Goal: Information Seeking & Learning: Learn about a topic

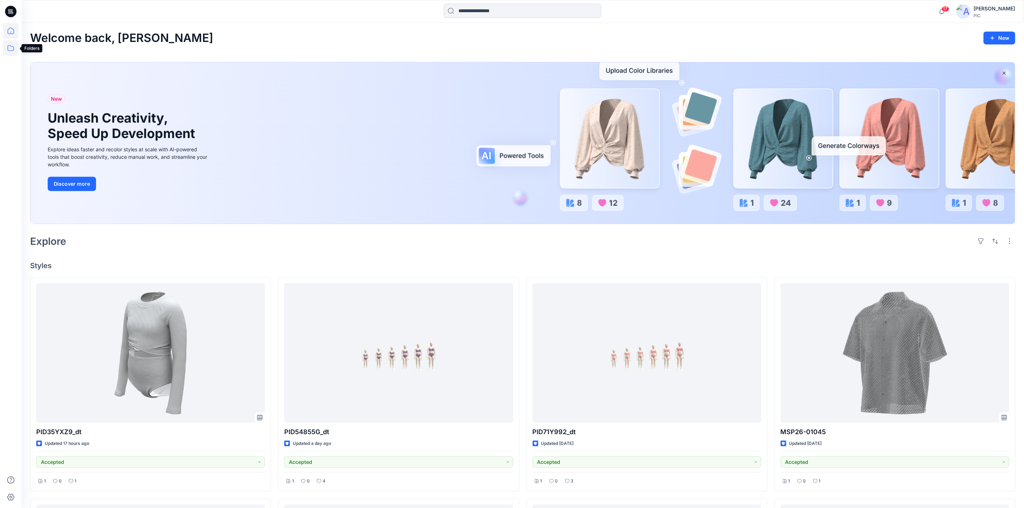
click at [12, 49] on icon at bounding box center [11, 48] width 16 height 16
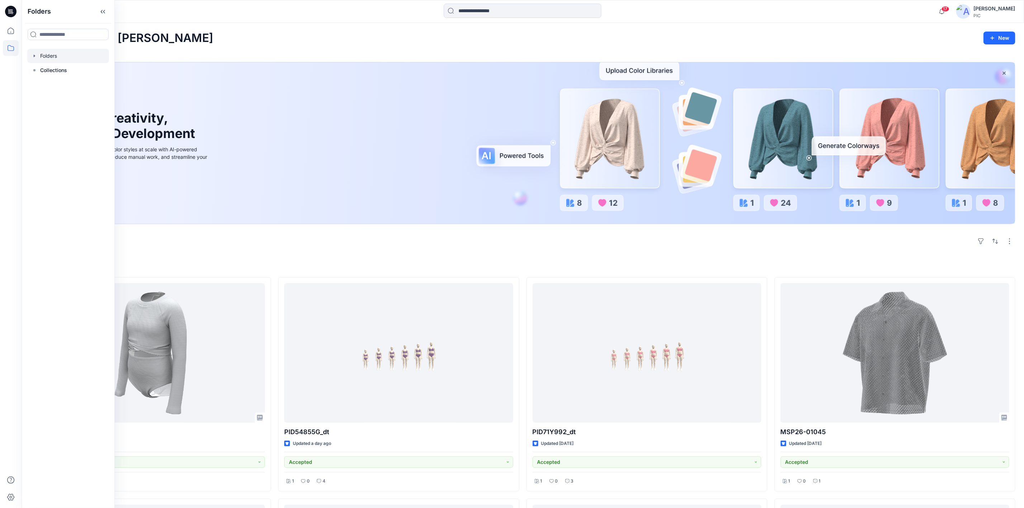
click at [56, 56] on div at bounding box center [68, 56] width 82 height 14
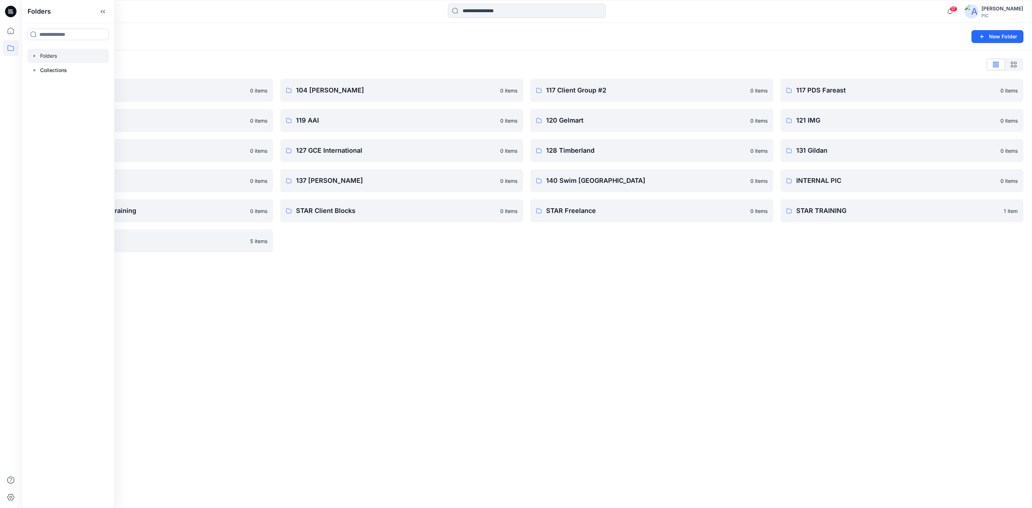
click at [605, 435] on div "Folders New Folder Folders List 103 HIS International 0 items 118 Add Black 0 i…" at bounding box center [526, 265] width 1010 height 485
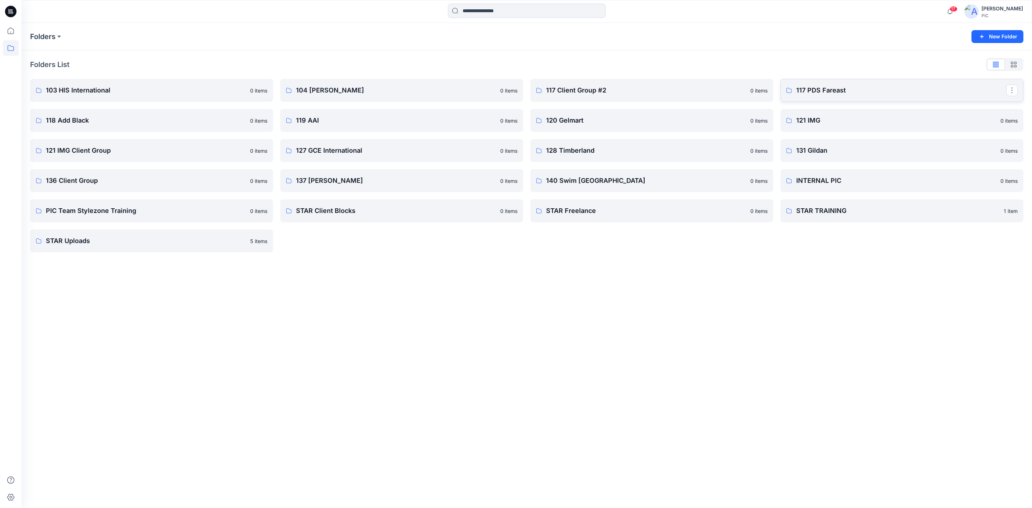
click at [917, 91] on p "117 PDS Fareast" at bounding box center [901, 90] width 210 height 10
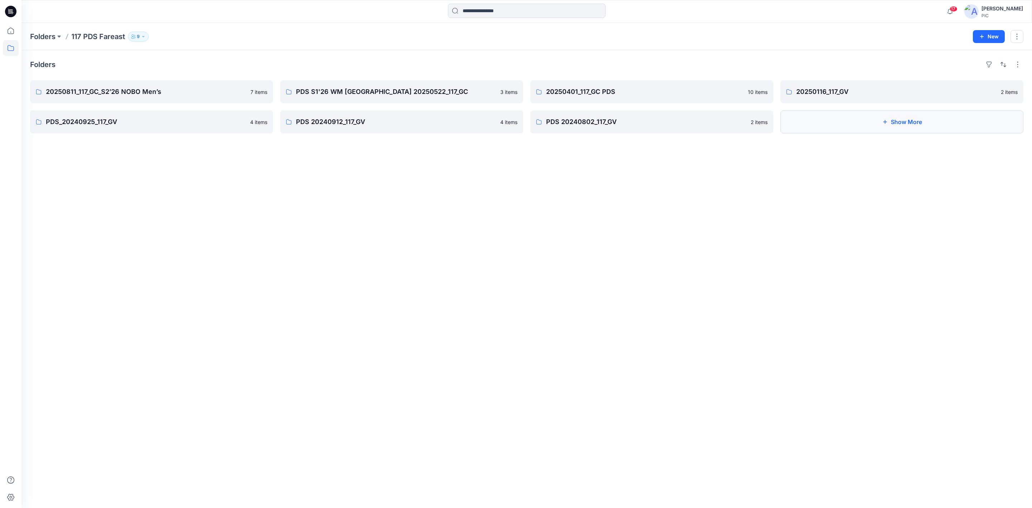
click at [906, 123] on button "Show More" at bounding box center [901, 121] width 243 height 23
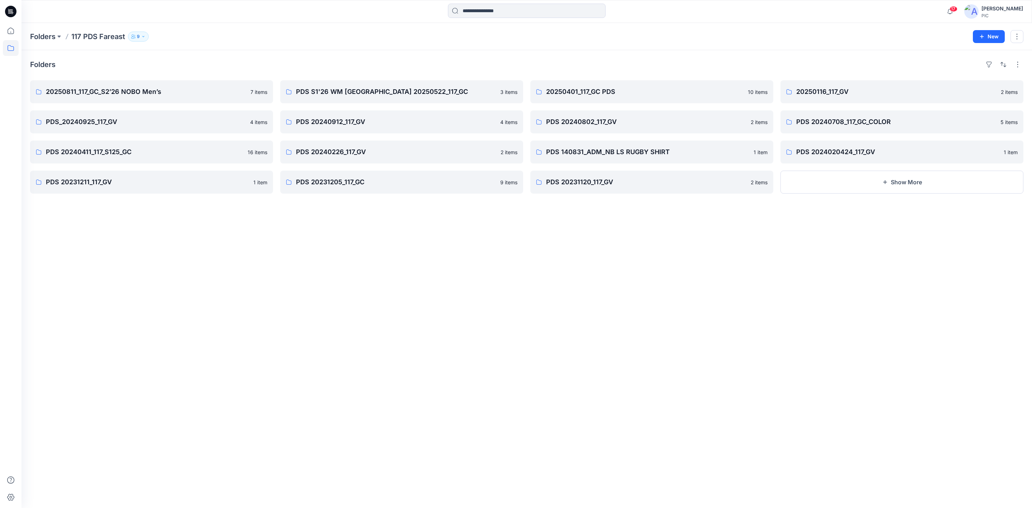
click at [536, 298] on div "Folders 20250811_117_GC_S2’26 NOBO Men’s 7 items PDS_20240925_117_GV 4 items PD…" at bounding box center [526, 279] width 1010 height 458
click at [584, 185] on p "PDS 20231120_117_GV" at bounding box center [651, 182] width 210 height 10
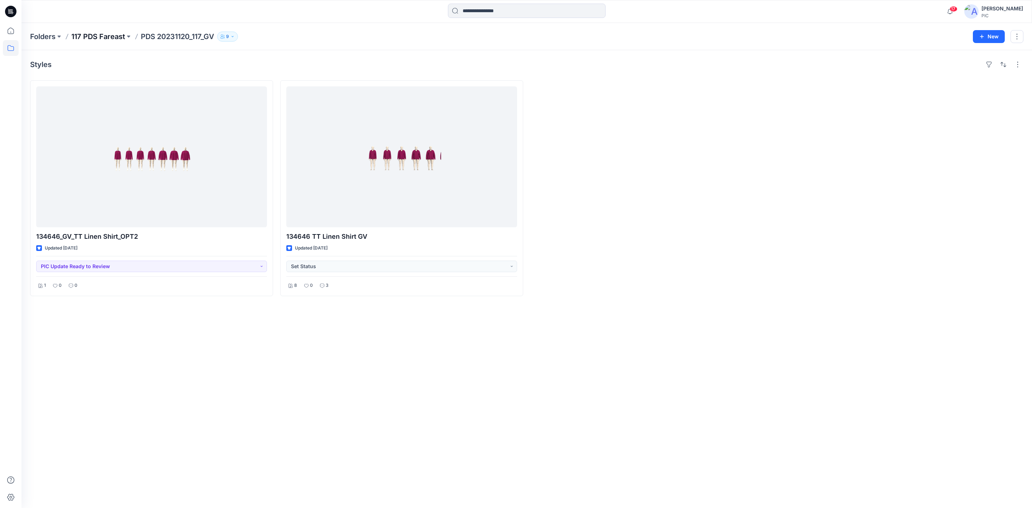
click at [91, 34] on p "117 PDS Fareast" at bounding box center [98, 37] width 54 height 10
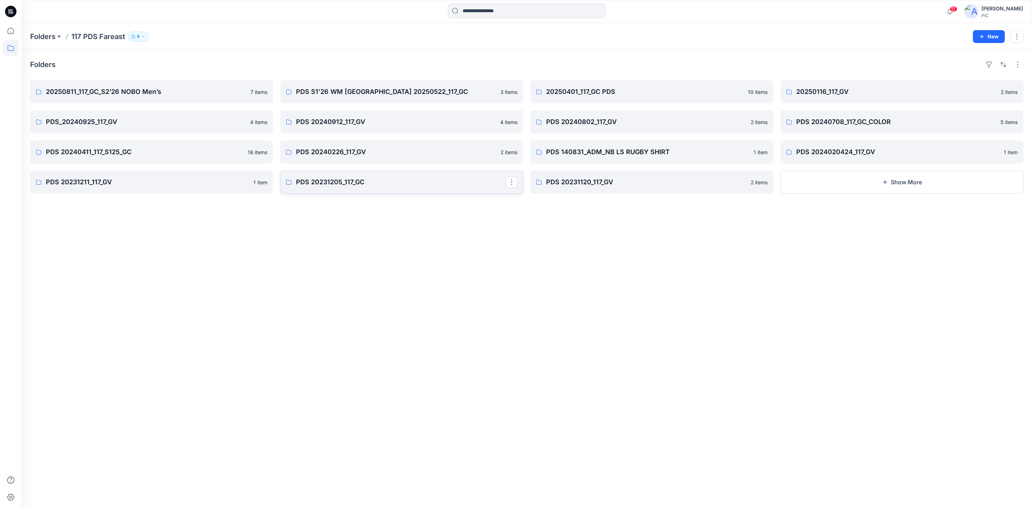
click at [398, 182] on p "PDS 20231205_117_GC" at bounding box center [401, 182] width 210 height 10
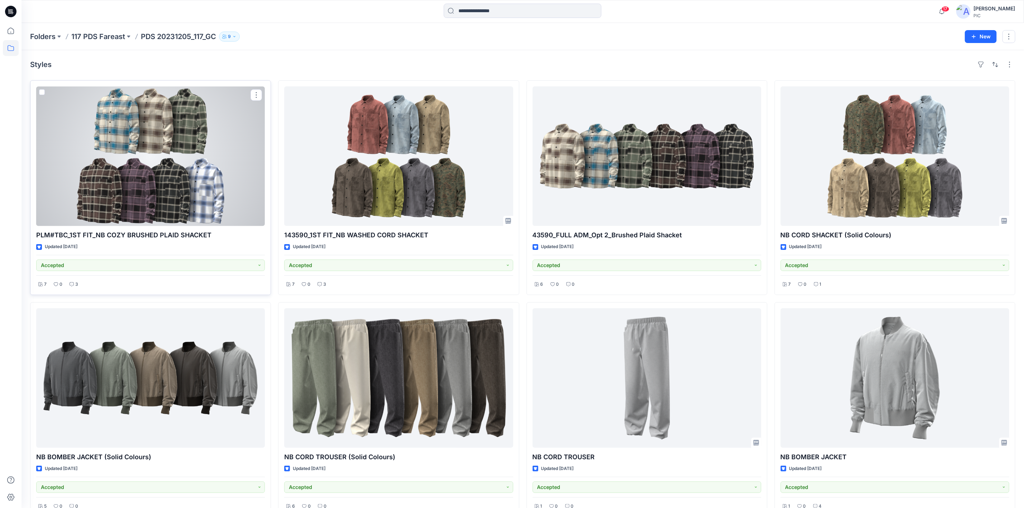
click at [145, 157] on div at bounding box center [150, 155] width 229 height 139
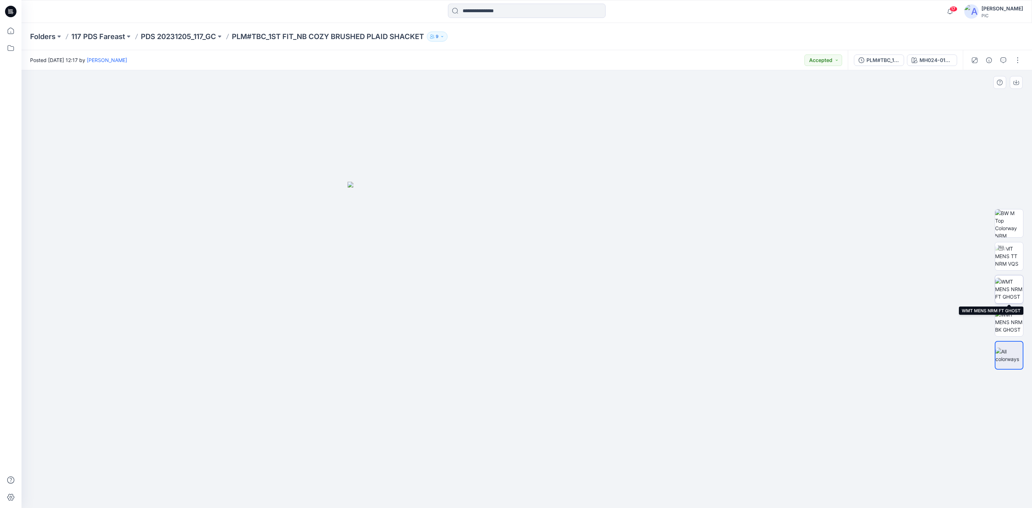
click at [1010, 288] on img at bounding box center [1009, 289] width 28 height 23
click at [1016, 81] on icon "button" at bounding box center [1016, 83] width 6 height 6
click at [1005, 320] on img at bounding box center [1009, 322] width 28 height 23
click at [1017, 83] on icon "button" at bounding box center [1016, 83] width 6 height 6
click at [175, 37] on p "PDS 20231205_117_GC" at bounding box center [178, 37] width 75 height 10
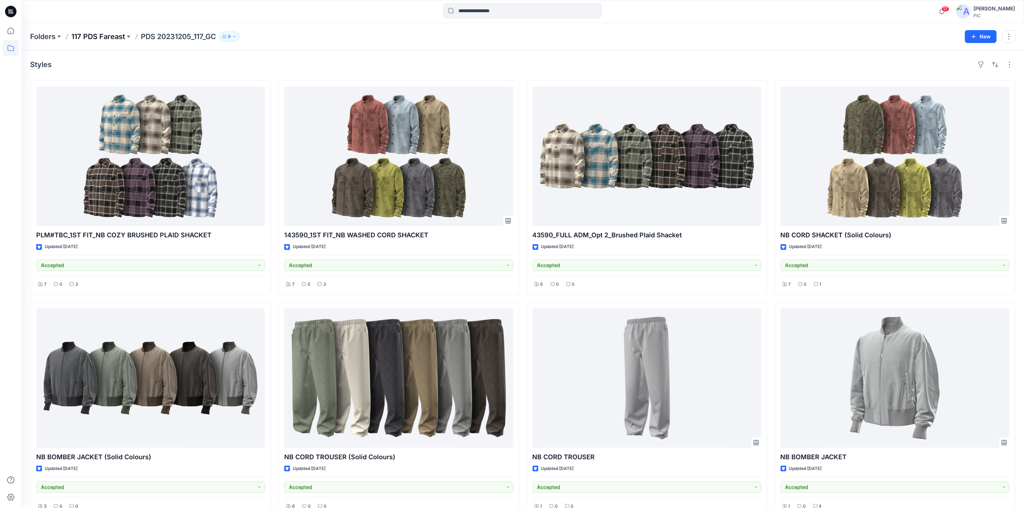
click at [109, 36] on p "117 PDS Fareast" at bounding box center [98, 37] width 54 height 10
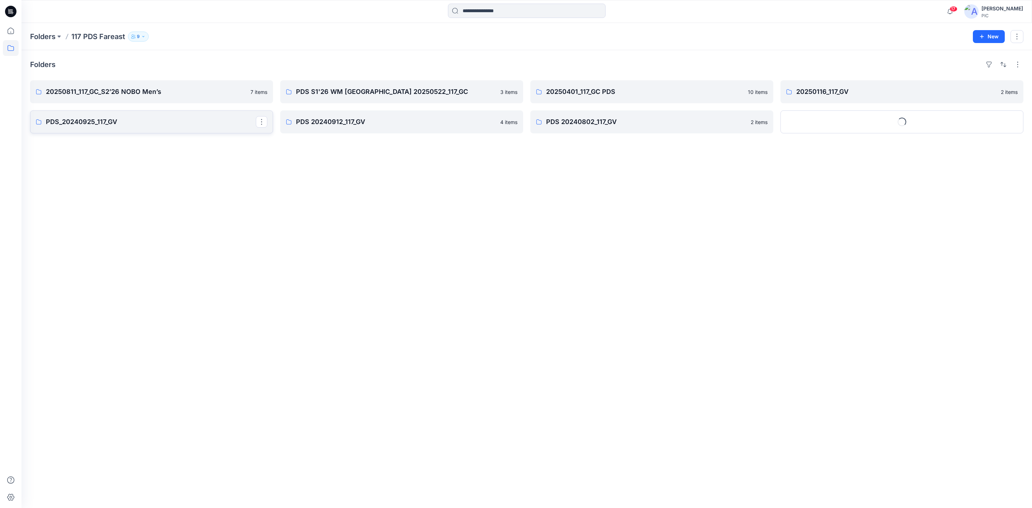
click at [162, 124] on p "PDS_20240925_117_GV" at bounding box center [151, 122] width 210 height 10
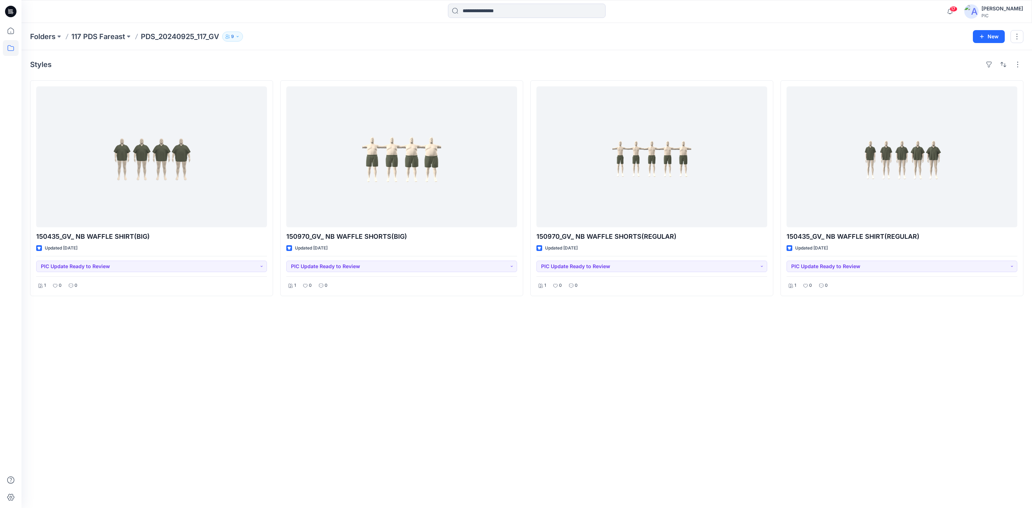
click at [114, 35] on p "117 PDS Fareast" at bounding box center [98, 37] width 54 height 10
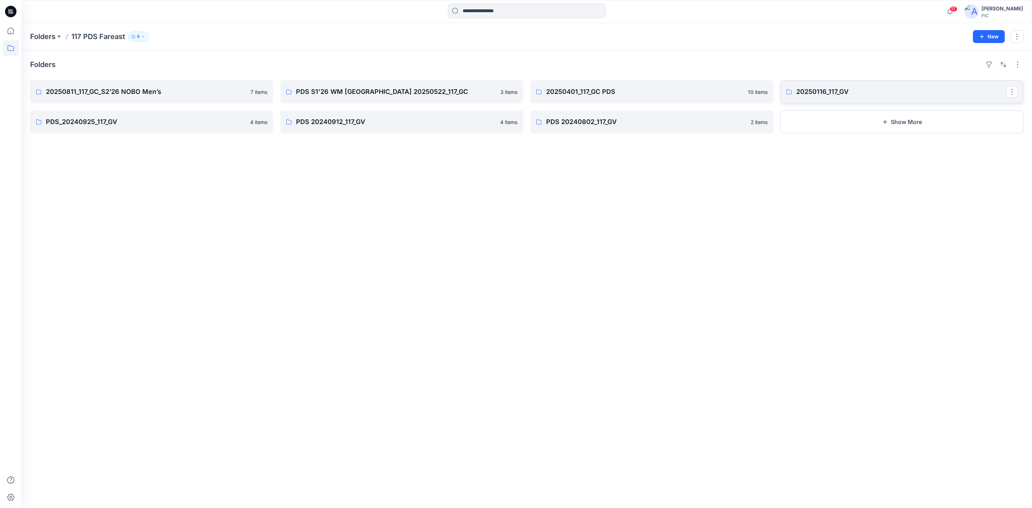
click at [828, 92] on p "20250116_117_GV" at bounding box center [901, 92] width 210 height 10
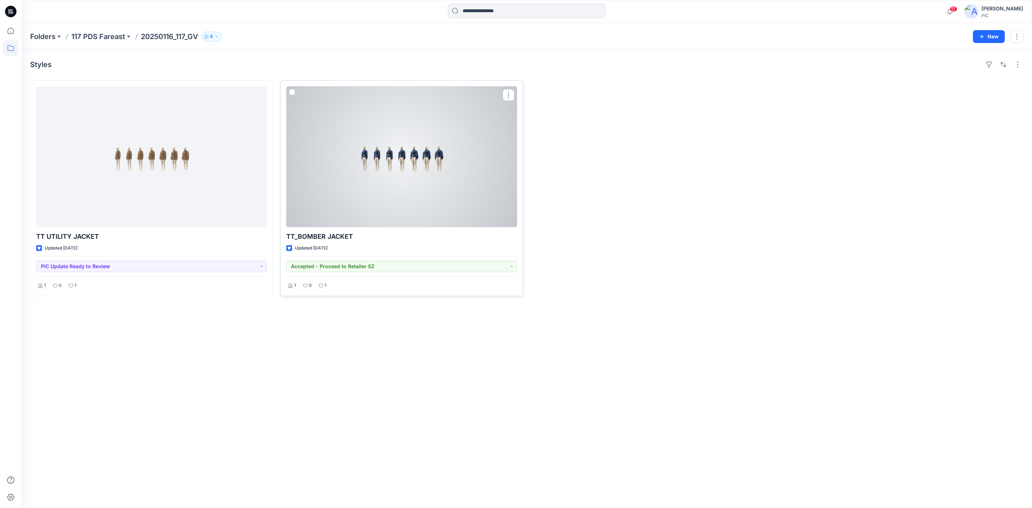
click at [404, 154] on div at bounding box center [401, 156] width 231 height 141
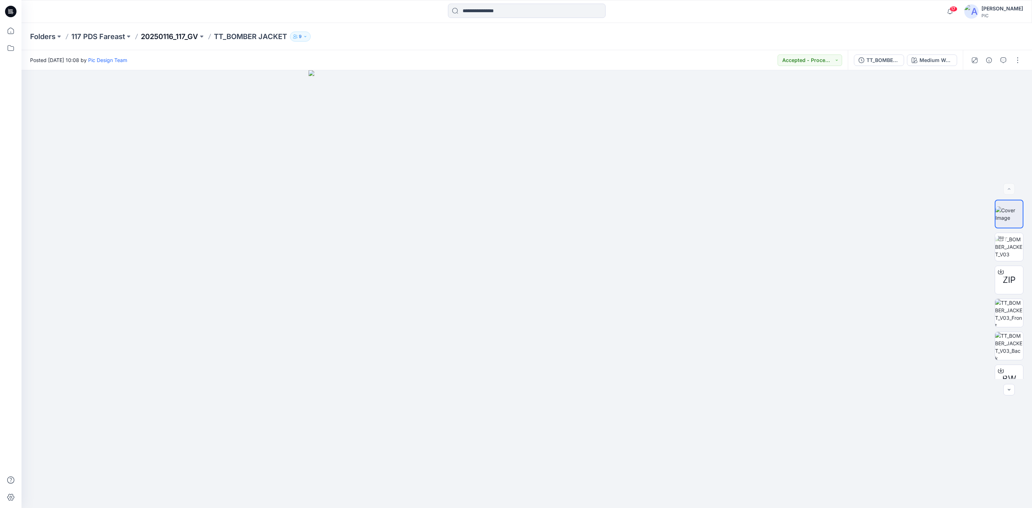
click at [166, 32] on p "20250116_117_GV" at bounding box center [169, 37] width 57 height 10
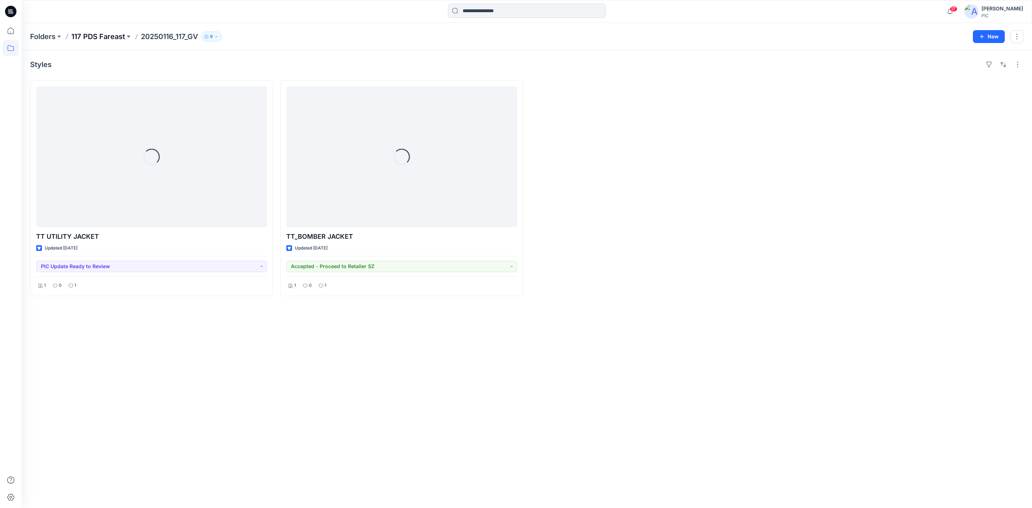
click at [98, 33] on p "117 PDS Fareast" at bounding box center [98, 37] width 54 height 10
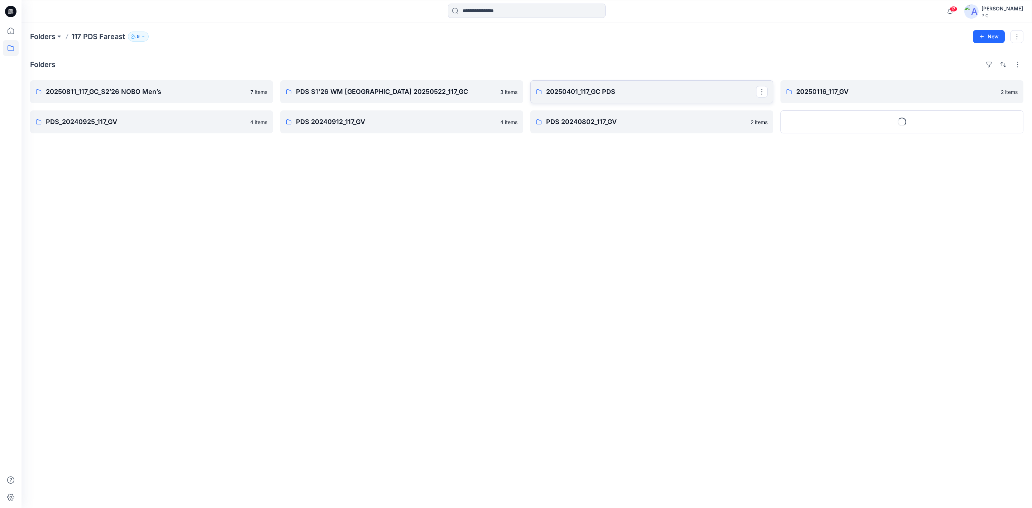
click at [627, 86] on link "20250401_117_GC PDS" at bounding box center [651, 91] width 243 height 23
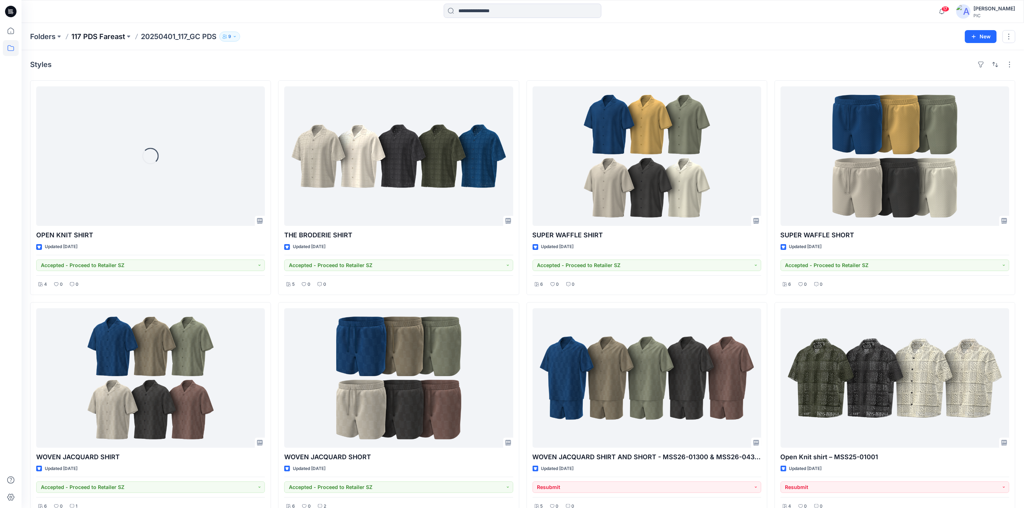
click at [111, 38] on p "117 PDS Fareast" at bounding box center [98, 37] width 54 height 10
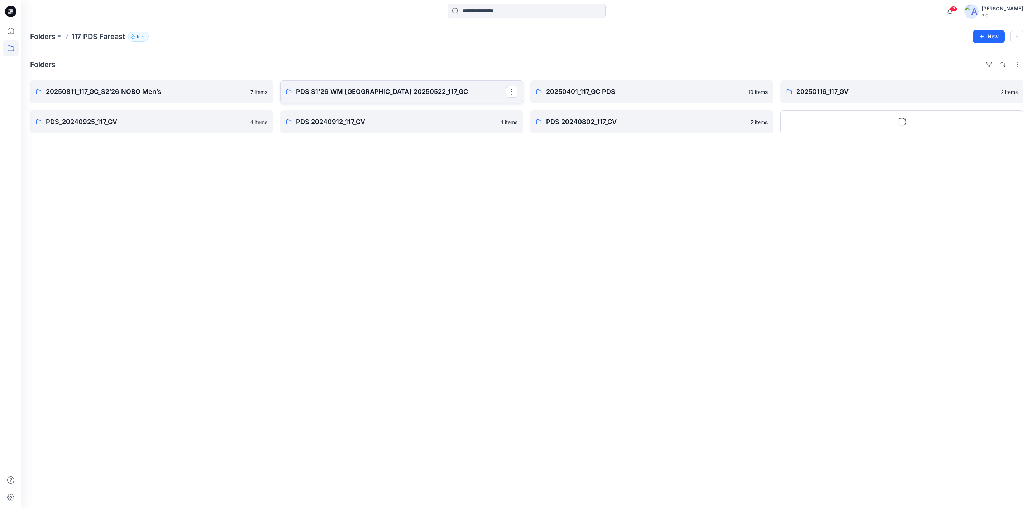
click at [415, 94] on p "PDS S1'26 WM [GEOGRAPHIC_DATA] 20250522_117_GC" at bounding box center [401, 92] width 210 height 10
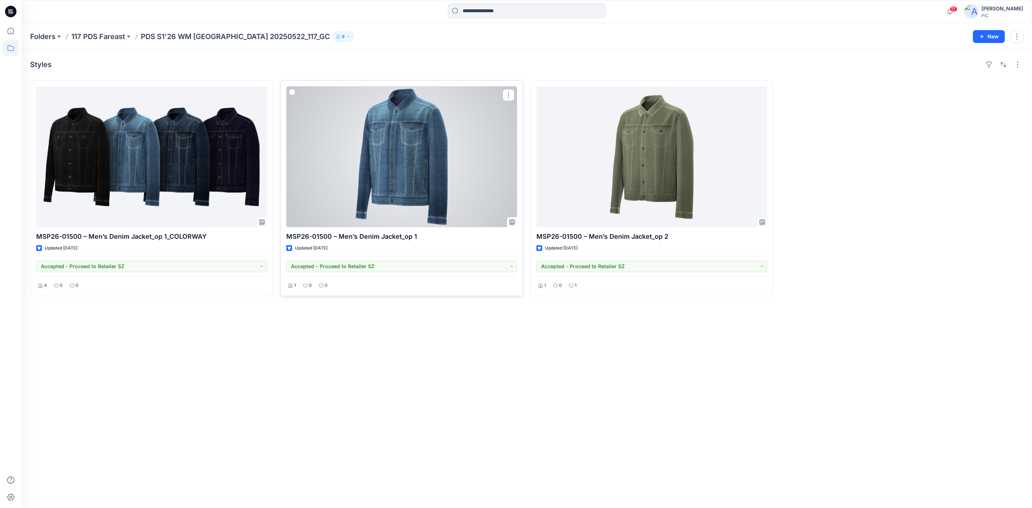
click at [426, 131] on div at bounding box center [401, 156] width 231 height 141
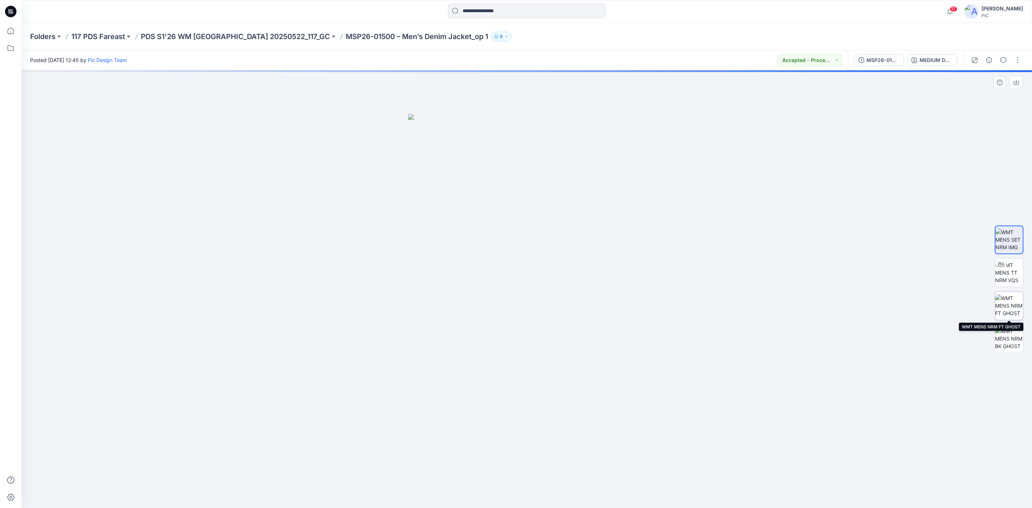
click at [1010, 304] on img at bounding box center [1009, 305] width 28 height 23
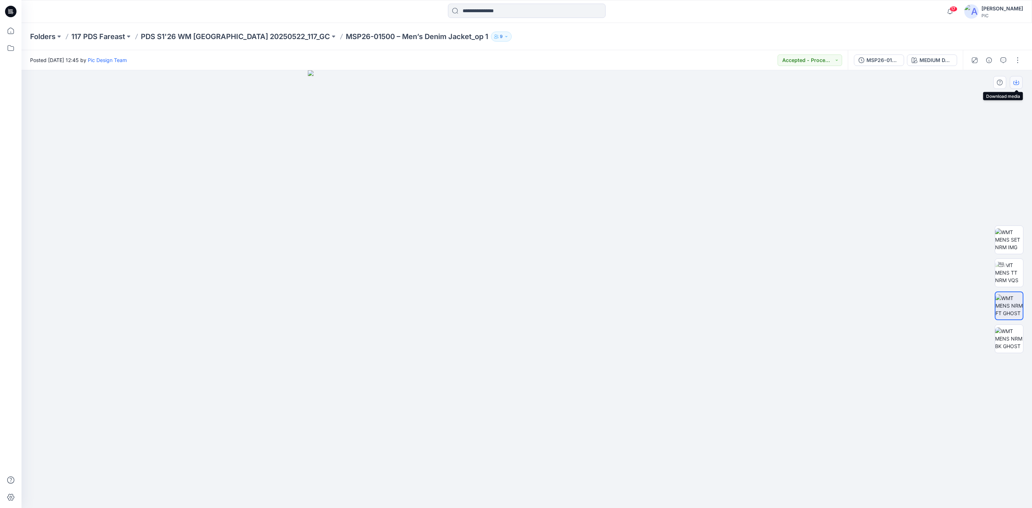
click at [1015, 82] on icon "button" at bounding box center [1016, 83] width 6 height 6
click at [1017, 82] on icon "button" at bounding box center [1016, 83] width 6 height 6
click at [1008, 342] on img at bounding box center [1009, 338] width 28 height 23
click at [1018, 85] on icon "button" at bounding box center [1016, 83] width 6 height 6
drag, startPoint x: 779, startPoint y: 381, endPoint x: 717, endPoint y: 335, distance: 77.3
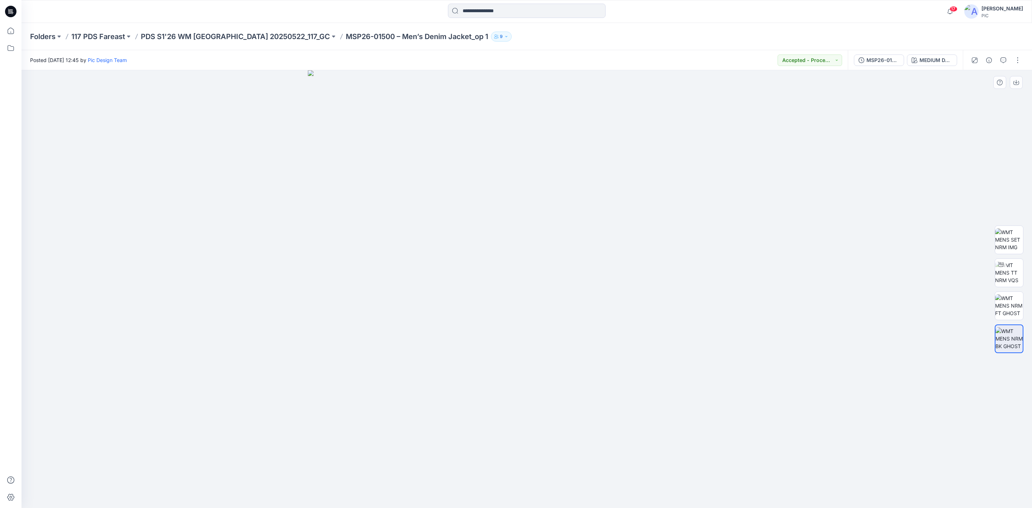
click at [779, 381] on div at bounding box center [526, 289] width 1010 height 438
click at [109, 37] on p "117 PDS Fareast" at bounding box center [98, 37] width 54 height 10
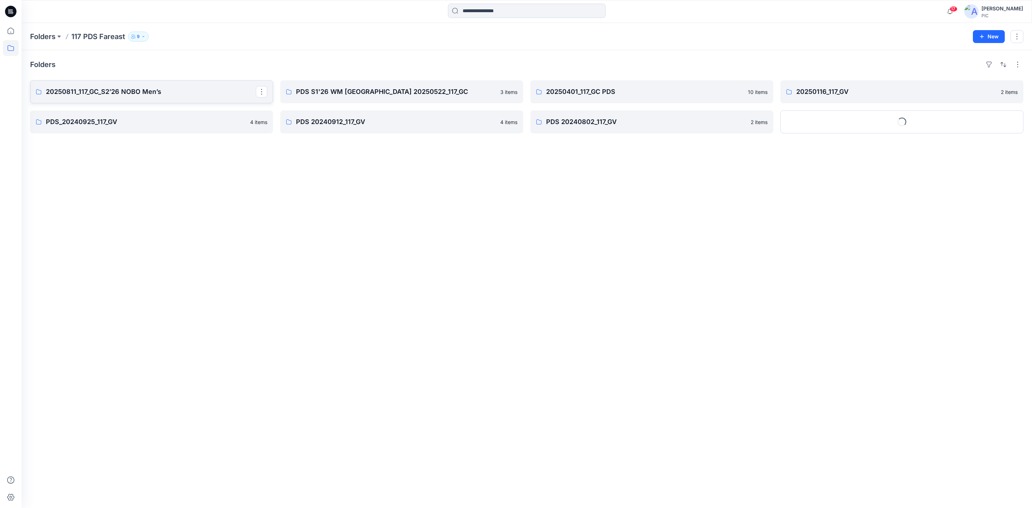
click at [137, 89] on p "20250811_117_GC_S2’26 NOBO Men’s" at bounding box center [151, 92] width 210 height 10
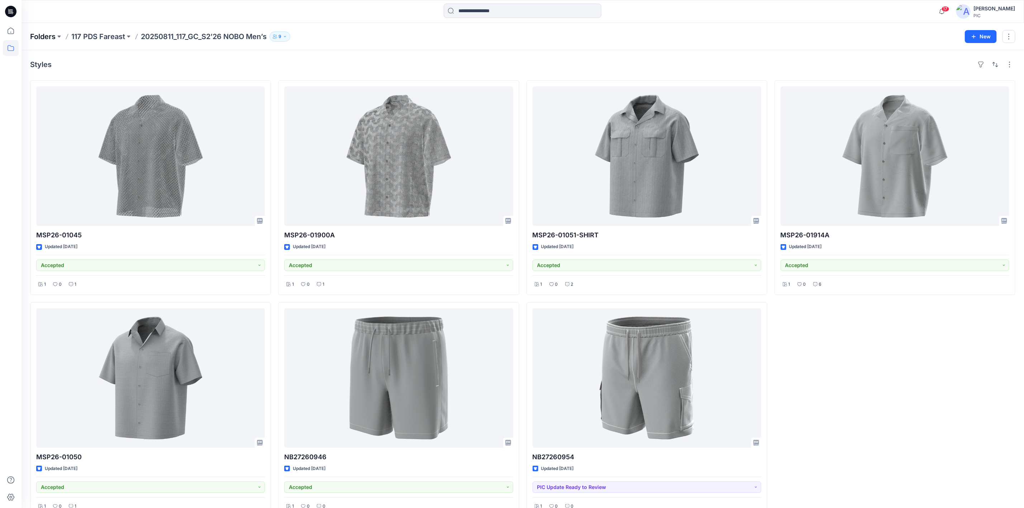
click at [47, 37] on p "Folders" at bounding box center [42, 37] width 25 height 10
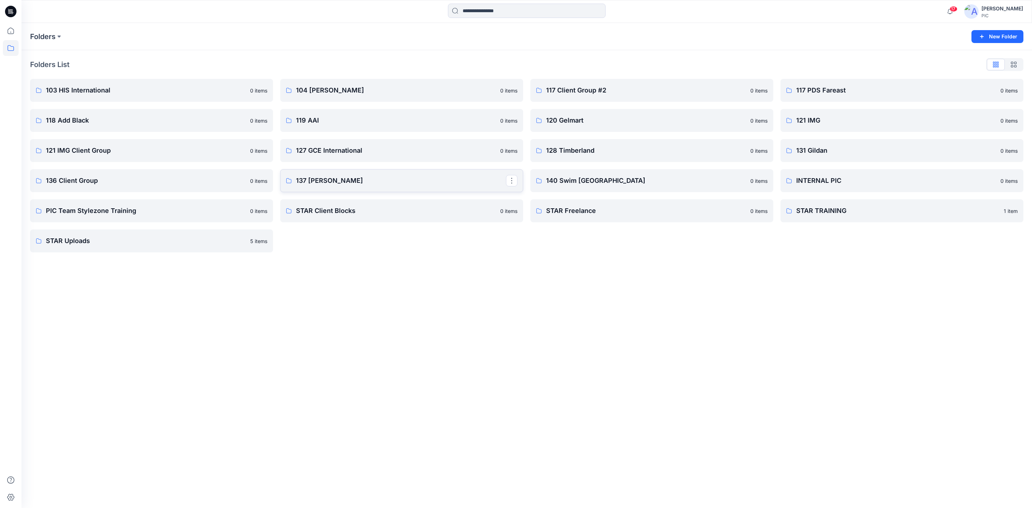
click at [340, 181] on p "137 [PERSON_NAME]" at bounding box center [401, 181] width 210 height 10
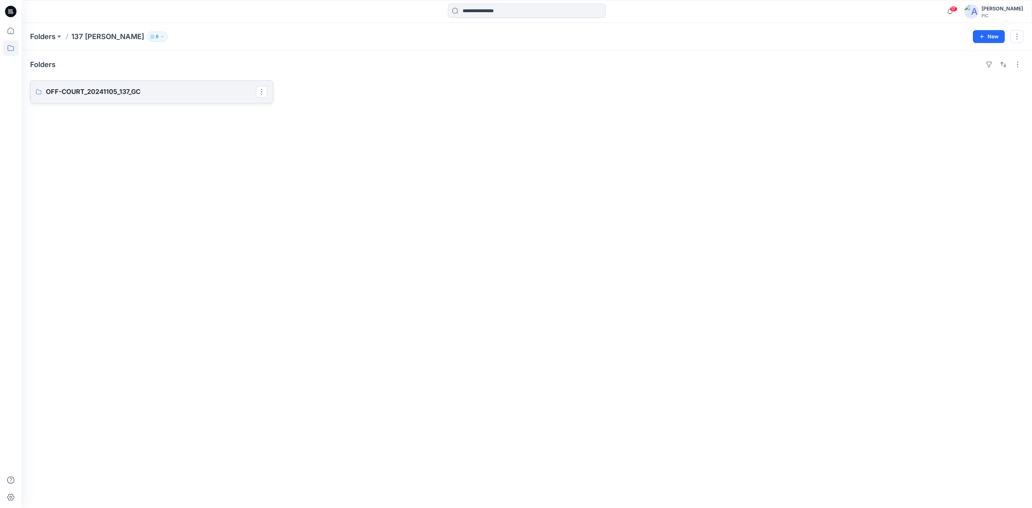
click at [86, 87] on p "OFF-COURT_20241105_137_GC" at bounding box center [151, 92] width 210 height 10
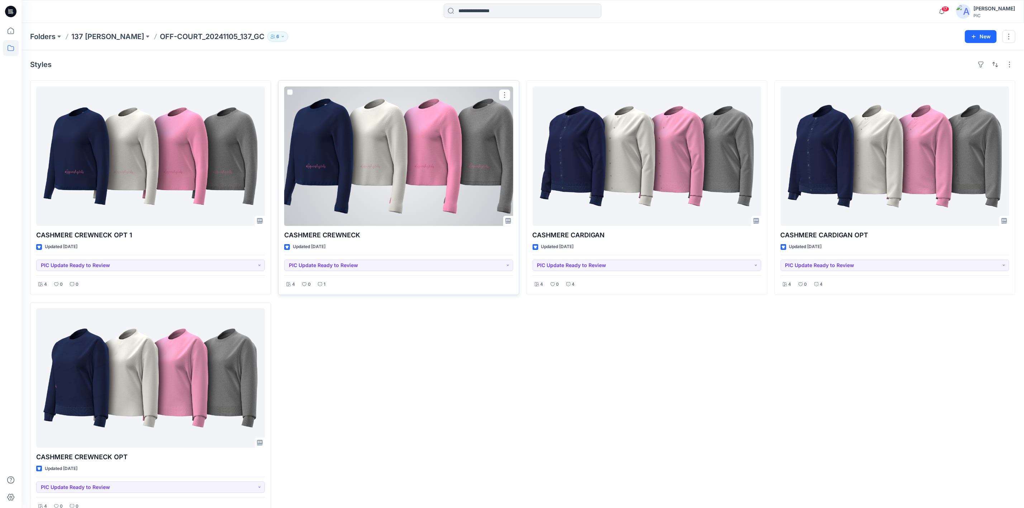
click at [392, 168] on div at bounding box center [398, 155] width 229 height 139
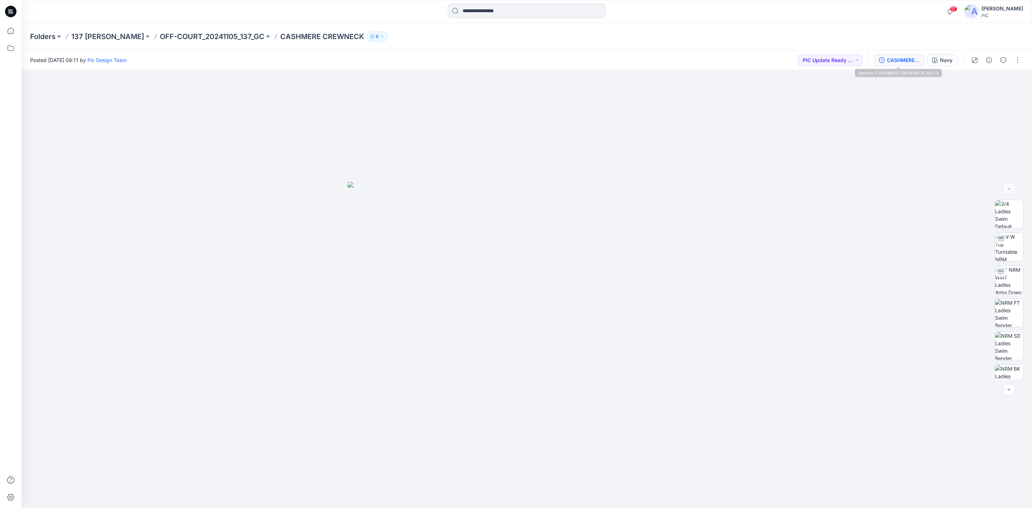
click at [901, 63] on div "CASHMERE CREWNECK_REV 4" at bounding box center [903, 60] width 33 height 8
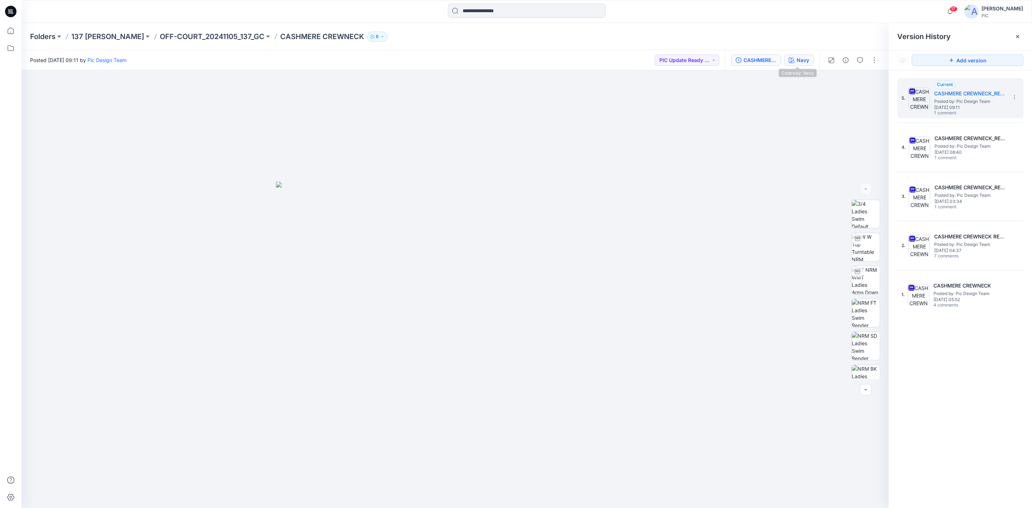
click at [797, 61] on div "Navy" at bounding box center [803, 60] width 13 height 8
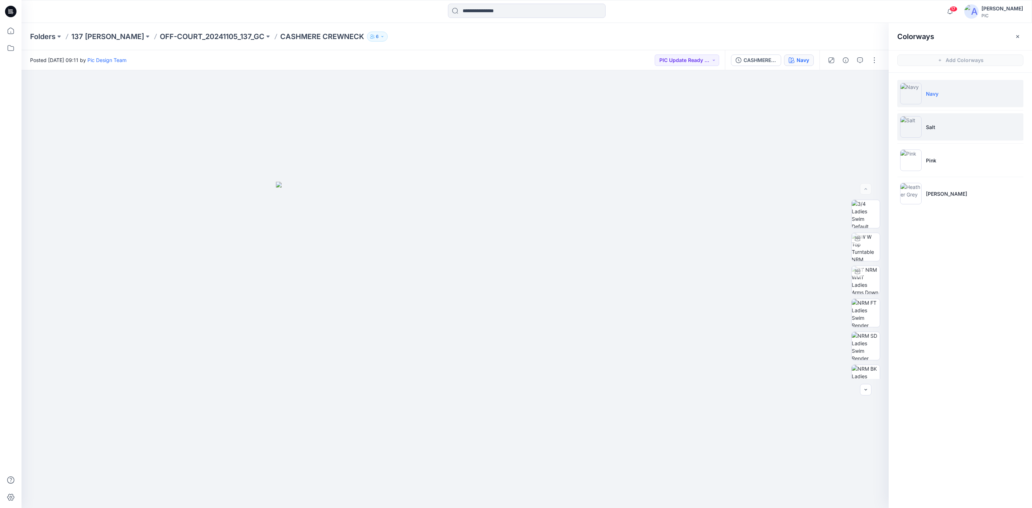
click at [909, 121] on img at bounding box center [910, 126] width 21 height 21
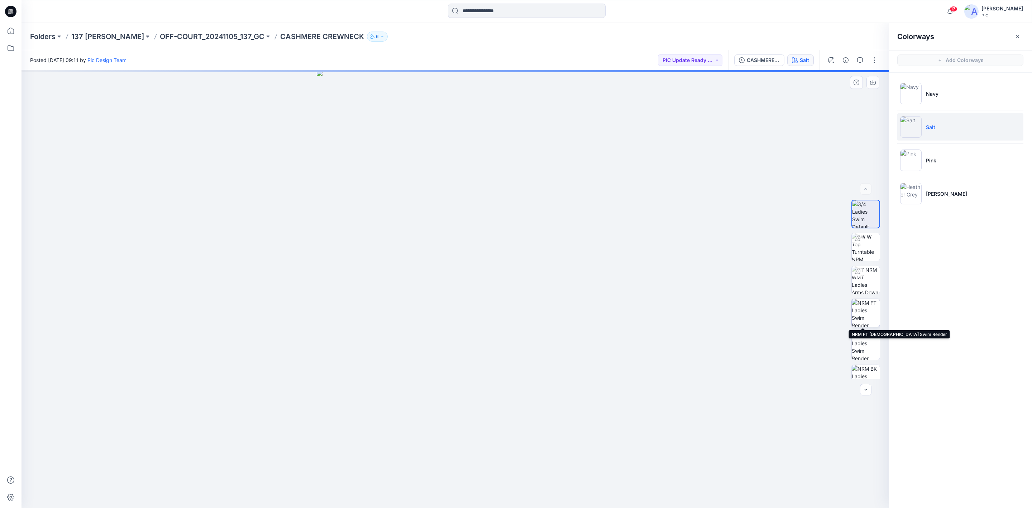
click at [858, 313] on img at bounding box center [866, 313] width 28 height 28
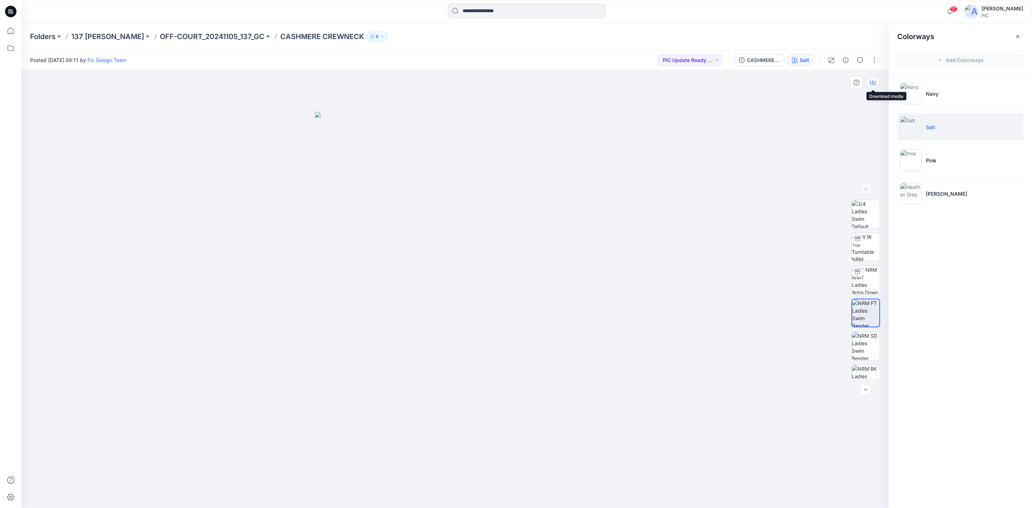
click at [871, 82] on icon "button" at bounding box center [873, 83] width 6 height 6
click at [869, 368] on img at bounding box center [866, 379] width 28 height 28
click at [871, 86] on button "button" at bounding box center [872, 82] width 13 height 13
click at [101, 34] on p "137 [PERSON_NAME]" at bounding box center [107, 37] width 73 height 10
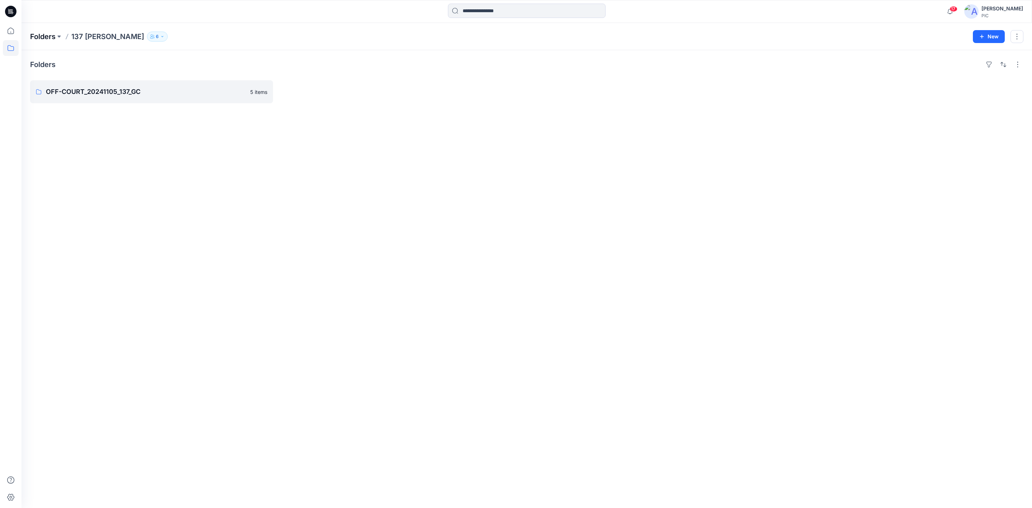
click at [43, 36] on p "Folders" at bounding box center [42, 37] width 25 height 10
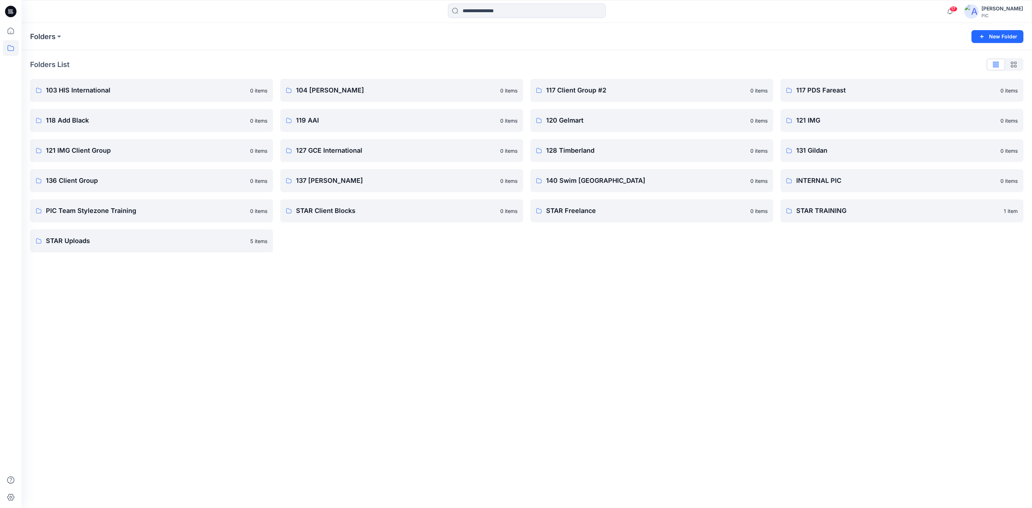
click at [283, 342] on div "Folders New Folder Folders List 103 HIS International 0 items 118 Add Black 0 i…" at bounding box center [526, 265] width 1010 height 485
click at [122, 85] on p "103 HIS International" at bounding box center [151, 90] width 210 height 10
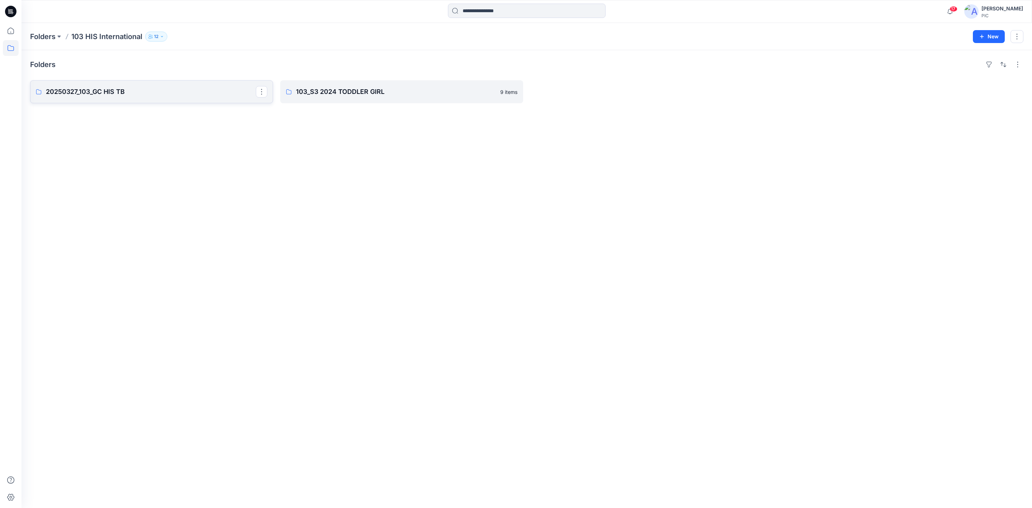
click at [147, 94] on p "20250327_103_GC HIS TB" at bounding box center [151, 92] width 210 height 10
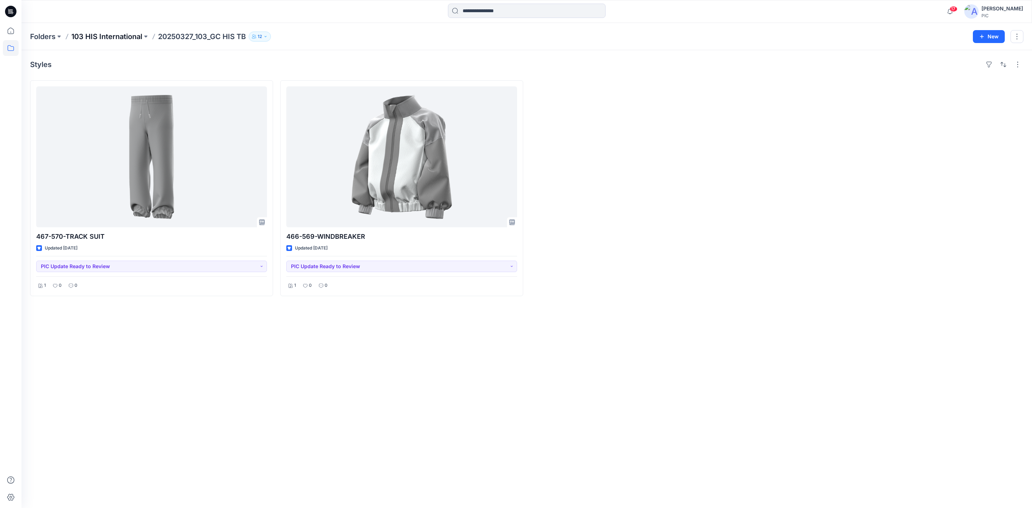
click at [76, 37] on p "103 HIS International" at bounding box center [106, 37] width 71 height 10
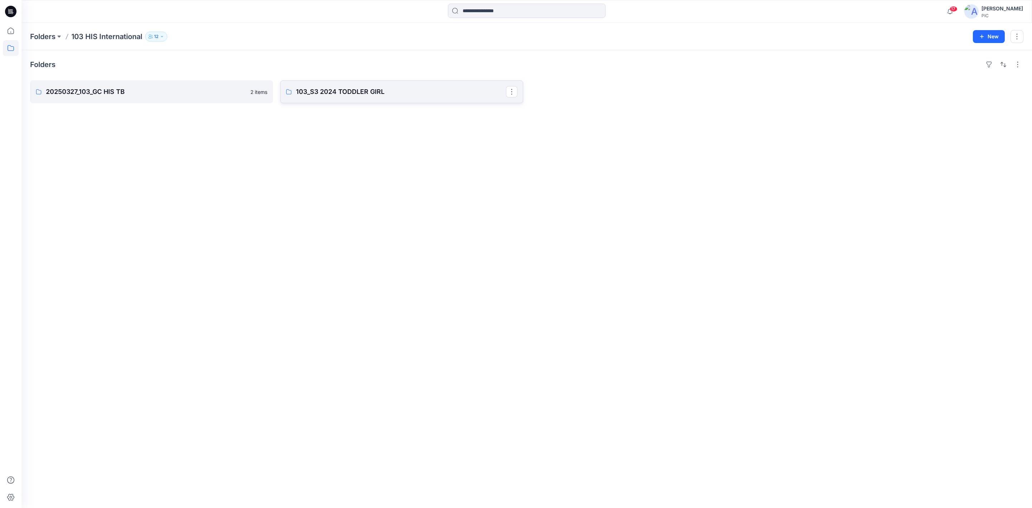
click at [382, 92] on p "103_S3 2024 TODDLER GIRL" at bounding box center [401, 92] width 210 height 10
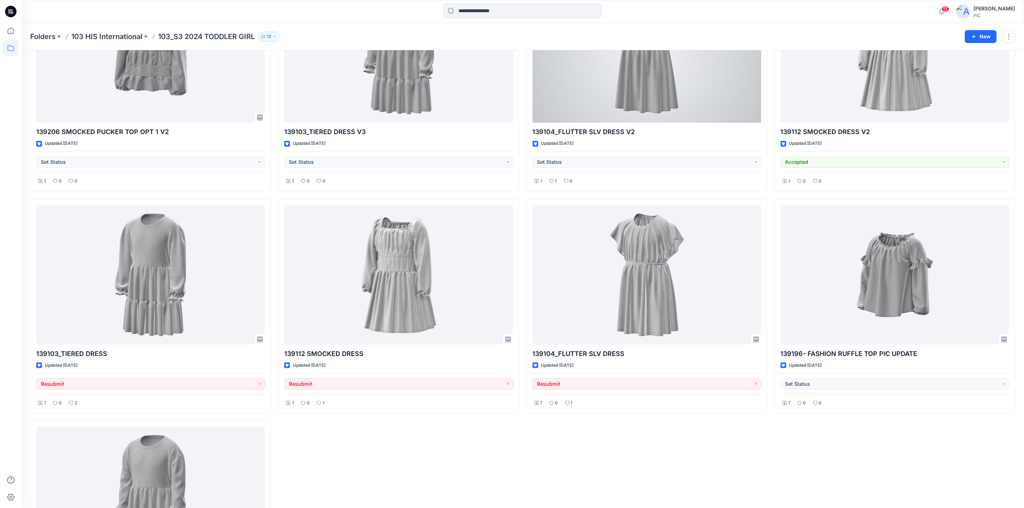
scroll to position [241, 0]
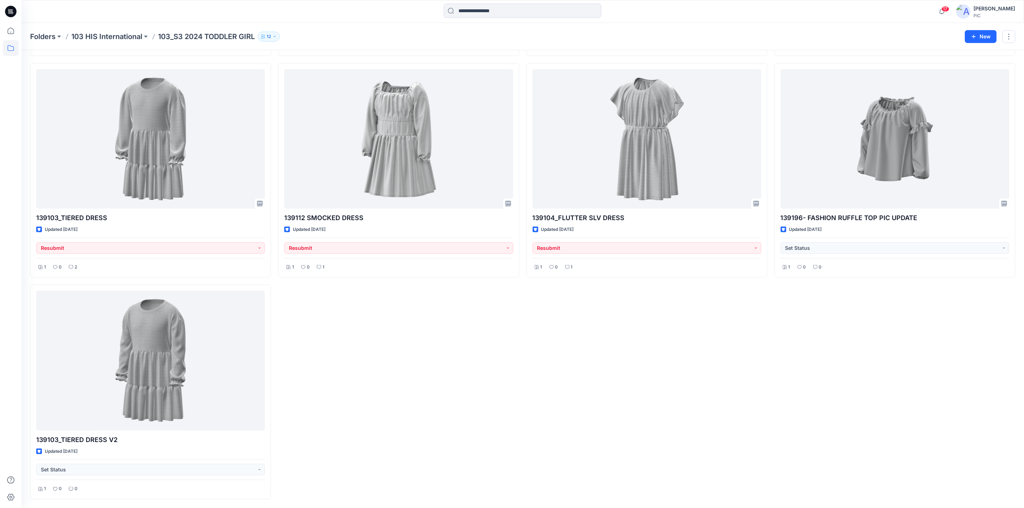
click at [104, 38] on p "103 HIS International" at bounding box center [106, 37] width 71 height 10
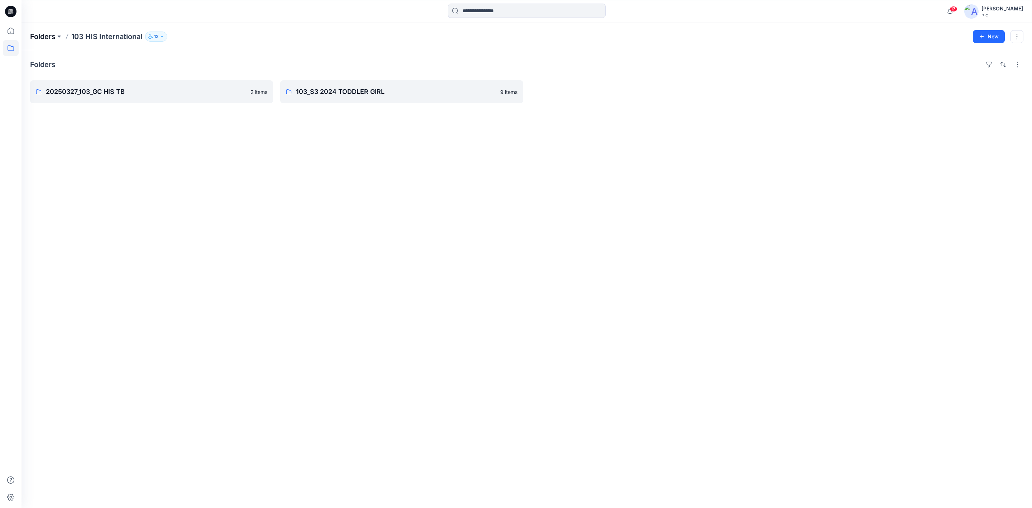
click at [44, 37] on p "Folders" at bounding box center [42, 37] width 25 height 10
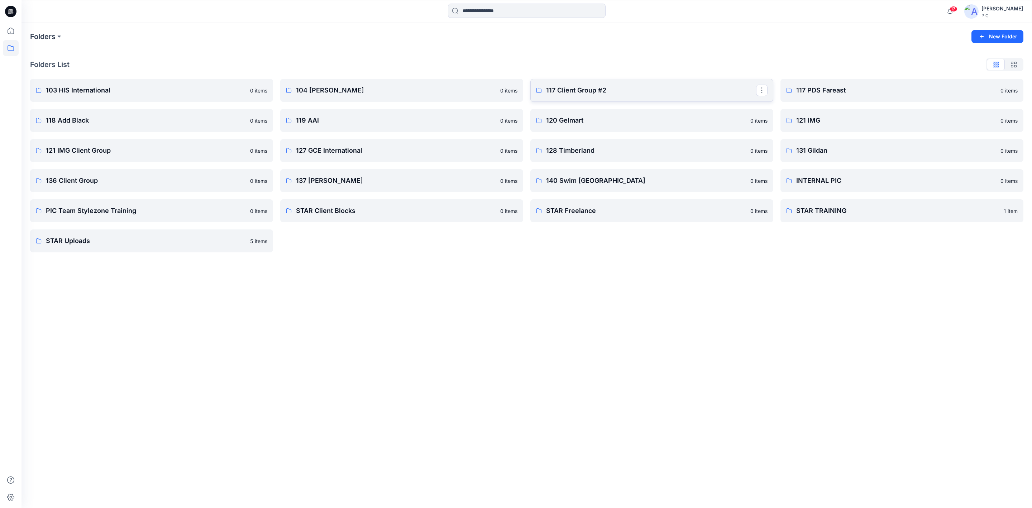
click at [616, 90] on p "117 Client Group #2" at bounding box center [651, 90] width 210 height 10
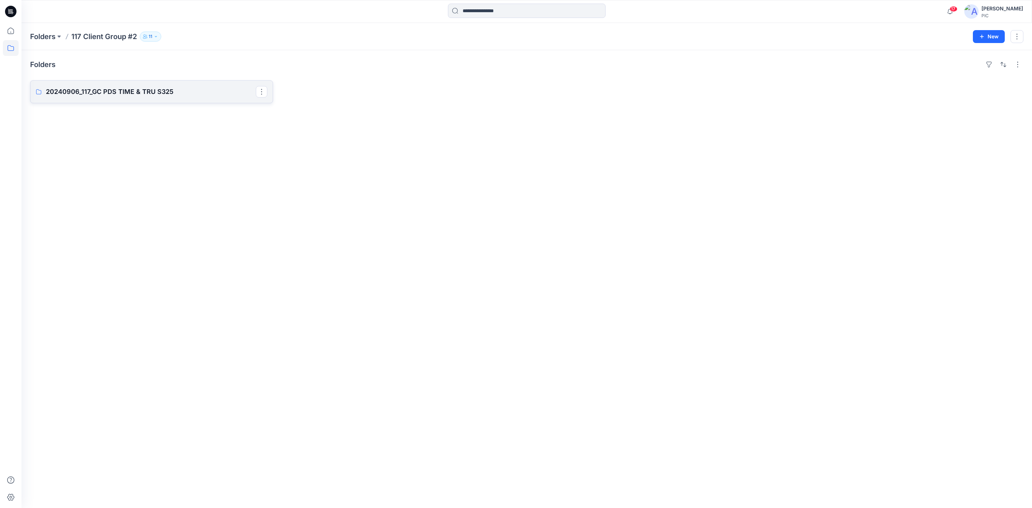
click at [120, 91] on p "20240906_117_GC PDS TIME & TRU S325" at bounding box center [151, 92] width 210 height 10
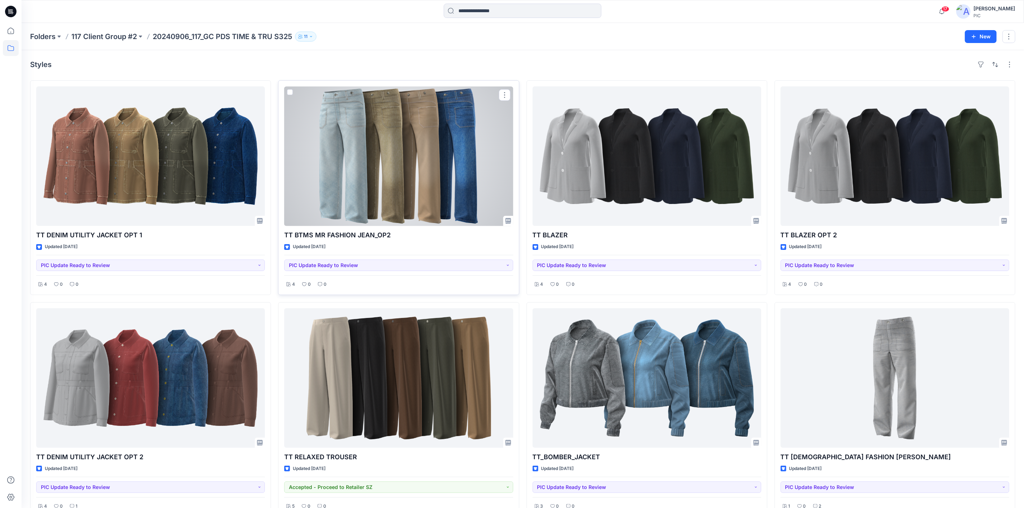
click at [402, 152] on div at bounding box center [398, 155] width 229 height 139
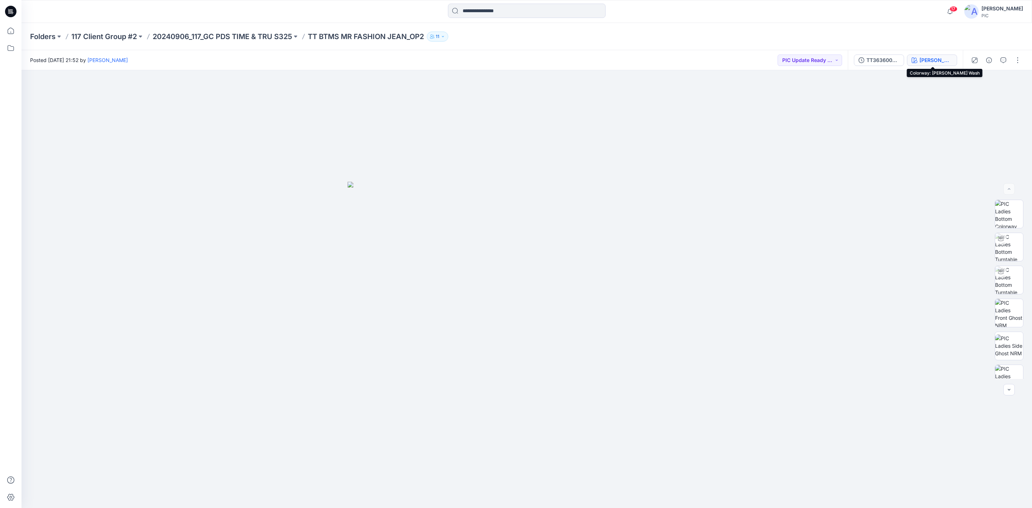
click at [932, 59] on div "[PERSON_NAME] Wash" at bounding box center [935, 60] width 33 height 8
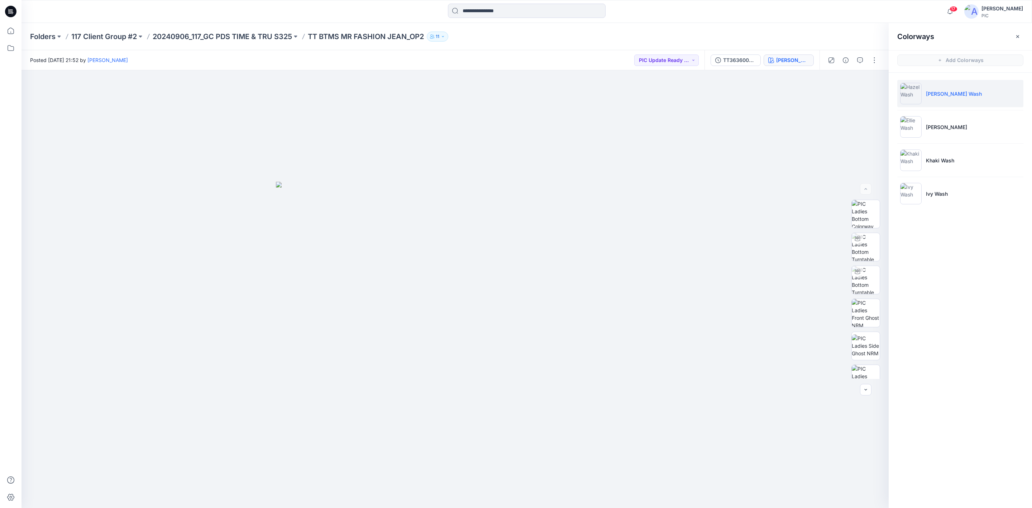
drag, startPoint x: 956, startPoint y: 267, endPoint x: 949, endPoint y: 227, distance: 40.5
click at [956, 268] on div "Colorways Add Colorways [PERSON_NAME] Wash [PERSON_NAME] Wash Khaki Wash Ivy Wa…" at bounding box center [960, 265] width 143 height 485
click at [916, 197] on img at bounding box center [910, 193] width 21 height 21
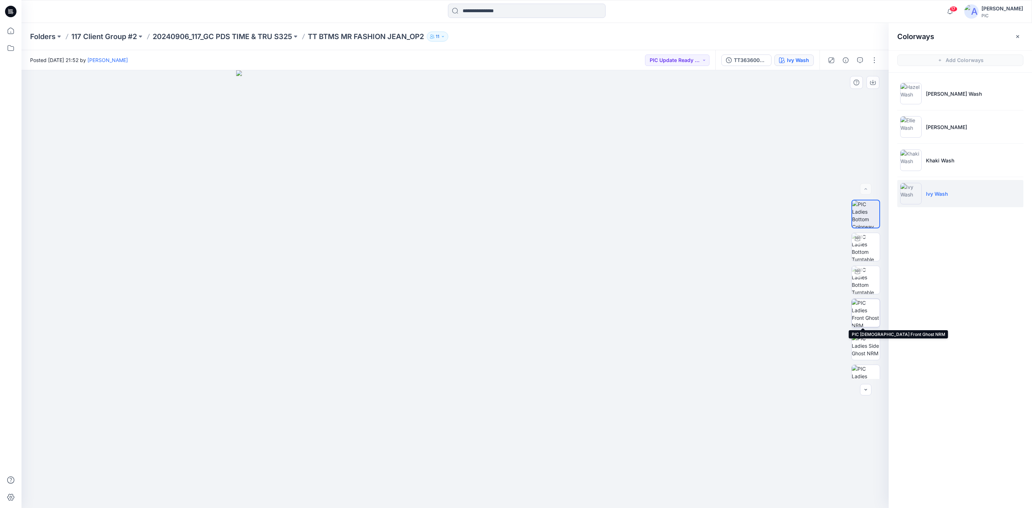
click at [861, 313] on img at bounding box center [866, 313] width 28 height 28
click at [865, 273] on img at bounding box center [866, 280] width 28 height 28
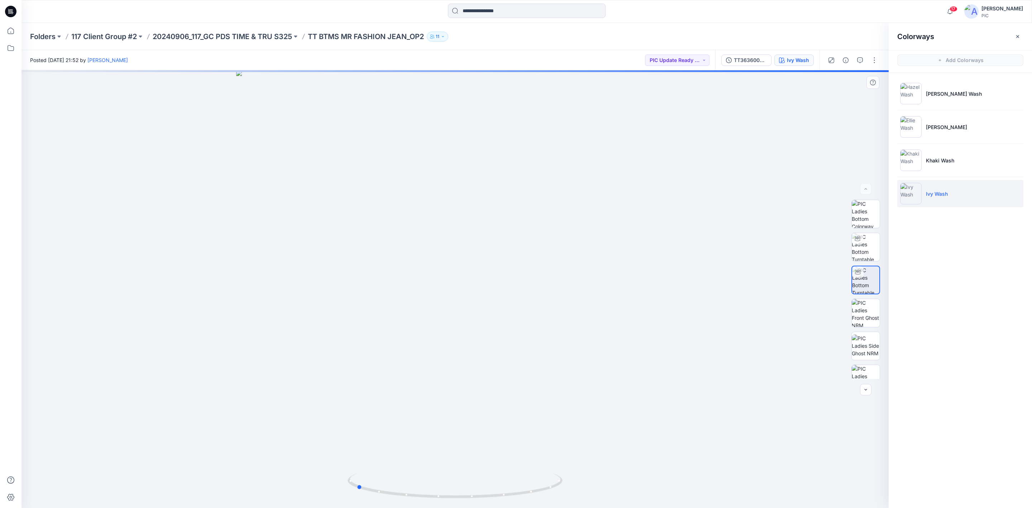
drag, startPoint x: 449, startPoint y: 480, endPoint x: 563, endPoint y: 471, distance: 114.3
click at [563, 471] on div at bounding box center [454, 289] width 867 height 438
click at [206, 38] on p "20240906_117_GC PDS TIME & TRU S325" at bounding box center [222, 37] width 139 height 10
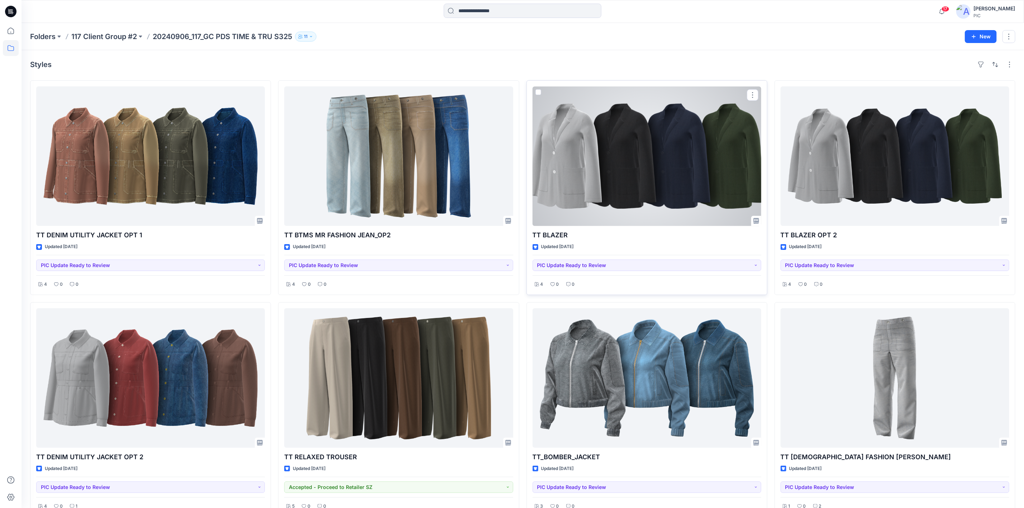
click at [617, 169] on div at bounding box center [646, 155] width 229 height 139
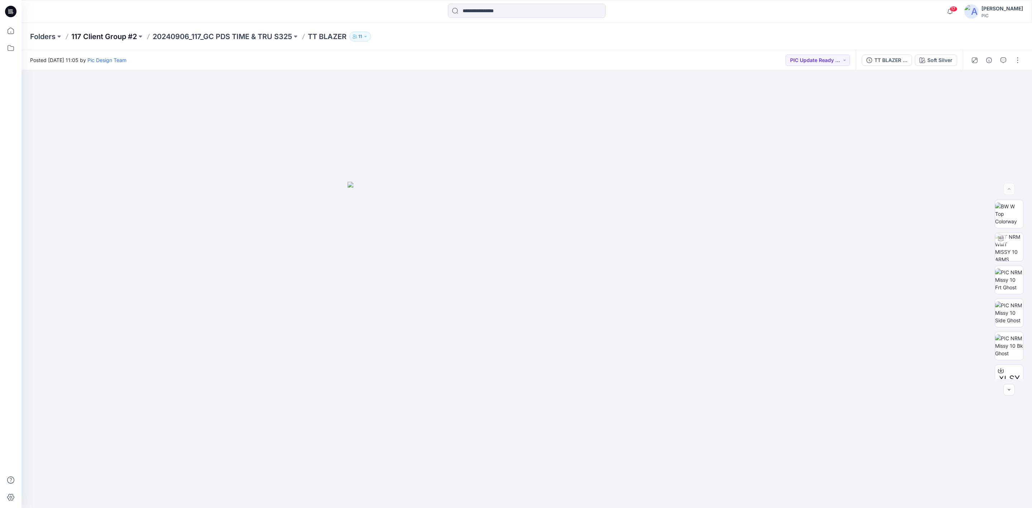
click at [98, 36] on p "117 Client Group #2" at bounding box center [104, 37] width 66 height 10
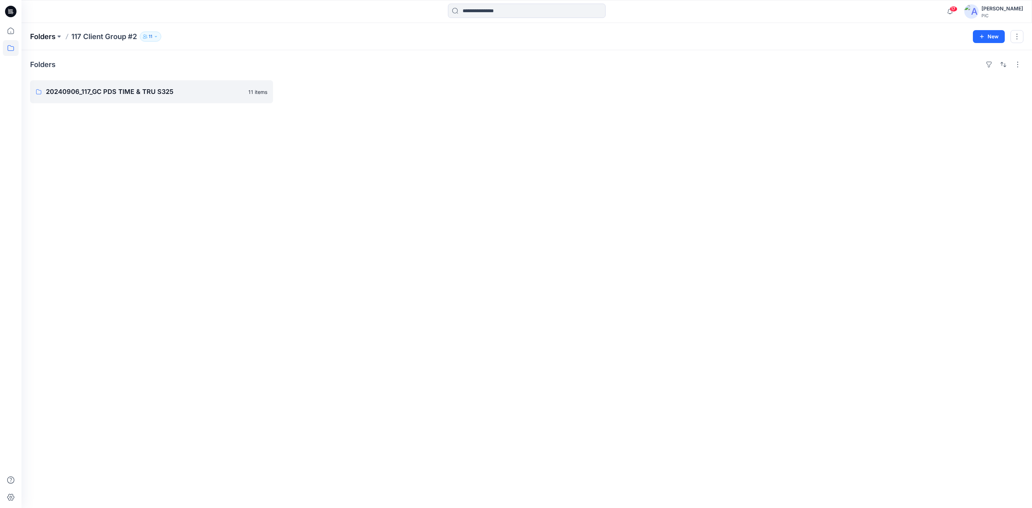
click at [48, 35] on p "Folders" at bounding box center [42, 37] width 25 height 10
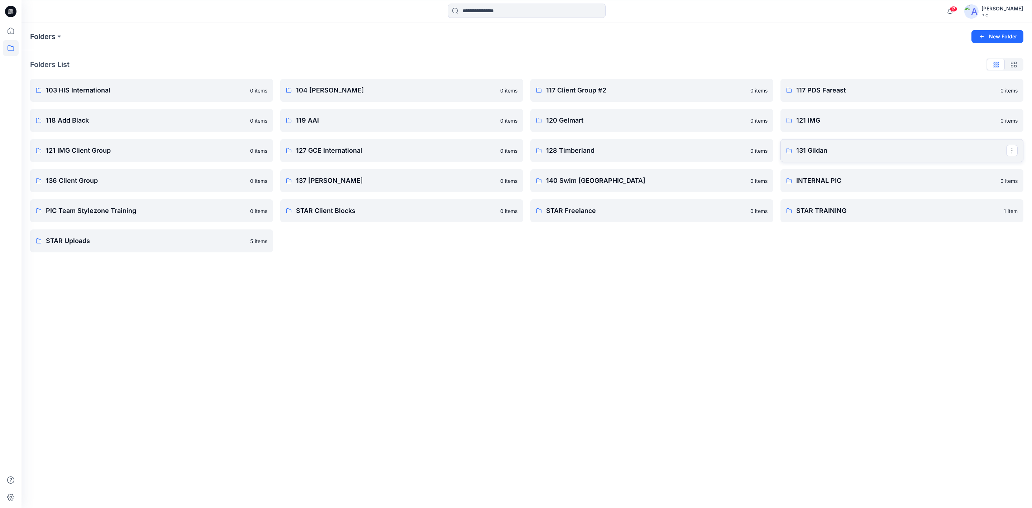
click at [837, 150] on p "131 Gildan" at bounding box center [901, 150] width 210 height 10
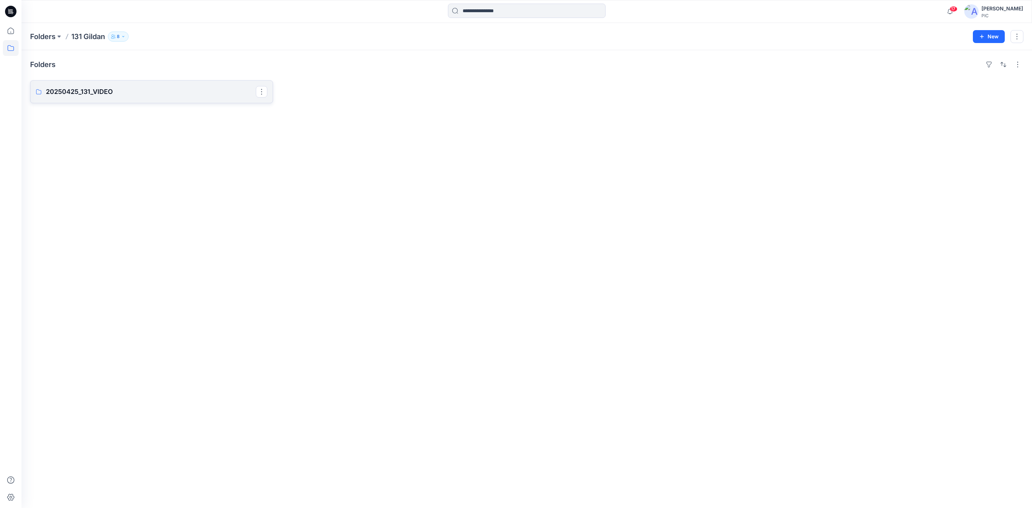
click at [181, 89] on p "20250425_131_VIDEO" at bounding box center [151, 92] width 210 height 10
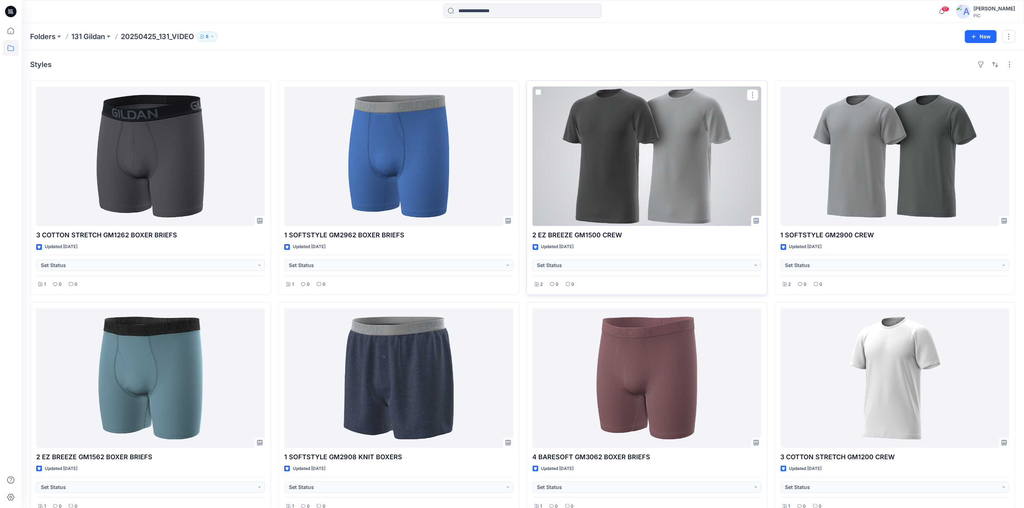
click at [640, 152] on div at bounding box center [646, 155] width 229 height 139
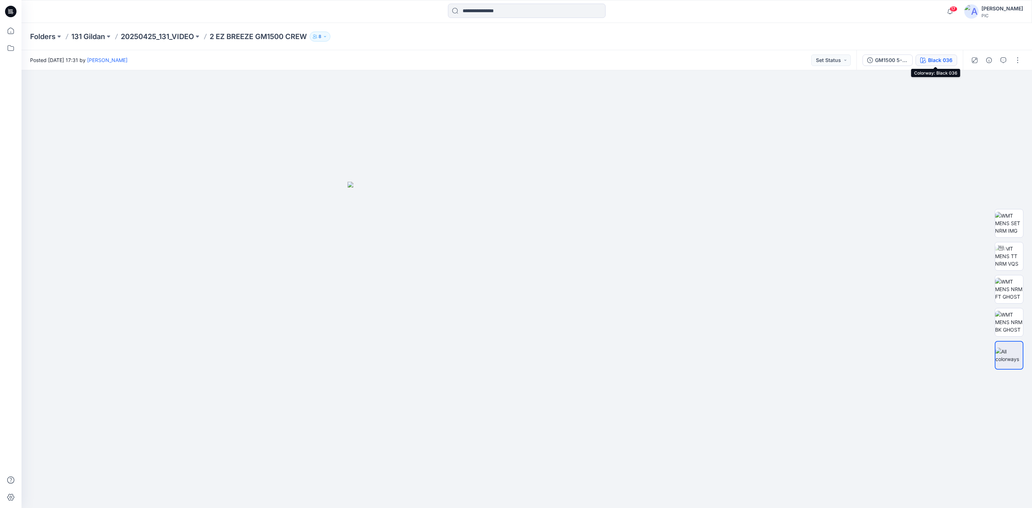
click at [933, 58] on div "Black 036" at bounding box center [940, 60] width 24 height 8
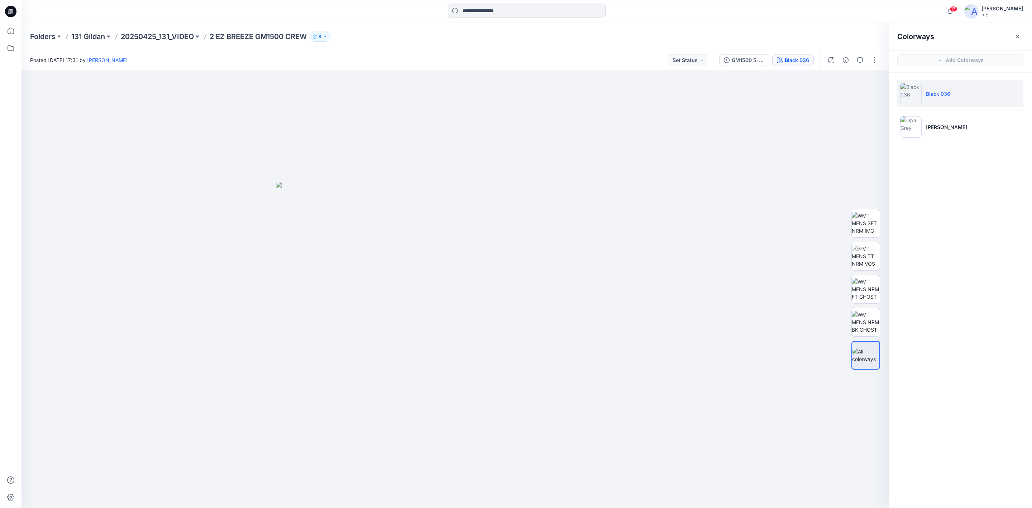
click at [923, 92] on li "Black 036" at bounding box center [960, 93] width 126 height 27
click at [861, 286] on img at bounding box center [866, 289] width 28 height 23
click at [944, 120] on li "[PERSON_NAME]" at bounding box center [960, 126] width 126 height 27
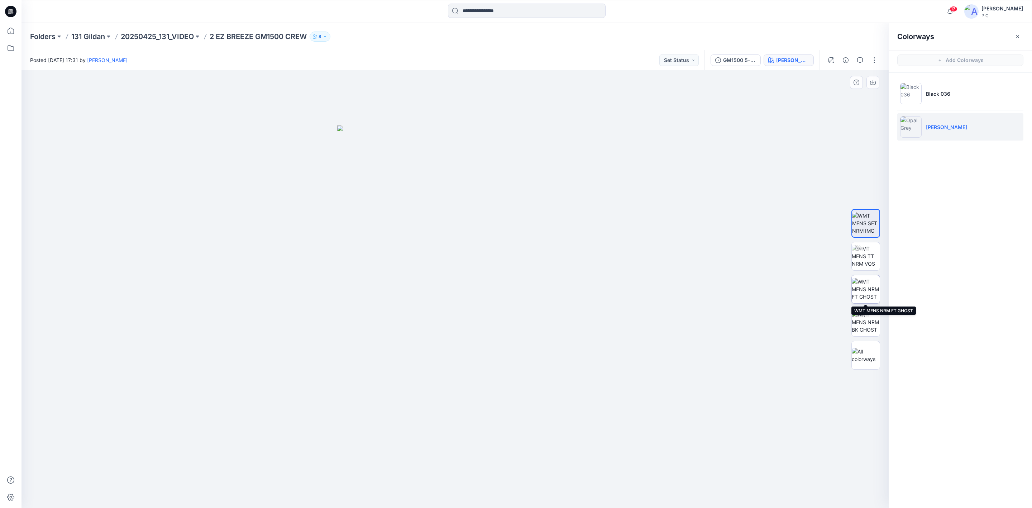
click at [861, 286] on img at bounding box center [866, 289] width 28 height 23
click at [873, 81] on icon "button" at bounding box center [873, 83] width 6 height 6
click at [865, 319] on img at bounding box center [866, 322] width 28 height 23
click at [1004, 339] on div "Colorways Add Colorways Black 036 [PERSON_NAME]" at bounding box center [960, 265] width 143 height 485
click at [861, 61] on icon "button" at bounding box center [860, 60] width 6 height 6
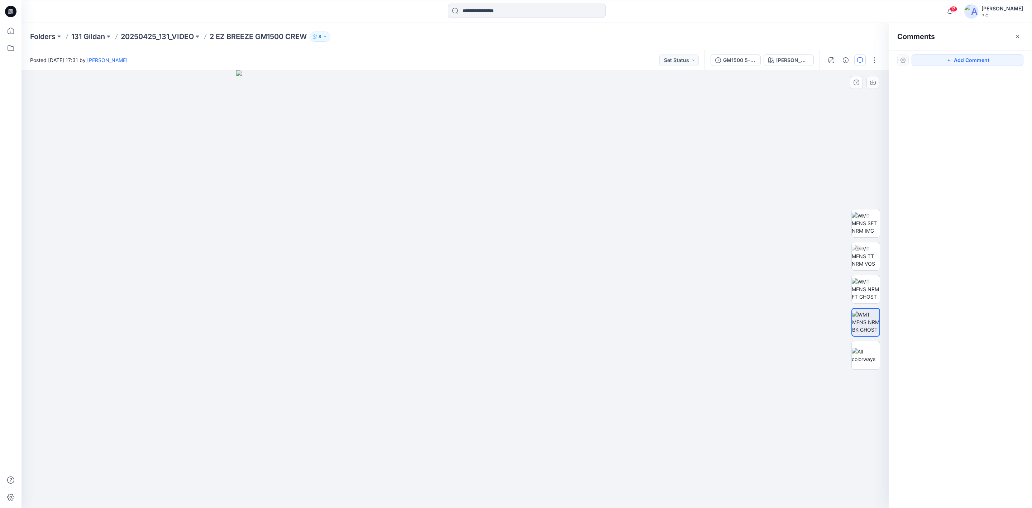
click at [857, 104] on div at bounding box center [454, 289] width 867 height 438
click at [872, 81] on icon "button" at bounding box center [873, 83] width 6 height 6
click at [153, 33] on p "20250425_131_VIDEO" at bounding box center [157, 37] width 73 height 10
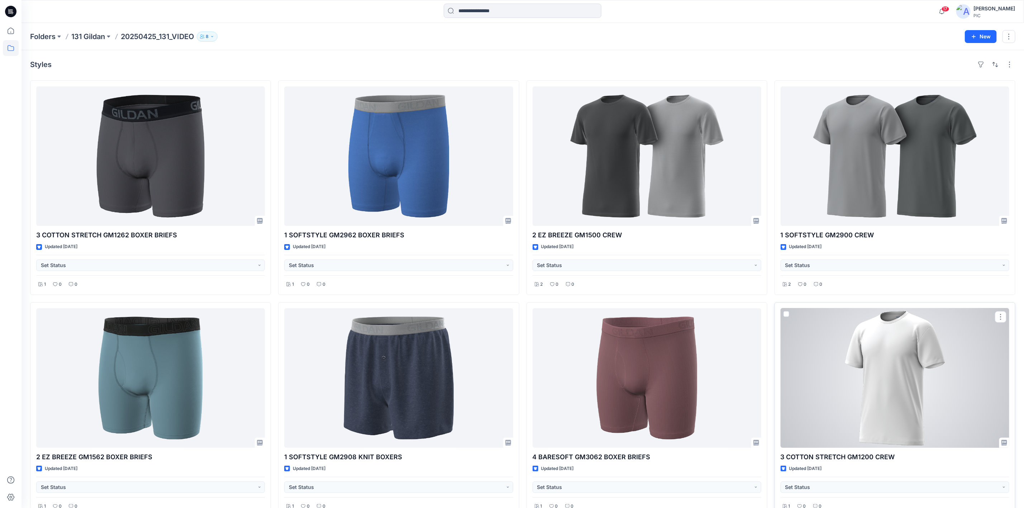
click at [878, 359] on div at bounding box center [894, 377] width 229 height 139
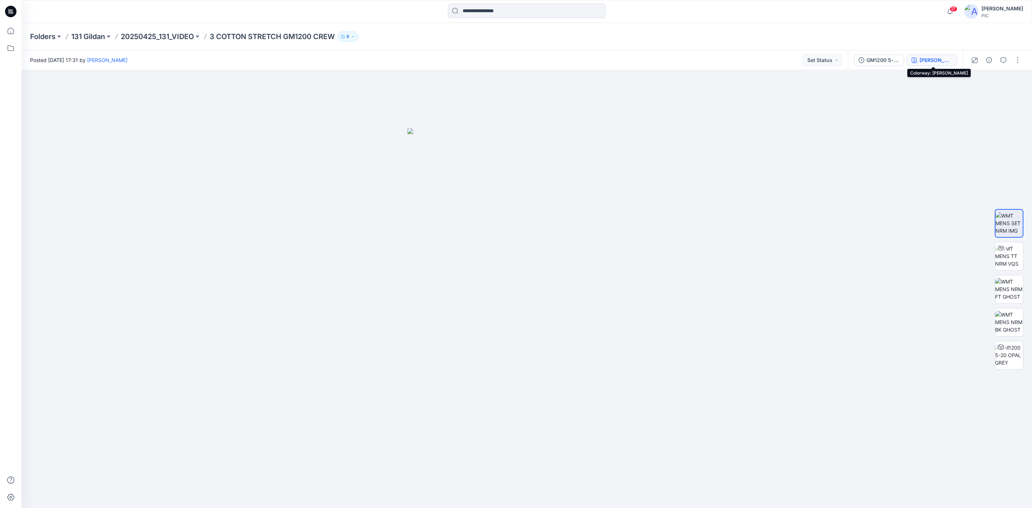
click at [928, 58] on div "[PERSON_NAME]" at bounding box center [935, 60] width 33 height 8
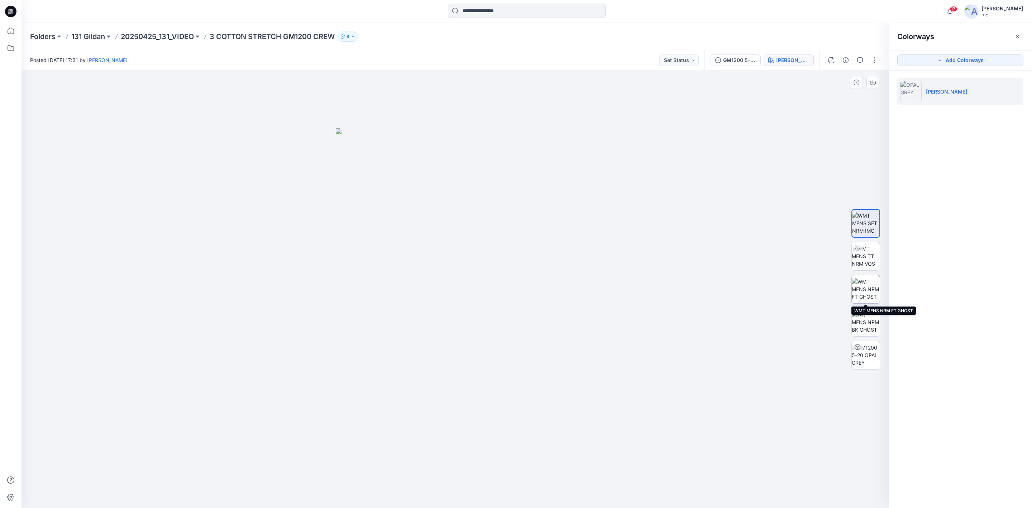
click at [864, 287] on img at bounding box center [866, 289] width 28 height 23
click at [162, 31] on div "Folders 131 Gildan 20250425_131_VIDEO 3 COTTON STRETCH GM1200 CREW 8" at bounding box center [526, 36] width 1010 height 27
click at [163, 34] on p "20250425_131_VIDEO" at bounding box center [157, 37] width 73 height 10
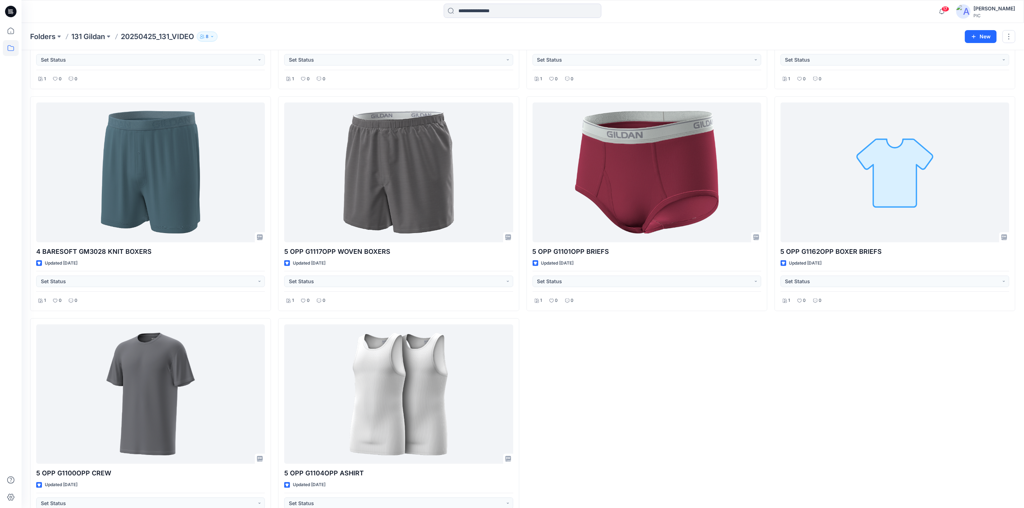
scroll to position [463, 0]
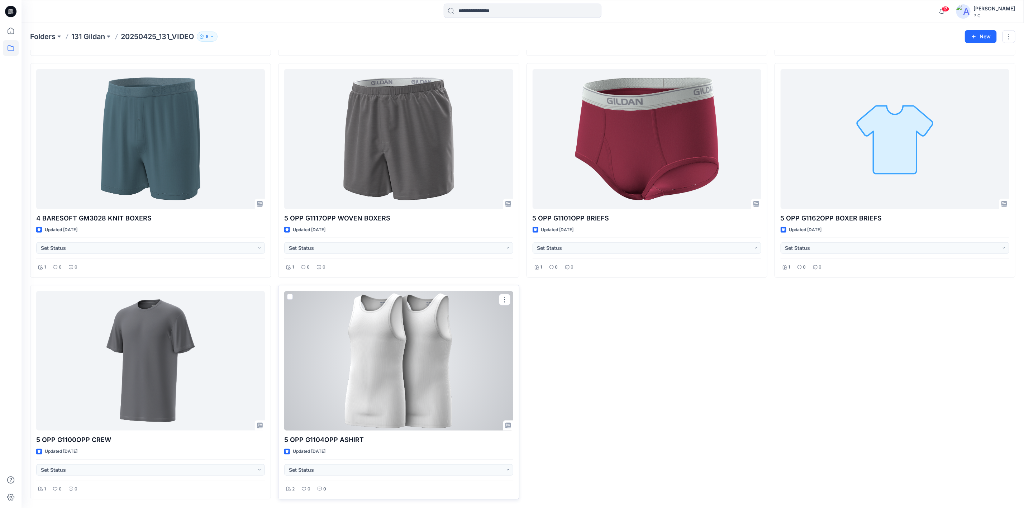
click at [453, 352] on div at bounding box center [398, 360] width 229 height 139
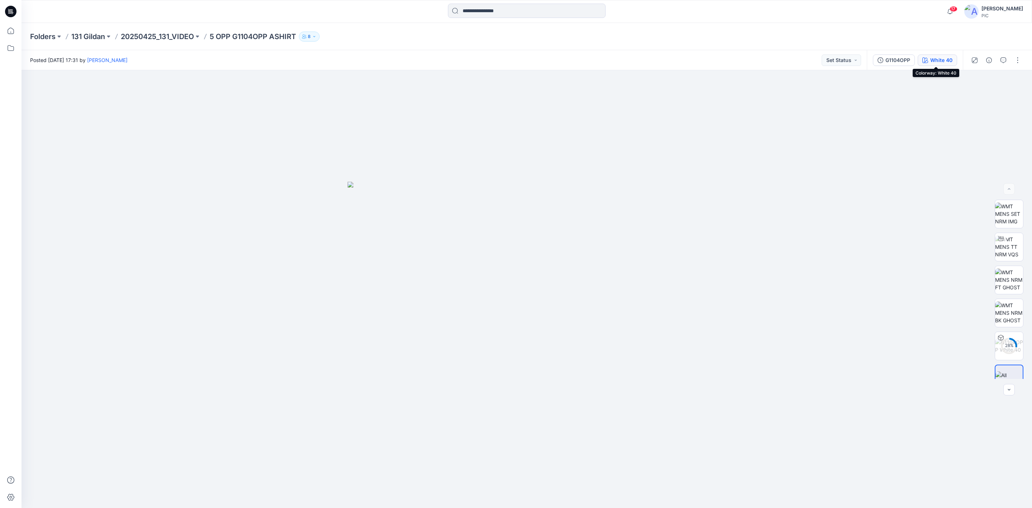
click at [930, 58] on div "White 40" at bounding box center [941, 60] width 22 height 8
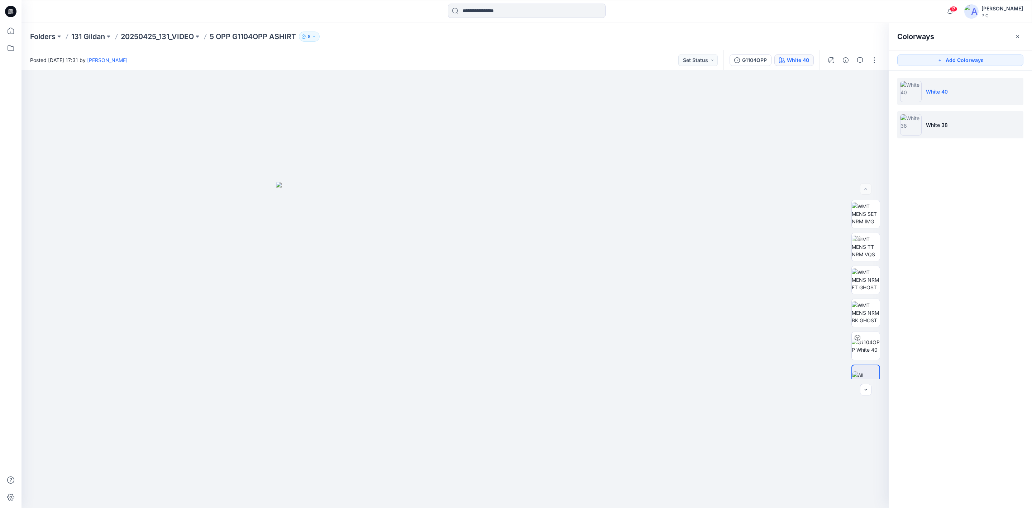
click at [915, 124] on img at bounding box center [910, 124] width 21 height 21
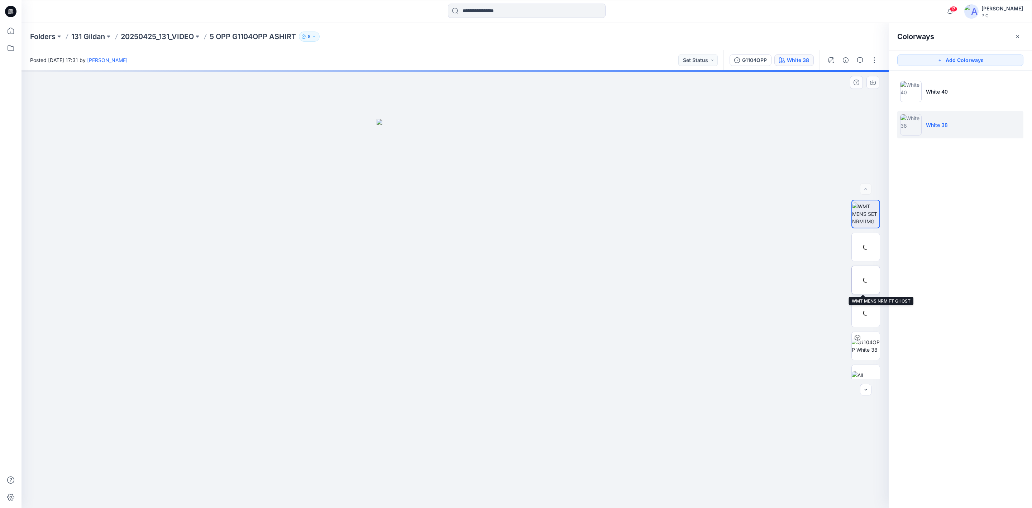
click at [865, 281] on div at bounding box center [865, 280] width 29 height 29
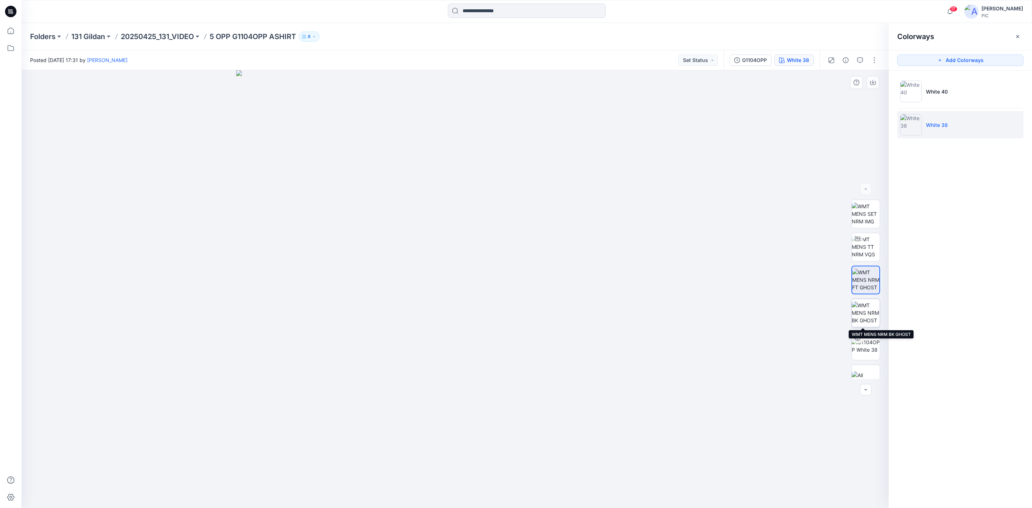
click at [865, 314] on img at bounding box center [866, 312] width 28 height 23
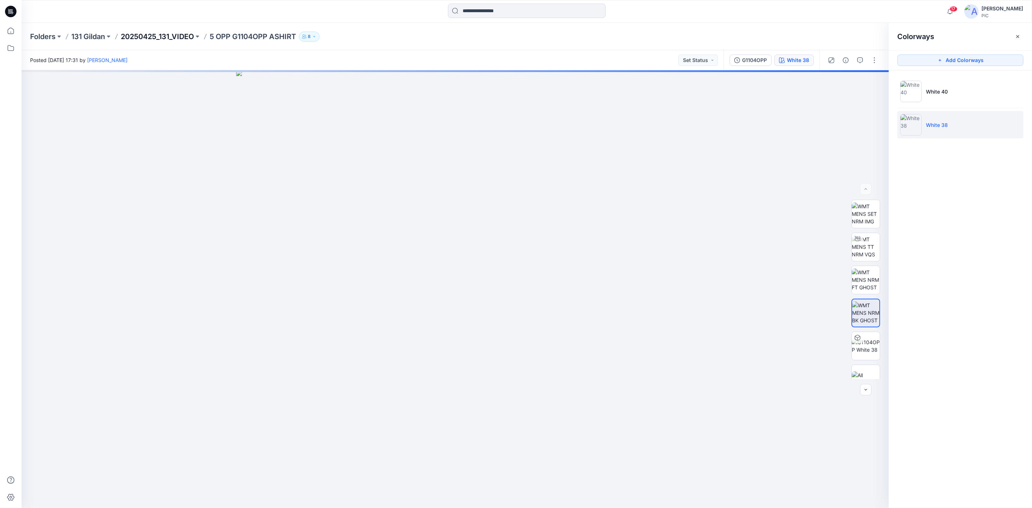
drag, startPoint x: 152, startPoint y: 20, endPoint x: 156, endPoint y: 33, distance: 14.2
click at [152, 21] on div "17 Notifications GV [PERSON_NAME] mentioned you in a comment on PID54855G_gsa_V…" at bounding box center [526, 11] width 1010 height 23
click at [156, 35] on p "20250425_131_VIDEO" at bounding box center [157, 37] width 73 height 10
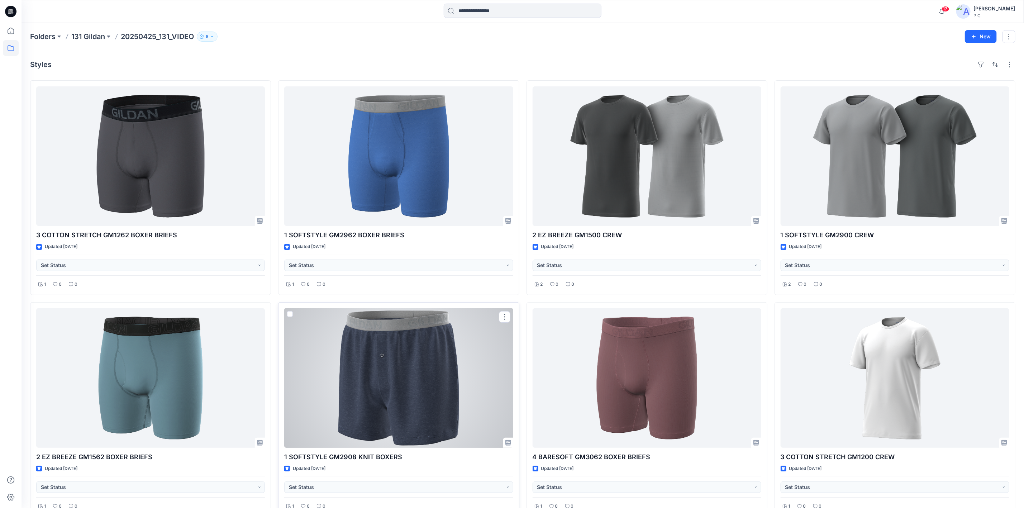
click at [377, 356] on div at bounding box center [398, 377] width 229 height 139
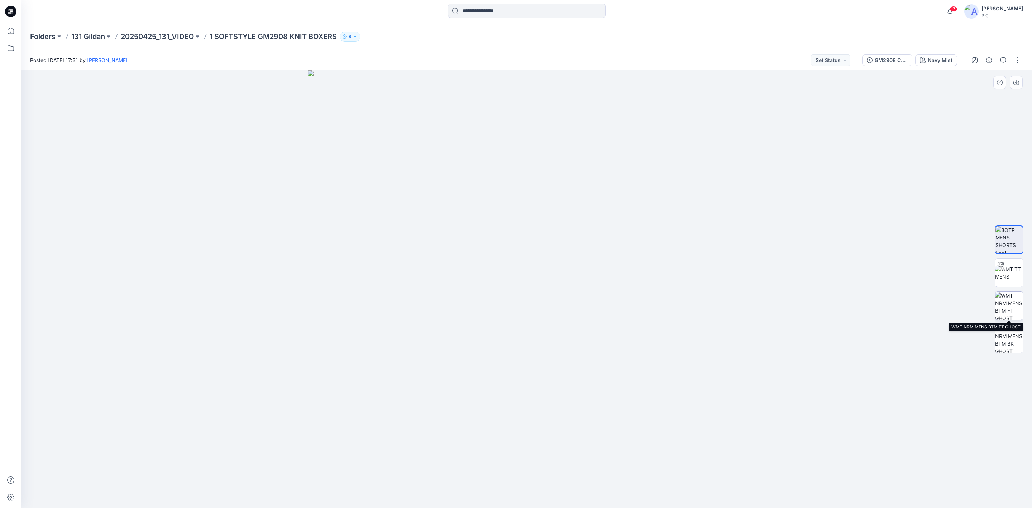
click at [1017, 297] on img at bounding box center [1009, 306] width 28 height 28
click at [142, 35] on p "20250425_131_VIDEO" at bounding box center [157, 37] width 73 height 10
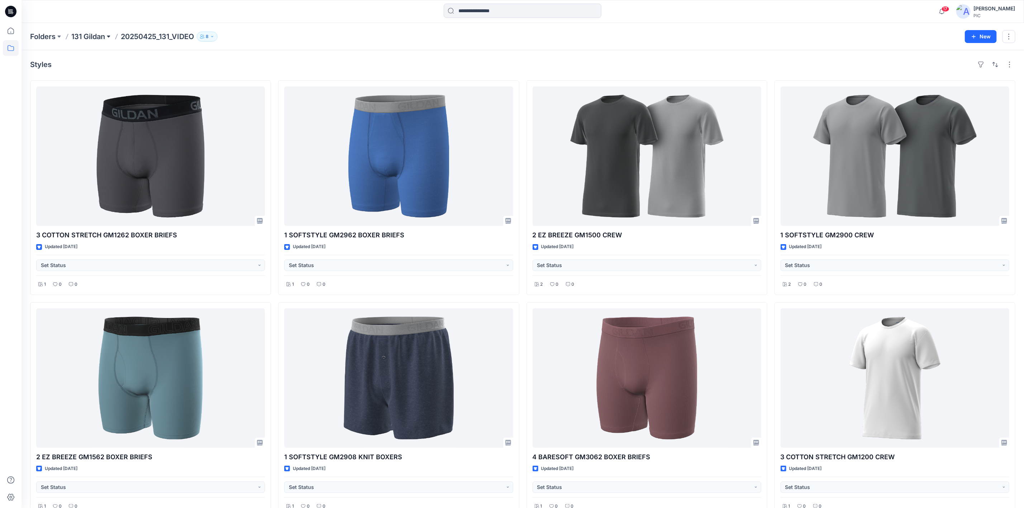
click at [110, 35] on button at bounding box center [108, 37] width 7 height 10
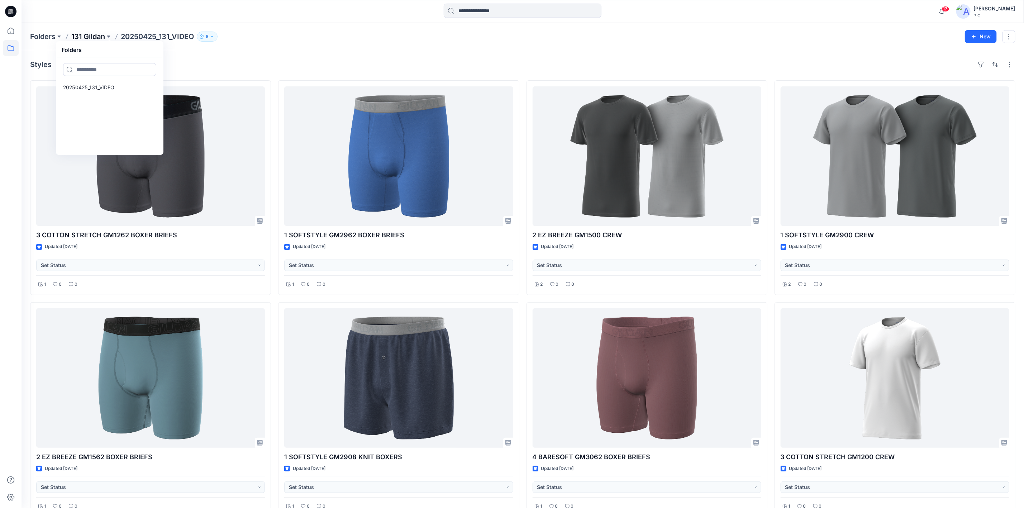
click at [87, 38] on p "131 Gildan" at bounding box center [88, 37] width 34 height 10
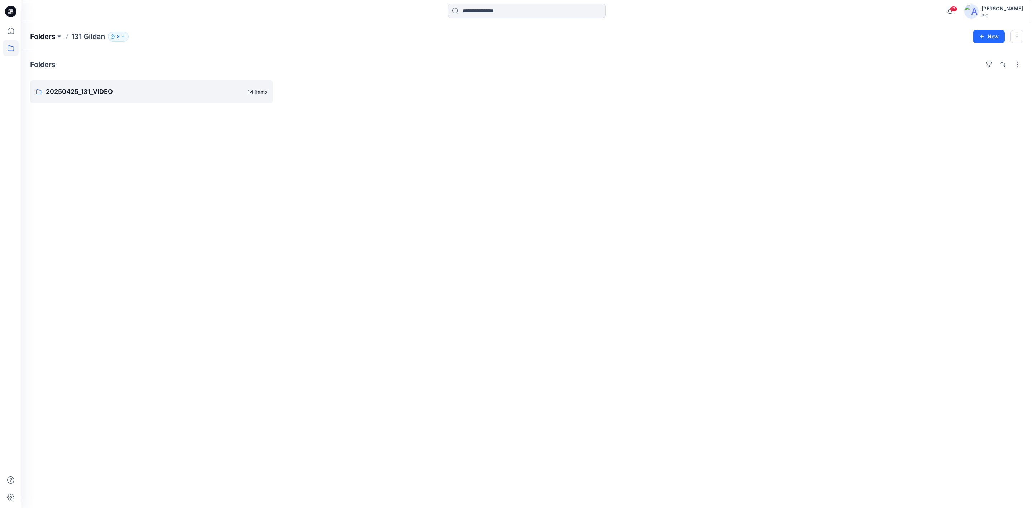
click at [48, 34] on p "Folders" at bounding box center [42, 37] width 25 height 10
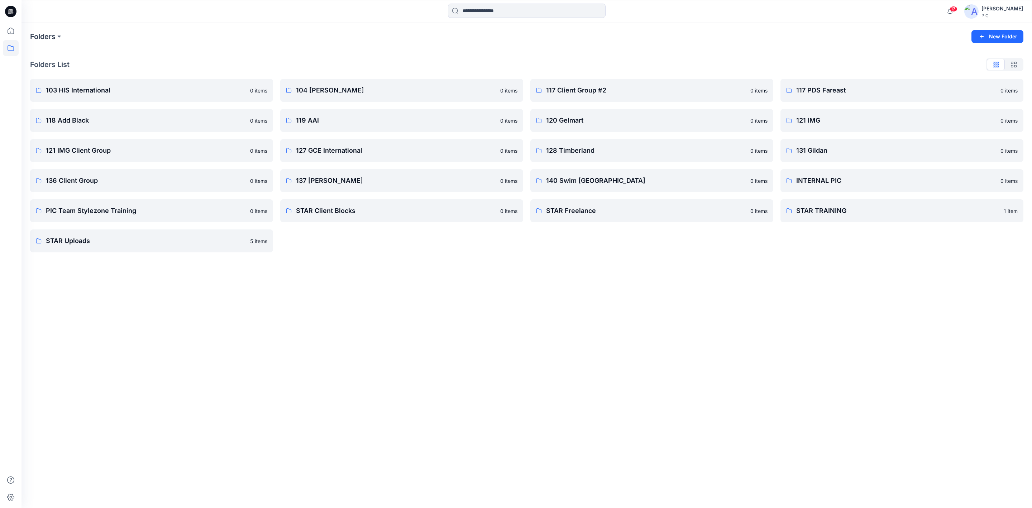
click at [666, 305] on div "Folders New Folder Folders List 103 HIS International 0 items 118 Add Black 0 i…" at bounding box center [526, 265] width 1010 height 485
click at [342, 148] on p "127 GCE International" at bounding box center [401, 150] width 210 height 10
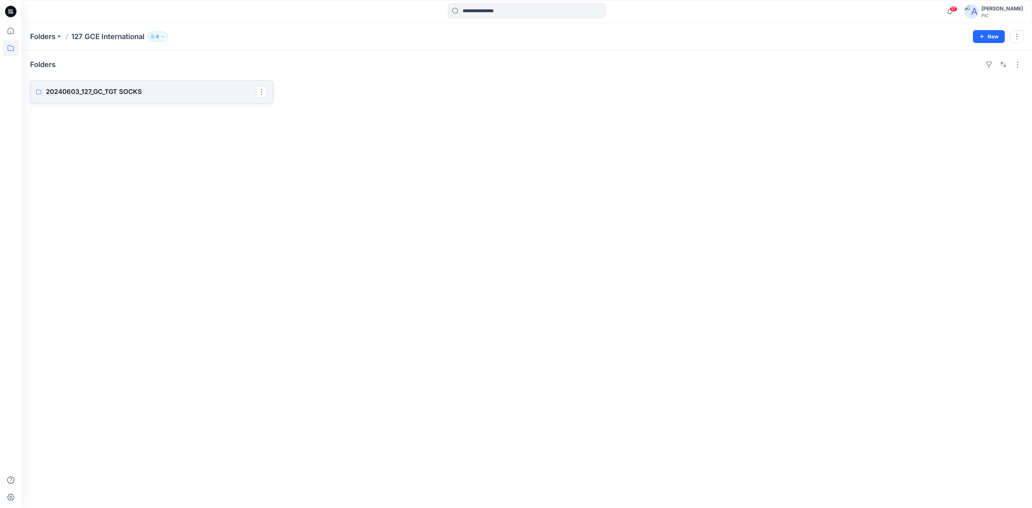
click at [139, 94] on p "20240603_127_GC_TGT SOCKS" at bounding box center [151, 92] width 210 height 10
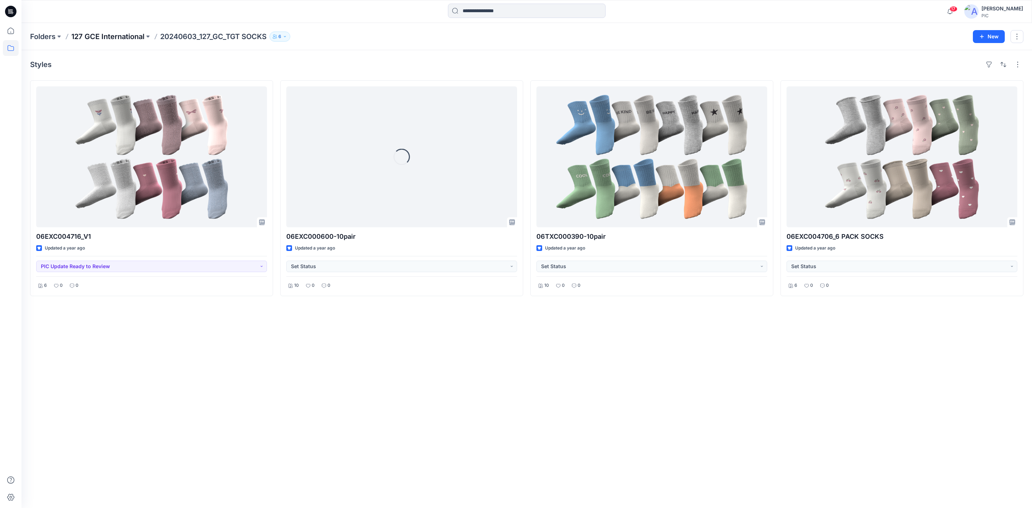
click at [114, 38] on p "127 GCE International" at bounding box center [107, 37] width 73 height 10
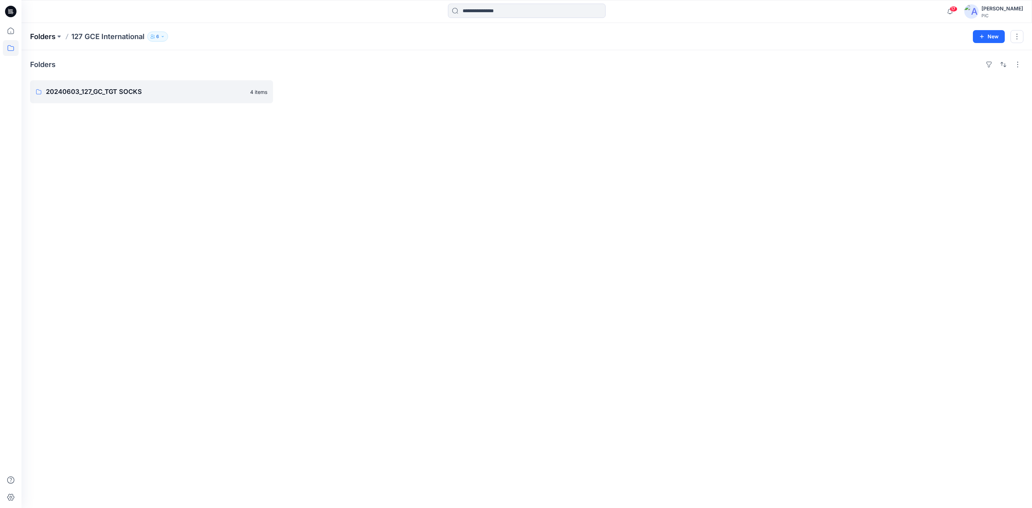
click at [42, 35] on p "Folders" at bounding box center [42, 37] width 25 height 10
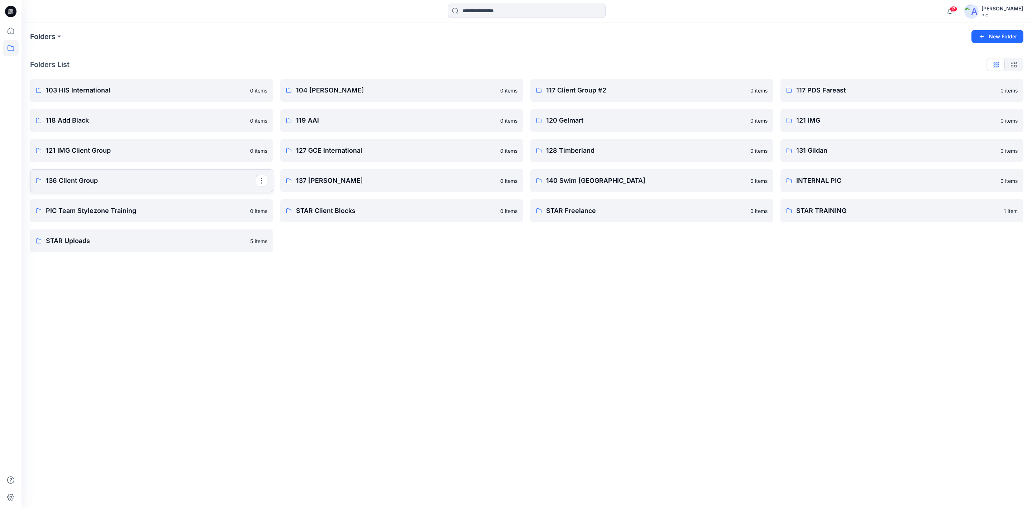
click at [136, 179] on p "136 Client Group" at bounding box center [151, 181] width 210 height 10
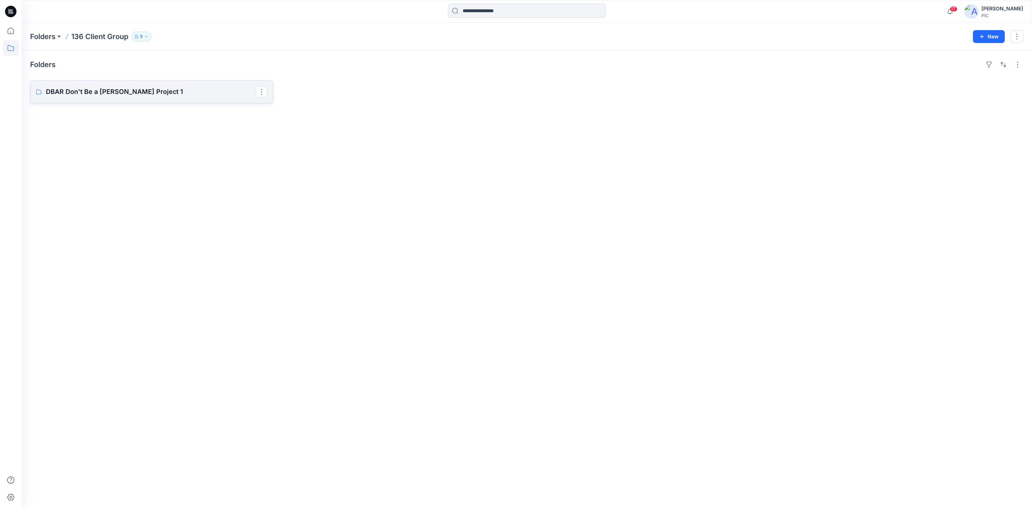
click at [131, 92] on p "DBAR Don't Be a [PERSON_NAME] Project 1" at bounding box center [151, 92] width 210 height 10
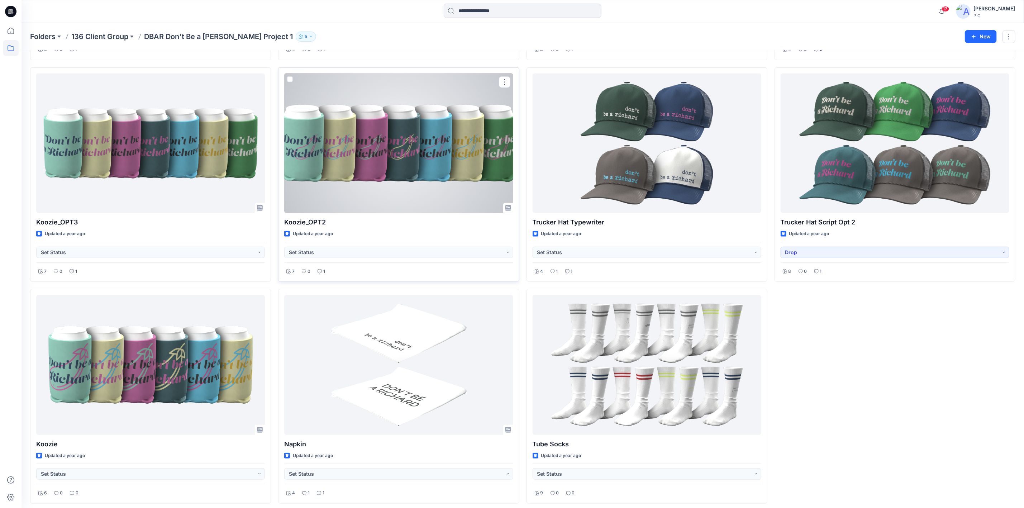
scroll to position [241, 0]
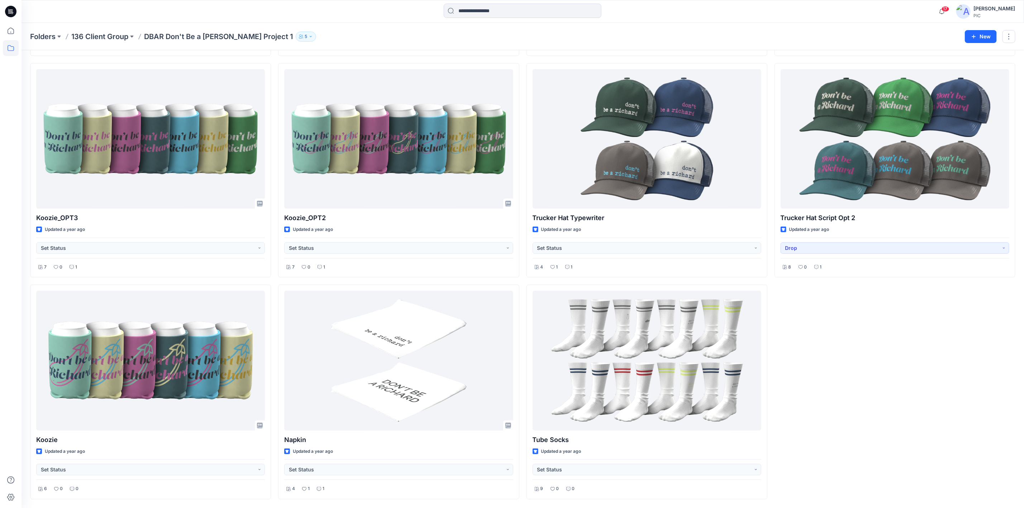
click at [96, 39] on p "136 Client Group" at bounding box center [99, 37] width 57 height 10
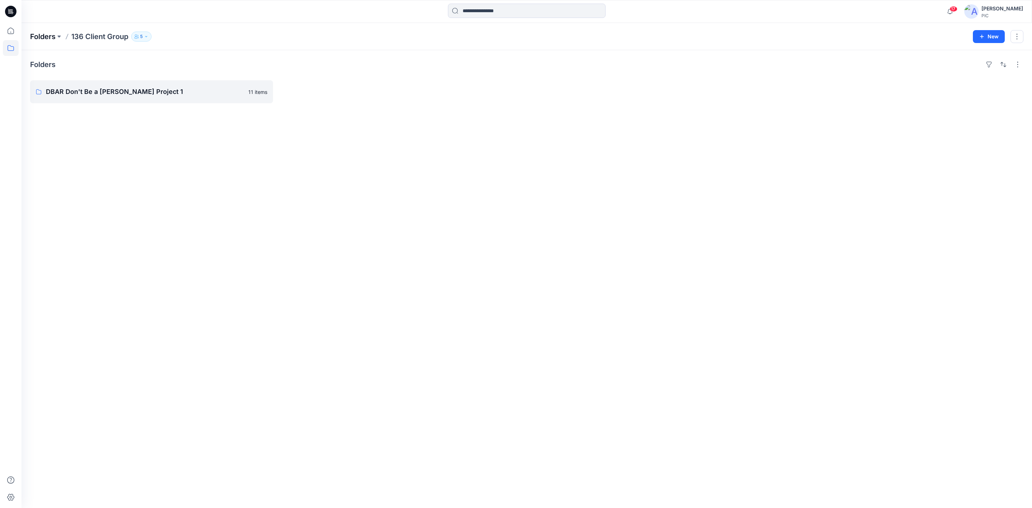
click at [38, 38] on p "Folders" at bounding box center [42, 37] width 25 height 10
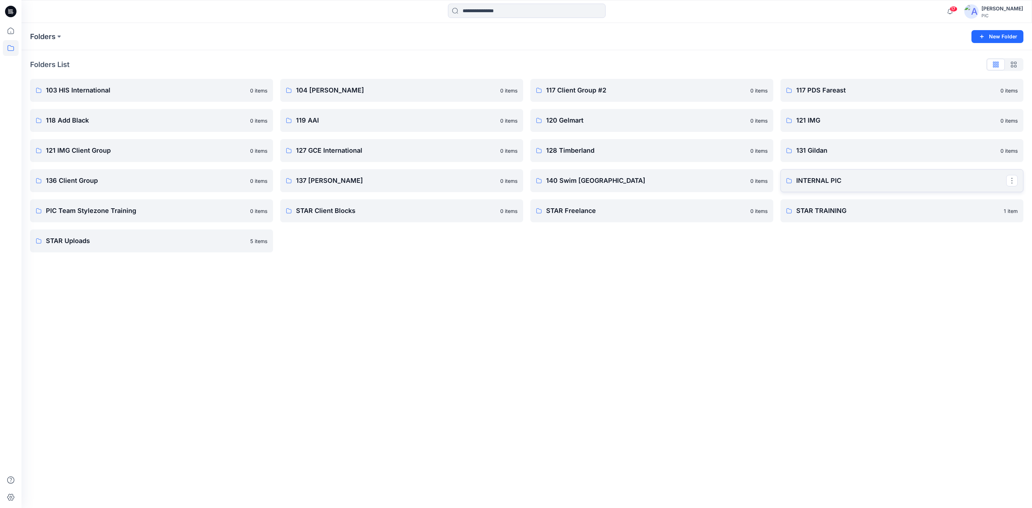
click at [834, 180] on p "INTERNAL PIC" at bounding box center [901, 181] width 210 height 10
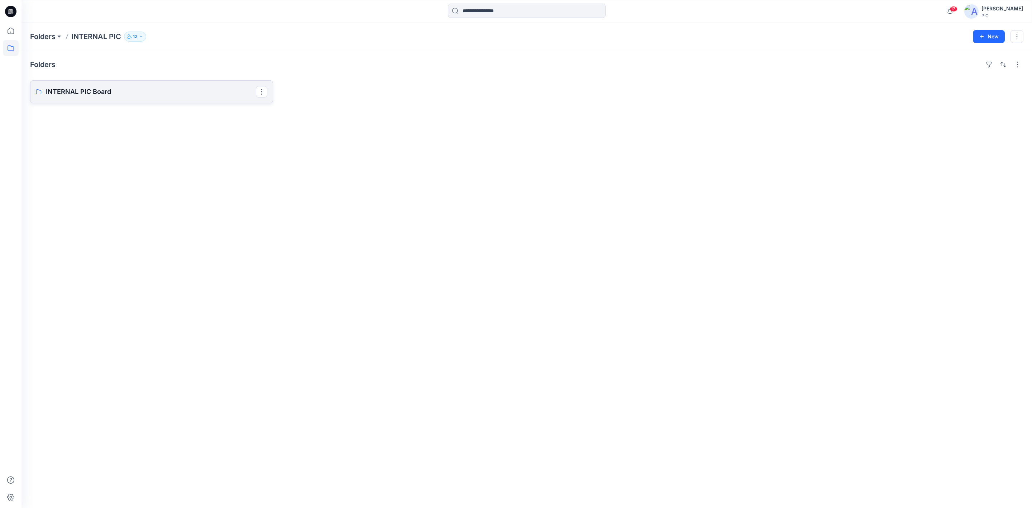
click at [99, 89] on p "INTERNAL PIC Board" at bounding box center [151, 92] width 210 height 10
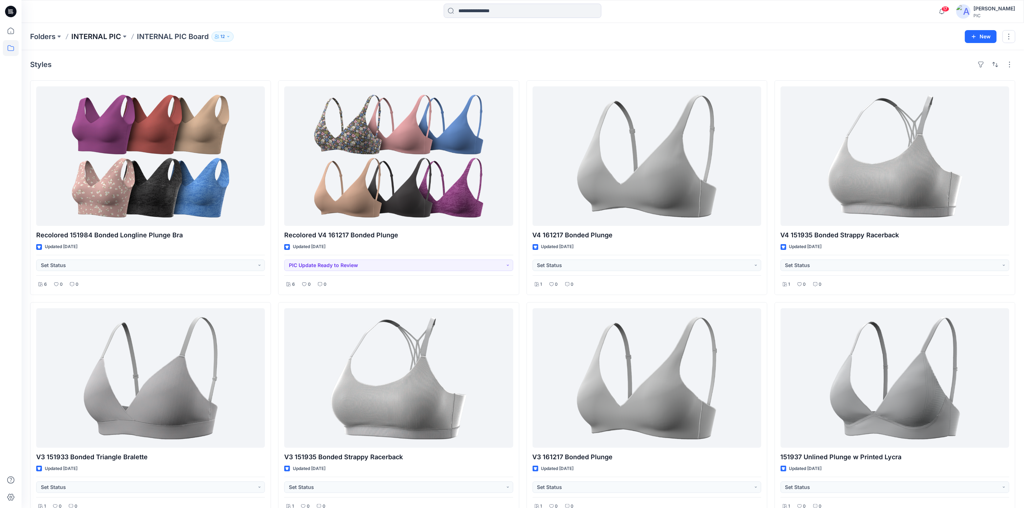
click at [94, 33] on p "INTERNAL PIC" at bounding box center [96, 37] width 50 height 10
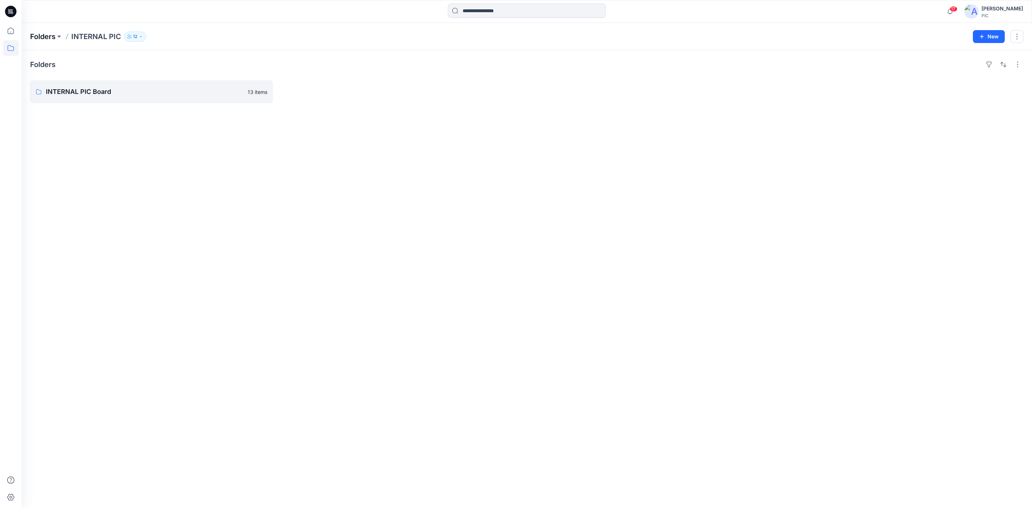
click at [35, 33] on p "Folders" at bounding box center [42, 37] width 25 height 10
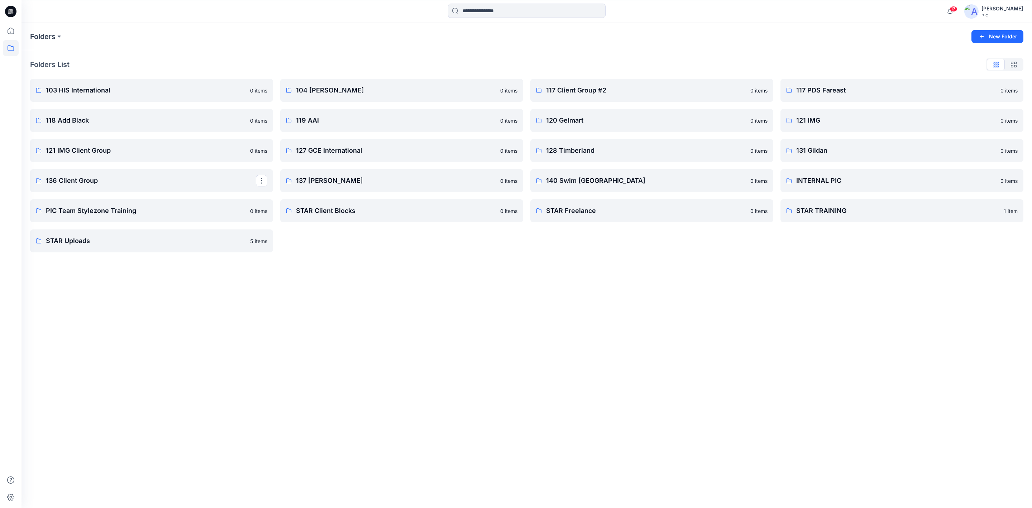
click at [632, 274] on div "Folders New Folder Folders List 103 HIS International 0 items 118 Add Black 0 i…" at bounding box center [526, 265] width 1010 height 485
click at [120, 236] on p "STAR Uploads" at bounding box center [151, 241] width 210 height 10
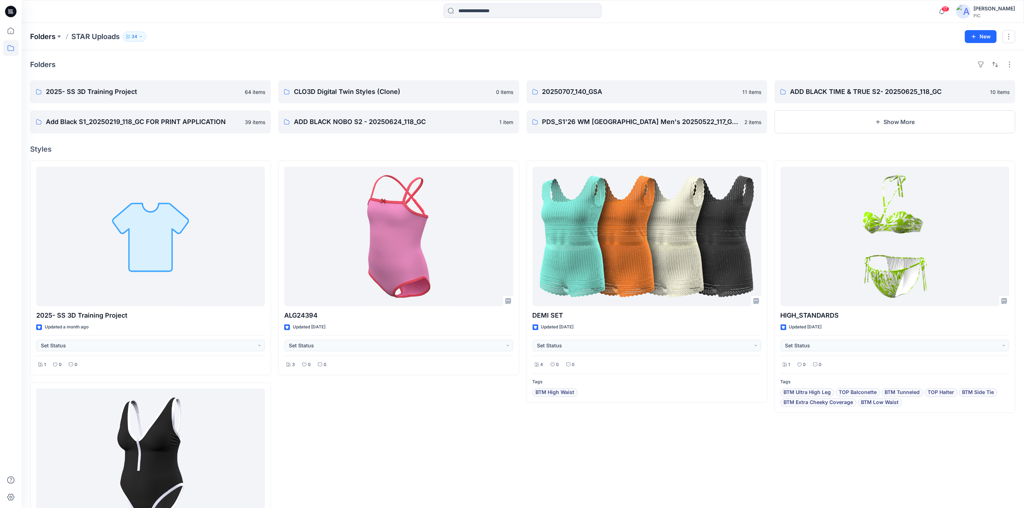
click at [36, 39] on p "Folders" at bounding box center [42, 37] width 25 height 10
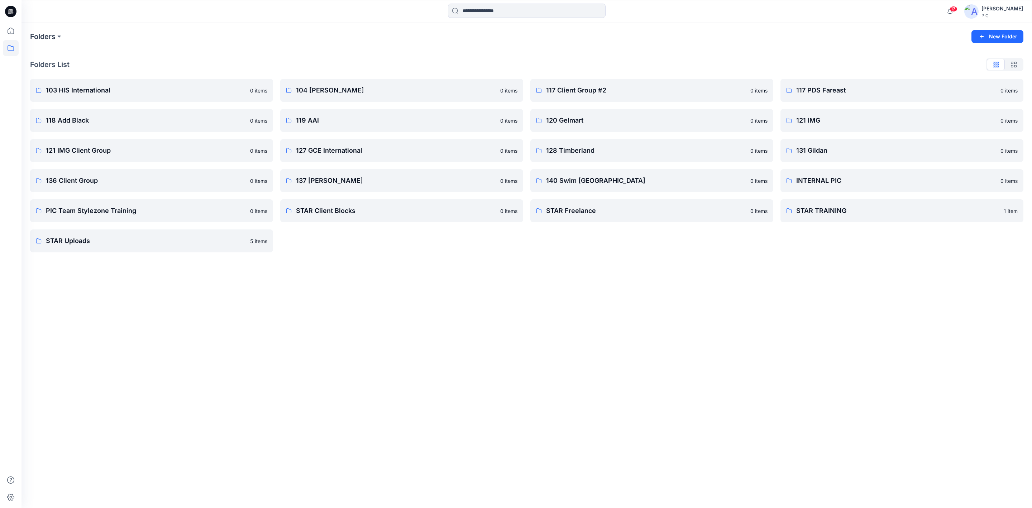
click at [349, 328] on div "Folders New Folder Folders List 103 HIS International 0 items 118 Add Black 0 i…" at bounding box center [526, 265] width 1010 height 485
drag, startPoint x: 764, startPoint y: 333, endPoint x: 737, endPoint y: 358, distance: 37.0
click at [765, 334] on div "Folders New Folder Folders List 103 HIS International 0 items 118 Add Black 0 i…" at bounding box center [526, 265] width 1010 height 485
click at [601, 215] on p "STAR Freelance" at bounding box center [651, 211] width 210 height 10
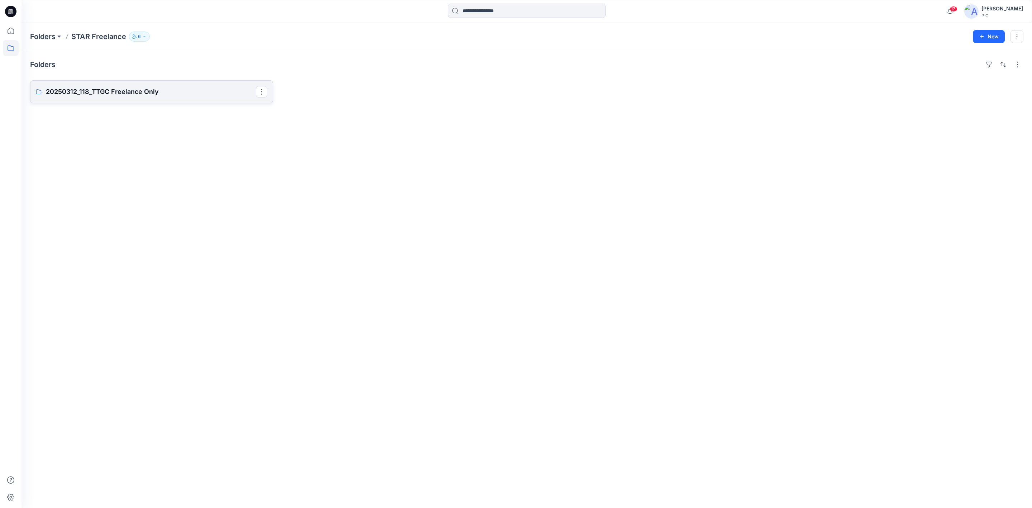
click at [142, 94] on p "20250312_118_TTGC Freelance Only" at bounding box center [151, 92] width 210 height 10
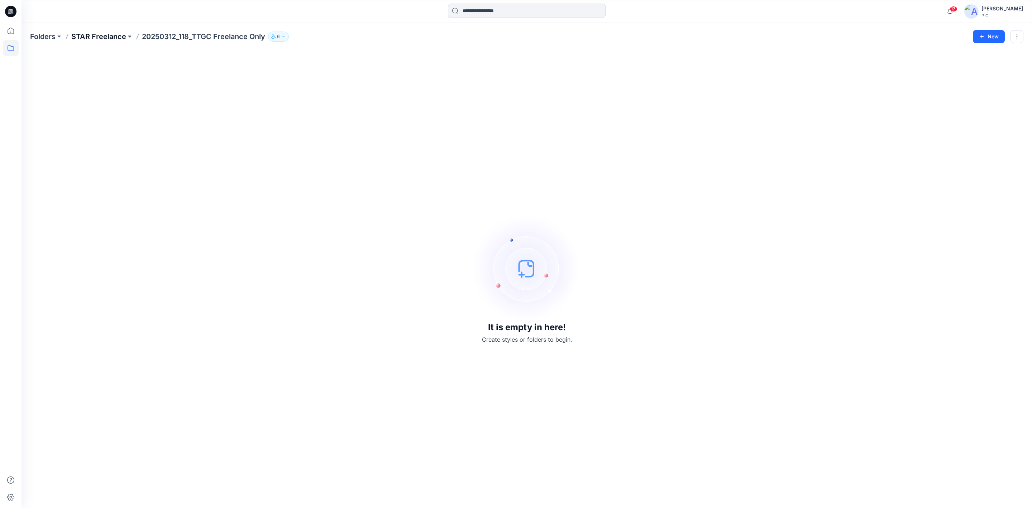
click at [100, 37] on p "STAR Freelance" at bounding box center [98, 37] width 55 height 10
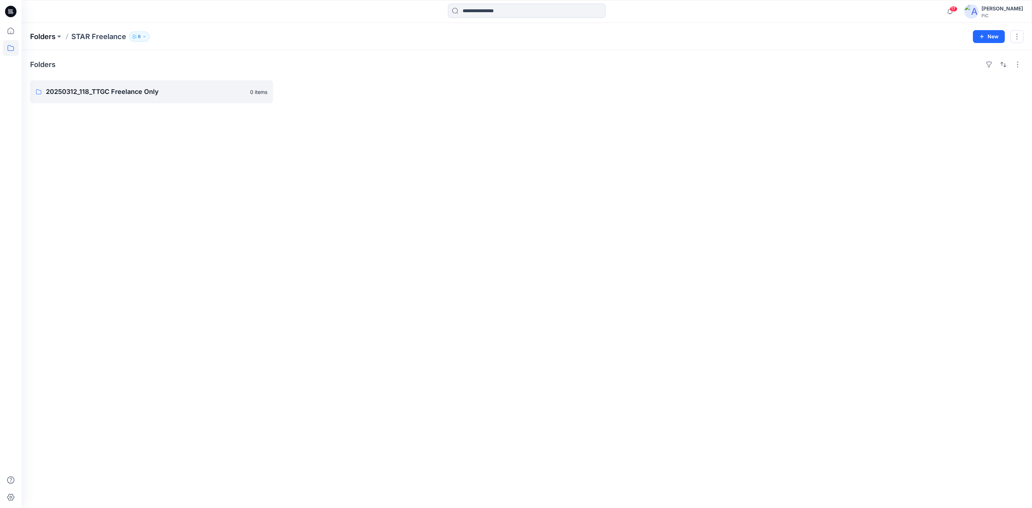
click at [48, 34] on p "Folders" at bounding box center [42, 37] width 25 height 10
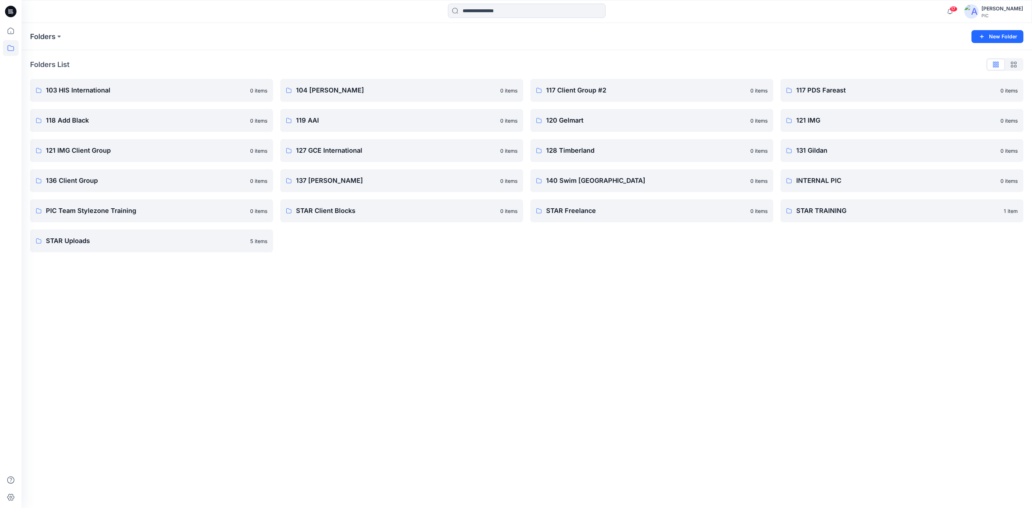
click at [609, 316] on div "Folders New Folder Folders List 103 HIS International 0 items 118 Add Black 0 i…" at bounding box center [526, 265] width 1010 height 485
click at [593, 177] on p "140 Swim [GEOGRAPHIC_DATA]" at bounding box center [651, 181] width 210 height 10
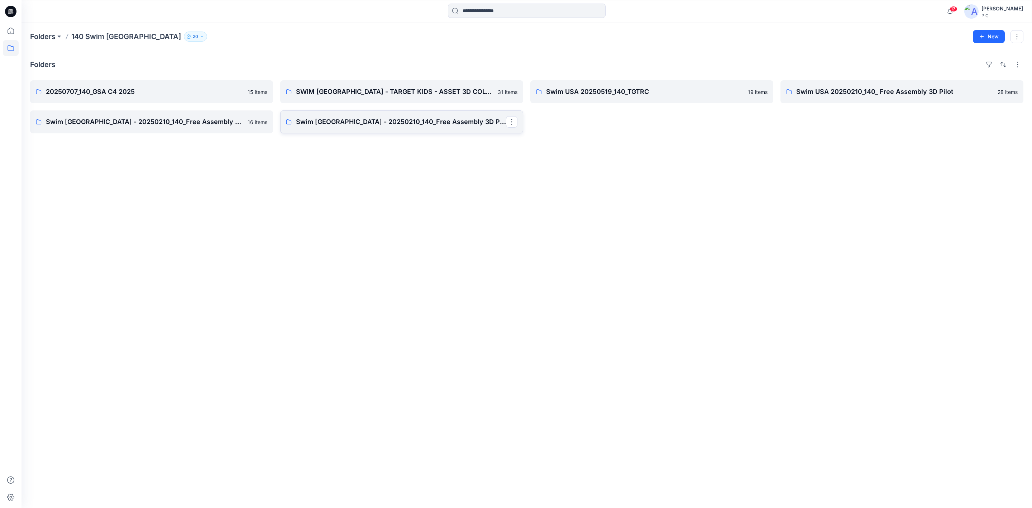
click at [376, 123] on p "Swim [GEOGRAPHIC_DATA] - 20250210_140_Free Assembly 3D Pilot- Fixture 2" at bounding box center [401, 122] width 210 height 10
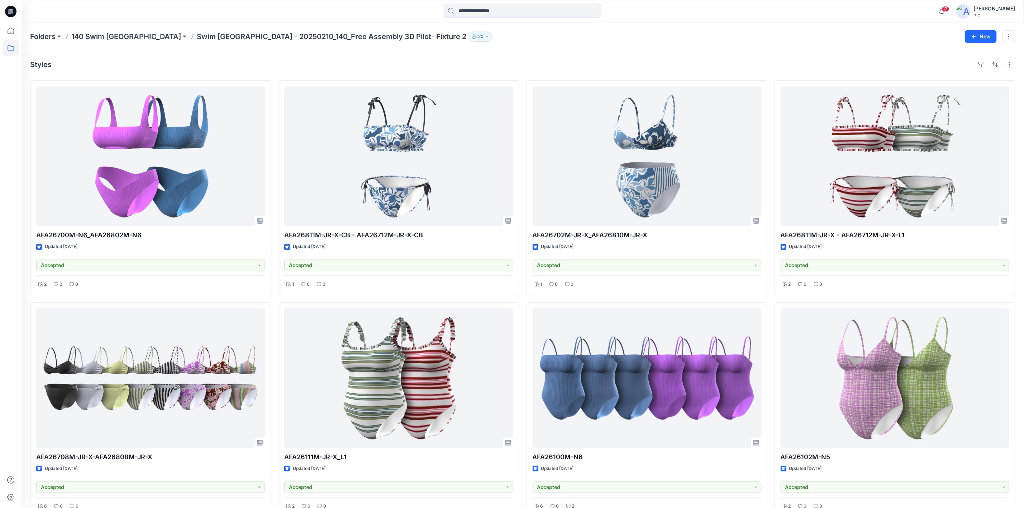
click at [197, 33] on p "Swim [GEOGRAPHIC_DATA] - 20250210_140_Free Assembly 3D Pilot- Fixture 2" at bounding box center [331, 37] width 269 height 10
click at [98, 32] on p "140 Swim [GEOGRAPHIC_DATA]" at bounding box center [126, 37] width 110 height 10
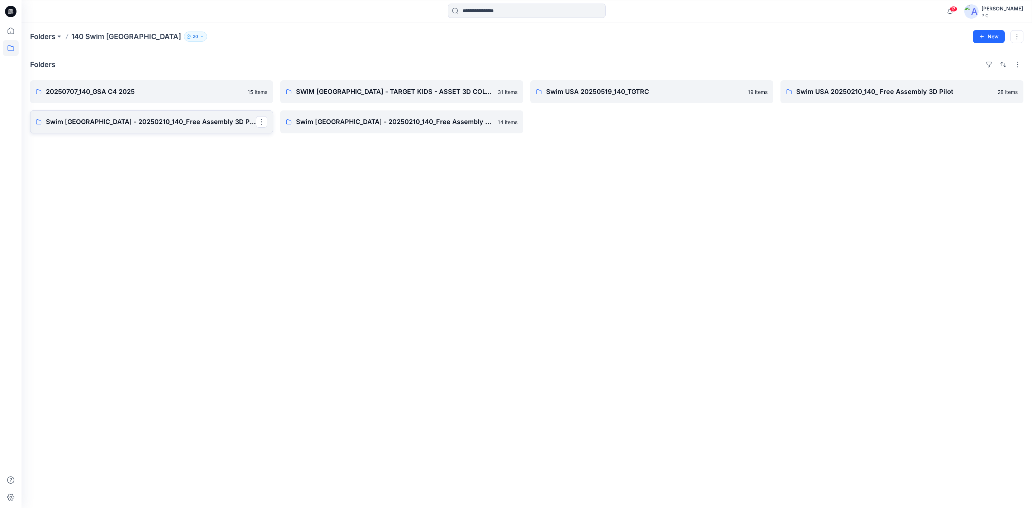
click at [131, 118] on p "Swim [GEOGRAPHIC_DATA] - 20250210_140_Free Assembly 3D Pilot- Fixture 1" at bounding box center [151, 122] width 210 height 10
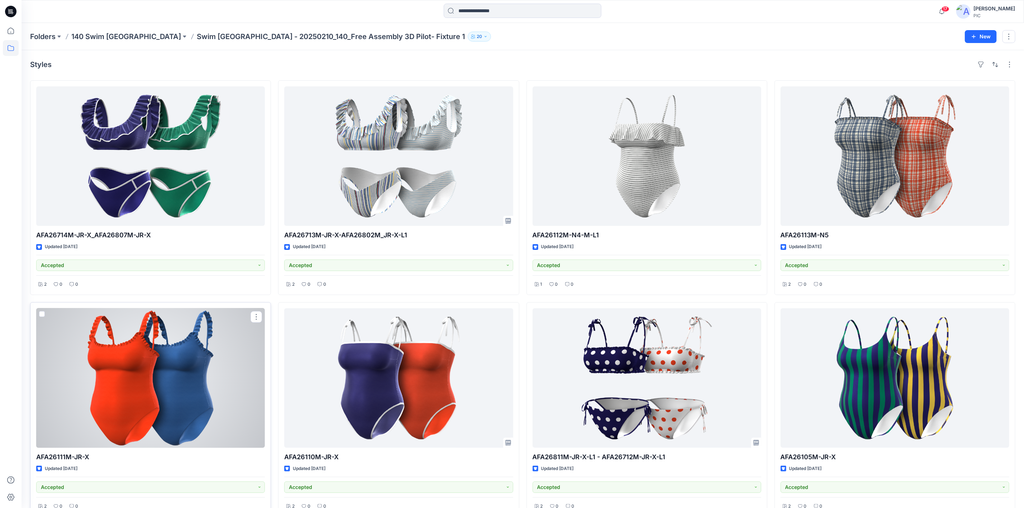
click at [180, 357] on div at bounding box center [150, 377] width 229 height 139
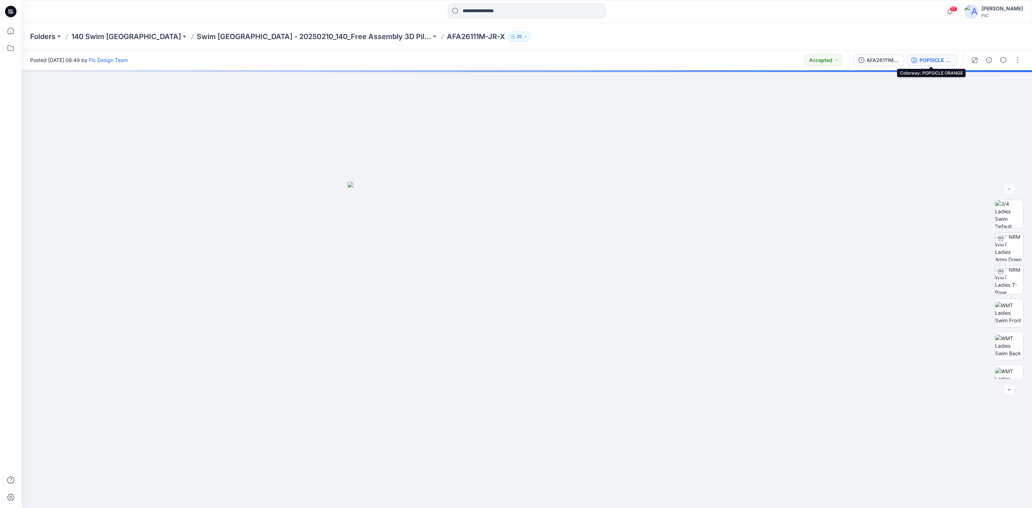
click at [928, 57] on div "POPSICLE ORANGE" at bounding box center [935, 60] width 33 height 8
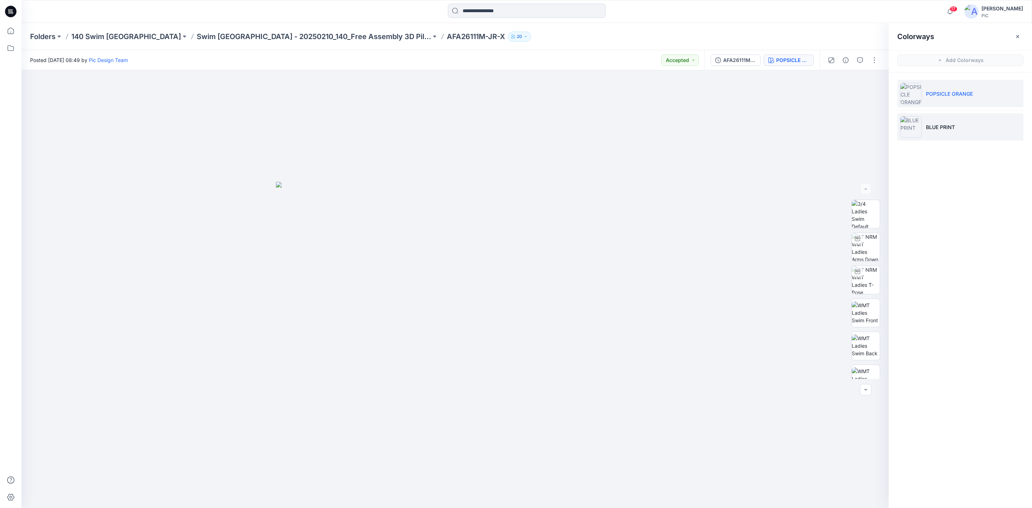
click at [912, 125] on img at bounding box center [910, 126] width 21 height 21
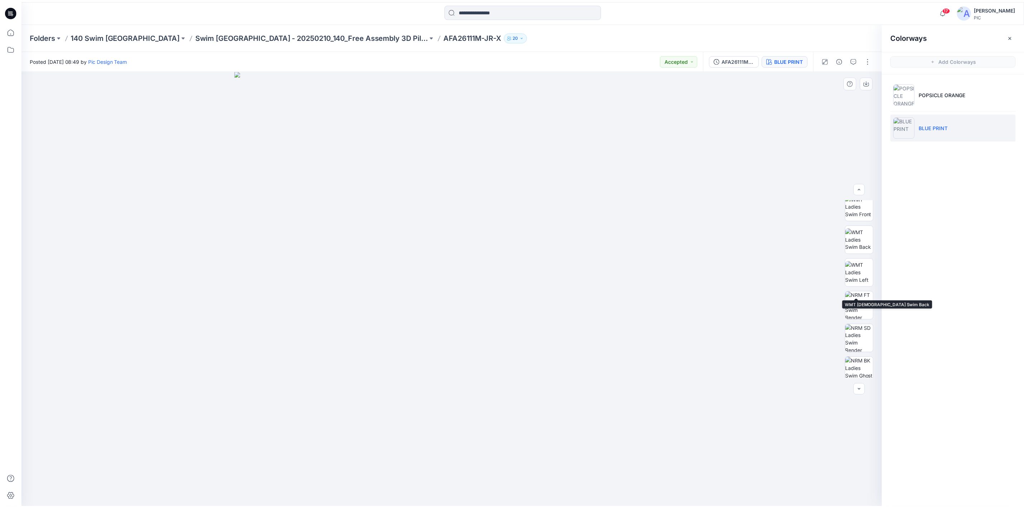
scroll to position [107, 0]
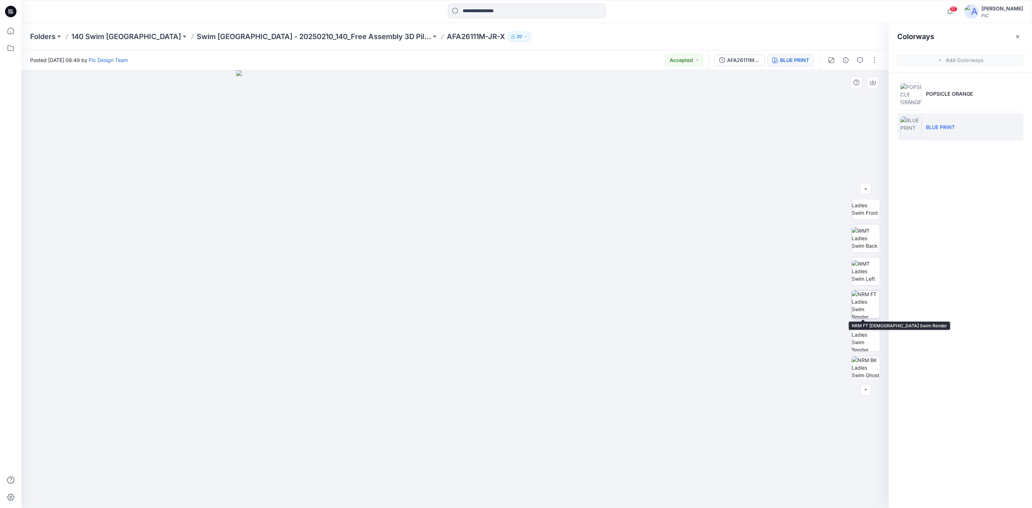
click at [864, 308] on img at bounding box center [866, 304] width 28 height 28
click at [872, 82] on icon "button" at bounding box center [873, 83] width 6 height 6
click at [861, 365] on img at bounding box center [866, 370] width 28 height 28
click at [871, 83] on icon "button" at bounding box center [873, 83] width 6 height 6
click at [197, 35] on p "Swim [GEOGRAPHIC_DATA] - 20250210_140_Free Assembly 3D Pilot- Fixture 1" at bounding box center [314, 37] width 234 height 10
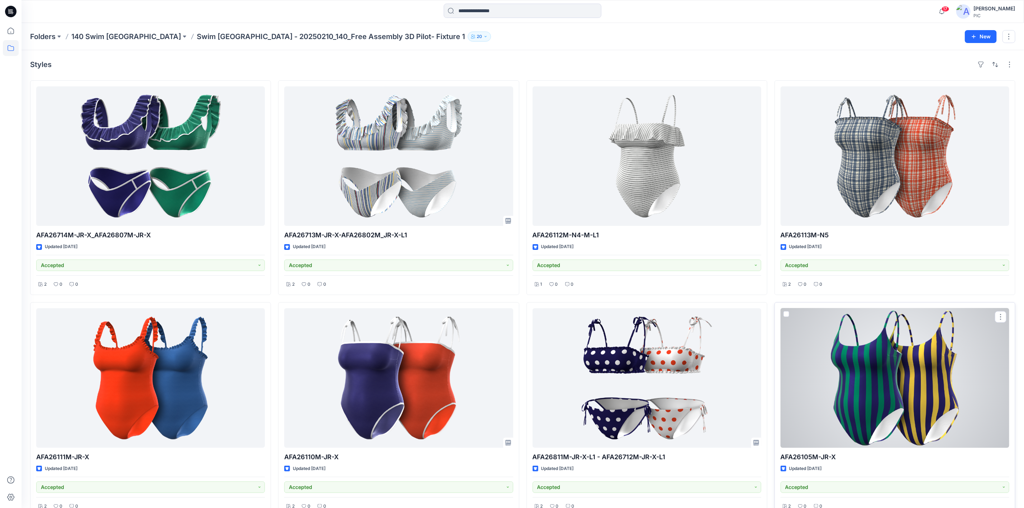
click at [915, 372] on div at bounding box center [894, 377] width 229 height 139
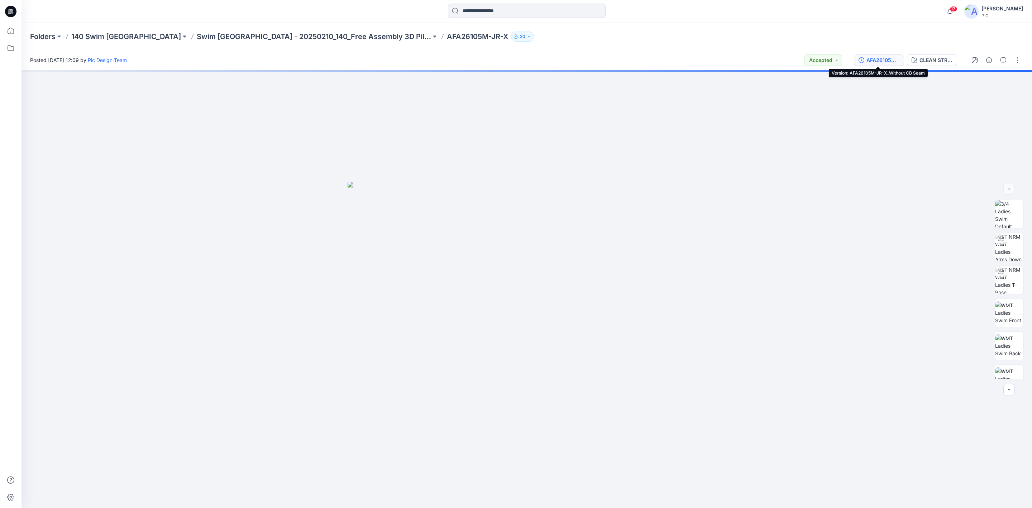
click at [869, 60] on div "AFA26105M-JR-X_Without CB Seam" at bounding box center [882, 60] width 33 height 8
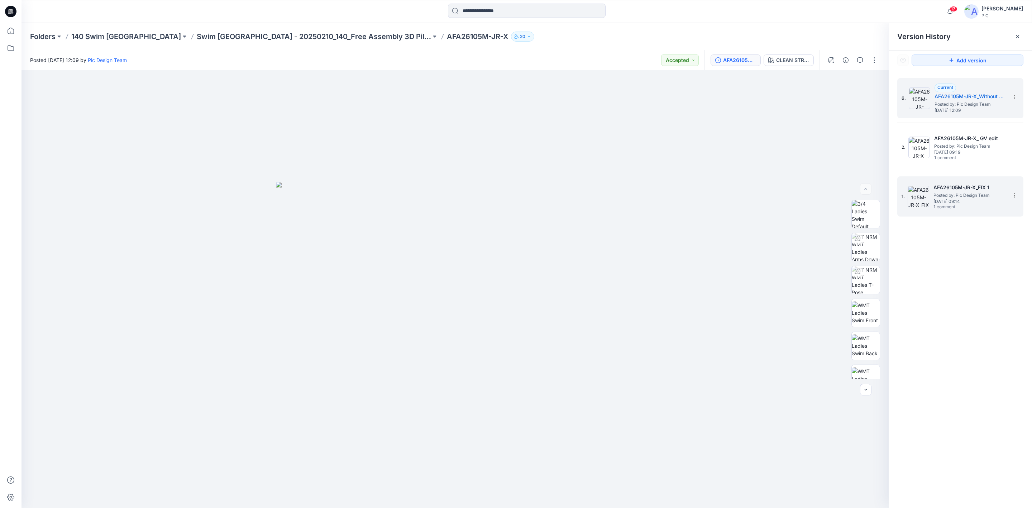
click at [925, 195] on img at bounding box center [918, 196] width 21 height 21
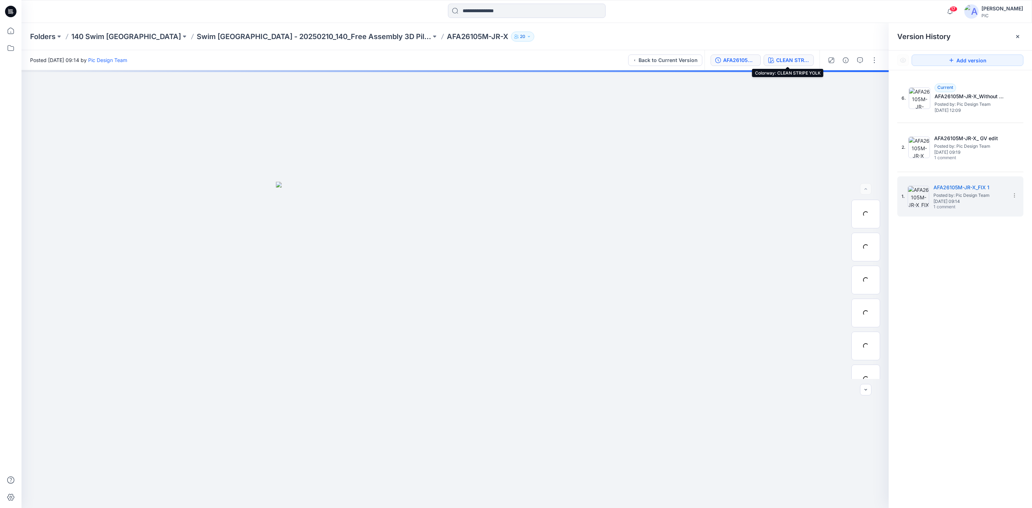
click at [792, 57] on div "CLEAN STRIPE YOLK" at bounding box center [792, 60] width 33 height 8
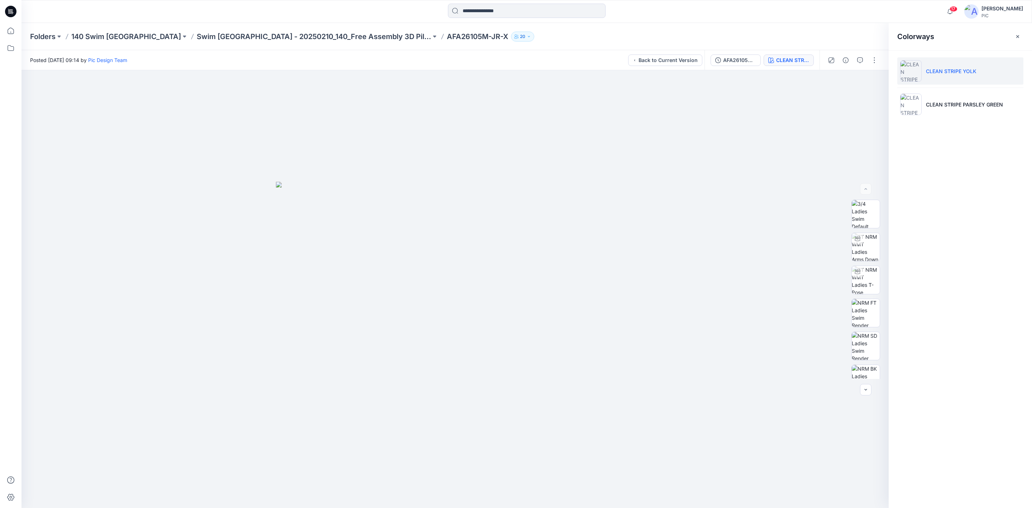
click at [792, 57] on div "CLEAN STRIPE YOLK" at bounding box center [792, 60] width 33 height 8
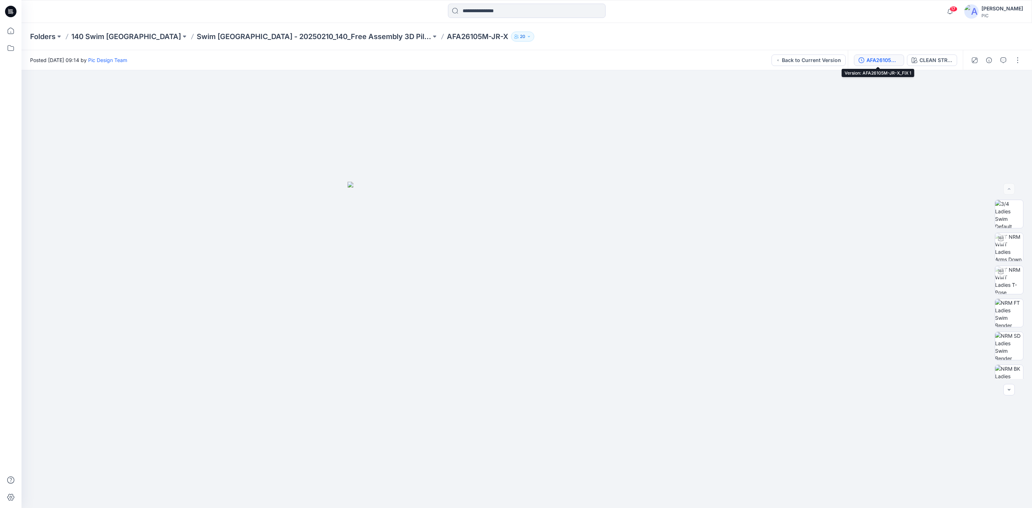
click at [872, 58] on div "AFA26105M-JR-X_FIX 1" at bounding box center [882, 60] width 33 height 8
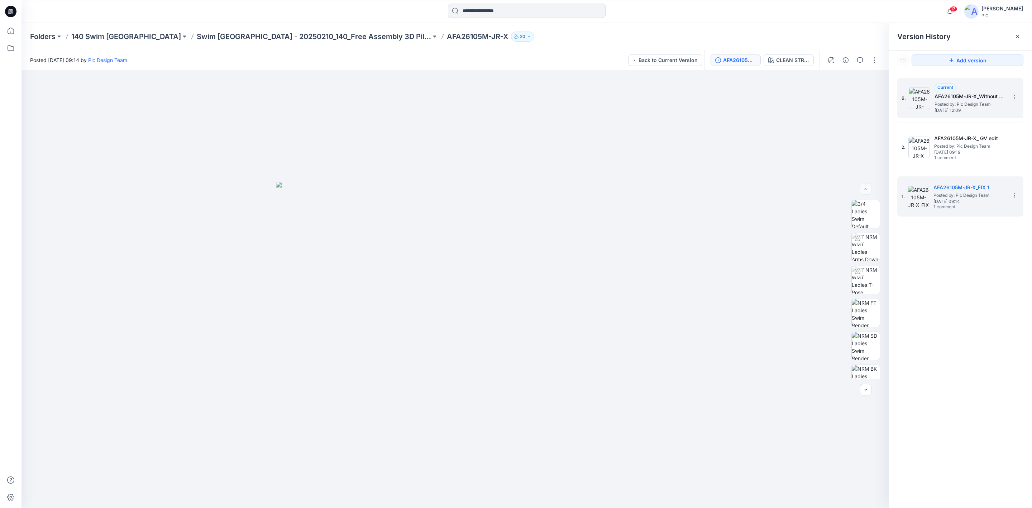
click at [966, 109] on span "[DATE] 12:09" at bounding box center [971, 110] width 72 height 5
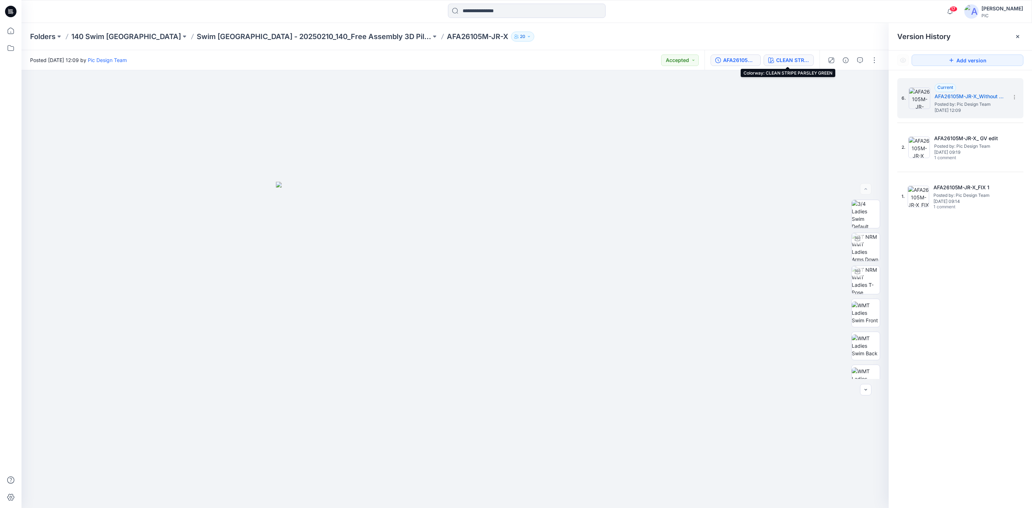
click at [783, 59] on div "CLEAN STRIPE PARSLEY GREEN" at bounding box center [792, 60] width 33 height 8
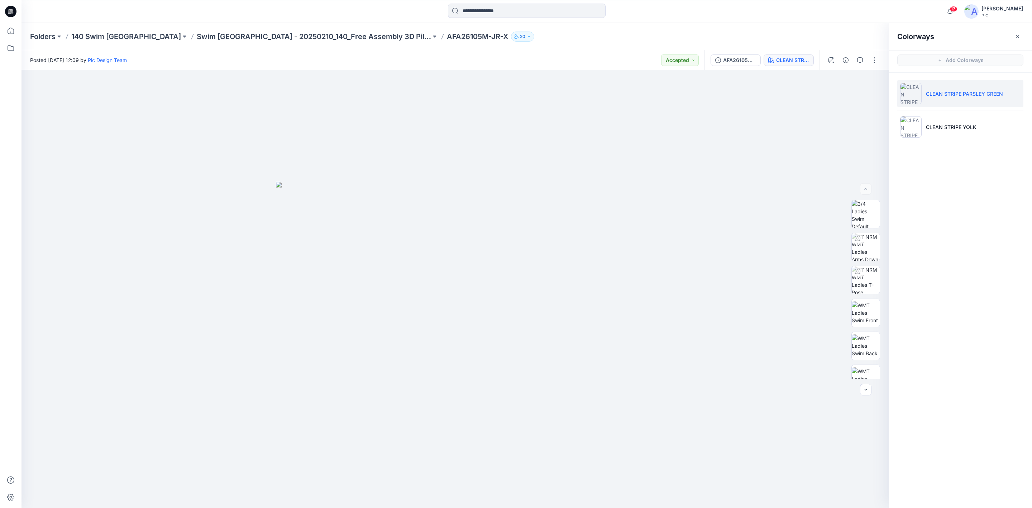
click at [936, 197] on div "Colorways Add Colorways CLEAN STRIPE PARSLEY GREEN CLEAN STRIPE YOLK" at bounding box center [960, 265] width 143 height 485
click at [908, 92] on img at bounding box center [910, 93] width 21 height 21
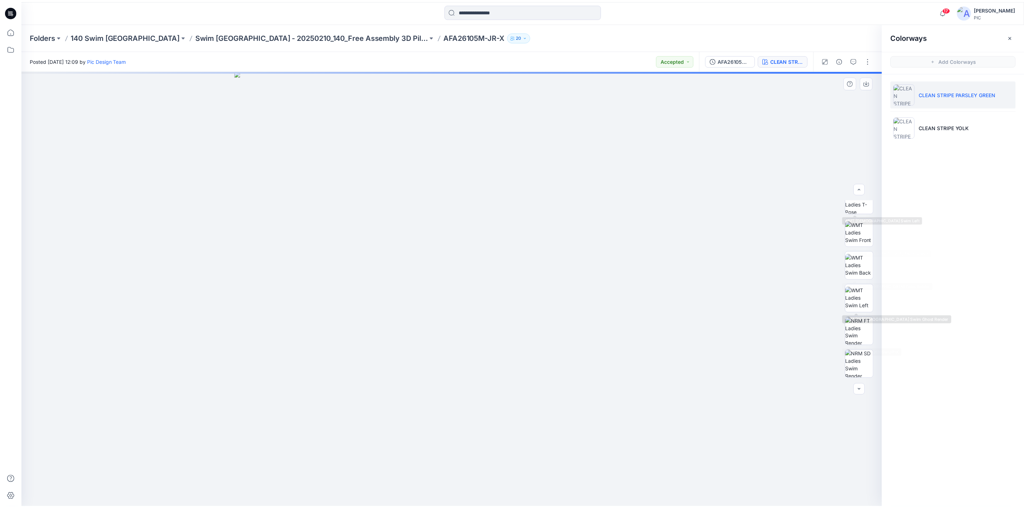
scroll to position [179, 0]
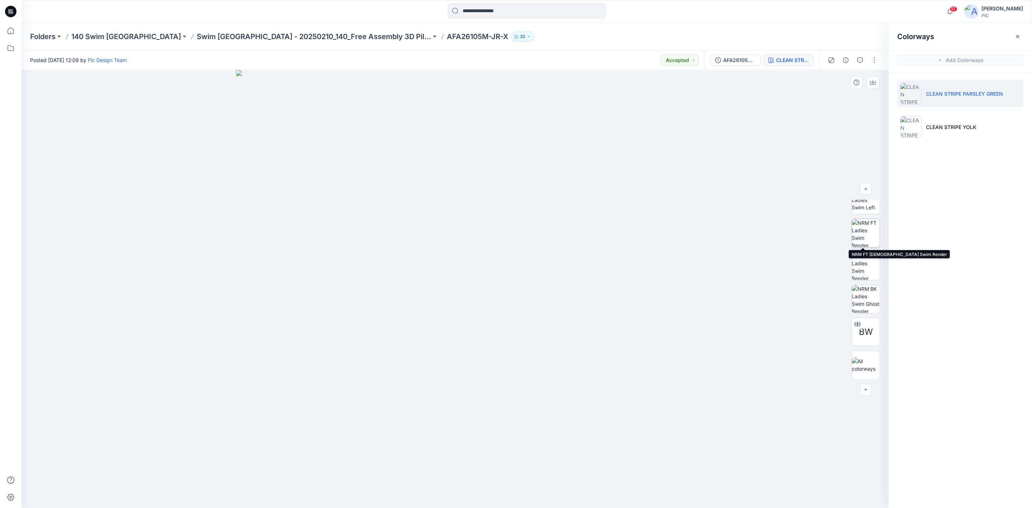
click at [864, 226] on img at bounding box center [866, 233] width 28 height 28
click at [875, 84] on icon "button" at bounding box center [873, 83] width 6 height 4
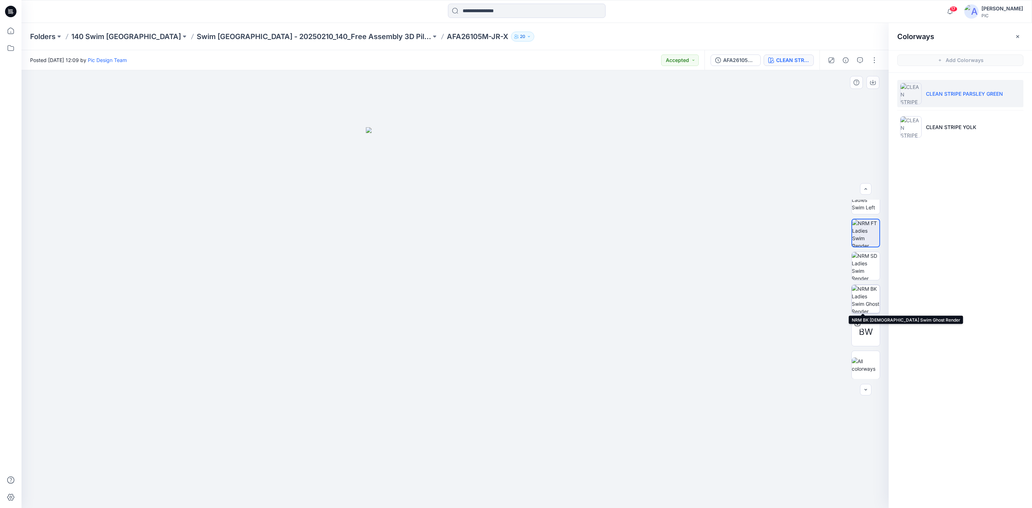
click at [867, 304] on img at bounding box center [866, 299] width 28 height 28
click at [874, 80] on icon "button" at bounding box center [873, 83] width 6 height 6
click at [197, 38] on p "Swim [GEOGRAPHIC_DATA] - 20250210_140_Free Assembly 3D Pilot- Fixture 1" at bounding box center [314, 37] width 234 height 10
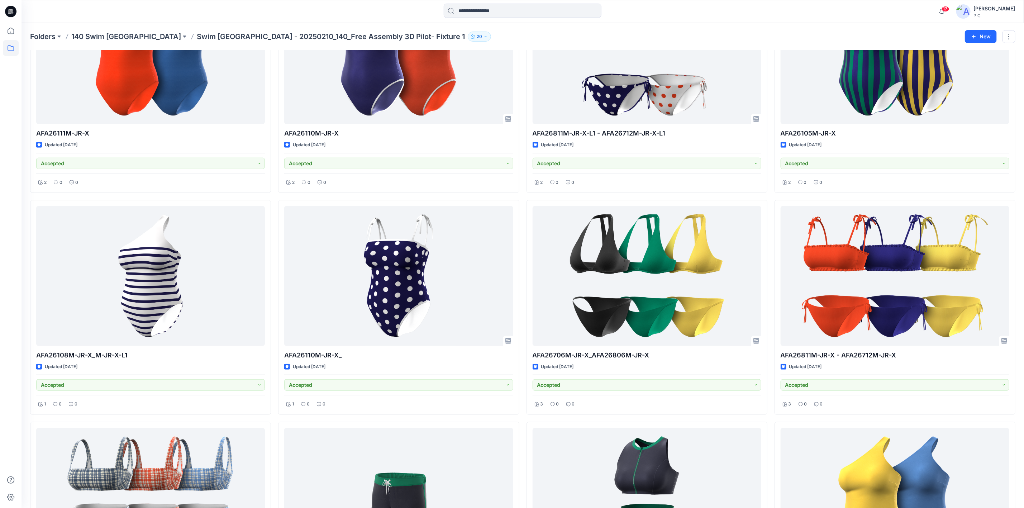
scroll to position [322, 0]
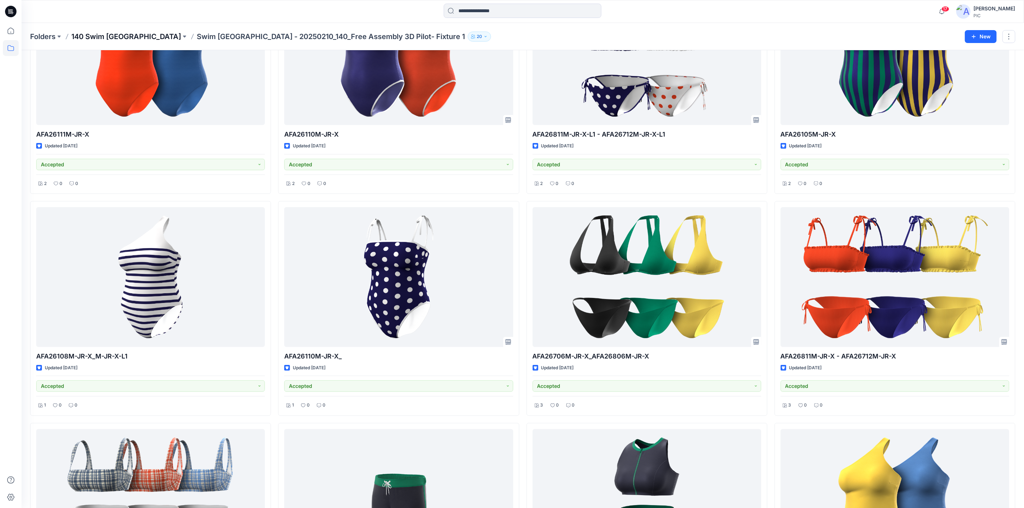
click at [101, 34] on p "140 Swim [GEOGRAPHIC_DATA]" at bounding box center [126, 37] width 110 height 10
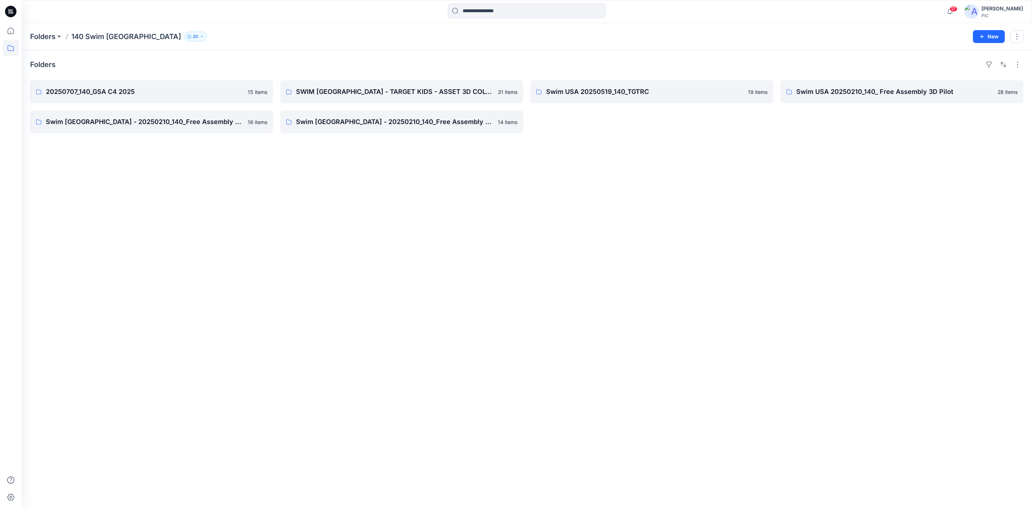
click at [619, 255] on div "Folders 20250707_140_GSA C4 2025 15 items Swim [GEOGRAPHIC_DATA] - 20250210_140…" at bounding box center [526, 279] width 1010 height 458
click at [410, 87] on p "SWIM [GEOGRAPHIC_DATA] - TARGET KIDS - ASSET 3D COLORING FOR C4 - 20250325_140_…" at bounding box center [401, 92] width 210 height 10
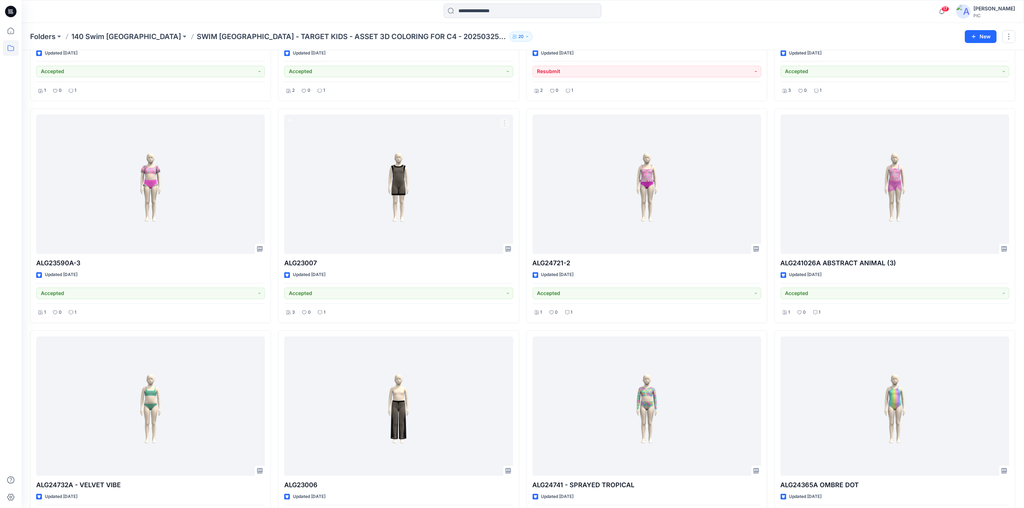
scroll to position [993, 0]
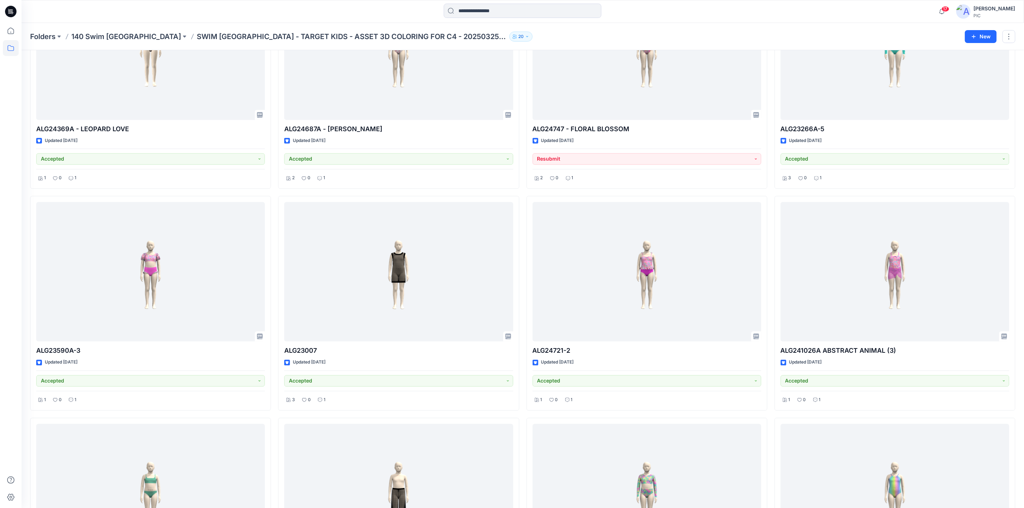
click at [197, 37] on p "SWIM [GEOGRAPHIC_DATA] - TARGET KIDS - ASSET 3D COLORING FOR C4 - 20250325_140_…" at bounding box center [352, 37] width 310 height 10
click at [112, 35] on p "140 Swim [GEOGRAPHIC_DATA]" at bounding box center [126, 37] width 110 height 10
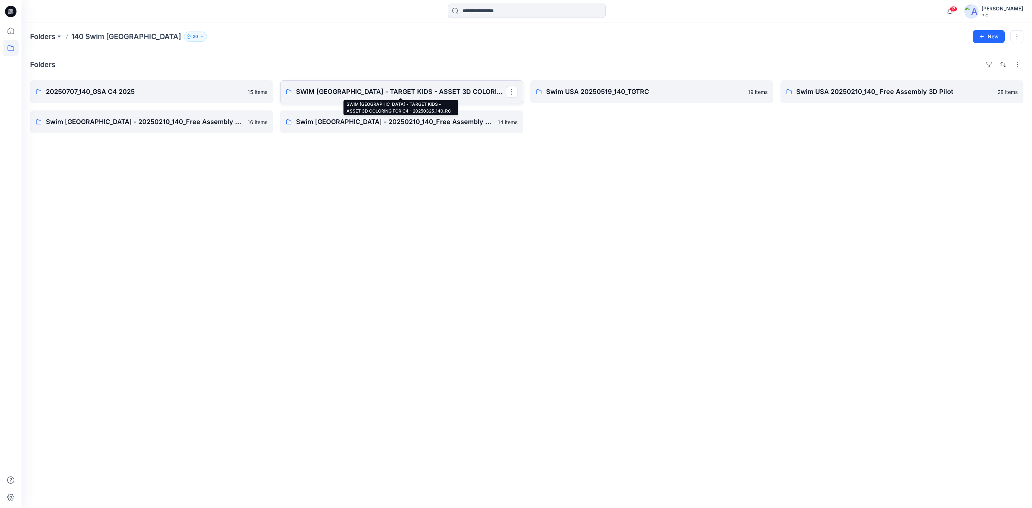
click at [468, 87] on p "SWIM [GEOGRAPHIC_DATA] - TARGET KIDS - ASSET 3D COLORING FOR C4 - 20250325_140_…" at bounding box center [401, 92] width 210 height 10
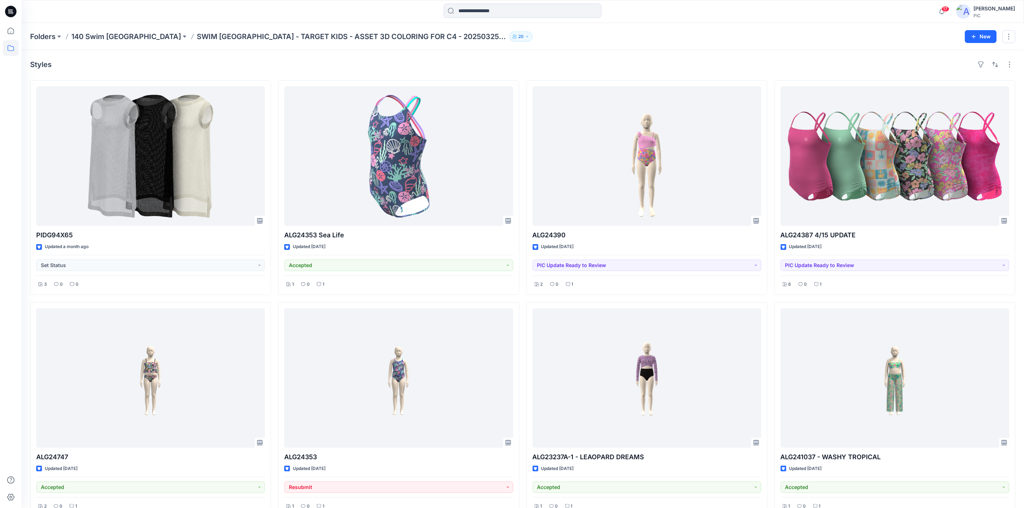
click at [197, 35] on p "SWIM [GEOGRAPHIC_DATA] - TARGET KIDS - ASSET 3D COLORING FOR C4 - 20250325_140_…" at bounding box center [352, 37] width 310 height 10
click at [181, 39] on button at bounding box center [184, 37] width 7 height 10
click at [118, 35] on p "140 Swim [GEOGRAPHIC_DATA]" at bounding box center [126, 37] width 110 height 10
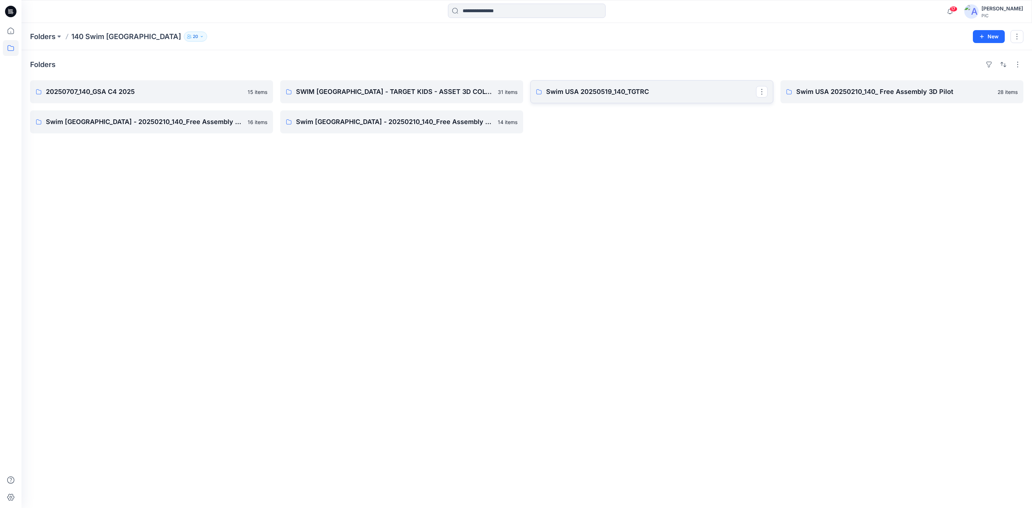
click at [610, 93] on p "Swim USA 20250519_140_TGTRC" at bounding box center [651, 92] width 210 height 10
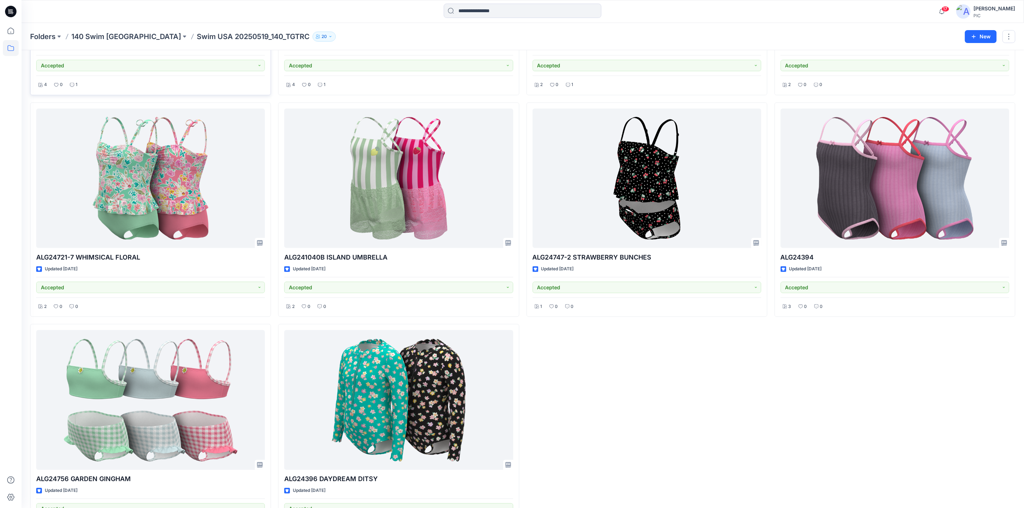
scroll to position [577, 0]
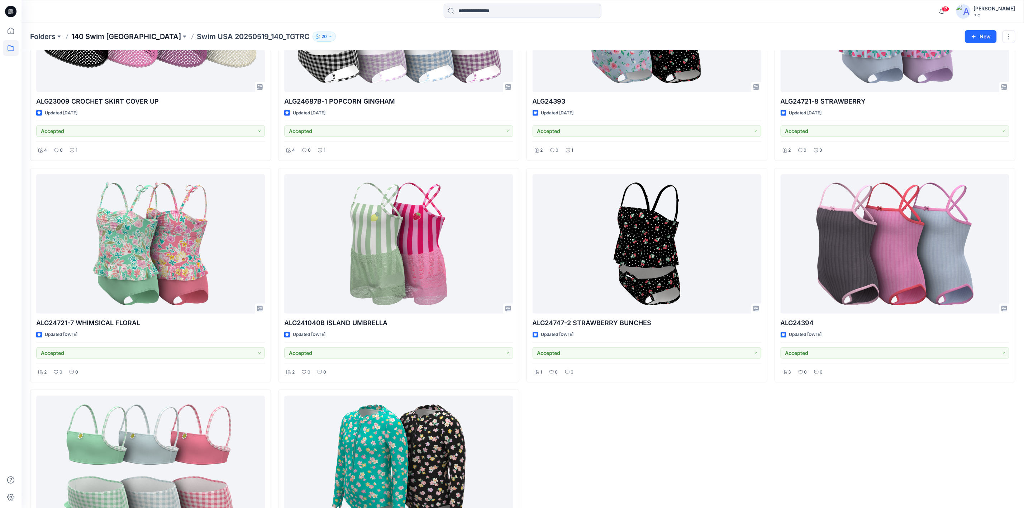
click at [92, 32] on p "140 Swim [GEOGRAPHIC_DATA]" at bounding box center [126, 37] width 110 height 10
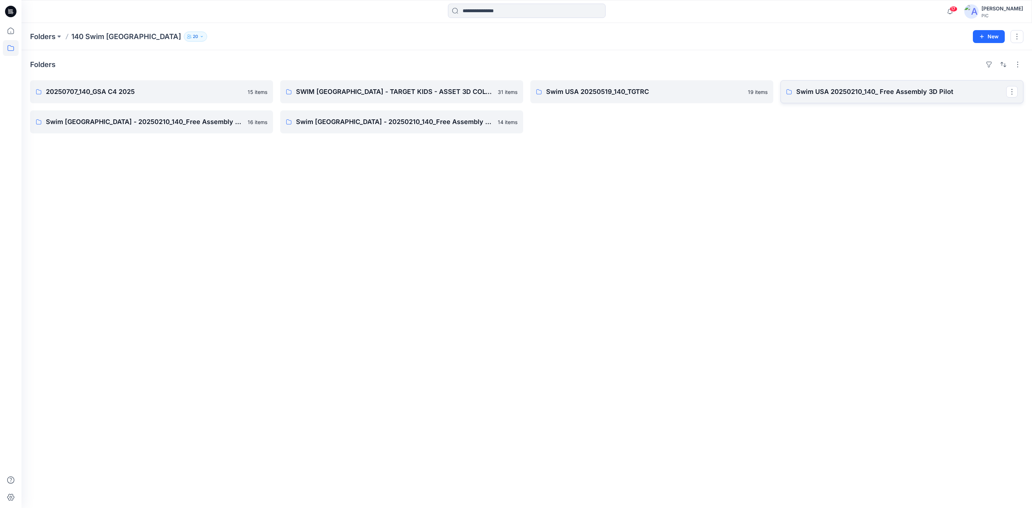
click at [842, 95] on p "Swim USA 20250210_140_ Free Assembly 3D Pilot" at bounding box center [901, 92] width 210 height 10
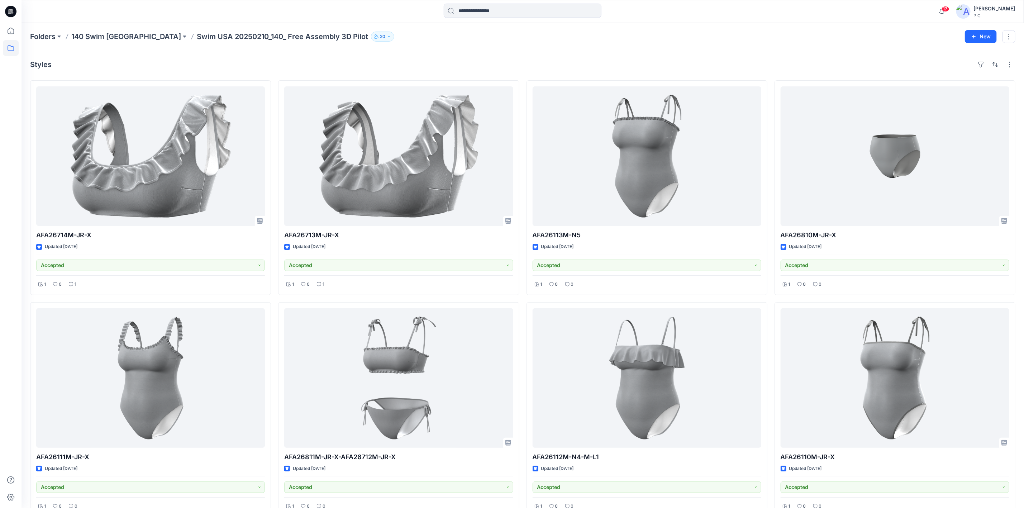
click at [108, 30] on div "Folders 140 Swim [GEOGRAPHIC_DATA] Swim [GEOGRAPHIC_DATA] 20250210_140_ Free As…" at bounding box center [522, 36] width 1002 height 27
click at [109, 33] on p "140 Swim [GEOGRAPHIC_DATA]" at bounding box center [126, 37] width 110 height 10
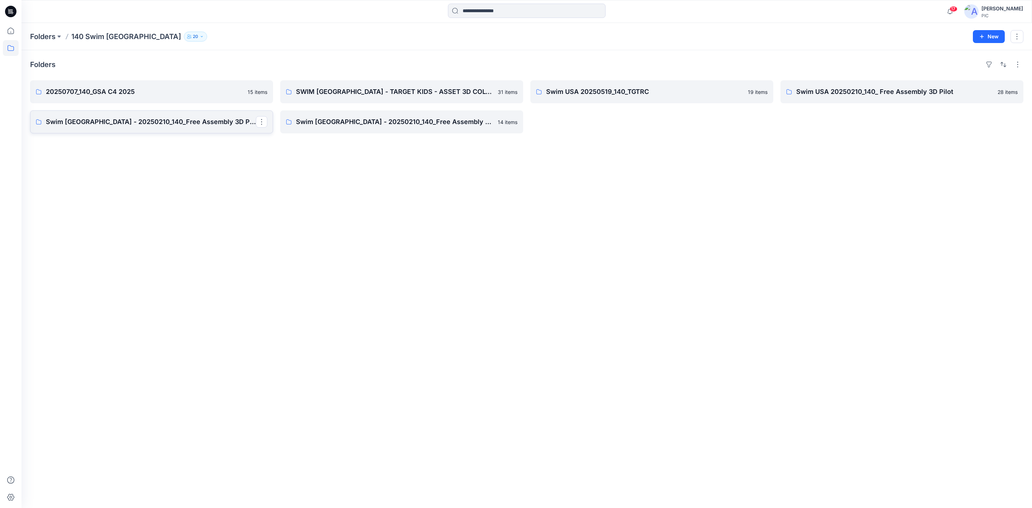
click at [88, 121] on p "Swim [GEOGRAPHIC_DATA] - 20250210_140_Free Assembly 3D Pilot- Fixture 1" at bounding box center [151, 122] width 210 height 10
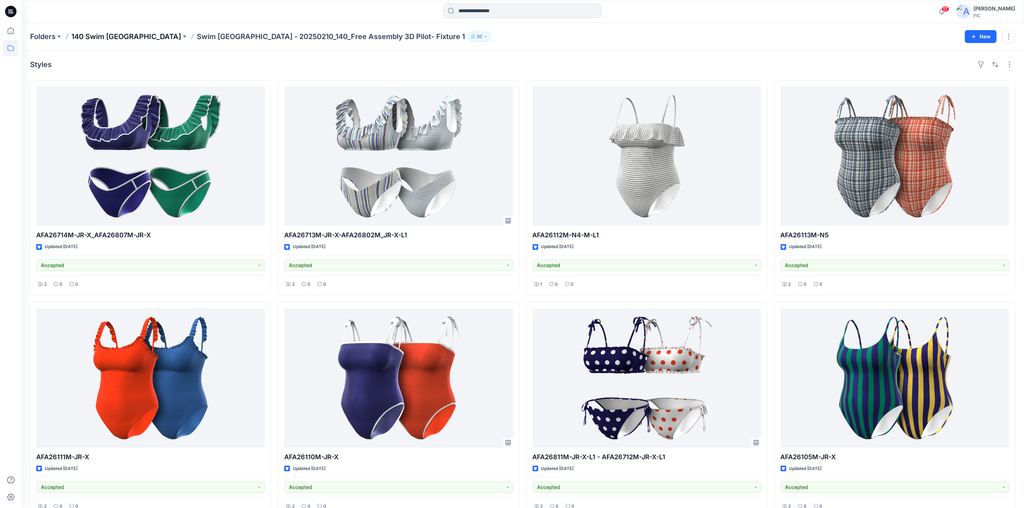
click at [117, 34] on p "140 Swim [GEOGRAPHIC_DATA]" at bounding box center [126, 37] width 110 height 10
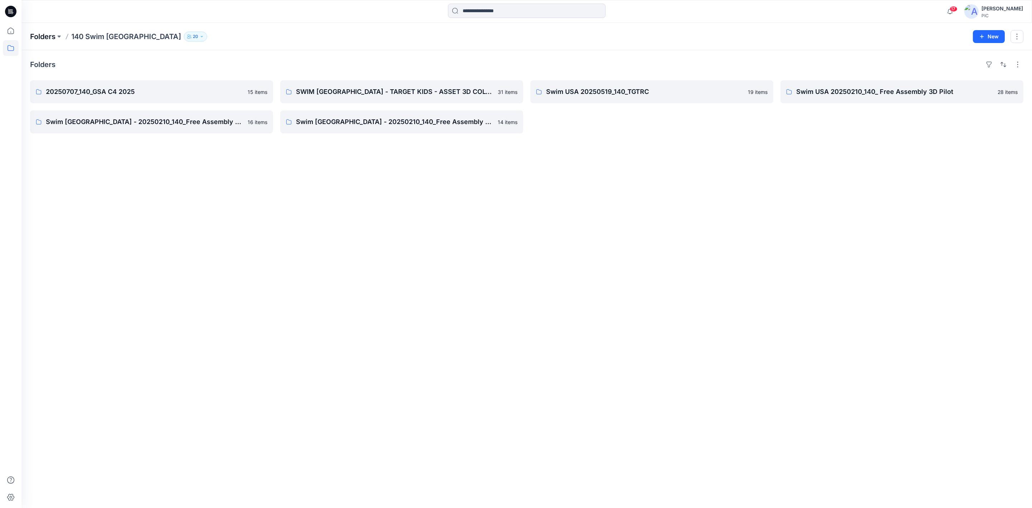
click at [42, 36] on p "Folders" at bounding box center [42, 37] width 25 height 10
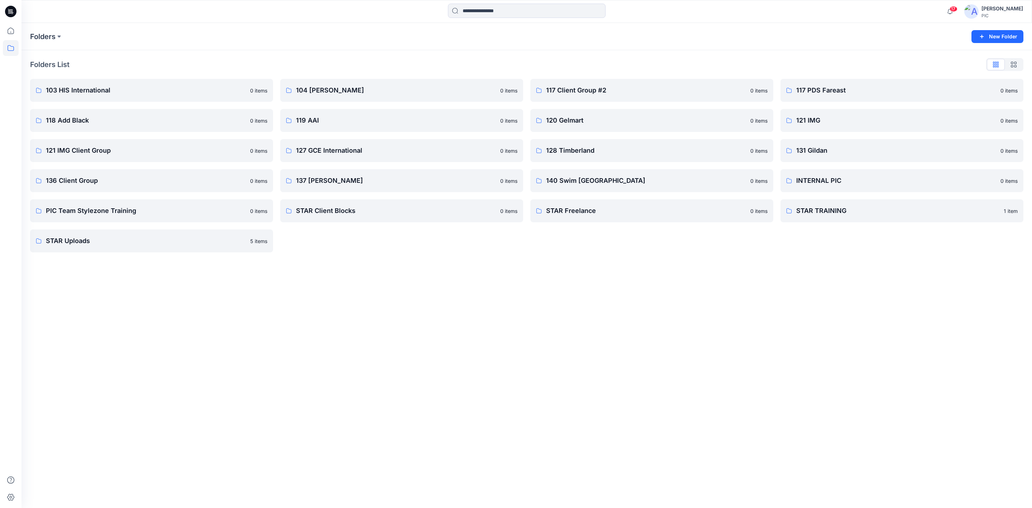
click at [624, 373] on div "Folders New Folder Folders List 103 HIS International 0 items 118 Add Black 0 i…" at bounding box center [526, 265] width 1010 height 485
click at [562, 121] on p "120 Gelmart" at bounding box center [651, 120] width 210 height 10
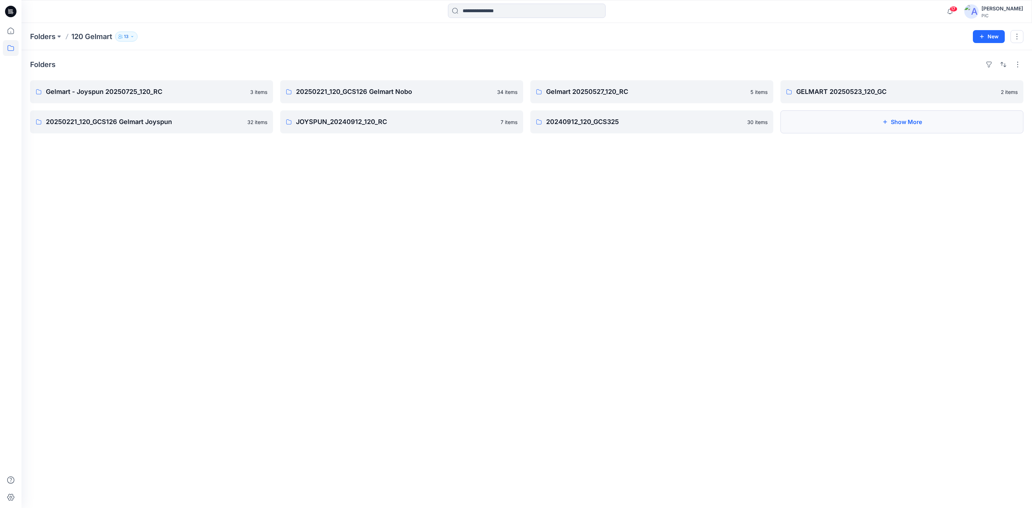
click at [933, 118] on button "Show More" at bounding box center [901, 121] width 243 height 23
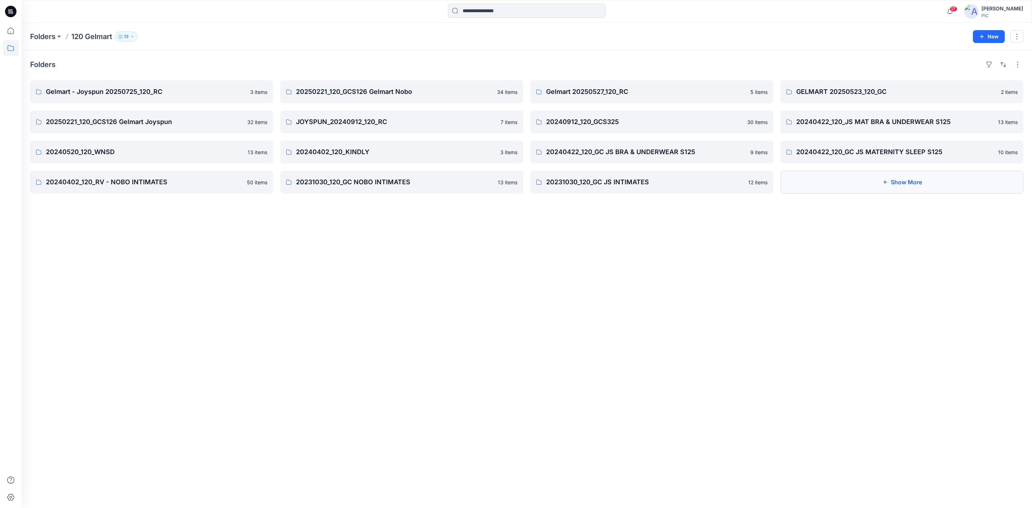
click at [931, 175] on button "Show More" at bounding box center [901, 182] width 243 height 23
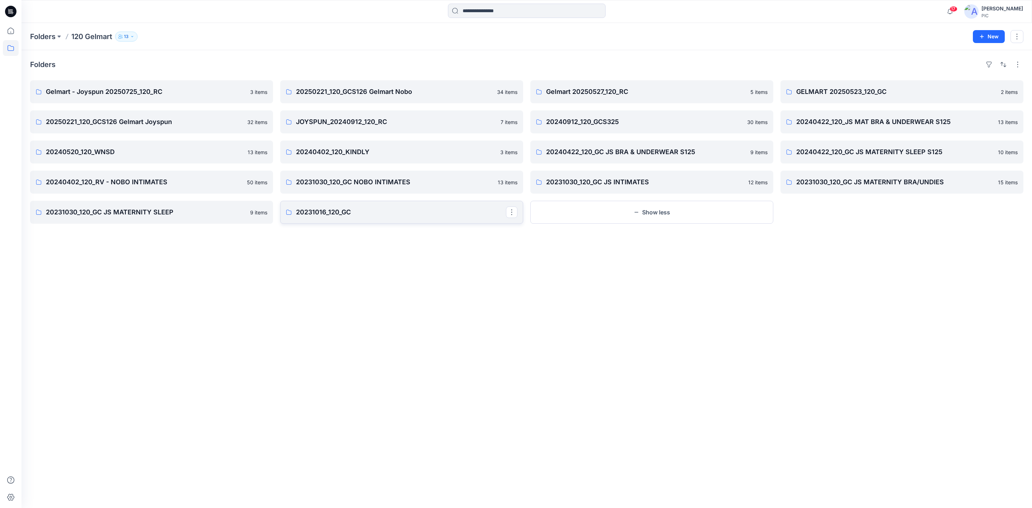
click at [325, 212] on p "20231016_120_GC" at bounding box center [401, 212] width 210 height 10
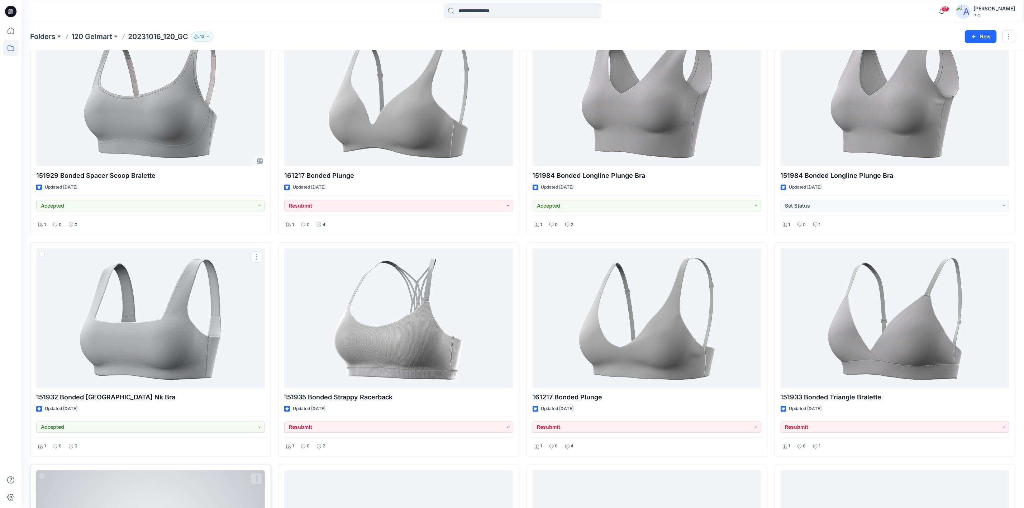
scroll to position [860, 0]
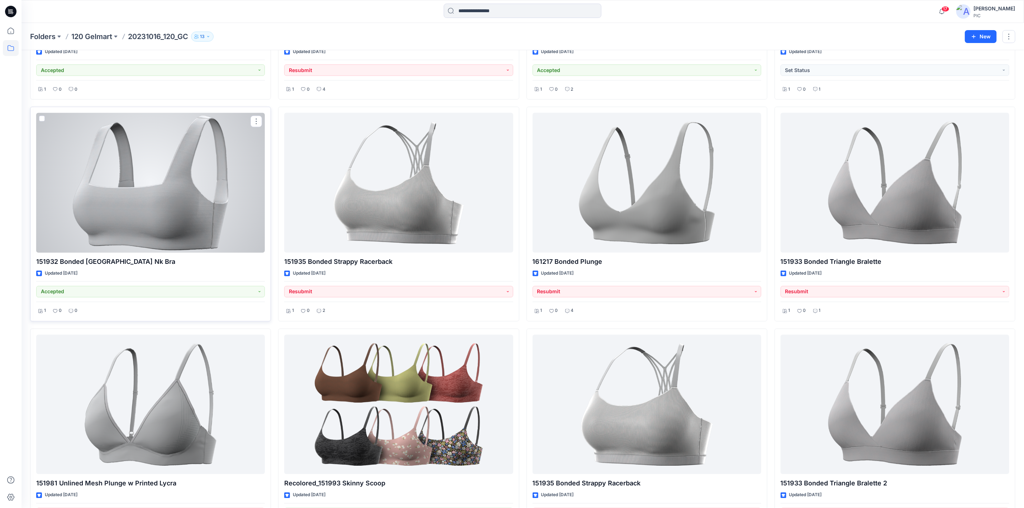
click at [172, 227] on div at bounding box center [150, 182] width 229 height 139
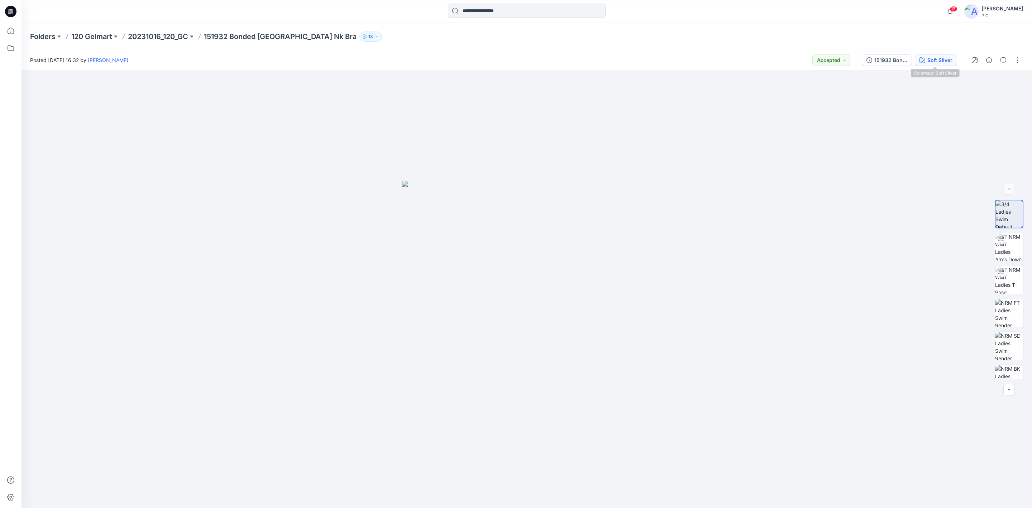
click at [934, 59] on div "Soft Silver" at bounding box center [939, 60] width 25 height 8
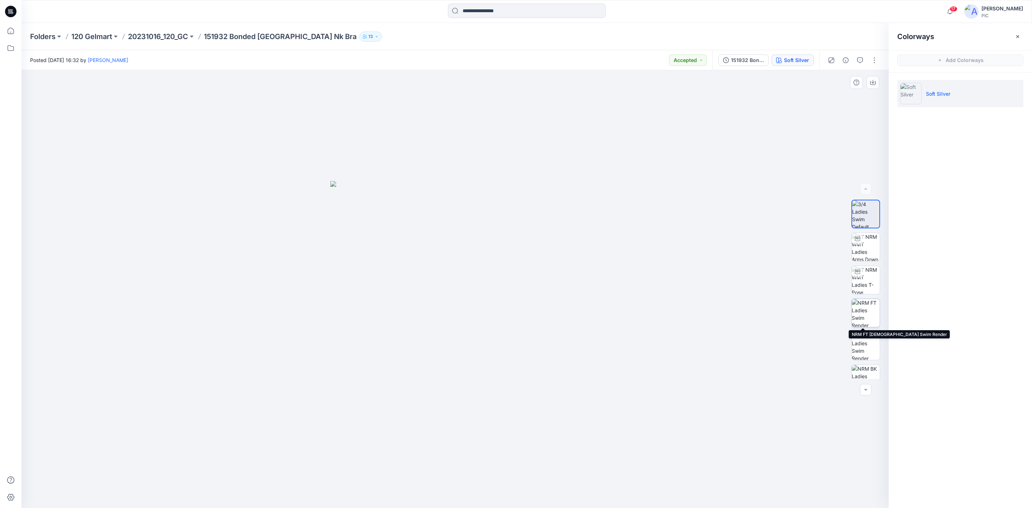
click at [860, 316] on img at bounding box center [866, 313] width 28 height 28
click at [150, 30] on div "Folders 120 Gelmart 20231016_120_GC 151932 Bonded Frame Square Nk Bra 13" at bounding box center [526, 36] width 1010 height 27
click at [152, 36] on p "20231016_120_GC" at bounding box center [158, 37] width 60 height 10
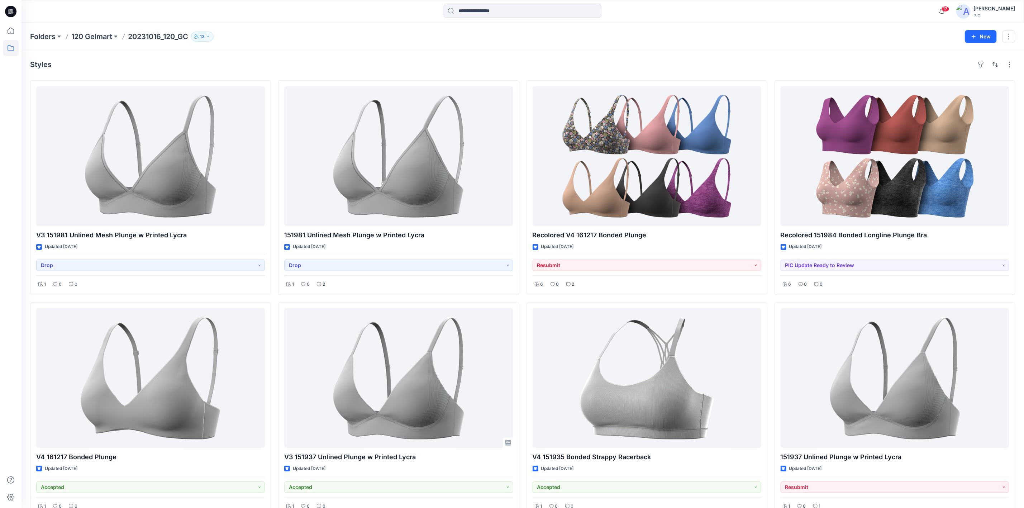
click at [150, 33] on p "20231016_120_GC" at bounding box center [158, 37] width 60 height 10
click at [96, 36] on p "120 Gelmart" at bounding box center [91, 37] width 41 height 10
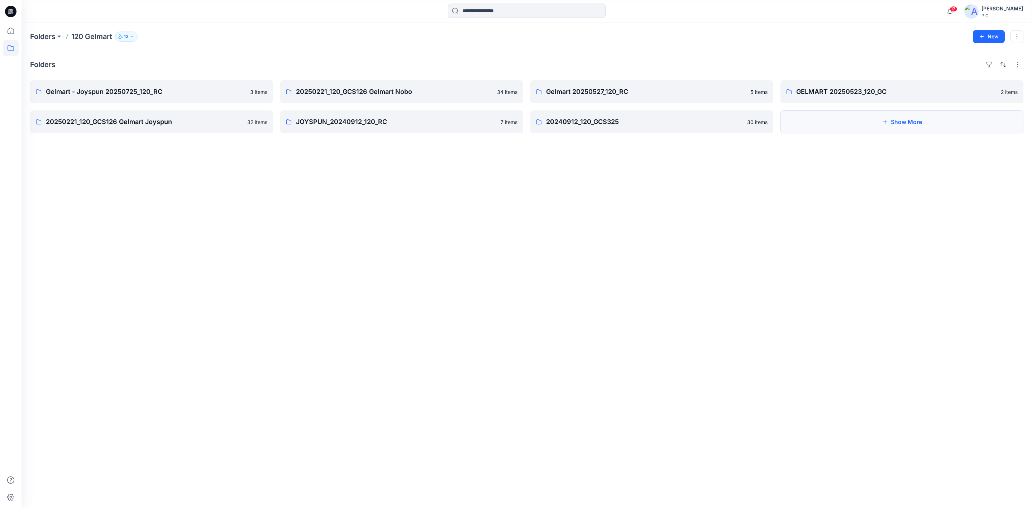
click at [898, 118] on button "Show More" at bounding box center [901, 121] width 243 height 23
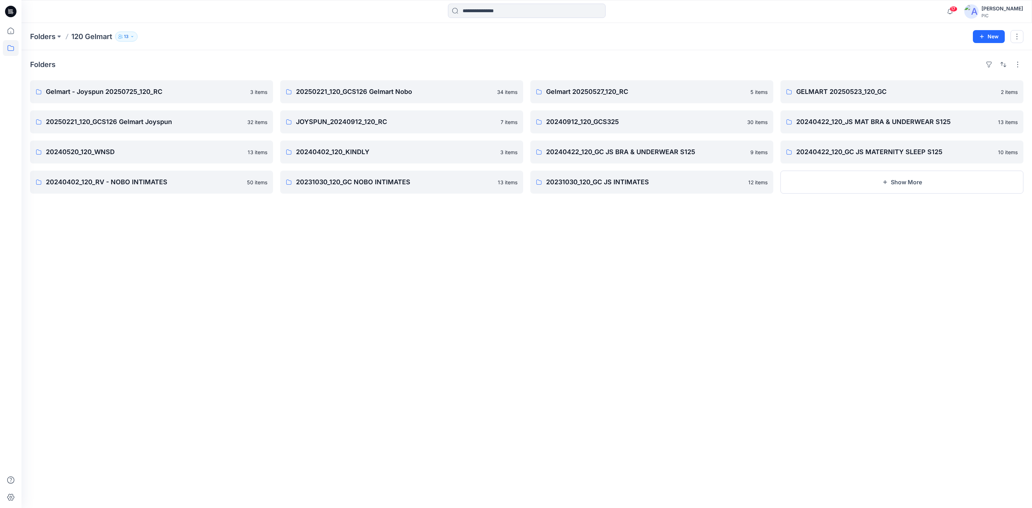
click at [762, 383] on div "Folders Gelmart - Joyspun 20250725_120_RC 3 items 20250221_120_GCS126 Gelmart J…" at bounding box center [526, 279] width 1010 height 458
click at [379, 182] on p "20231030_120_GC NOBO INTIMATES" at bounding box center [401, 182] width 210 height 10
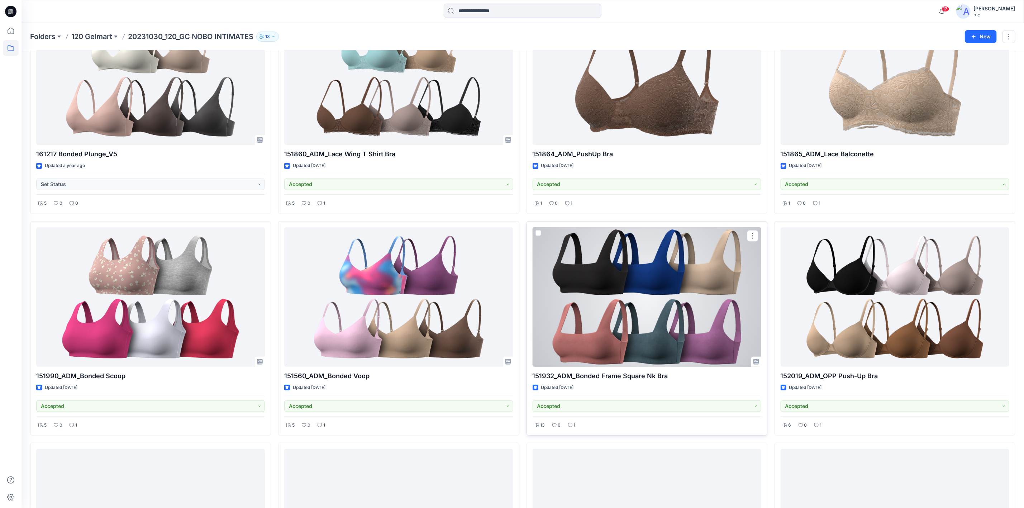
scroll to position [69, 0]
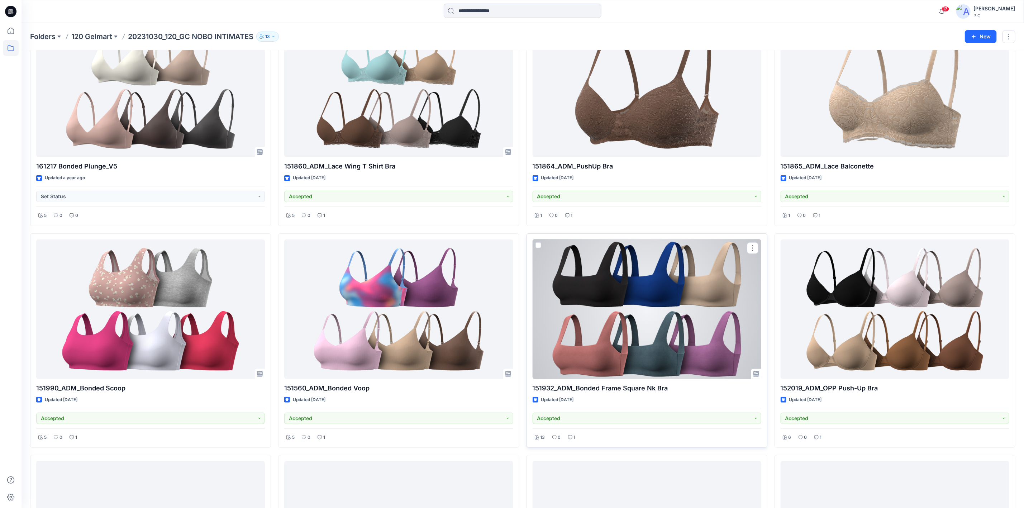
click at [664, 307] on div at bounding box center [646, 308] width 229 height 139
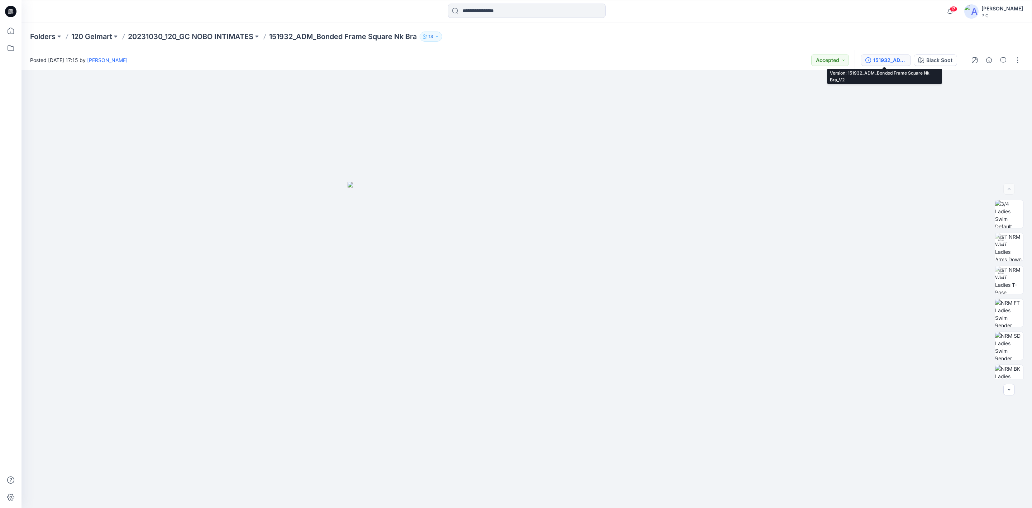
click at [876, 56] on div "151932_ADM_Bonded Frame Square Nk Bra_V2" at bounding box center [889, 60] width 33 height 8
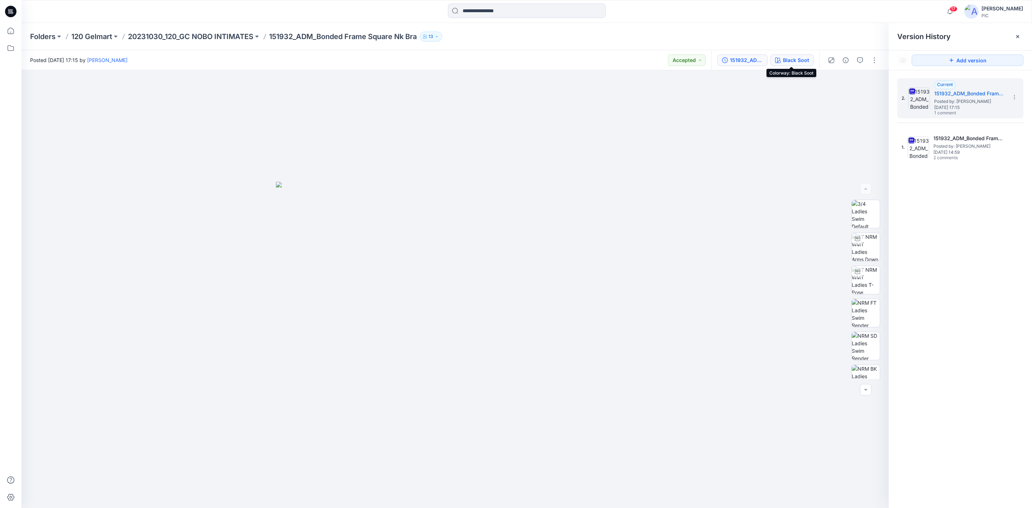
click at [788, 59] on div "Black Soot" at bounding box center [796, 60] width 26 height 8
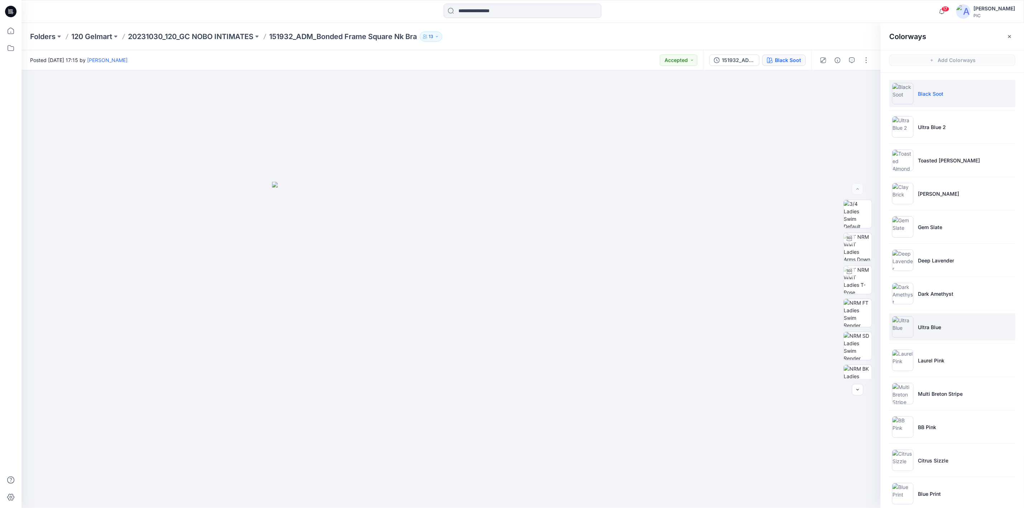
scroll to position [12, 0]
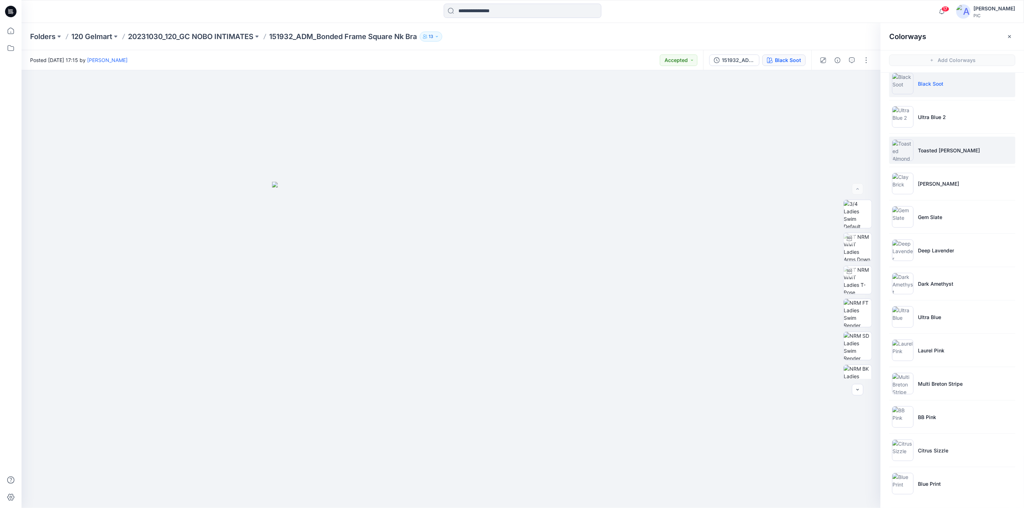
click at [909, 148] on img at bounding box center [902, 149] width 21 height 21
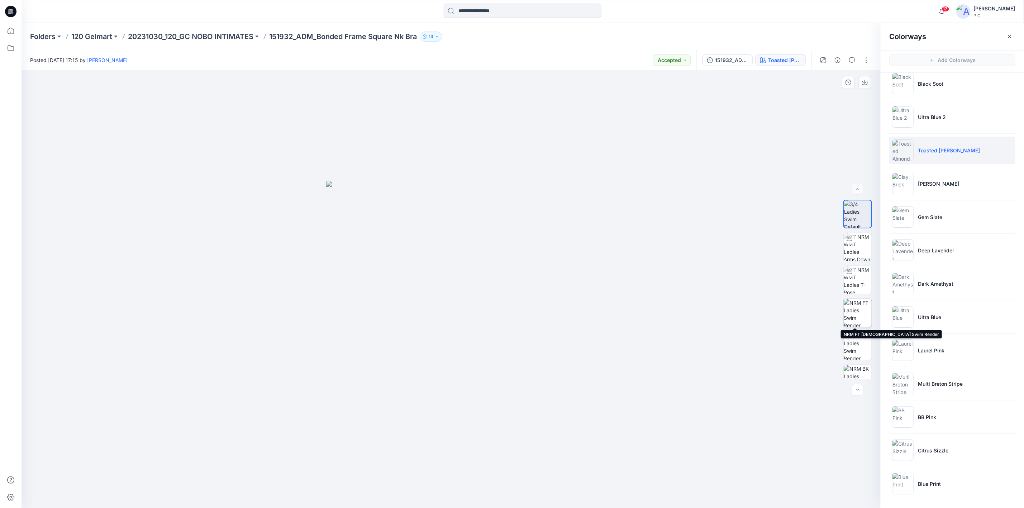
click at [852, 310] on img at bounding box center [858, 313] width 28 height 28
click at [865, 82] on icon "button" at bounding box center [865, 83] width 6 height 6
click at [858, 335] on img at bounding box center [858, 331] width 28 height 28
click at [868, 83] on icon "button" at bounding box center [865, 83] width 6 height 4
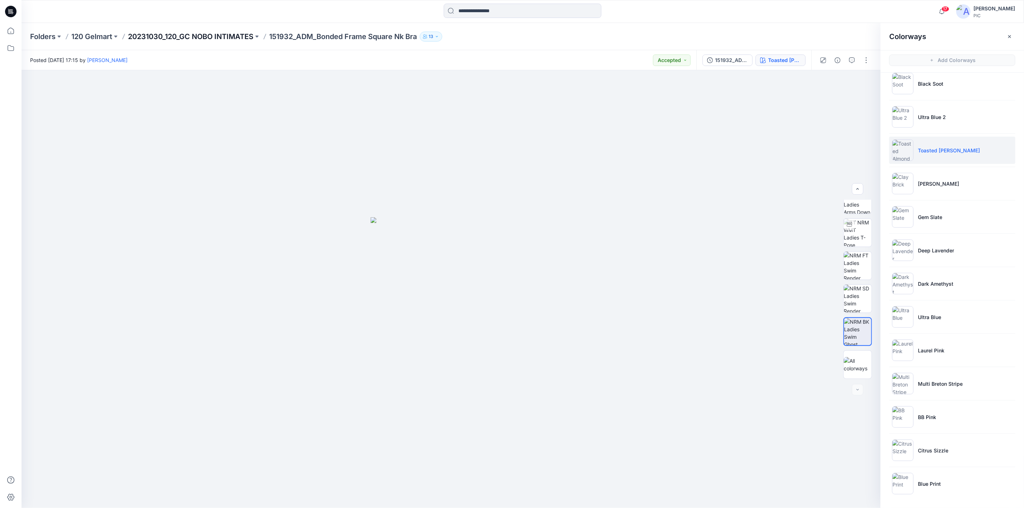
click at [212, 35] on p "20231030_120_GC NOBO INTIMATES" at bounding box center [190, 37] width 125 height 10
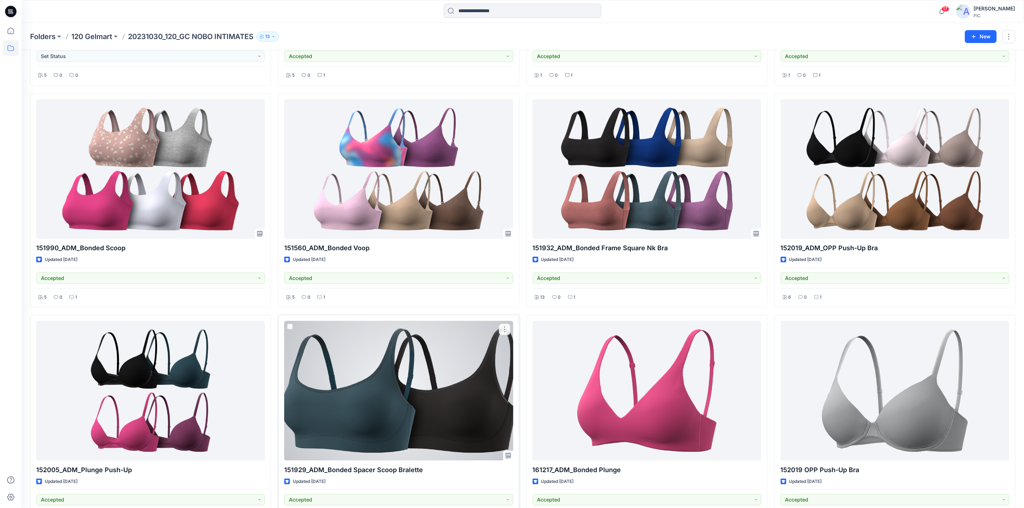
scroll to position [215, 0]
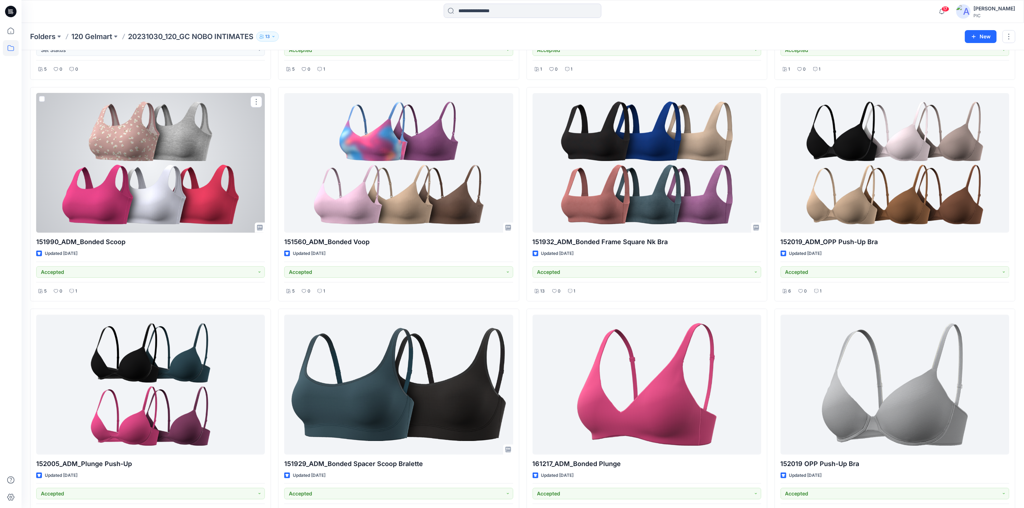
drag, startPoint x: 180, startPoint y: 170, endPoint x: 190, endPoint y: 168, distance: 11.0
click at [180, 169] on div at bounding box center [150, 162] width 229 height 139
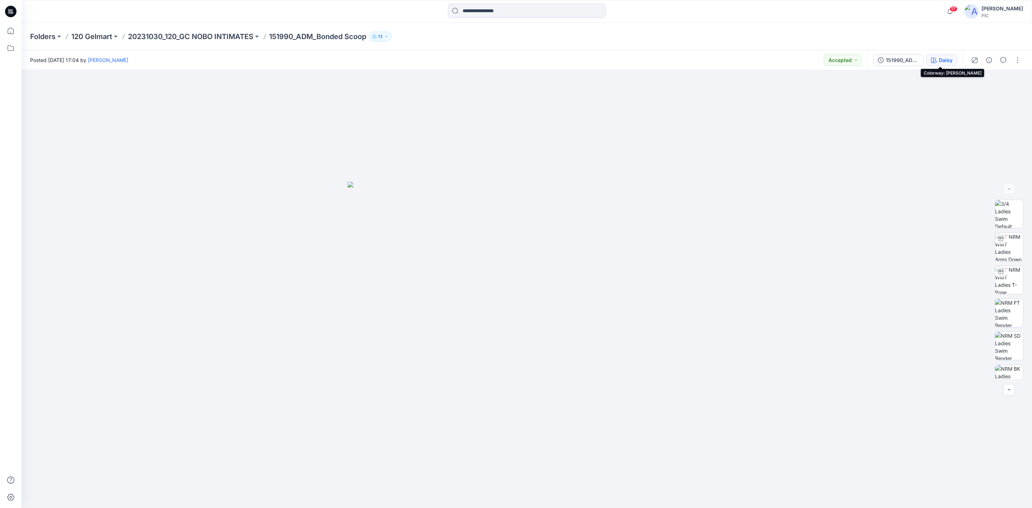
click at [945, 57] on div "Daisy" at bounding box center [946, 60] width 14 height 8
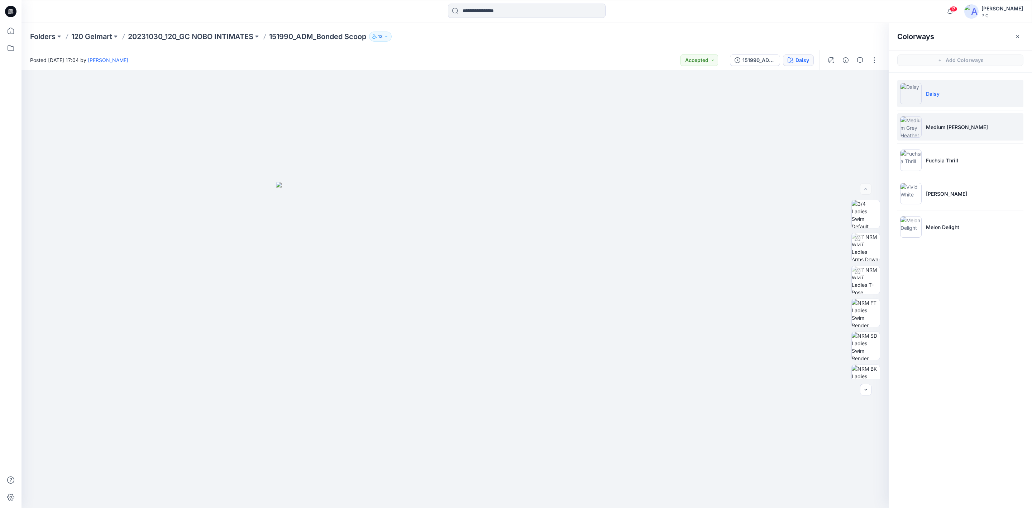
click at [924, 123] on li "Medium [PERSON_NAME]" at bounding box center [960, 126] width 126 height 27
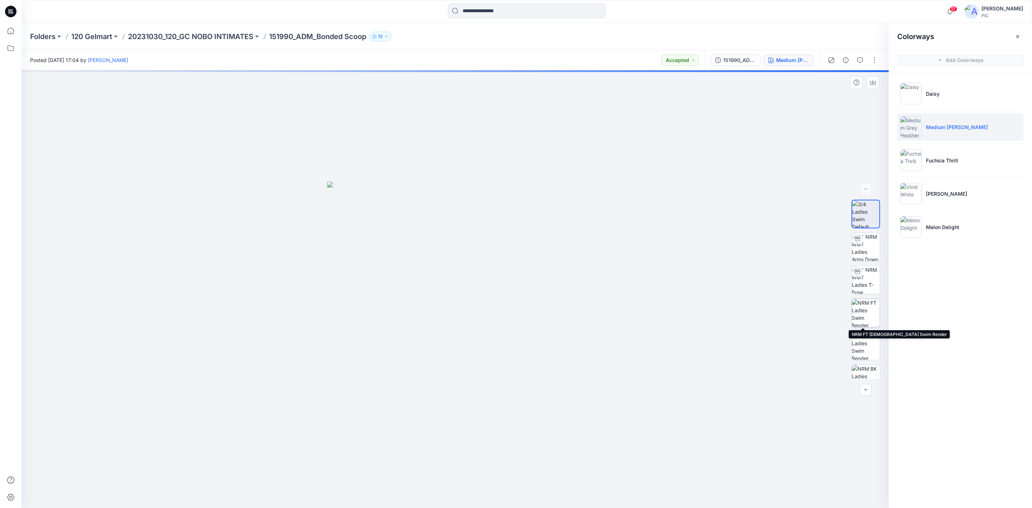
click at [859, 311] on img at bounding box center [866, 313] width 28 height 28
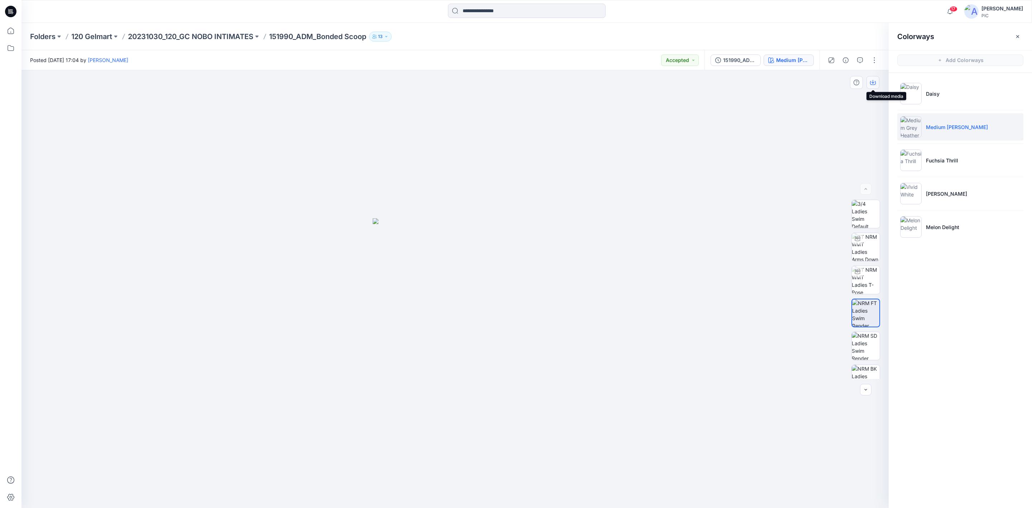
click at [873, 82] on icon "button" at bounding box center [873, 83] width 6 height 6
click at [859, 372] on img at bounding box center [866, 379] width 28 height 28
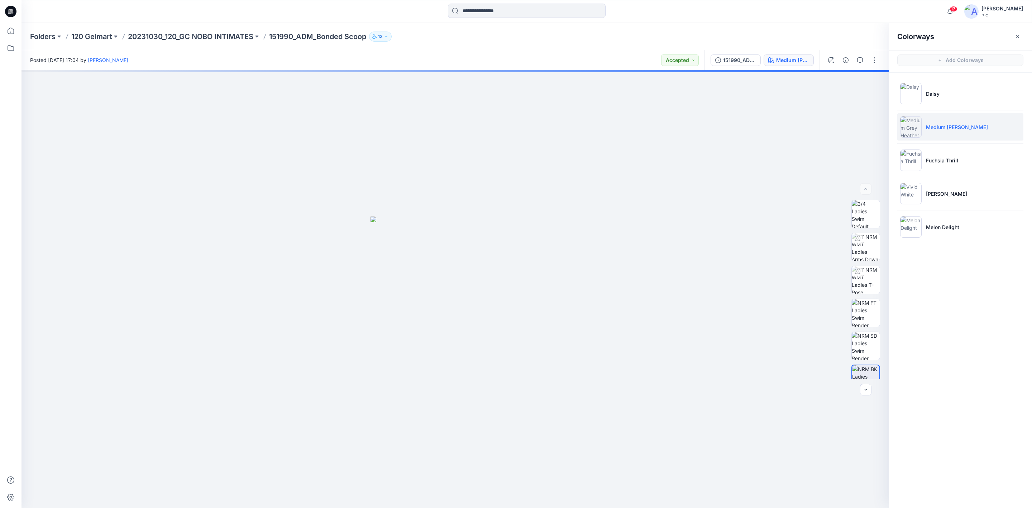
click at [989, 313] on div "Colorways Add Colorways Daisy Medium [PERSON_NAME] Thrill Vivid White Melon Del…" at bounding box center [960, 265] width 143 height 485
click at [873, 81] on icon "button" at bounding box center [873, 83] width 6 height 6
click at [192, 40] on p "20231030_120_GC NOBO INTIMATES" at bounding box center [190, 37] width 125 height 10
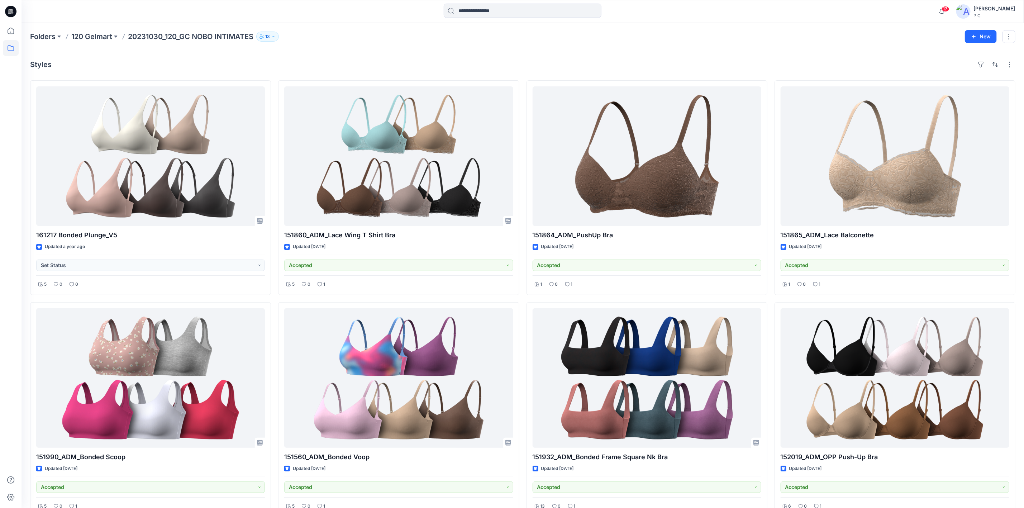
click at [95, 35] on p "120 Gelmart" at bounding box center [91, 37] width 41 height 10
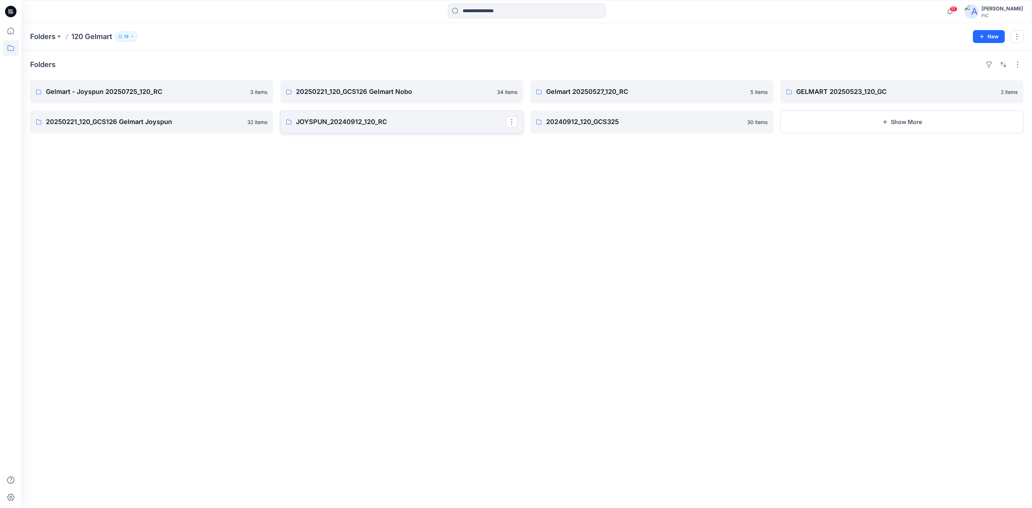
click at [385, 124] on p "JOYSPUN_20240912_120_RC" at bounding box center [401, 122] width 210 height 10
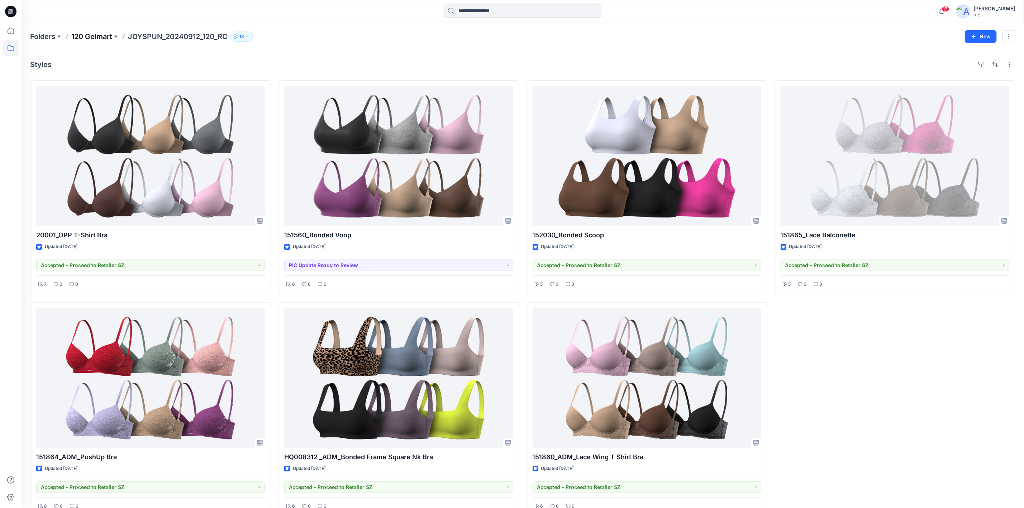
click at [101, 35] on p "120 Gelmart" at bounding box center [91, 37] width 41 height 10
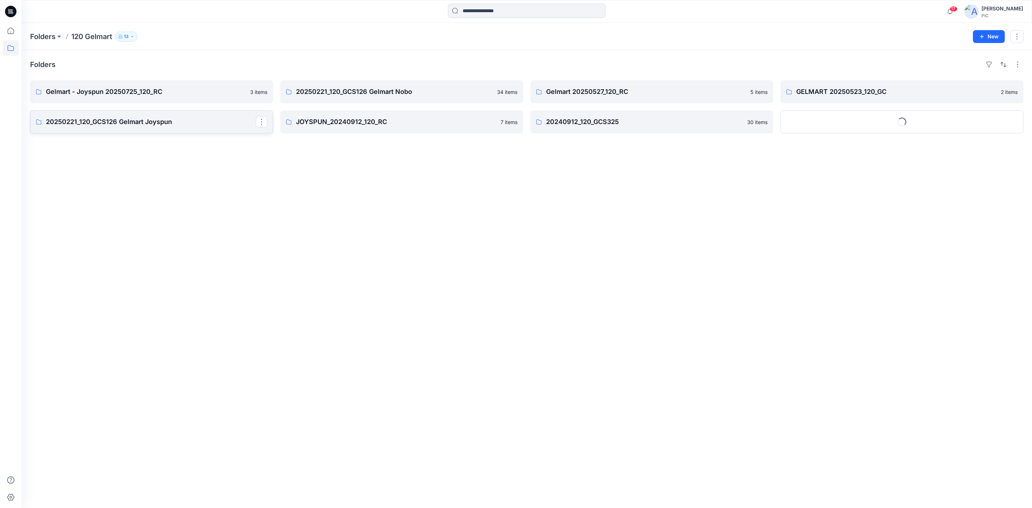
click at [161, 120] on p "20250221_120_GCS126 Gelmart Joyspun" at bounding box center [151, 122] width 210 height 10
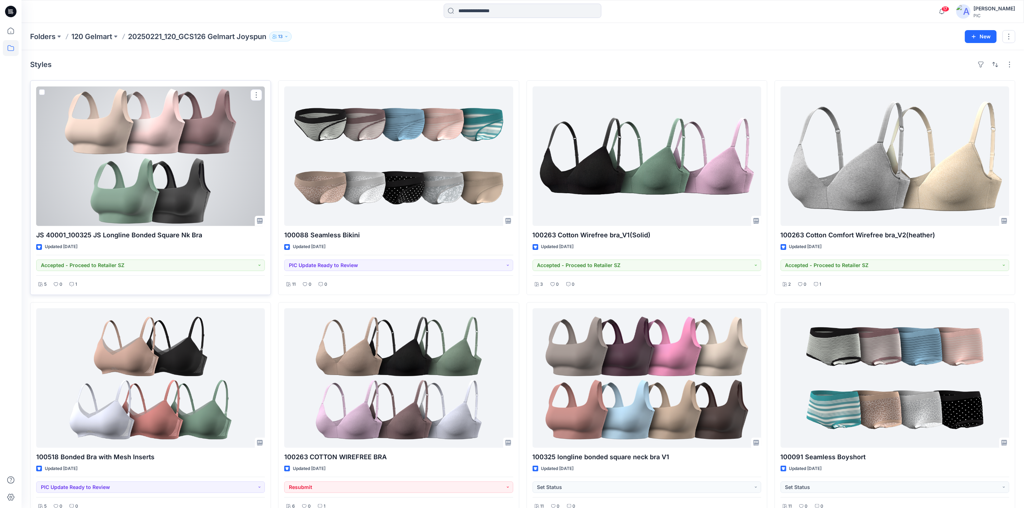
click at [85, 137] on div at bounding box center [150, 155] width 229 height 139
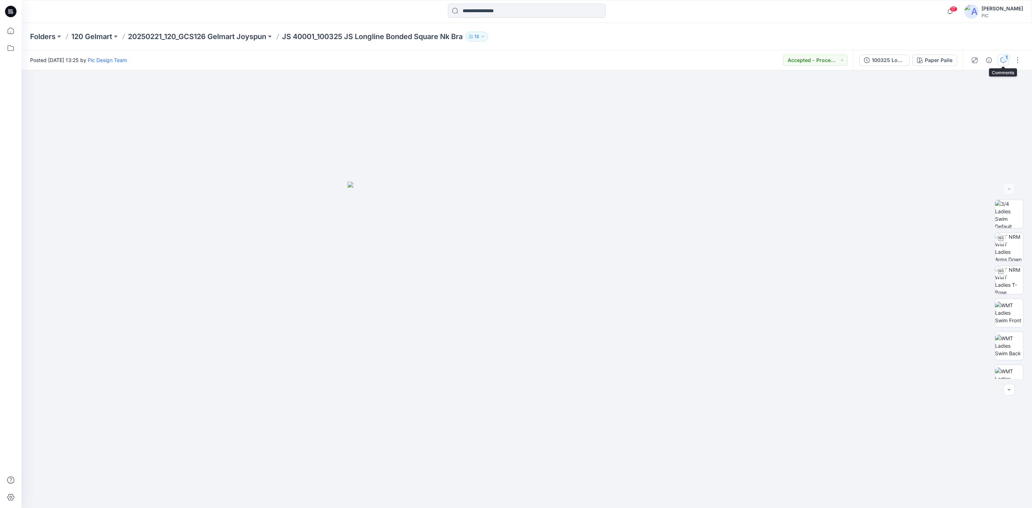
click at [1003, 64] on button "1" at bounding box center [1003, 59] width 11 height 11
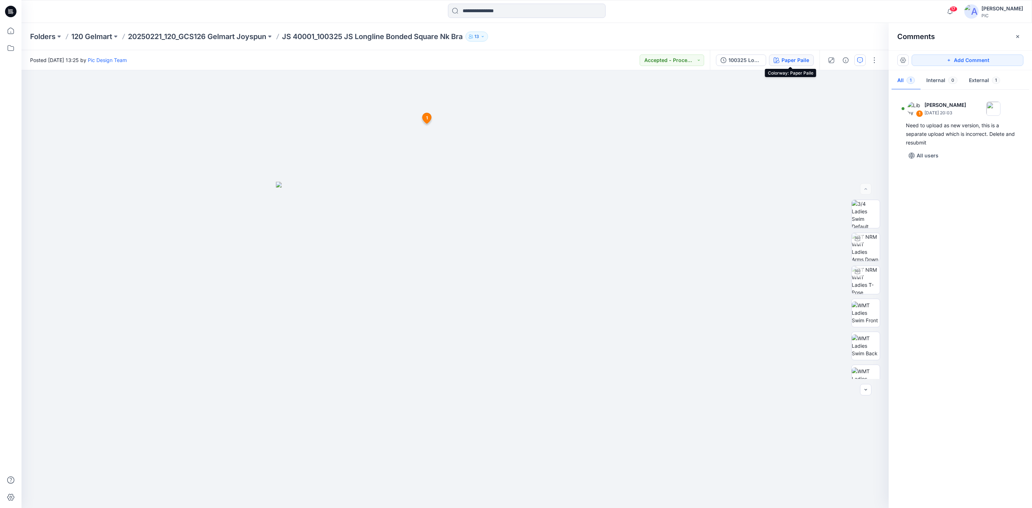
click at [784, 60] on div "Paper Paile" at bounding box center [796, 60] width 28 height 8
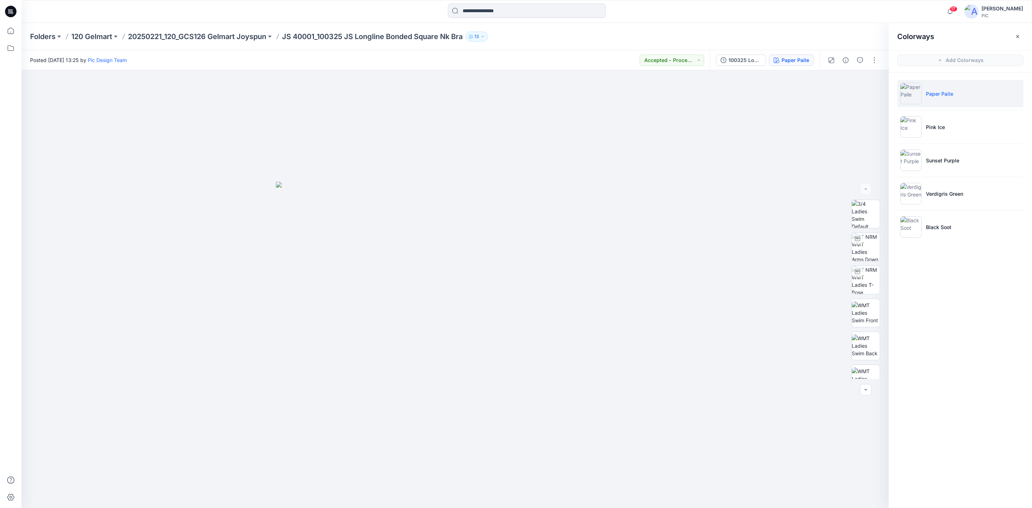
click at [1000, 343] on div "Colorways Add Colorways Paper Paile Pink Ice Sunset Purple Verdigris Green Blac…" at bounding box center [960, 265] width 143 height 485
click at [918, 186] on img at bounding box center [910, 193] width 21 height 21
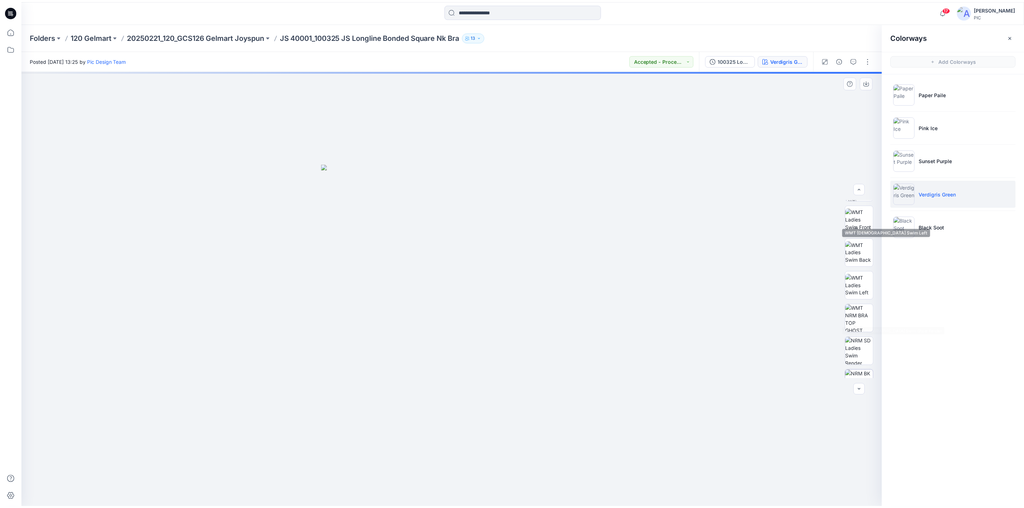
scroll to position [179, 0]
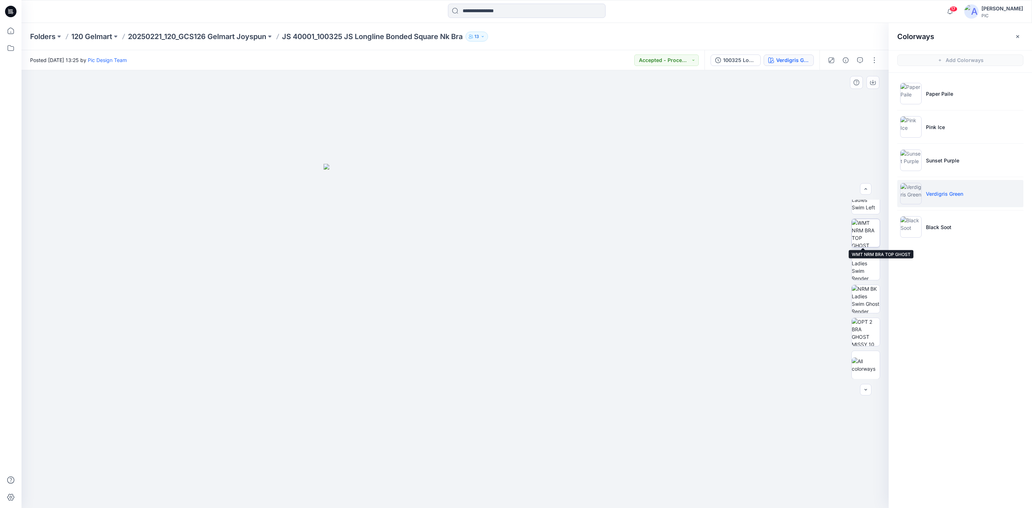
click at [869, 234] on img at bounding box center [866, 233] width 28 height 28
drag, startPoint x: 874, startPoint y: 81, endPoint x: 869, endPoint y: 98, distance: 17.8
click at [874, 81] on icon "button" at bounding box center [873, 83] width 6 height 6
click at [865, 302] on img at bounding box center [866, 299] width 28 height 28
click at [871, 78] on button "button" at bounding box center [872, 82] width 13 height 13
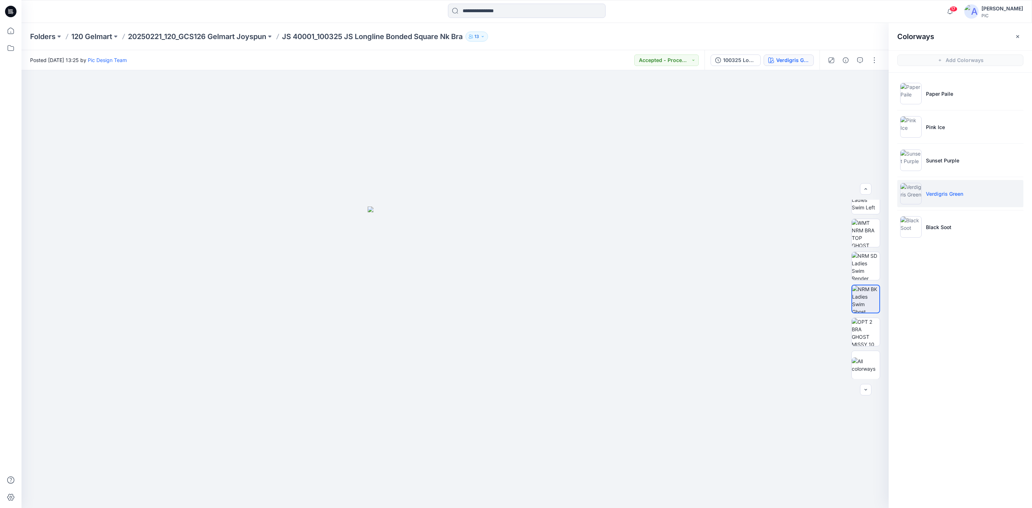
click at [948, 359] on div "Colorways Add Colorways Paper Paile Pink Ice Sunset Purple Verdigris Green Blac…" at bounding box center [960, 265] width 143 height 485
click at [249, 34] on p "20250221_120_GCS126 Gelmart Joyspun" at bounding box center [197, 37] width 138 height 10
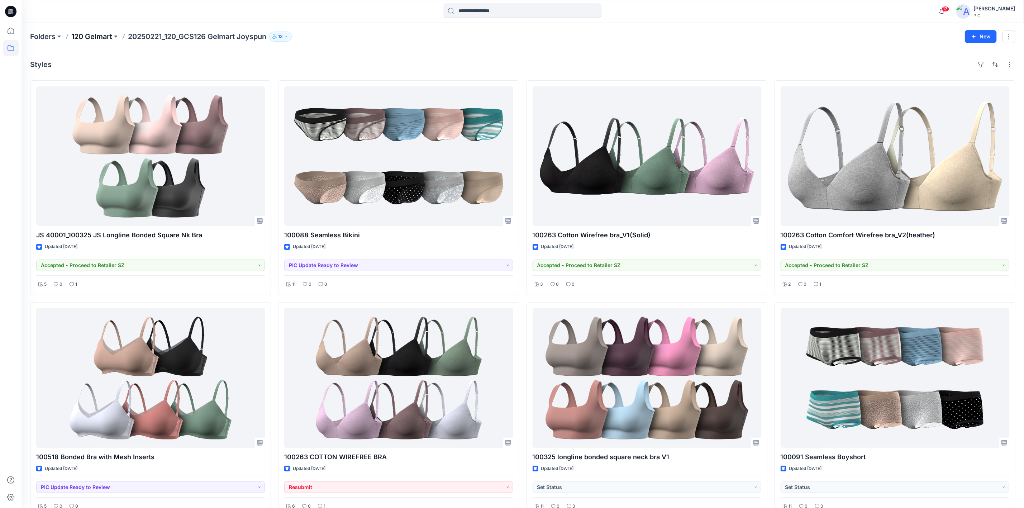
click at [92, 35] on p "120 Gelmart" at bounding box center [91, 37] width 41 height 10
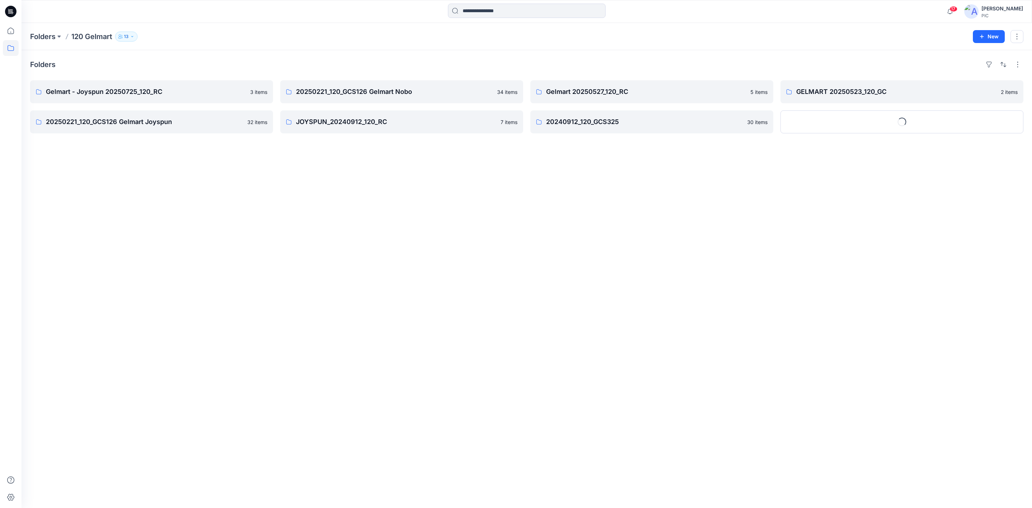
click at [412, 273] on div "Folders Gelmart - Joyspun 20250725_120_RC 3 items 20250221_120_GCS126 Gelmart J…" at bounding box center [526, 279] width 1010 height 458
click at [823, 89] on p "GELMART 20250523_120_GC" at bounding box center [901, 92] width 210 height 10
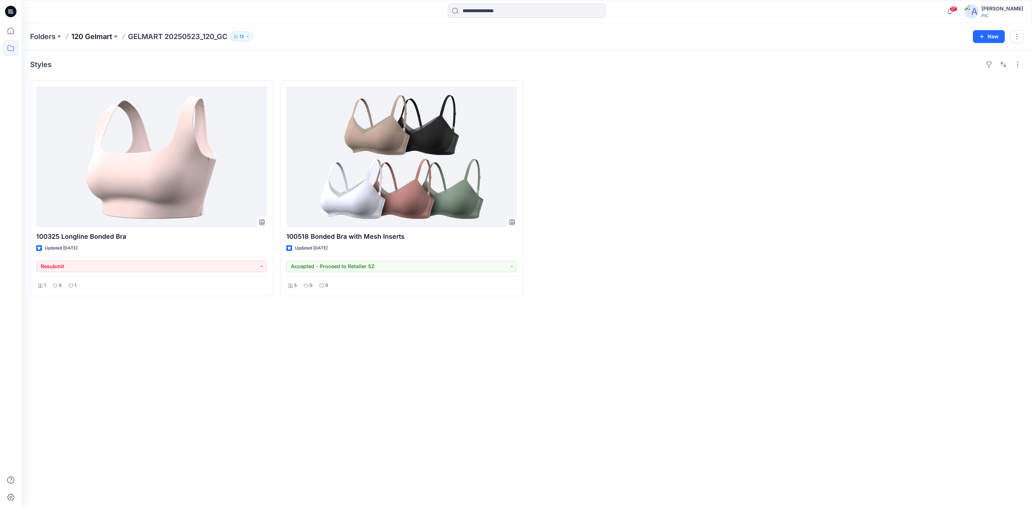
click at [81, 35] on p "120 Gelmart" at bounding box center [91, 37] width 41 height 10
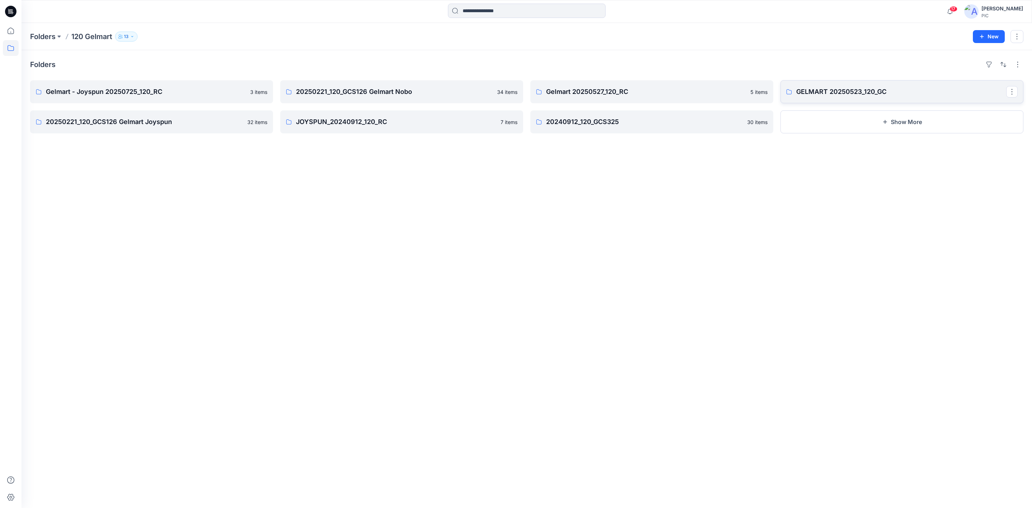
click at [842, 87] on p "GELMART 20250523_120_GC" at bounding box center [901, 92] width 210 height 10
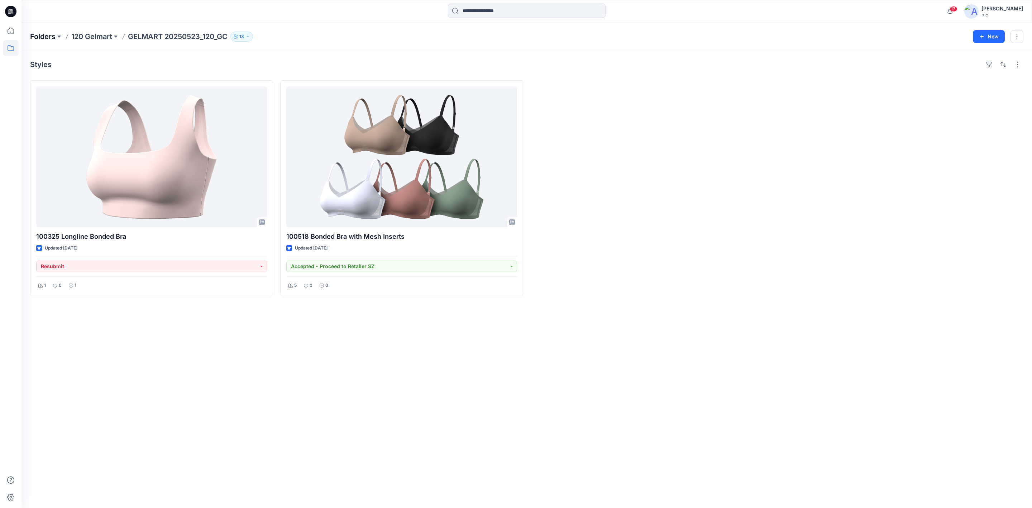
click at [50, 34] on p "Folders" at bounding box center [42, 37] width 25 height 10
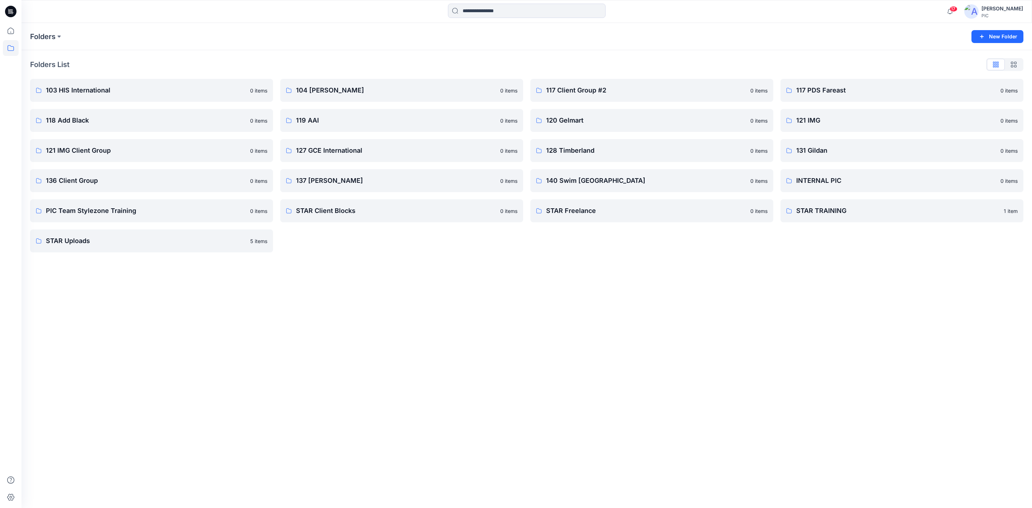
click at [376, 340] on div "Folders New Folder Folders List 103 HIS International 0 items 118 Add Black 0 i…" at bounding box center [526, 265] width 1010 height 485
drag, startPoint x: 355, startPoint y: 268, endPoint x: 508, endPoint y: 258, distance: 153.0
click at [355, 268] on div "Folders New Folder Folders List 103 HIS International 0 items 118 Add Black 0 i…" at bounding box center [526, 265] width 1010 height 485
click at [851, 178] on p "INTERNAL PIC" at bounding box center [901, 181] width 210 height 10
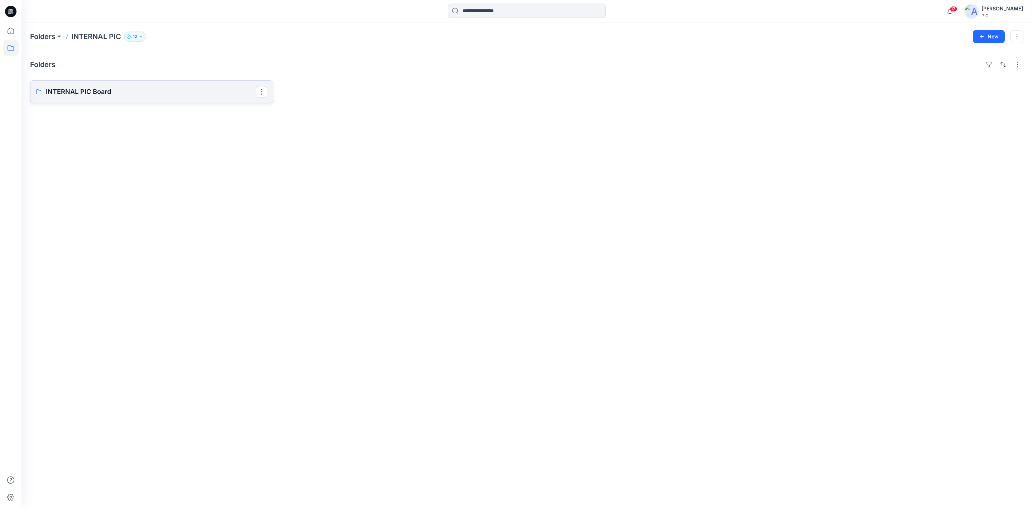
click at [87, 94] on p "INTERNAL PIC Board" at bounding box center [151, 92] width 210 height 10
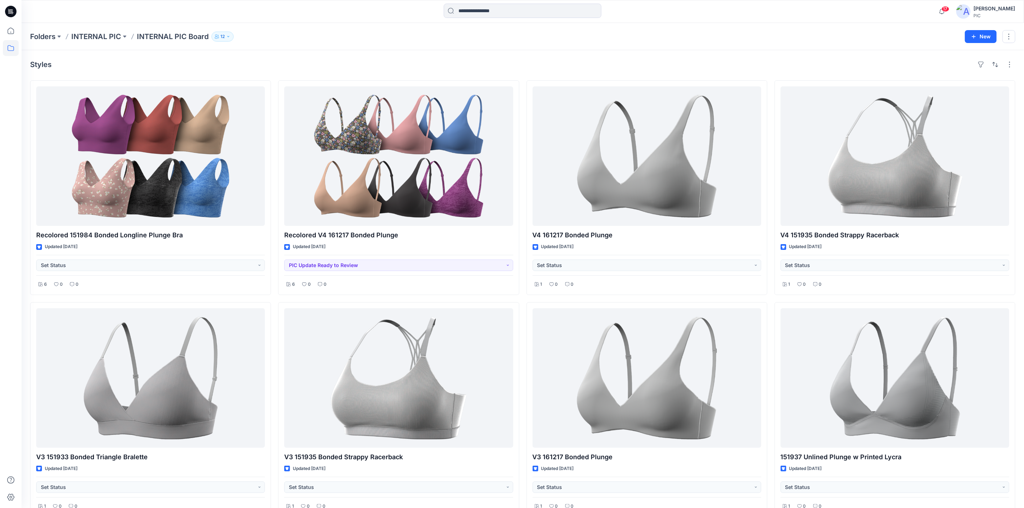
click at [158, 32] on p "INTERNAL PIC Board" at bounding box center [173, 37] width 72 height 10
click at [115, 34] on p "INTERNAL PIC" at bounding box center [96, 37] width 50 height 10
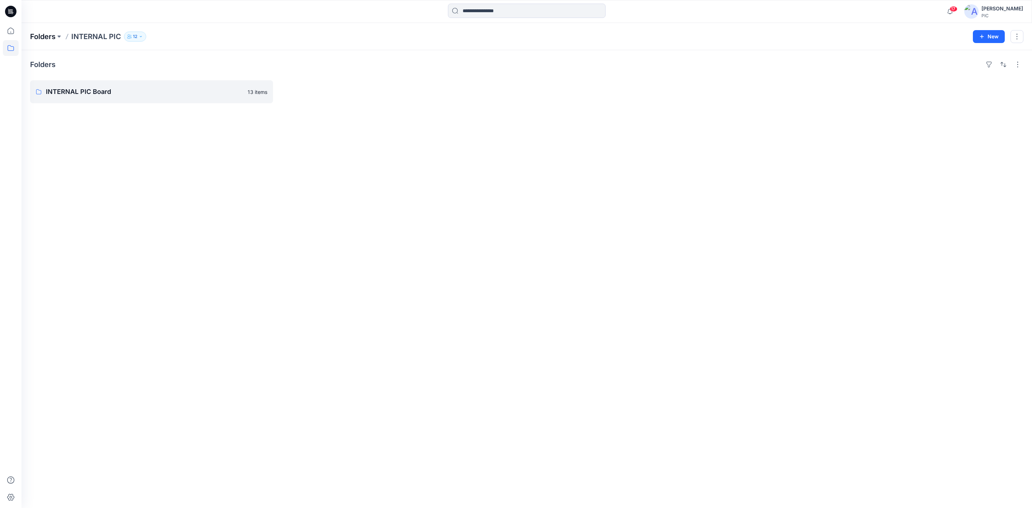
click at [29, 35] on div "Folders INTERNAL PIC 12 New" at bounding box center [526, 36] width 1010 height 27
click at [39, 34] on p "Folders" at bounding box center [42, 37] width 25 height 10
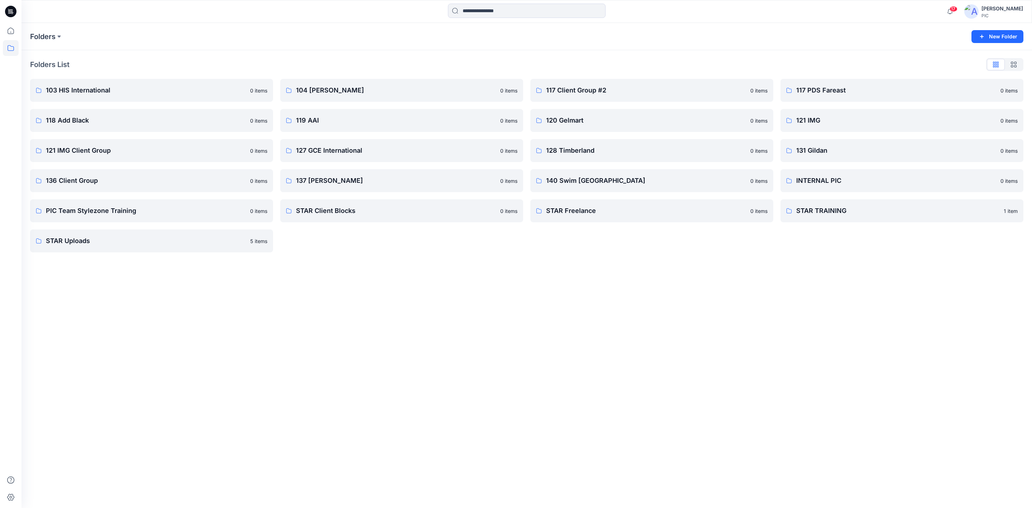
click at [413, 384] on div "Folders New Folder Folders List 103 HIS International 0 items 118 Add Black 0 i…" at bounding box center [526, 265] width 1010 height 485
click at [655, 394] on div "Folders New Folder Folders List 103 HIS International 0 items 118 Add Black 0 i…" at bounding box center [526, 265] width 1010 height 485
click at [673, 278] on div "Folders New Folder Folders List 103 HIS International 0 items 118 Add Black 0 i…" at bounding box center [526, 265] width 1010 height 485
click at [649, 116] on p "120 Gelmart" at bounding box center [651, 120] width 210 height 10
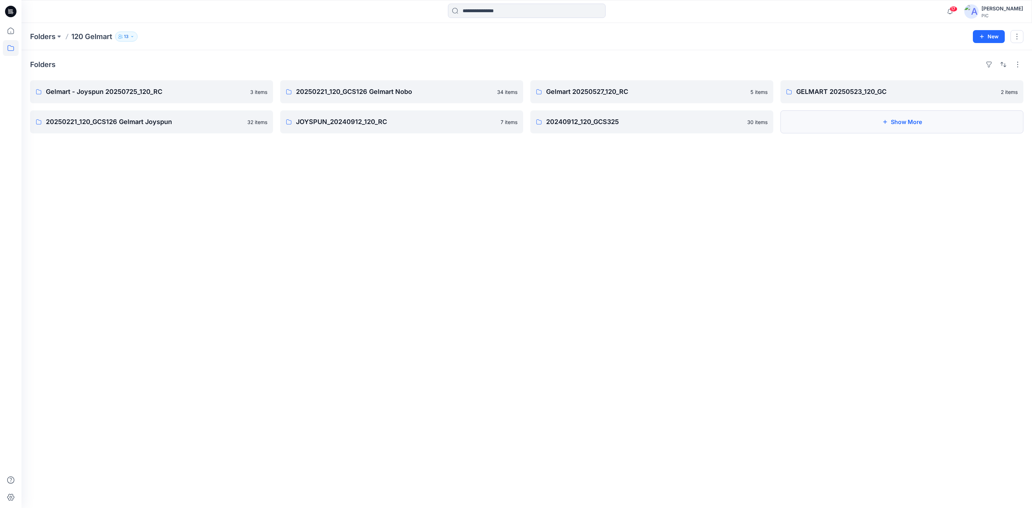
click at [918, 124] on button "Show More" at bounding box center [901, 121] width 243 height 23
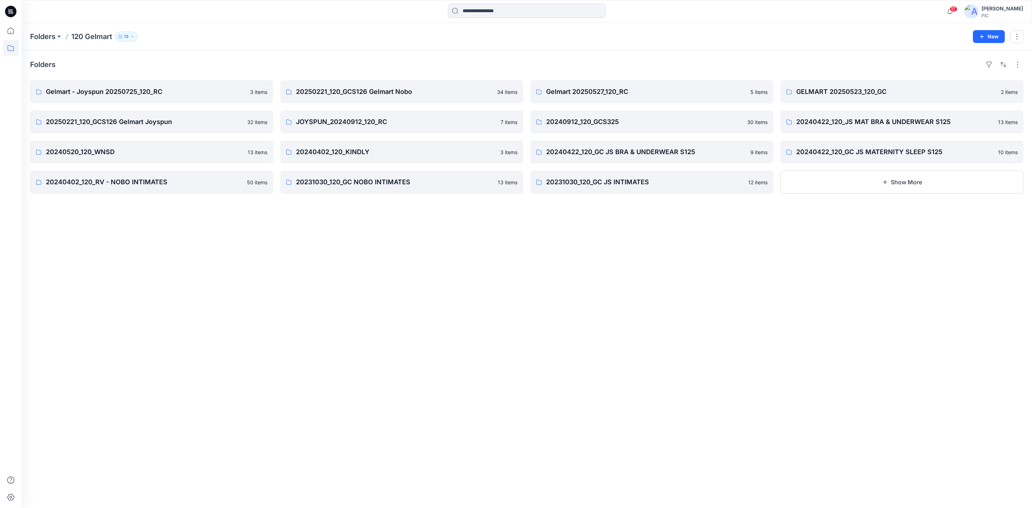
click at [607, 333] on div "Folders Gelmart - Joyspun 20250725_120_RC 3 items 20250221_120_GCS126 Gelmart J…" at bounding box center [526, 279] width 1010 height 458
click at [655, 179] on p "20231030_120_GC JS INTIMATES" at bounding box center [651, 182] width 210 height 10
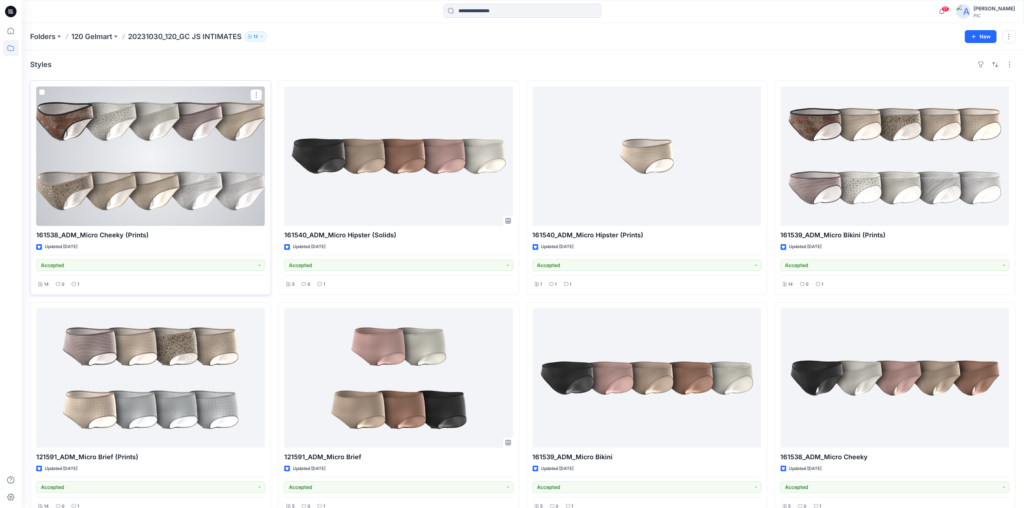
click at [143, 141] on div at bounding box center [150, 155] width 229 height 139
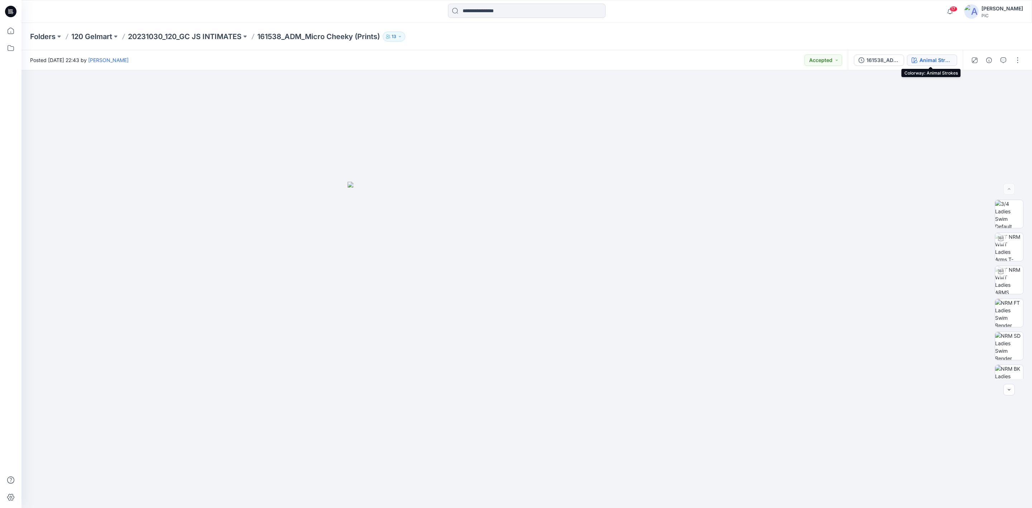
click at [924, 60] on div "Animal Strokes" at bounding box center [935, 60] width 33 height 8
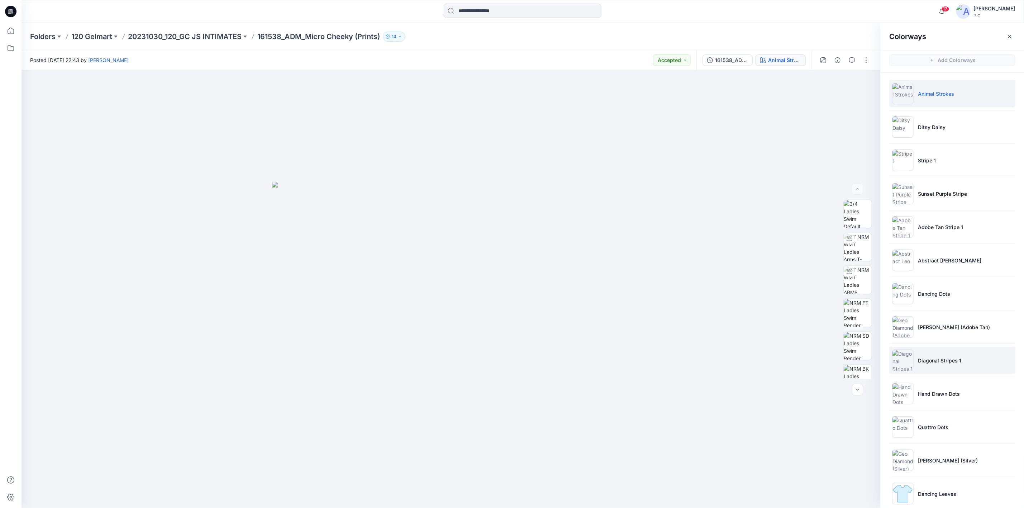
scroll to position [45, 0]
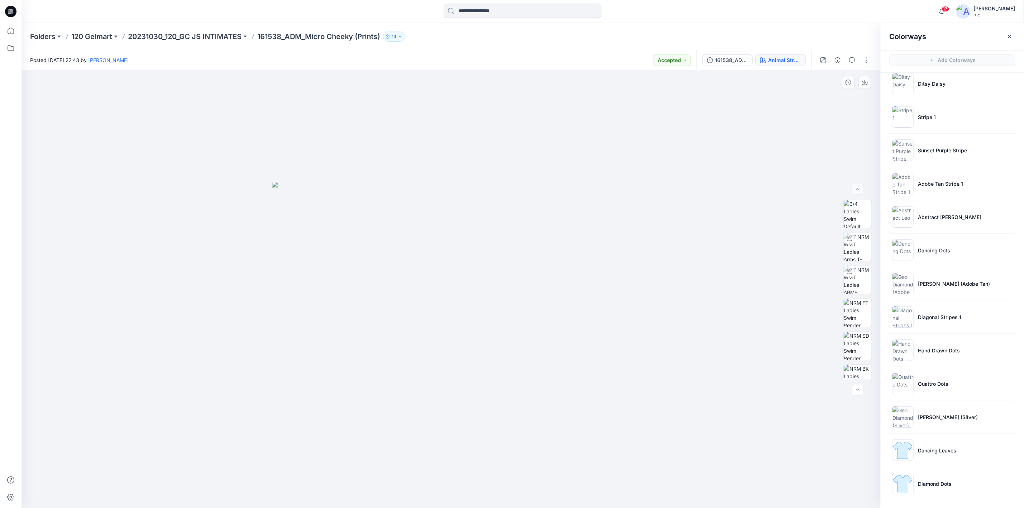
click at [724, 205] on div at bounding box center [450, 289] width 859 height 438
click at [744, 210] on div at bounding box center [450, 289] width 859 height 438
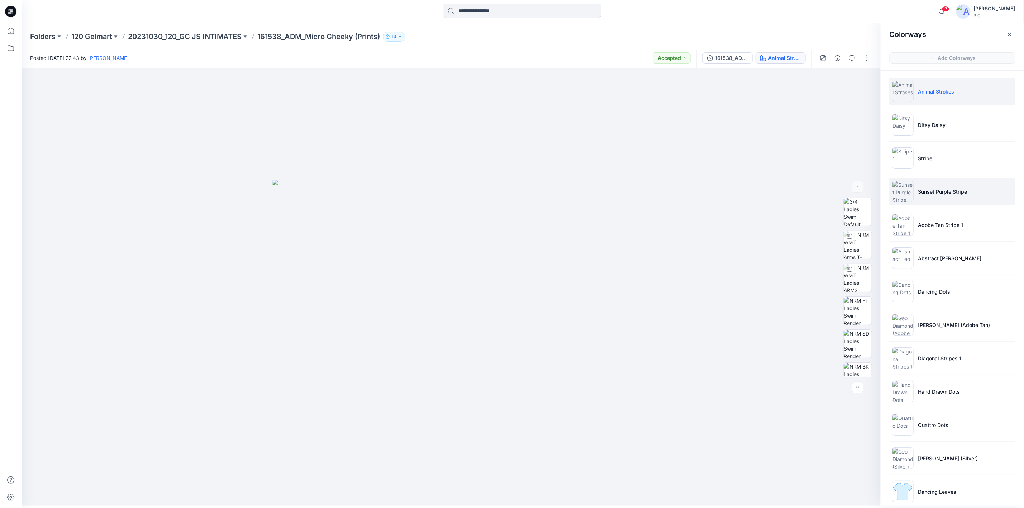
click at [924, 194] on p "Sunset Purple Stripe" at bounding box center [942, 192] width 49 height 8
click at [854, 303] on img at bounding box center [858, 311] width 28 height 28
click at [866, 78] on icon "button" at bounding box center [865, 80] width 6 height 6
click at [853, 373] on img at bounding box center [858, 377] width 28 height 28
drag, startPoint x: 730, startPoint y: 162, endPoint x: 745, endPoint y: 166, distance: 15.4
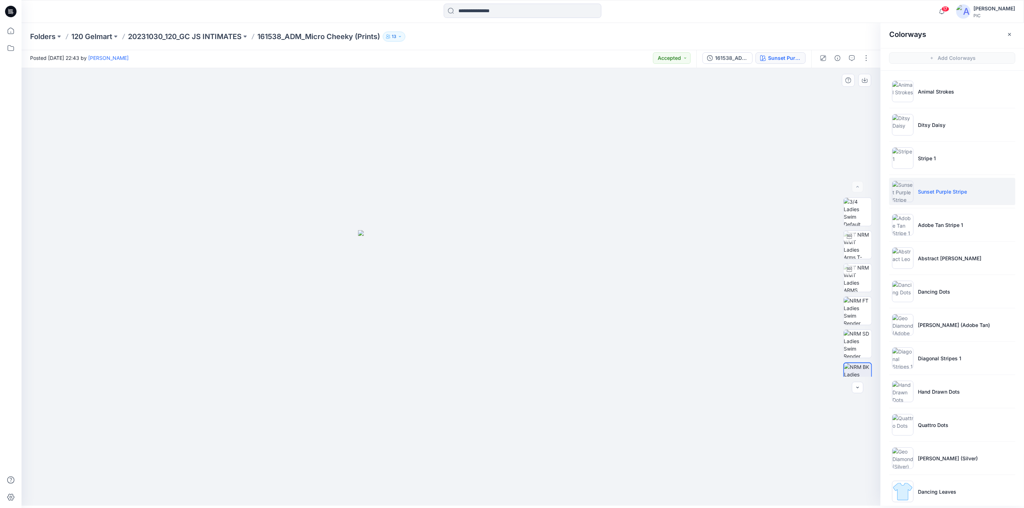
click at [730, 162] on div at bounding box center [450, 287] width 859 height 438
click at [866, 77] on icon "button" at bounding box center [865, 80] width 6 height 6
click at [709, 211] on div at bounding box center [450, 287] width 859 height 438
click at [156, 34] on p "20231030_120_GC JS INTIMATES" at bounding box center [185, 37] width 114 height 10
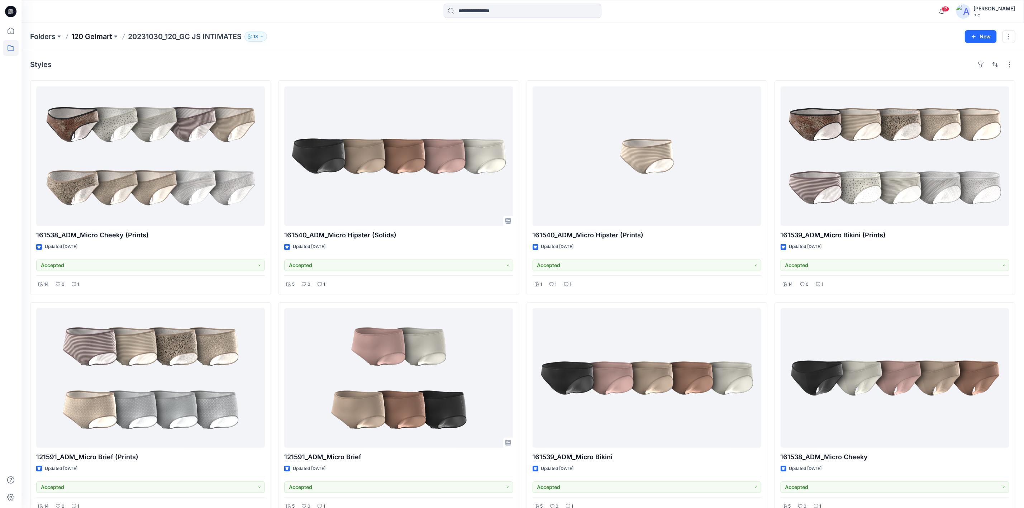
click at [98, 34] on p "120 Gelmart" at bounding box center [91, 37] width 41 height 10
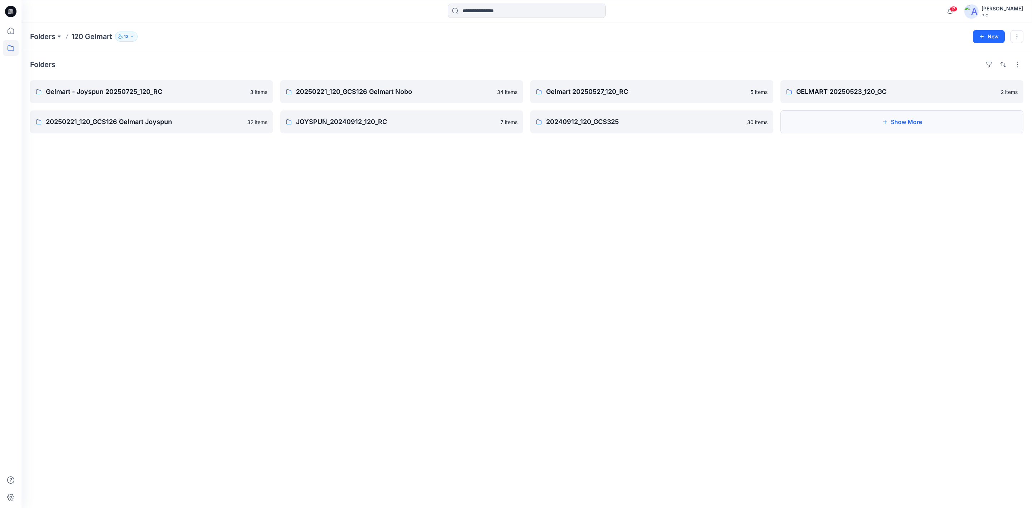
click at [854, 125] on button "Show More" at bounding box center [901, 121] width 243 height 23
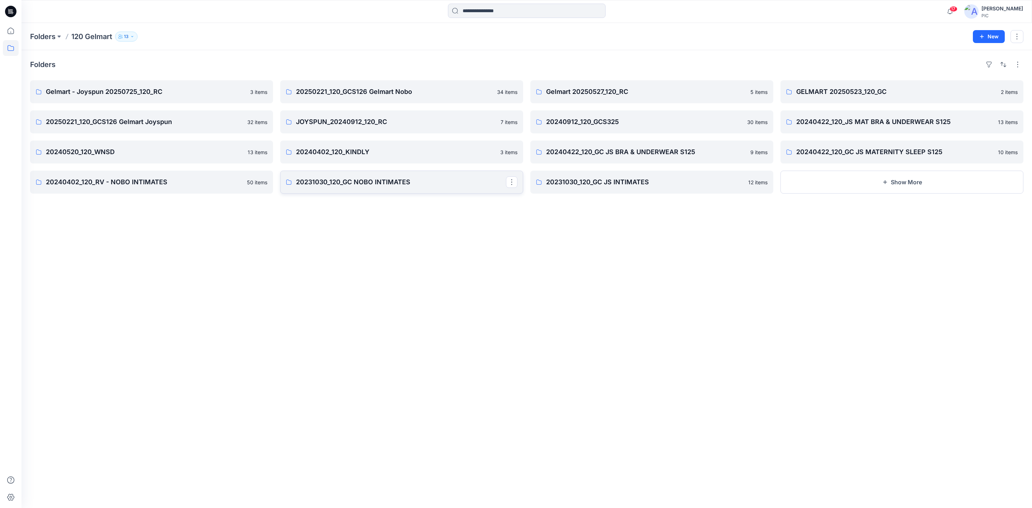
click at [331, 182] on p "20231030_120_GC NOBO INTIMATES" at bounding box center [401, 182] width 210 height 10
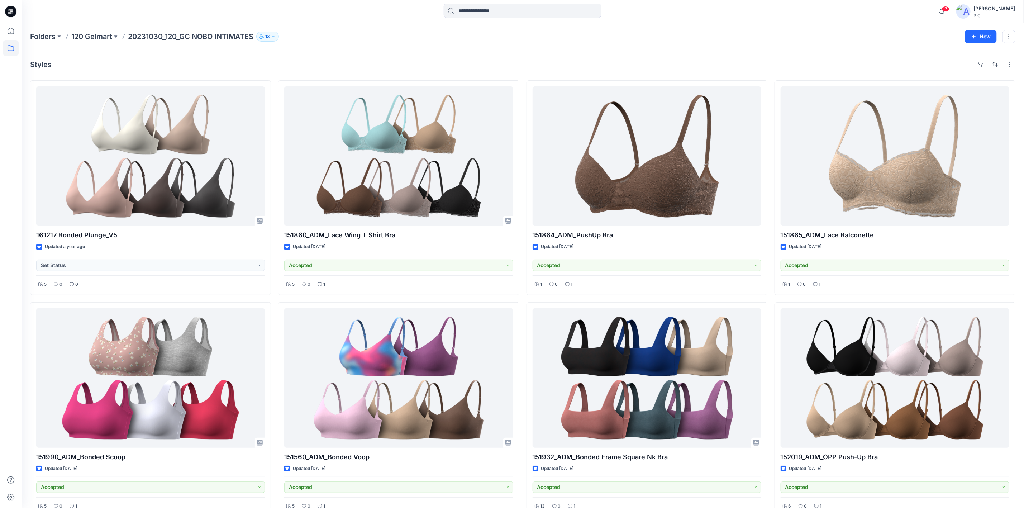
click at [158, 35] on p "20231030_120_GC NOBO INTIMATES" at bounding box center [190, 37] width 125 height 10
click at [136, 39] on p "20231030_120_GC NOBO INTIMATES" at bounding box center [190, 37] width 125 height 10
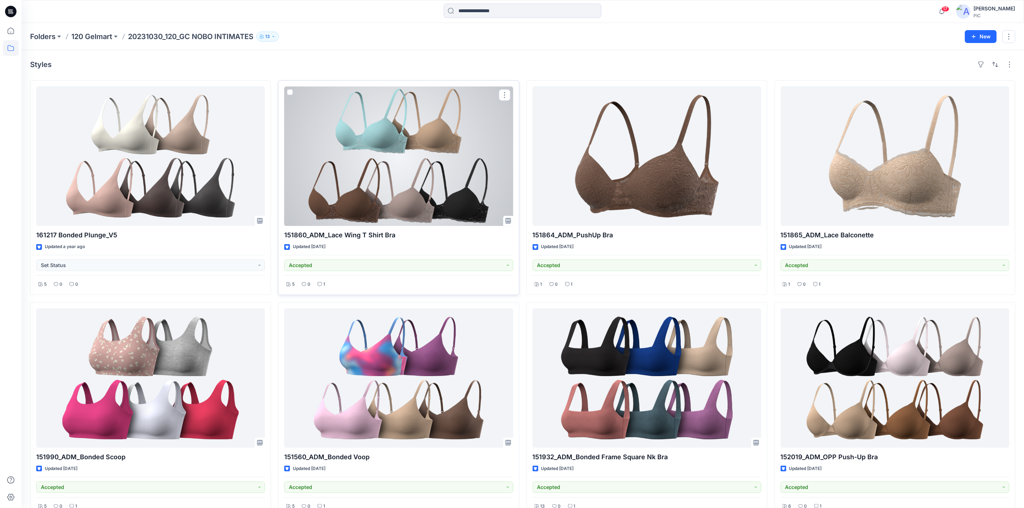
click at [428, 177] on div at bounding box center [398, 155] width 229 height 139
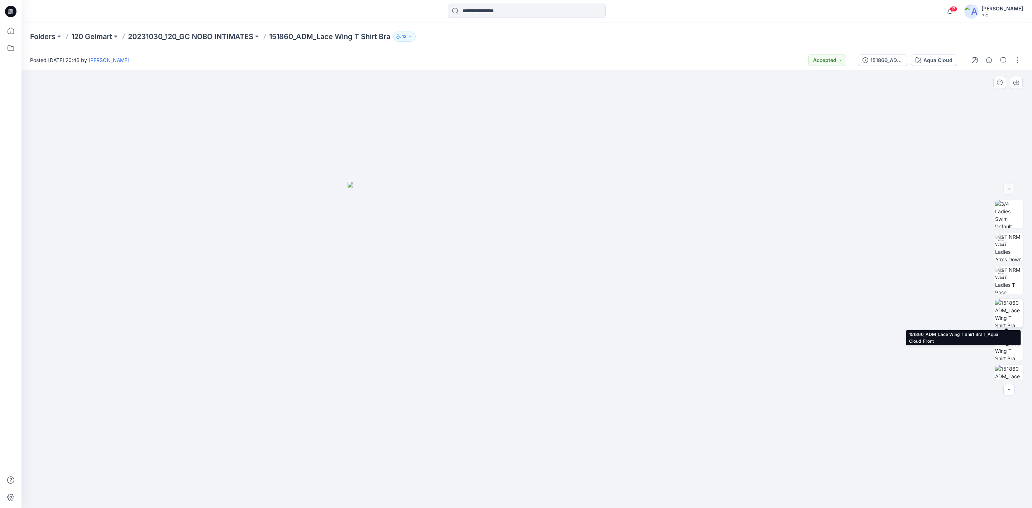
click at [1008, 316] on img at bounding box center [1009, 313] width 28 height 28
click at [207, 28] on div "Folders 120 Gelmart 20231030_120_GC NOBO INTIMATES 151860_ADM_Lace Wing T Shirt…" at bounding box center [526, 36] width 1010 height 27
click at [200, 37] on p "20231030_120_GC NOBO INTIMATES" at bounding box center [190, 37] width 125 height 10
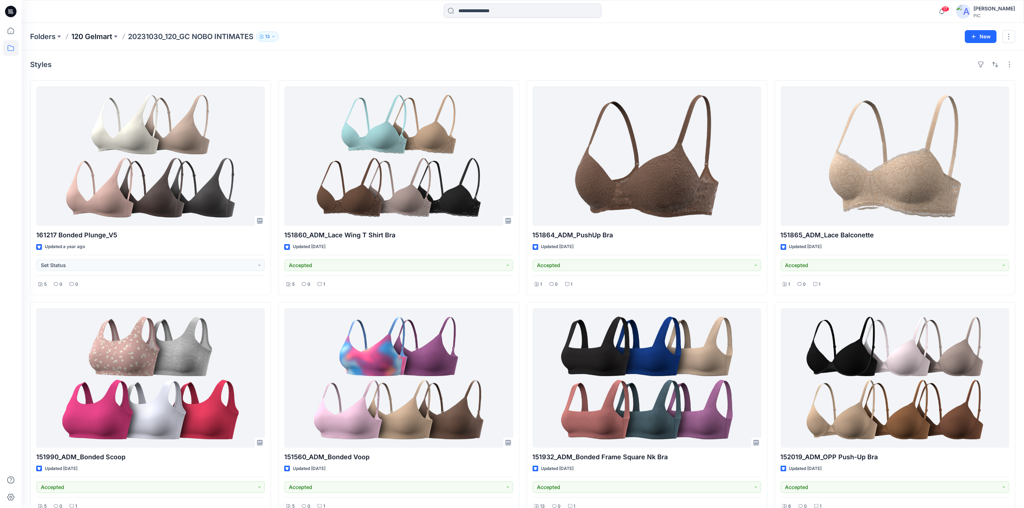
click at [97, 32] on p "120 Gelmart" at bounding box center [91, 37] width 41 height 10
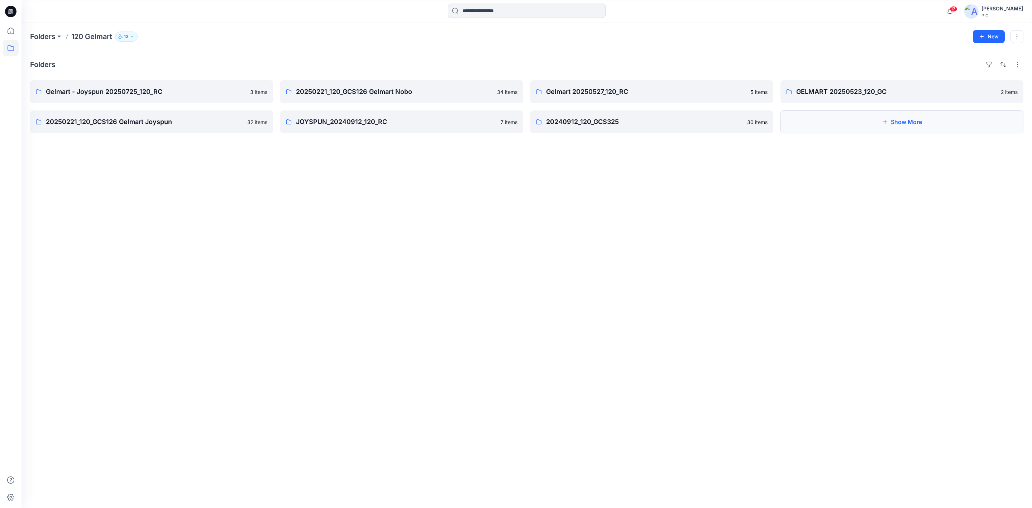
click at [915, 123] on button "Show More" at bounding box center [901, 121] width 243 height 23
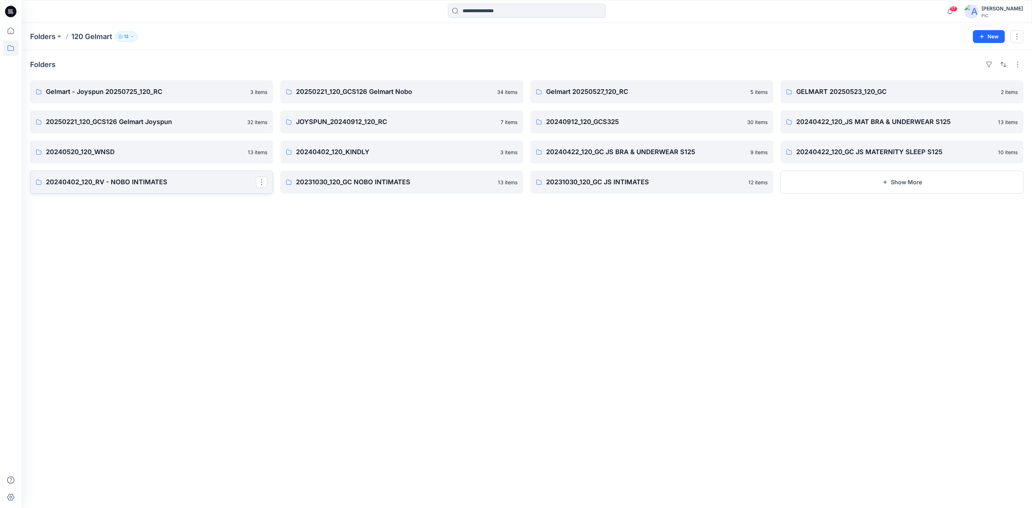
click at [99, 184] on p "20240402_120_RV - NOBO INTIMATES" at bounding box center [151, 182] width 210 height 10
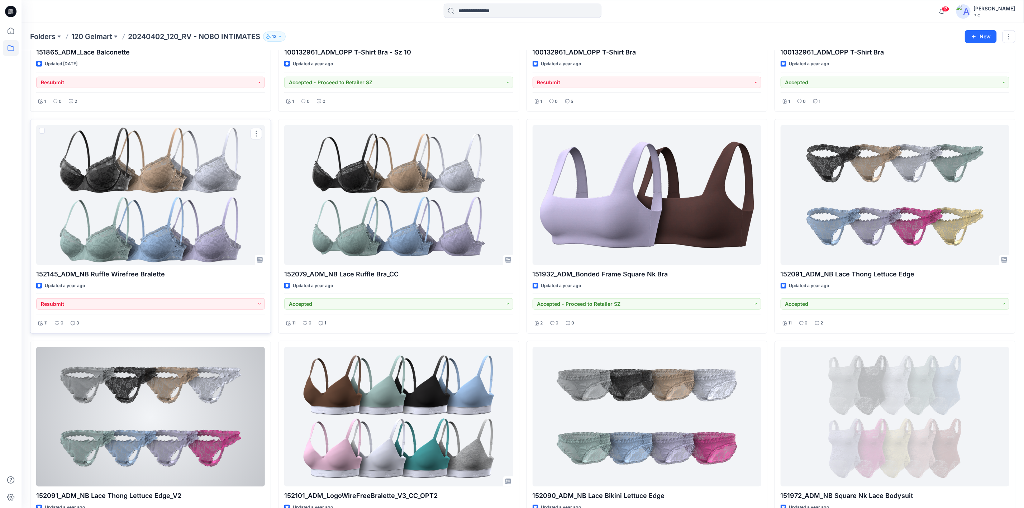
scroll to position [410, 0]
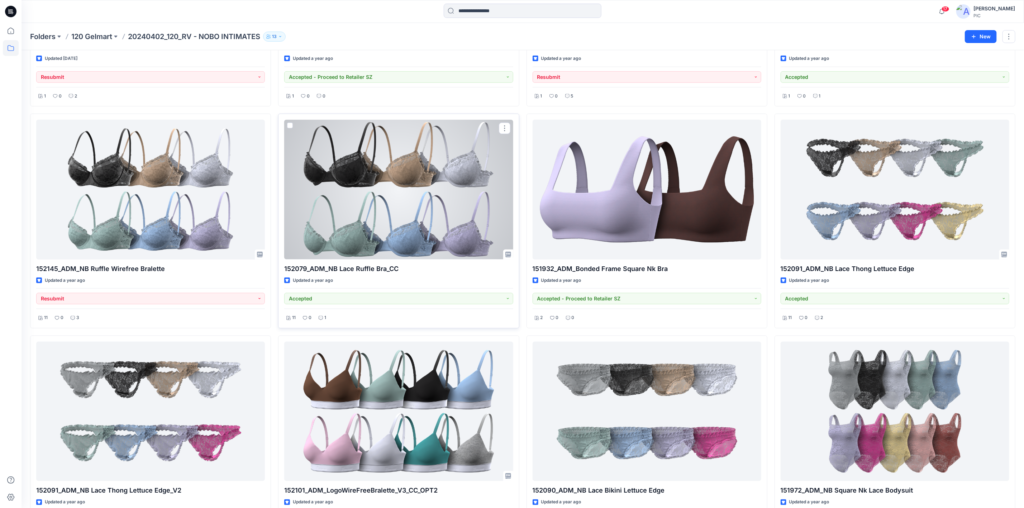
click at [399, 193] on div at bounding box center [398, 189] width 229 height 139
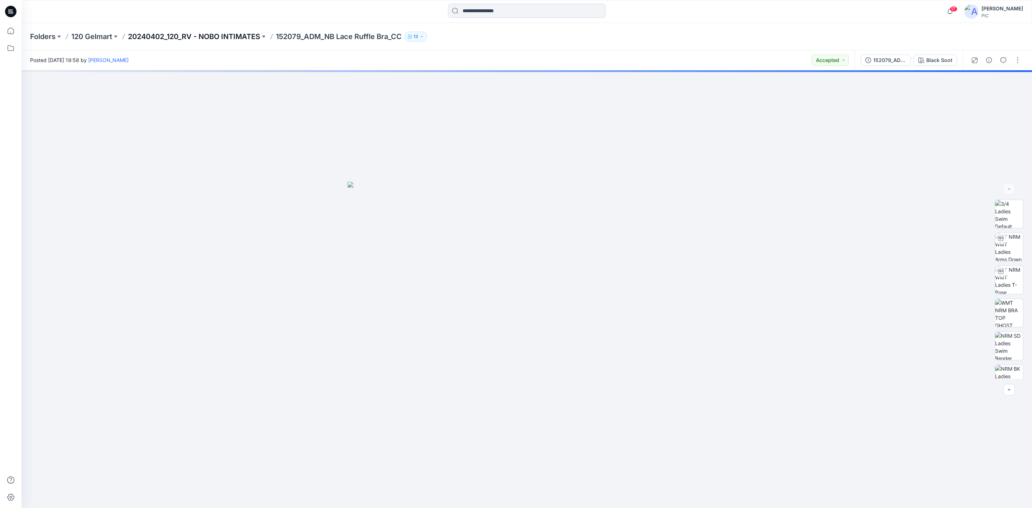
click at [178, 33] on p "20240402_120_RV - NOBO INTIMATES" at bounding box center [194, 37] width 132 height 10
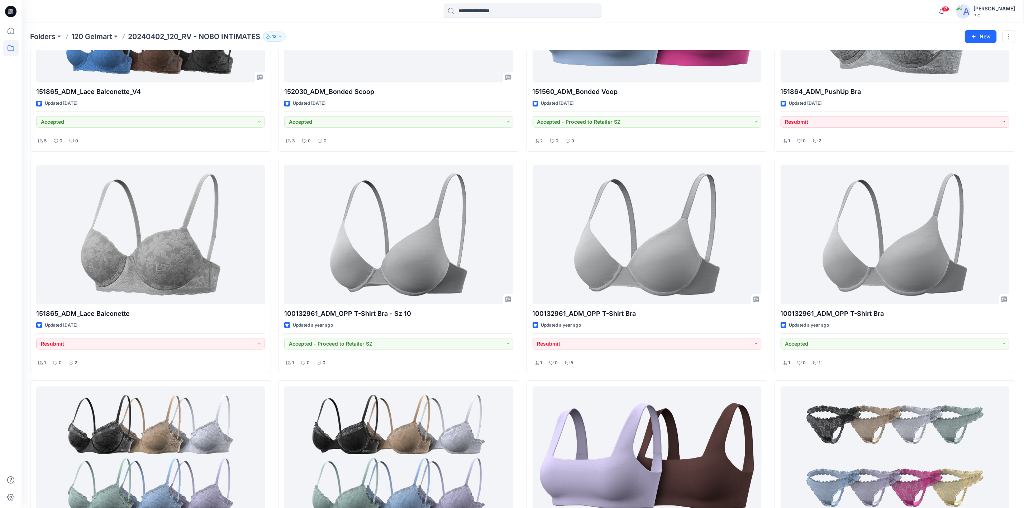
scroll to position [251, 0]
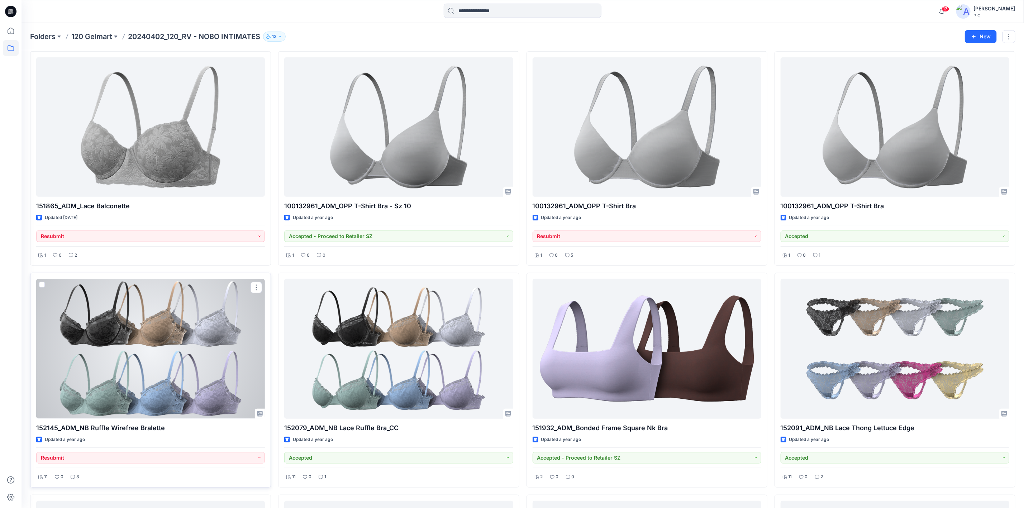
click at [159, 321] on div at bounding box center [150, 348] width 229 height 139
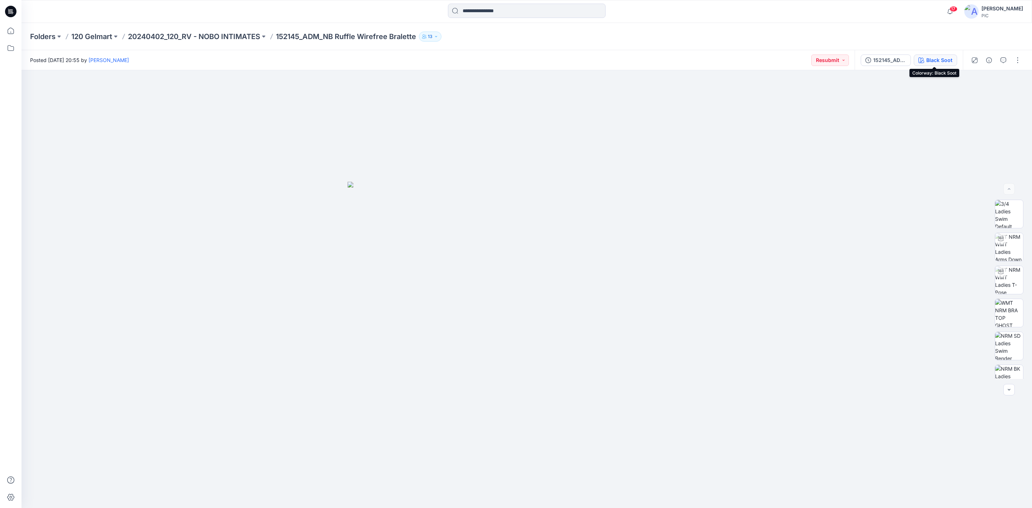
click at [943, 57] on div "Black Soot" at bounding box center [939, 60] width 26 height 8
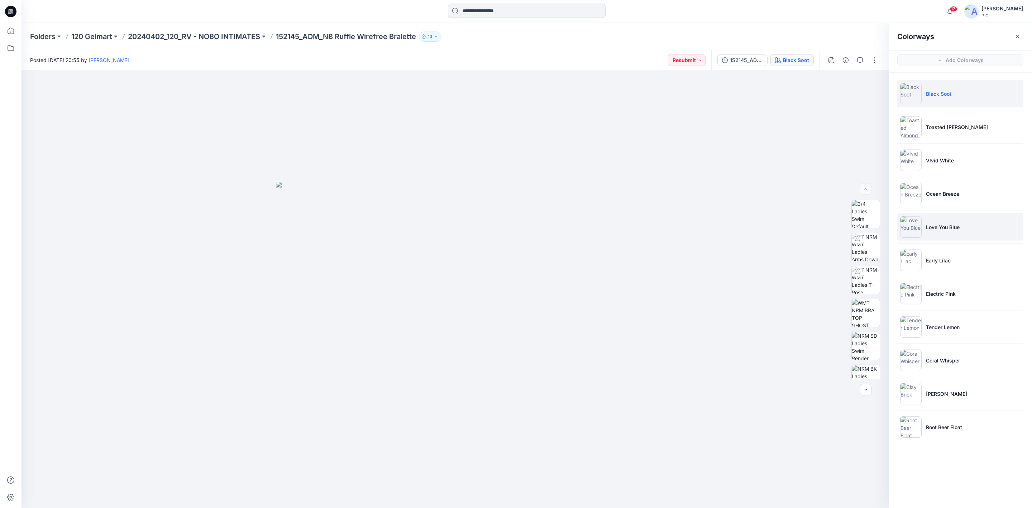
click at [907, 226] on img at bounding box center [910, 226] width 21 height 21
click at [861, 307] on img at bounding box center [866, 313] width 28 height 28
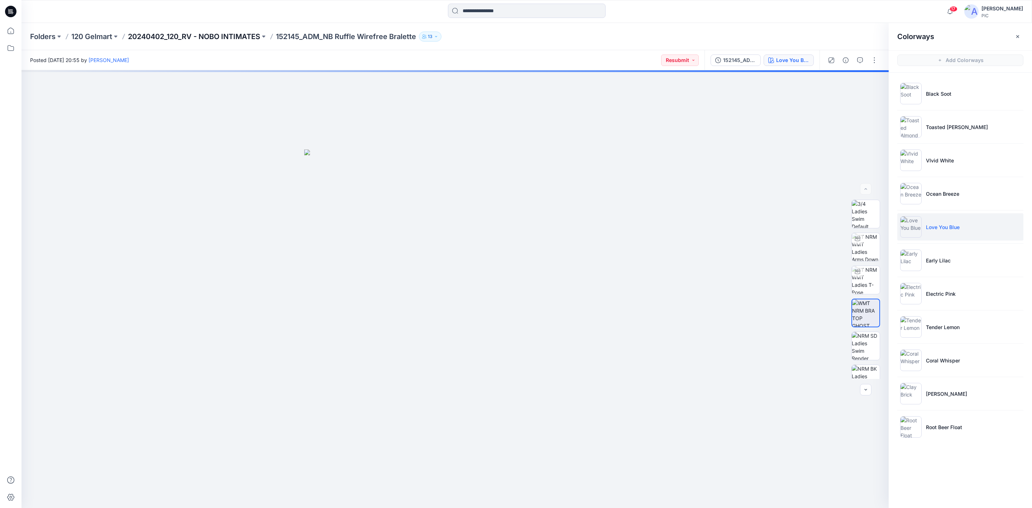
click at [189, 34] on p "20240402_120_RV - NOBO INTIMATES" at bounding box center [194, 37] width 132 height 10
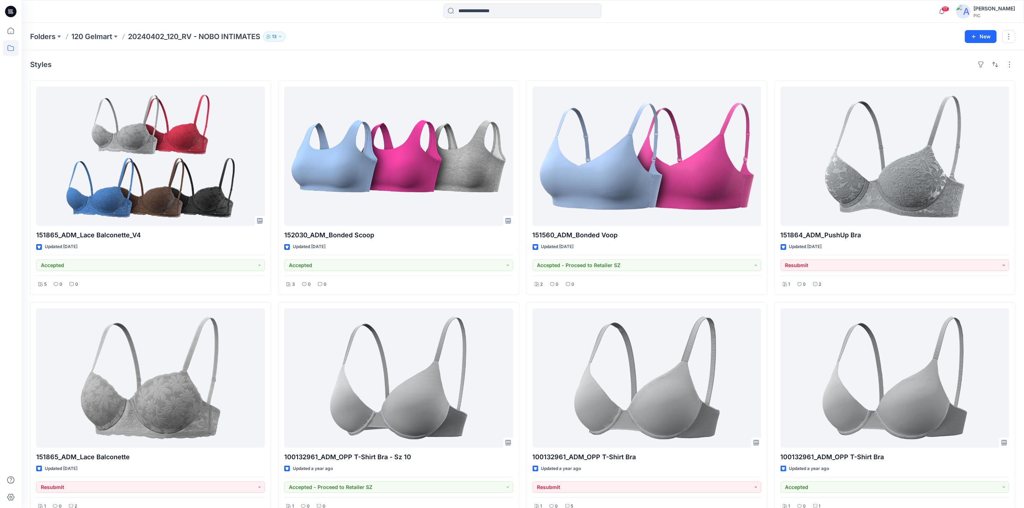
click at [143, 33] on p "20240402_120_RV - NOBO INTIMATES" at bounding box center [194, 37] width 132 height 10
drag, startPoint x: 109, startPoint y: 33, endPoint x: 112, endPoint y: 41, distance: 8.5
click at [108, 34] on p "120 Gelmart" at bounding box center [91, 37] width 41 height 10
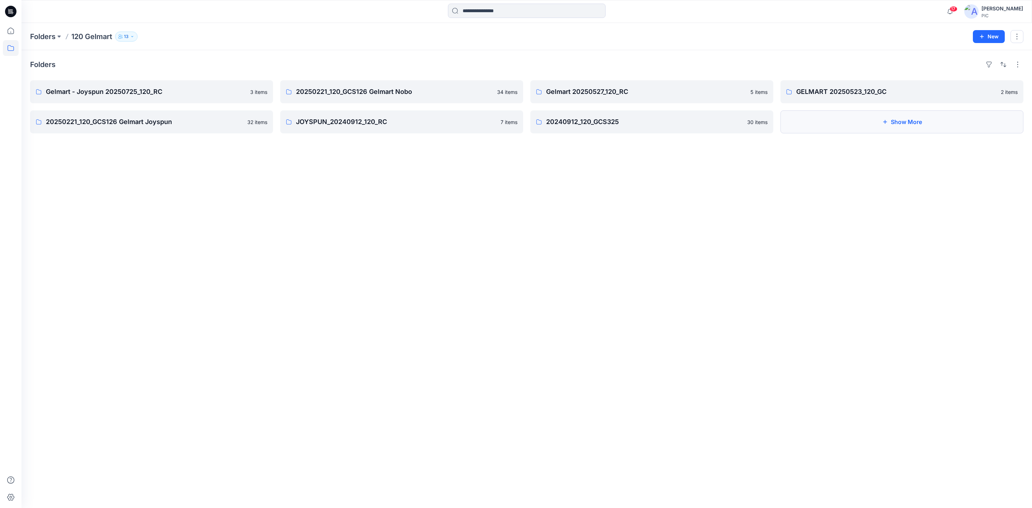
click at [902, 122] on button "Show More" at bounding box center [901, 121] width 243 height 23
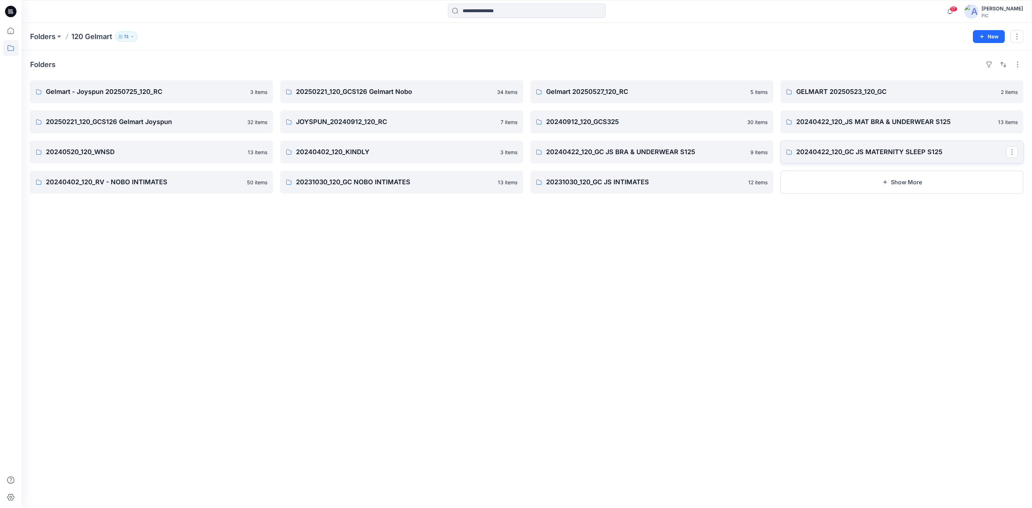
click at [905, 151] on p "20240422_120_GC JS MATERNITY SLEEP S125" at bounding box center [901, 152] width 210 height 10
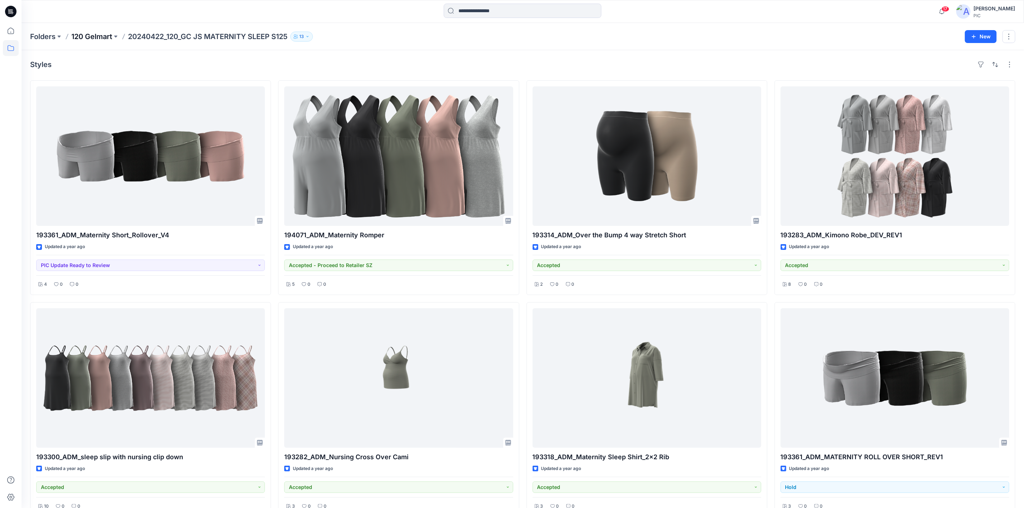
click at [101, 34] on p "120 Gelmart" at bounding box center [91, 37] width 41 height 10
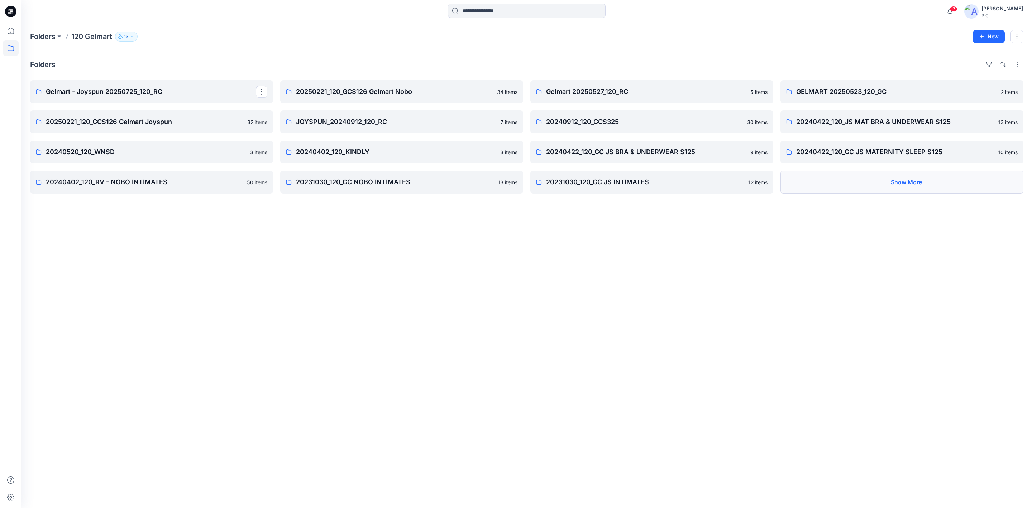
click at [934, 179] on button "Show More" at bounding box center [901, 182] width 243 height 23
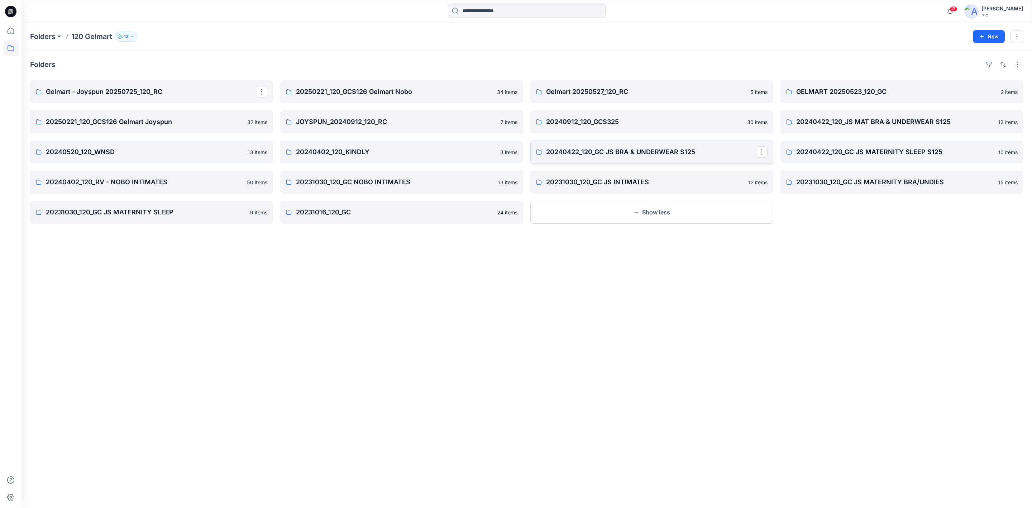
click at [580, 155] on p "20240422_120_GC JS BRA & UNDERWEAR S125" at bounding box center [651, 152] width 210 height 10
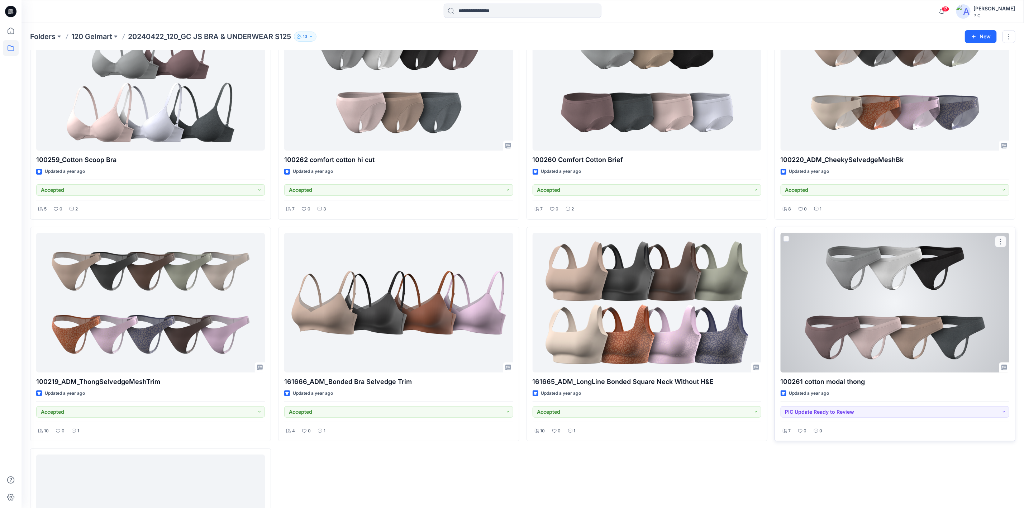
scroll to position [143, 0]
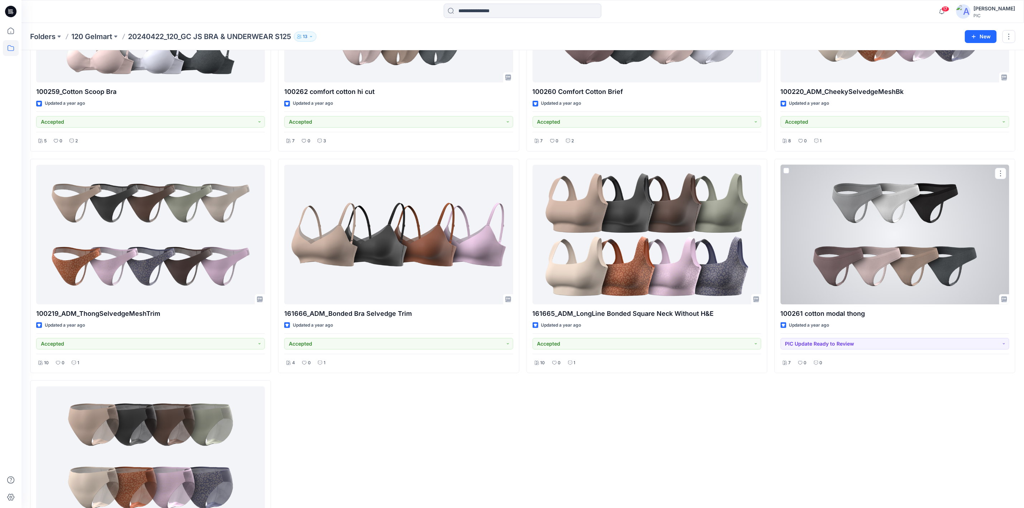
click at [890, 249] on div at bounding box center [894, 234] width 229 height 139
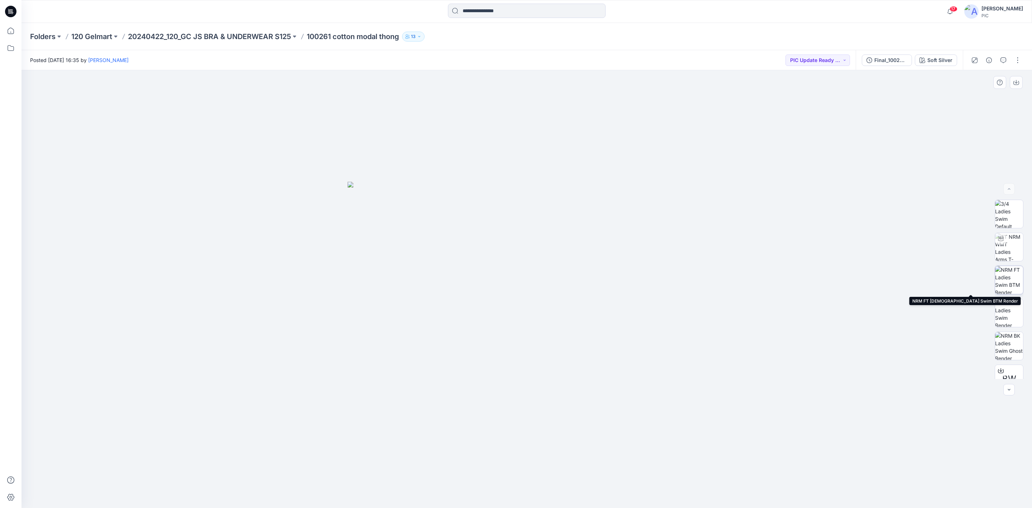
click at [1012, 273] on img at bounding box center [1009, 280] width 28 height 28
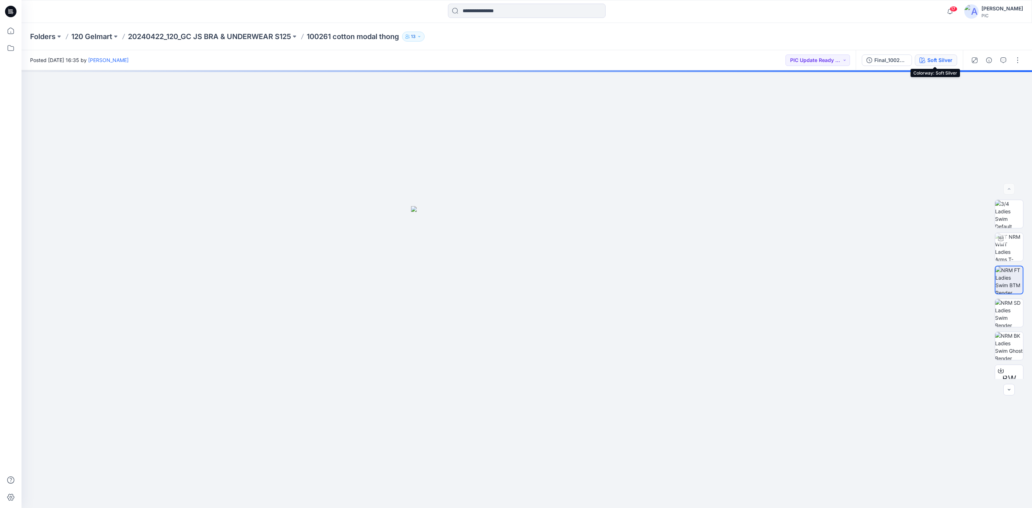
click at [938, 57] on div "Soft Silver" at bounding box center [939, 60] width 25 height 8
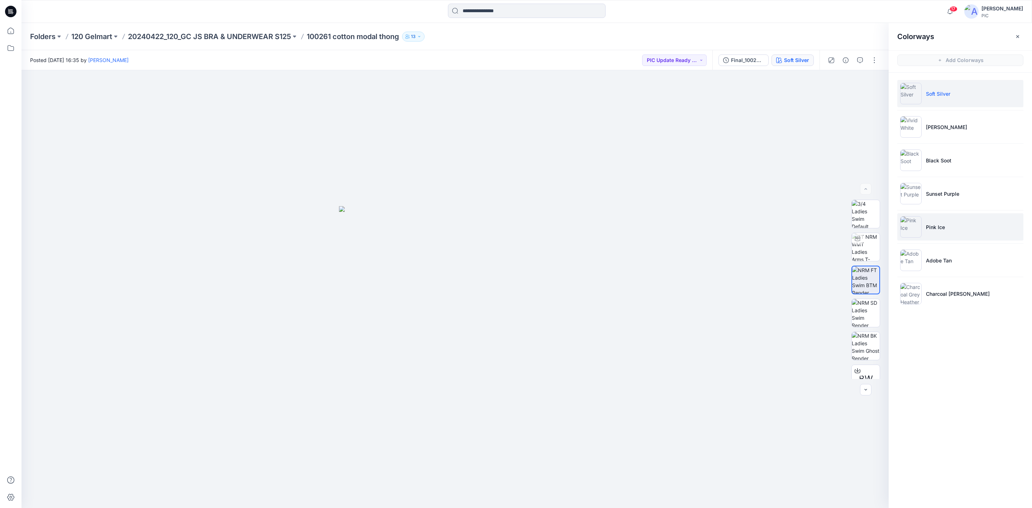
click at [930, 230] on p "Pink Ice" at bounding box center [935, 227] width 19 height 8
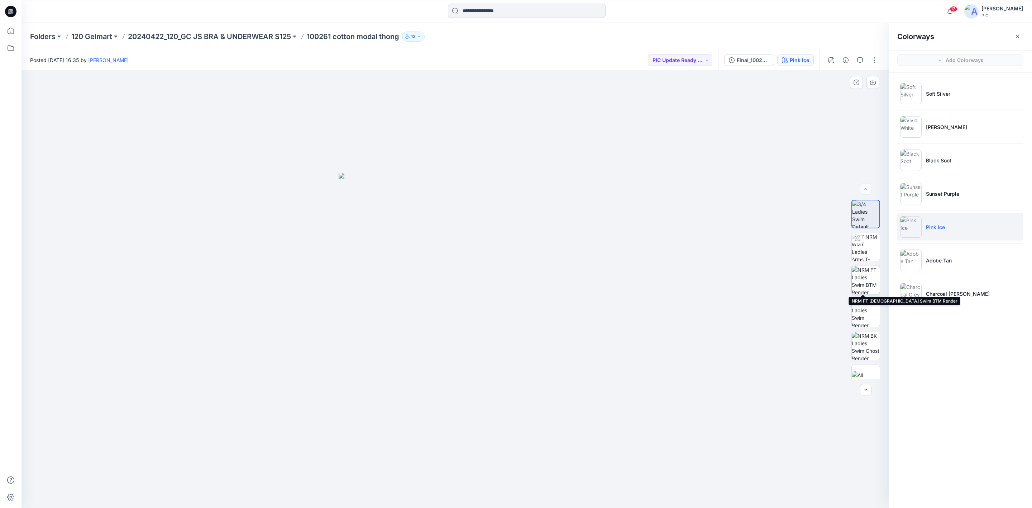
click at [866, 280] on img at bounding box center [866, 280] width 28 height 28
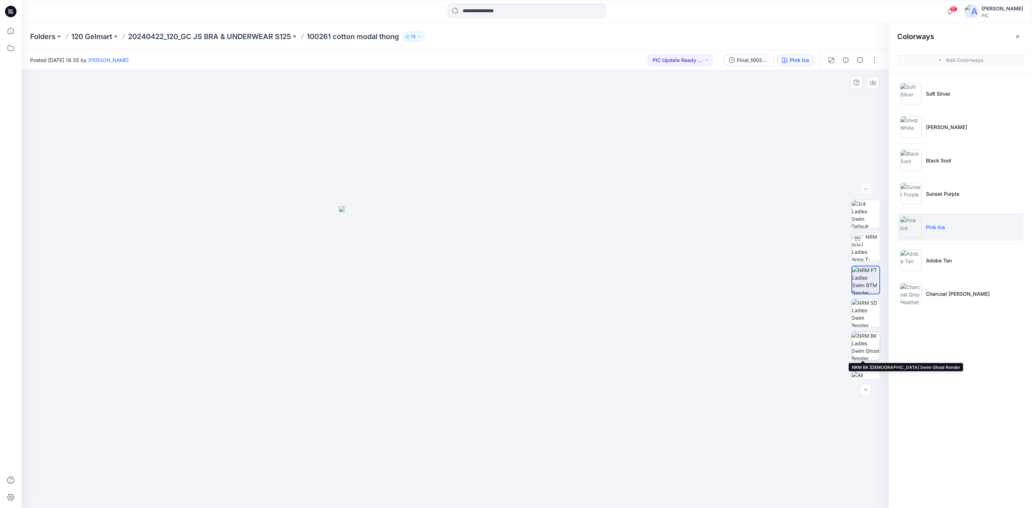
click at [861, 345] on img at bounding box center [866, 346] width 28 height 28
click at [870, 82] on icon "button" at bounding box center [873, 83] width 6 height 6
click at [859, 276] on img at bounding box center [866, 280] width 28 height 28
drag, startPoint x: 766, startPoint y: 147, endPoint x: 804, endPoint y: 128, distance: 42.8
click at [766, 147] on div at bounding box center [454, 289] width 867 height 438
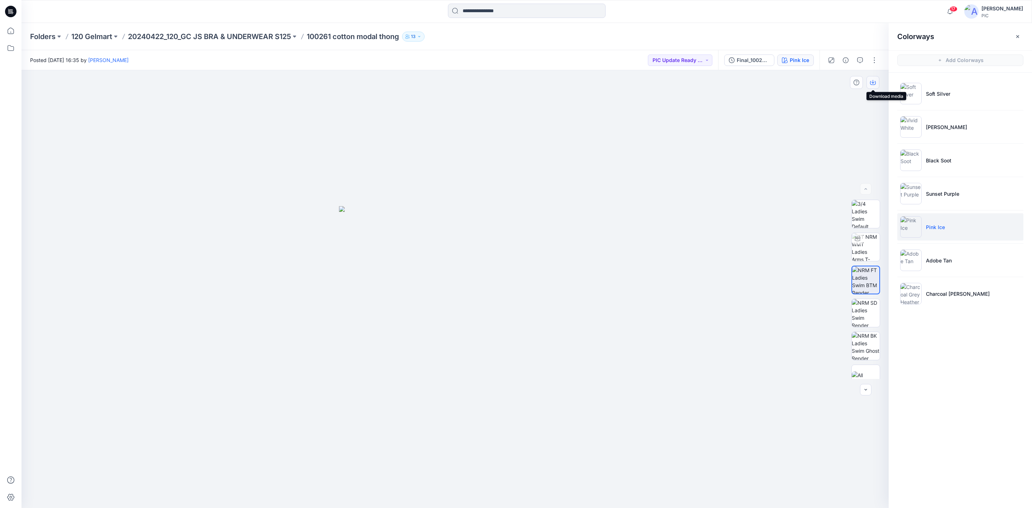
click at [873, 83] on icon "button" at bounding box center [872, 82] width 3 height 4
click at [98, 37] on p "120 Gelmart" at bounding box center [91, 37] width 41 height 10
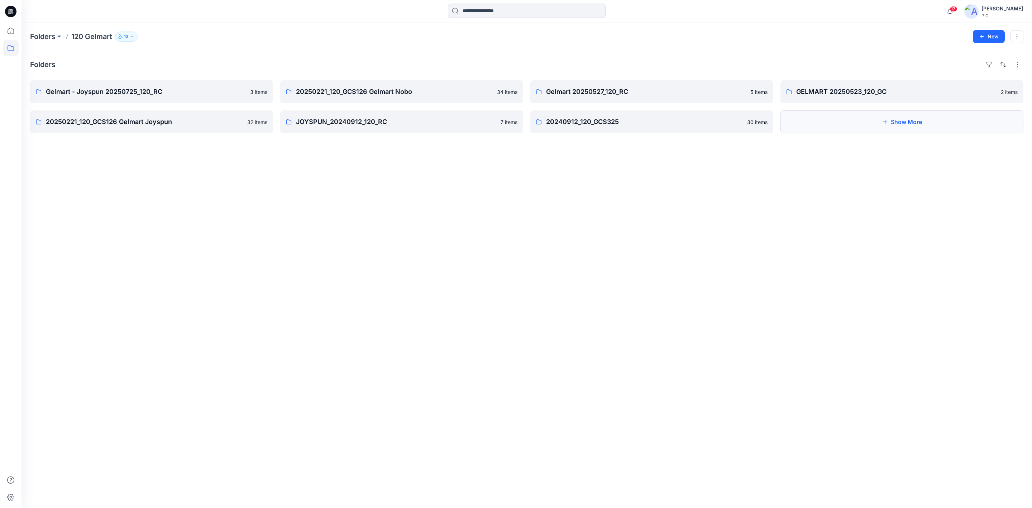
click at [928, 123] on button "Show More" at bounding box center [901, 121] width 243 height 23
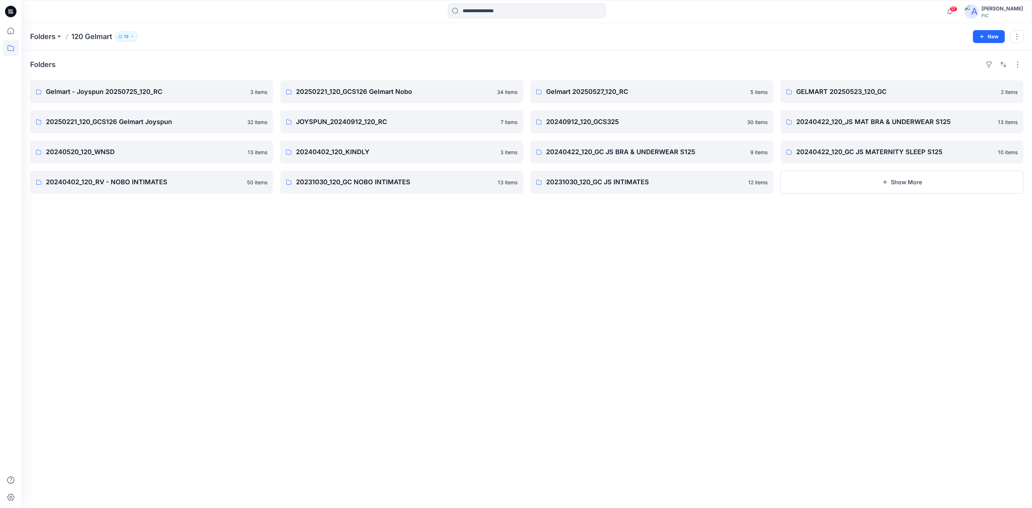
click at [831, 307] on div "Folders Gelmart - Joyspun 20250725_120_RC 3 items 20250221_120_GCS126 Gelmart J…" at bounding box center [526, 279] width 1010 height 458
click at [415, 153] on p "20240402_120_KINDLY" at bounding box center [401, 152] width 210 height 10
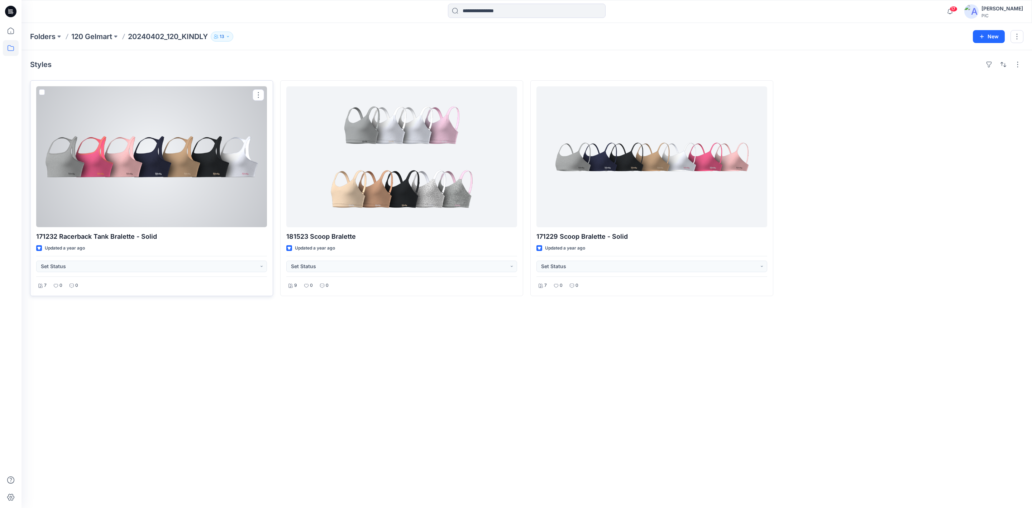
click at [117, 140] on div at bounding box center [151, 156] width 231 height 141
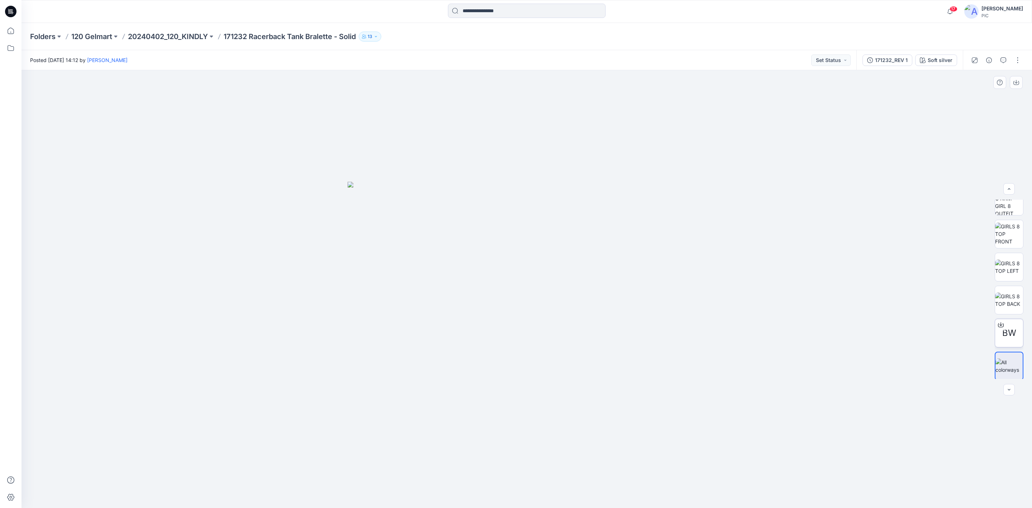
scroll to position [113, 0]
click at [939, 54] on button "Soft silver" at bounding box center [936, 59] width 42 height 11
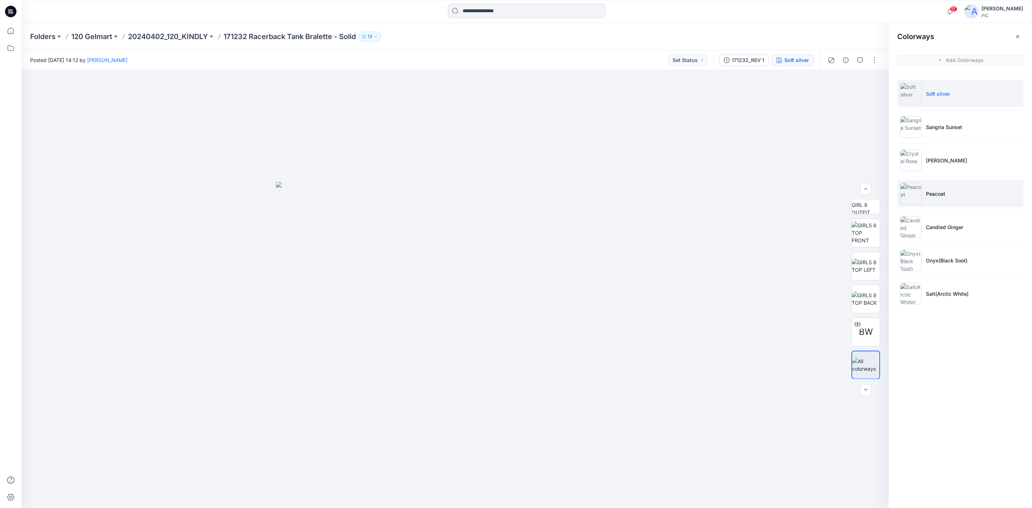
click at [901, 186] on img at bounding box center [910, 193] width 21 height 21
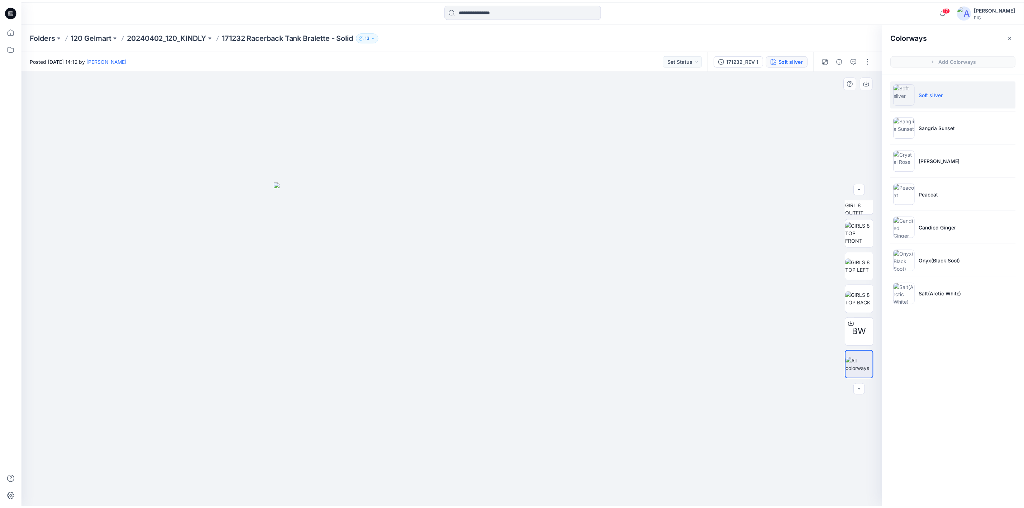
scroll to position [80, 0]
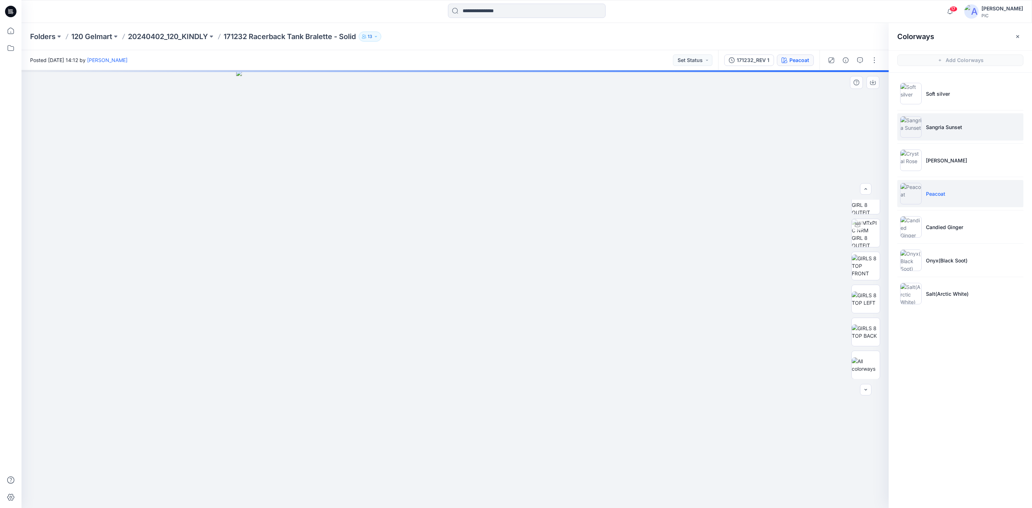
click at [917, 127] on img at bounding box center [910, 126] width 21 height 21
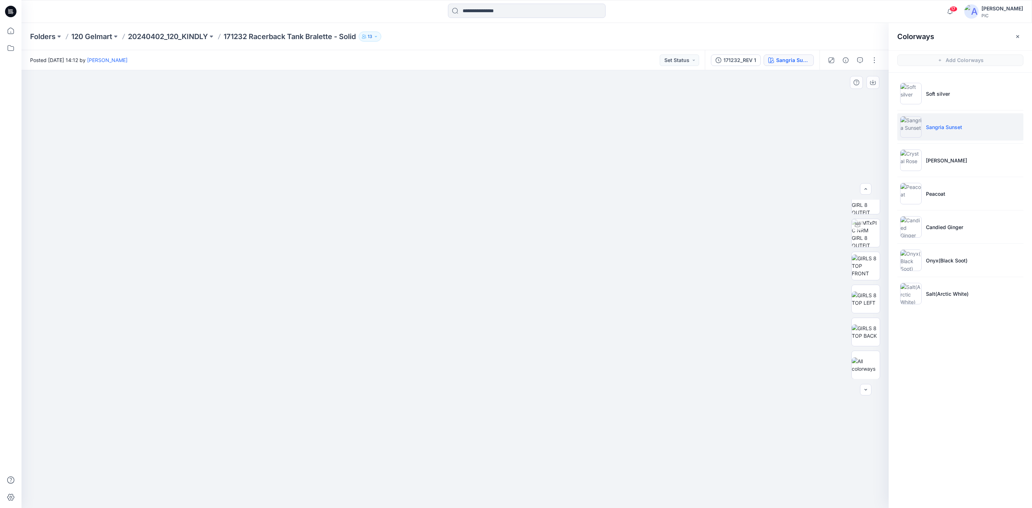
click at [92, 27] on div "Folders 120 Gelmart 20240402_120_KINDLY 171232 Racerback Tank Bralette - Solid …" at bounding box center [526, 36] width 1010 height 27
click at [97, 32] on p "120 Gelmart" at bounding box center [91, 37] width 41 height 10
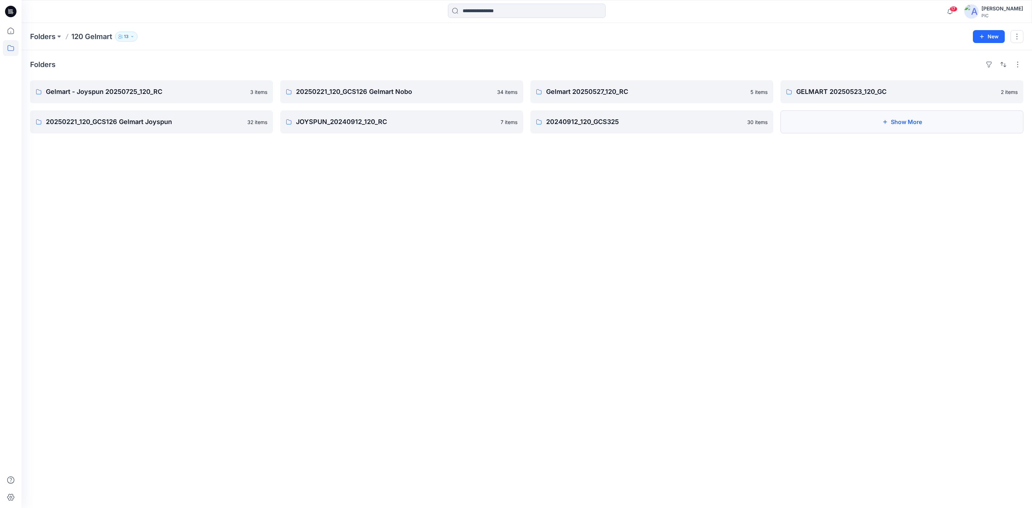
click at [926, 120] on button "Show More" at bounding box center [901, 121] width 243 height 23
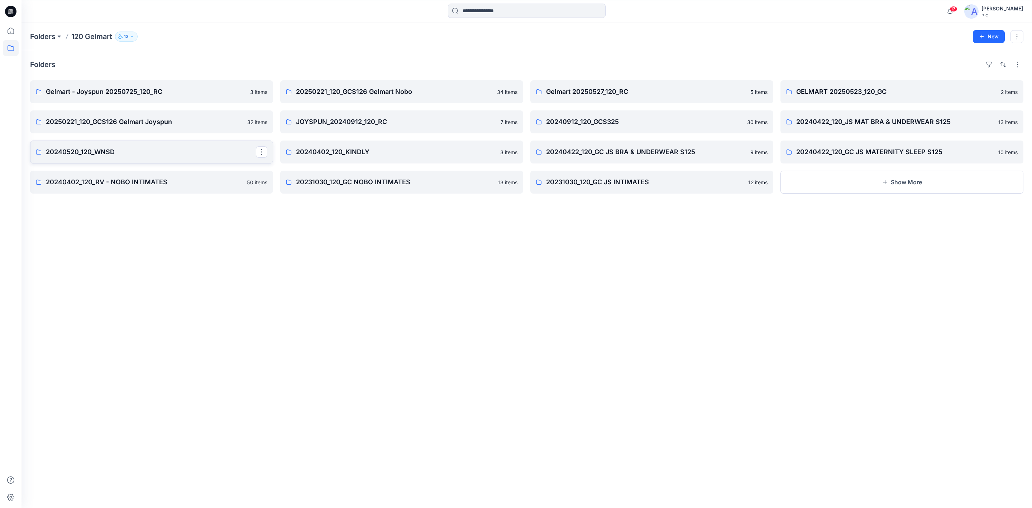
click at [115, 151] on p "20240520_120_WNSD" at bounding box center [151, 152] width 210 height 10
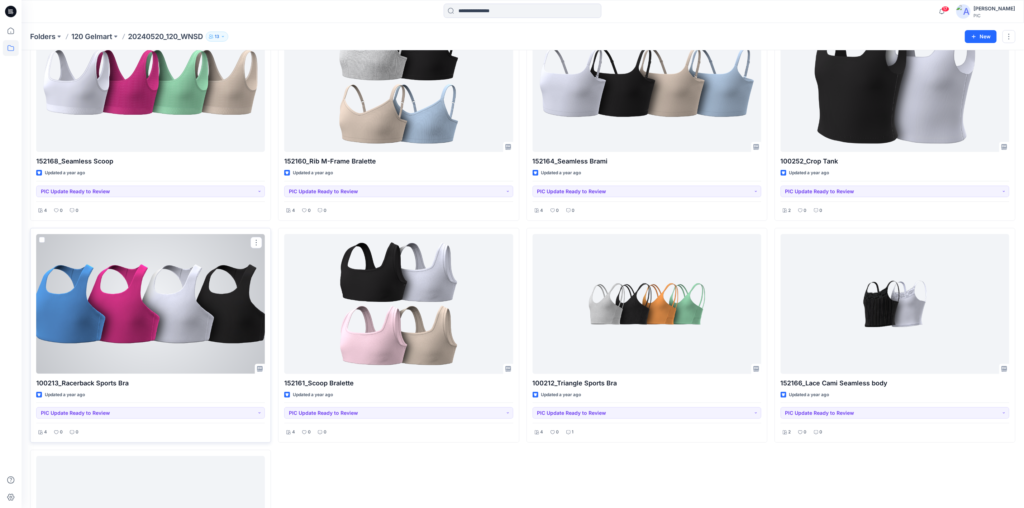
scroll to position [302, 0]
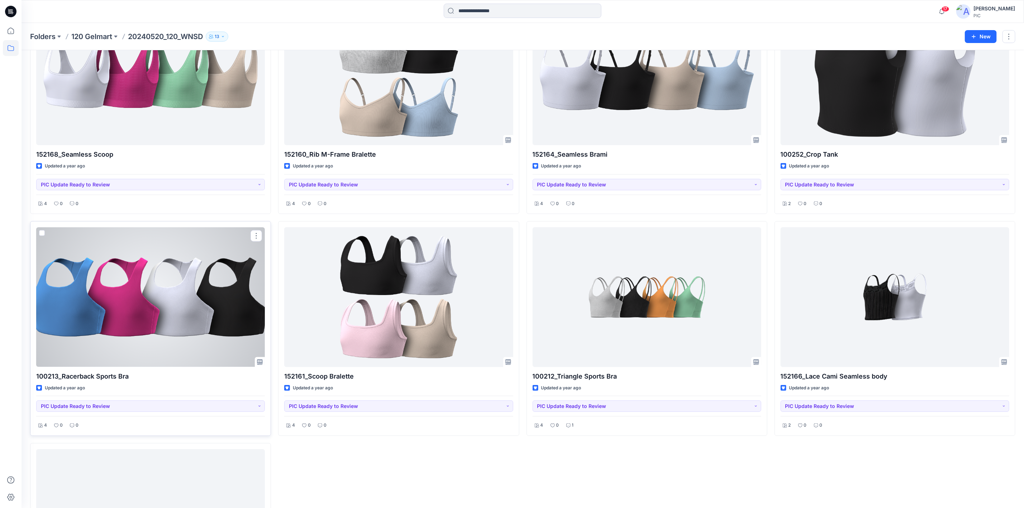
click at [190, 301] on div at bounding box center [150, 296] width 229 height 139
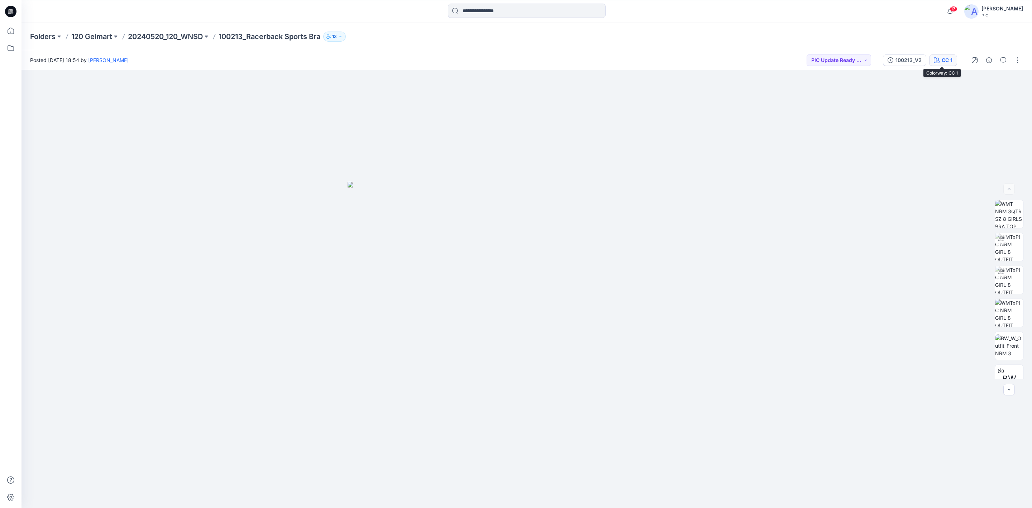
click at [937, 57] on icon "button" at bounding box center [937, 60] width 6 height 6
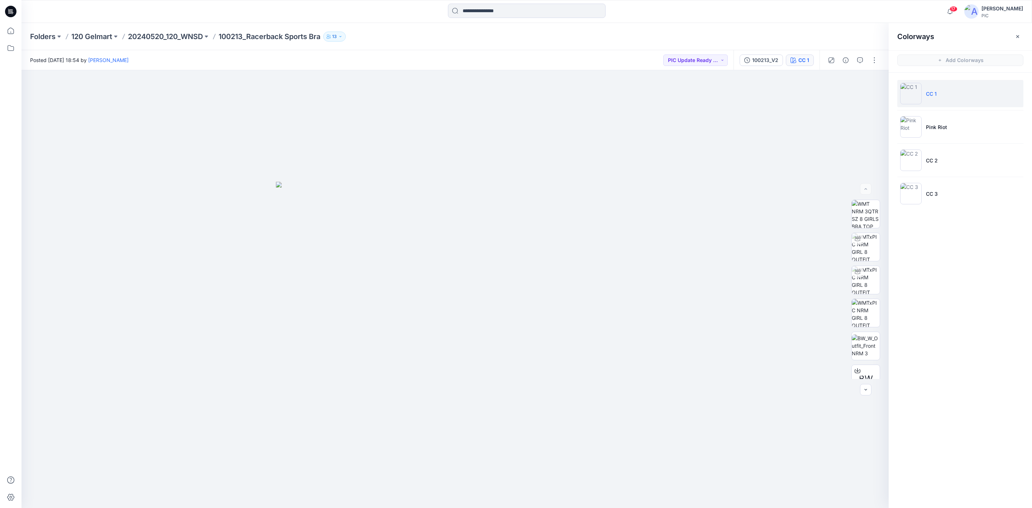
click at [960, 283] on div "Colorways Add Colorways CC 1 Pink Riot CC 2 CC 3" at bounding box center [960, 265] width 143 height 485
click at [926, 127] on p "Pink Riot" at bounding box center [936, 127] width 21 height 8
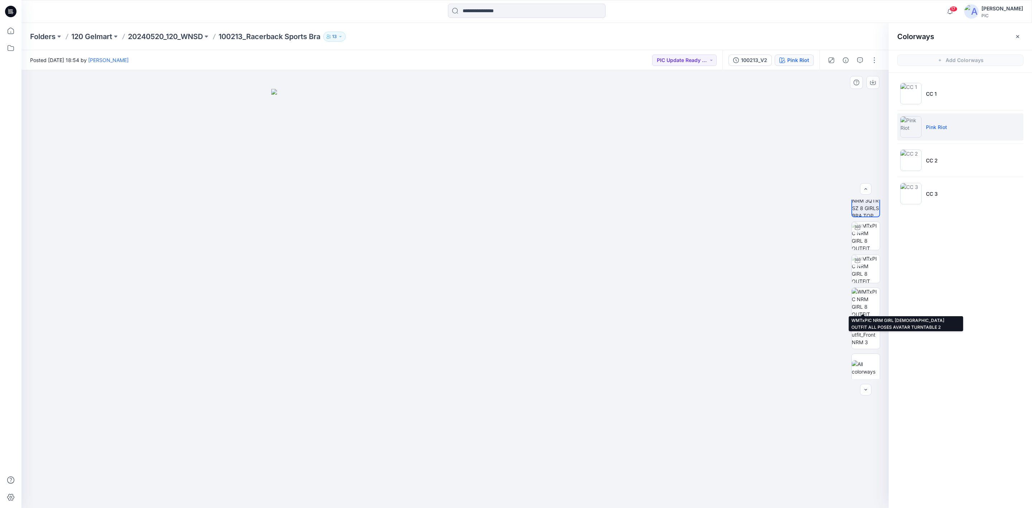
scroll to position [14, 0]
click at [868, 301] on img at bounding box center [866, 299] width 28 height 28
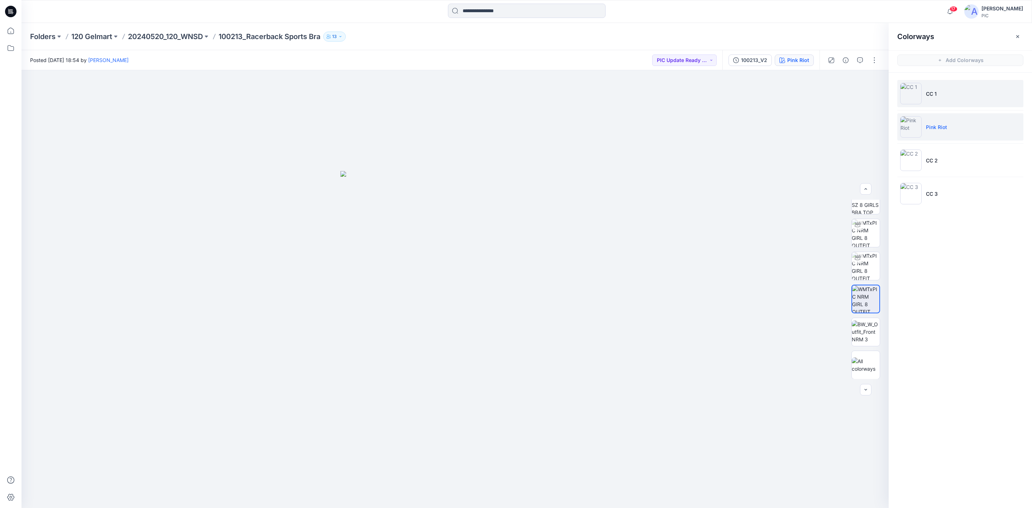
click at [919, 92] on img at bounding box center [910, 93] width 21 height 21
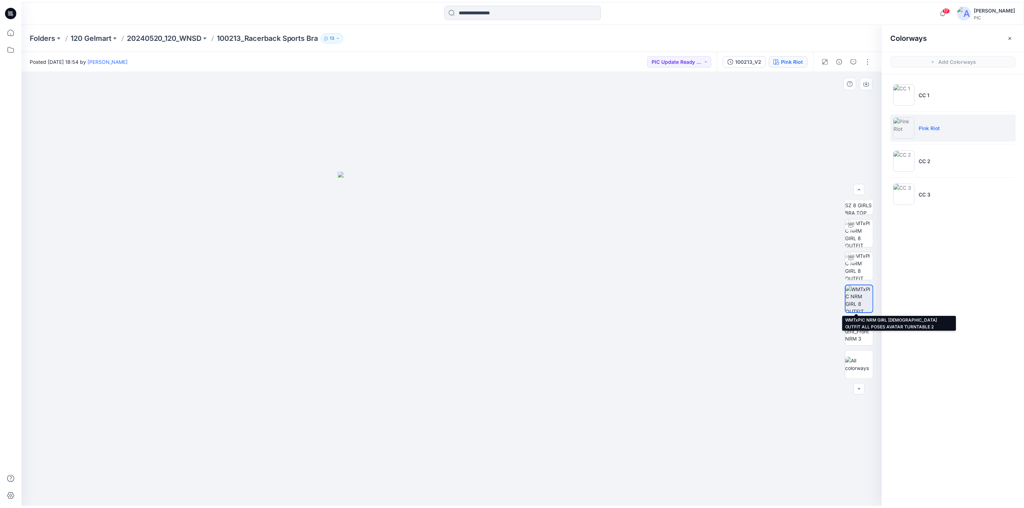
scroll to position [47, 0]
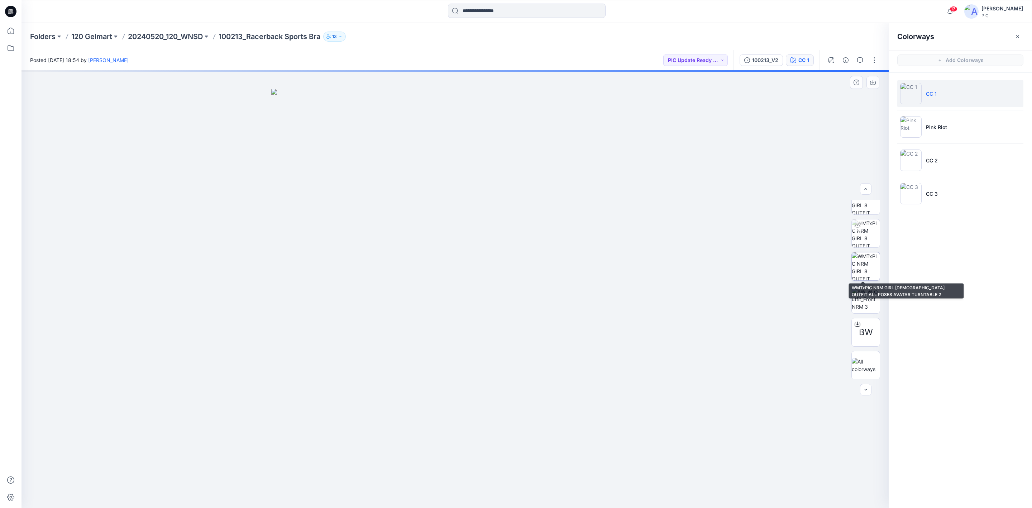
click at [857, 257] on img at bounding box center [866, 266] width 28 height 28
click at [865, 81] on div at bounding box center [866, 82] width 33 height 13
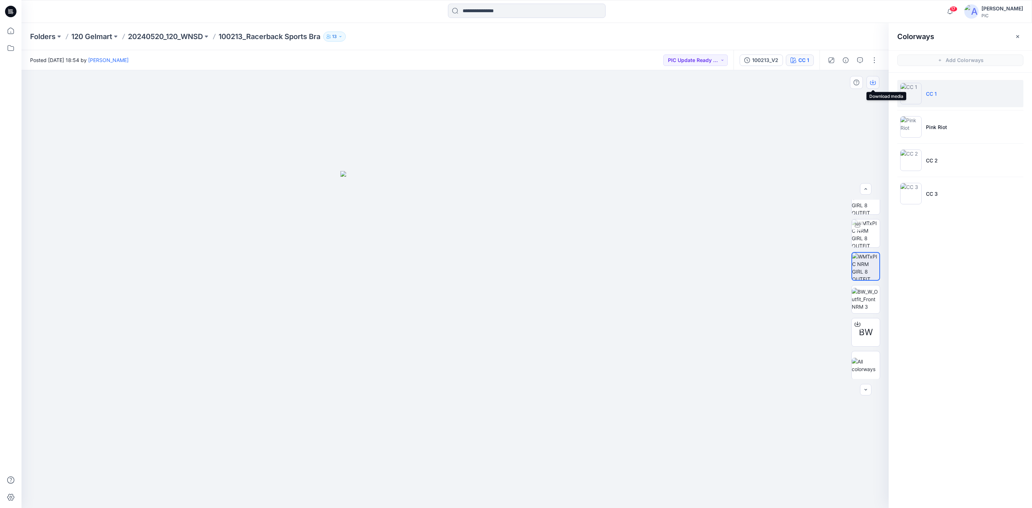
click at [872, 81] on icon "button" at bounding box center [873, 83] width 6 height 6
drag, startPoint x: 937, startPoint y: 283, endPoint x: 925, endPoint y: 286, distance: 12.2
click at [937, 283] on div "Colorways Add Colorways CC 1 Pink Riot CC 2 CC 3" at bounding box center [960, 265] width 143 height 485
click at [864, 299] on img at bounding box center [866, 299] width 28 height 23
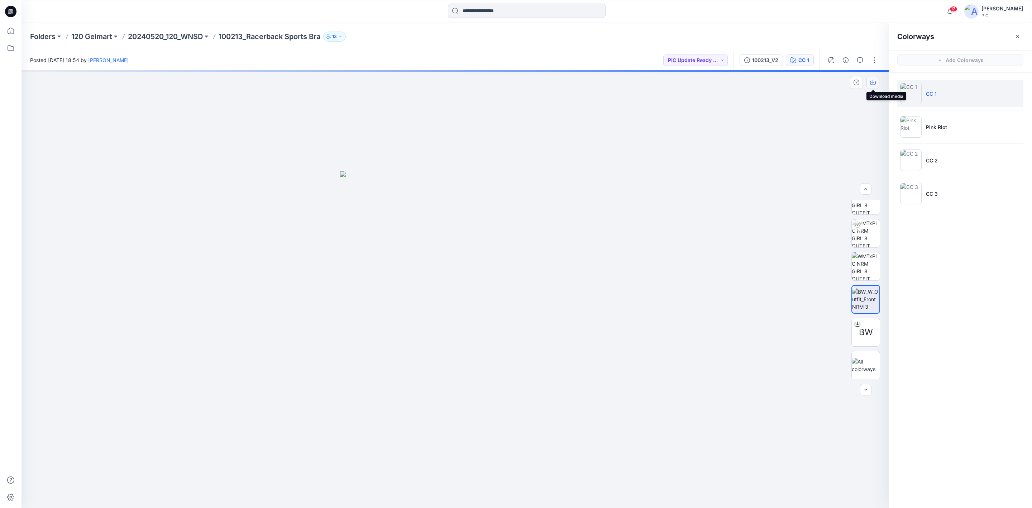
click at [872, 83] on icon "button" at bounding box center [873, 83] width 6 height 6
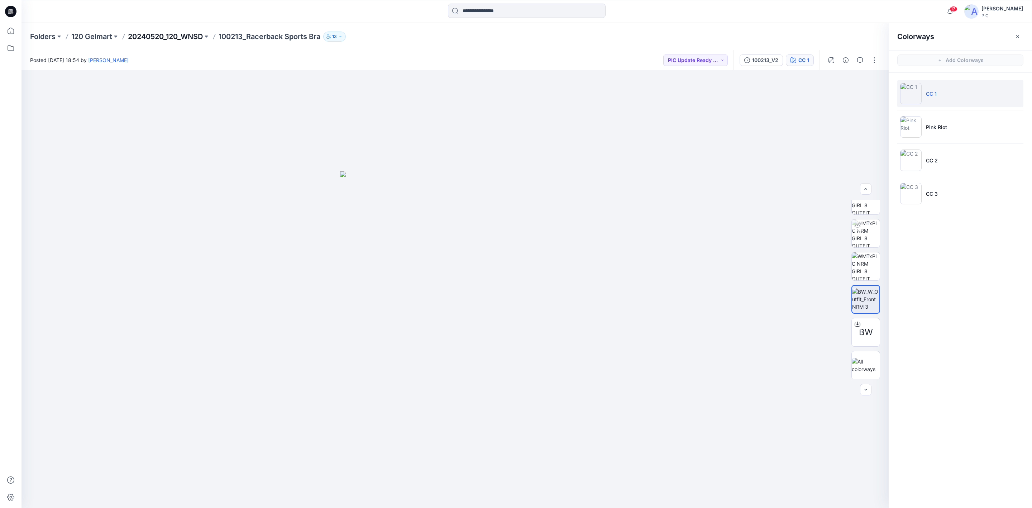
click at [139, 30] on div "Folders 120 Gelmart 20240520_120_WNSD 100213_Racerback Sports Bra 13" at bounding box center [526, 36] width 1010 height 27
click at [147, 36] on p "20240520_120_WNSD" at bounding box center [165, 37] width 75 height 10
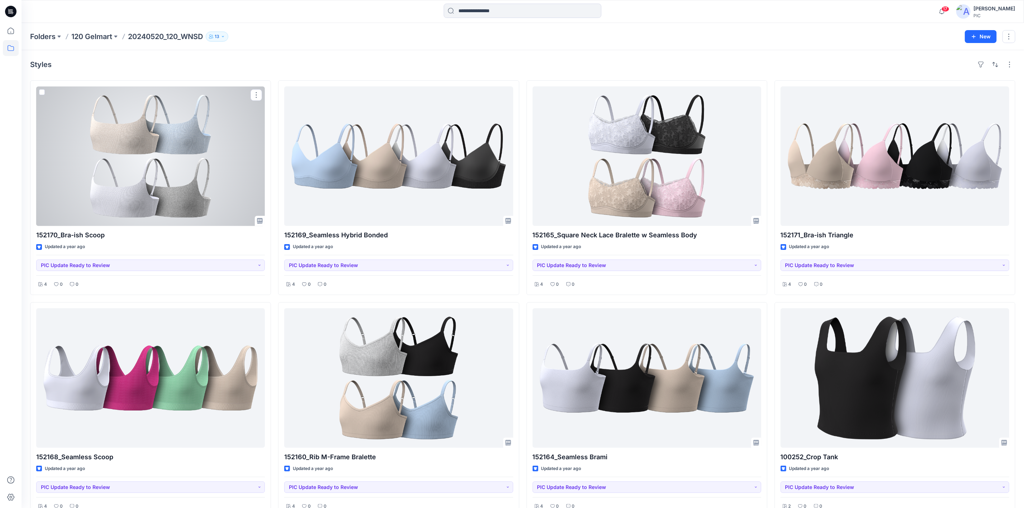
drag, startPoint x: 122, startPoint y: 161, endPoint x: 125, endPoint y: 163, distance: 3.9
click at [122, 162] on div at bounding box center [150, 155] width 229 height 139
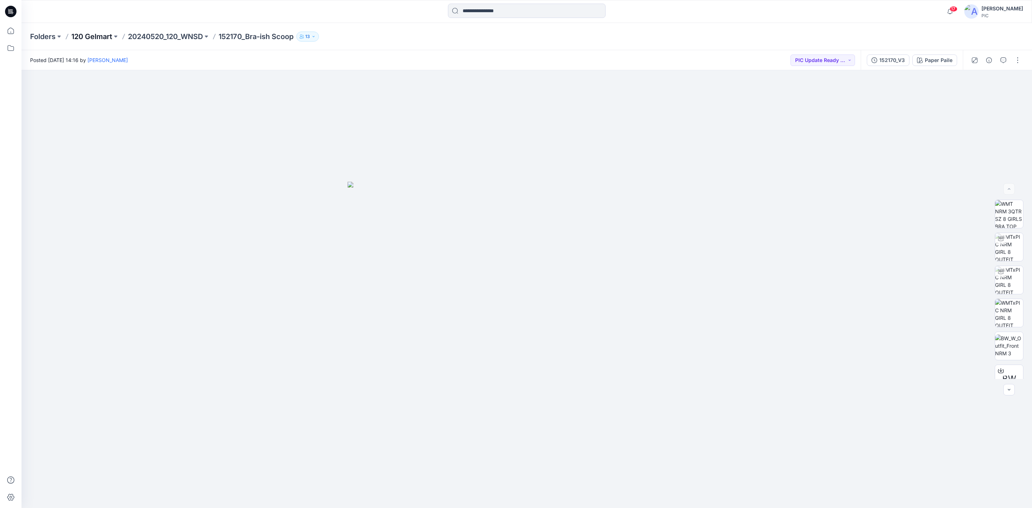
click at [93, 34] on p "120 Gelmart" at bounding box center [91, 37] width 41 height 10
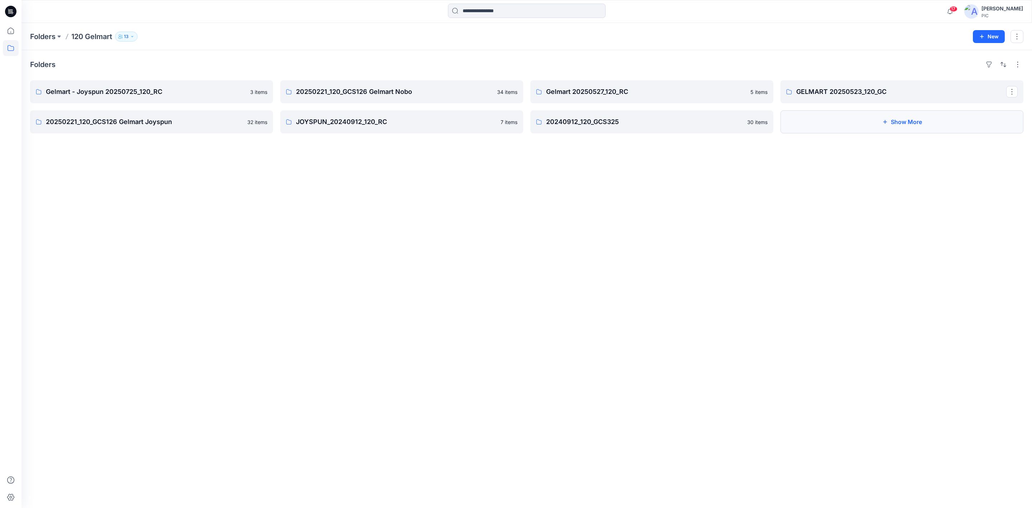
click at [936, 118] on button "Show More" at bounding box center [901, 121] width 243 height 23
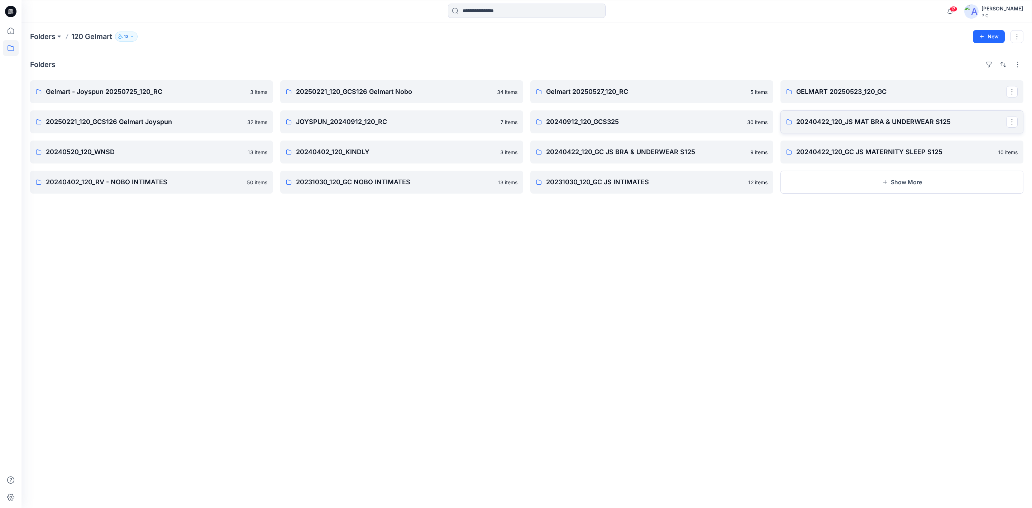
click at [861, 120] on p "20240422_120_JS MAT BRA & UNDERWEAR S125" at bounding box center [901, 122] width 210 height 10
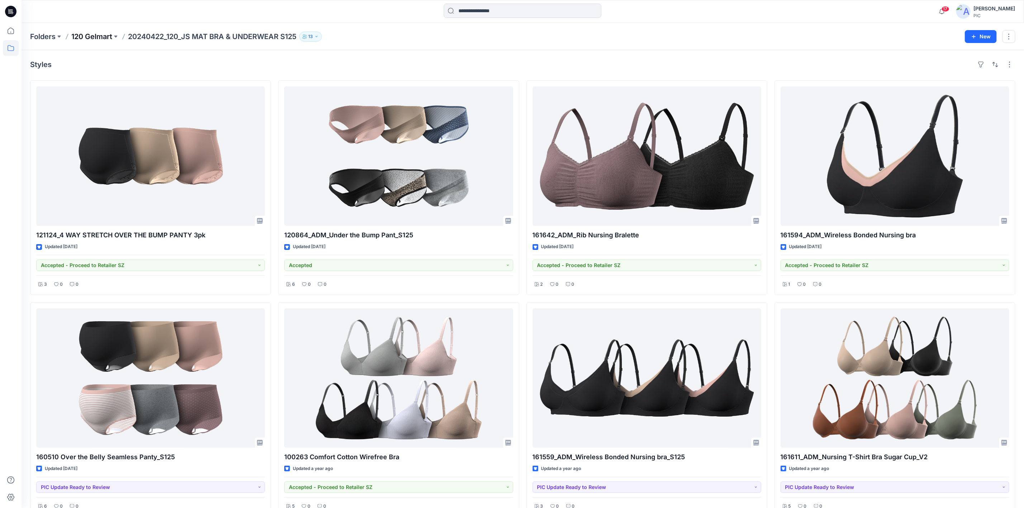
click at [94, 35] on p "120 Gelmart" at bounding box center [91, 37] width 41 height 10
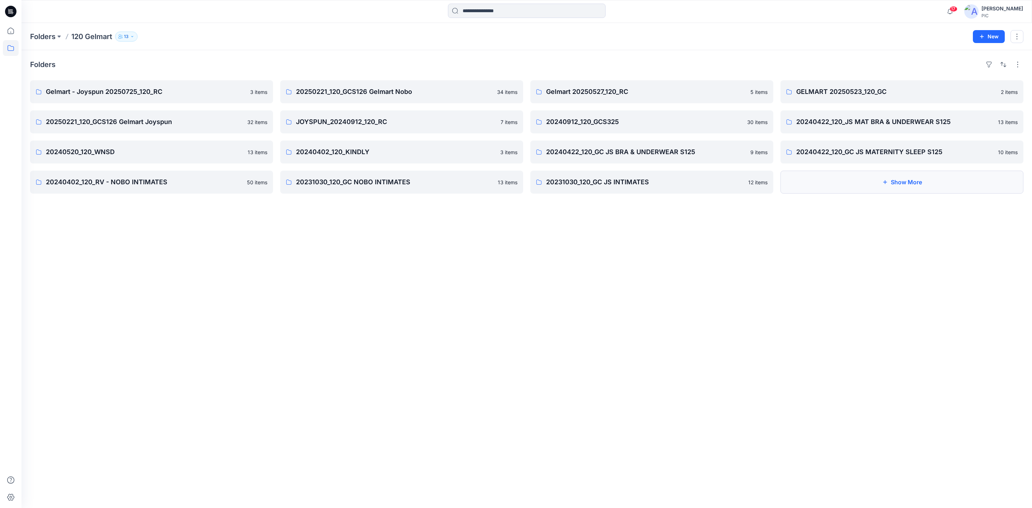
click at [932, 175] on button "Show More" at bounding box center [901, 182] width 243 height 23
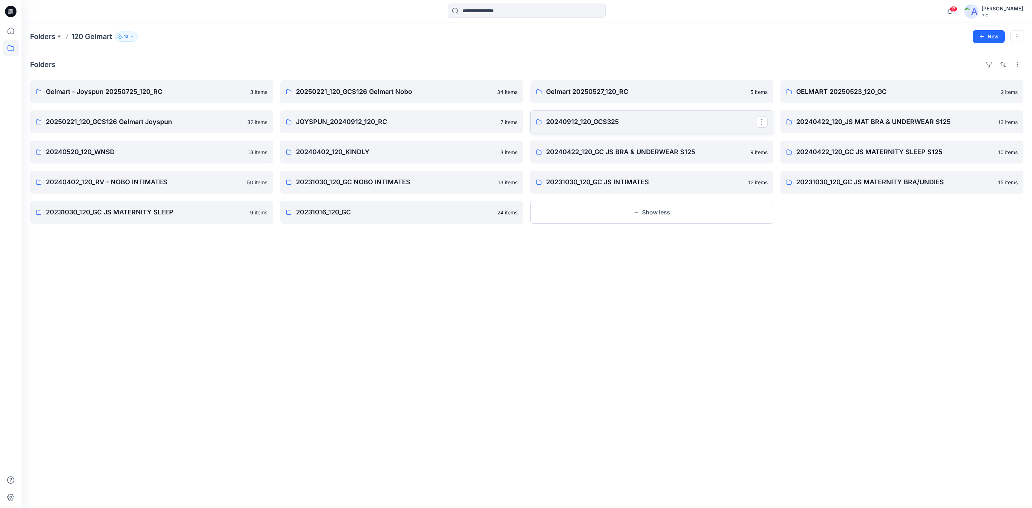
click at [648, 124] on p "20240912_120_GCS325" at bounding box center [651, 122] width 210 height 10
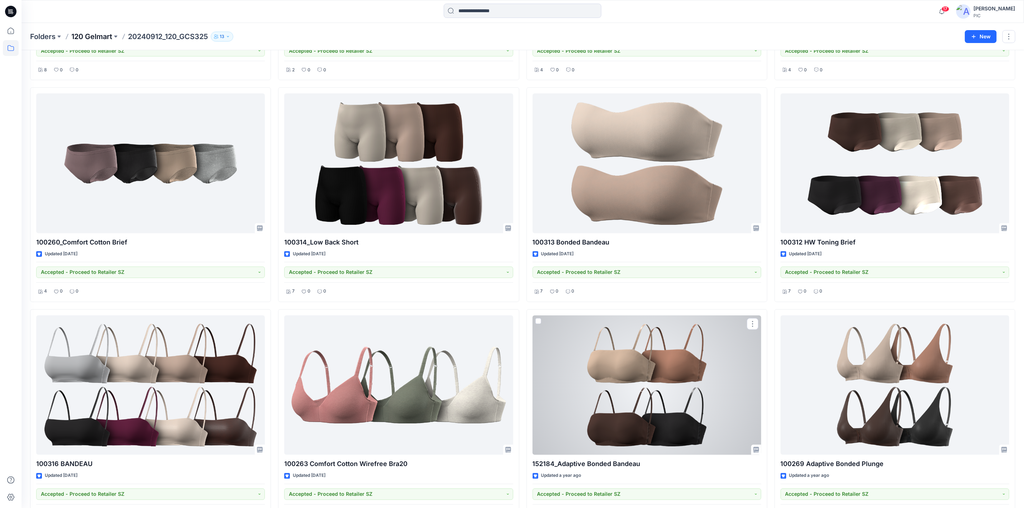
scroll to position [718, 0]
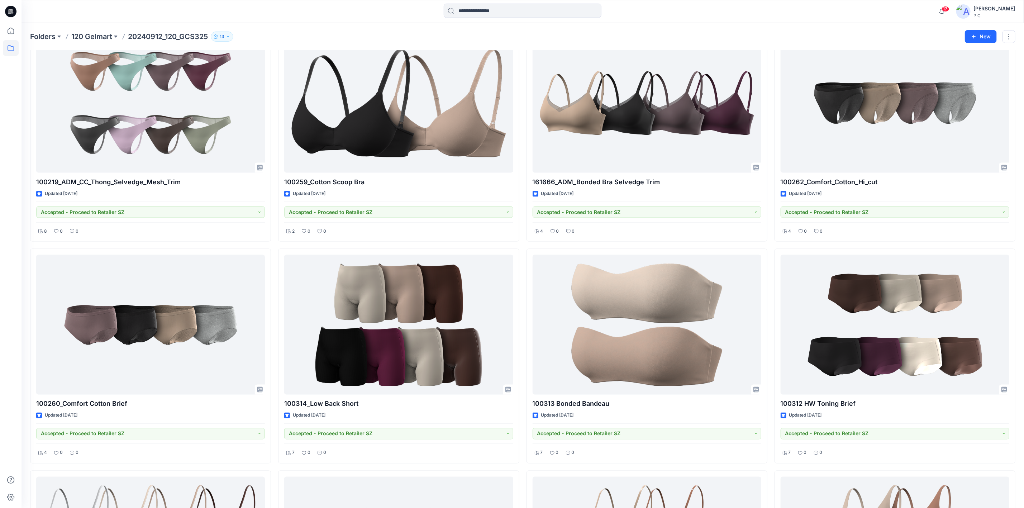
click at [96, 42] on div "Folders 120 Gelmart 20240912_120_GCS325 13 New" at bounding box center [522, 36] width 1002 height 27
click at [102, 33] on p "120 Gelmart" at bounding box center [91, 37] width 41 height 10
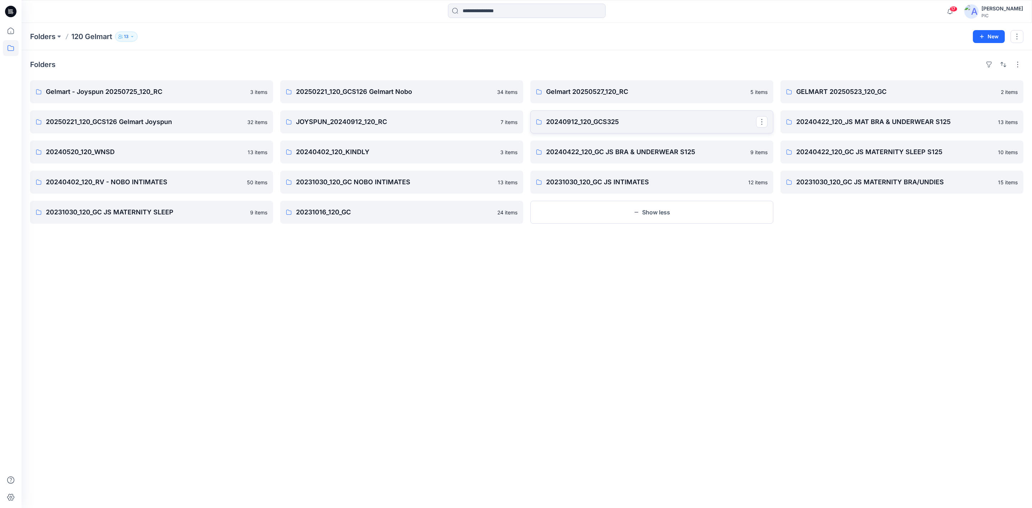
click at [618, 120] on p "20240912_120_GCS325" at bounding box center [651, 122] width 210 height 10
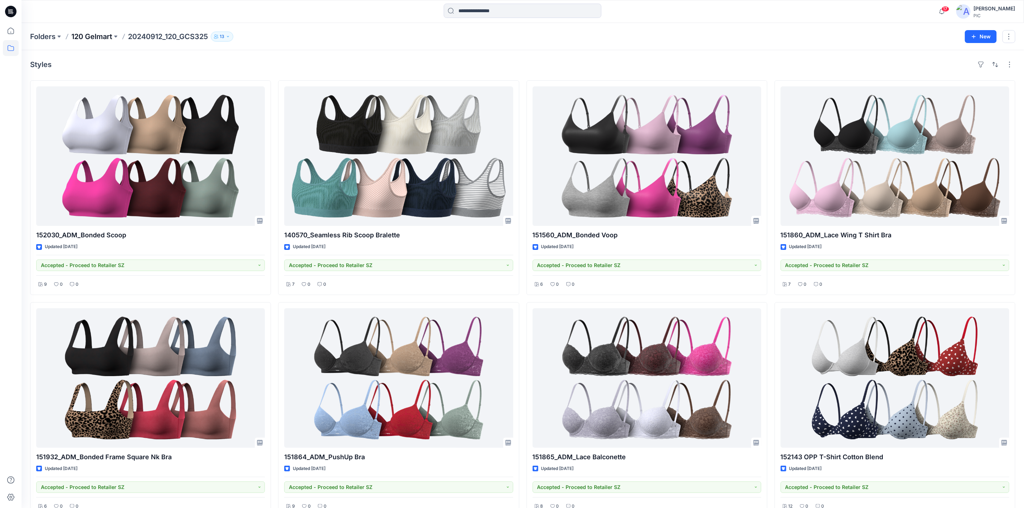
click at [97, 38] on p "120 Gelmart" at bounding box center [91, 37] width 41 height 10
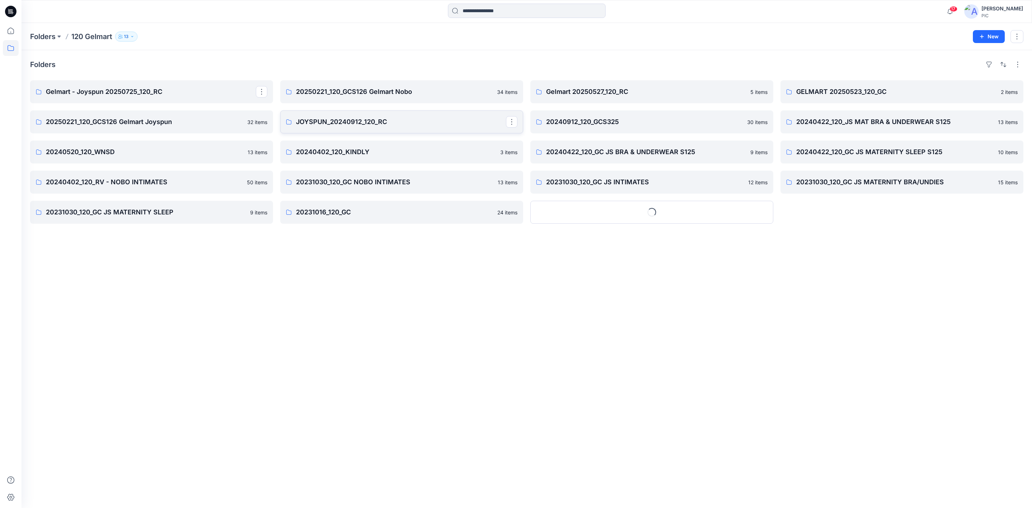
click at [452, 122] on p "JOYSPUN_20240912_120_RC" at bounding box center [401, 122] width 210 height 10
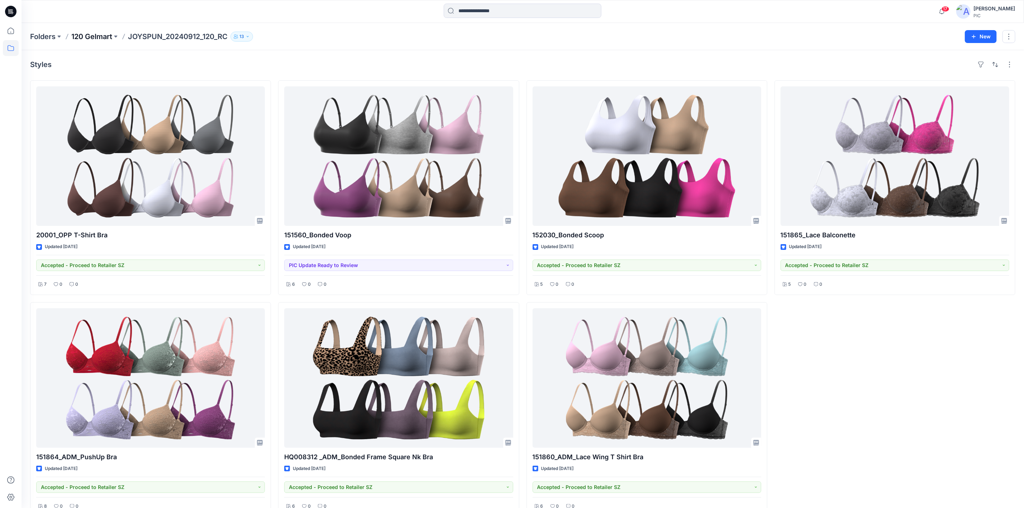
click at [99, 35] on p "120 Gelmart" at bounding box center [91, 37] width 41 height 10
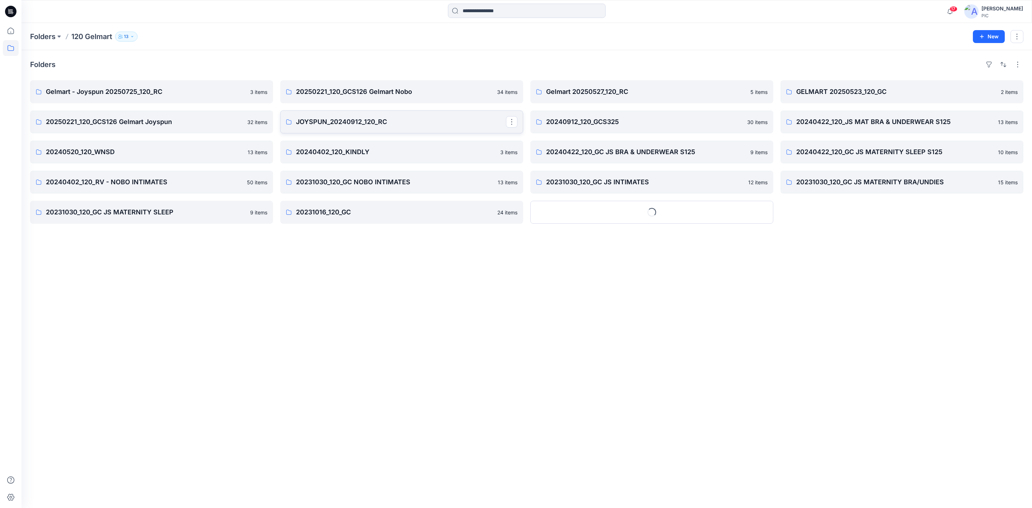
click at [420, 125] on p "JOYSPUN_20240912_120_RC" at bounding box center [401, 122] width 210 height 10
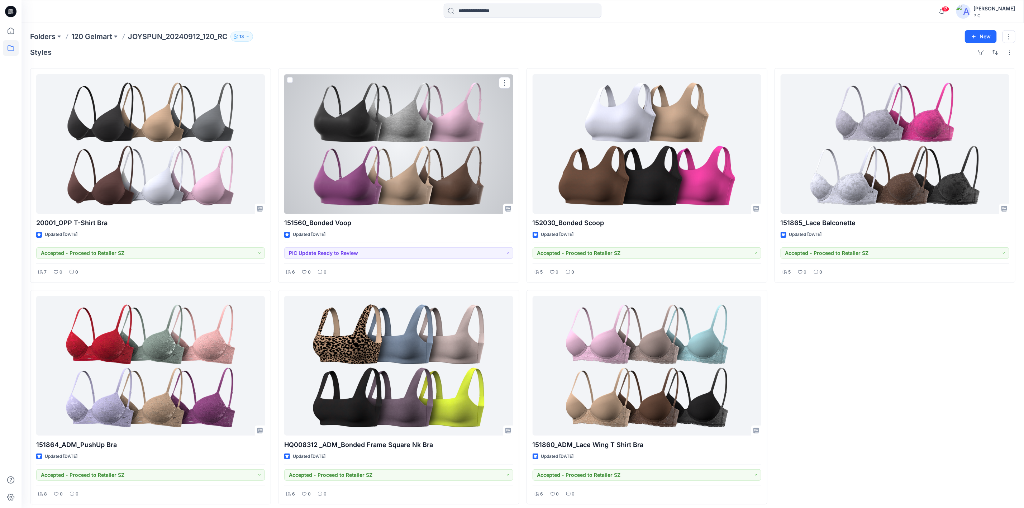
scroll to position [18, 0]
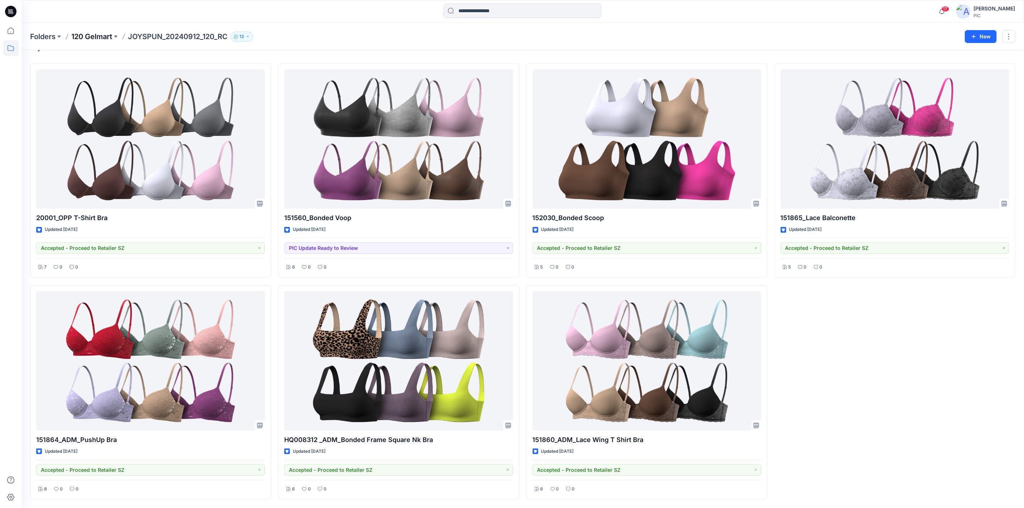
click at [86, 32] on p "120 Gelmart" at bounding box center [91, 37] width 41 height 10
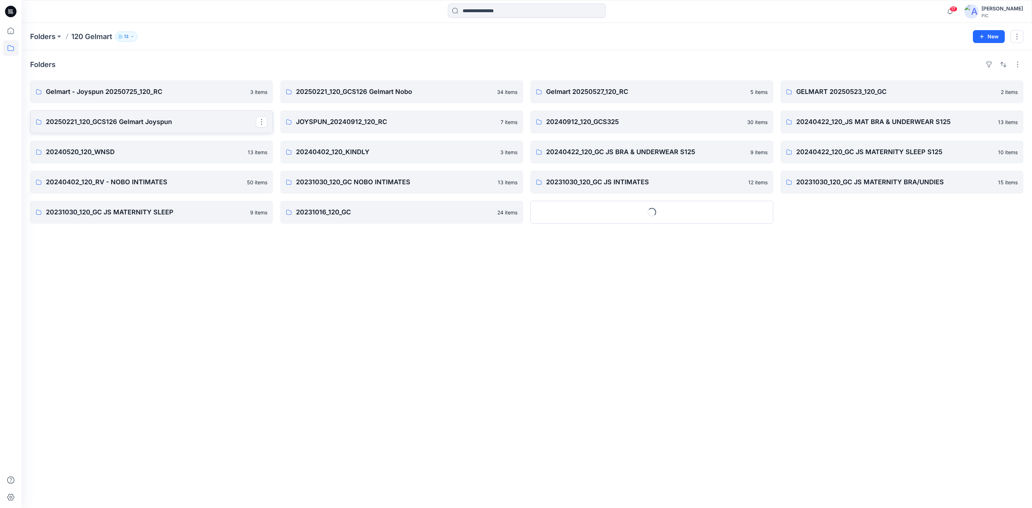
click at [186, 118] on p "20250221_120_GCS126 Gelmart Joyspun" at bounding box center [151, 122] width 210 height 10
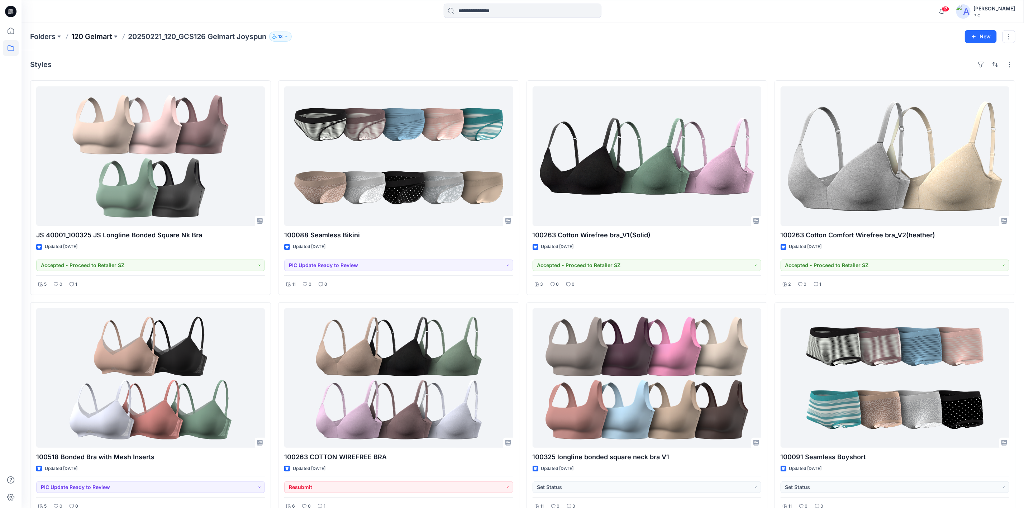
click at [92, 37] on p "120 Gelmart" at bounding box center [91, 37] width 41 height 10
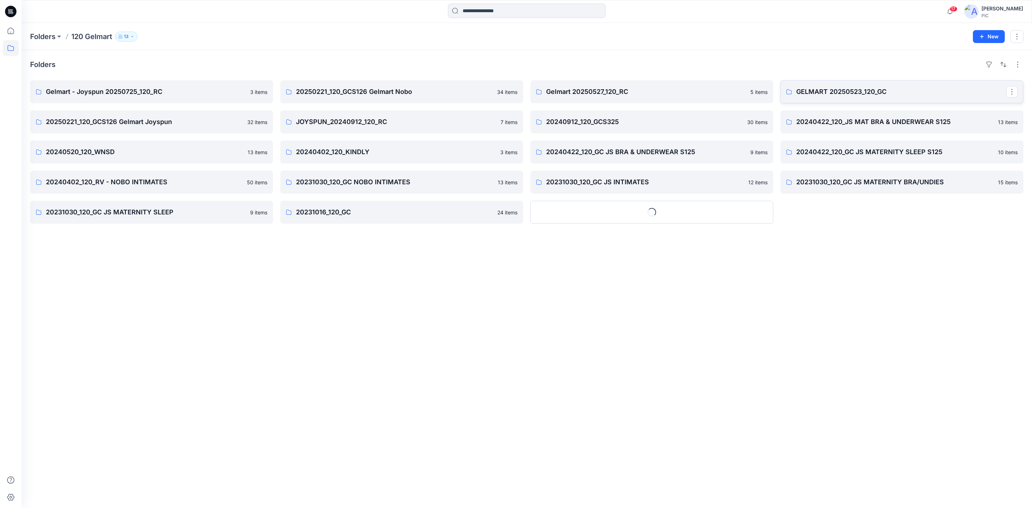
click at [940, 90] on p "GELMART 20250523_120_GC" at bounding box center [901, 92] width 210 height 10
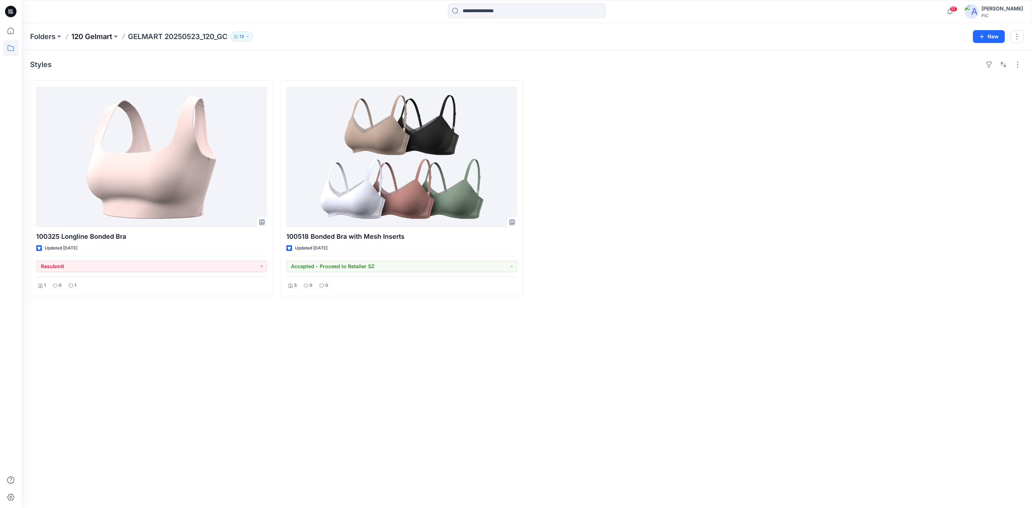
click at [95, 33] on p "120 Gelmart" at bounding box center [91, 37] width 41 height 10
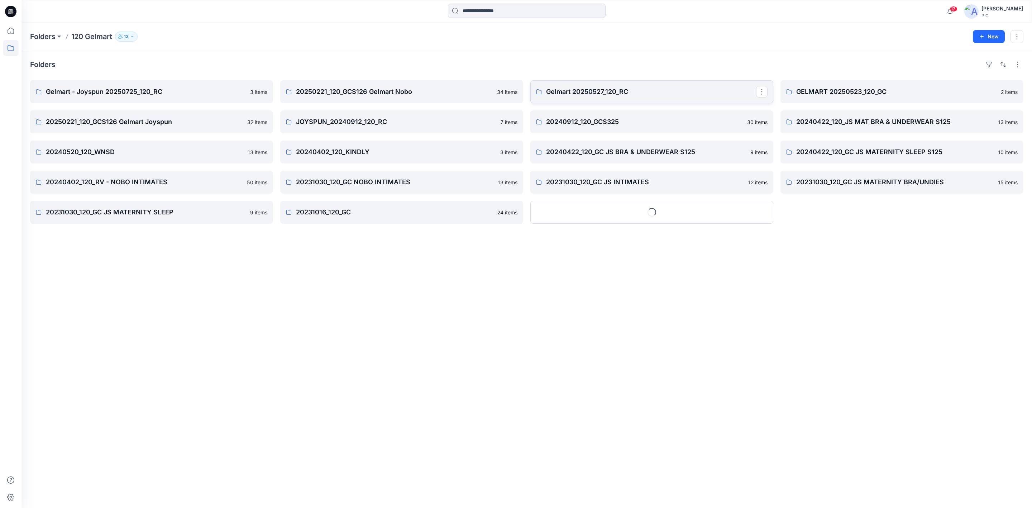
click at [664, 97] on link "Gelmart 20250527_120_RC" at bounding box center [651, 91] width 243 height 23
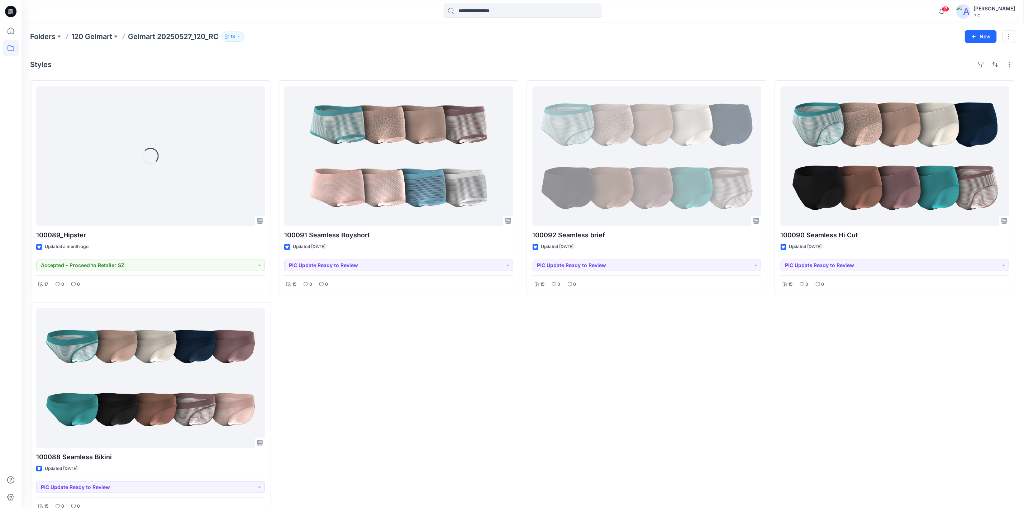
click at [450, 370] on div "100091 Seamless Boyshort Updated [DATE] PIC Update Ready to Review 15 0 0" at bounding box center [398, 298] width 241 height 436
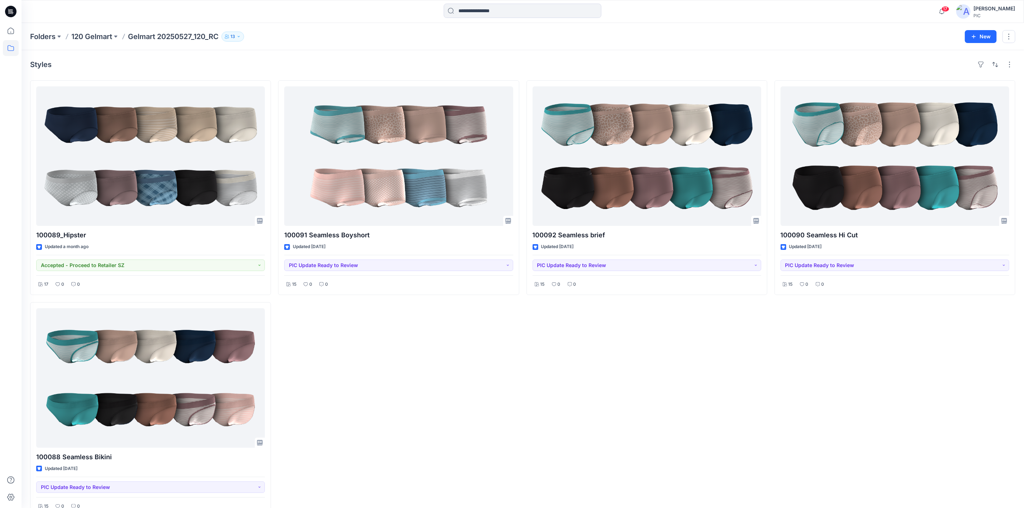
click at [81, 30] on div "Folders 120 Gelmart Gelmart 20250527_120_RC 13 New" at bounding box center [522, 36] width 1002 height 27
click at [102, 37] on p "120 Gelmart" at bounding box center [91, 37] width 41 height 10
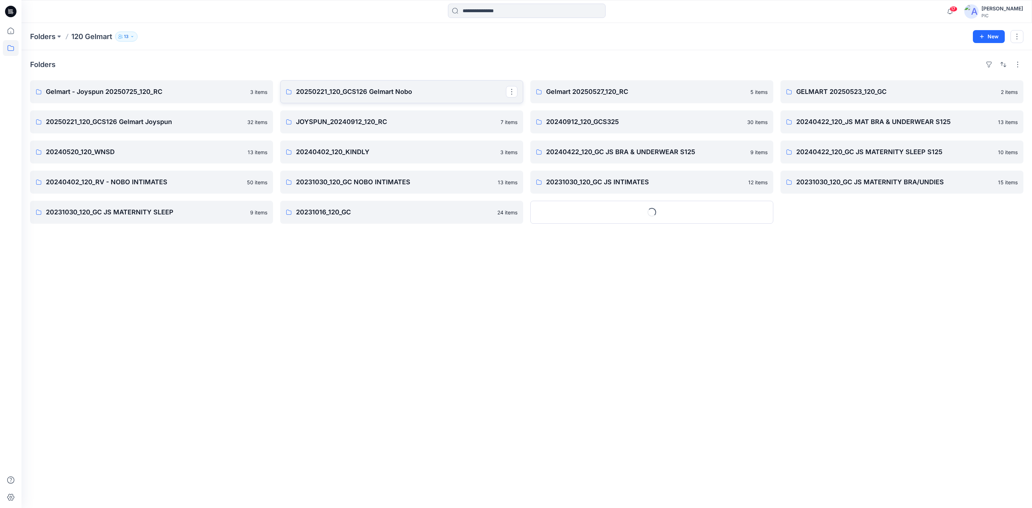
click at [399, 95] on p "20250221_120_GCS126 Gelmart Nobo" at bounding box center [401, 92] width 210 height 10
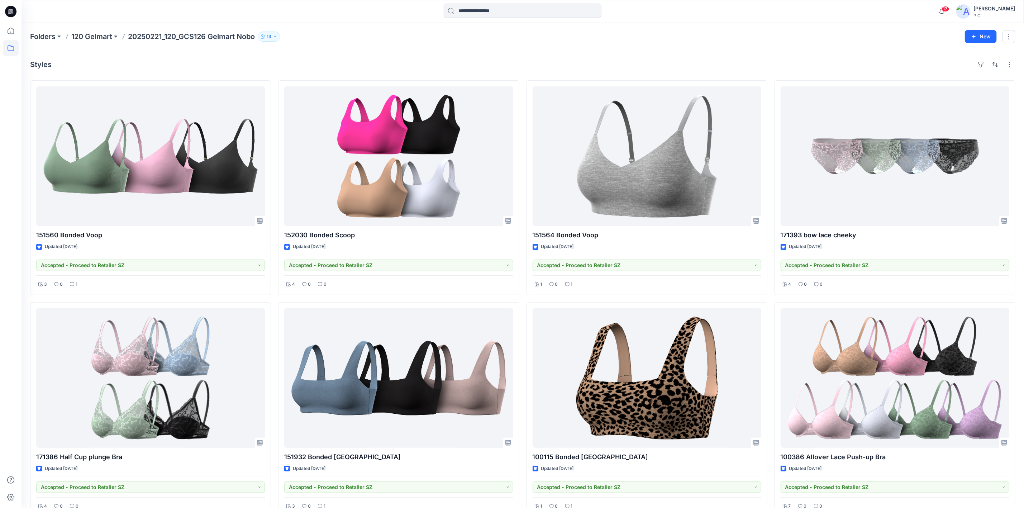
drag, startPoint x: 99, startPoint y: 38, endPoint x: 105, endPoint y: 41, distance: 6.7
click at [99, 39] on p "120 Gelmart" at bounding box center [91, 37] width 41 height 10
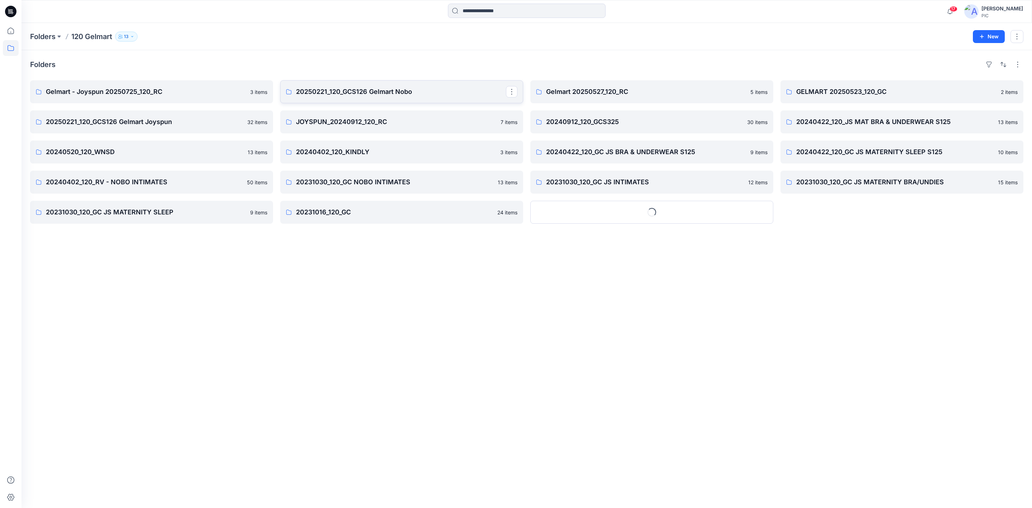
click at [367, 89] on p "20250221_120_GCS126 Gelmart Nobo" at bounding box center [401, 92] width 210 height 10
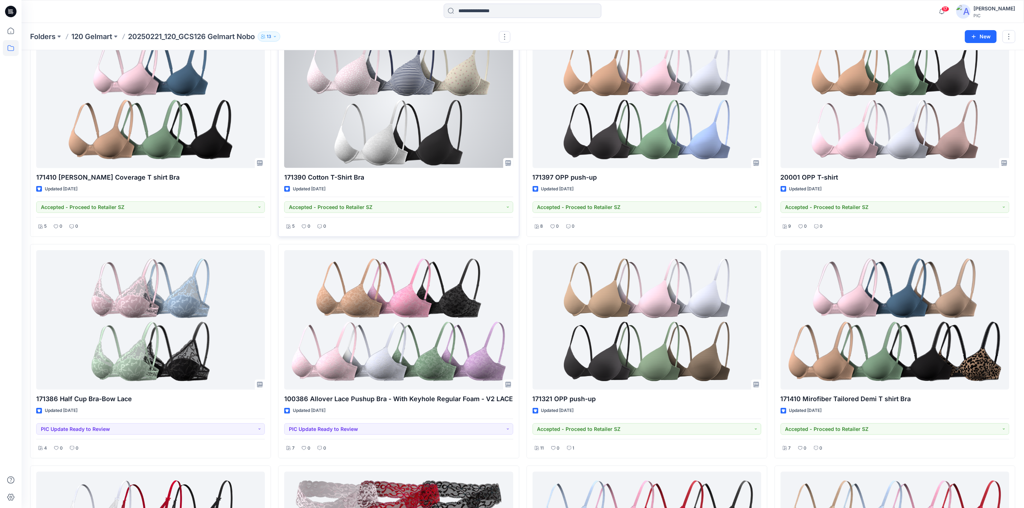
scroll to position [681, 0]
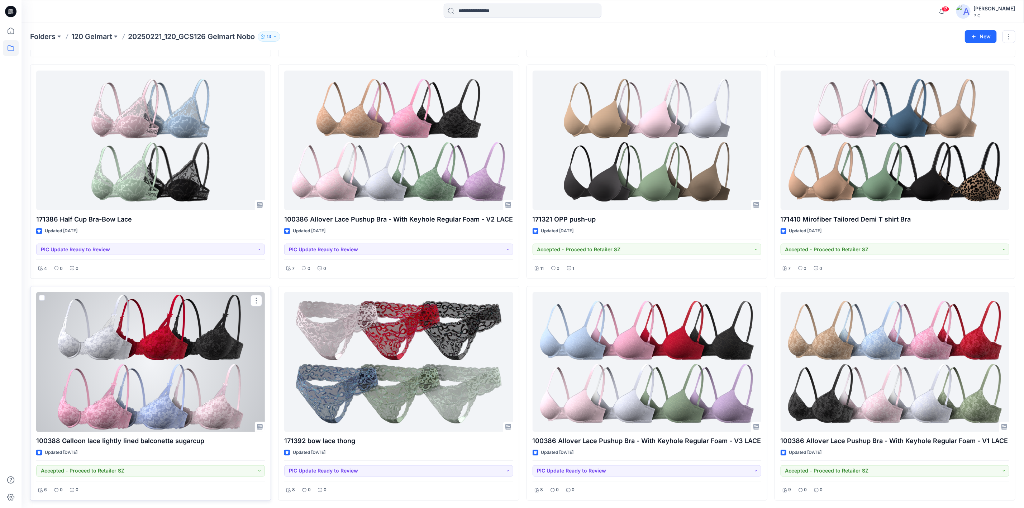
click at [209, 353] on div at bounding box center [150, 361] width 229 height 139
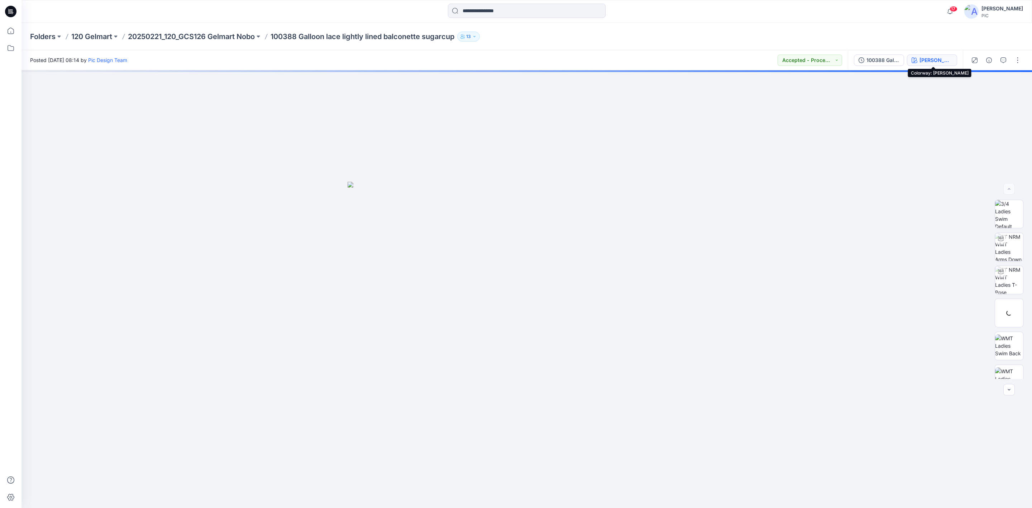
click at [937, 56] on div "[PERSON_NAME]" at bounding box center [935, 60] width 33 height 8
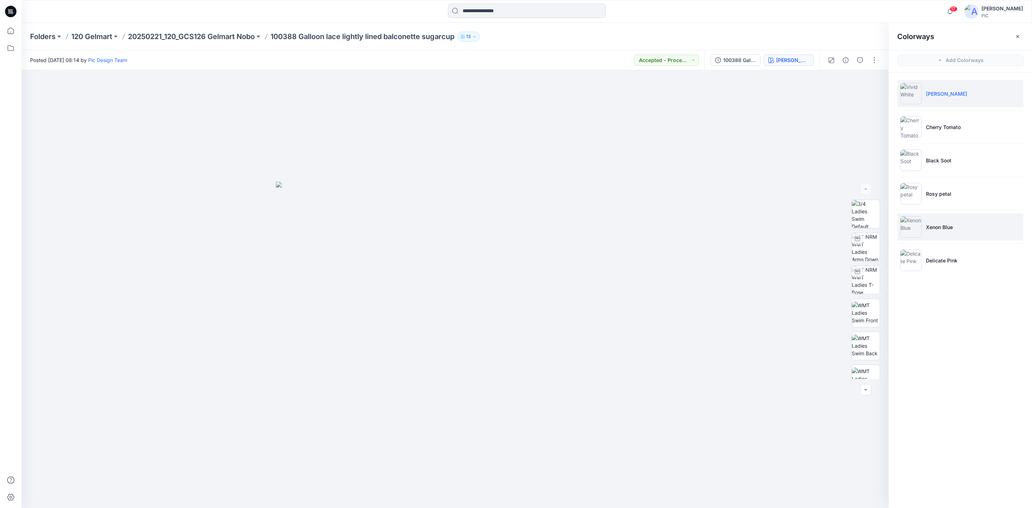
click at [911, 214] on li "Xenon Blue" at bounding box center [960, 226] width 126 height 27
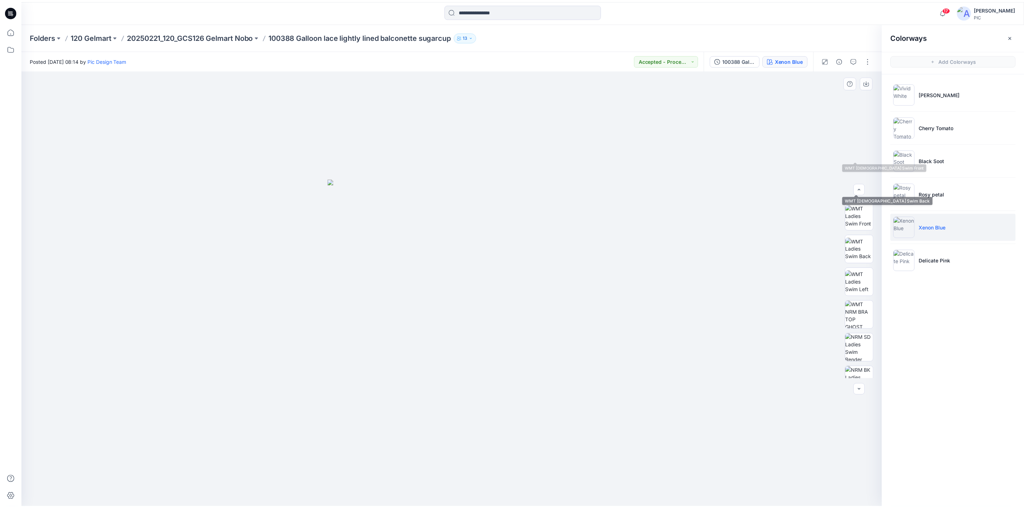
scroll to position [179, 0]
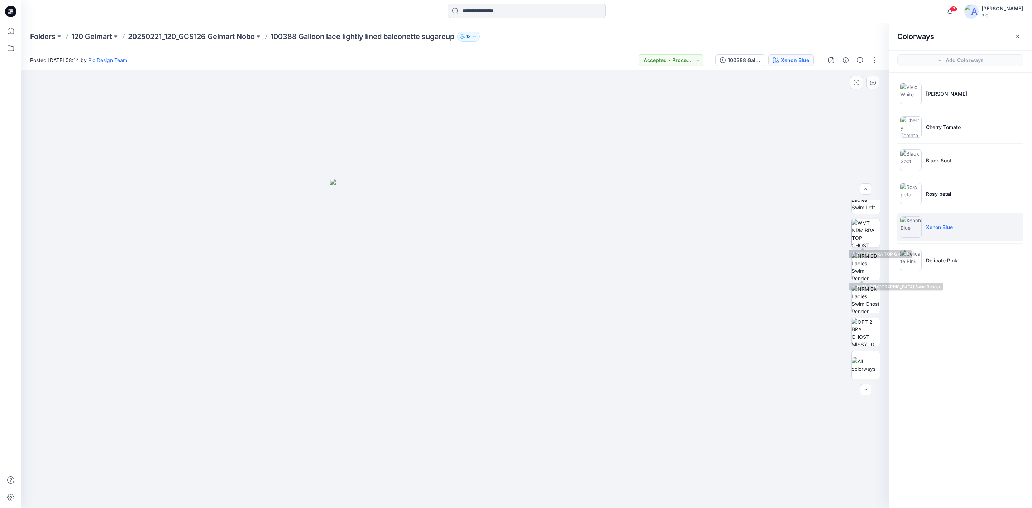
click at [874, 233] on img at bounding box center [866, 233] width 28 height 28
click at [873, 83] on icon "button" at bounding box center [873, 83] width 6 height 6
click at [873, 302] on img at bounding box center [866, 299] width 28 height 28
click at [873, 83] on icon "button" at bounding box center [873, 83] width 6 height 6
drag, startPoint x: 948, startPoint y: 362, endPoint x: 803, endPoint y: 293, distance: 160.0
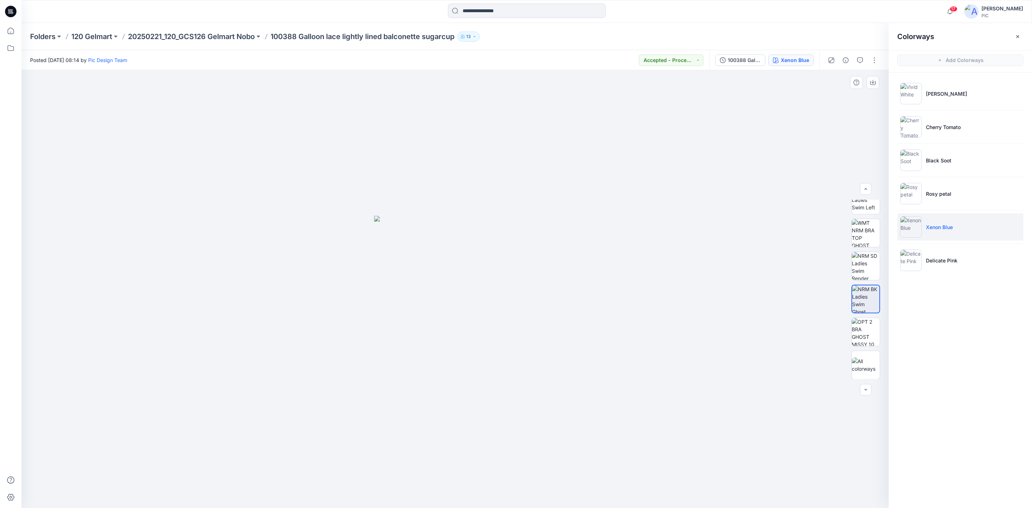
click at [947, 362] on div "Colorways Add Colorways Vivid White Cherry Tomato Black Soot Rosy petal Xenon B…" at bounding box center [960, 265] width 143 height 485
click at [102, 39] on p "120 Gelmart" at bounding box center [91, 37] width 41 height 10
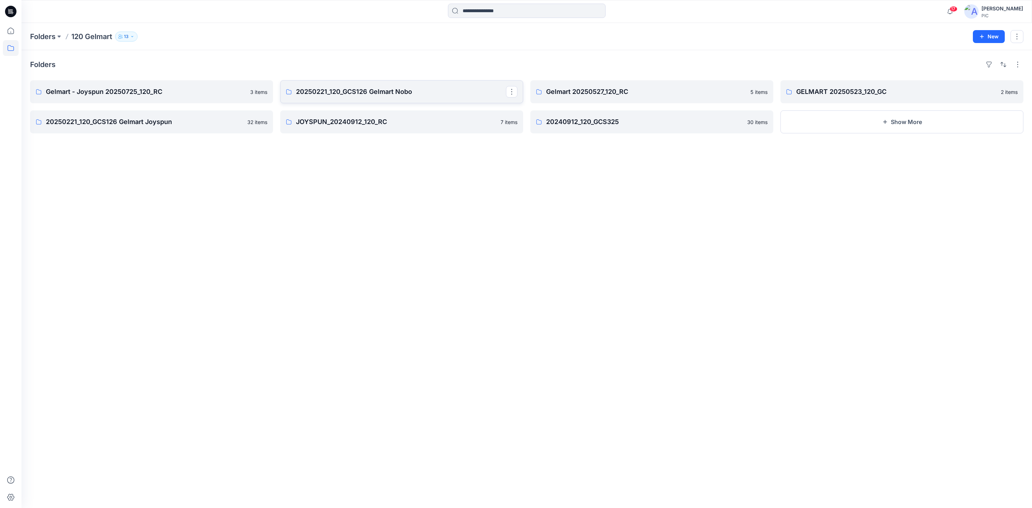
click at [353, 87] on p "20250221_120_GCS126 Gelmart Nobo" at bounding box center [401, 92] width 210 height 10
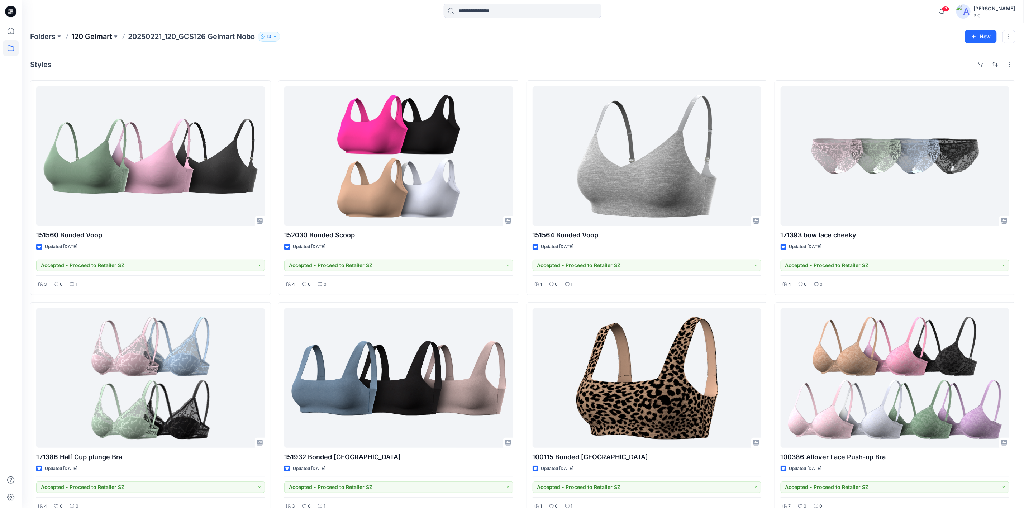
click at [92, 35] on p "120 Gelmart" at bounding box center [91, 37] width 41 height 10
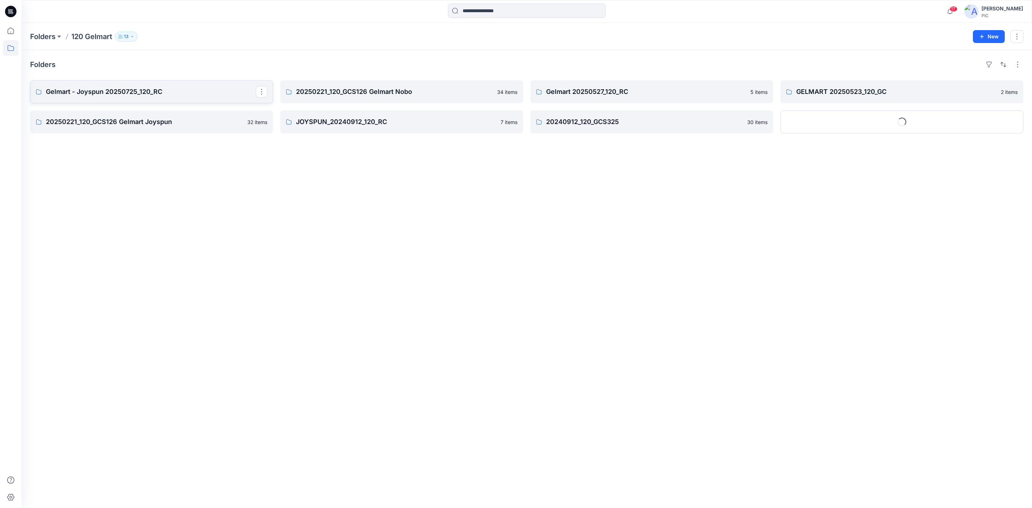
click at [150, 89] on p "Gelmart - Joyspun 20250725_120_RC" at bounding box center [151, 92] width 210 height 10
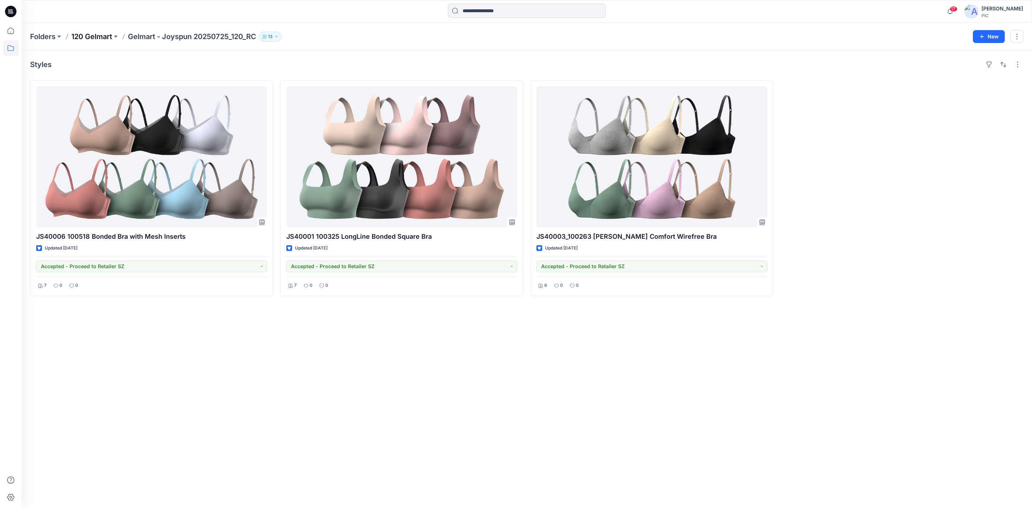
click at [85, 35] on p "120 Gelmart" at bounding box center [91, 37] width 41 height 10
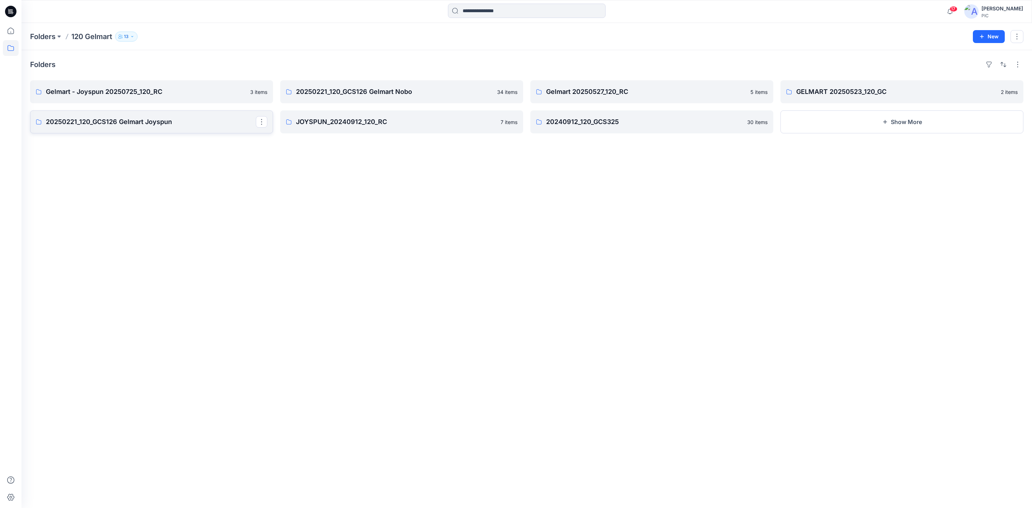
click at [149, 125] on p "20250221_120_GCS126 Gelmart Joyspun" at bounding box center [151, 122] width 210 height 10
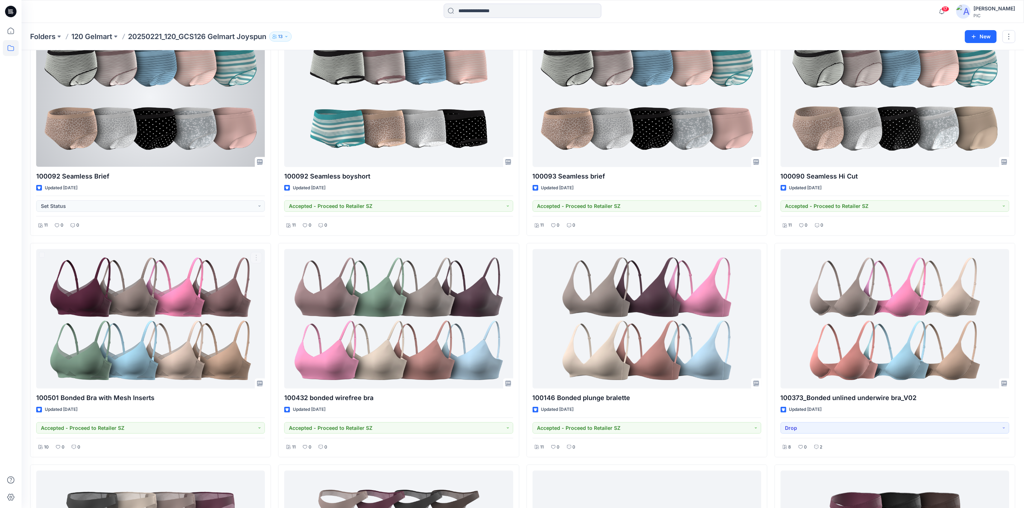
scroll to position [501, 0]
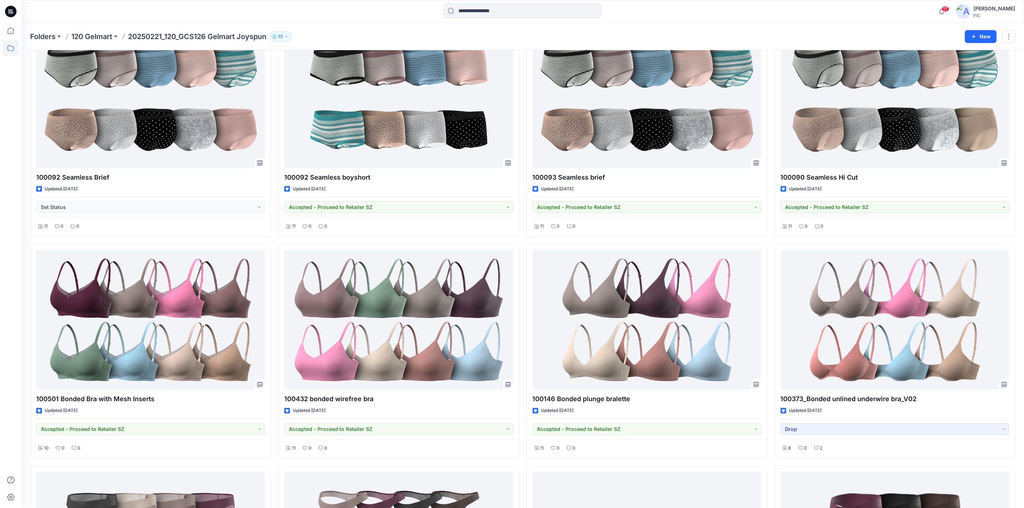
drag, startPoint x: 90, startPoint y: 39, endPoint x: 120, endPoint y: 51, distance: 31.7
click at [91, 39] on p "120 Gelmart" at bounding box center [91, 37] width 41 height 10
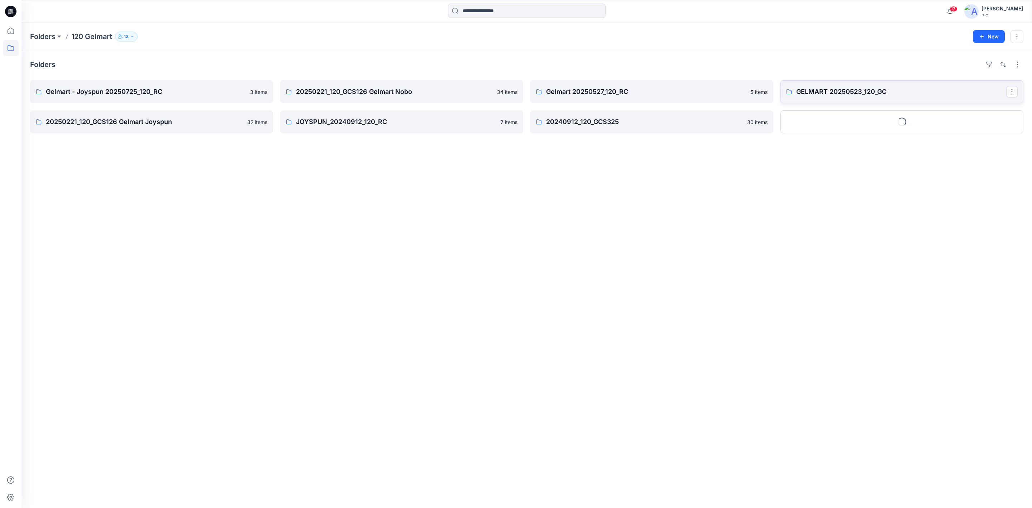
click at [872, 90] on p "GELMART 20250523_120_GC" at bounding box center [901, 92] width 210 height 10
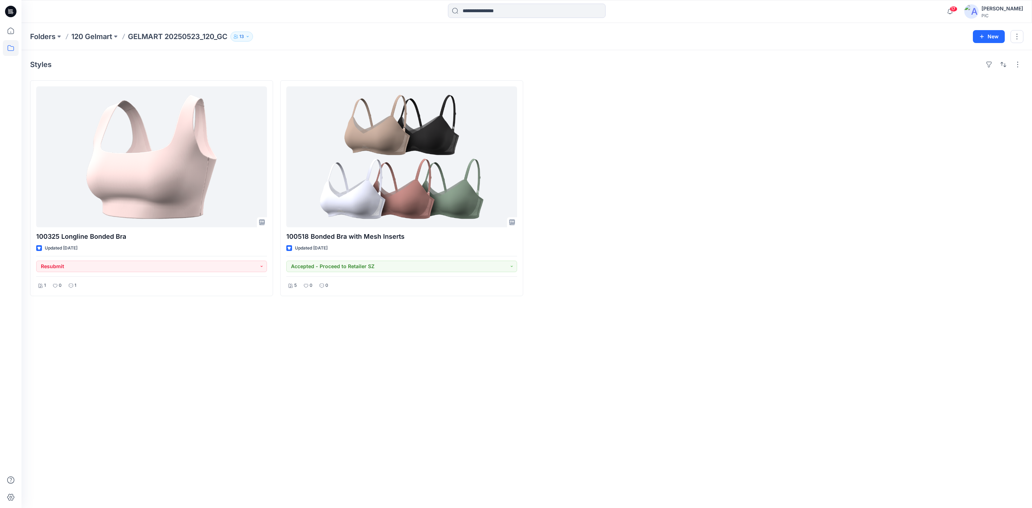
click at [6, 11] on icon at bounding box center [10, 11] width 11 height 11
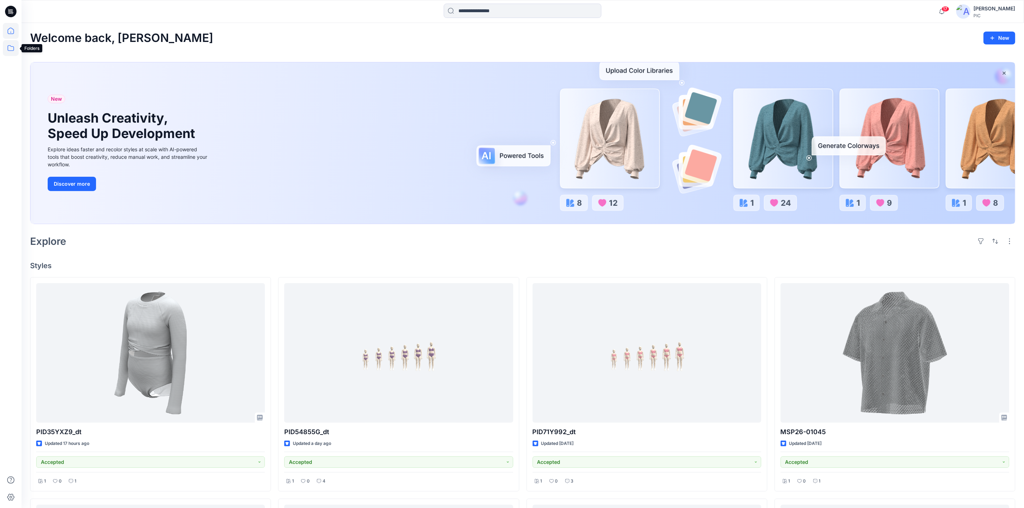
click at [10, 44] on icon at bounding box center [11, 48] width 16 height 16
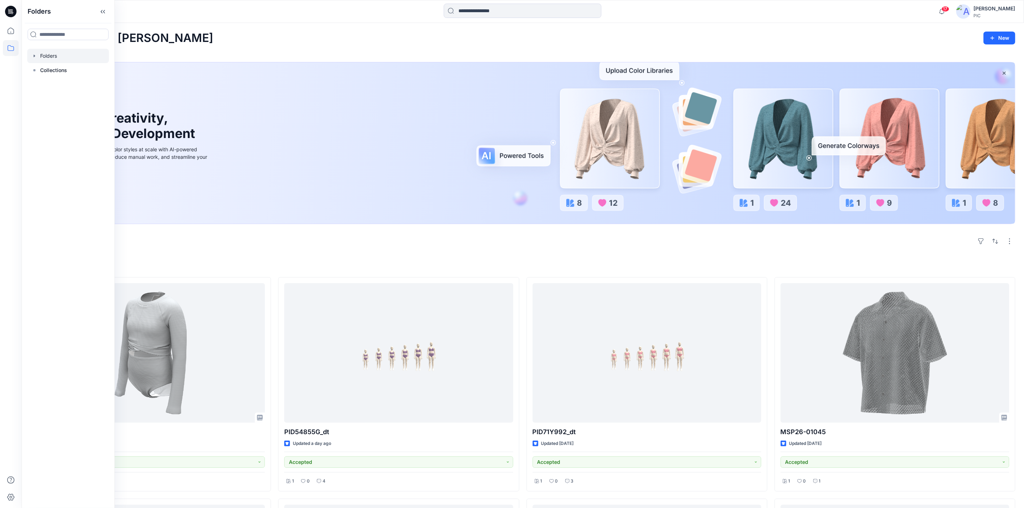
click at [51, 55] on div at bounding box center [68, 56] width 82 height 14
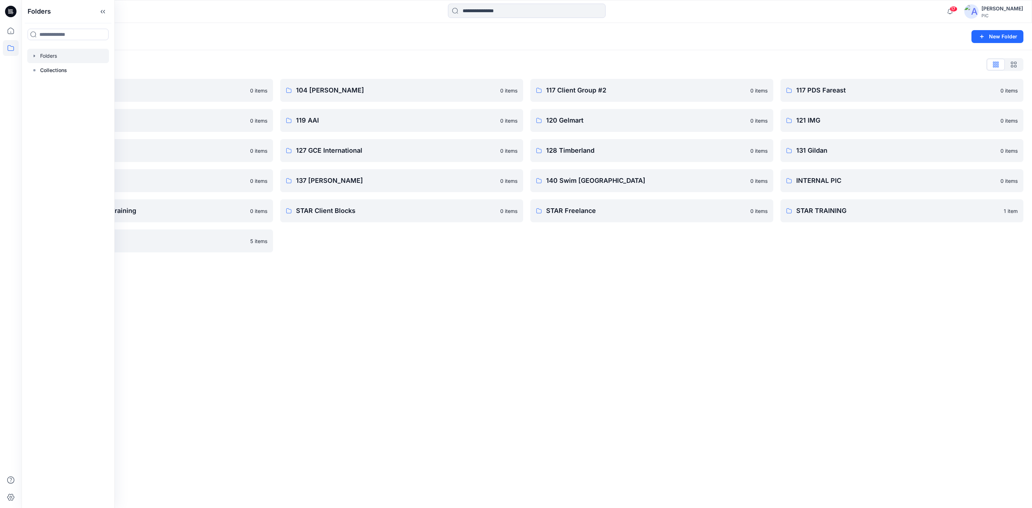
click at [449, 309] on div "Folders New Folder Folders List 103 HIS International 0 items 118 Add Black 0 i…" at bounding box center [526, 265] width 1010 height 485
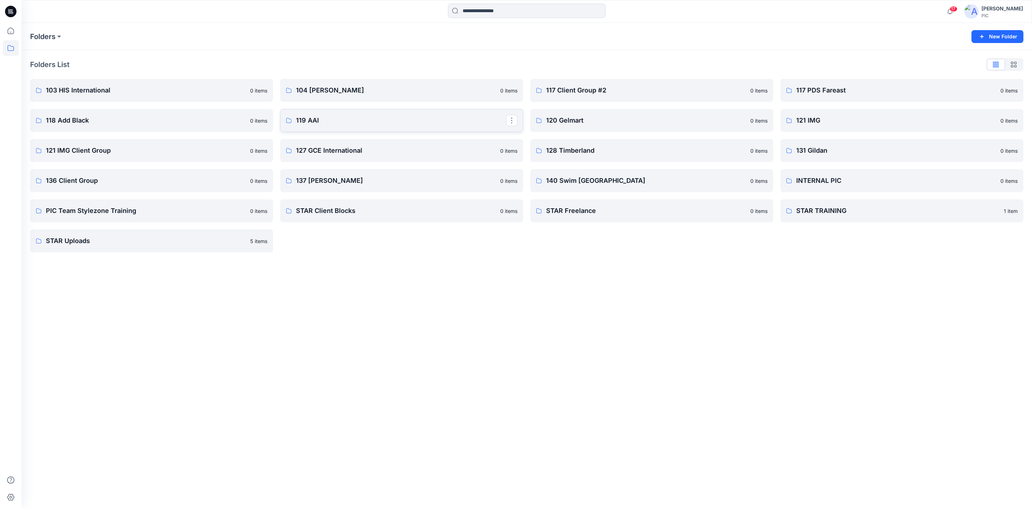
click at [445, 119] on p "119 AAI" at bounding box center [401, 120] width 210 height 10
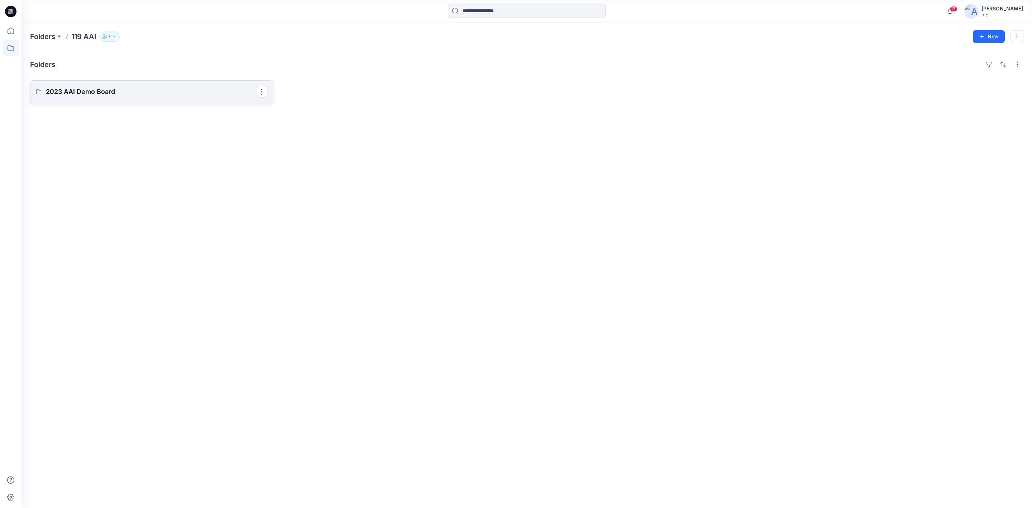
click at [96, 87] on p "2023 AAI Demo Board" at bounding box center [151, 92] width 210 height 10
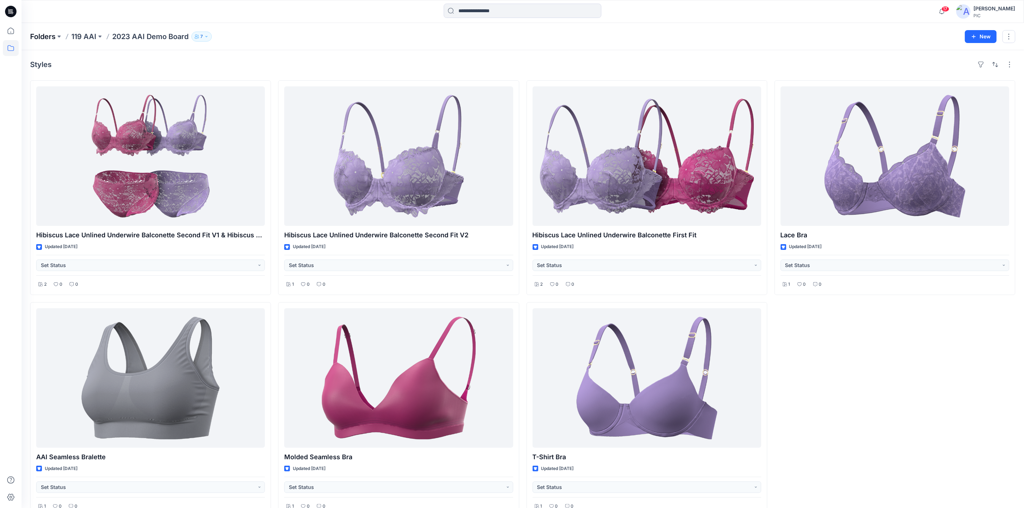
click at [42, 38] on p "Folders" at bounding box center [42, 37] width 25 height 10
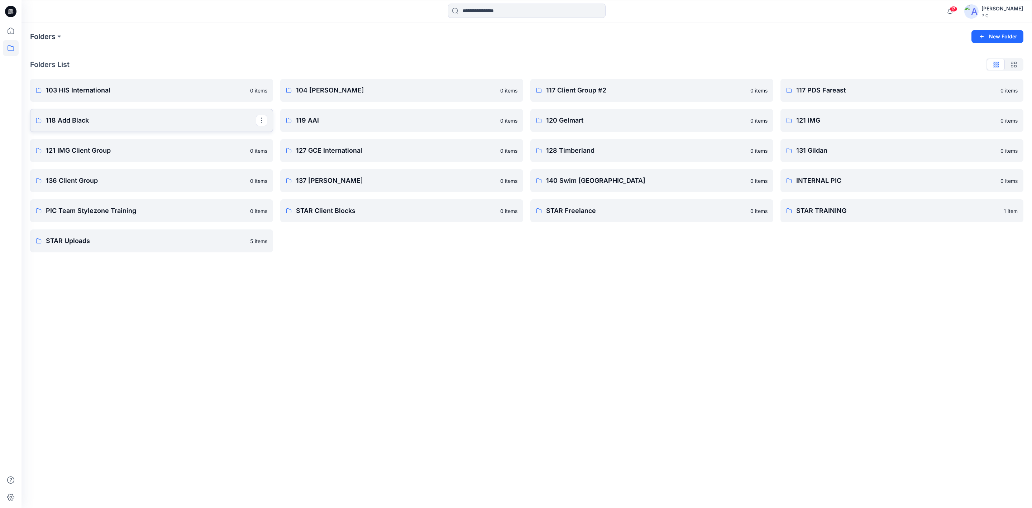
click at [220, 121] on p "118 Add Black" at bounding box center [151, 120] width 210 height 10
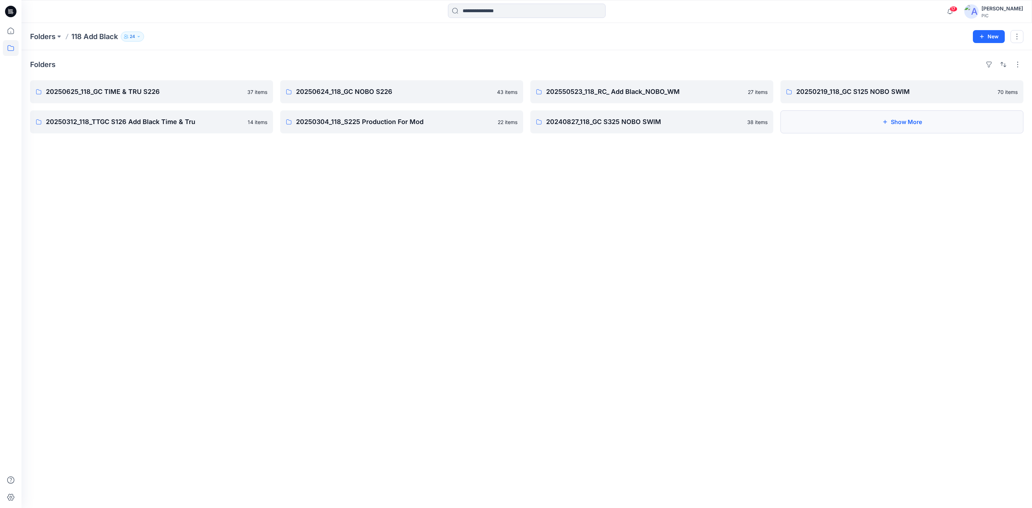
click at [912, 129] on button "Show More" at bounding box center [901, 121] width 243 height 23
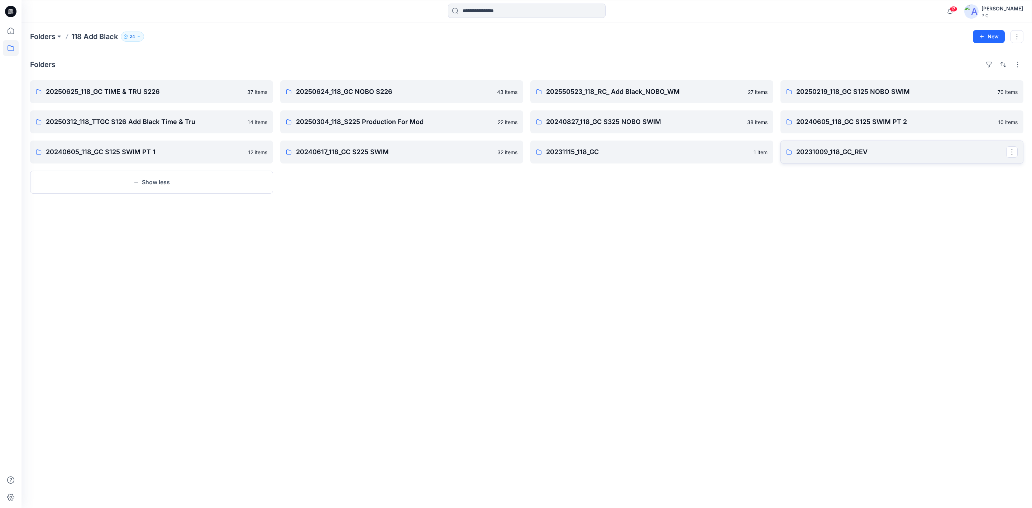
click at [866, 149] on p "20231009_118_GC_REV" at bounding box center [901, 152] width 210 height 10
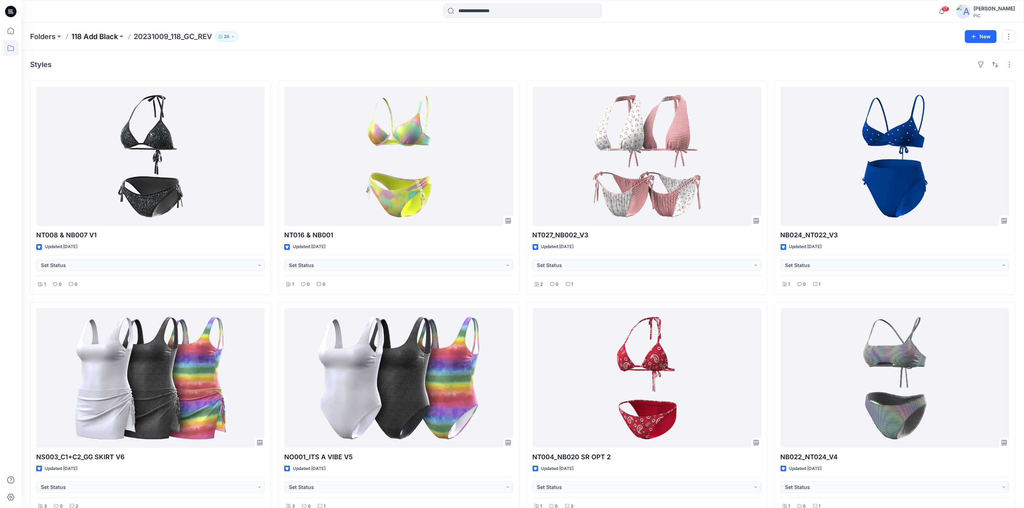
click at [100, 38] on p "118 Add Black" at bounding box center [94, 37] width 47 height 10
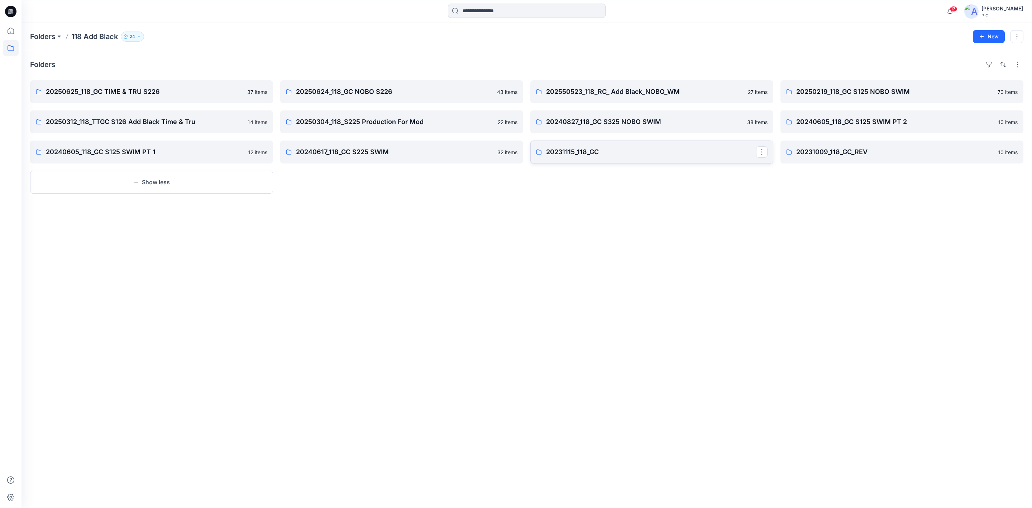
click at [630, 151] on p "20231115_118_GC" at bounding box center [651, 152] width 210 height 10
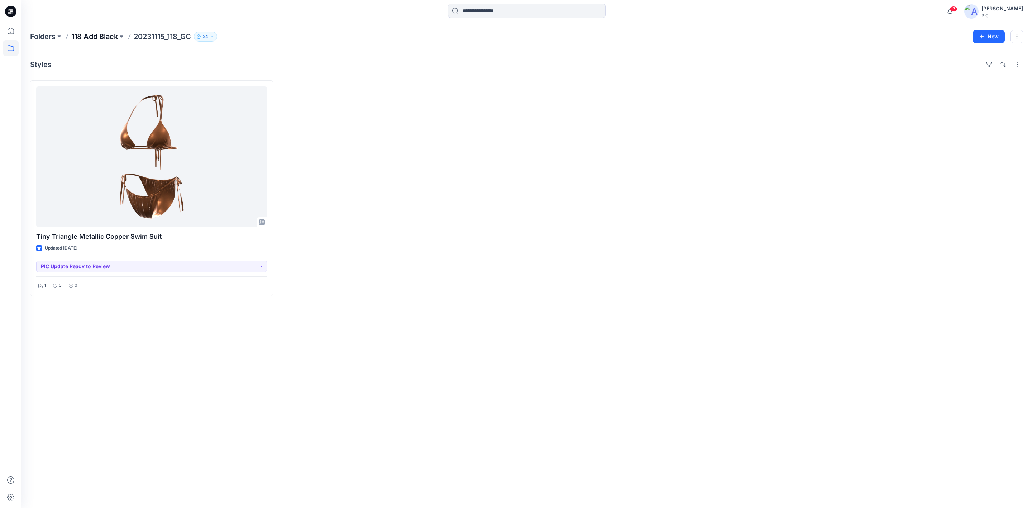
click at [91, 37] on p "118 Add Black" at bounding box center [94, 37] width 47 height 10
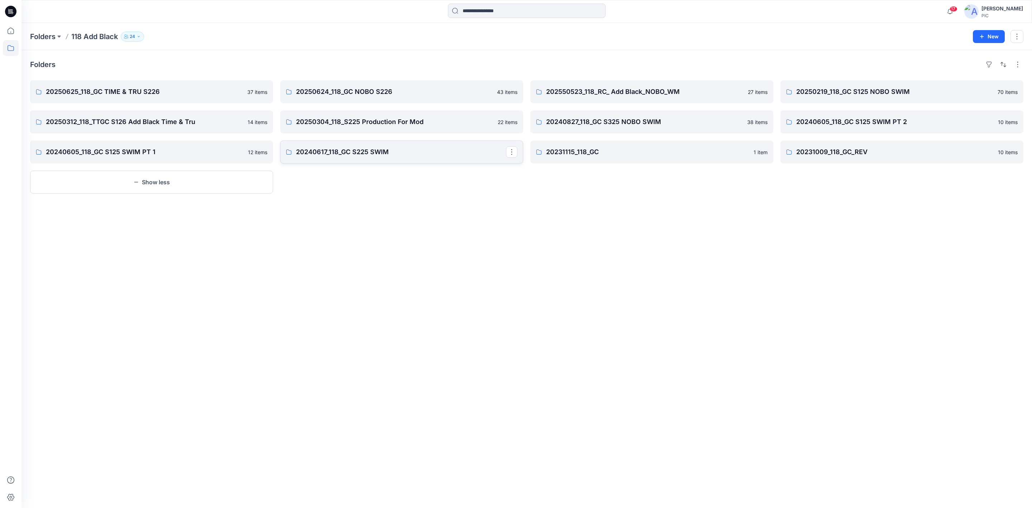
click at [400, 153] on p "20240617_118_GC S225 SWIM" at bounding box center [401, 152] width 210 height 10
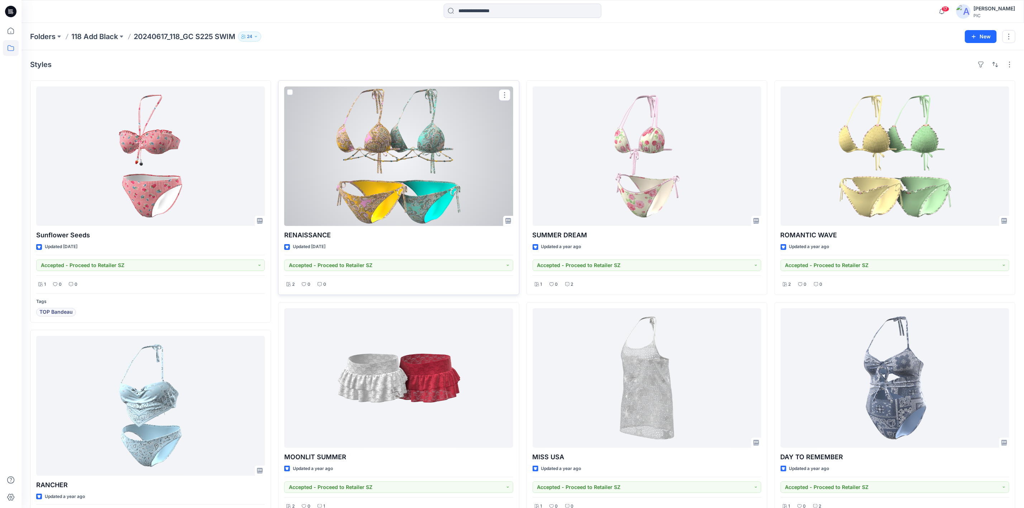
drag, startPoint x: 439, startPoint y: 169, endPoint x: 448, endPoint y: 170, distance: 9.7
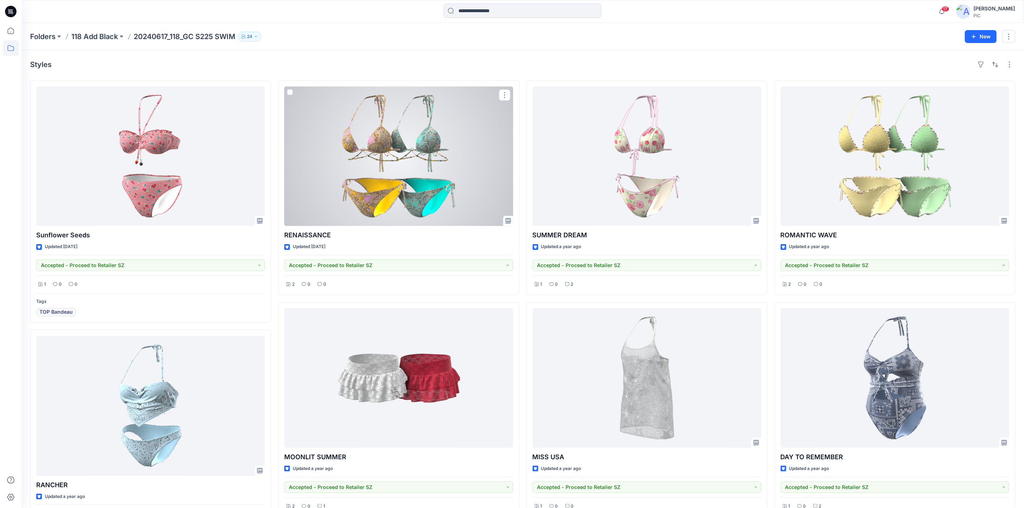
click at [440, 169] on div at bounding box center [398, 155] width 229 height 139
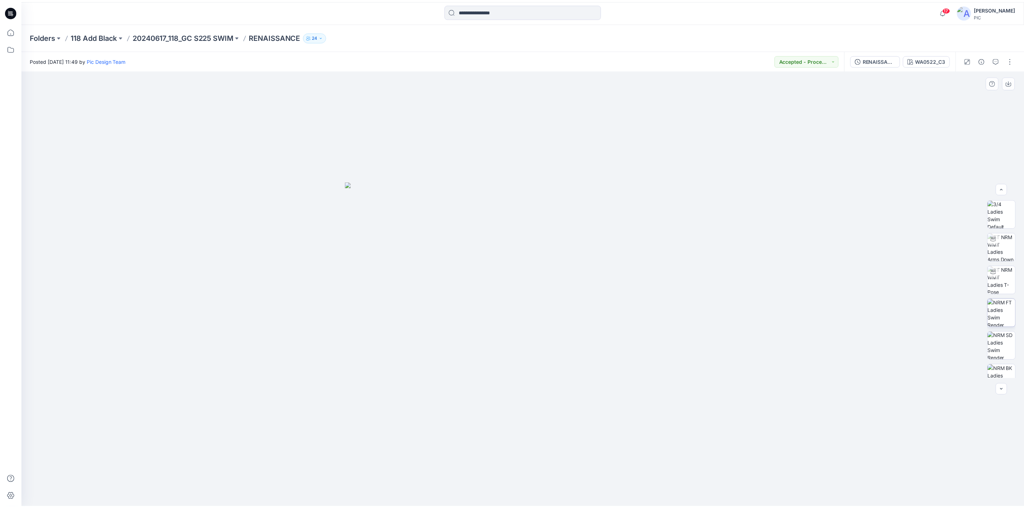
scroll to position [47, 0]
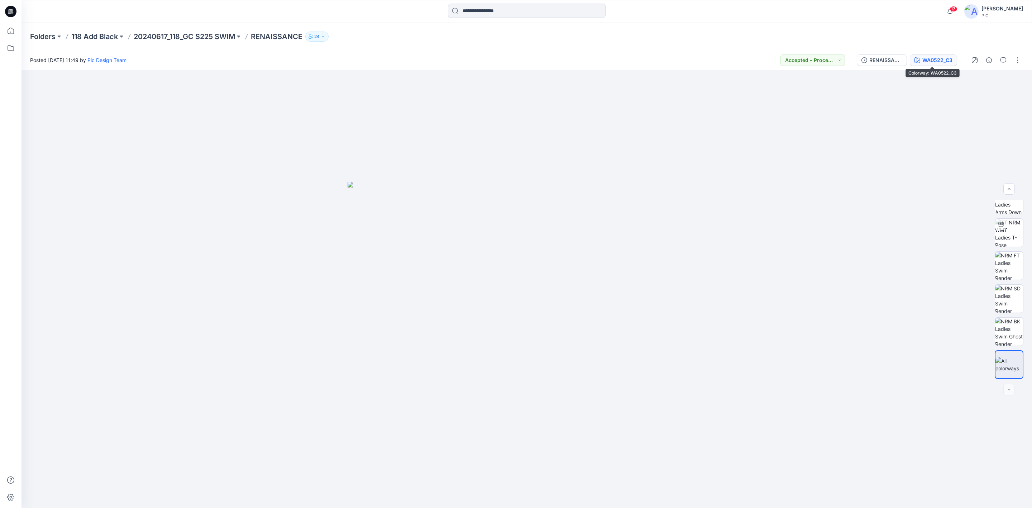
click at [923, 54] on button "WA0522_C3" at bounding box center [933, 59] width 47 height 11
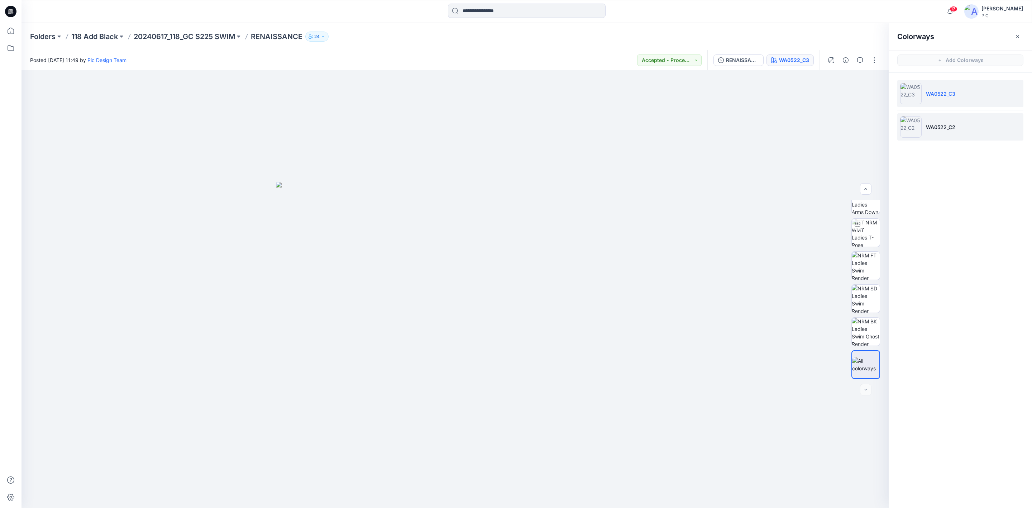
click at [907, 124] on img at bounding box center [910, 126] width 21 height 21
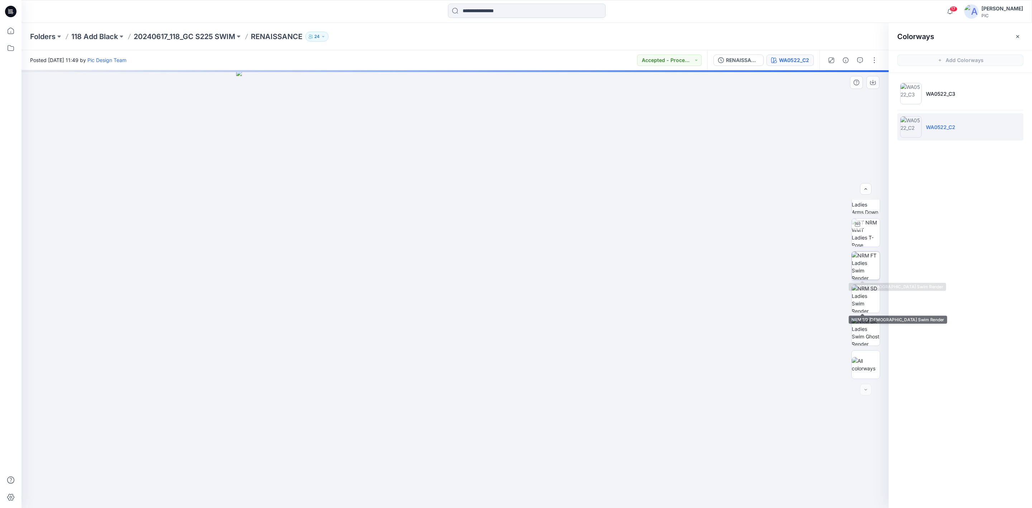
click at [861, 266] on img at bounding box center [866, 266] width 28 height 28
click at [870, 83] on icon "button" at bounding box center [873, 83] width 6 height 6
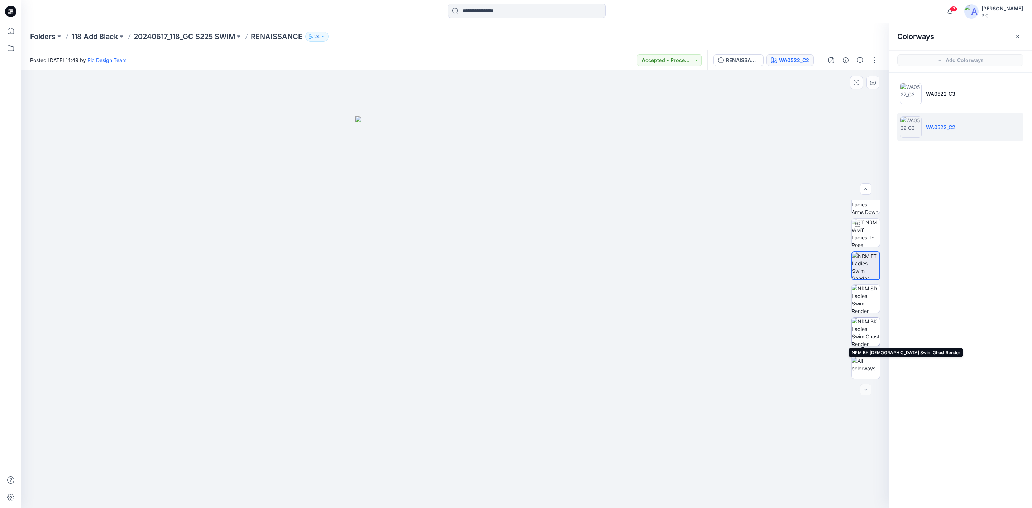
click at [869, 334] on img at bounding box center [866, 331] width 28 height 28
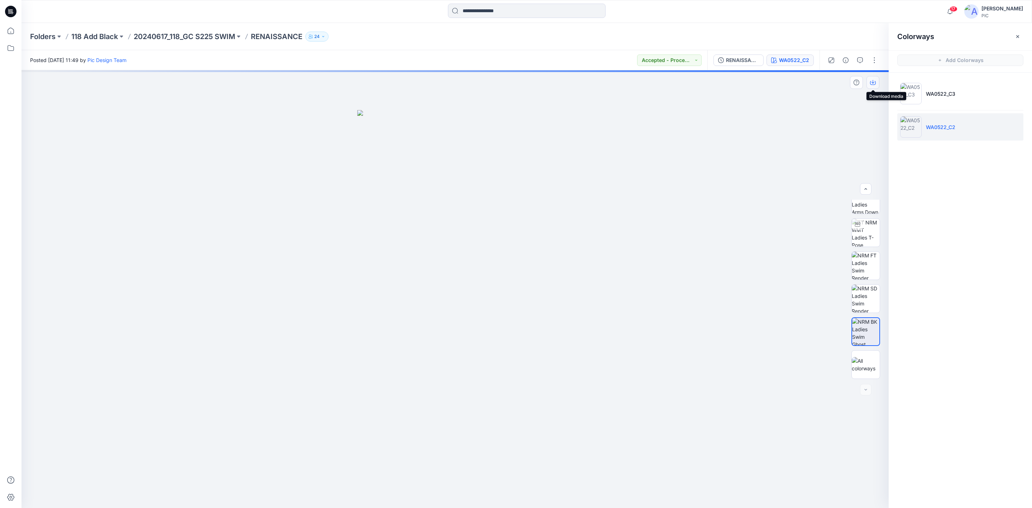
click at [872, 84] on icon "button" at bounding box center [873, 83] width 6 height 6
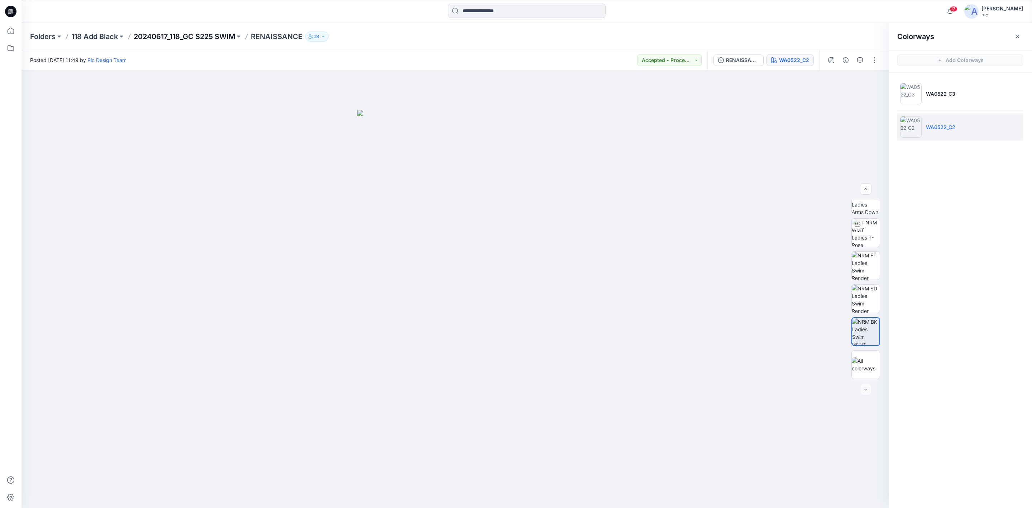
click at [161, 38] on p "20240617_118_GC S225 SWIM" at bounding box center [184, 37] width 101 height 10
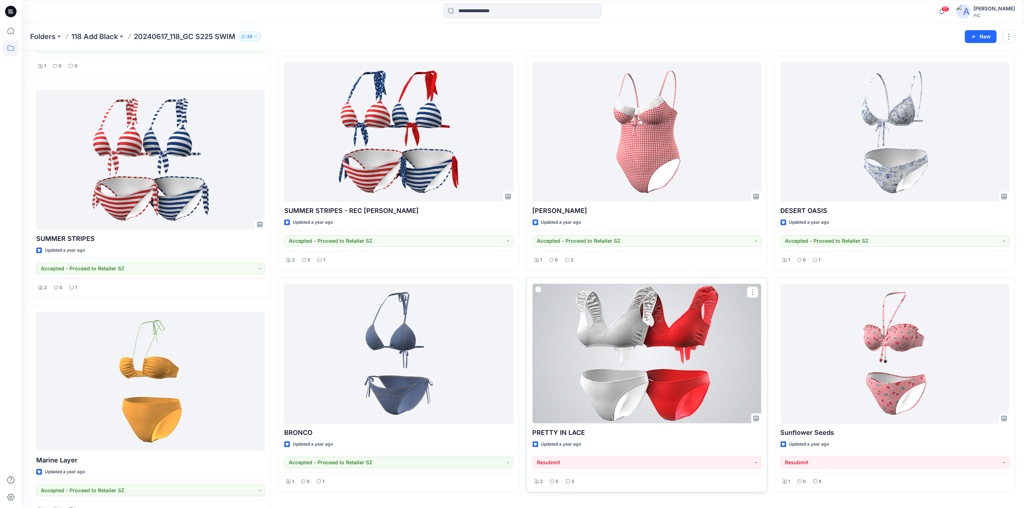
scroll to position [1379, 0]
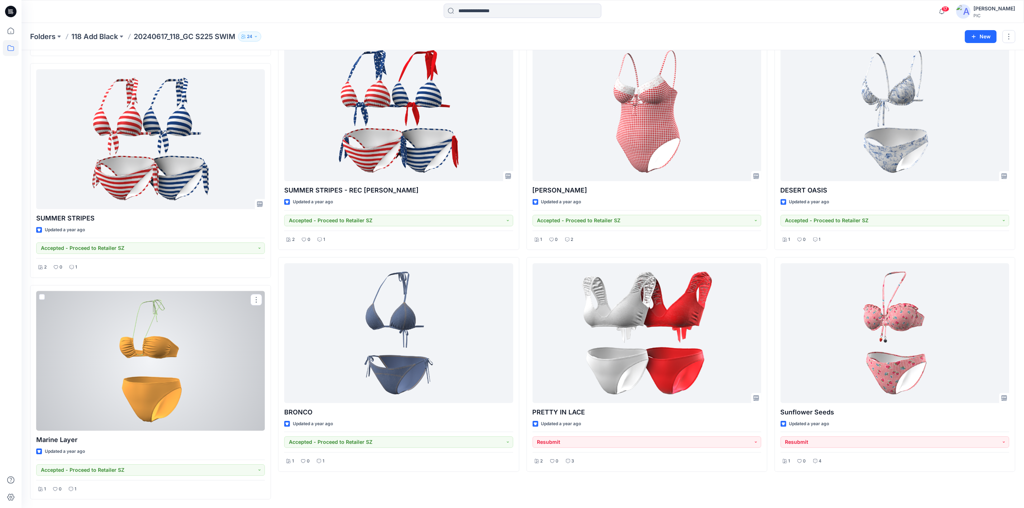
click at [159, 344] on div at bounding box center [150, 360] width 229 height 139
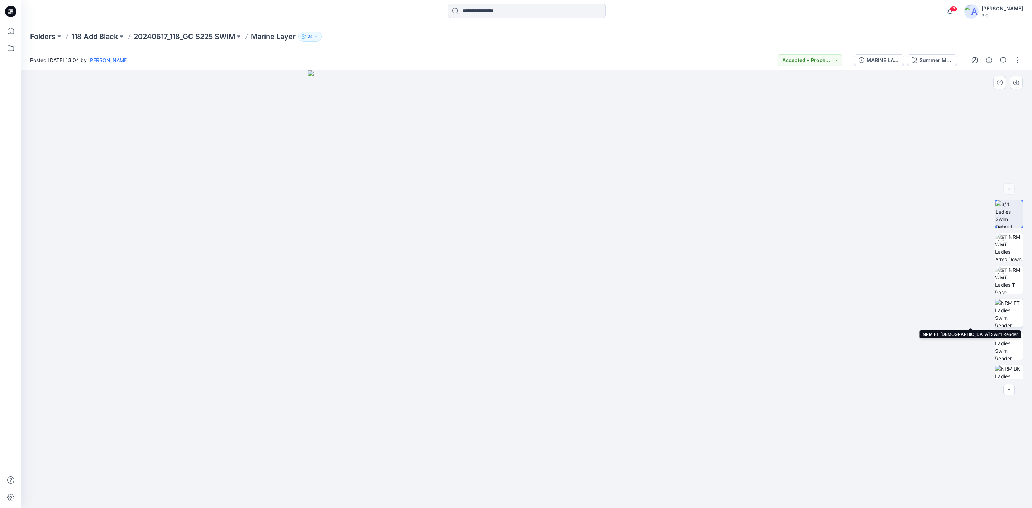
click at [1010, 315] on img at bounding box center [1009, 313] width 28 height 28
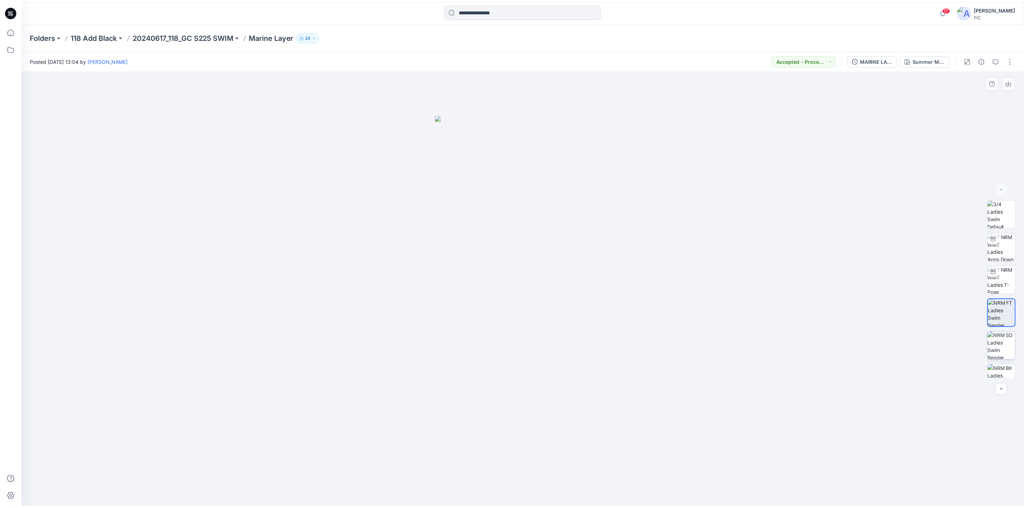
scroll to position [14, 0]
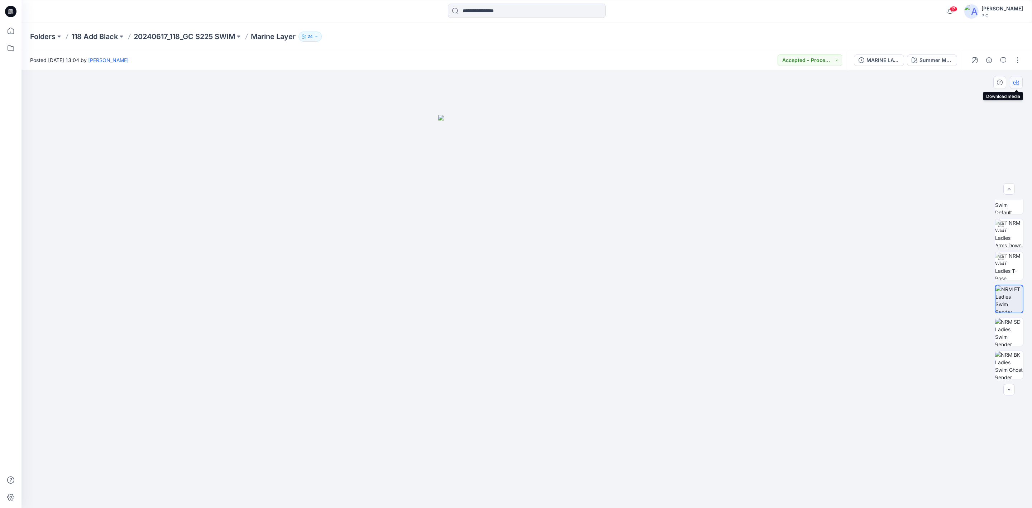
click at [1014, 82] on icon "button" at bounding box center [1016, 83] width 6 height 6
click at [1008, 360] on img at bounding box center [1009, 365] width 28 height 28
click at [767, 385] on div at bounding box center [526, 289] width 1010 height 438
click at [1016, 80] on icon "button" at bounding box center [1016, 83] width 6 height 6
click at [199, 33] on p "20240617_118_GC S225 SWIM" at bounding box center [184, 37] width 101 height 10
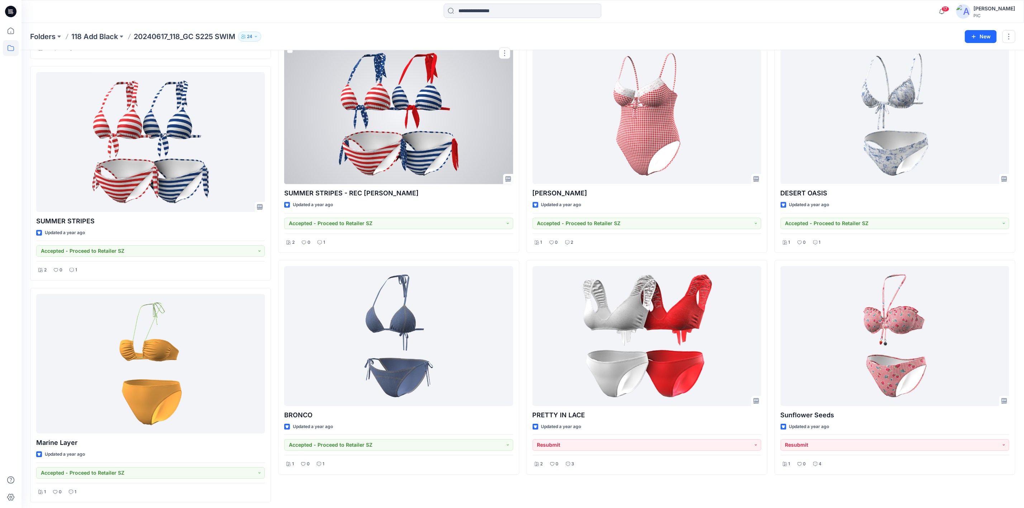
scroll to position [1379, 0]
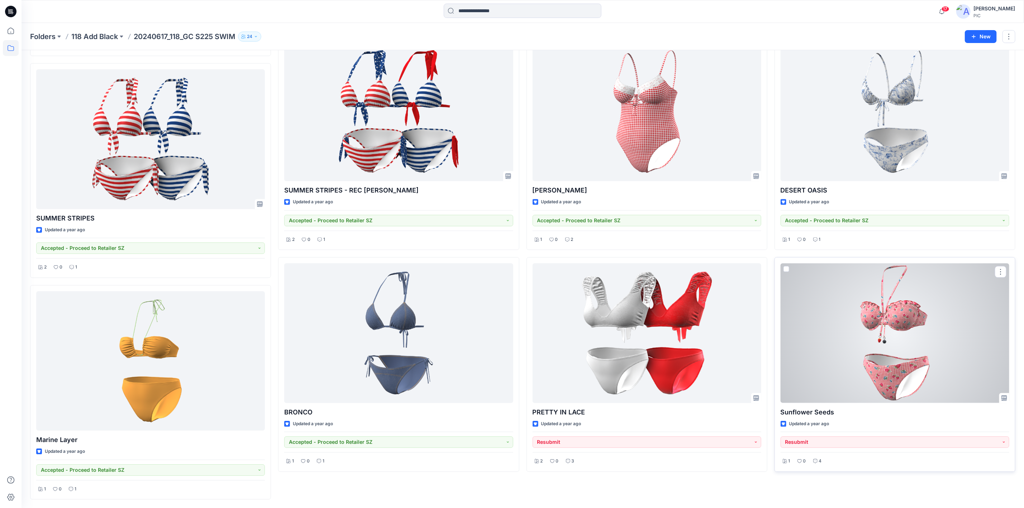
click at [914, 326] on div at bounding box center [894, 332] width 229 height 139
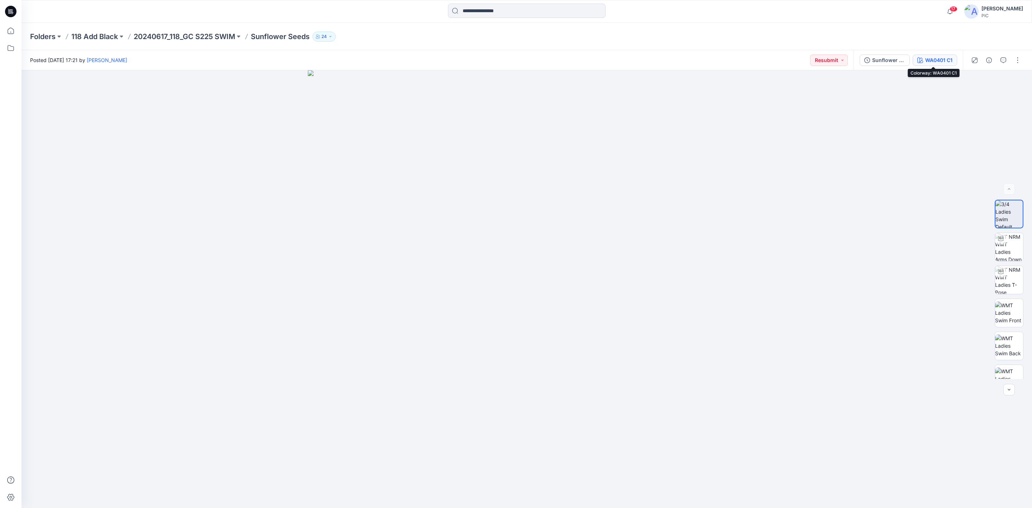
click at [939, 58] on div "WA0401 C1" at bounding box center [938, 60] width 27 height 8
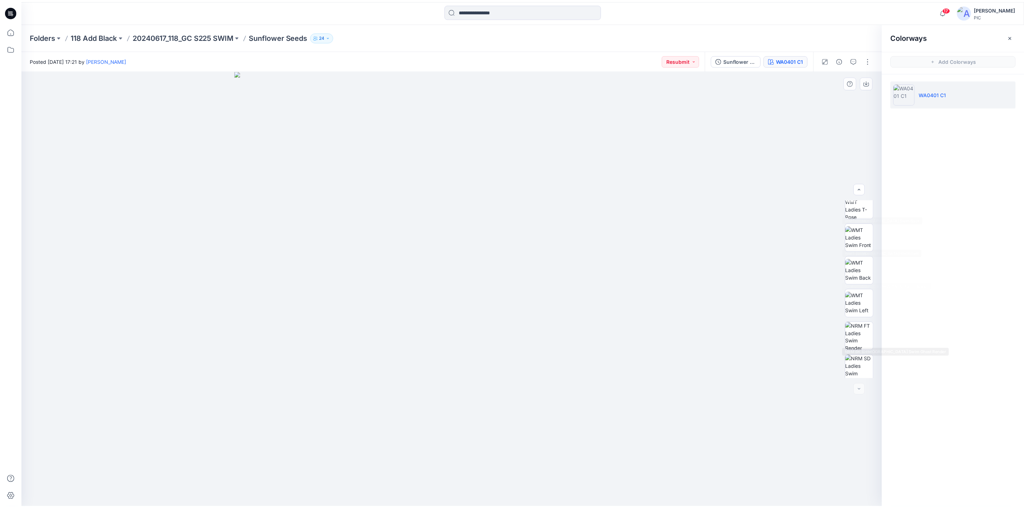
scroll to position [146, 0]
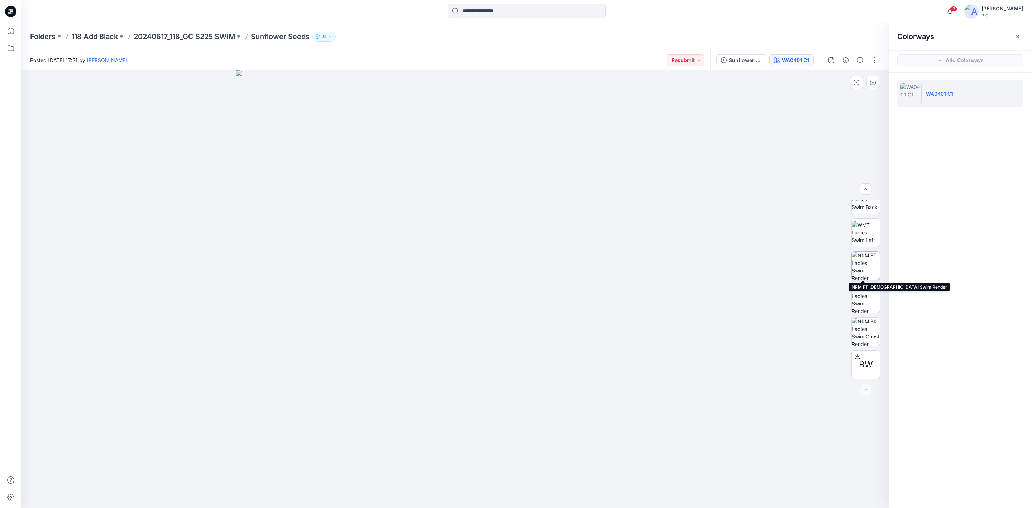
click at [859, 265] on img at bounding box center [866, 266] width 28 height 28
click at [874, 82] on icon "button" at bounding box center [873, 83] width 6 height 6
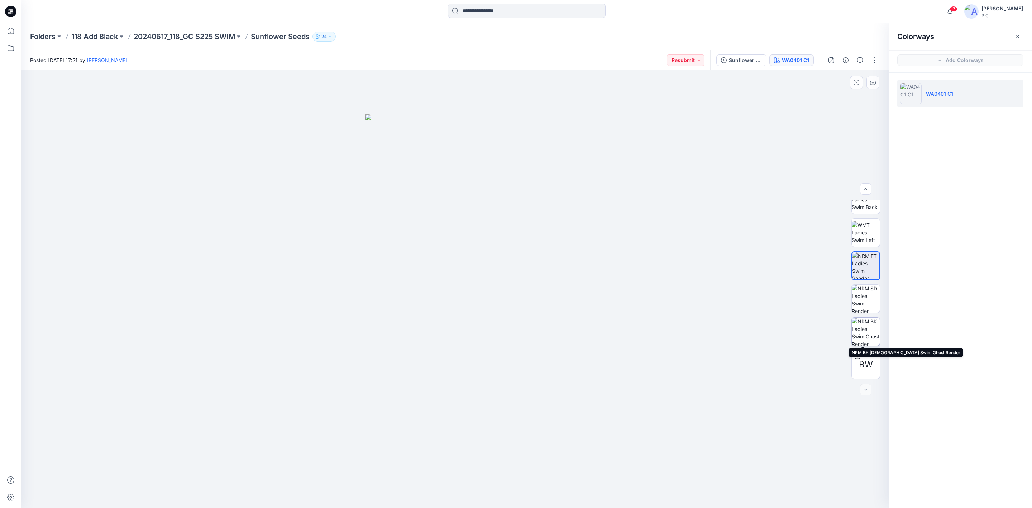
click at [865, 330] on img at bounding box center [866, 331] width 28 height 28
click at [872, 81] on icon "button" at bounding box center [873, 83] width 6 height 6
click at [166, 35] on p "20240617_118_GC S225 SWIM" at bounding box center [184, 37] width 101 height 10
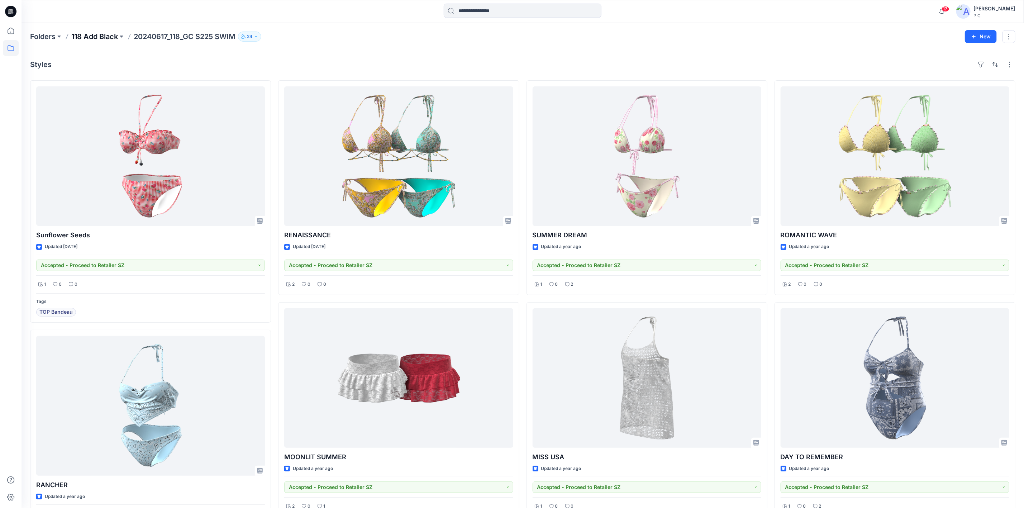
click at [85, 34] on p "118 Add Black" at bounding box center [94, 37] width 47 height 10
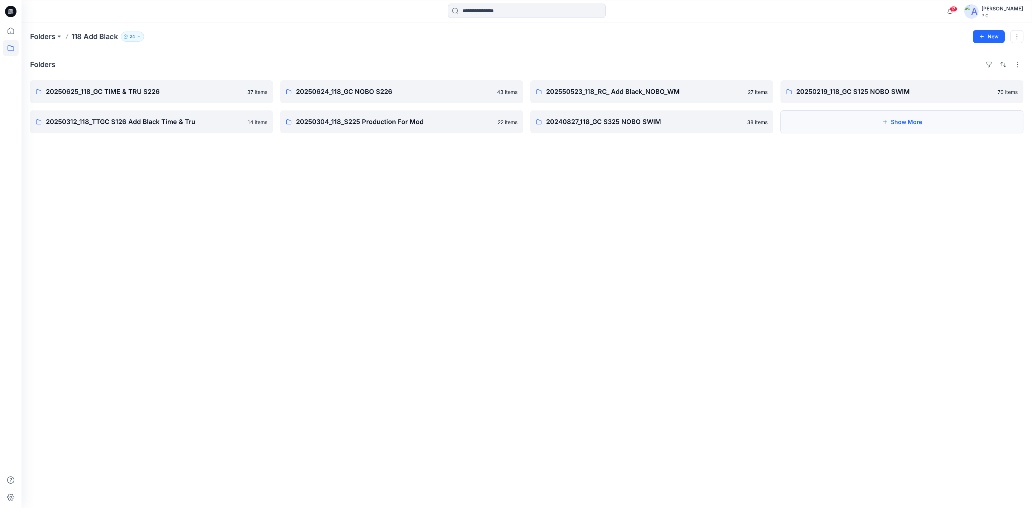
click at [878, 118] on button "Show More" at bounding box center [901, 121] width 243 height 23
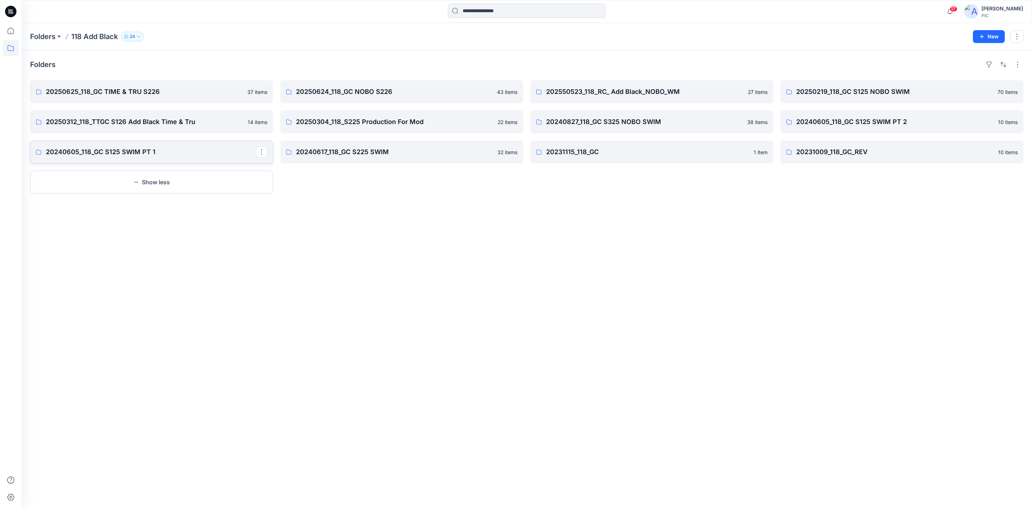
click at [150, 150] on p "20240605_118_GC S125 SWIM PT 1" at bounding box center [151, 152] width 210 height 10
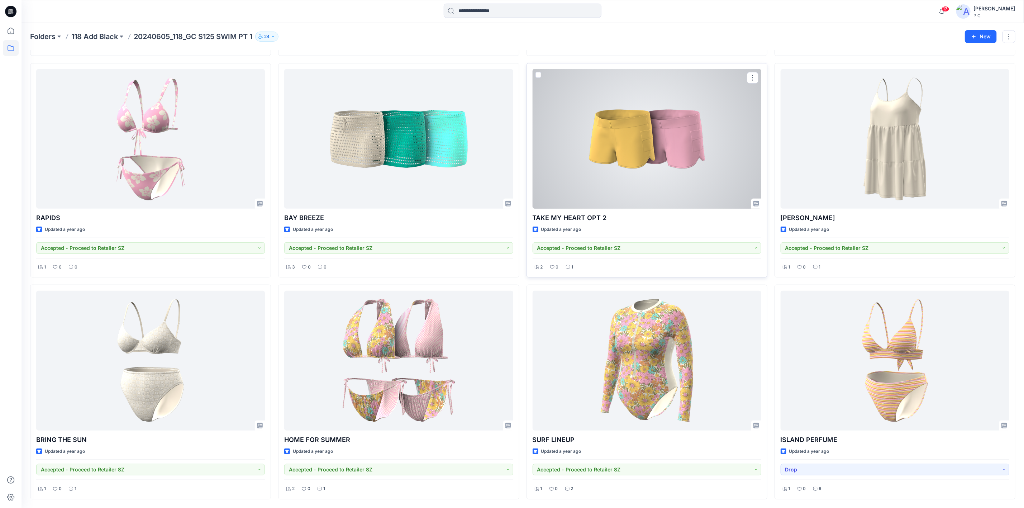
scroll to position [241, 0]
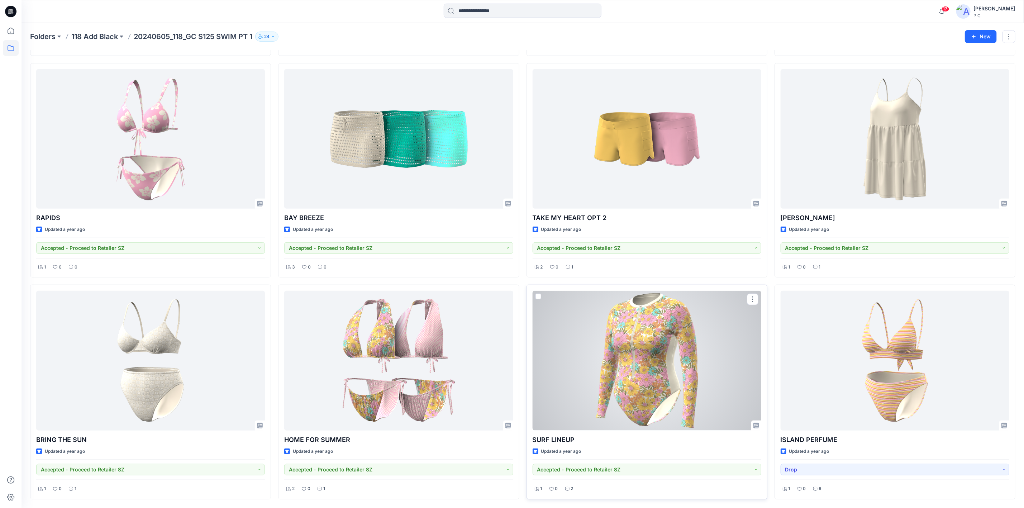
click at [657, 336] on div at bounding box center [646, 360] width 229 height 139
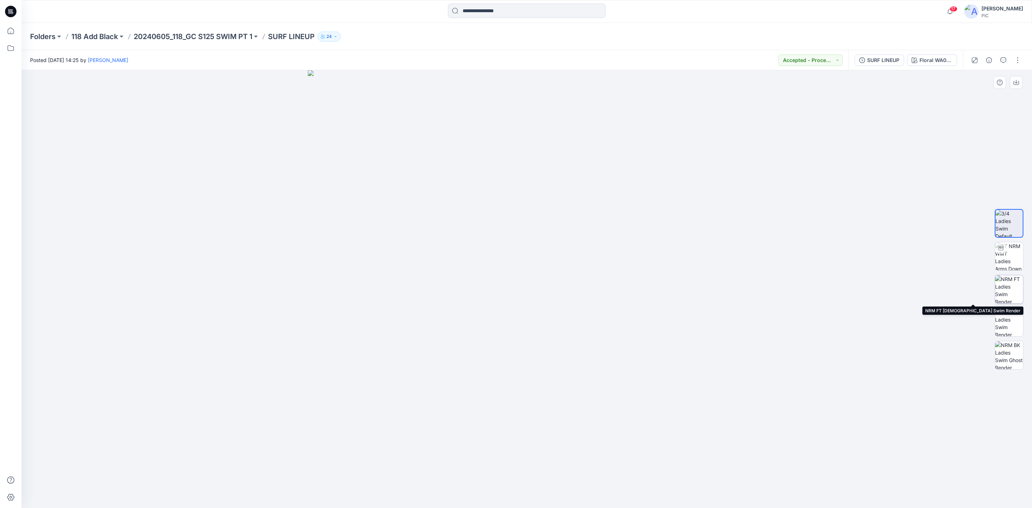
click at [1007, 292] on img at bounding box center [1009, 289] width 28 height 28
click at [1019, 82] on icon "button" at bounding box center [1016, 83] width 6 height 6
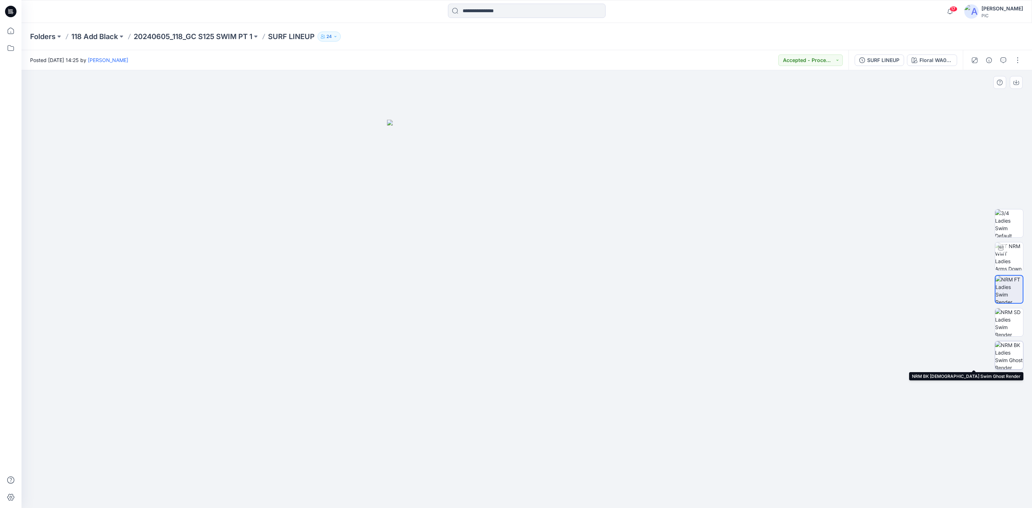
click at [1007, 349] on img at bounding box center [1009, 355] width 28 height 28
click at [1015, 82] on icon "button" at bounding box center [1016, 83] width 6 height 6
click at [183, 32] on p "20240605_118_GC S125 SWIM PT 1" at bounding box center [193, 37] width 119 height 10
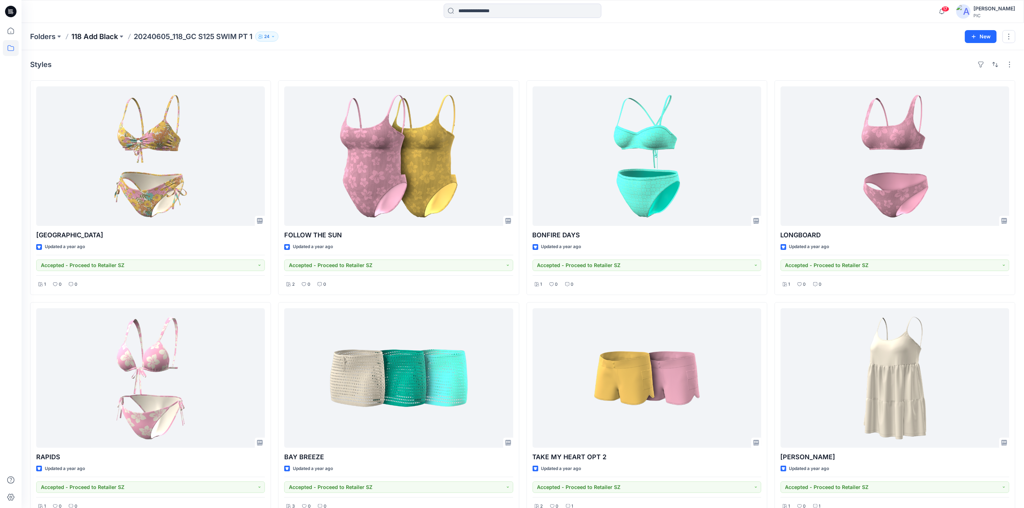
click at [92, 39] on p "118 Add Black" at bounding box center [94, 37] width 47 height 10
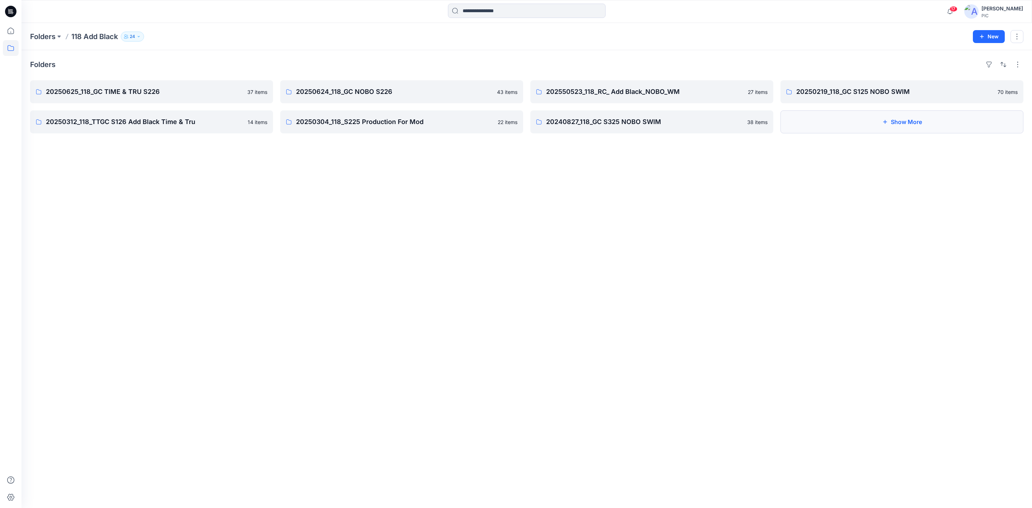
click at [892, 124] on button "Show More" at bounding box center [901, 121] width 243 height 23
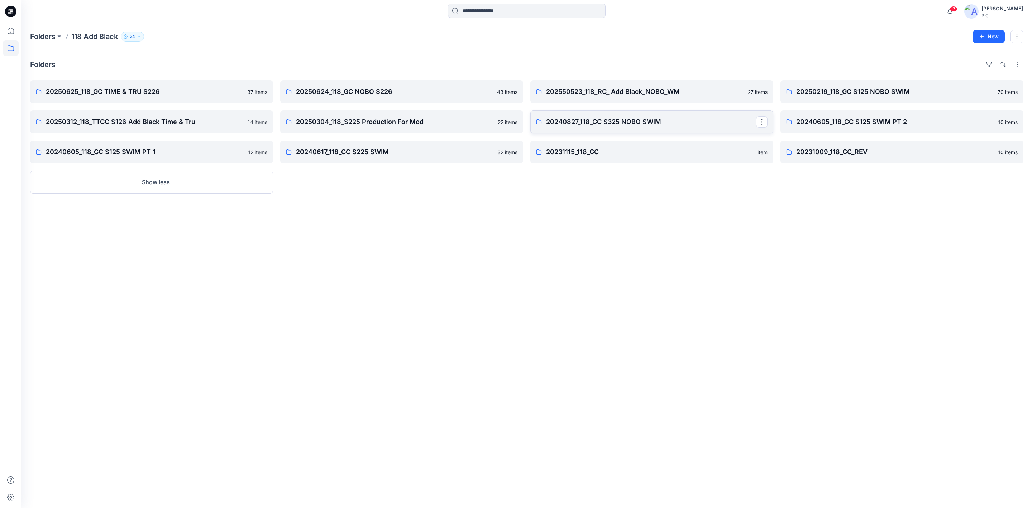
click at [628, 124] on p "20240827_118_GC S325 NOBO SWIM" at bounding box center [651, 122] width 210 height 10
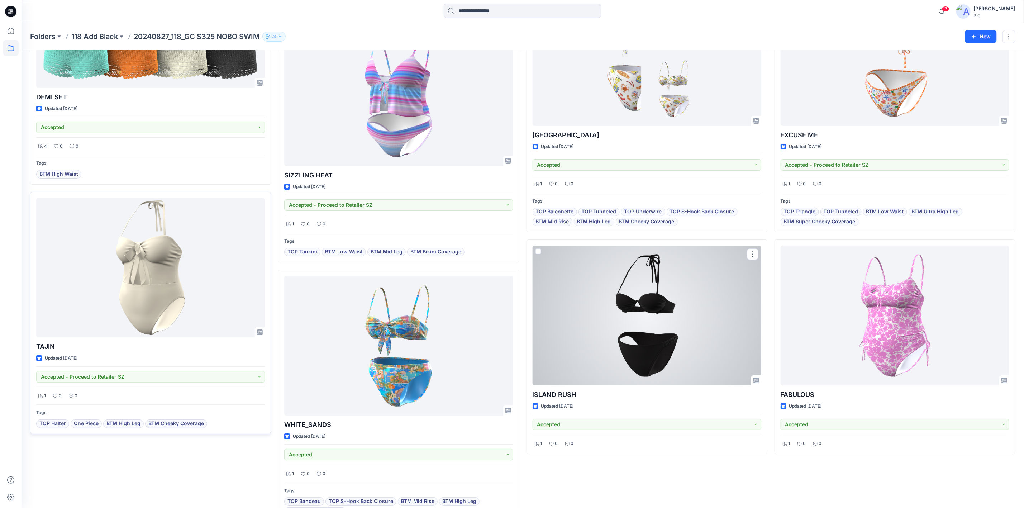
scroll to position [1867, 0]
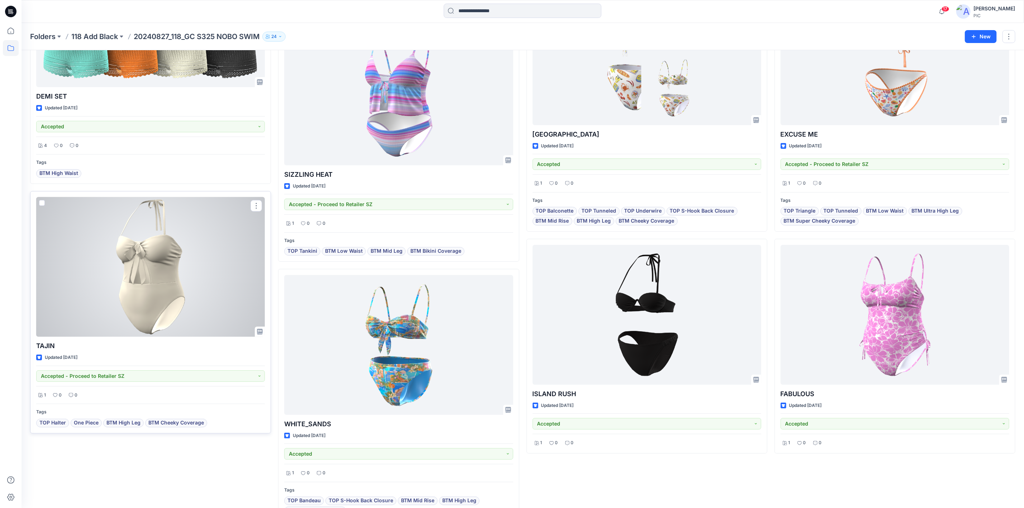
click at [226, 304] on div at bounding box center [150, 266] width 229 height 139
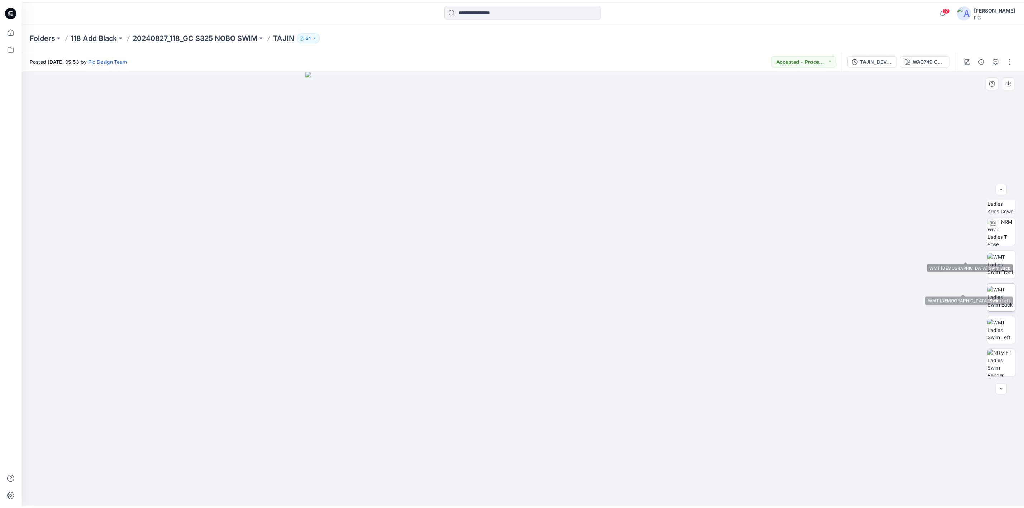
scroll to position [113, 0]
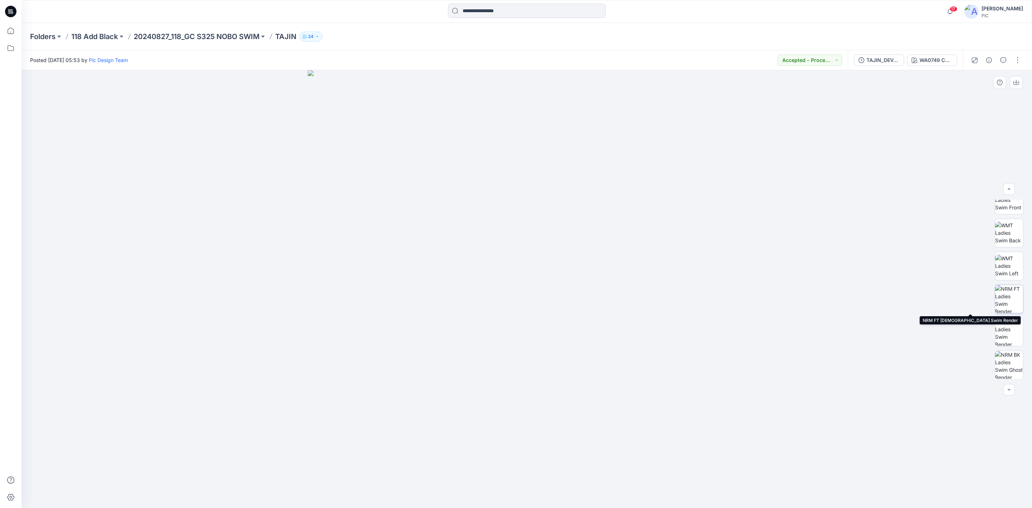
click at [1009, 295] on img at bounding box center [1009, 299] width 28 height 28
click at [1017, 84] on icon "button" at bounding box center [1016, 83] width 6 height 6
click at [1007, 362] on img at bounding box center [1009, 365] width 28 height 28
click at [1013, 82] on icon "button" at bounding box center [1016, 83] width 6 height 6
click at [199, 37] on p "20240827_118_GC S325 NOBO SWIM" at bounding box center [197, 37] width 126 height 10
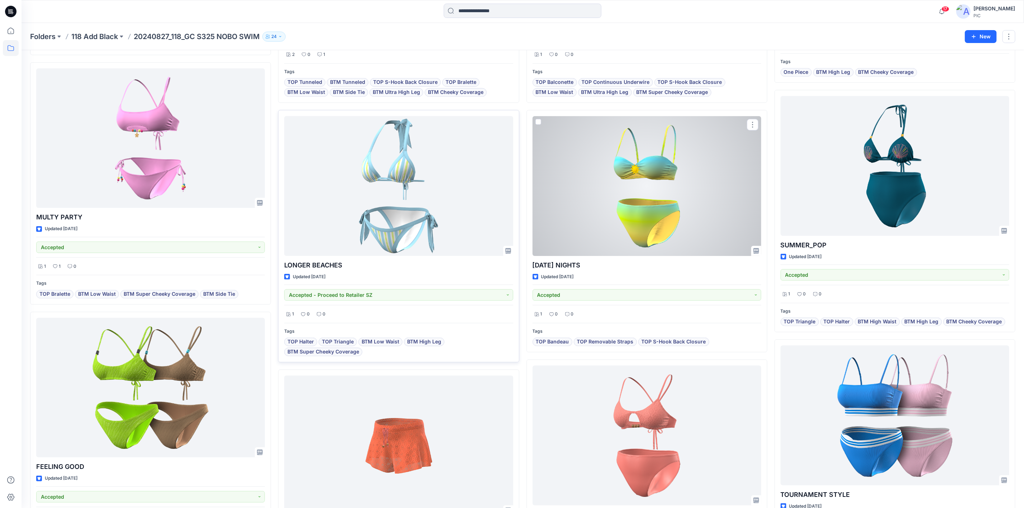
scroll to position [501, 0]
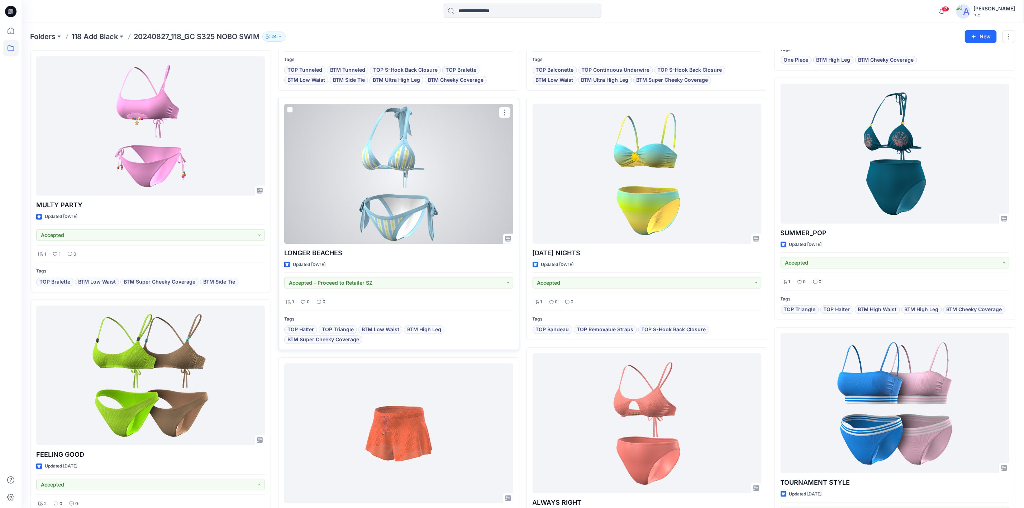
click at [368, 167] on div at bounding box center [398, 173] width 229 height 139
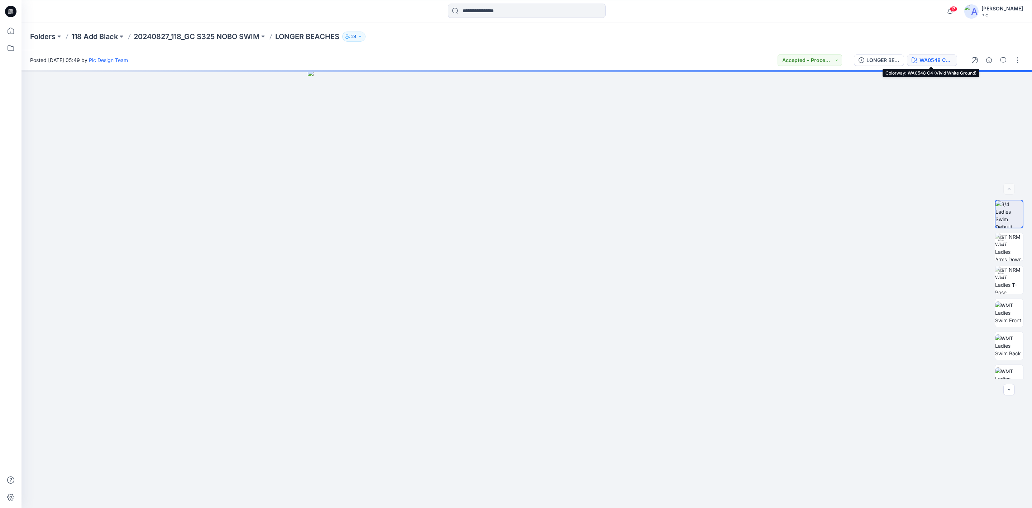
click at [936, 62] on div "WA0548 C4 (Vivid White Ground)" at bounding box center [935, 60] width 33 height 8
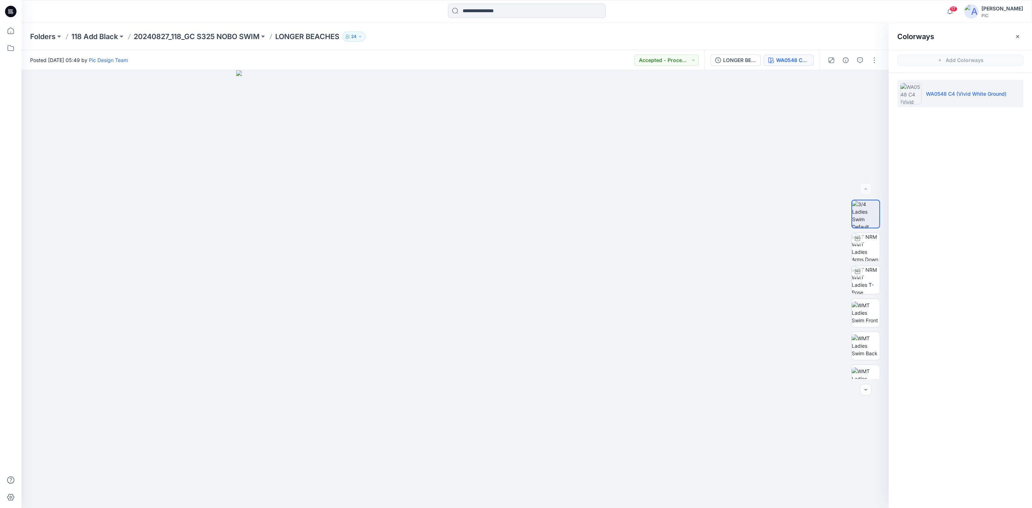
click at [909, 92] on img at bounding box center [910, 93] width 21 height 21
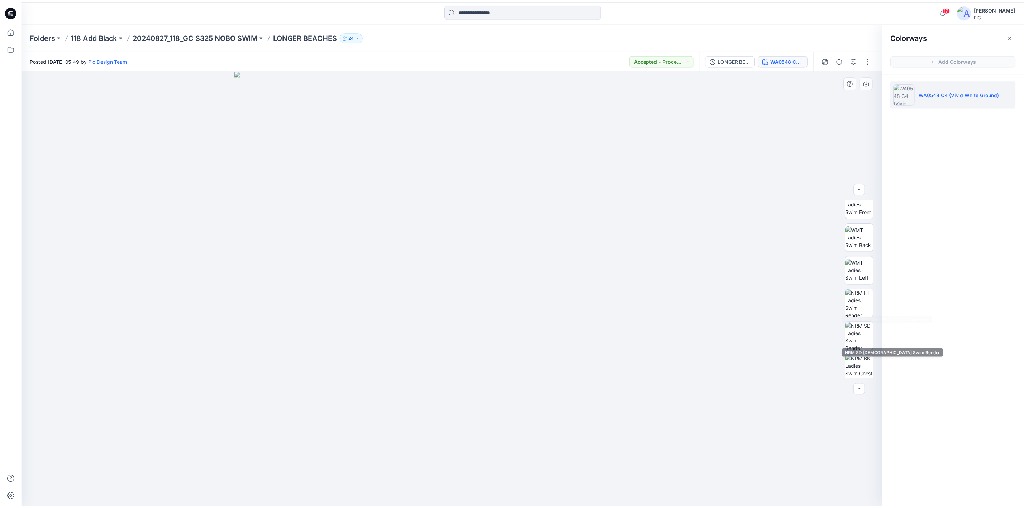
scroll to position [113, 0]
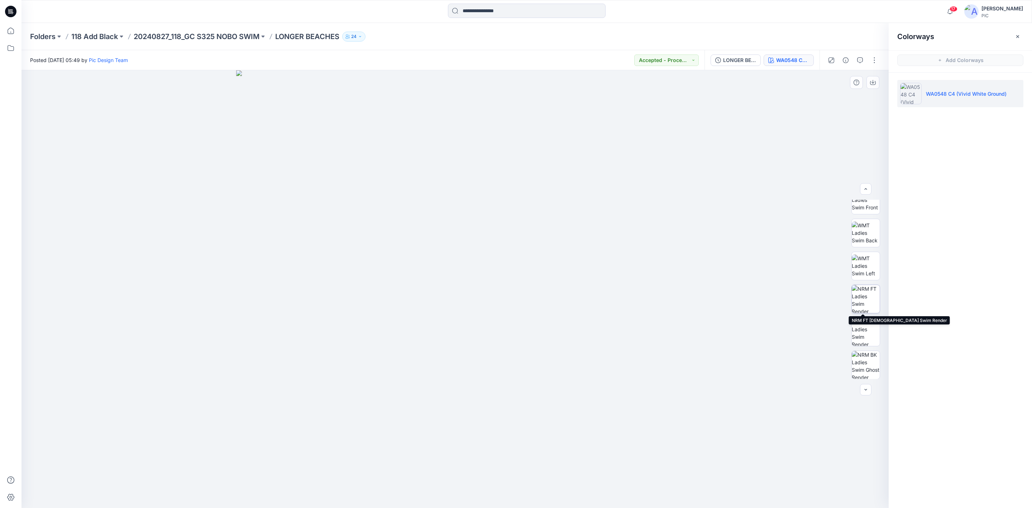
click at [865, 296] on img at bounding box center [866, 299] width 28 height 28
click at [870, 82] on icon "button" at bounding box center [873, 83] width 6 height 4
click at [864, 366] on img at bounding box center [866, 365] width 28 height 28
click at [872, 82] on icon "button" at bounding box center [872, 82] width 3 height 4
click at [230, 32] on p "20240827_118_GC S325 NOBO SWIM" at bounding box center [197, 37] width 126 height 10
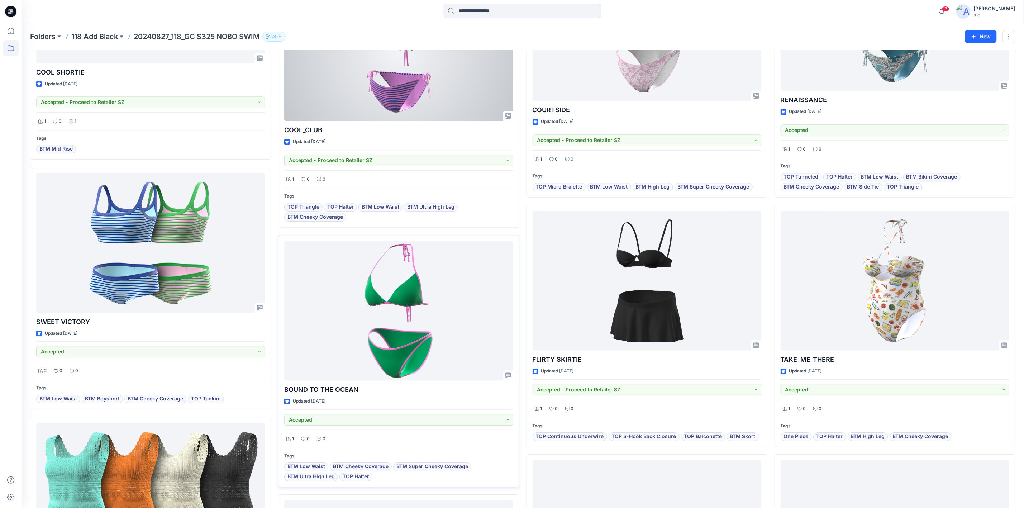
scroll to position [1397, 0]
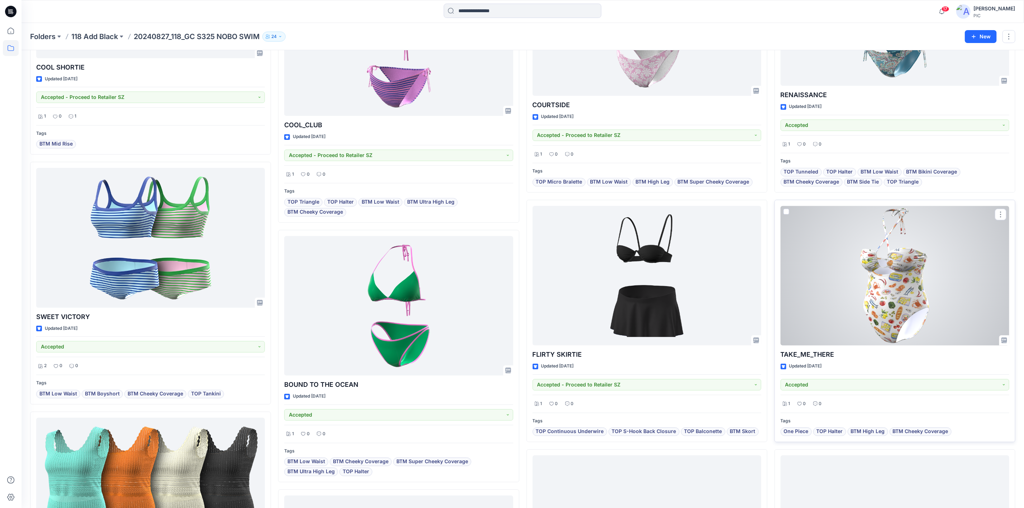
click at [885, 276] on div at bounding box center [894, 275] width 229 height 139
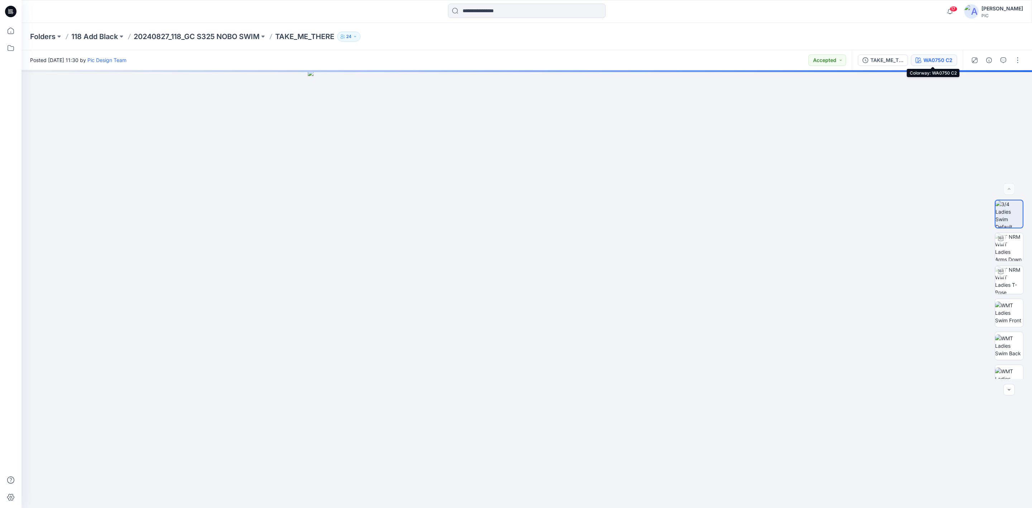
click at [932, 59] on div "WA0750 C2" at bounding box center [937, 60] width 29 height 8
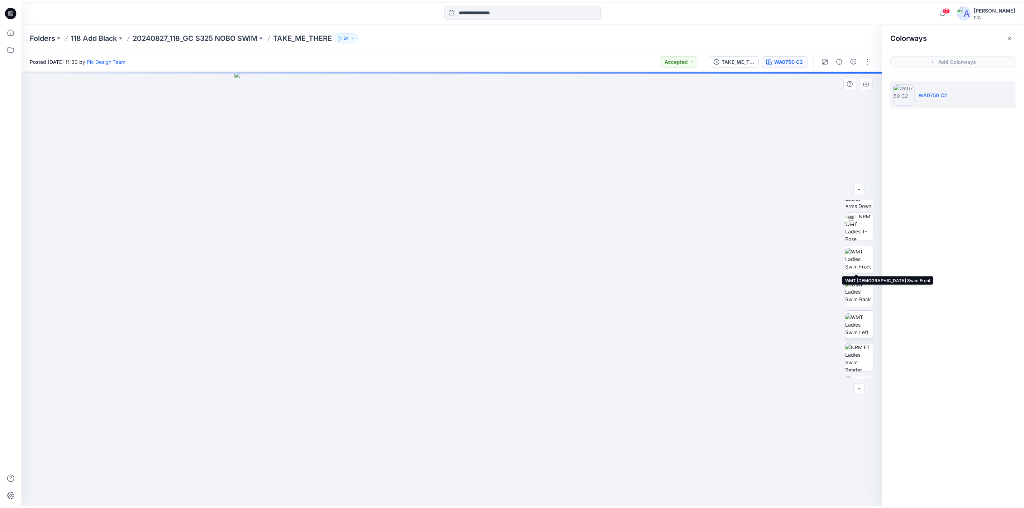
scroll to position [113, 0]
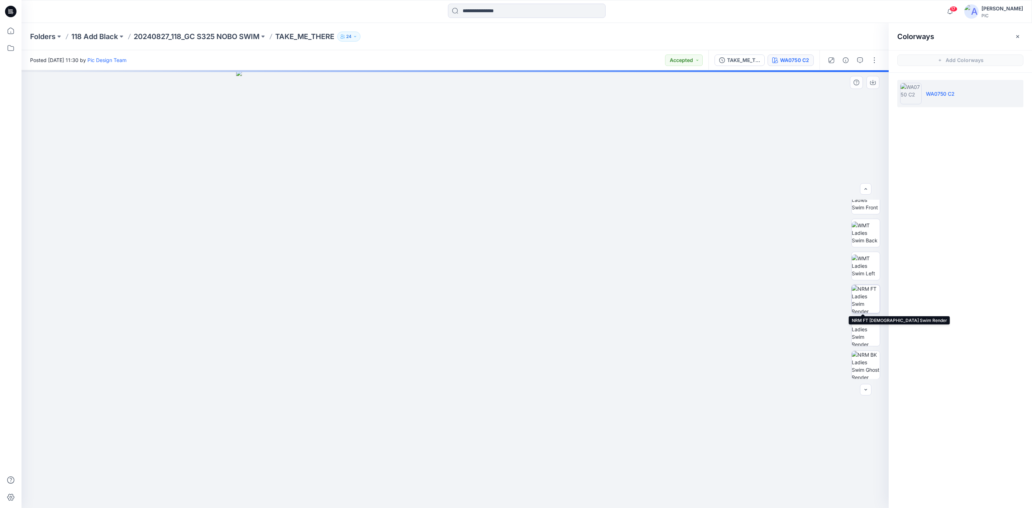
click at [869, 300] on img at bounding box center [866, 299] width 28 height 28
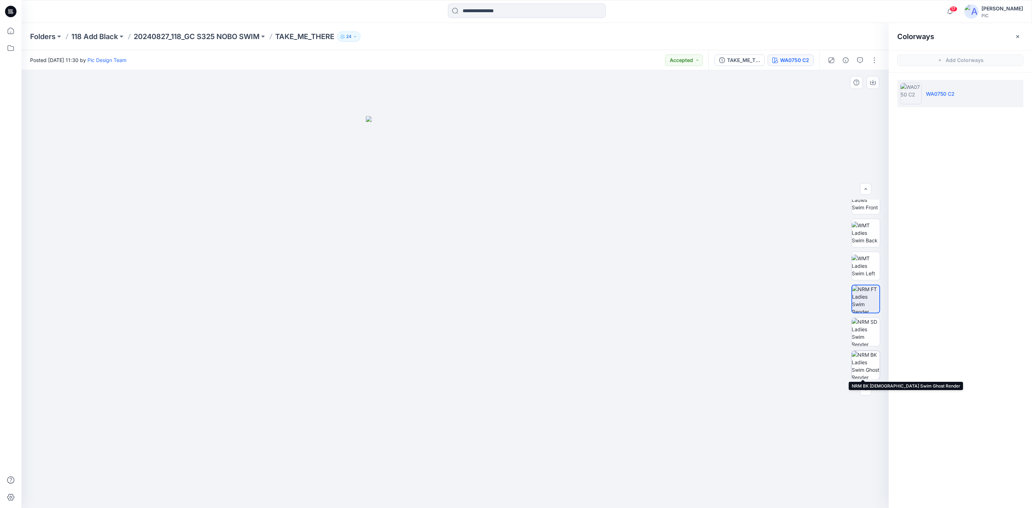
click at [864, 360] on img at bounding box center [866, 365] width 28 height 28
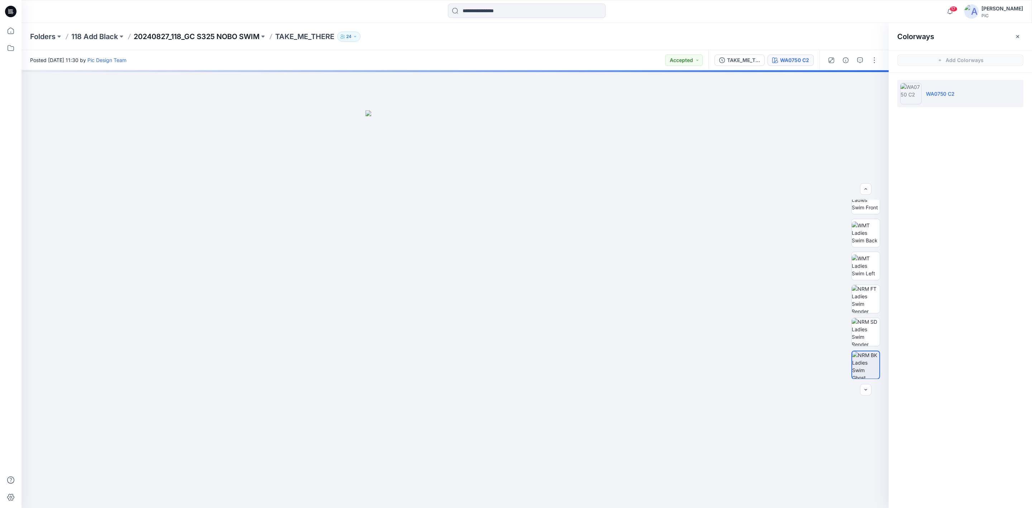
click at [191, 32] on p "20240827_118_GC S325 NOBO SWIM" at bounding box center [197, 37] width 126 height 10
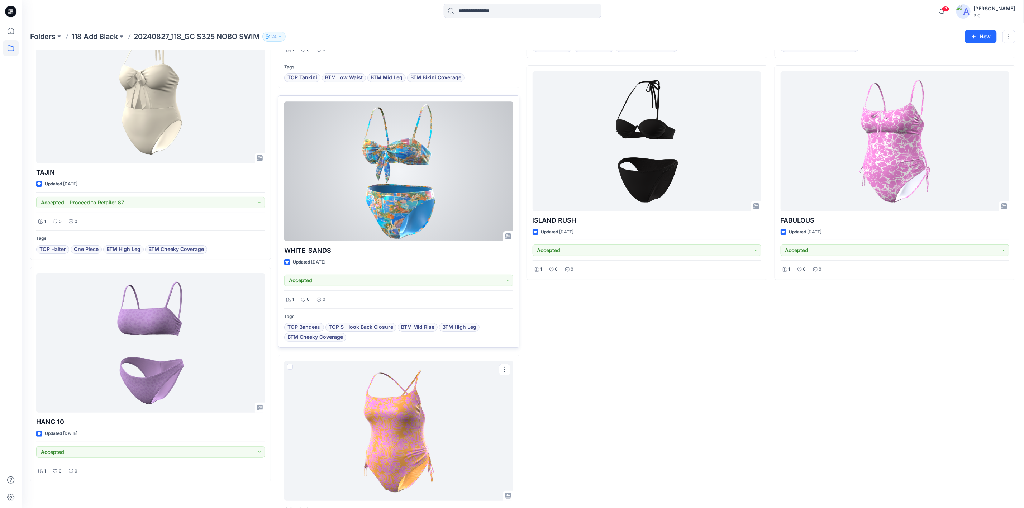
scroll to position [2010, 0]
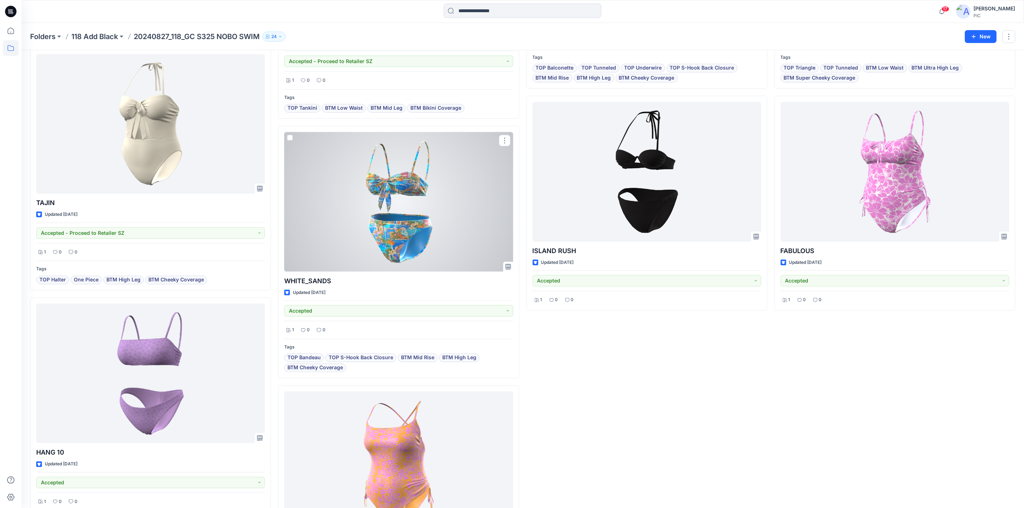
click at [379, 234] on div at bounding box center [398, 201] width 229 height 139
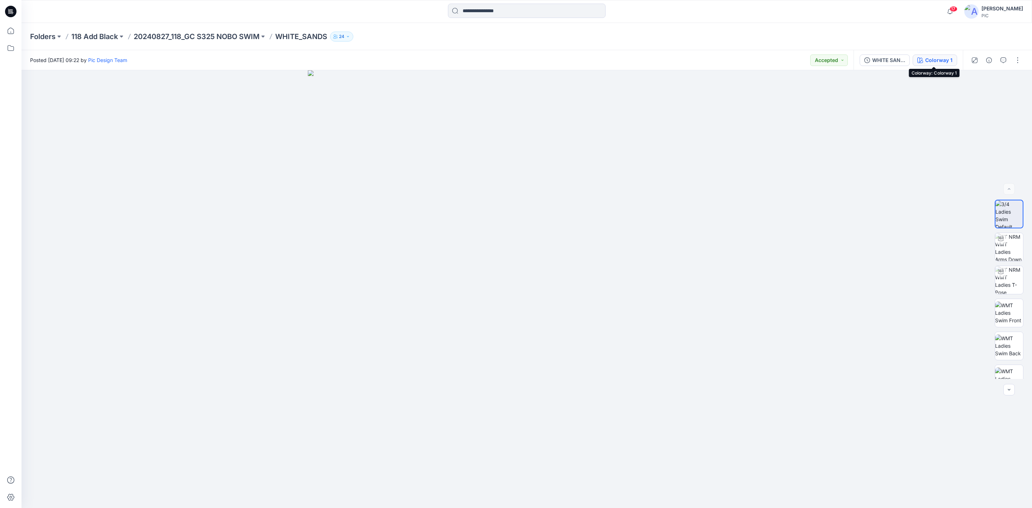
click at [932, 57] on div "Colorway 1" at bounding box center [938, 60] width 27 height 8
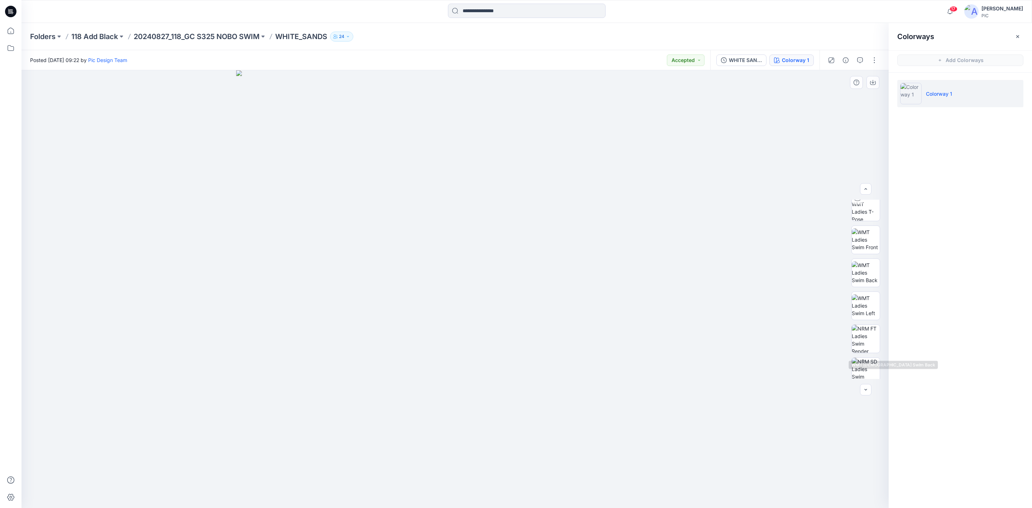
scroll to position [113, 0]
click at [865, 305] on img at bounding box center [866, 299] width 28 height 28
click at [177, 33] on p "20240827_118_GC S325 NOBO SWIM" at bounding box center [197, 37] width 126 height 10
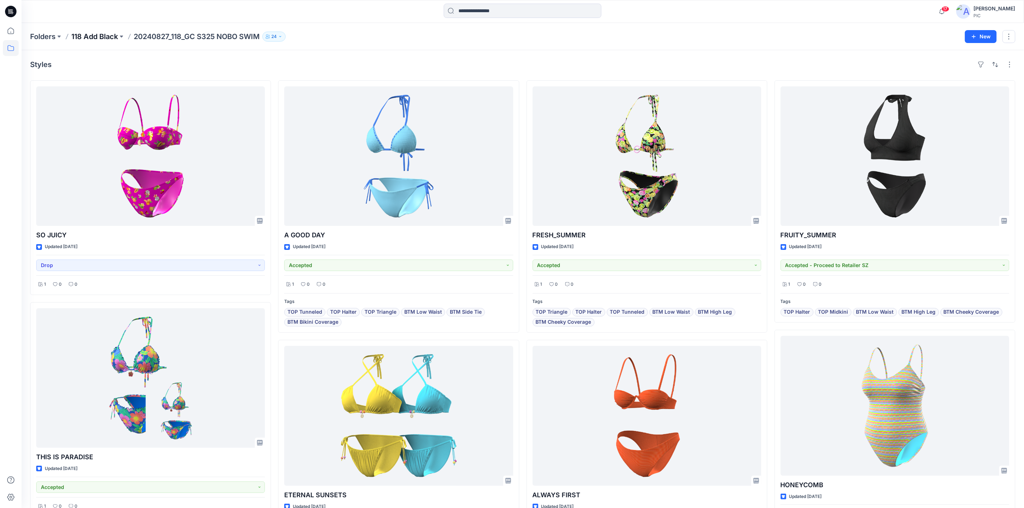
click at [94, 35] on p "118 Add Black" at bounding box center [94, 37] width 47 height 10
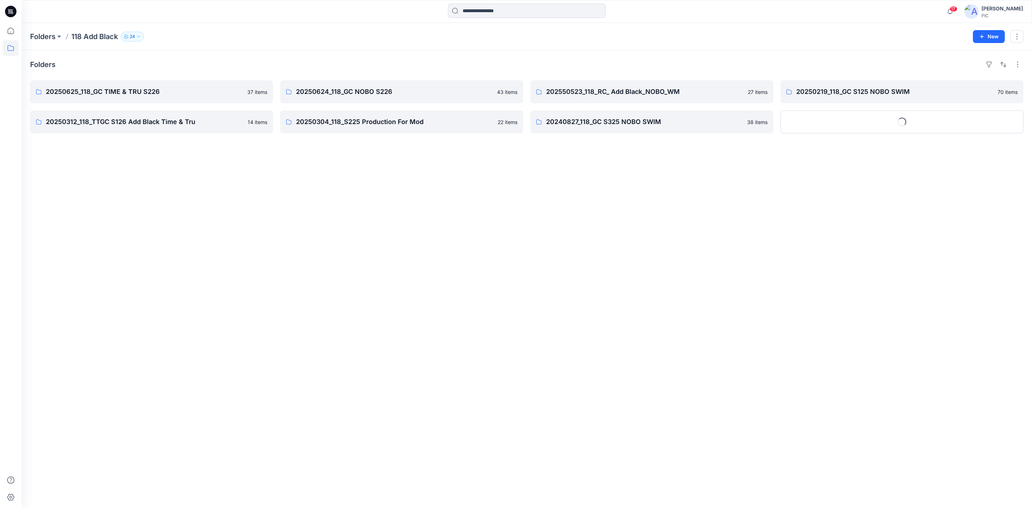
click at [271, 262] on div "Folders 20250625_118_GC TIME & TRU S226 37 items 20250312_118_TTGC S126 Add Bla…" at bounding box center [526, 279] width 1010 height 458
drag, startPoint x: 230, startPoint y: 171, endPoint x: 81, endPoint y: 55, distance: 188.9
click at [230, 170] on div "Folders 20250625_118_GC TIME & TRU S226 37 items 20250312_118_TTGC S126 Add Bla…" at bounding box center [526, 279] width 1010 height 458
click at [140, 91] on p "20250625_118_GC TIME & TRU S226" at bounding box center [151, 92] width 210 height 10
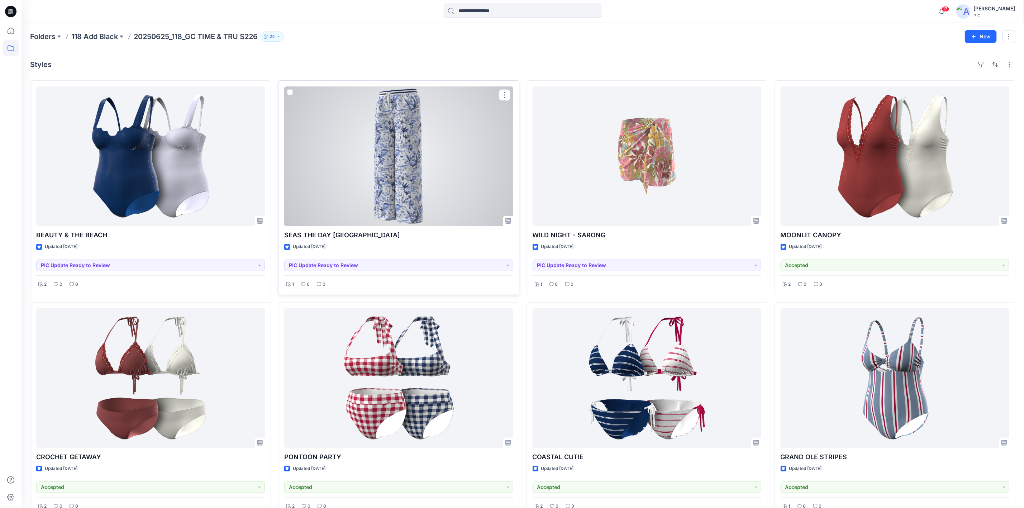
click at [403, 147] on div at bounding box center [398, 155] width 229 height 139
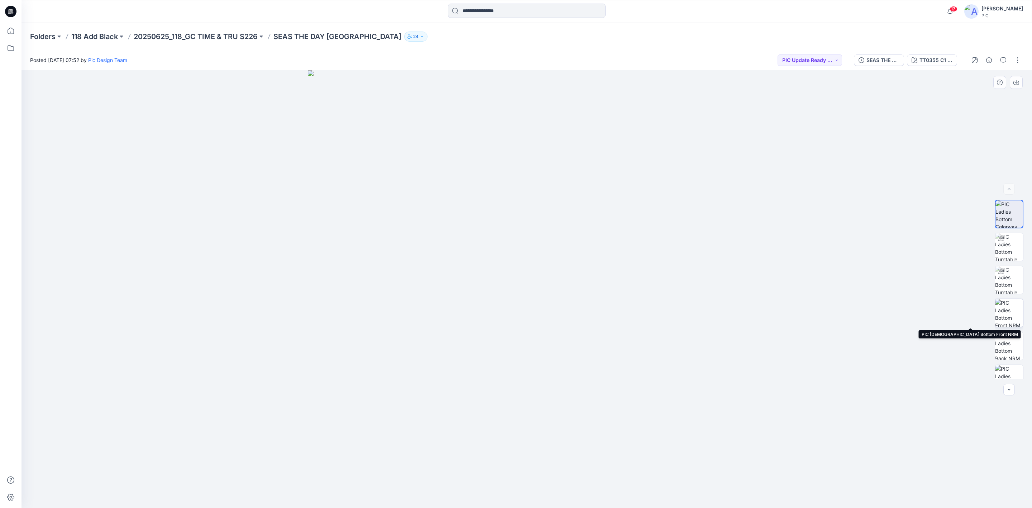
click at [1003, 304] on img at bounding box center [1009, 313] width 28 height 28
click at [1016, 82] on icon "button" at bounding box center [1016, 82] width 3 height 4
click at [1015, 83] on icon "button" at bounding box center [1016, 83] width 6 height 6
click at [1003, 363] on img at bounding box center [1009, 365] width 28 height 28
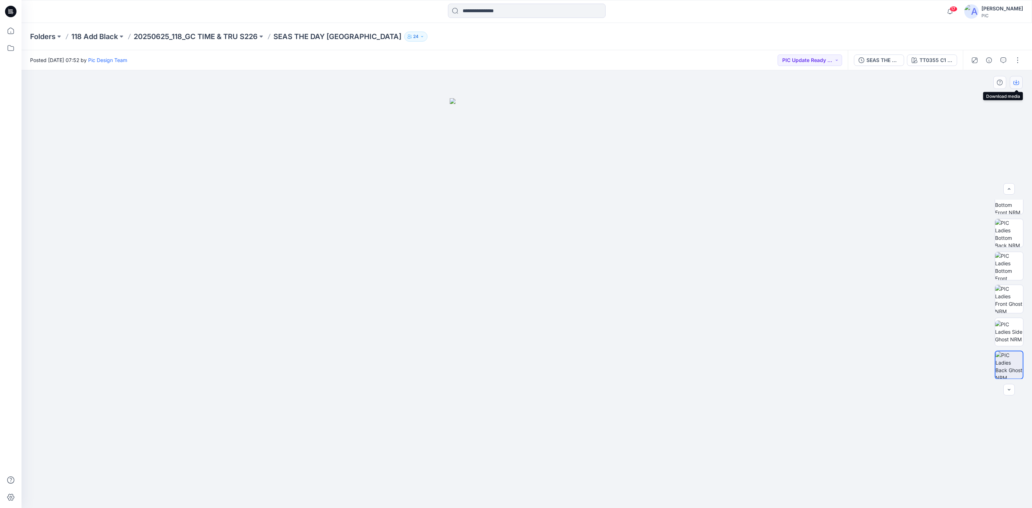
click at [1016, 82] on icon "button" at bounding box center [1016, 83] width 6 height 6
click at [321, 32] on p "SEAS THE DAY [GEOGRAPHIC_DATA]" at bounding box center [337, 37] width 128 height 10
click at [215, 29] on div "Folders 118 Add Black 20250625_118_GC TIME & TRU S226 SEAS THE DAY [GEOGRAPHIC_…" at bounding box center [526, 36] width 1010 height 27
click at [219, 33] on p "20250625_118_GC TIME & TRU S226" at bounding box center [196, 37] width 124 height 10
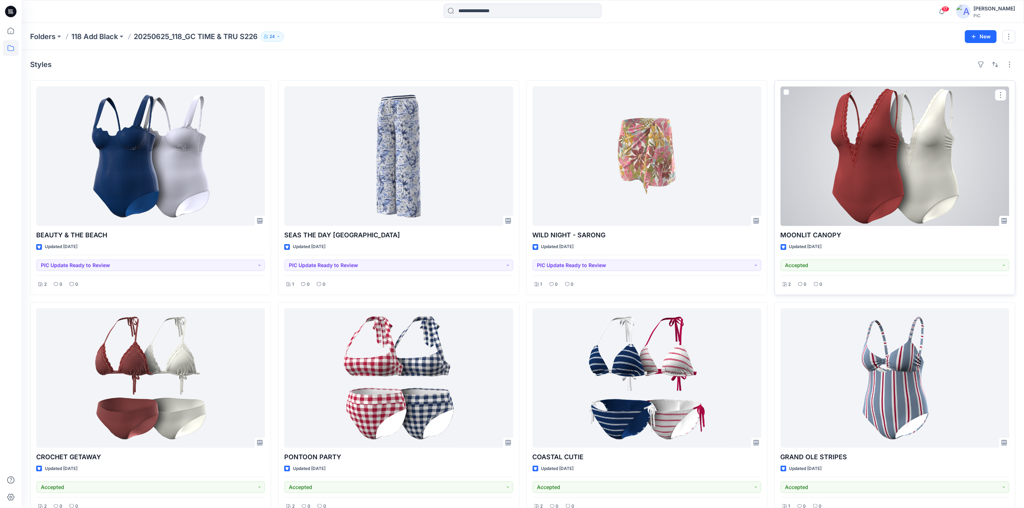
click at [888, 145] on div at bounding box center [894, 155] width 229 height 139
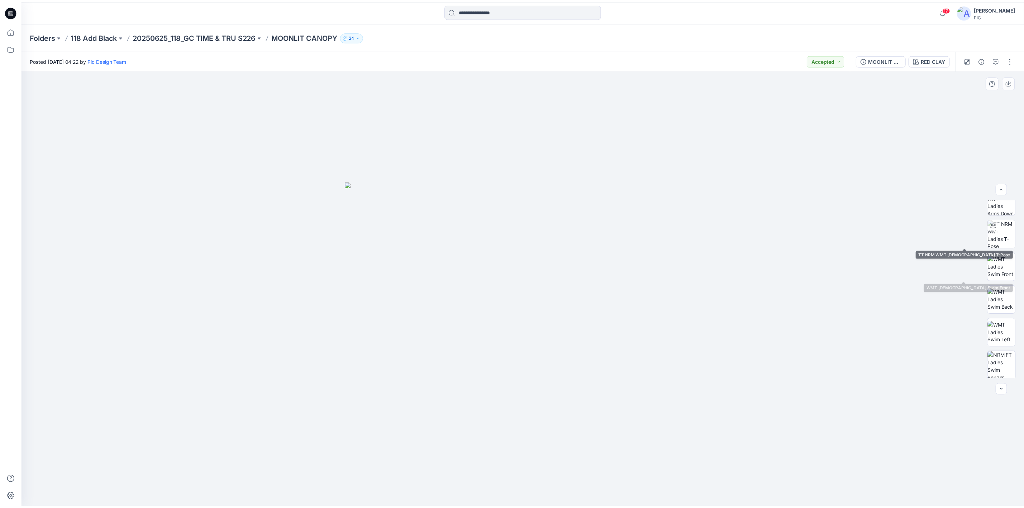
scroll to position [107, 0]
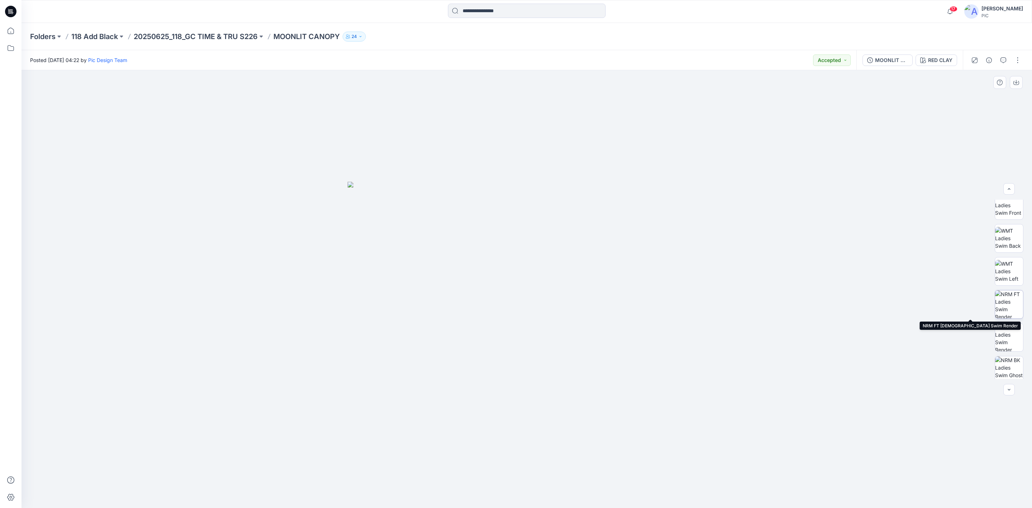
click at [1004, 306] on img at bounding box center [1009, 304] width 28 height 28
click at [1016, 80] on icon "button" at bounding box center [1016, 82] width 3 height 4
click at [1013, 368] on img at bounding box center [1009, 370] width 28 height 28
drag, startPoint x: 1017, startPoint y: 80, endPoint x: 1022, endPoint y: 80, distance: 5.4
click at [1017, 80] on icon "button" at bounding box center [1016, 83] width 6 height 6
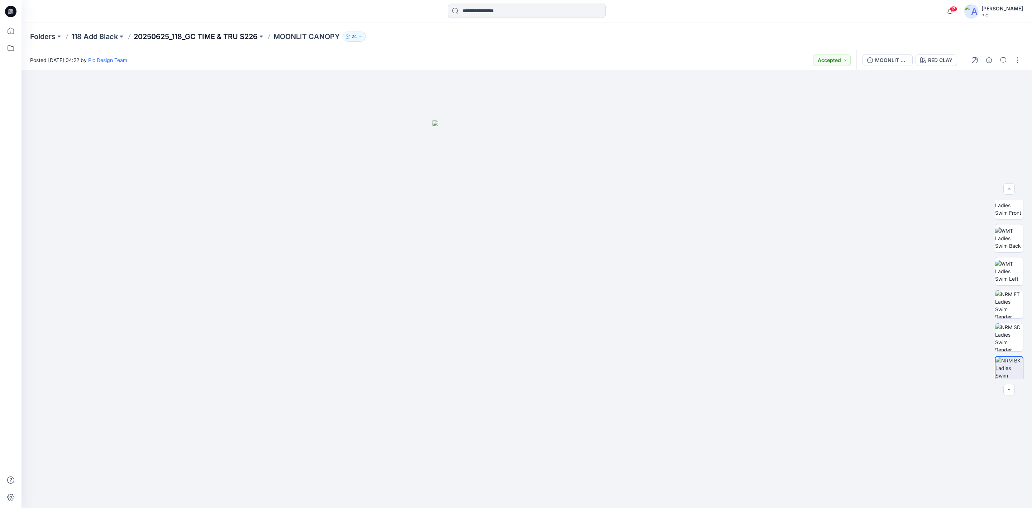
click at [229, 37] on p "20250625_118_GC TIME & TRU S226" at bounding box center [196, 37] width 124 height 10
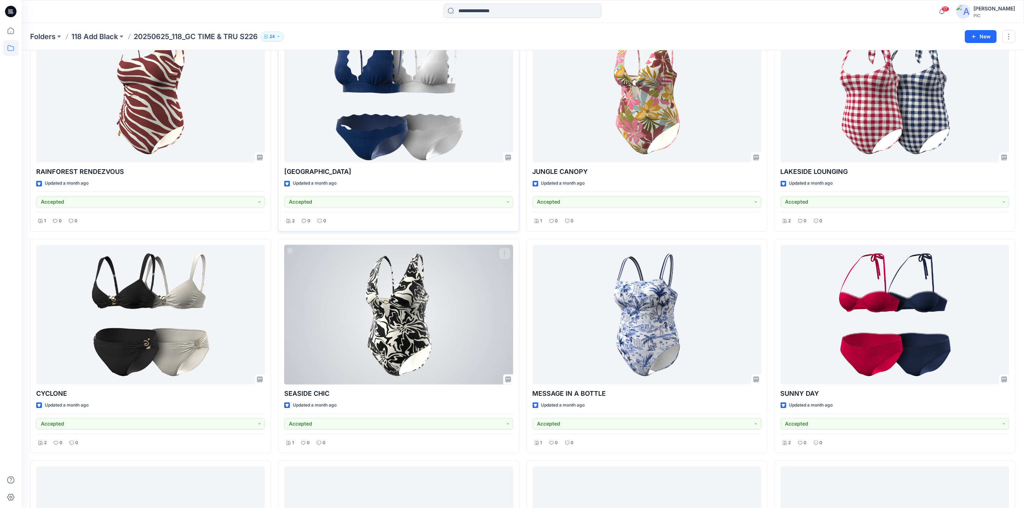
scroll to position [1184, 0]
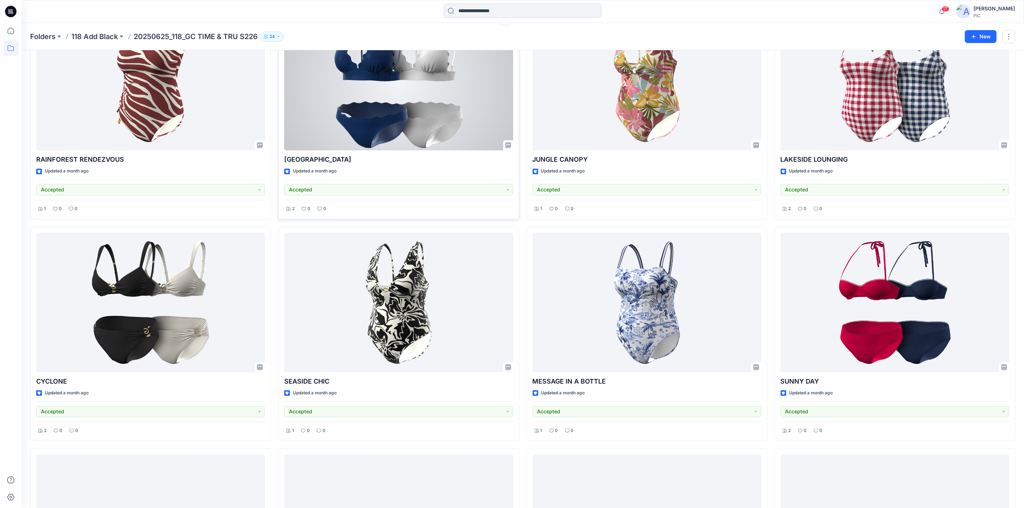
click at [392, 127] on div at bounding box center [398, 80] width 229 height 139
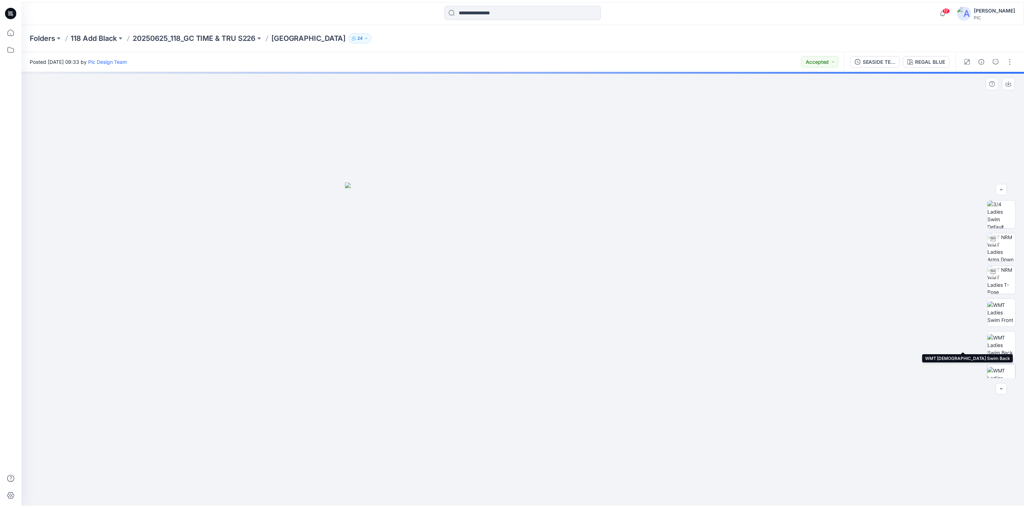
scroll to position [146, 0]
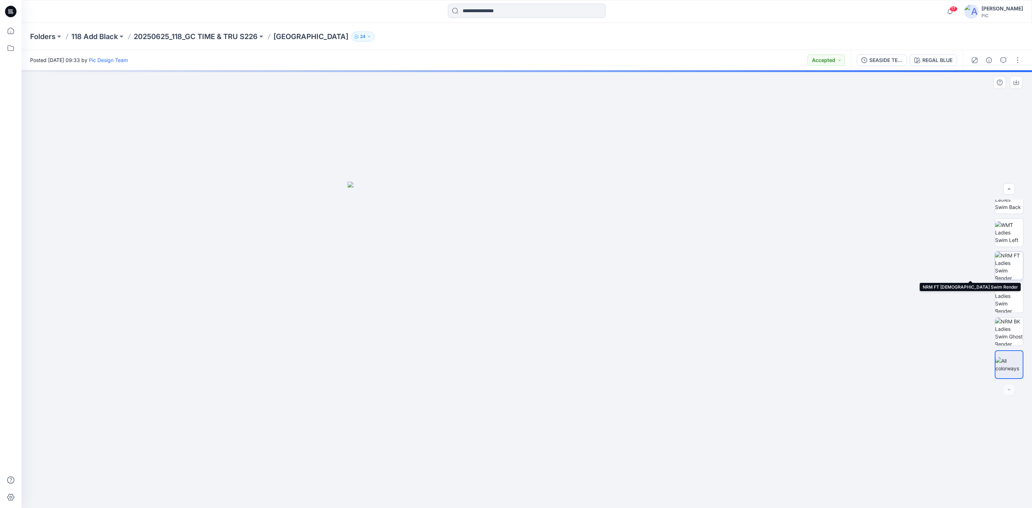
click at [1007, 258] on img at bounding box center [1009, 266] width 28 height 28
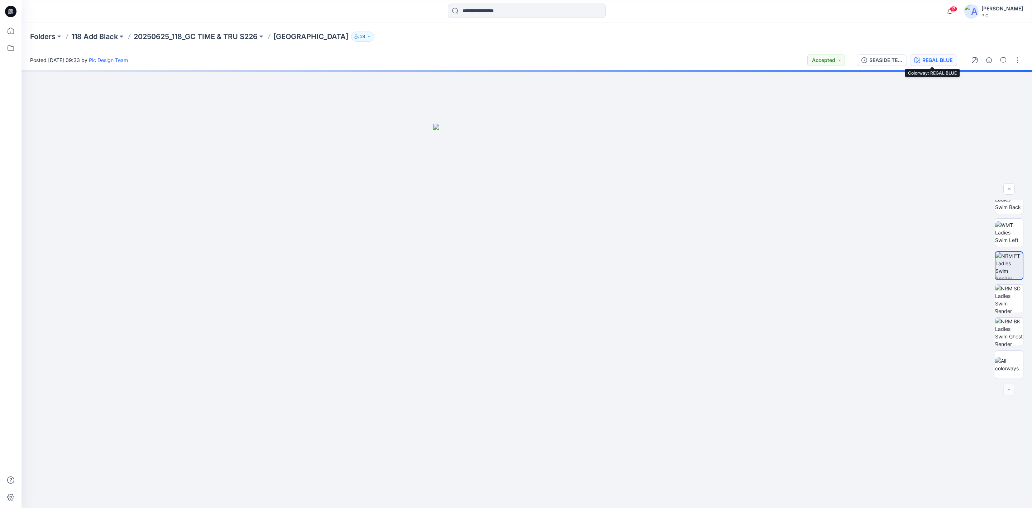
click at [927, 57] on div "REGAL BLUE" at bounding box center [937, 60] width 30 height 8
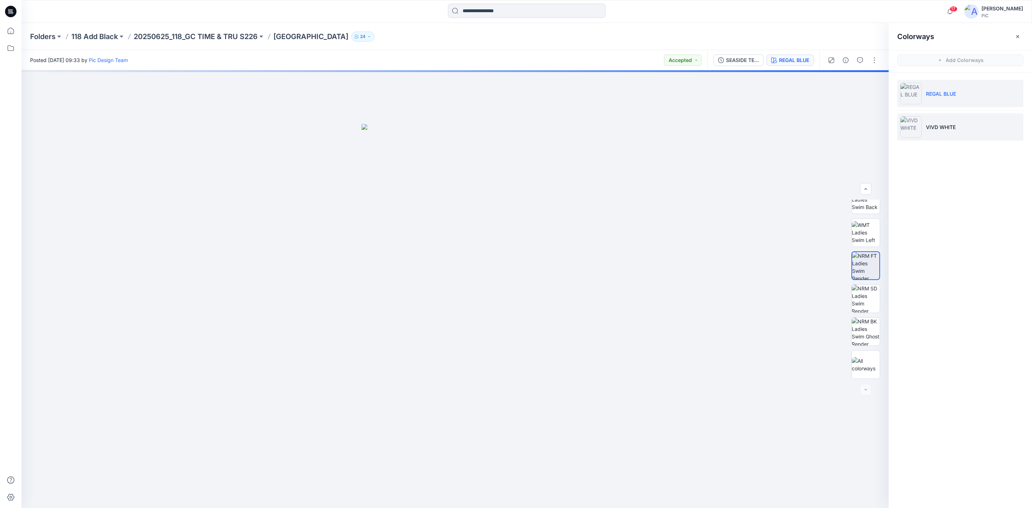
click at [916, 128] on img at bounding box center [910, 126] width 21 height 21
click at [871, 261] on img at bounding box center [866, 266] width 28 height 28
click at [912, 95] on img at bounding box center [910, 93] width 21 height 21
click at [870, 257] on img at bounding box center [866, 266] width 28 height 28
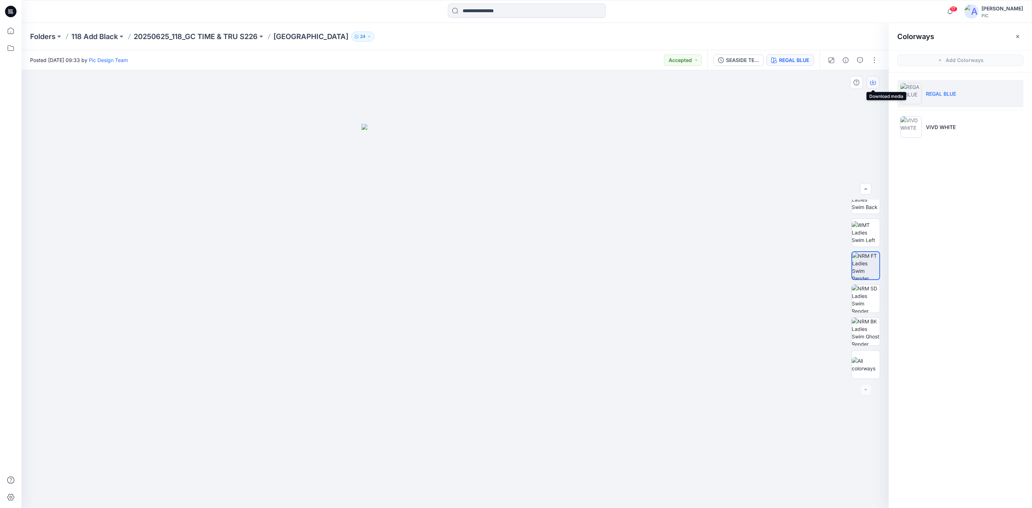
click at [875, 82] on icon "button" at bounding box center [873, 83] width 6 height 6
click at [865, 327] on img at bounding box center [866, 331] width 28 height 28
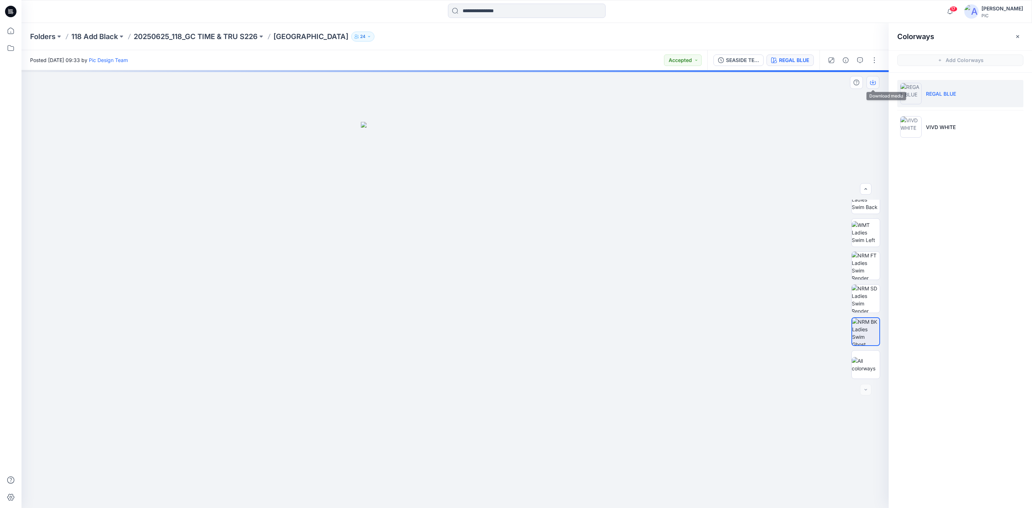
click at [873, 81] on icon "button" at bounding box center [873, 83] width 6 height 6
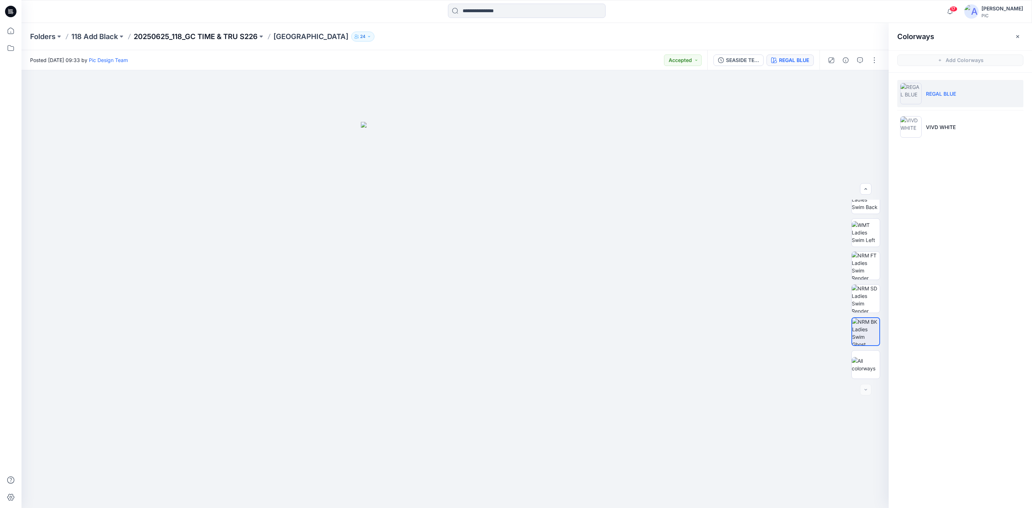
click at [213, 35] on p "20250625_118_GC TIME & TRU S226" at bounding box center [196, 37] width 124 height 10
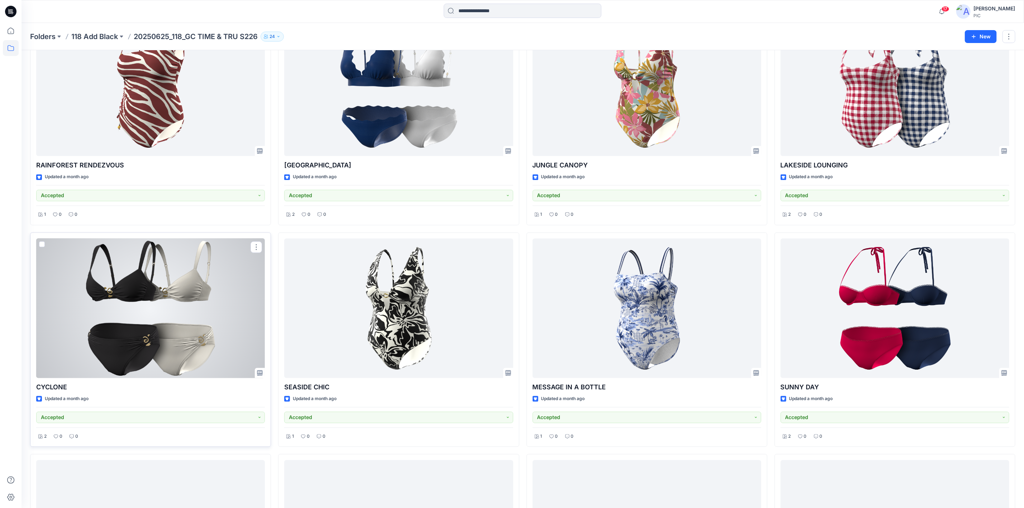
scroll to position [1182, 0]
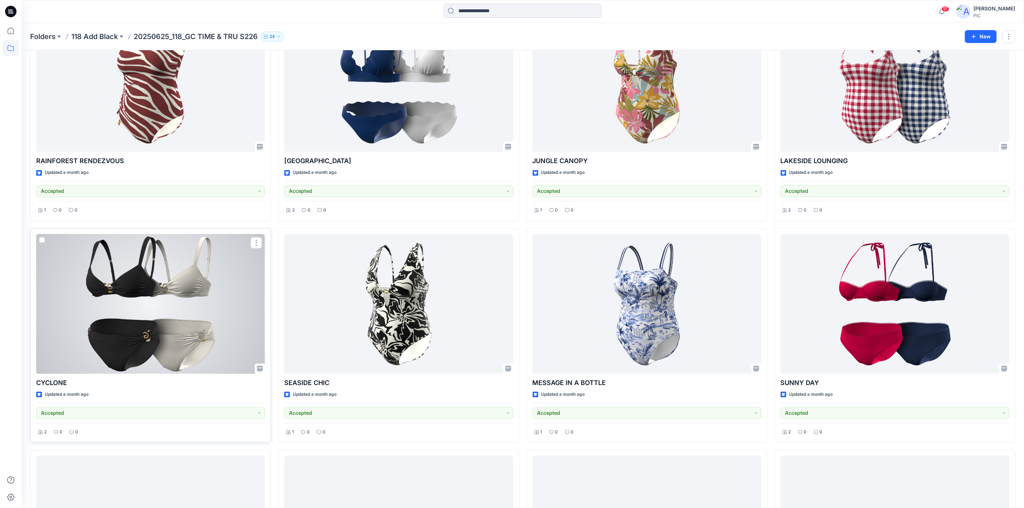
click at [165, 296] on div at bounding box center [150, 303] width 229 height 139
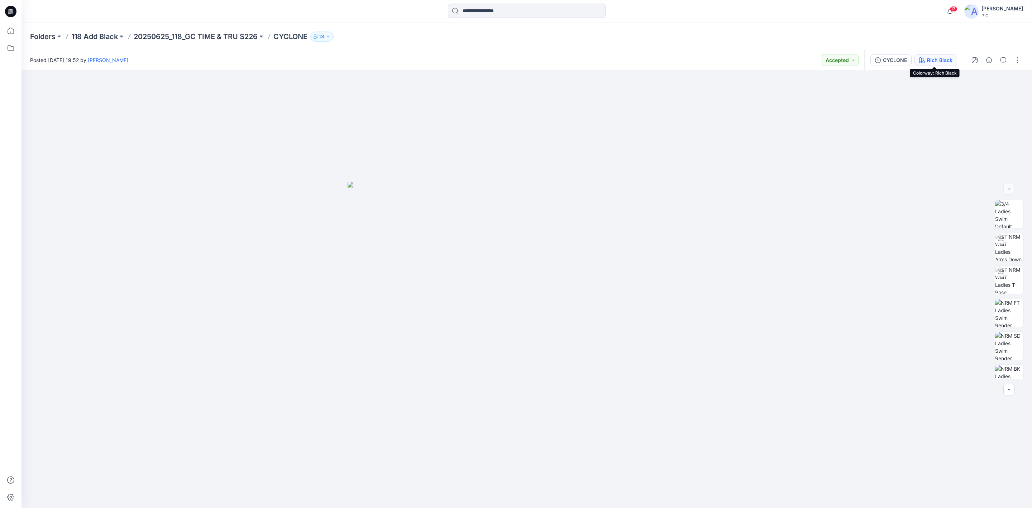
click at [925, 57] on button "Rich Black" at bounding box center [935, 59] width 43 height 11
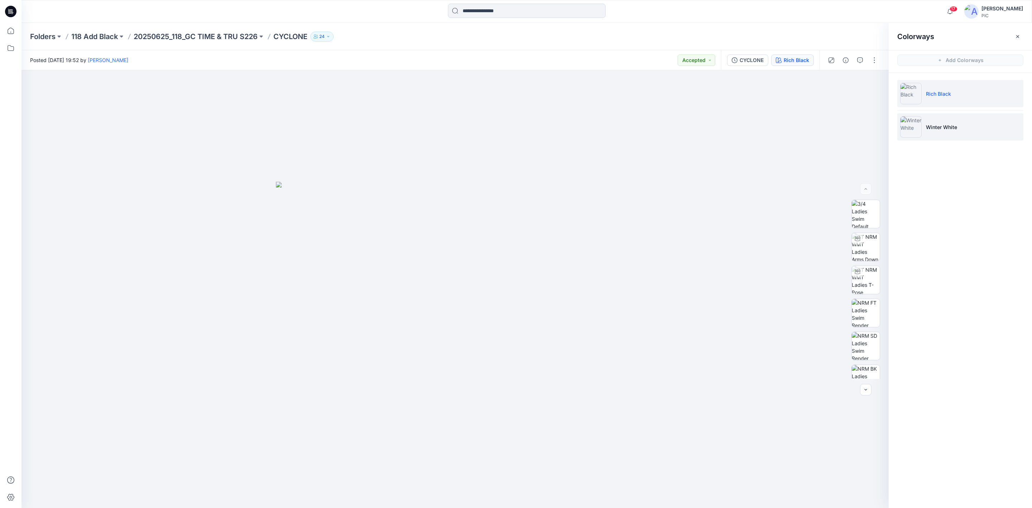
click at [910, 125] on img at bounding box center [910, 126] width 21 height 21
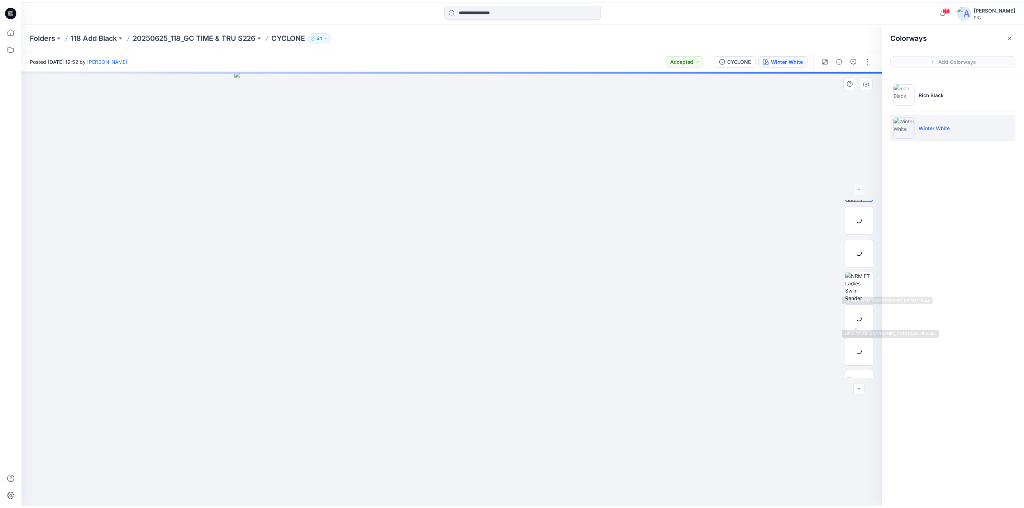
scroll to position [47, 0]
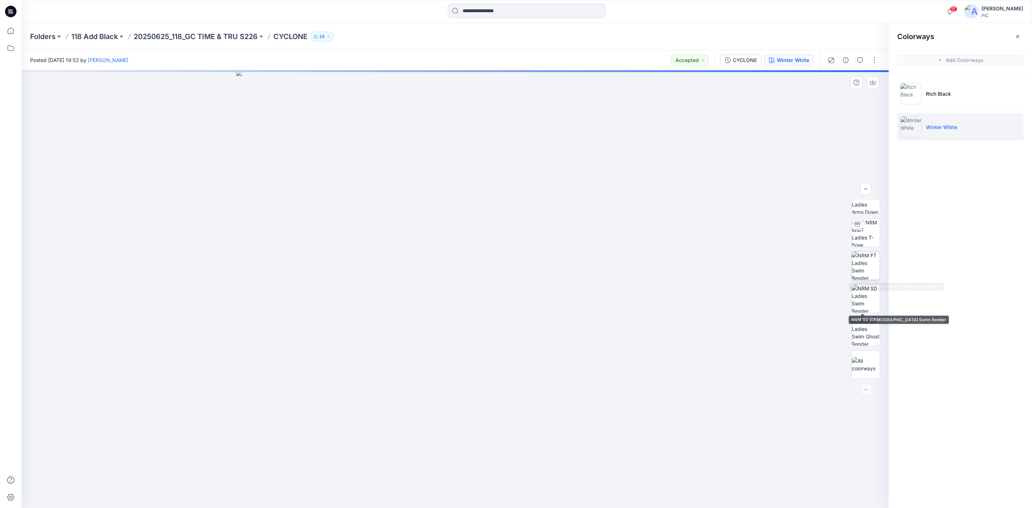
click at [866, 266] on img at bounding box center [866, 266] width 28 height 28
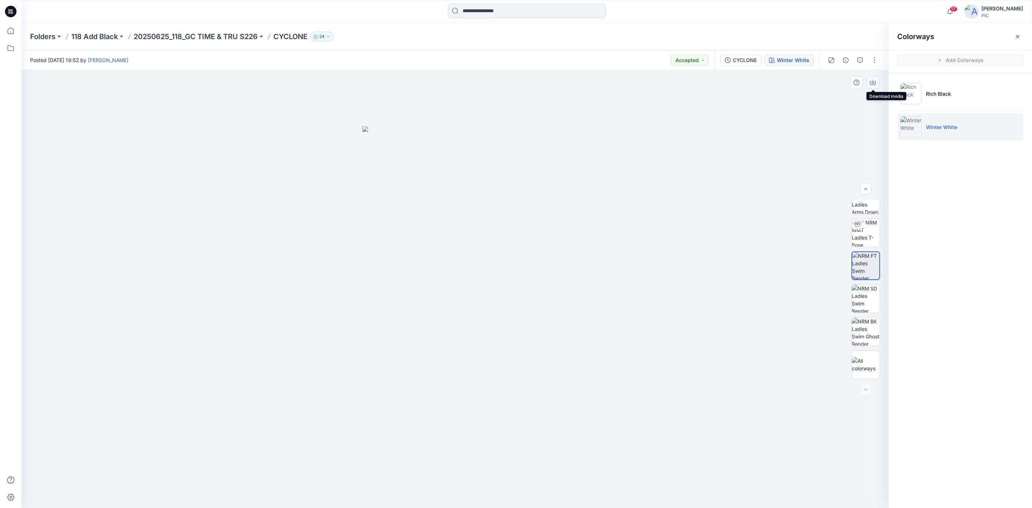
click at [875, 82] on button "button" at bounding box center [872, 82] width 13 height 13
click at [852, 331] on img at bounding box center [866, 331] width 28 height 28
click at [872, 83] on icon "button" at bounding box center [873, 83] width 6 height 6
click at [175, 33] on p "20250625_118_GC TIME & TRU S226" at bounding box center [196, 37] width 124 height 10
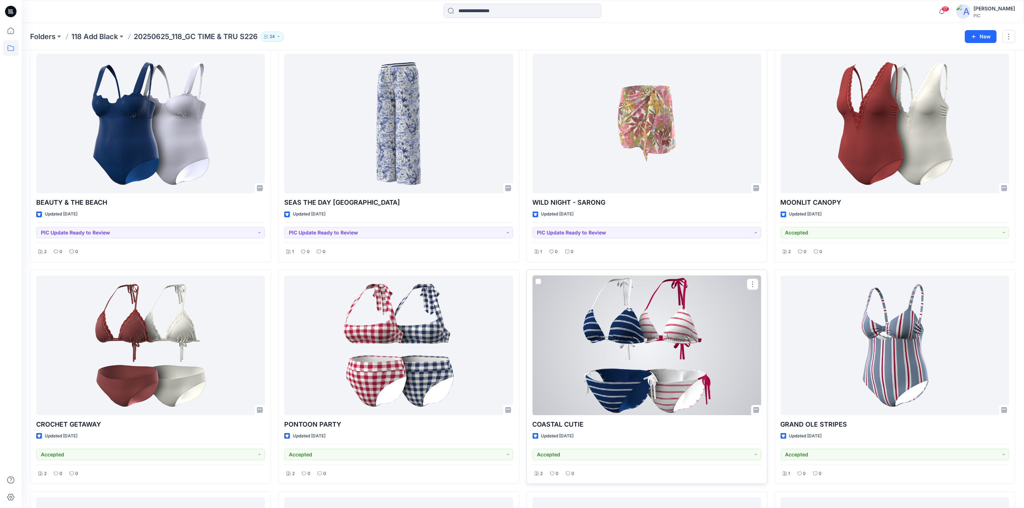
scroll to position [36, 0]
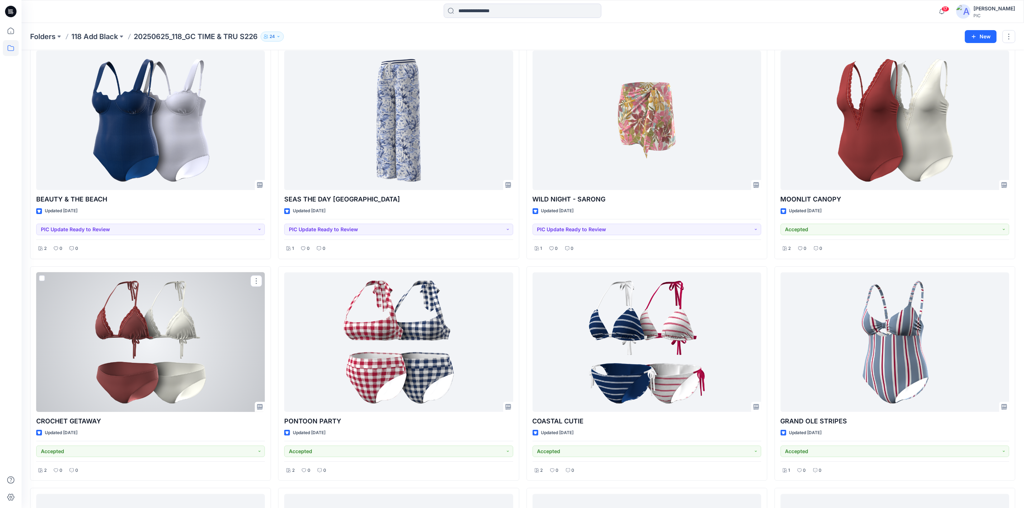
click at [192, 338] on div at bounding box center [150, 341] width 229 height 139
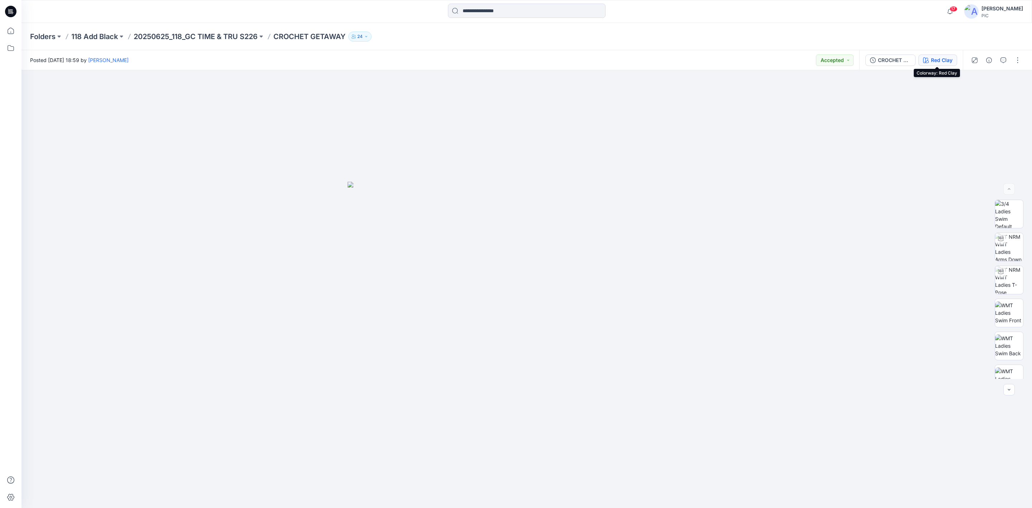
click at [935, 61] on div "Red Clay" at bounding box center [941, 60] width 21 height 8
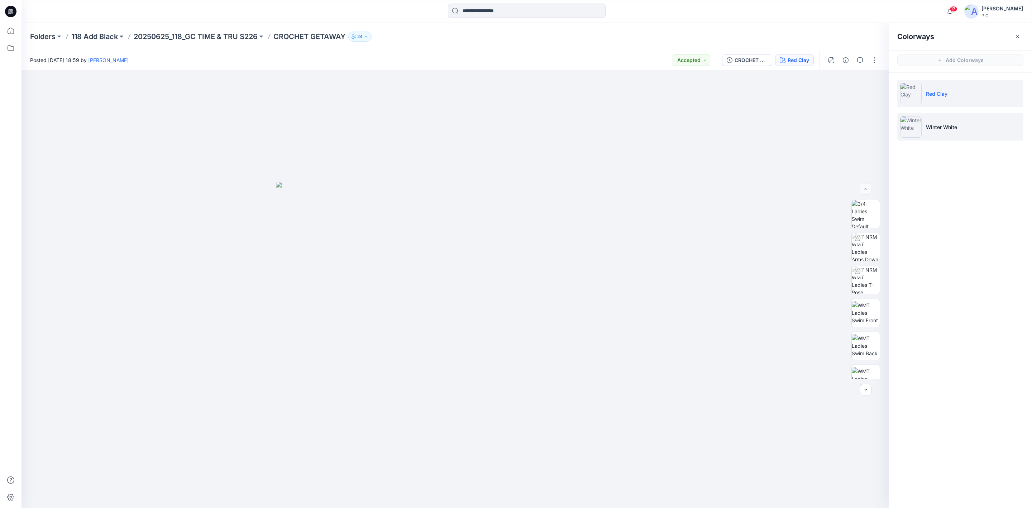
click at [911, 125] on img at bounding box center [910, 126] width 21 height 21
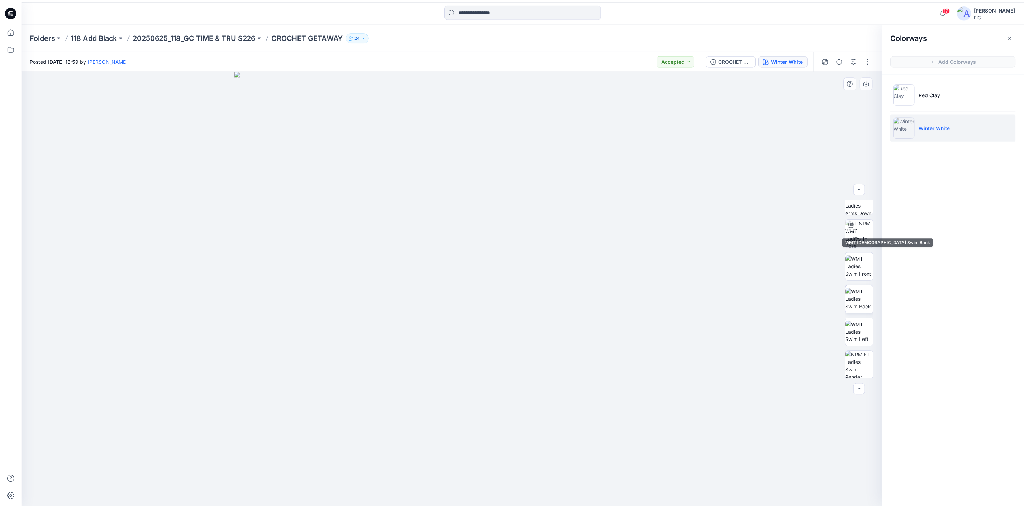
scroll to position [143, 0]
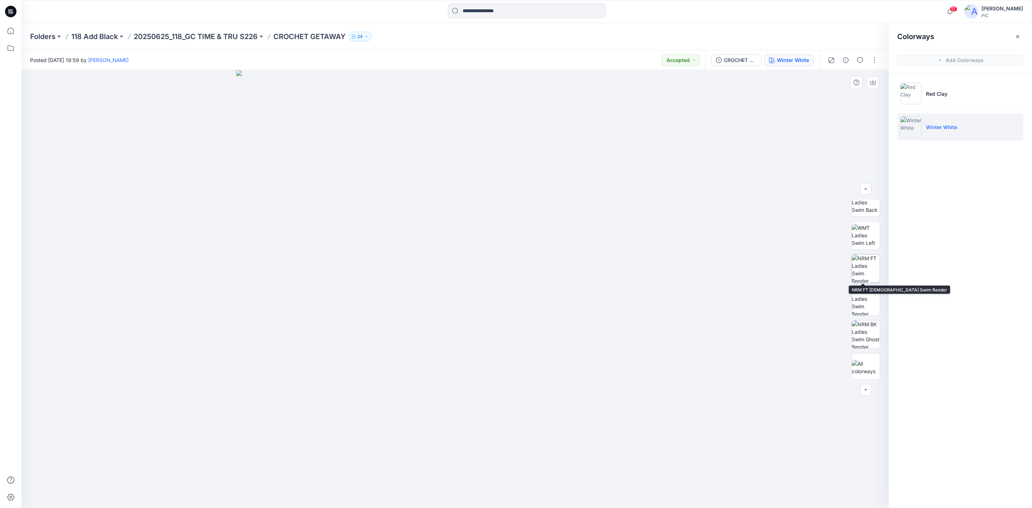
click at [865, 268] on img at bounding box center [866, 268] width 28 height 28
click at [872, 78] on button "button" at bounding box center [872, 82] width 13 height 13
click at [863, 333] on img at bounding box center [866, 334] width 28 height 28
click at [872, 80] on icon "button" at bounding box center [873, 83] width 6 height 6
click at [178, 35] on p "20250625_118_GC TIME & TRU S226" at bounding box center [196, 37] width 124 height 10
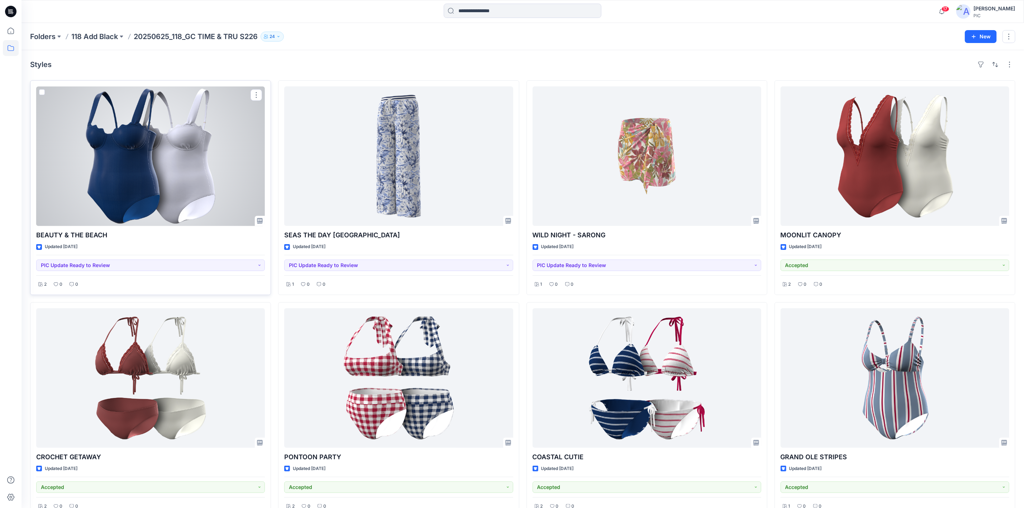
click at [131, 191] on div at bounding box center [150, 155] width 229 height 139
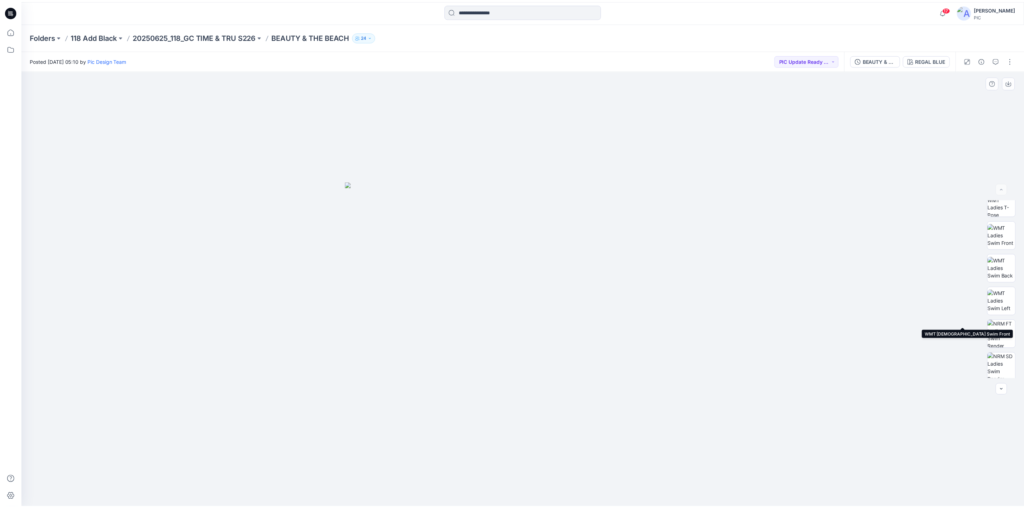
scroll to position [146, 0]
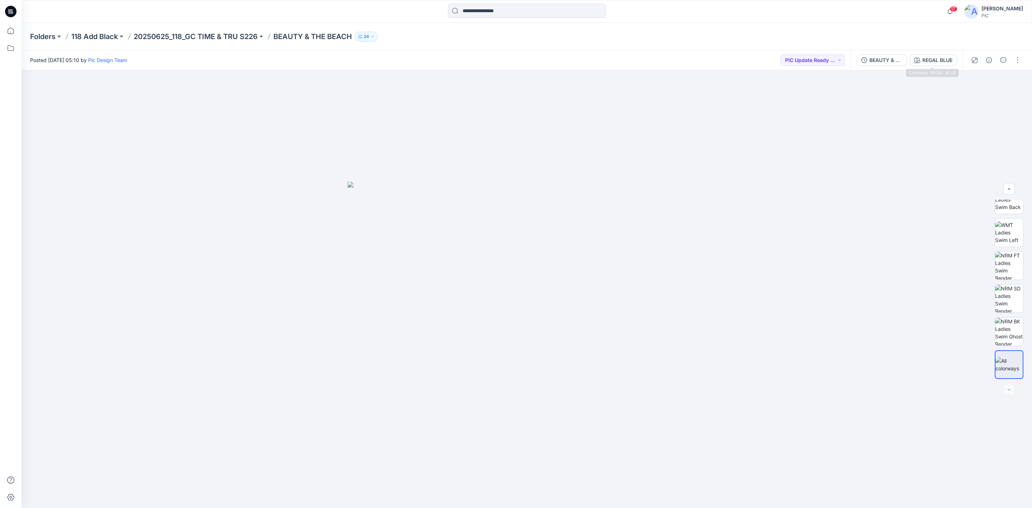
click at [923, 53] on div "BEAUTY & THE BEACH_V4 REGAL BLUE" at bounding box center [907, 60] width 112 height 20
click at [926, 54] on button "REGAL BLUE" at bounding box center [933, 59] width 47 height 11
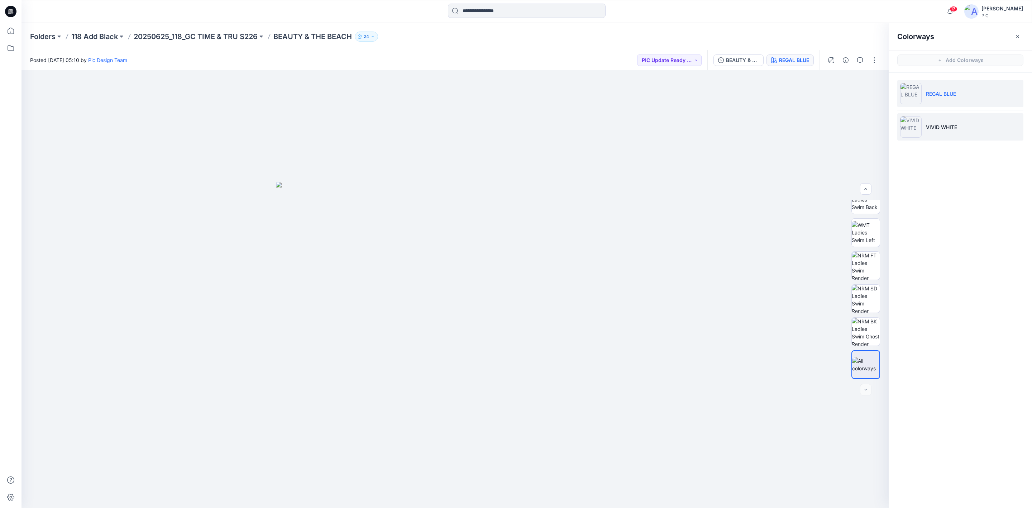
click at [931, 129] on p "VIVID WHITE" at bounding box center [941, 127] width 31 height 8
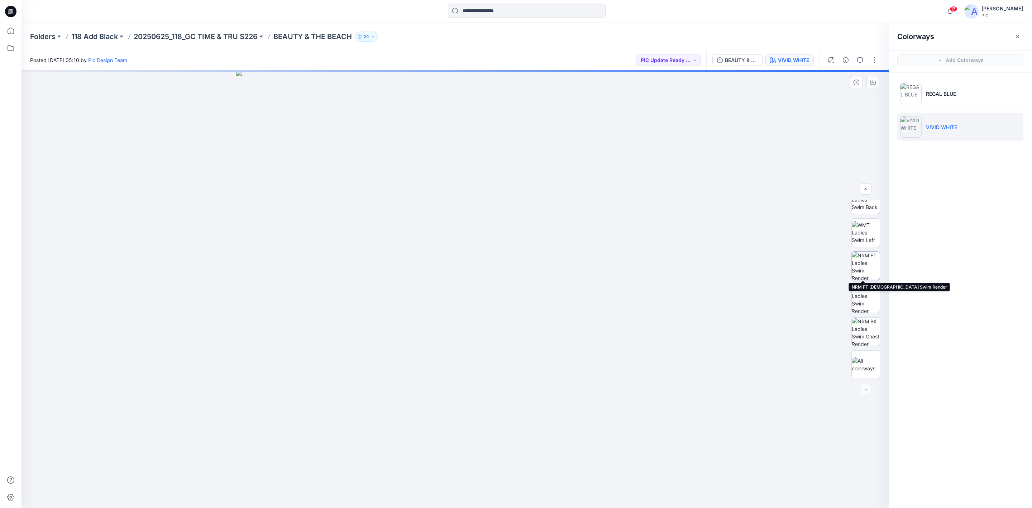
click at [861, 260] on img at bounding box center [866, 266] width 28 height 28
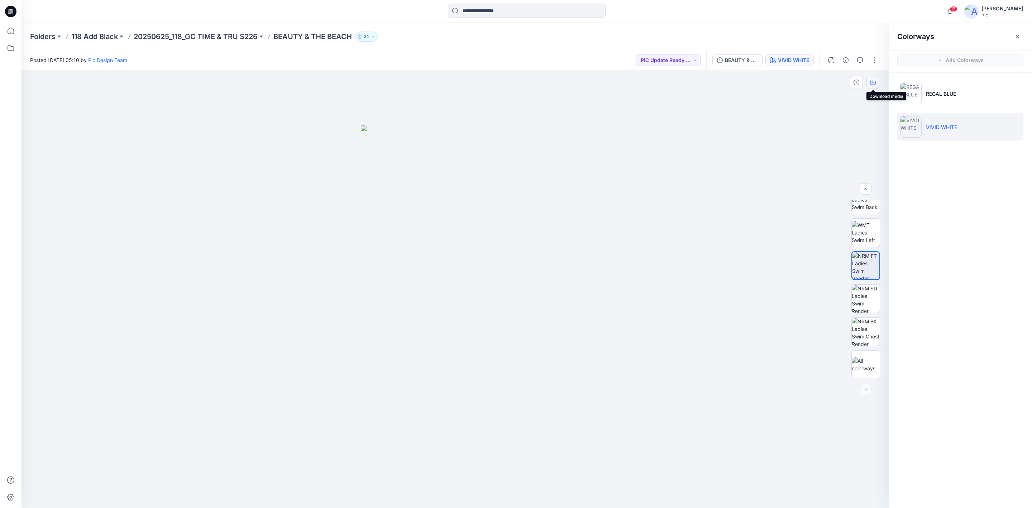
click at [872, 82] on icon "button" at bounding box center [873, 83] width 6 height 6
click at [865, 332] on img at bounding box center [866, 331] width 28 height 28
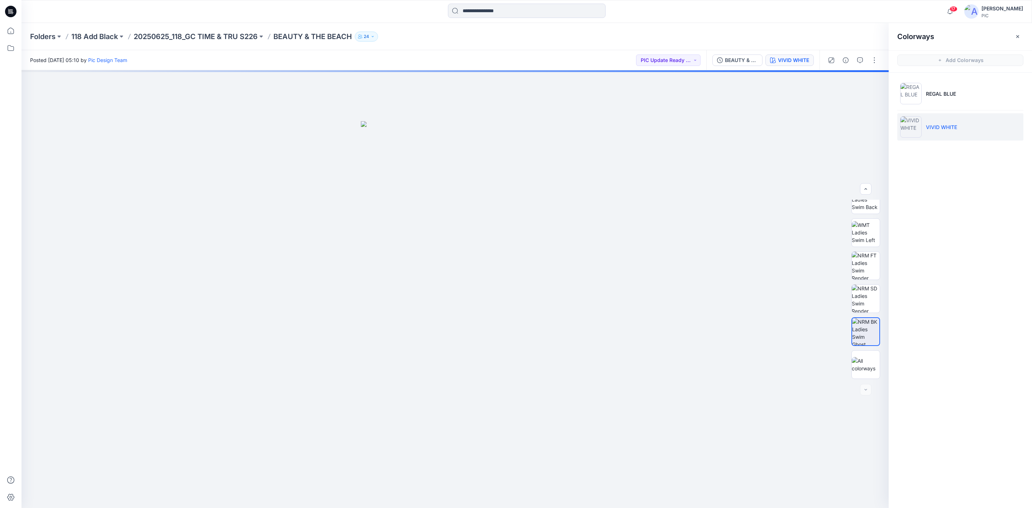
click at [937, 334] on div "Colorways Add Colorways REGAL BLUE VIVID WHITE" at bounding box center [960, 265] width 143 height 485
click at [871, 83] on icon "button" at bounding box center [873, 83] width 6 height 6
click at [96, 35] on p "118 Add Black" at bounding box center [94, 37] width 47 height 10
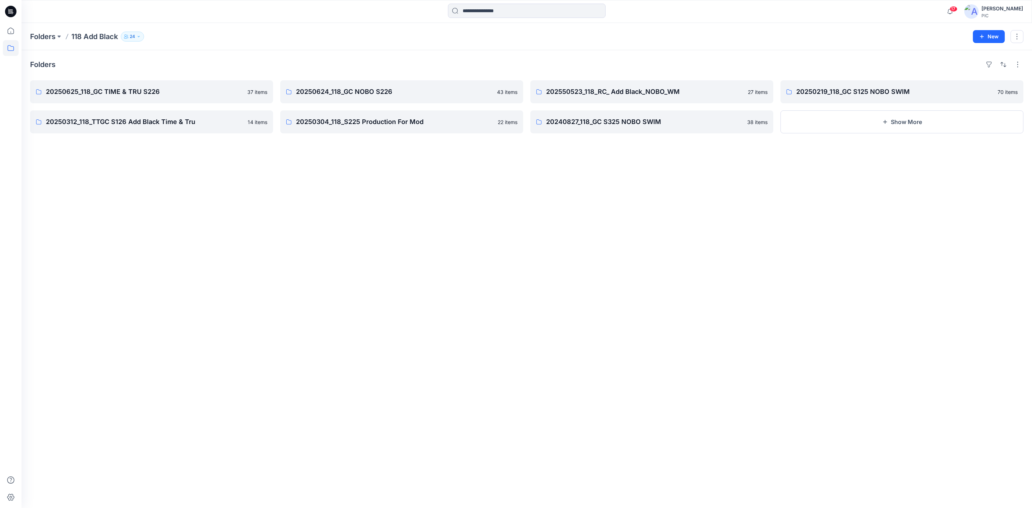
click at [305, 315] on div "Folders 20250625_118_GC TIME & TRU S226 37 items 20250312_118_TTGC S126 Add Bla…" at bounding box center [526, 279] width 1010 height 458
click at [395, 92] on p "20250624_118_GC NOBO S226" at bounding box center [401, 92] width 210 height 10
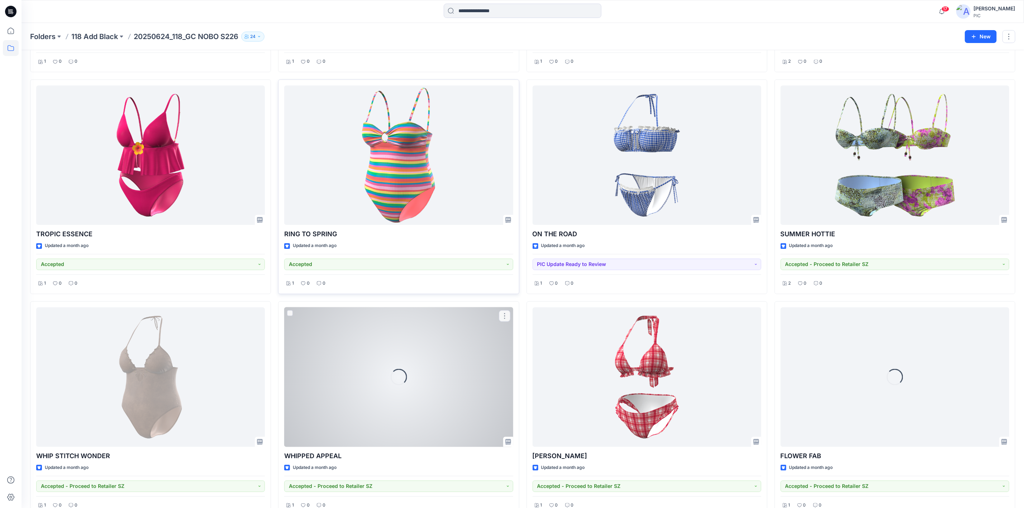
scroll to position [1219, 0]
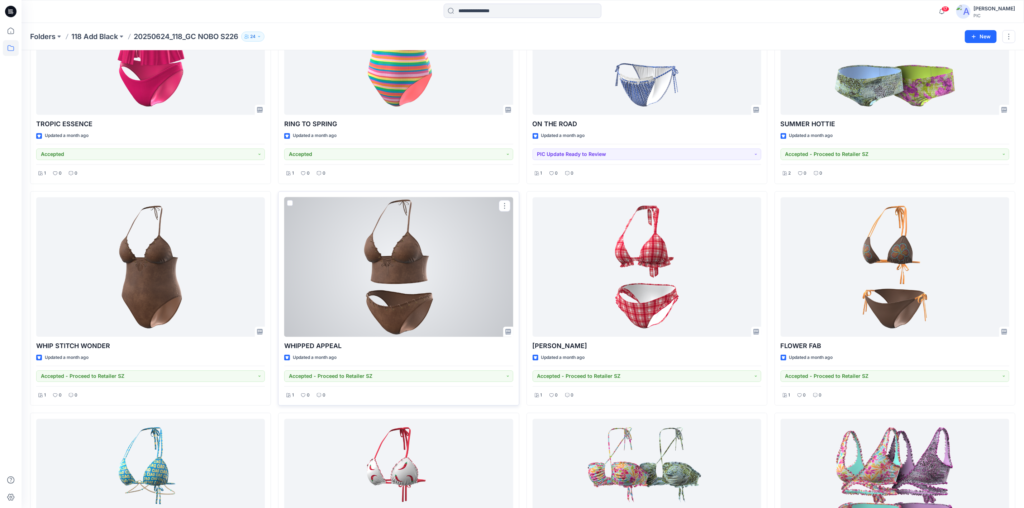
click at [388, 276] on div at bounding box center [398, 266] width 229 height 139
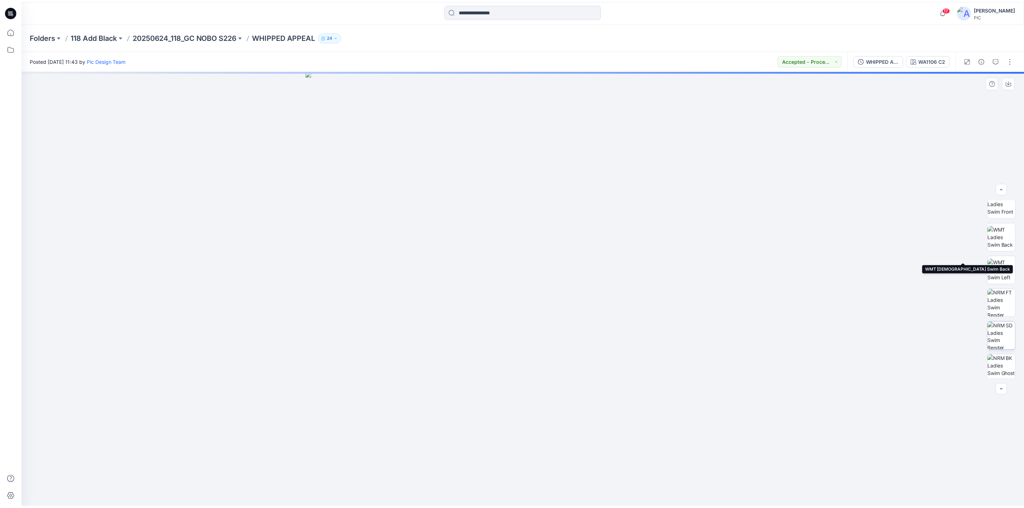
scroll to position [113, 0]
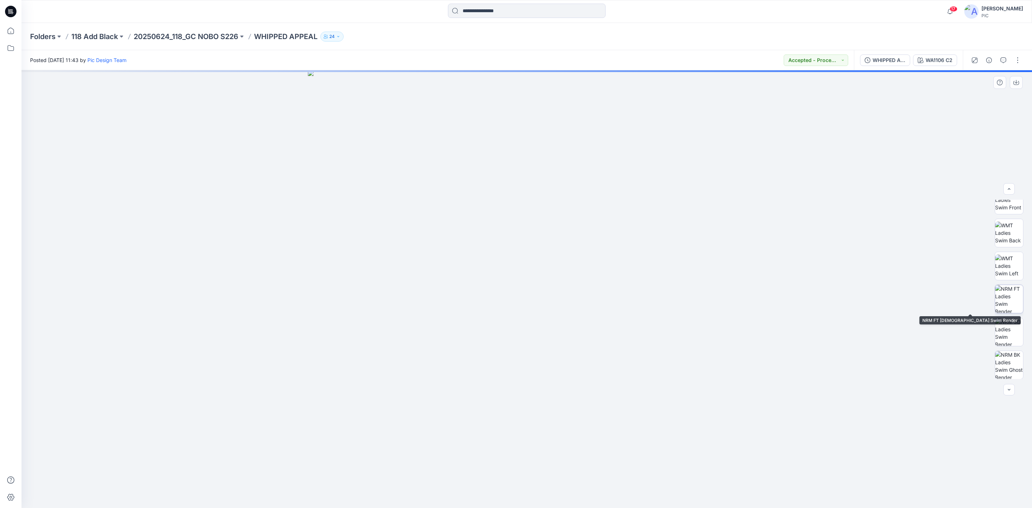
click at [1009, 299] on img at bounding box center [1009, 299] width 28 height 28
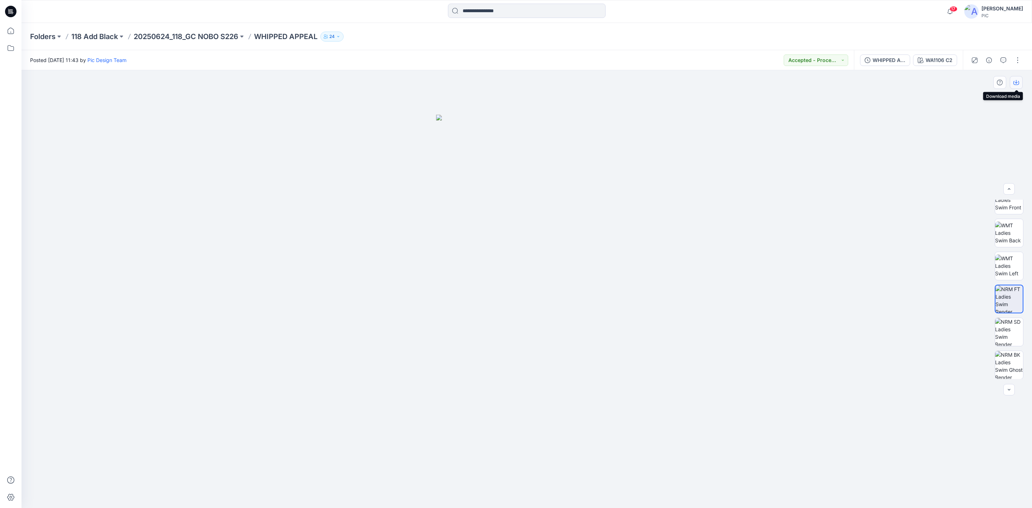
click at [1013, 80] on icon "button" at bounding box center [1016, 83] width 6 height 6
click at [1007, 357] on img at bounding box center [1009, 365] width 28 height 28
click at [1016, 82] on icon "button" at bounding box center [1016, 83] width 6 height 6
click at [171, 36] on p "20250624_118_GC NOBO S226" at bounding box center [186, 37] width 105 height 10
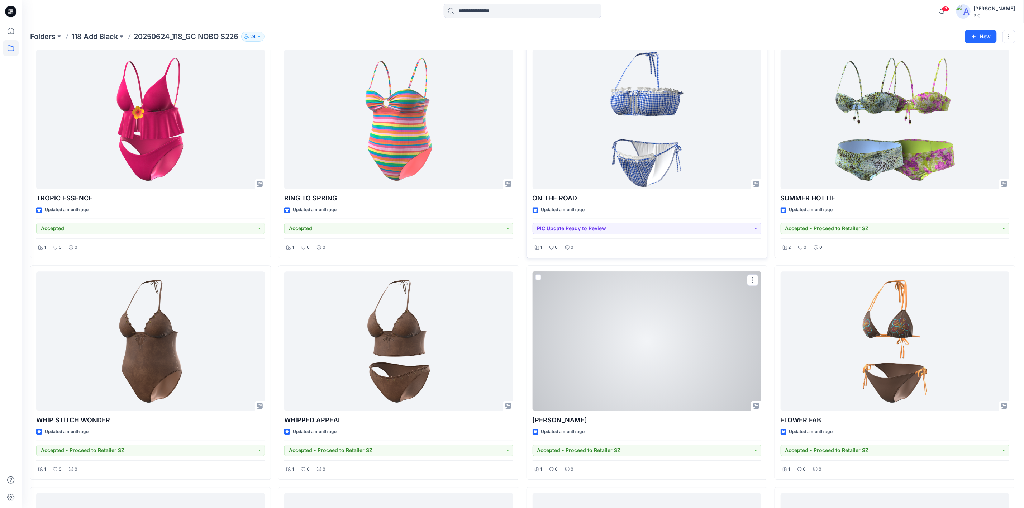
scroll to position [1146, 0]
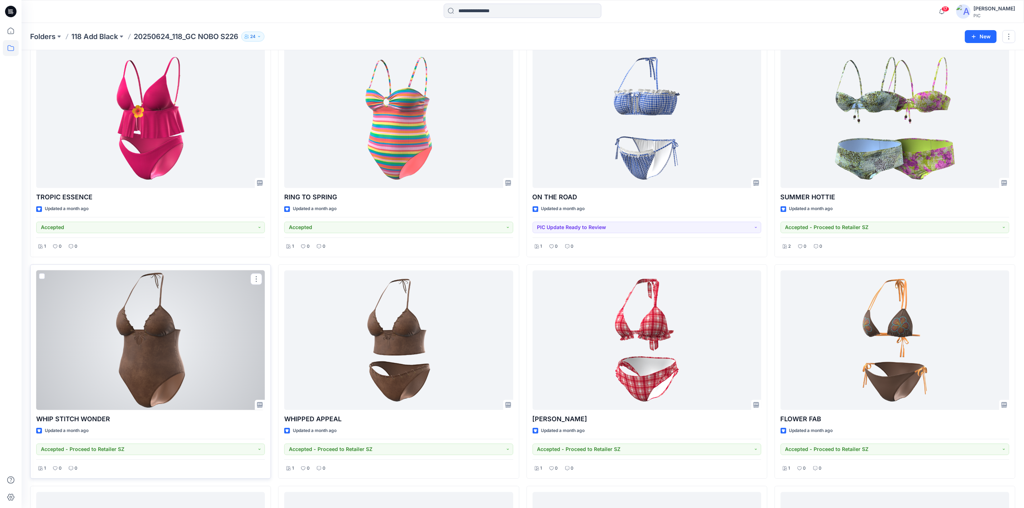
click at [152, 357] on div at bounding box center [150, 339] width 229 height 139
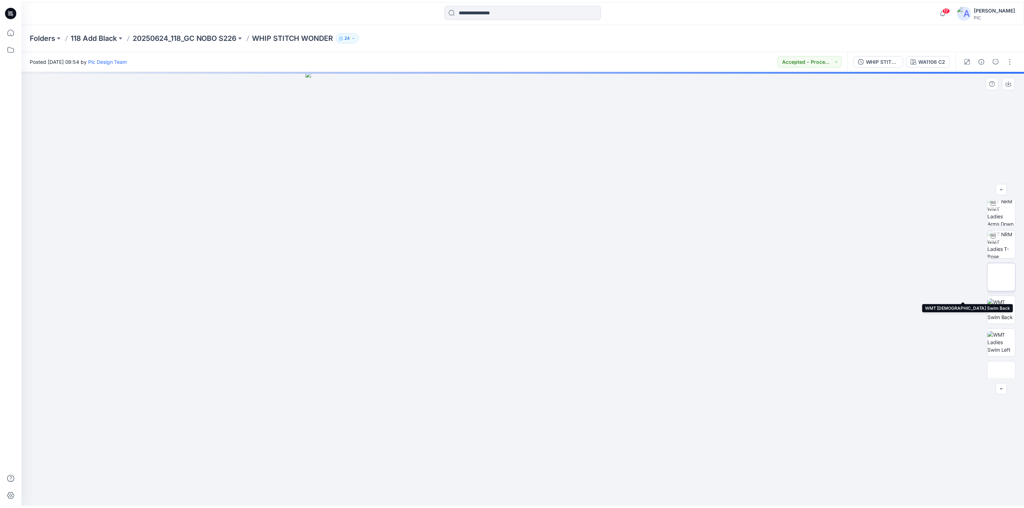
scroll to position [113, 0]
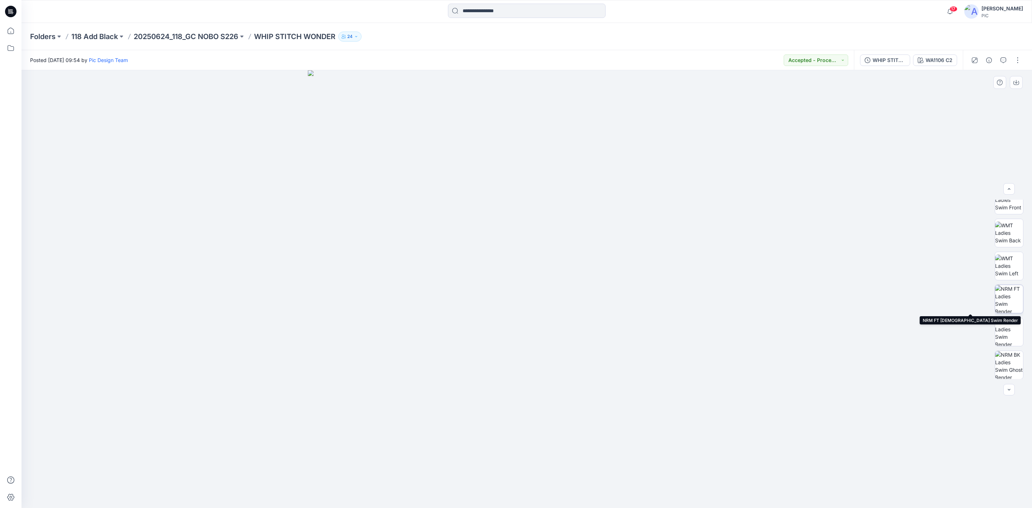
click at [1013, 292] on img at bounding box center [1009, 299] width 28 height 28
click at [1019, 81] on icon "button" at bounding box center [1016, 83] width 6 height 6
click at [1010, 367] on img at bounding box center [1009, 365] width 28 height 28
click at [1015, 84] on icon "button" at bounding box center [1016, 83] width 6 height 6
click at [192, 37] on p "20250624_118_GC NOBO S226" at bounding box center [186, 37] width 105 height 10
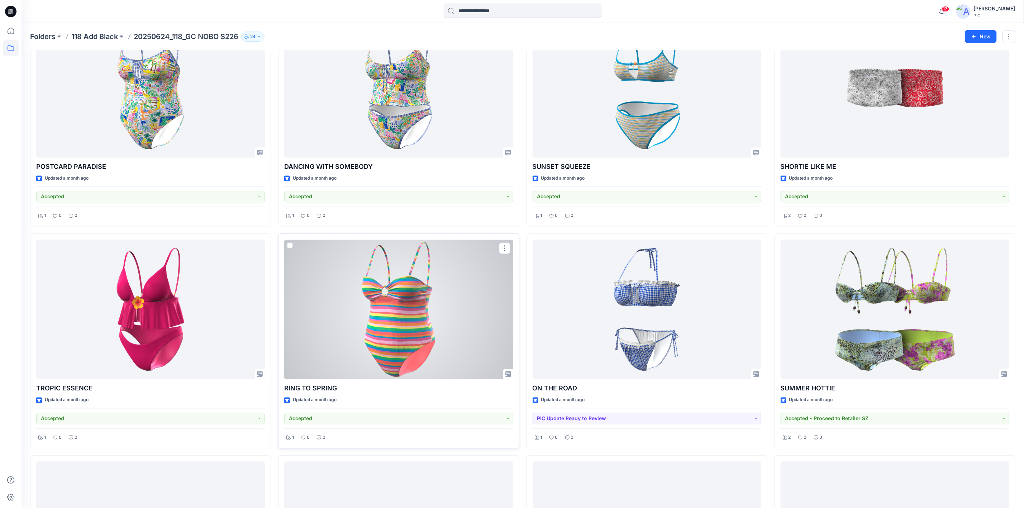
scroll to position [1182, 0]
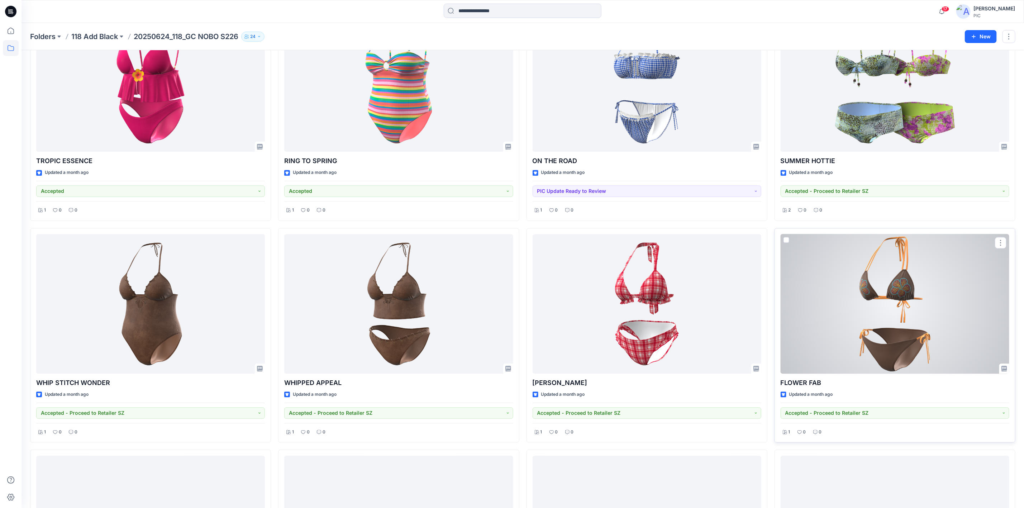
click at [879, 292] on div at bounding box center [894, 303] width 229 height 139
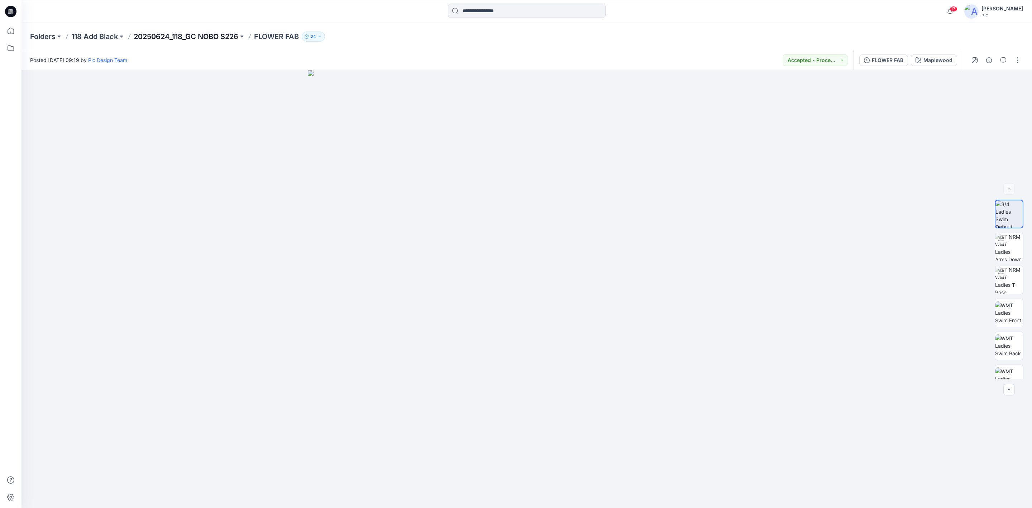
click at [184, 34] on p "20250624_118_GC NOBO S226" at bounding box center [186, 37] width 105 height 10
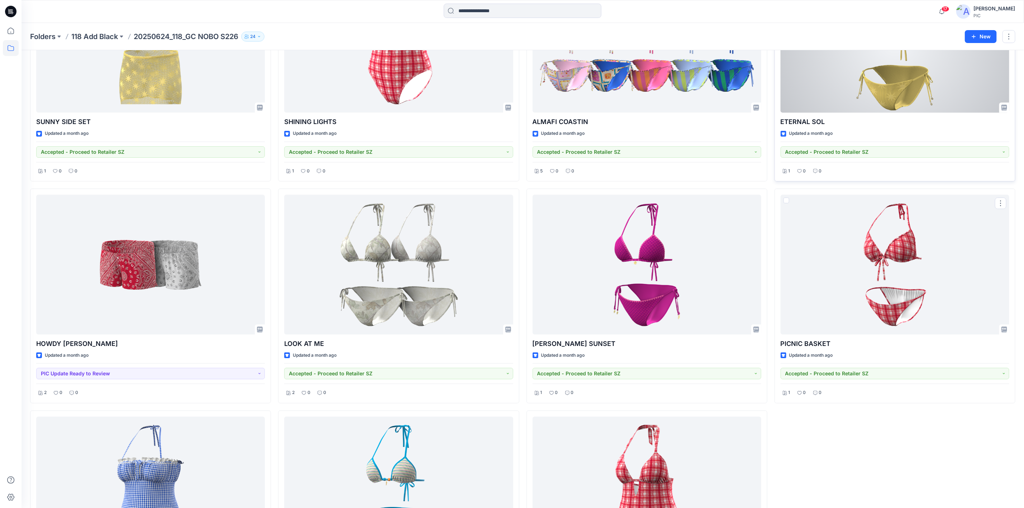
scroll to position [1803, 0]
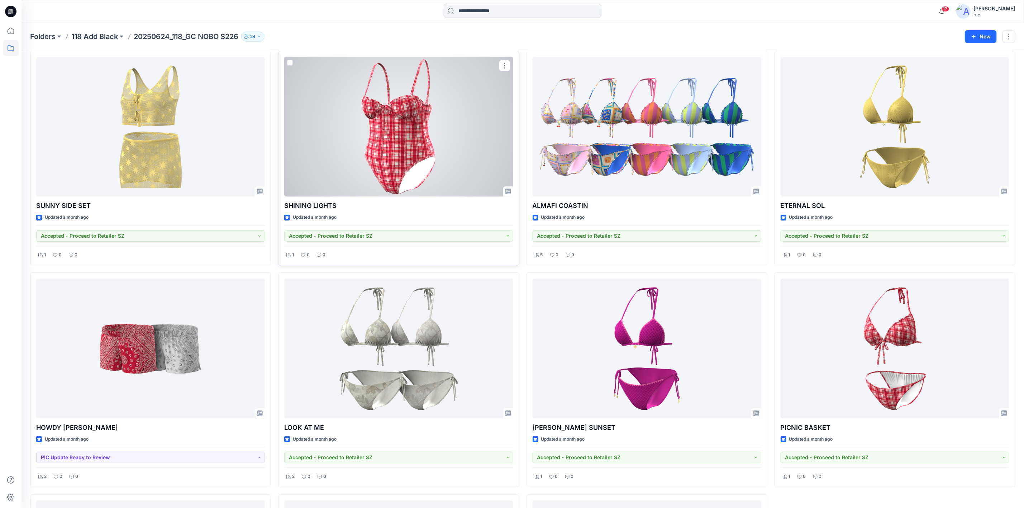
click at [406, 132] on div at bounding box center [398, 126] width 229 height 139
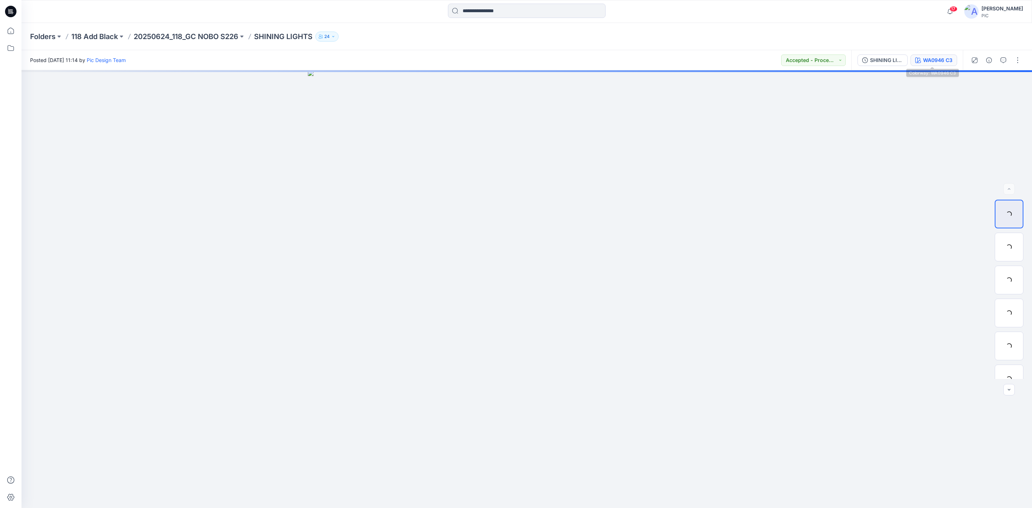
click at [937, 61] on div "WA0946 C3" at bounding box center [937, 60] width 29 height 8
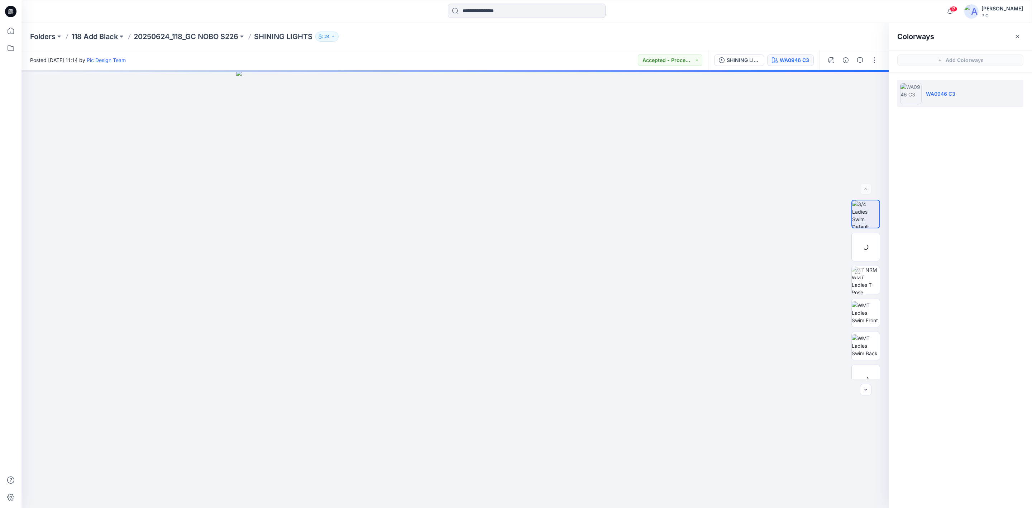
click at [927, 90] on p "WA0946 C3" at bounding box center [940, 94] width 29 height 8
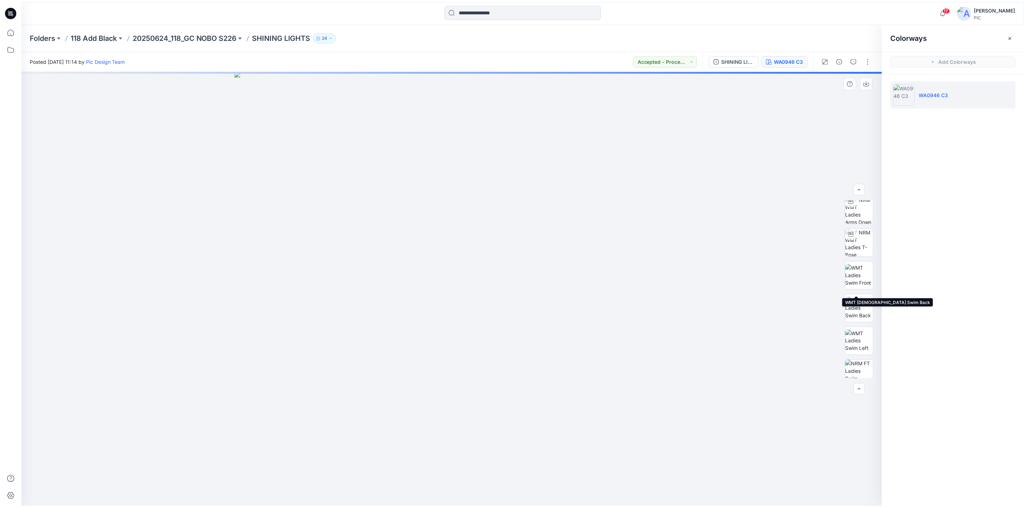
scroll to position [107, 0]
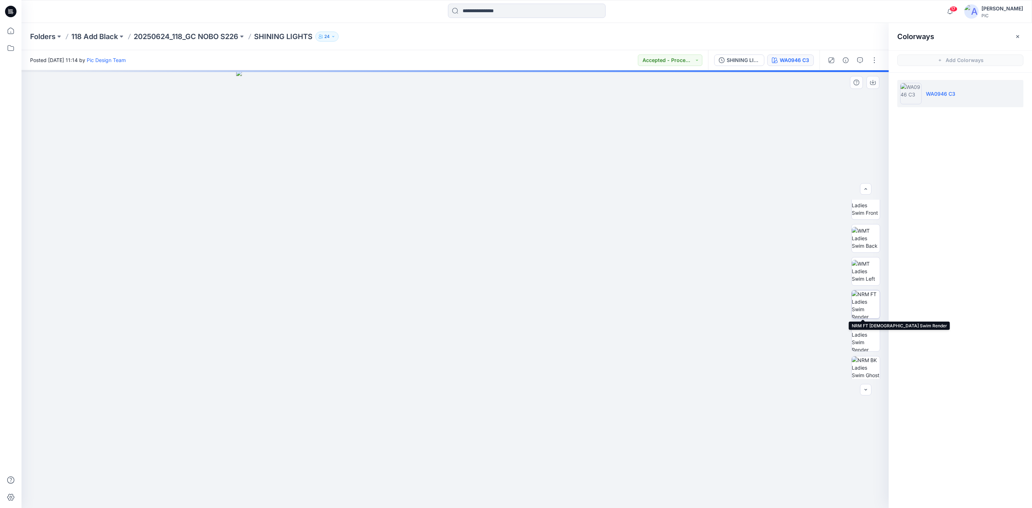
click at [865, 310] on img at bounding box center [866, 304] width 28 height 28
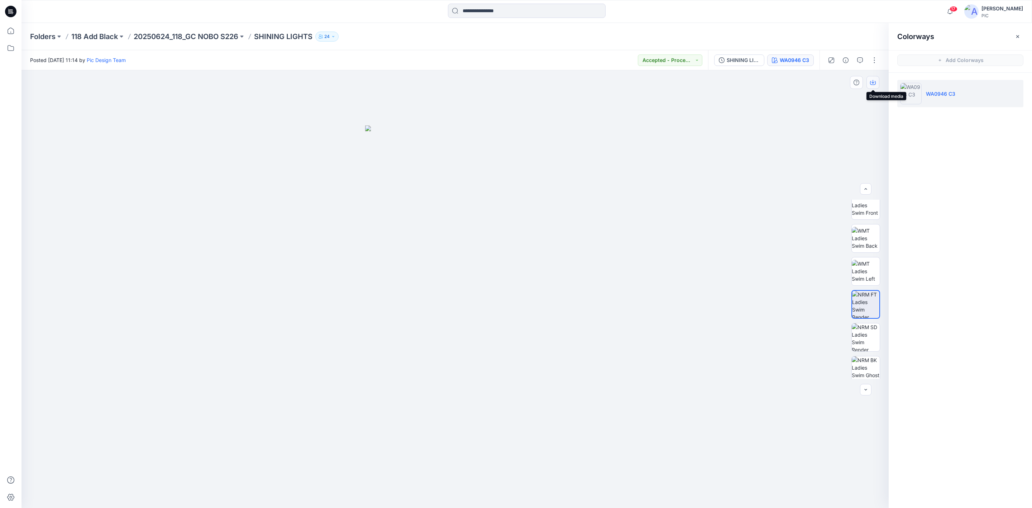
click at [868, 82] on button "button" at bounding box center [872, 82] width 13 height 13
click at [861, 370] on img at bounding box center [866, 370] width 28 height 28
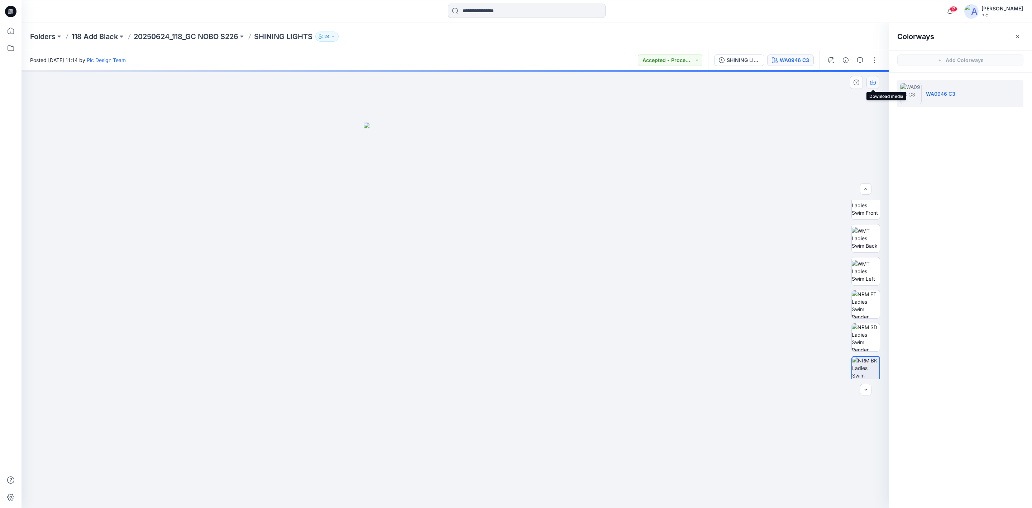
click at [872, 81] on icon "button" at bounding box center [873, 83] width 6 height 6
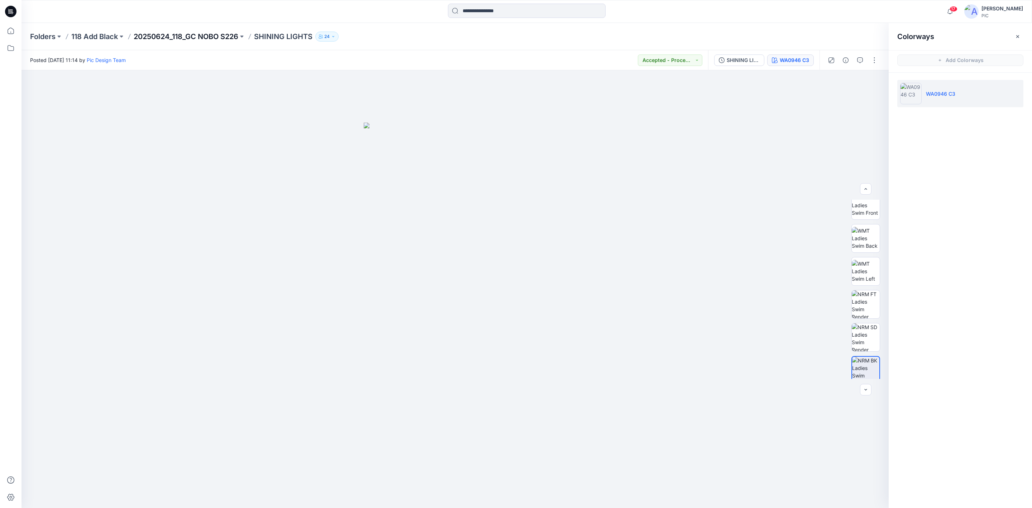
click at [177, 37] on p "20250624_118_GC NOBO S226" at bounding box center [186, 37] width 105 height 10
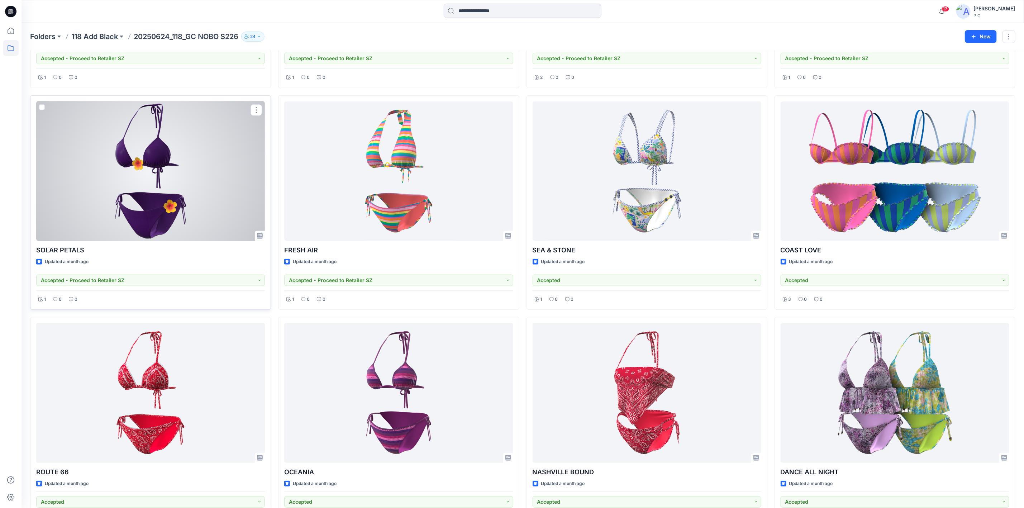
scroll to position [215, 0]
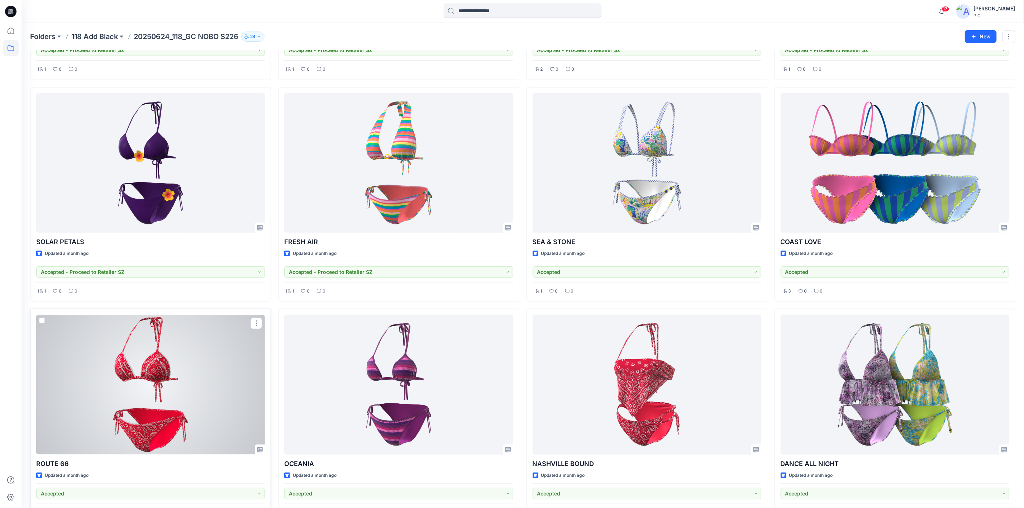
click at [184, 344] on div at bounding box center [150, 384] width 229 height 139
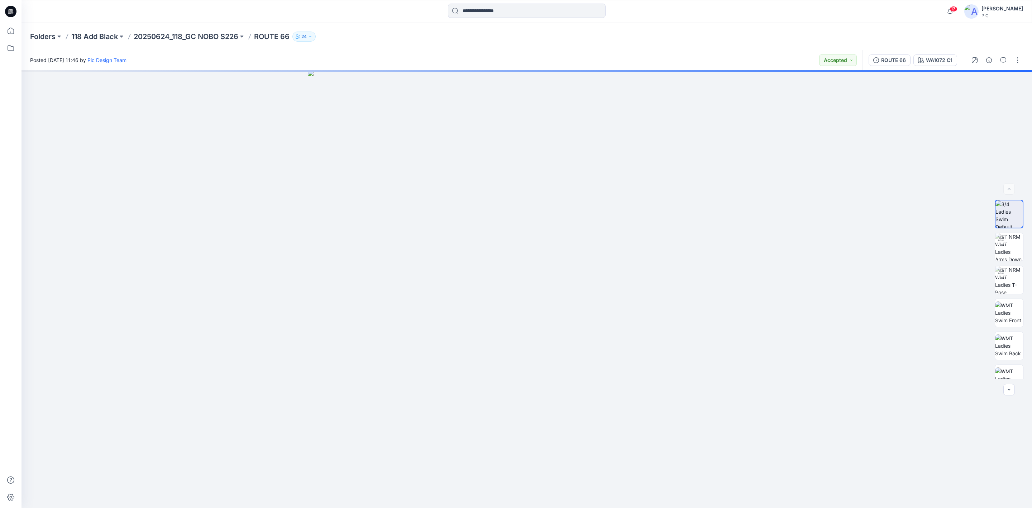
click at [218, 28] on div "Folders 118 Add Black 20250624_118_GC NOBO S226 ROUTE 66 24" at bounding box center [526, 36] width 1010 height 27
click at [216, 34] on p "20250624_118_GC NOBO S226" at bounding box center [186, 37] width 105 height 10
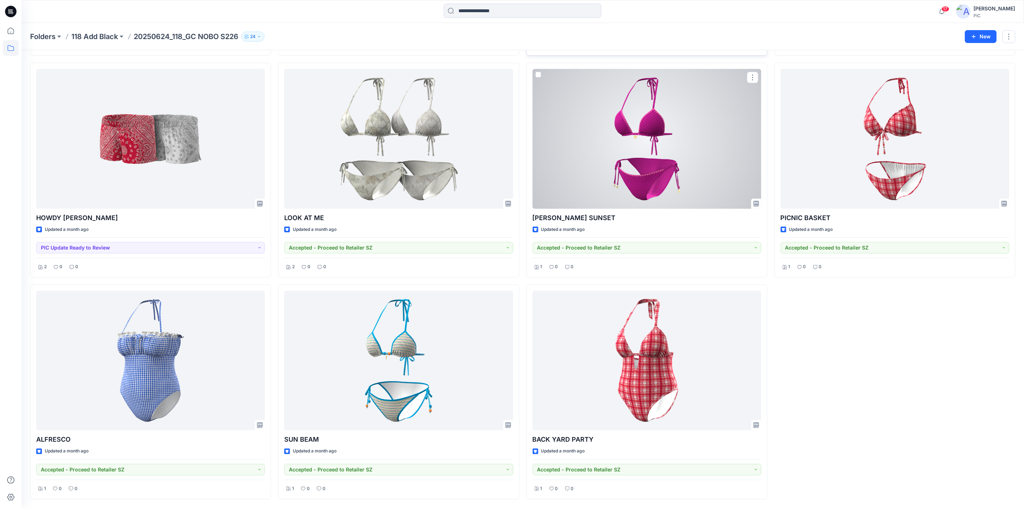
scroll to position [2018, 0]
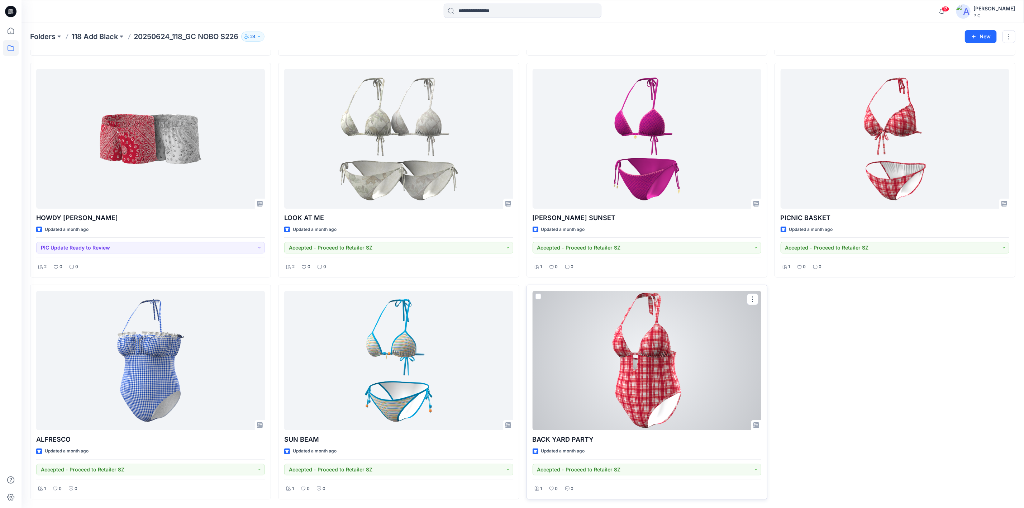
click at [636, 317] on div at bounding box center [646, 360] width 229 height 139
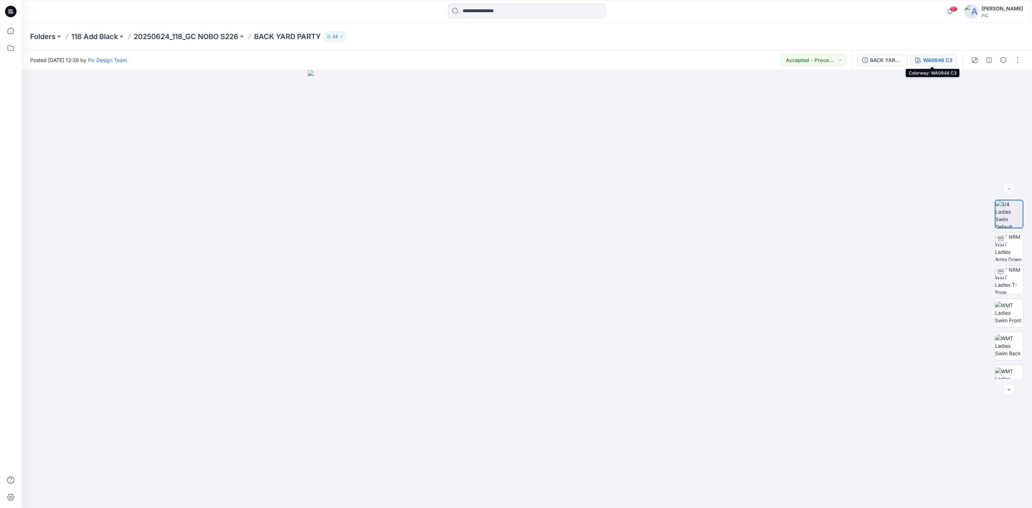
click at [938, 61] on div "WA0946 C3" at bounding box center [937, 60] width 29 height 8
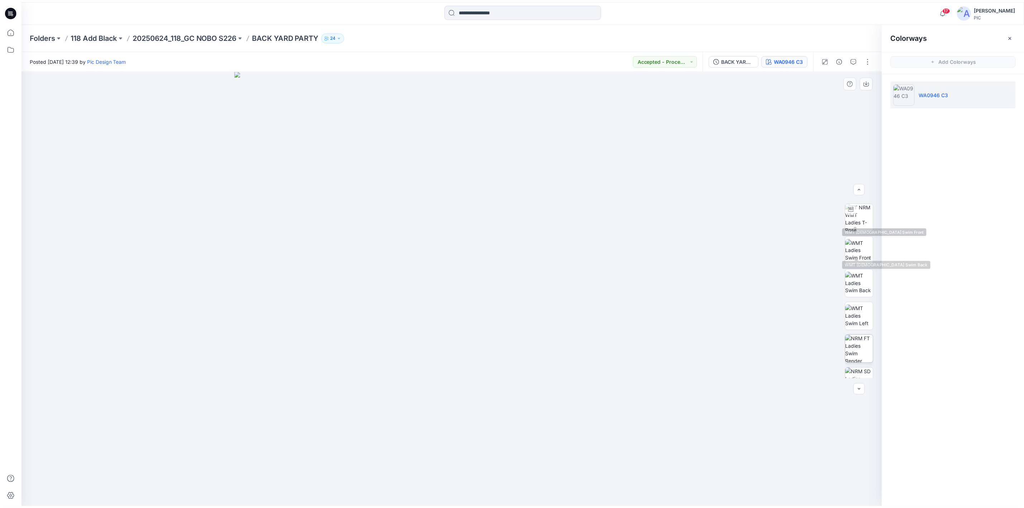
scroll to position [113, 0]
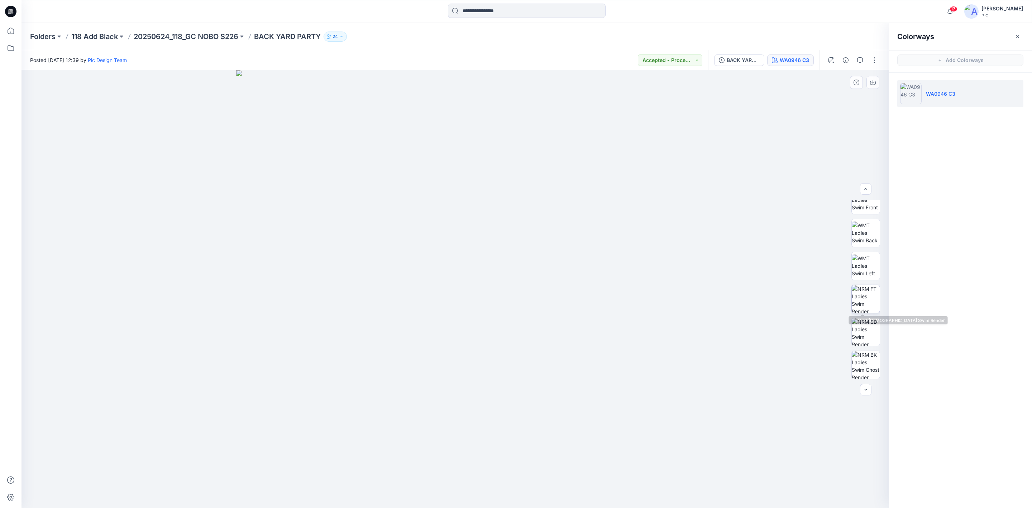
click at [865, 304] on img at bounding box center [866, 299] width 28 height 28
click at [872, 81] on icon "button" at bounding box center [873, 83] width 6 height 6
click at [865, 363] on img at bounding box center [866, 365] width 28 height 28
click at [940, 293] on div "Colorways Add Colorways WA0946 C3" at bounding box center [960, 265] width 143 height 485
click at [874, 83] on icon "button" at bounding box center [873, 83] width 6 height 6
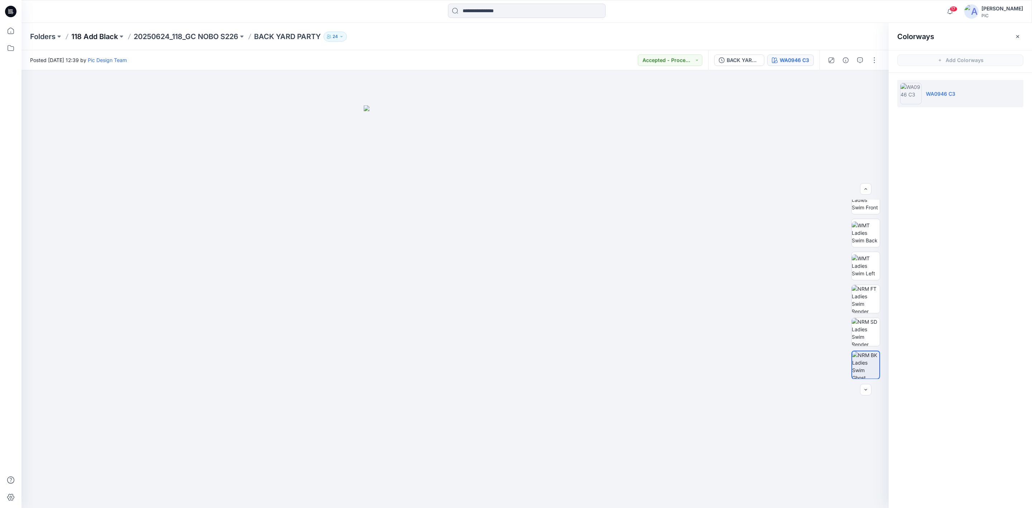
click at [95, 34] on p "118 Add Black" at bounding box center [94, 37] width 47 height 10
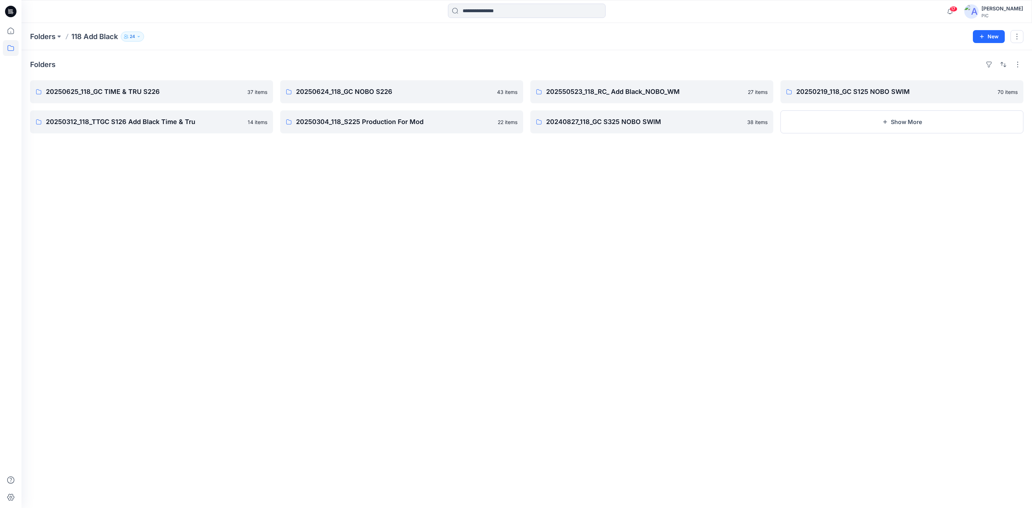
click at [502, 327] on div "Folders 20250625_118_GC TIME & TRU S226 37 items 20250312_118_TTGC S126 Add Bla…" at bounding box center [526, 279] width 1010 height 458
click at [608, 93] on p "202550523_118_RC_ Add Black_NOBO_WM" at bounding box center [651, 92] width 210 height 10
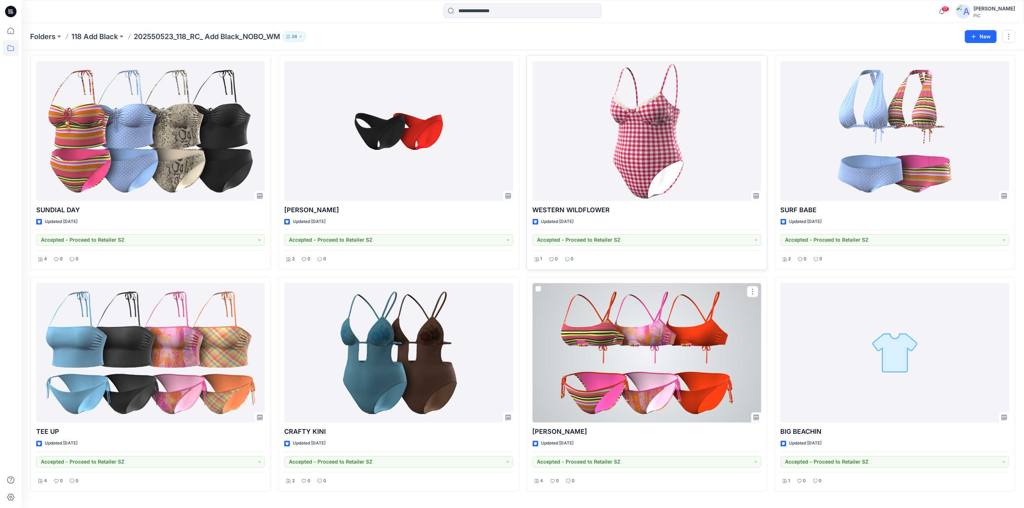
scroll to position [933, 0]
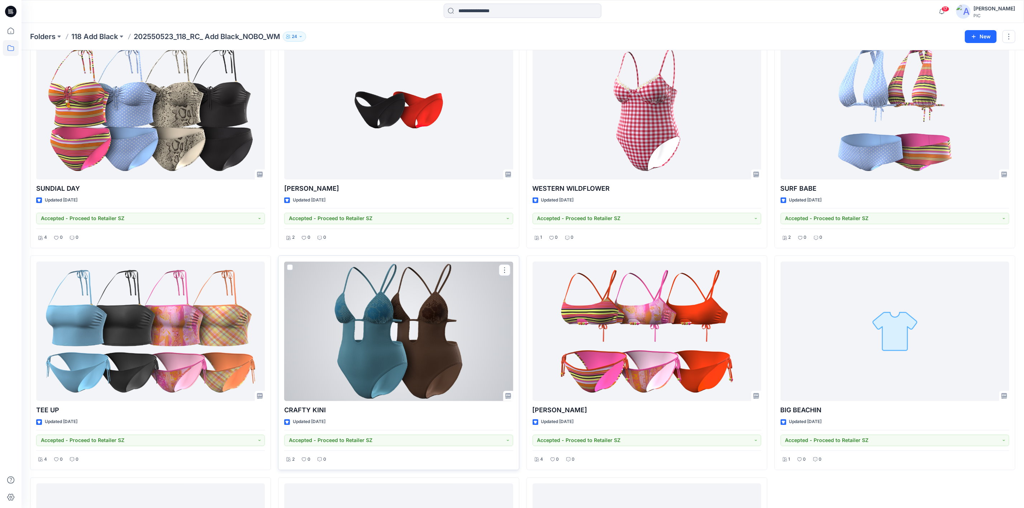
click at [419, 345] on div at bounding box center [398, 331] width 229 height 139
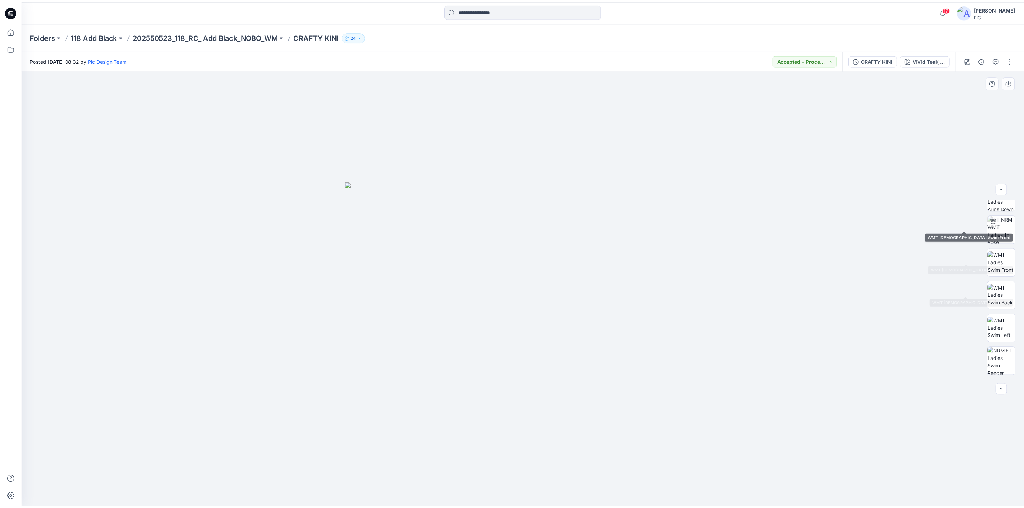
scroll to position [107, 0]
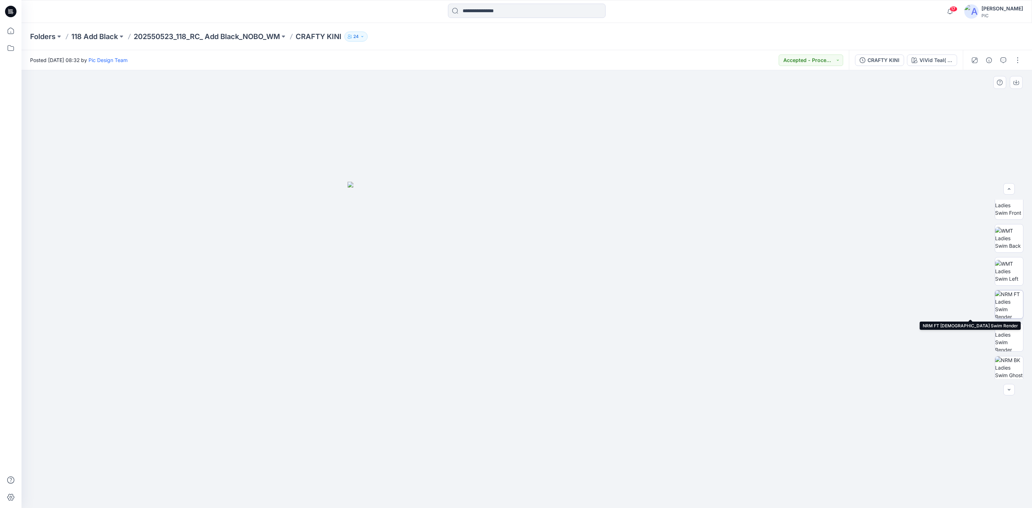
click at [1005, 299] on img at bounding box center [1009, 304] width 28 height 28
click at [1017, 82] on icon "button" at bounding box center [1016, 83] width 6 height 6
click at [1007, 374] on img at bounding box center [1009, 370] width 28 height 28
click at [1016, 83] on icon "button" at bounding box center [1016, 82] width 3 height 4
click at [1003, 339] on img at bounding box center [1009, 337] width 28 height 28
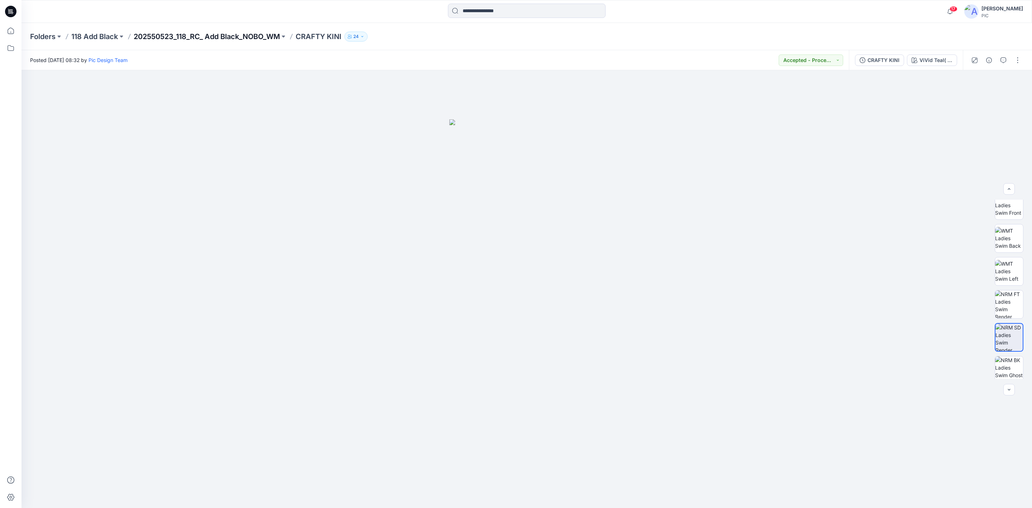
click at [231, 35] on p "202550523_118_RC_ Add Black_NOBO_WM" at bounding box center [207, 37] width 146 height 10
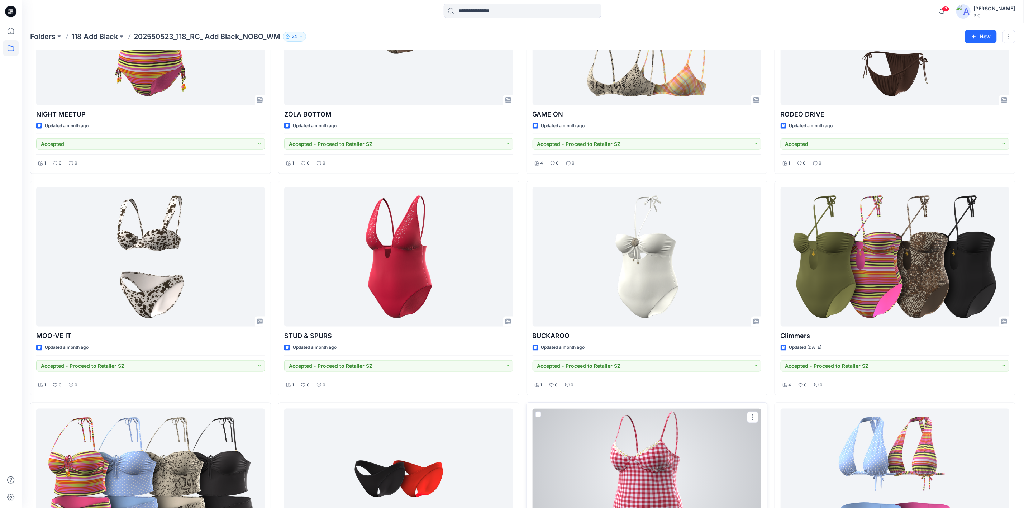
scroll to position [556, 0]
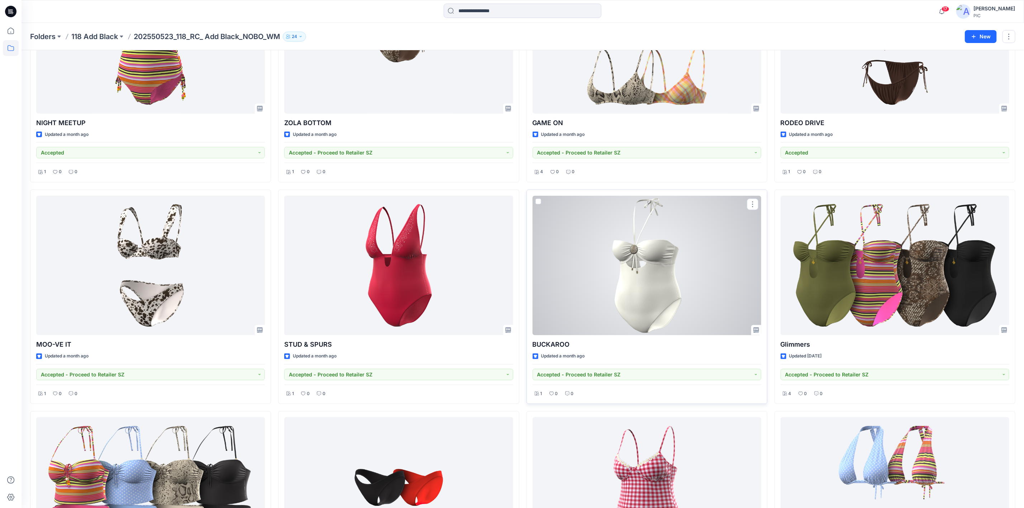
click at [650, 277] on div at bounding box center [646, 265] width 229 height 139
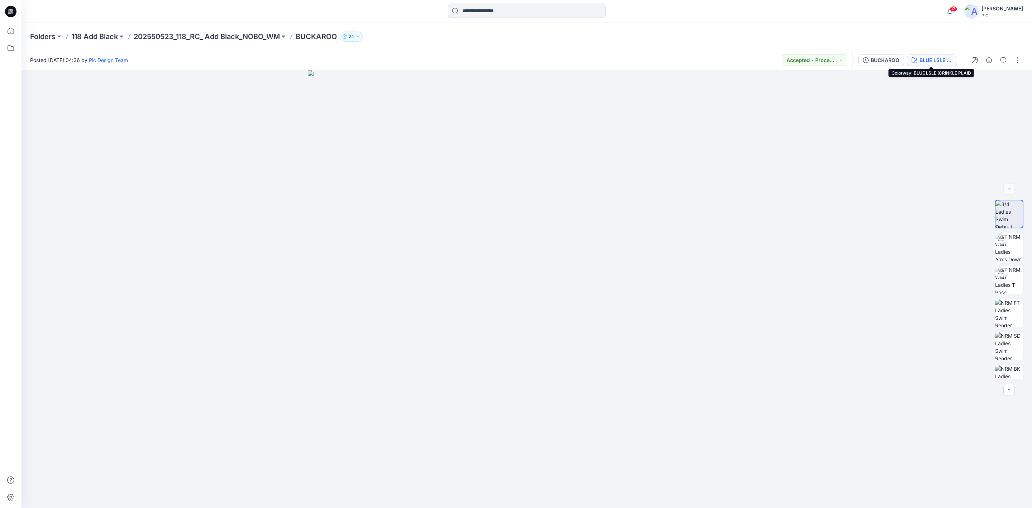
click at [939, 58] on div "BLUE LSLE (CRINKLE PLAID" at bounding box center [935, 60] width 33 height 8
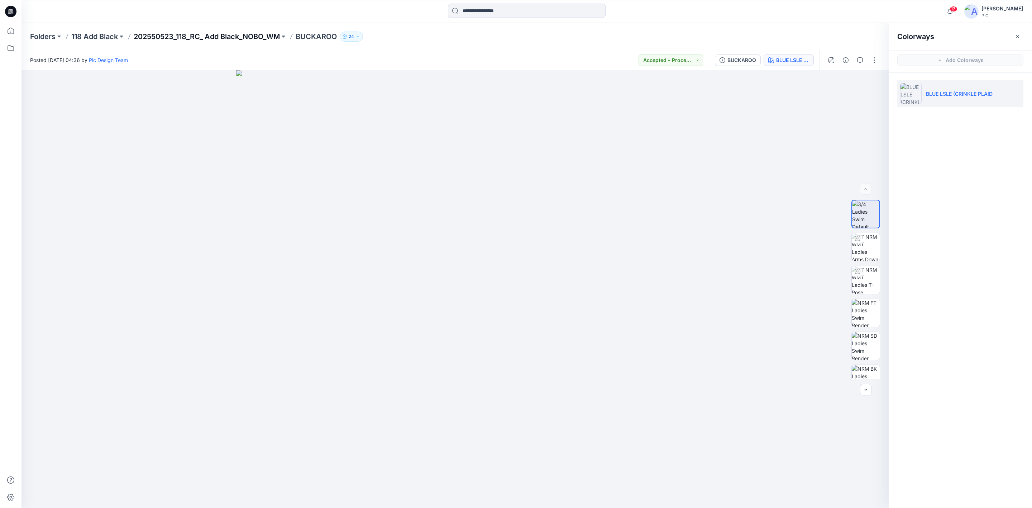
click at [182, 34] on p "202550523_118_RC_ Add Black_NOBO_WM" at bounding box center [207, 37] width 146 height 10
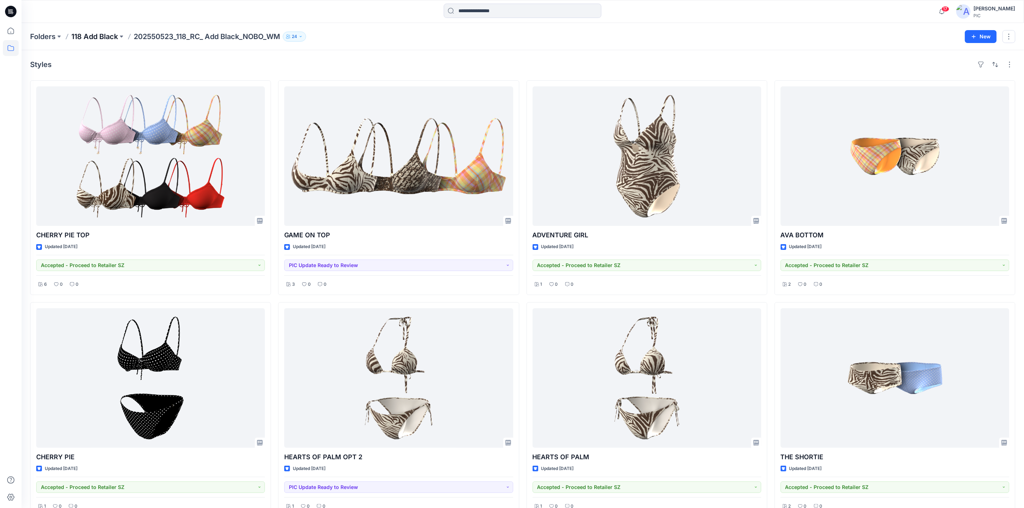
click at [103, 32] on p "118 Add Black" at bounding box center [94, 37] width 47 height 10
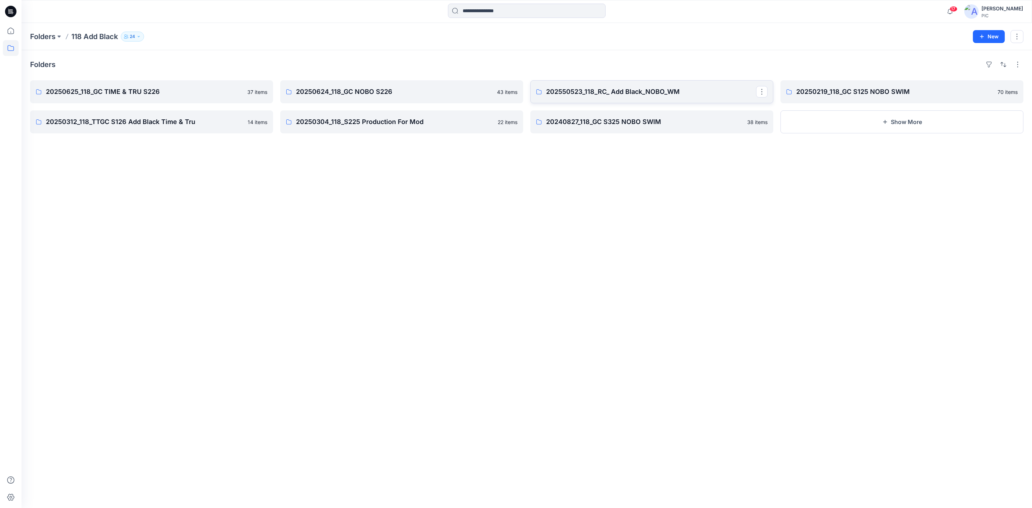
click at [694, 95] on p "202550523_118_RC_ Add Black_NOBO_WM" at bounding box center [651, 92] width 210 height 10
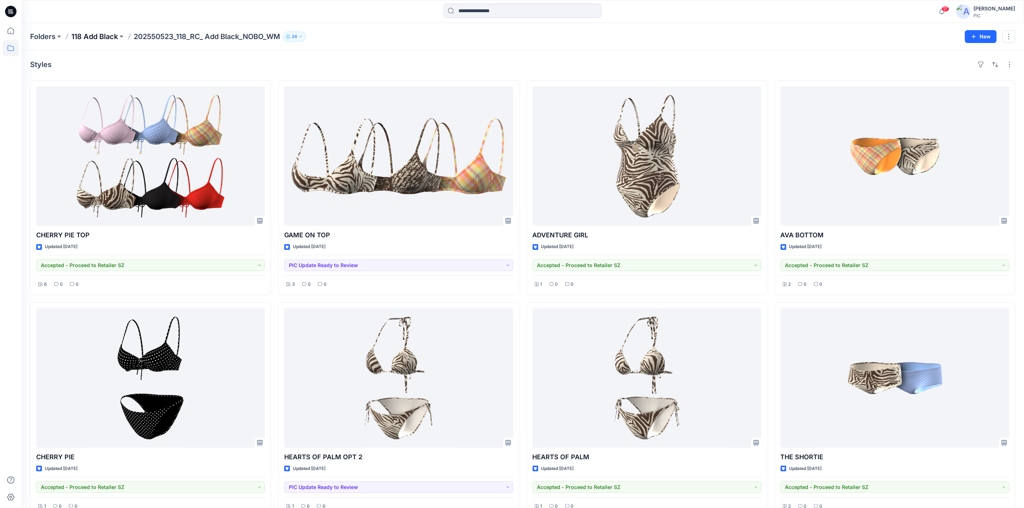
click at [80, 33] on p "118 Add Black" at bounding box center [94, 37] width 47 height 10
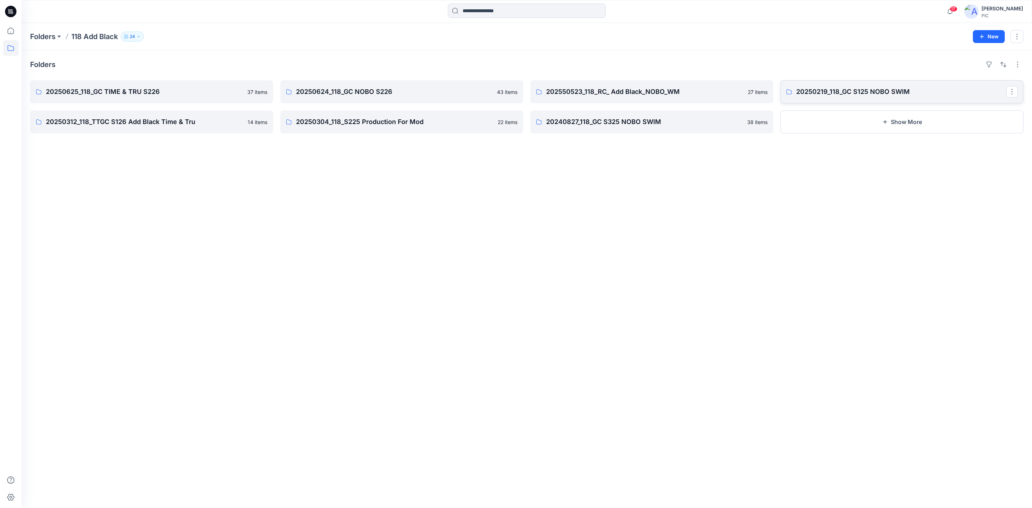
click at [845, 87] on p "20250219_118_GC S125 NOBO SWIM" at bounding box center [901, 92] width 210 height 10
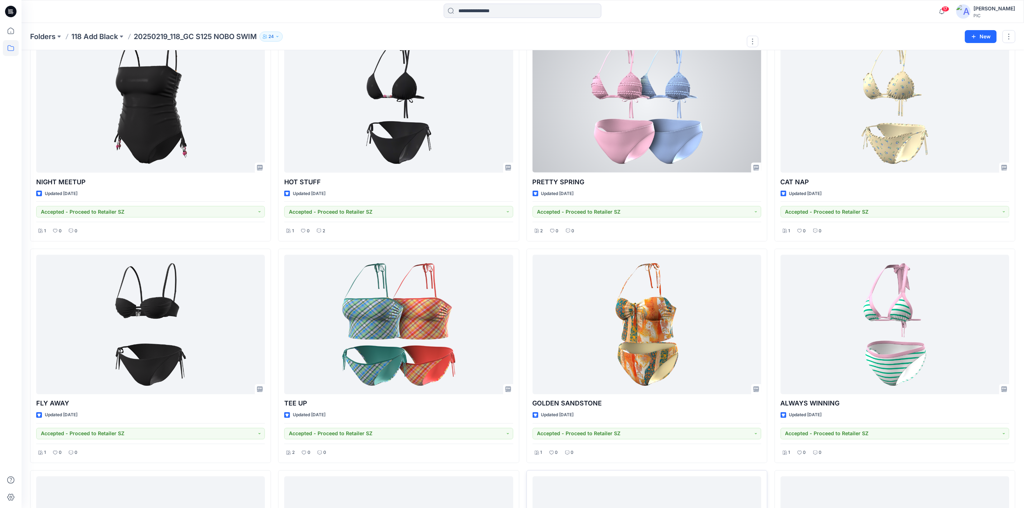
scroll to position [2677, 0]
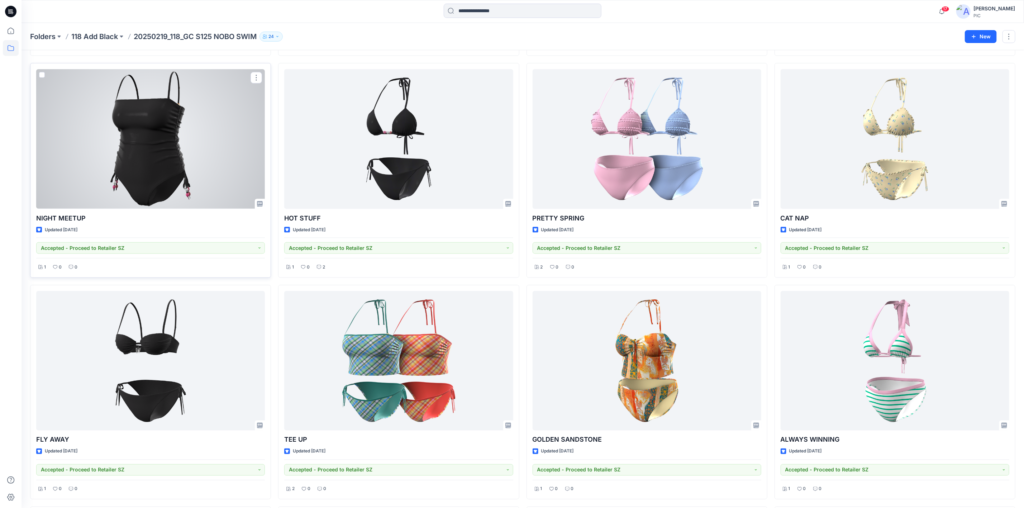
click at [143, 150] on div at bounding box center [150, 138] width 229 height 139
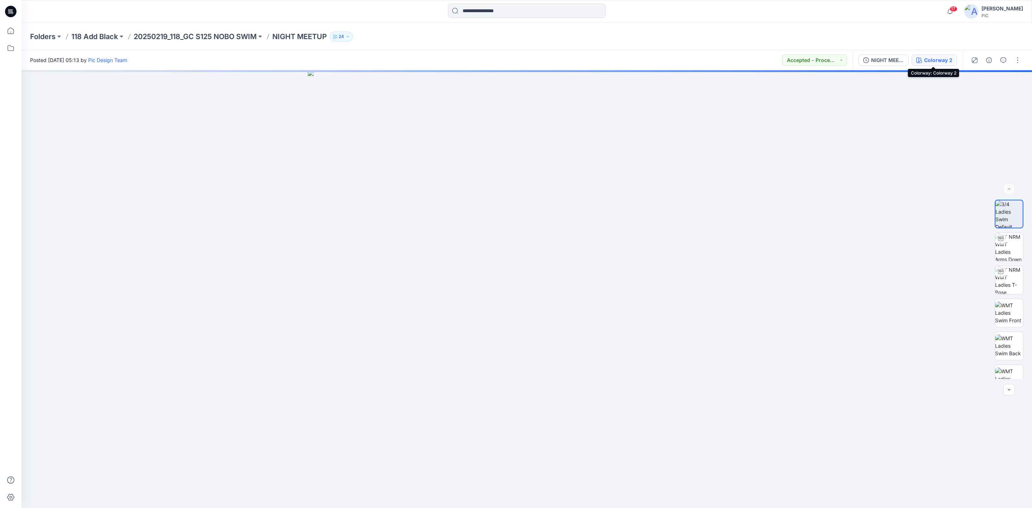
click at [931, 58] on div "Colorway 2" at bounding box center [938, 60] width 28 height 8
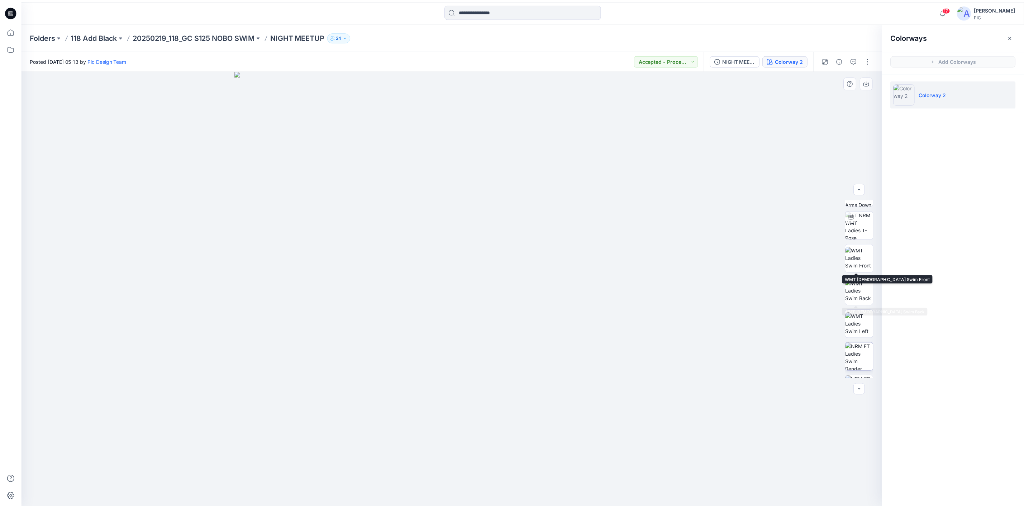
scroll to position [113, 0]
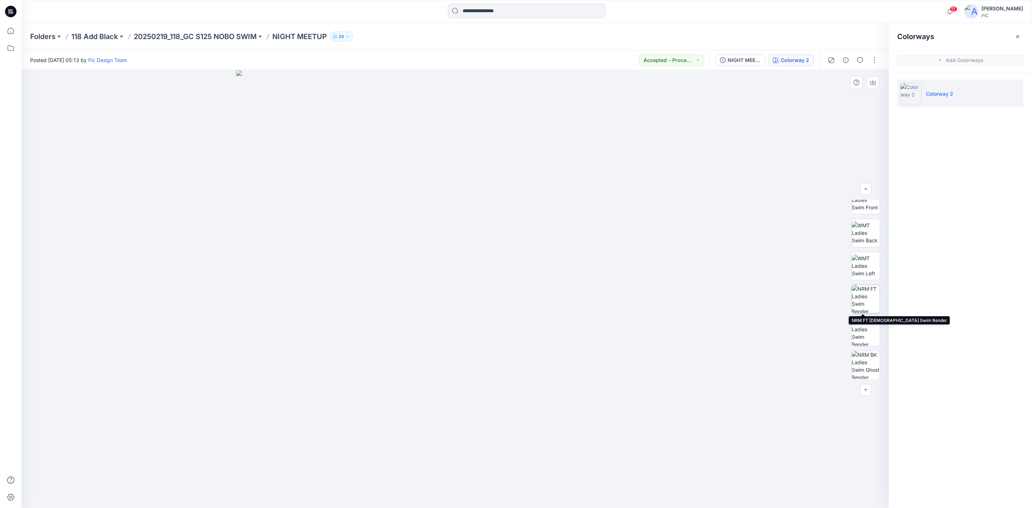
click at [863, 302] on img at bounding box center [866, 299] width 28 height 28
click at [873, 80] on icon "button" at bounding box center [873, 83] width 6 height 6
click at [869, 365] on img at bounding box center [866, 365] width 28 height 28
click at [872, 78] on button "button" at bounding box center [872, 82] width 13 height 13
click at [215, 33] on p "20250219_118_GC S125 NOBO SWIM" at bounding box center [195, 37] width 123 height 10
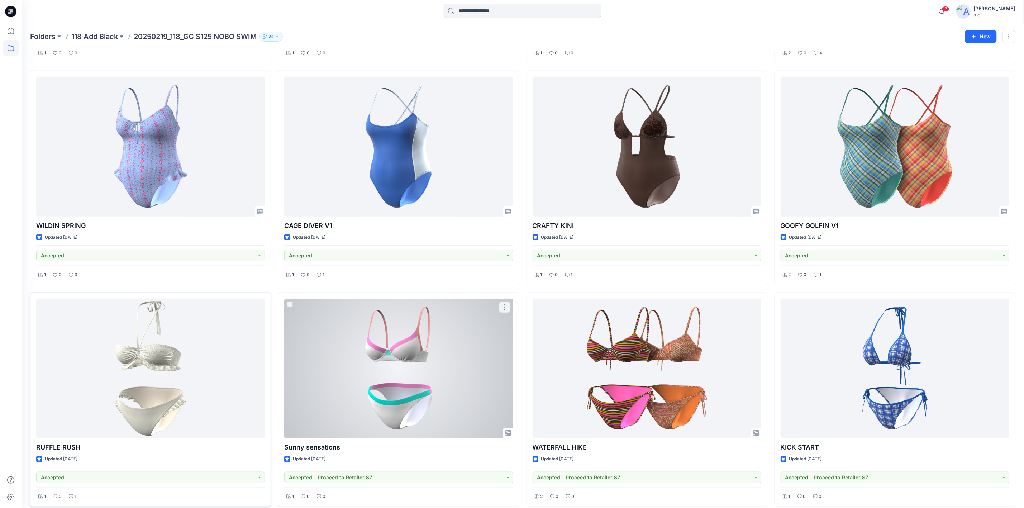
scroll to position [466, 0]
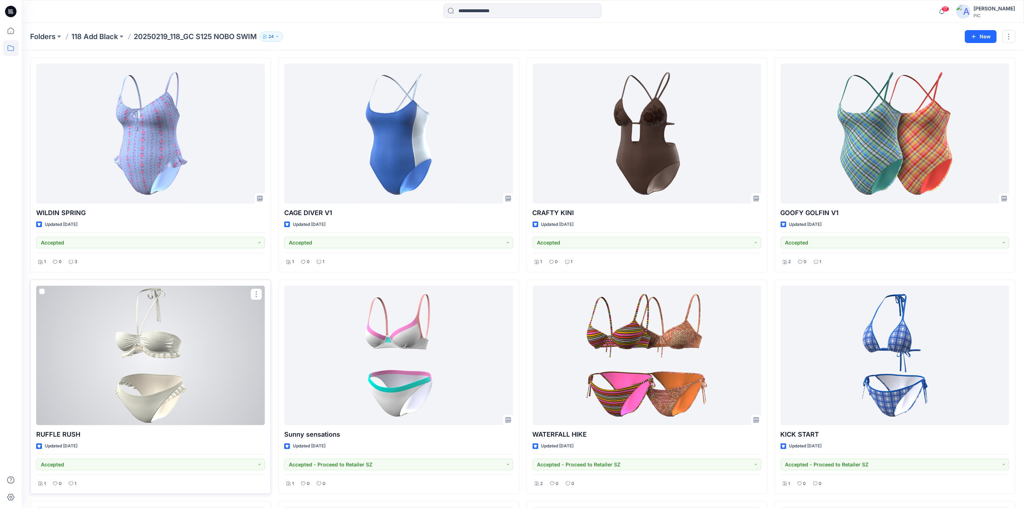
click at [200, 352] on div at bounding box center [150, 355] width 229 height 139
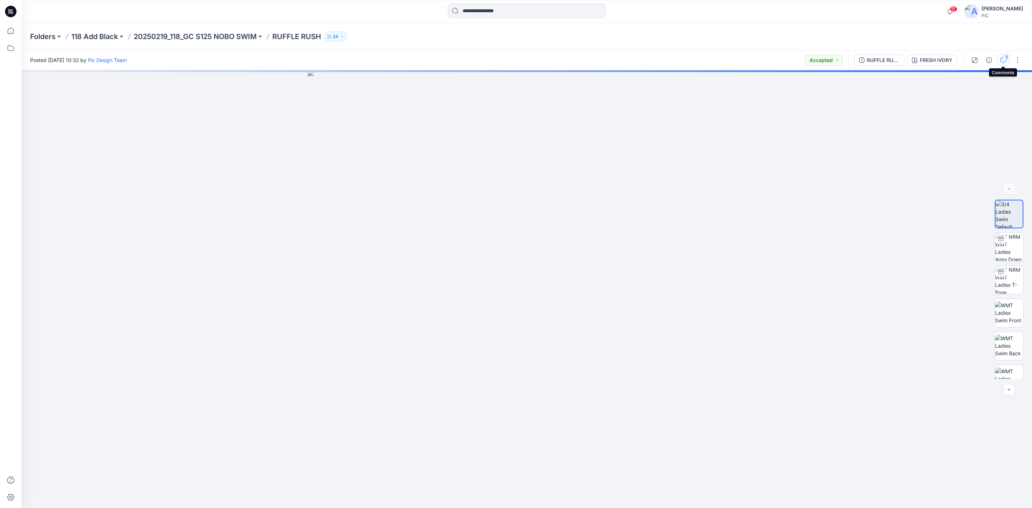
click at [1004, 58] on div "1" at bounding box center [1006, 57] width 7 height 7
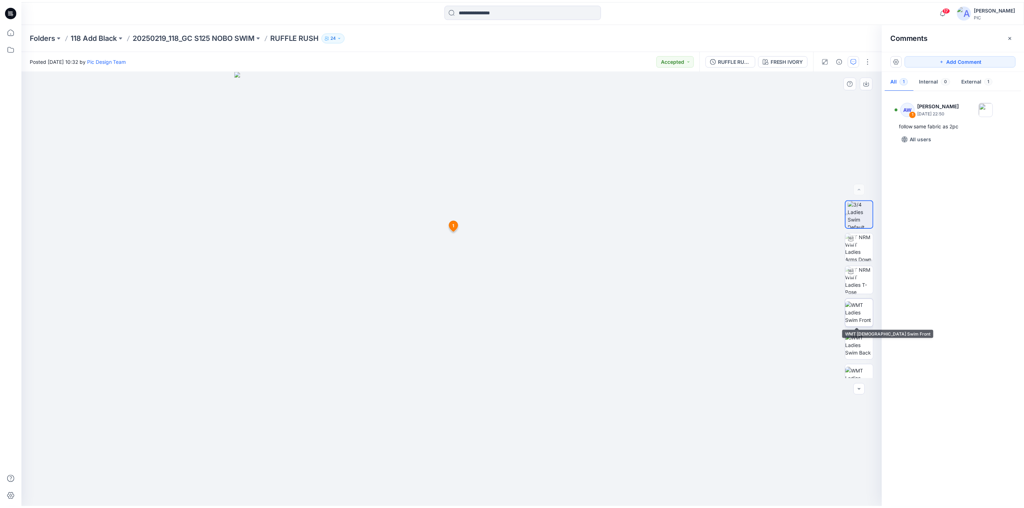
scroll to position [146, 0]
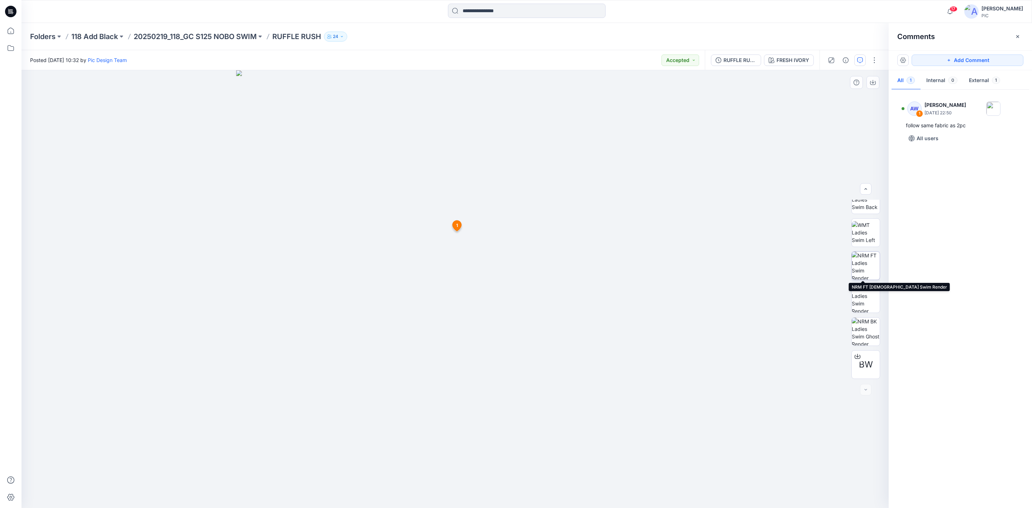
click at [865, 263] on img at bounding box center [866, 266] width 28 height 28
click at [878, 80] on button "button" at bounding box center [872, 82] width 13 height 13
click at [997, 348] on div "AW 1 [PERSON_NAME] [DATE] 22:50 follow same fabric as 2pc All users" at bounding box center [960, 296] width 143 height 411
click at [868, 340] on img at bounding box center [866, 331] width 28 height 28
click at [873, 80] on icon "button" at bounding box center [873, 83] width 6 height 6
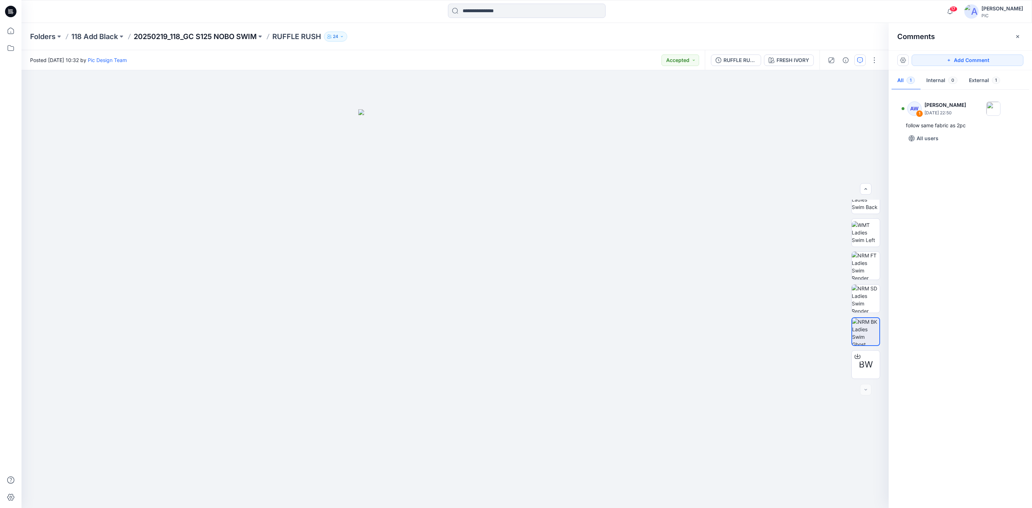
click at [169, 39] on p "20250219_118_GC S125 NOBO SWIM" at bounding box center [195, 37] width 123 height 10
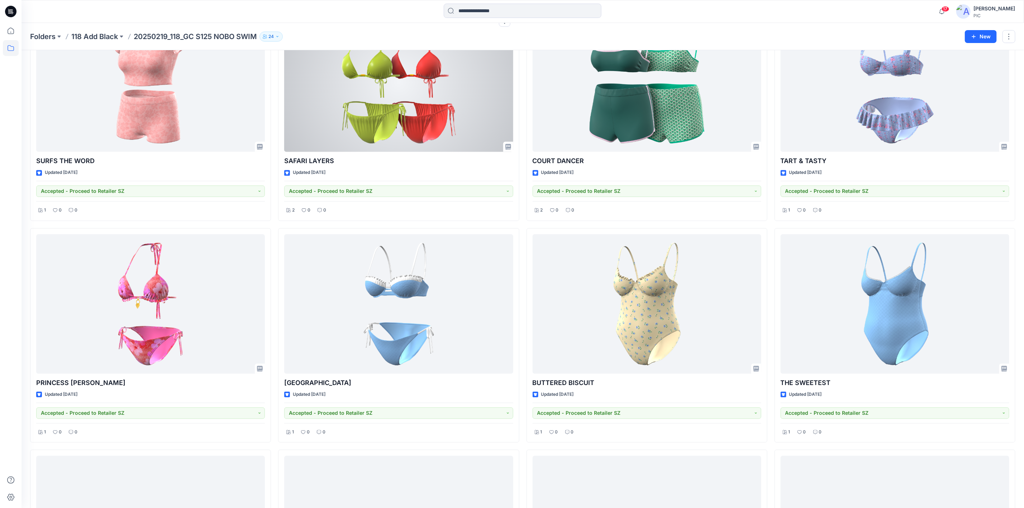
scroll to position [1361, 0]
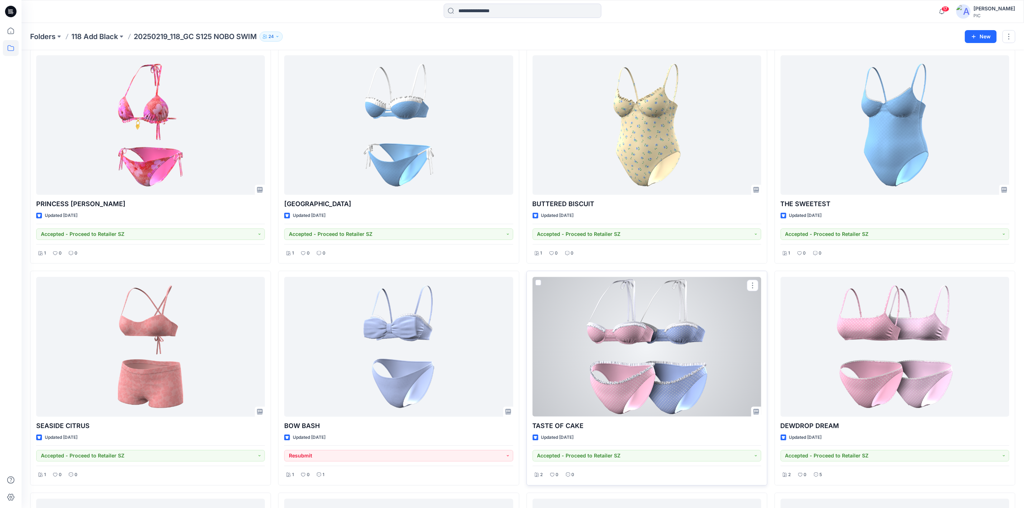
click at [686, 321] on div at bounding box center [646, 346] width 229 height 139
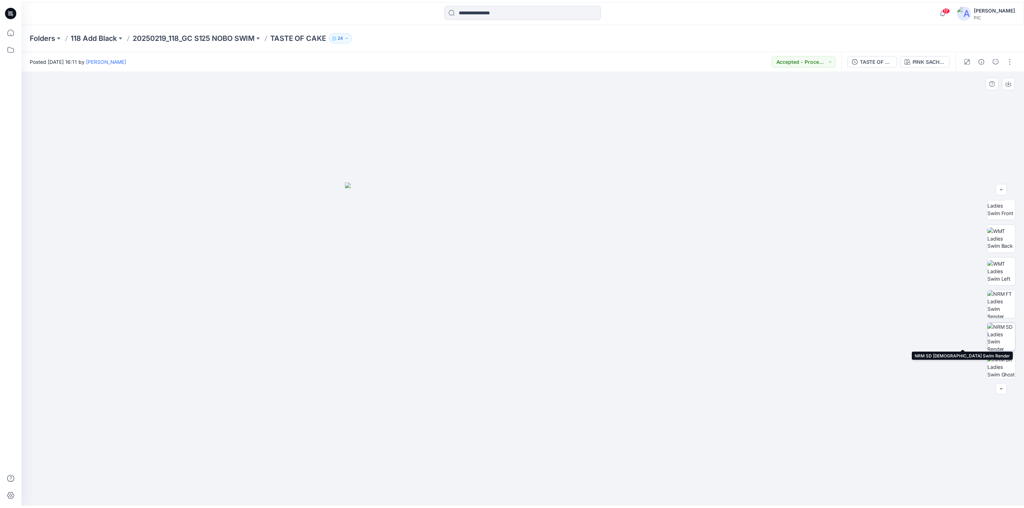
scroll to position [146, 0]
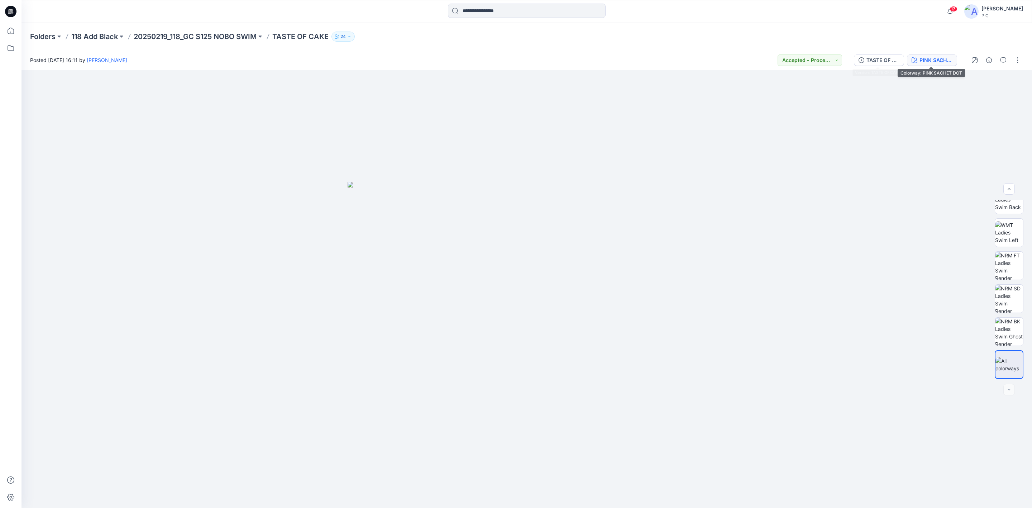
click at [929, 57] on div "PINK SACHET DOT" at bounding box center [935, 60] width 33 height 8
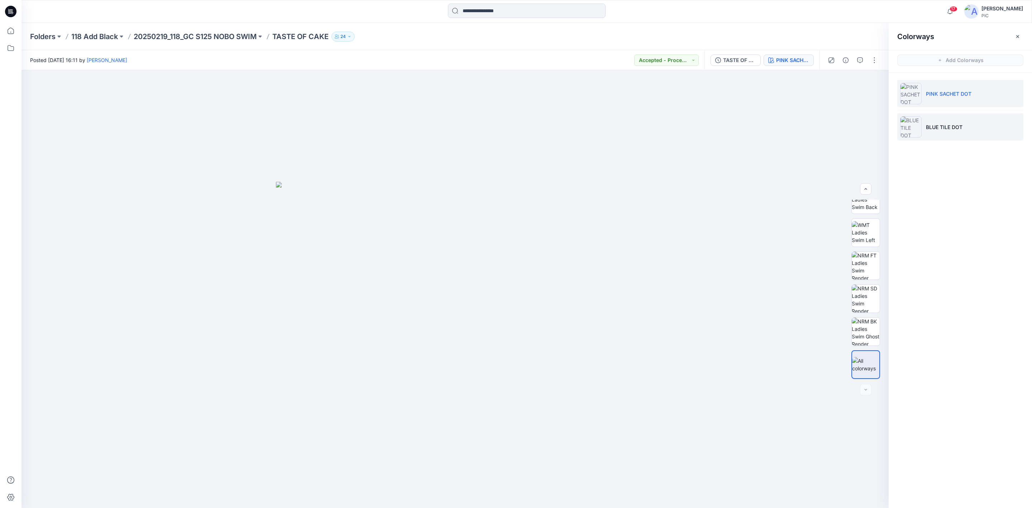
click at [920, 129] on img at bounding box center [910, 126] width 21 height 21
click at [866, 266] on img at bounding box center [866, 266] width 28 height 28
click at [872, 84] on icon "button" at bounding box center [873, 83] width 6 height 6
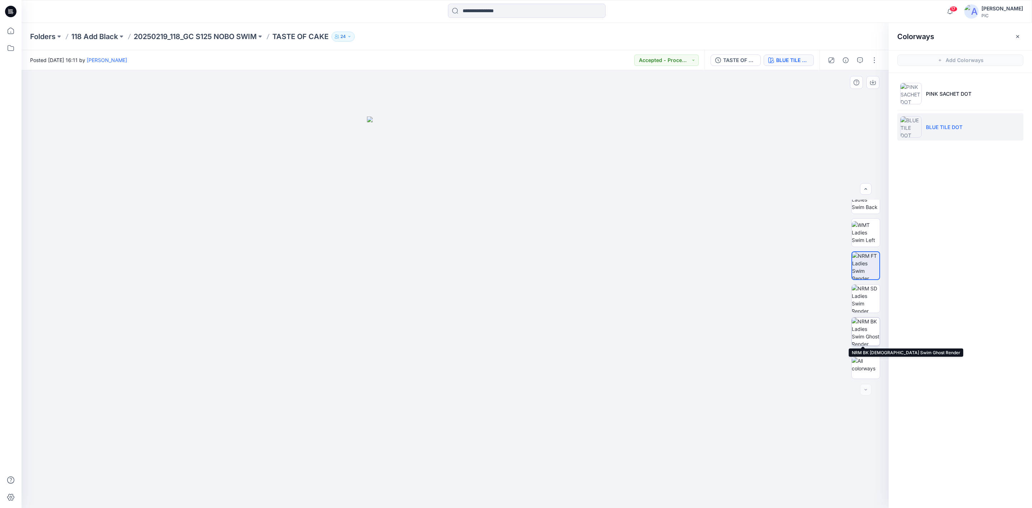
click at [858, 331] on img at bounding box center [866, 331] width 28 height 28
click at [873, 84] on icon "button" at bounding box center [873, 83] width 6 height 6
click at [163, 38] on p "20250219_118_GC S125 NOBO SWIM" at bounding box center [195, 37] width 123 height 10
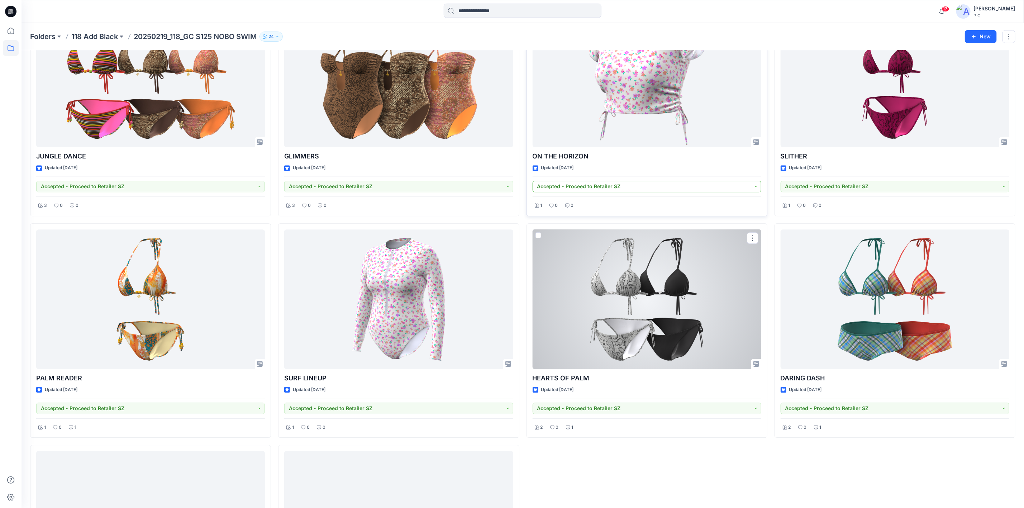
scroll to position [3573, 0]
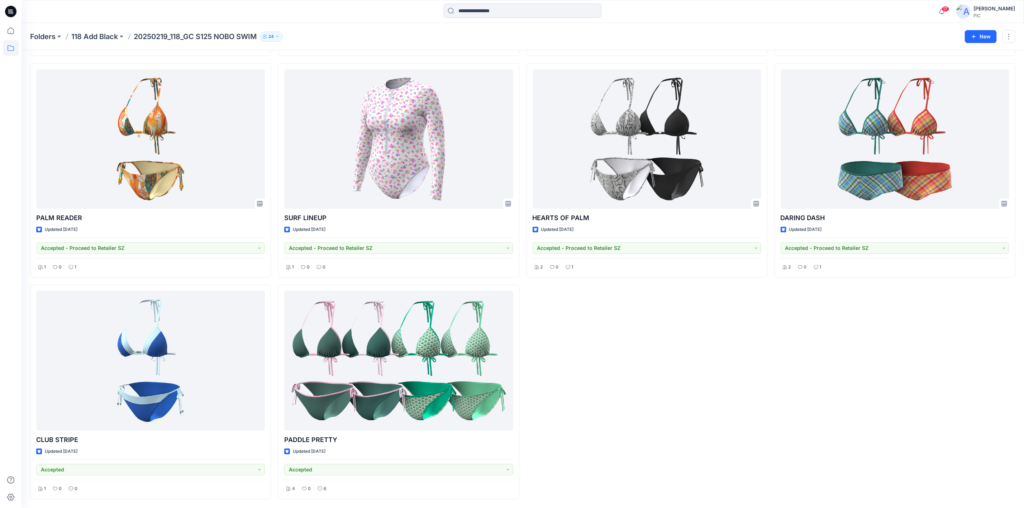
click at [156, 34] on p "20250219_118_GC S125 NOBO SWIM" at bounding box center [195, 37] width 123 height 10
click at [99, 38] on p "118 Add Black" at bounding box center [94, 37] width 47 height 10
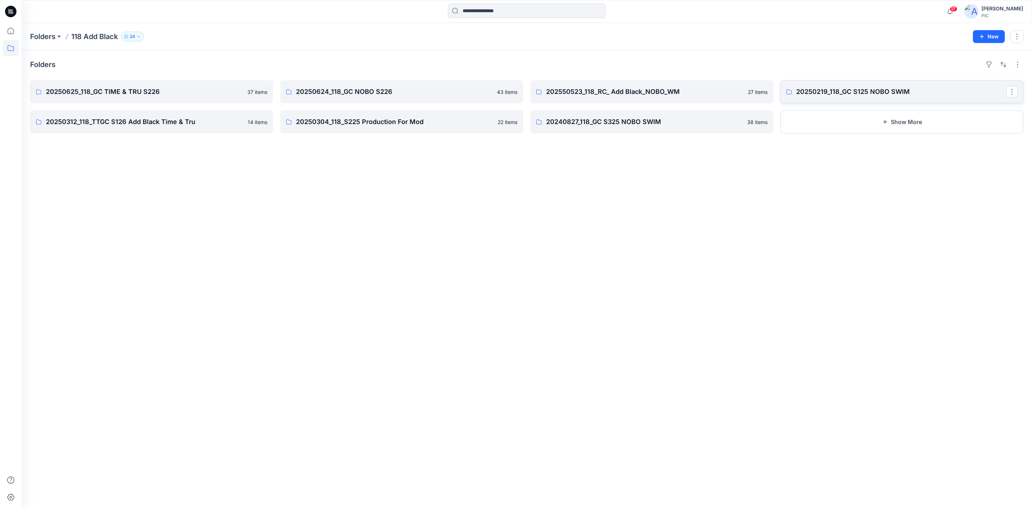
click at [856, 90] on p "20250219_118_GC S125 NOBO SWIM" at bounding box center [901, 92] width 210 height 10
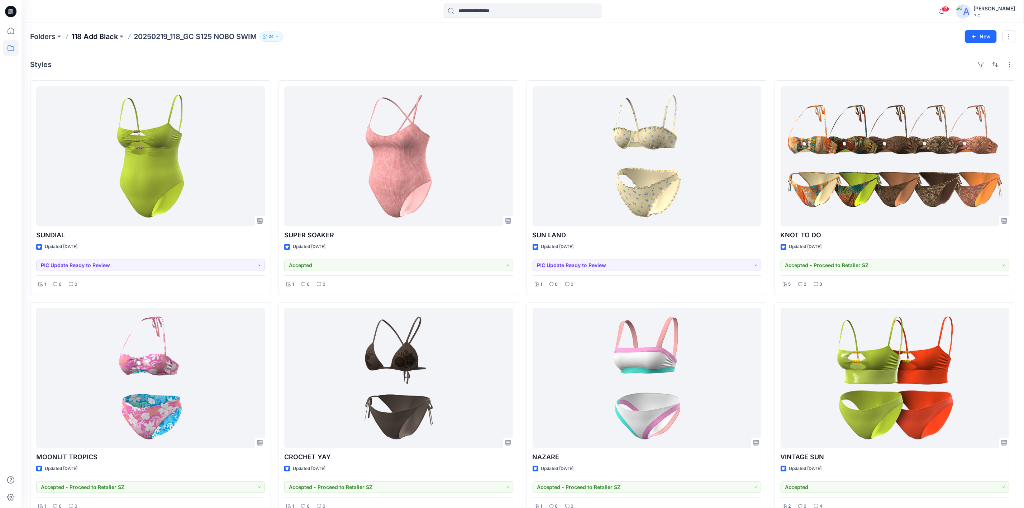
click at [110, 37] on p "118 Add Black" at bounding box center [94, 37] width 47 height 10
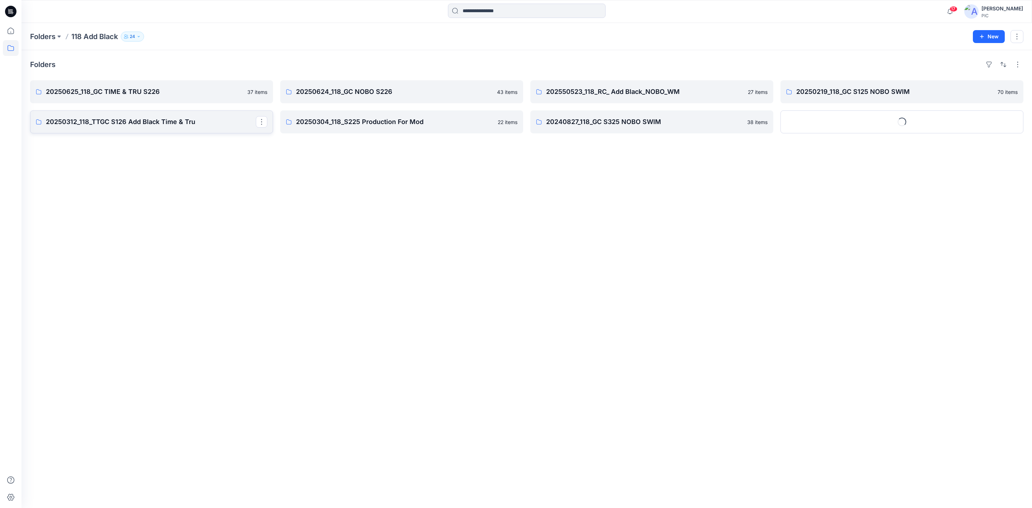
click at [117, 124] on p "20250312_118_TTGC S126 Add Black Time & Tru" at bounding box center [151, 122] width 210 height 10
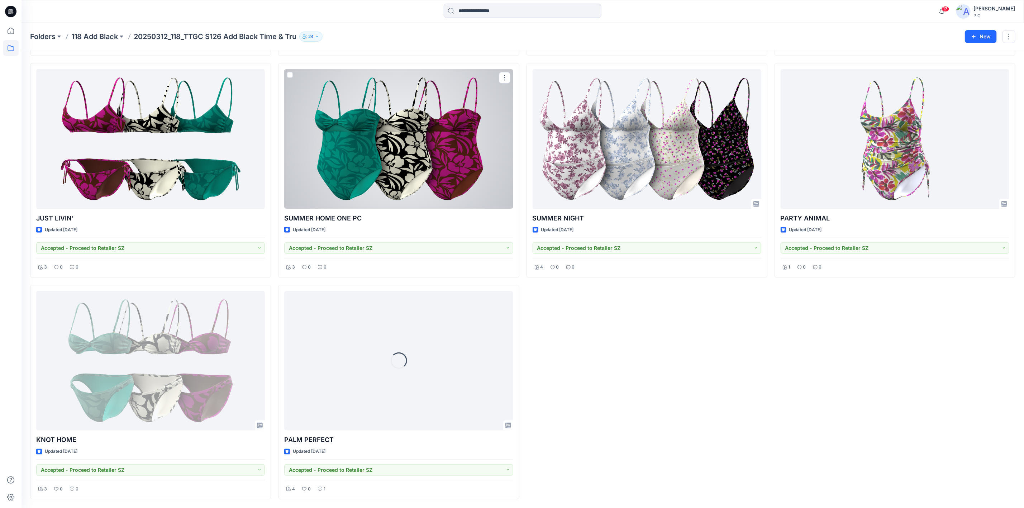
scroll to position [463, 0]
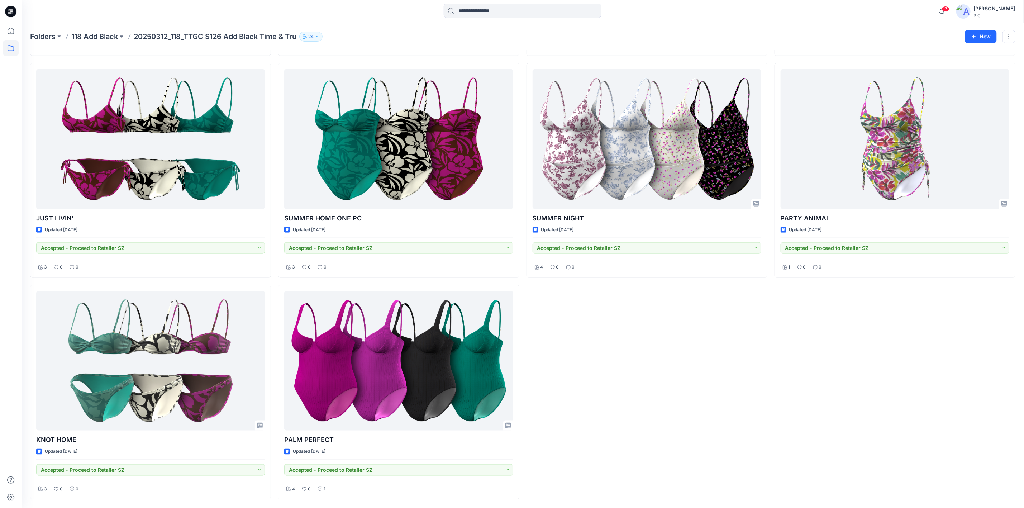
click at [159, 33] on p "20250312_118_TTGC S126 Add Black Time & Tru" at bounding box center [215, 37] width 163 height 10
click at [112, 40] on p "118 Add Black" at bounding box center [94, 37] width 47 height 10
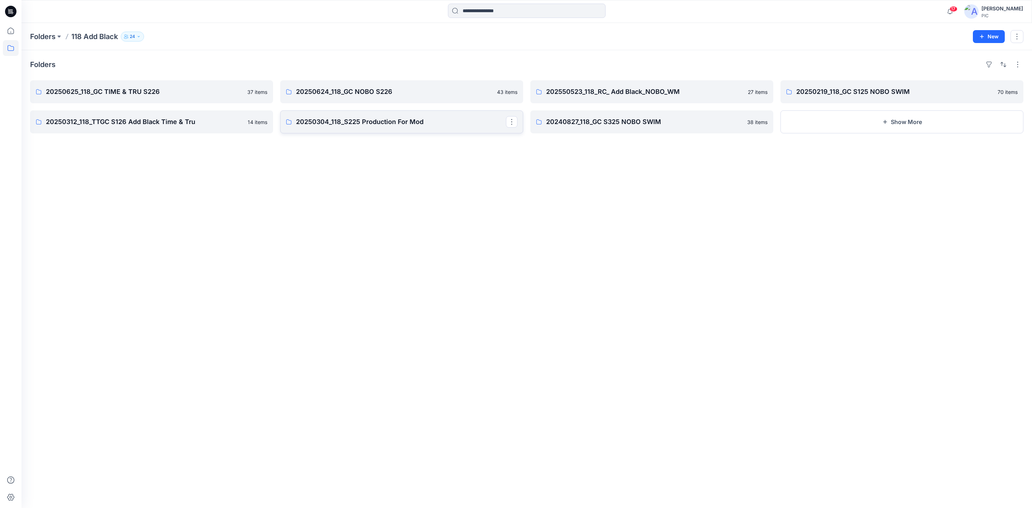
click at [382, 127] on link "20250304_118_S225 Production For Mod" at bounding box center [401, 121] width 243 height 23
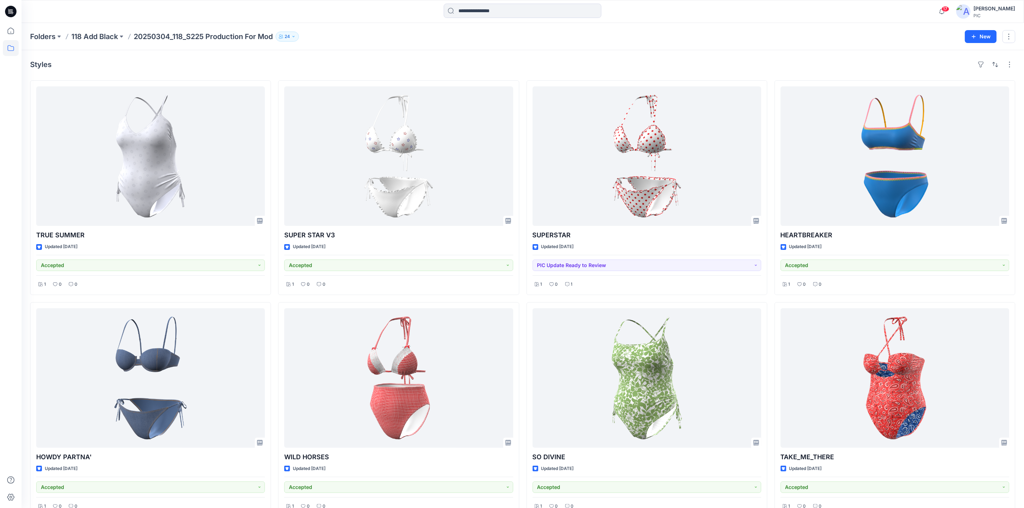
click at [141, 35] on p "20250304_118_S225 Production For Mod" at bounding box center [203, 37] width 139 height 10
click at [121, 35] on button at bounding box center [121, 37] width 7 height 10
click at [166, 38] on p "20250304_118_S225 Production For Mod" at bounding box center [203, 37] width 139 height 10
click at [99, 33] on p "118 Add Black" at bounding box center [94, 37] width 47 height 10
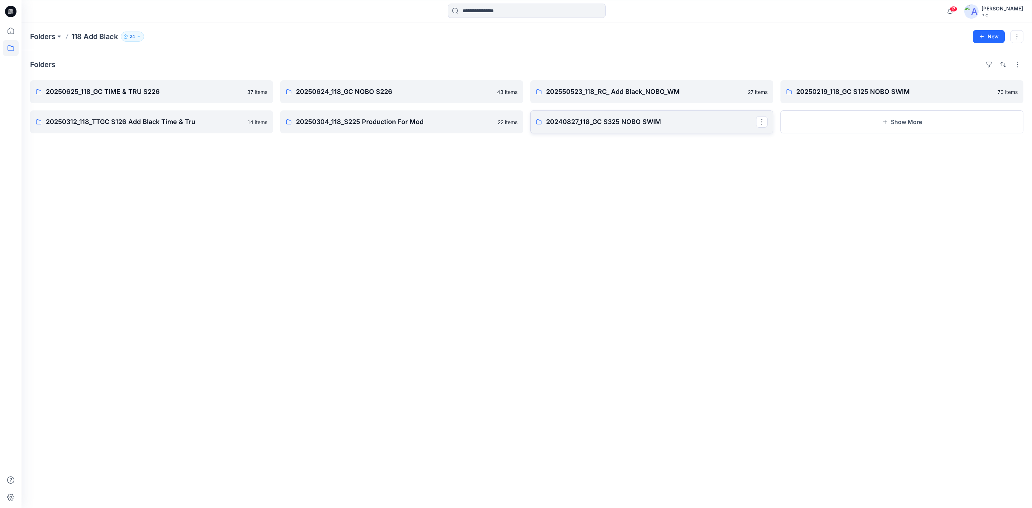
click at [608, 120] on p "20240827_118_GC S325 NOBO SWIM" at bounding box center [651, 122] width 210 height 10
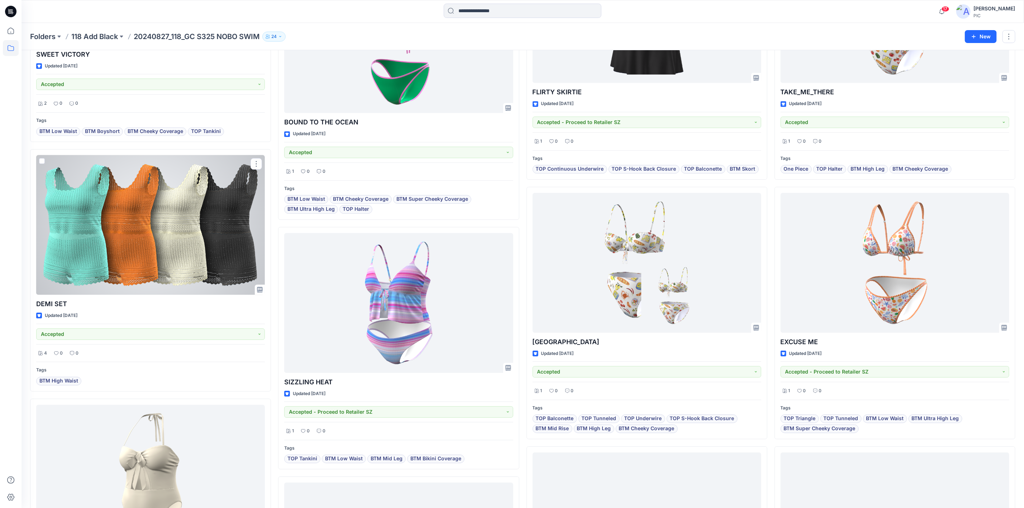
scroll to position [1544, 0]
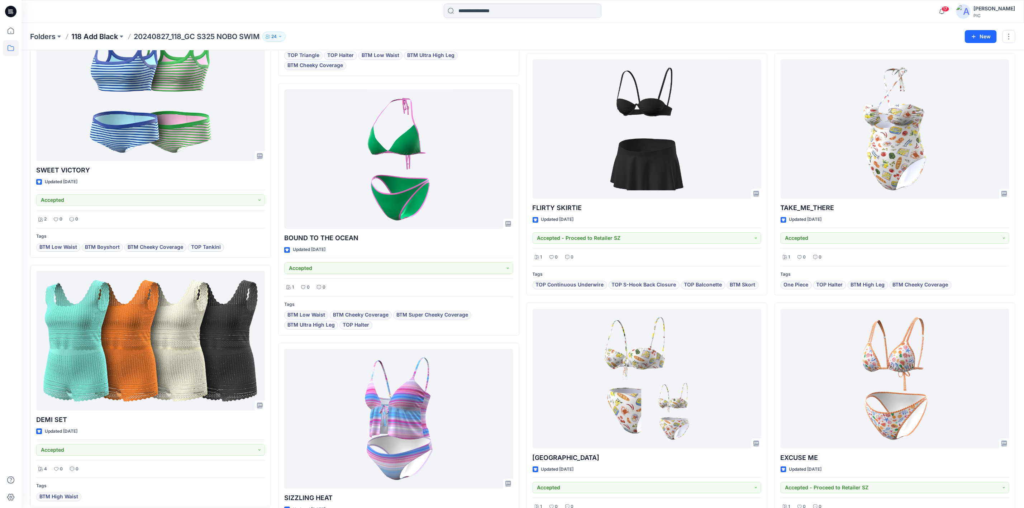
click at [96, 35] on p "118 Add Black" at bounding box center [94, 37] width 47 height 10
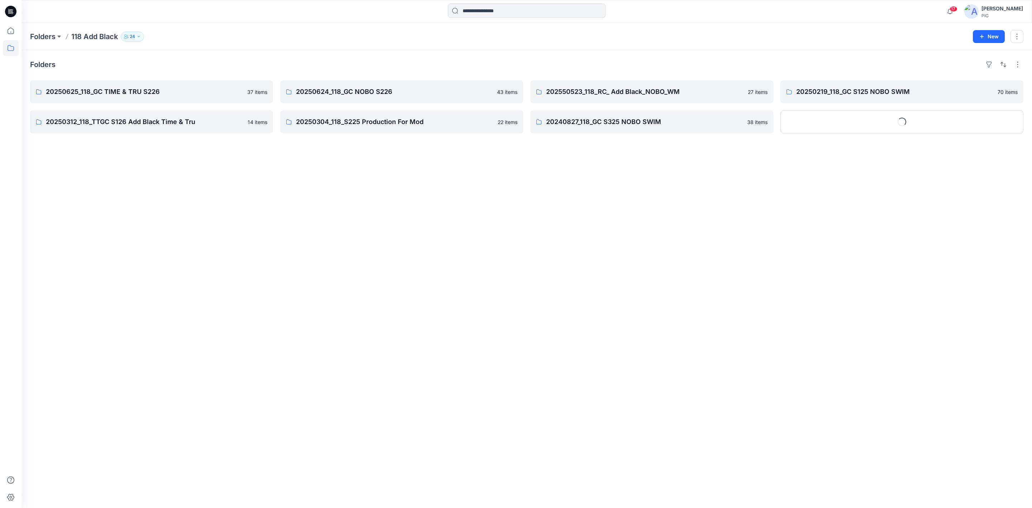
click at [458, 219] on div "Folders 20250625_118_GC TIME & TRU S226 37 items 20250312_118_TTGC S126 Add Bla…" at bounding box center [526, 279] width 1010 height 458
click at [904, 124] on button "Show More" at bounding box center [901, 121] width 243 height 23
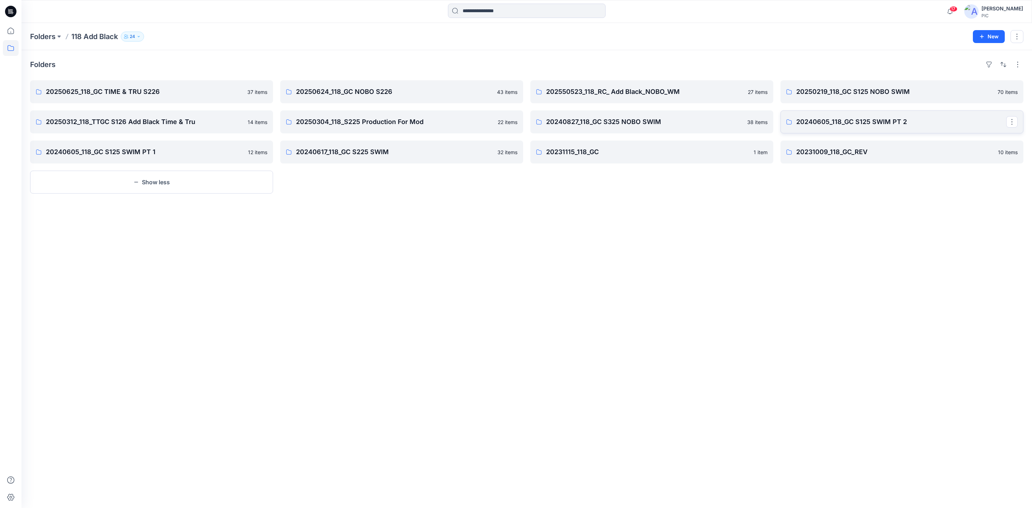
click at [867, 123] on p "20240605_118_GC S125 SWIM PT 2" at bounding box center [901, 122] width 210 height 10
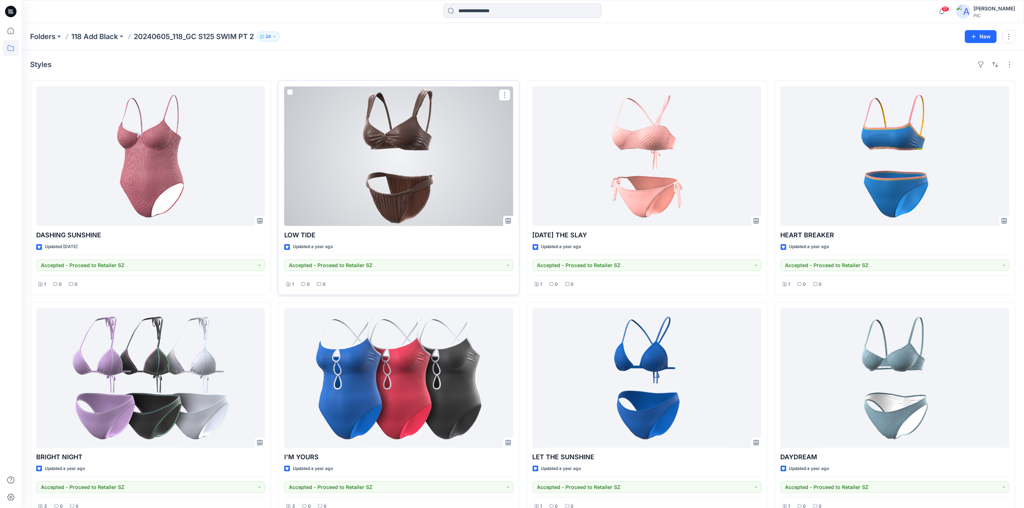
click at [401, 158] on div at bounding box center [398, 155] width 229 height 139
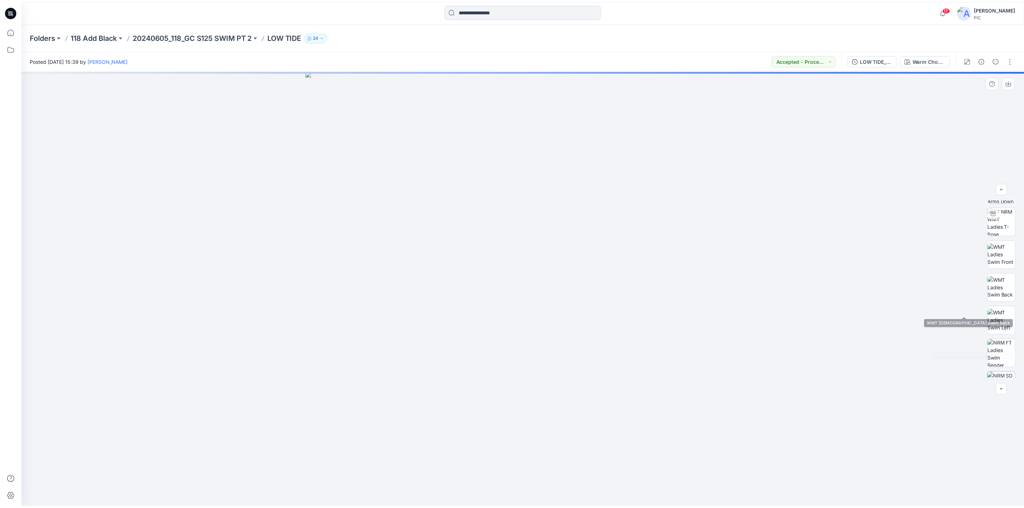
scroll to position [113, 0]
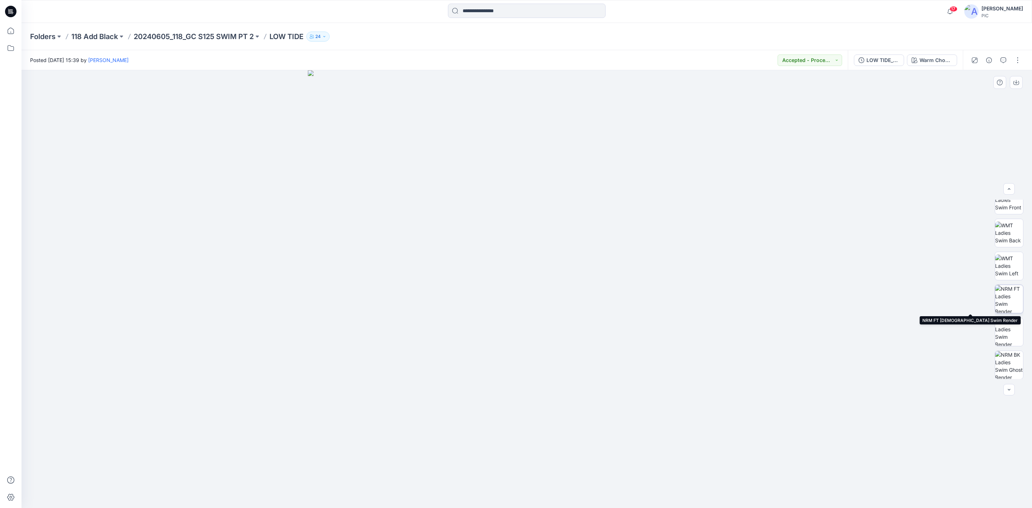
click at [1015, 288] on img at bounding box center [1009, 299] width 28 height 28
click at [1013, 83] on button "button" at bounding box center [1016, 82] width 13 height 13
click at [1008, 360] on img at bounding box center [1009, 365] width 28 height 28
click at [1018, 83] on icon "button" at bounding box center [1016, 83] width 6 height 6
click at [202, 32] on p "20240605_118_GC S125 SWIM PT 2" at bounding box center [194, 37] width 120 height 10
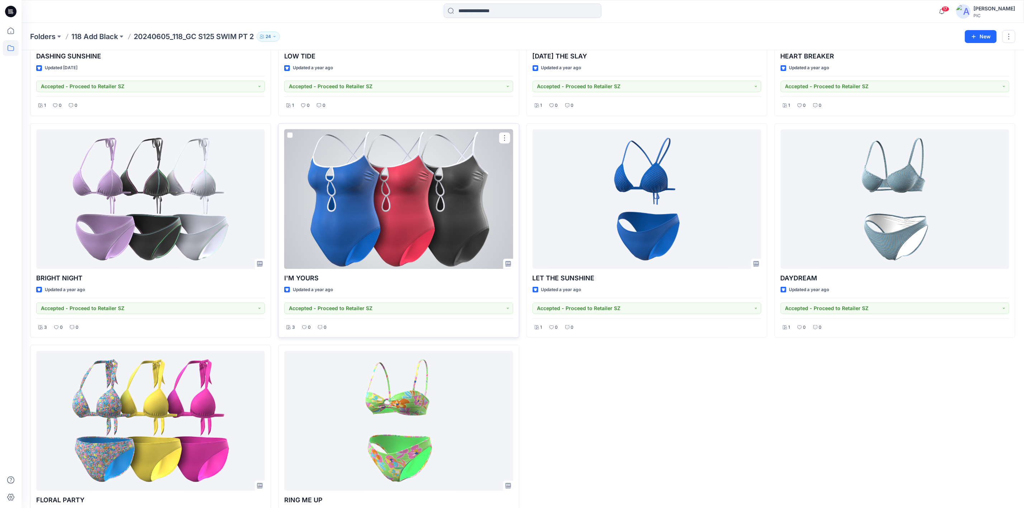
scroll to position [36, 0]
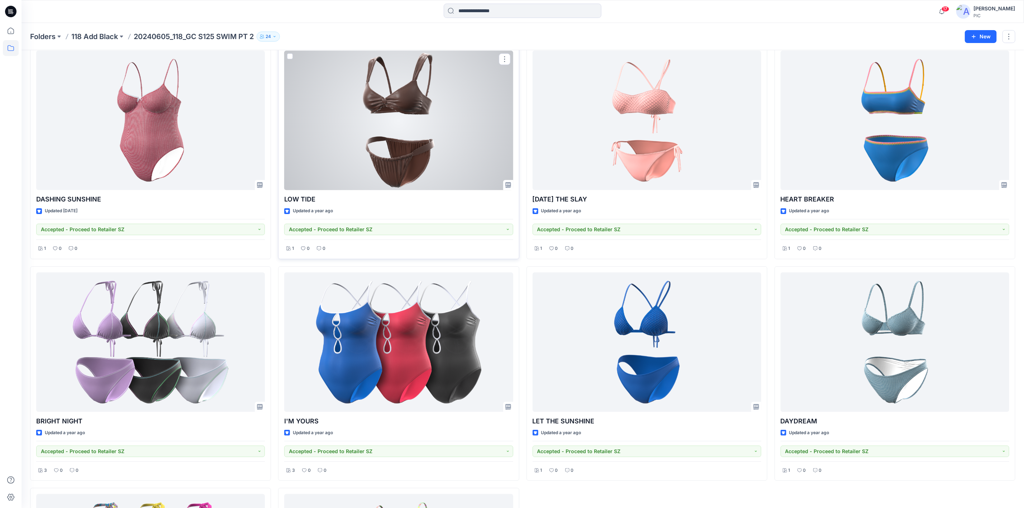
click at [403, 135] on div at bounding box center [398, 120] width 229 height 139
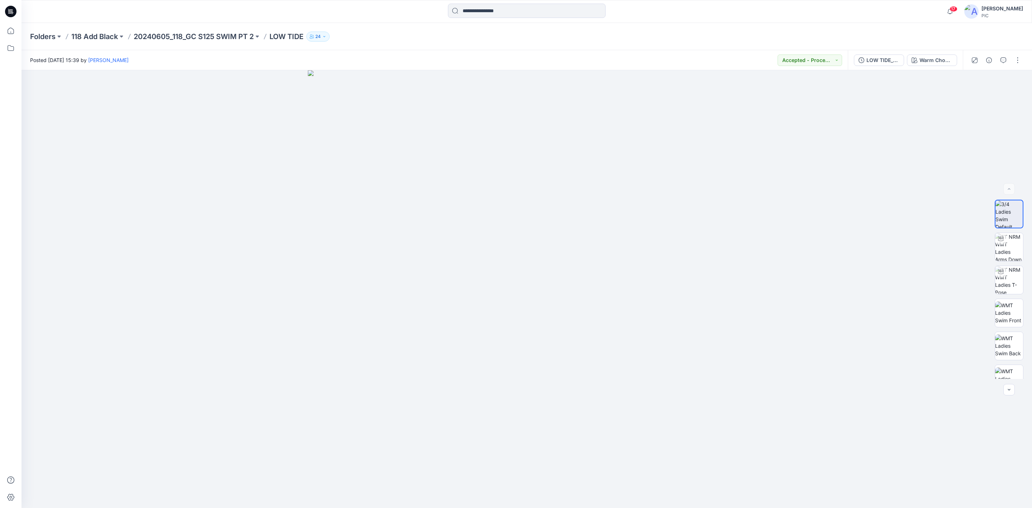
click at [191, 30] on div "Folders 118 Add Black 20240605_118_GC S125 SWIM PT 2 LOW TIDE 24" at bounding box center [526, 36] width 1010 height 27
click at [187, 38] on p "20240605_118_GC S125 SWIM PT 2" at bounding box center [194, 37] width 120 height 10
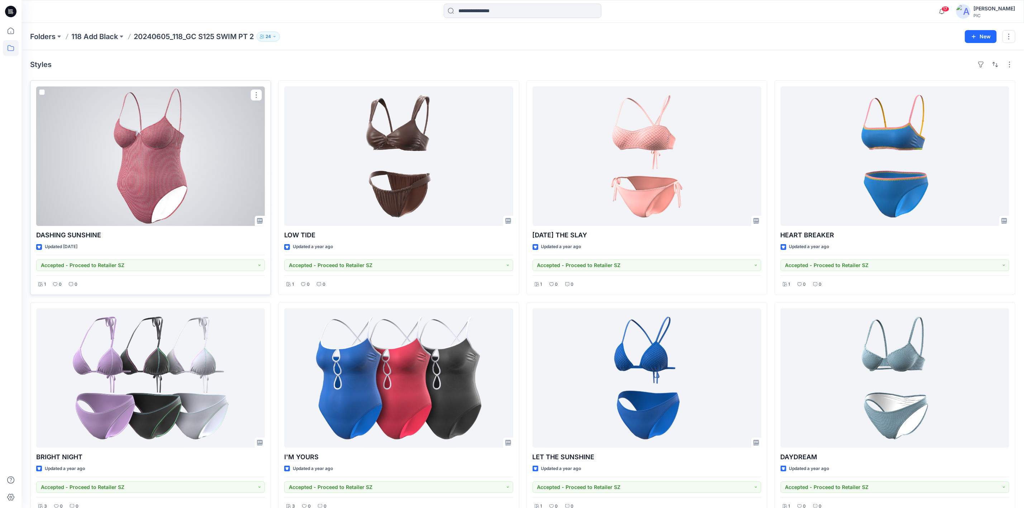
click at [188, 167] on div at bounding box center [150, 155] width 229 height 139
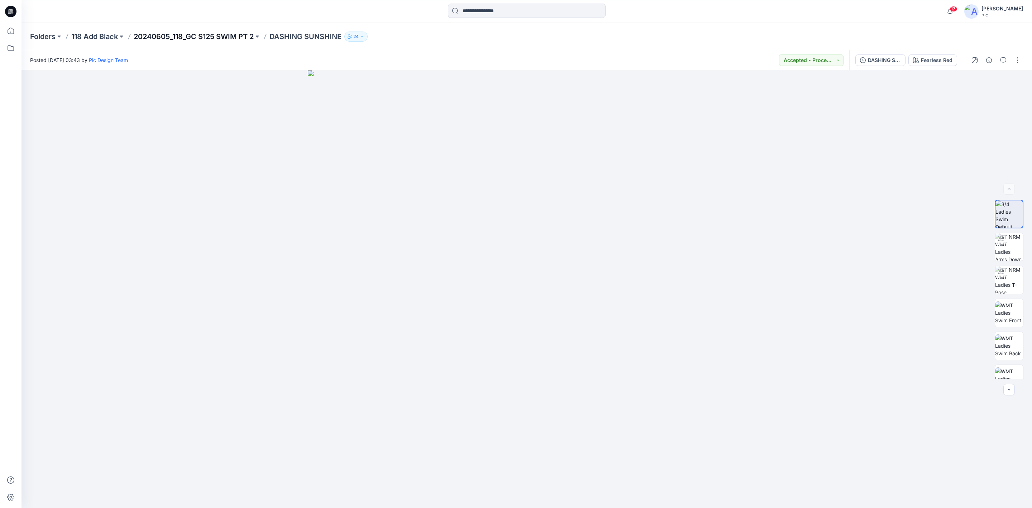
click at [166, 37] on p "20240605_118_GC S125 SWIM PT 2" at bounding box center [194, 37] width 120 height 10
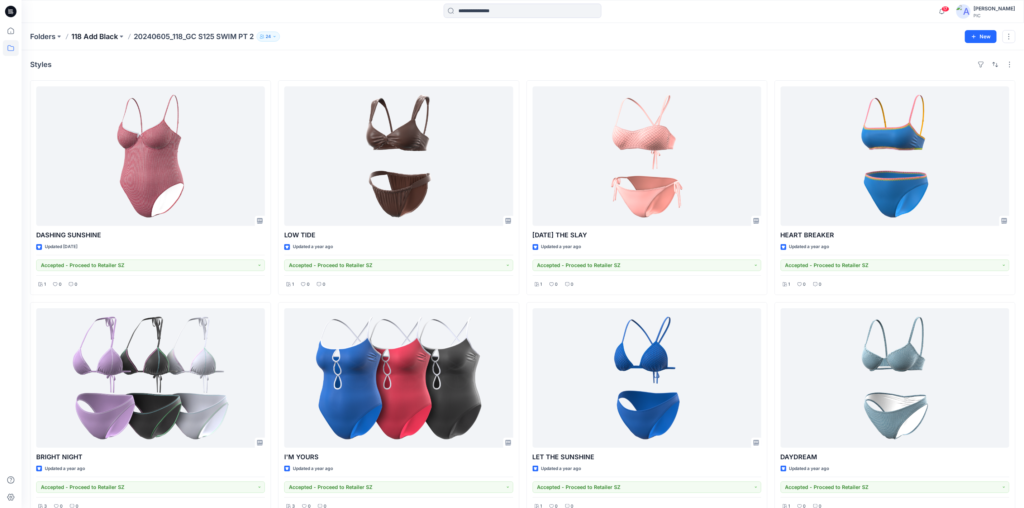
click at [118, 38] on p "118 Add Black" at bounding box center [94, 37] width 47 height 10
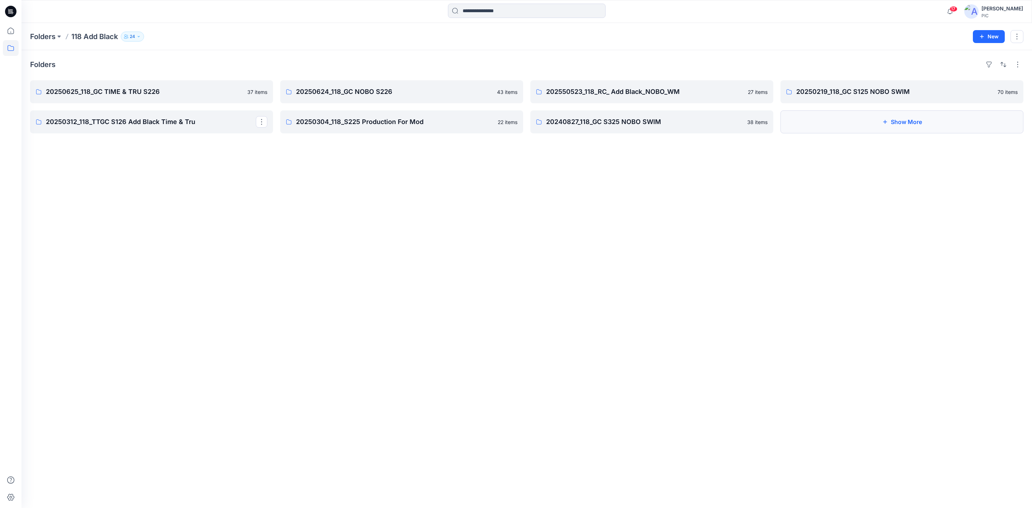
click at [933, 124] on button "Show More" at bounding box center [901, 121] width 243 height 23
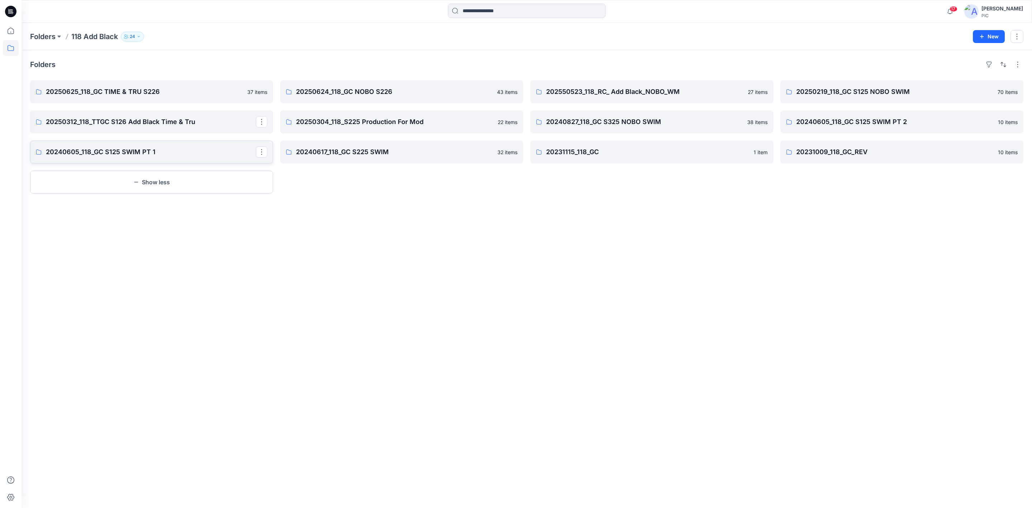
click at [116, 150] on p "20240605_118_GC S125 SWIM PT 1" at bounding box center [151, 152] width 210 height 10
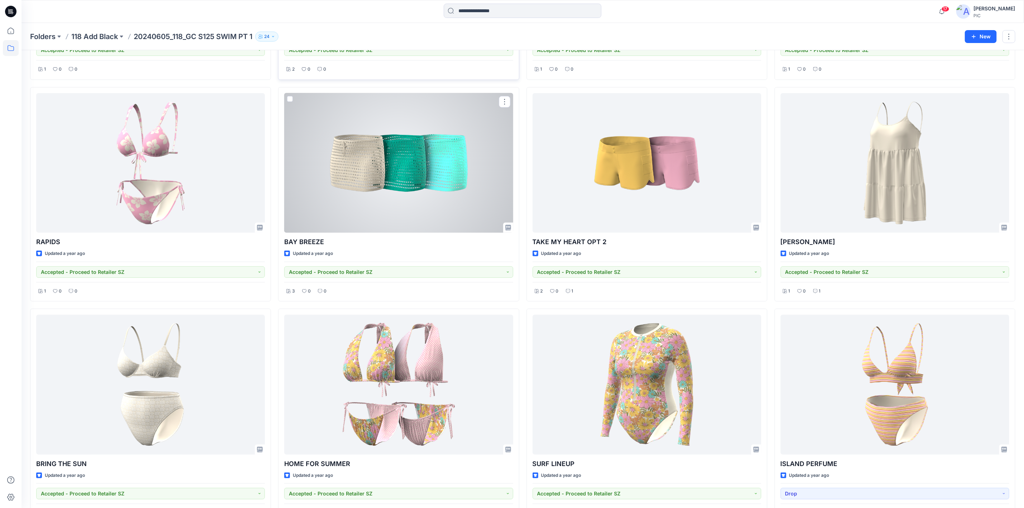
scroll to position [241, 0]
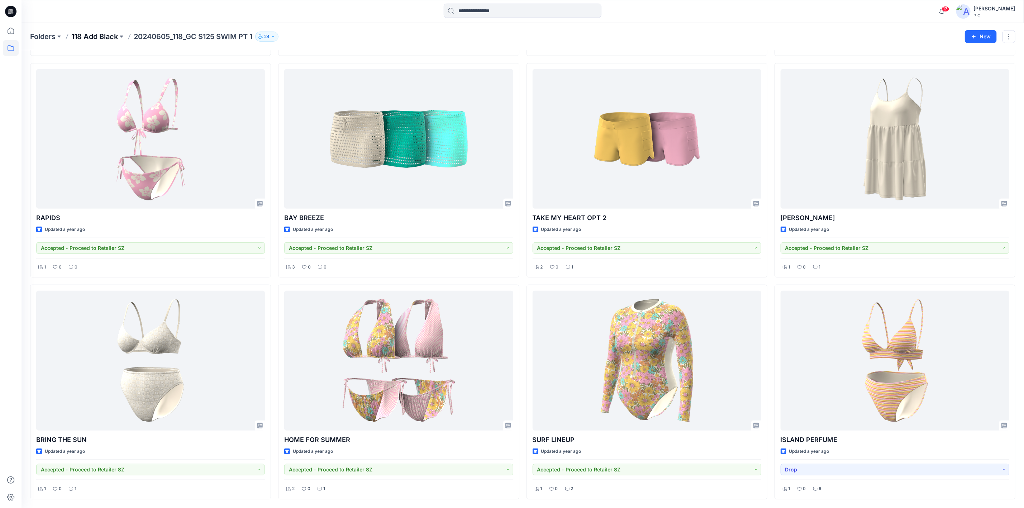
click at [90, 37] on p "118 Add Black" at bounding box center [94, 37] width 47 height 10
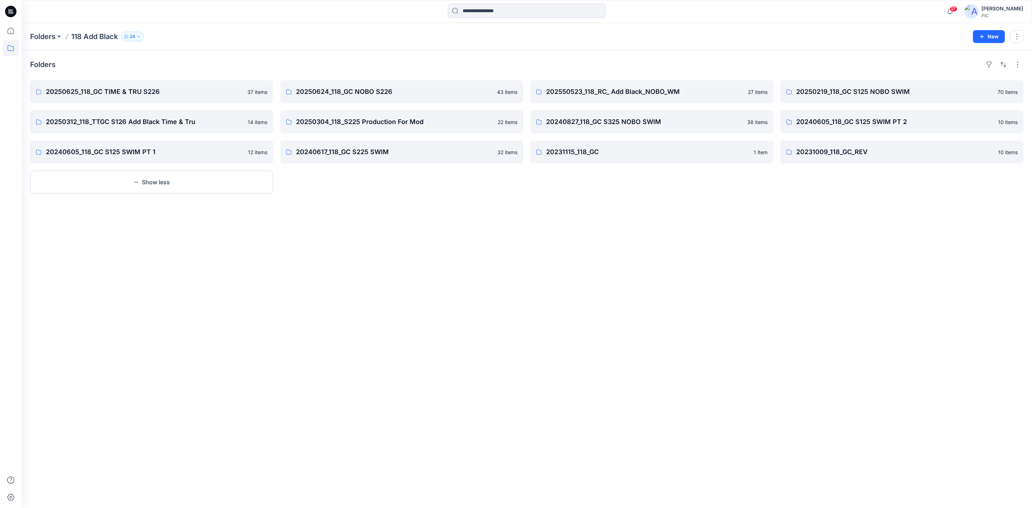
click at [465, 324] on div "Folders 20250625_118_GC TIME & TRU S226 37 items 20250312_118_TTGC S126 Add Bla…" at bounding box center [526, 279] width 1010 height 458
click at [368, 150] on p "20240617_118_GC S225 SWIM" at bounding box center [401, 152] width 210 height 10
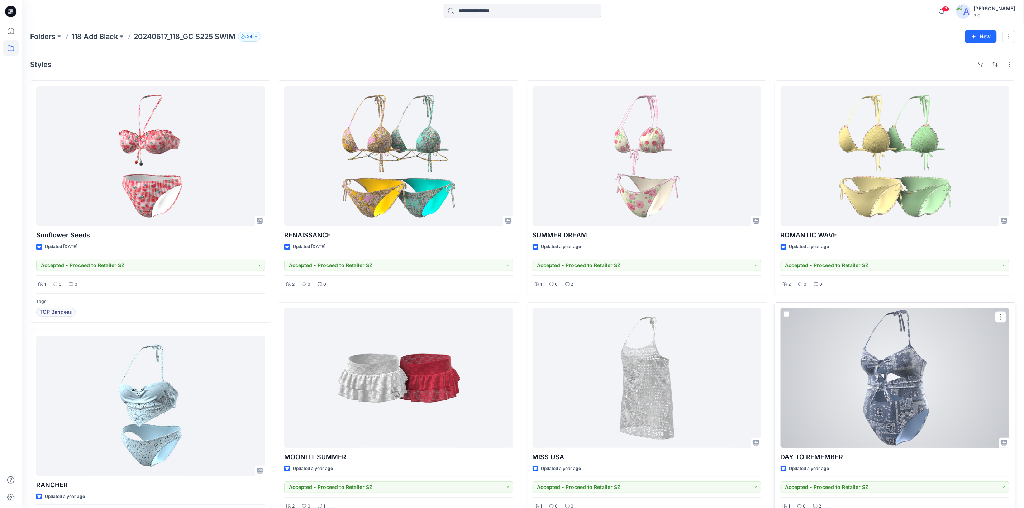
click at [885, 369] on div at bounding box center [894, 377] width 229 height 139
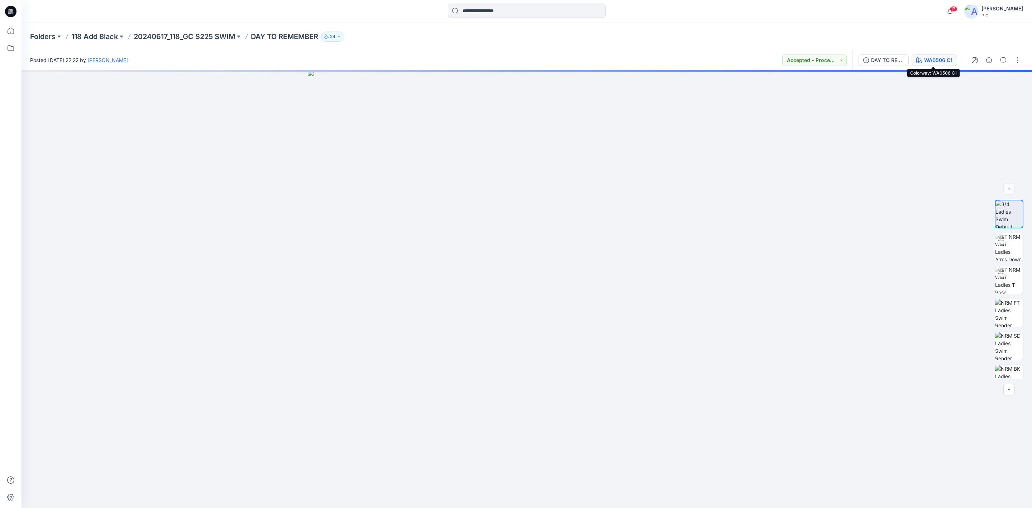
click at [937, 57] on div "WA0506 C1" at bounding box center [938, 60] width 28 height 8
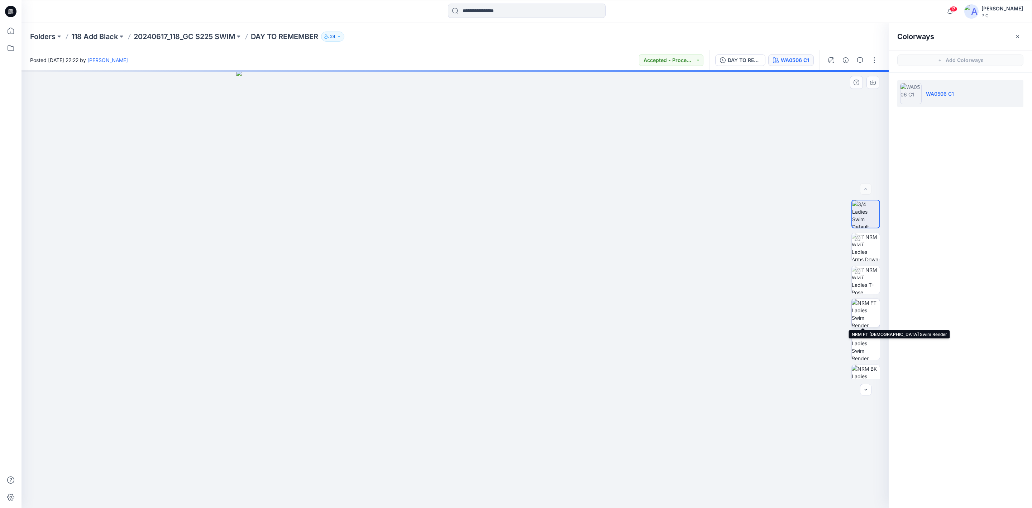
click at [856, 306] on img at bounding box center [866, 313] width 28 height 28
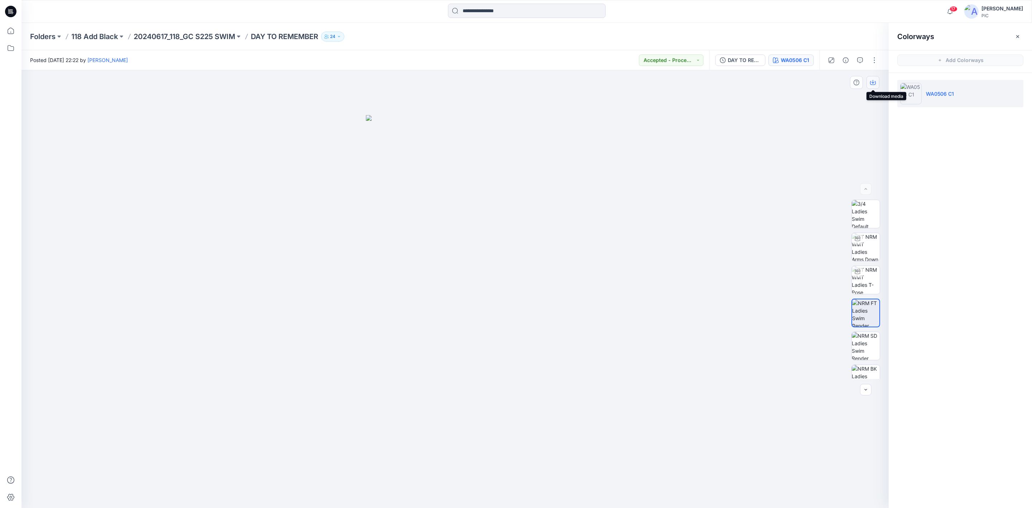
click at [871, 83] on icon "button" at bounding box center [873, 83] width 6 height 6
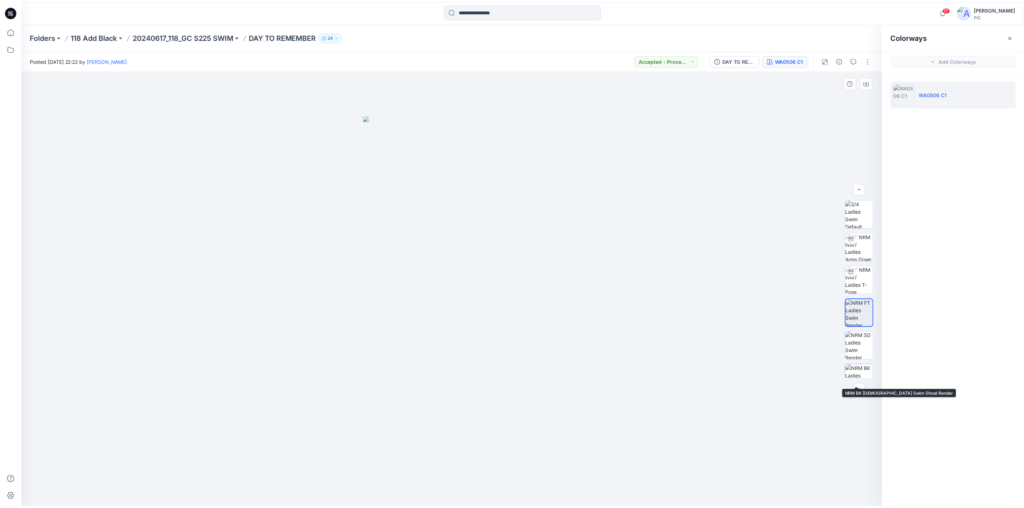
scroll to position [14, 0]
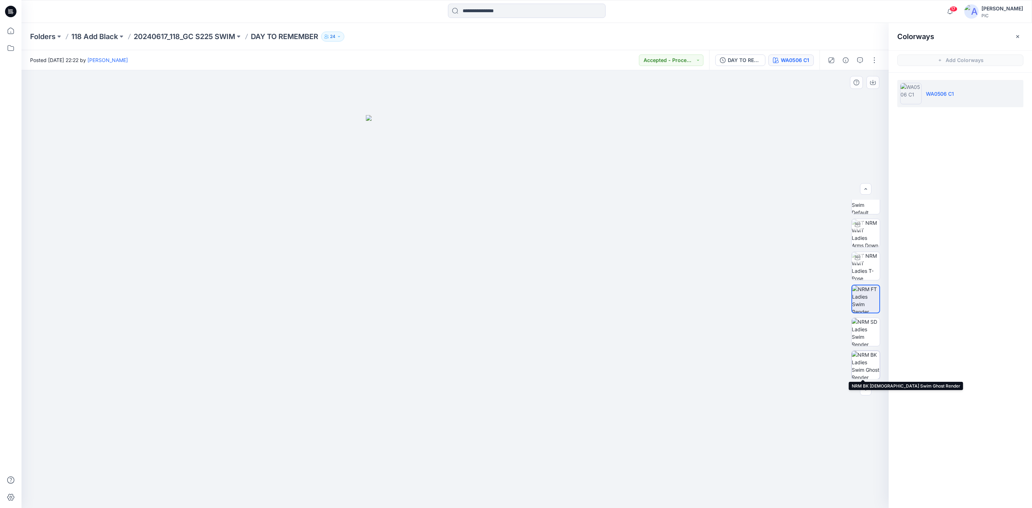
click at [863, 368] on img at bounding box center [866, 365] width 28 height 28
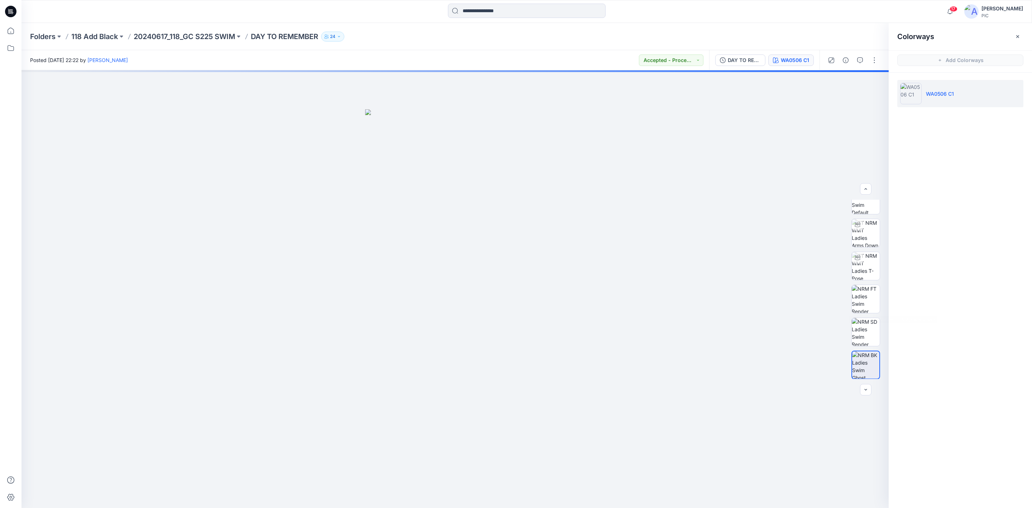
drag, startPoint x: 972, startPoint y: 322, endPoint x: 962, endPoint y: 309, distance: 16.1
click at [972, 322] on div "Colorways Add Colorways WA0506 C1" at bounding box center [960, 265] width 143 height 485
click at [872, 84] on icon "button" at bounding box center [873, 83] width 6 height 6
click at [189, 35] on p "20240617_118_GC S225 SWIM" at bounding box center [184, 37] width 101 height 10
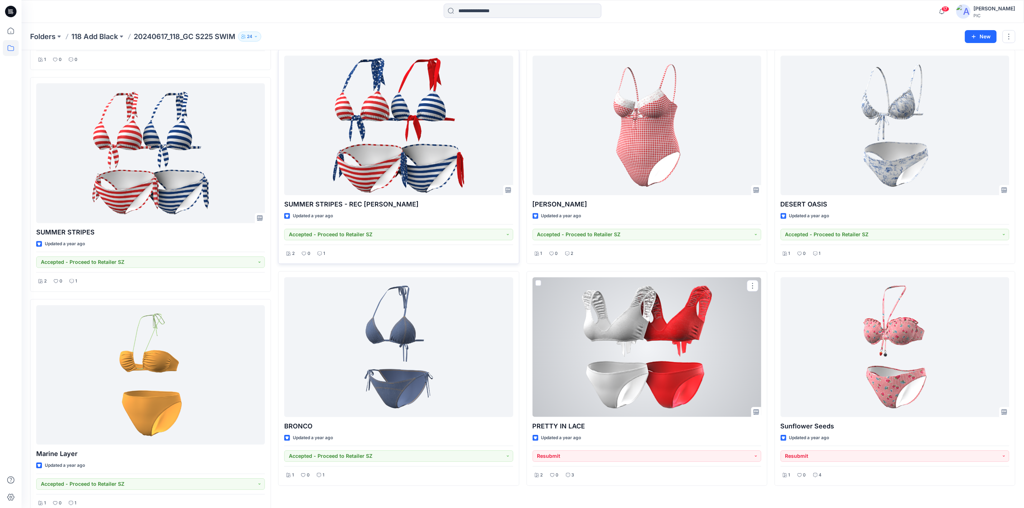
scroll to position [1343, 0]
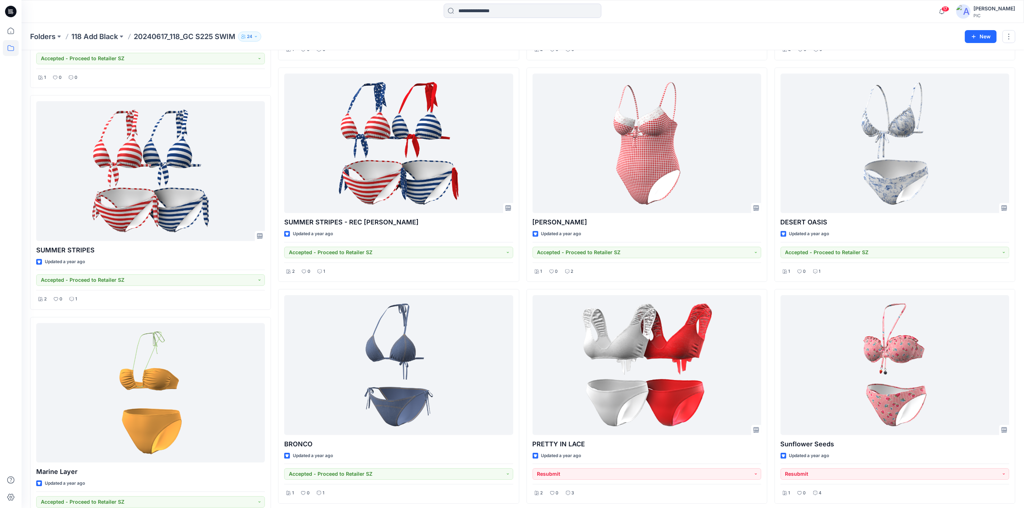
click at [104, 32] on p "118 Add Black" at bounding box center [94, 37] width 47 height 10
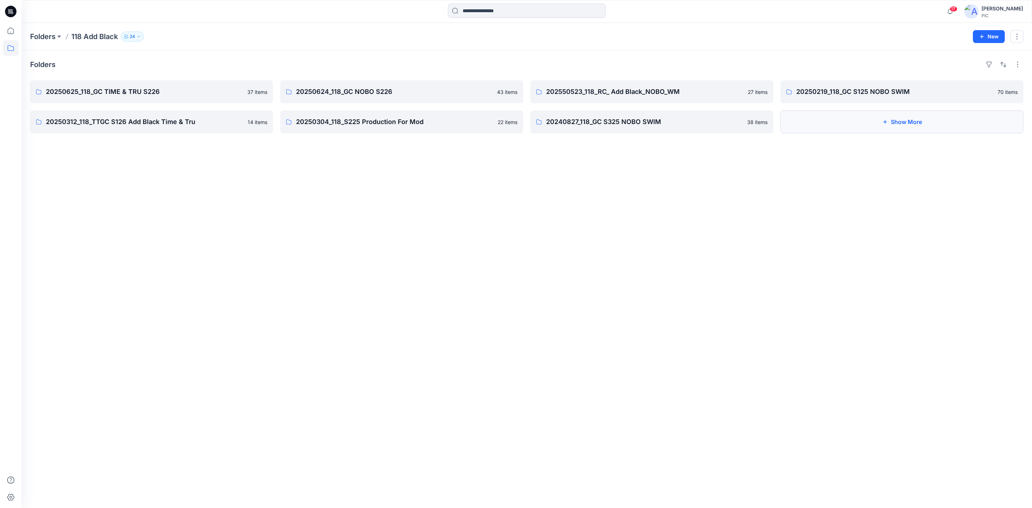
click at [928, 123] on button "Show More" at bounding box center [901, 121] width 243 height 23
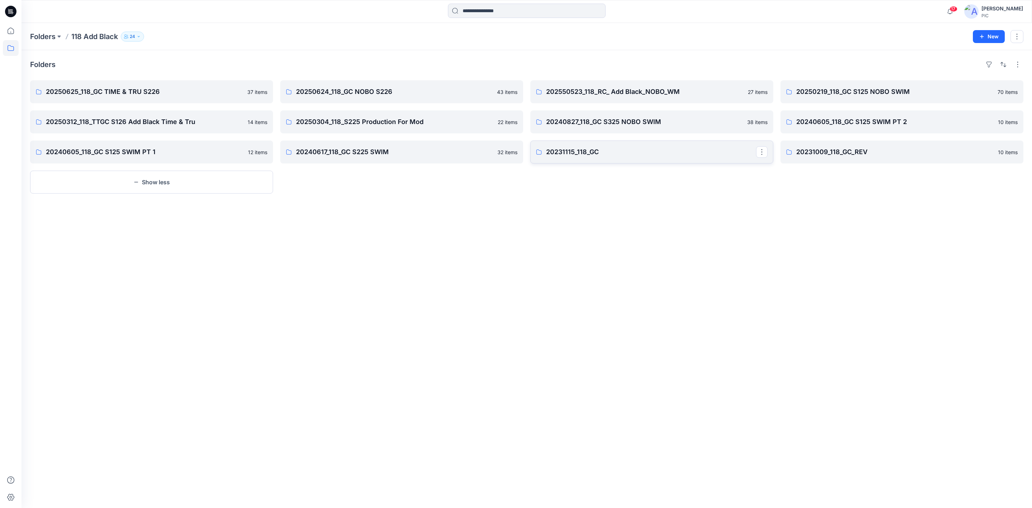
click at [602, 154] on p "20231115_118_GC" at bounding box center [651, 152] width 210 height 10
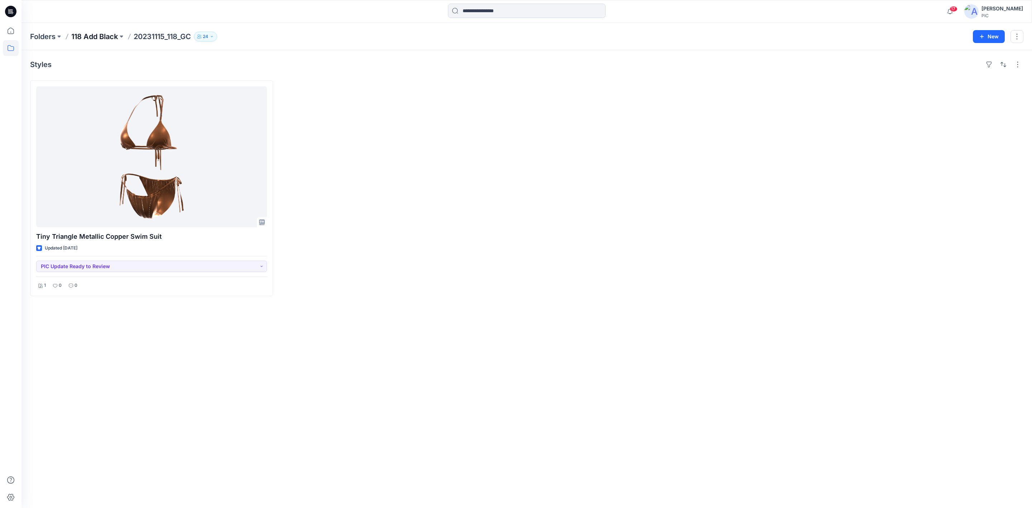
click at [99, 36] on p "118 Add Black" at bounding box center [94, 37] width 47 height 10
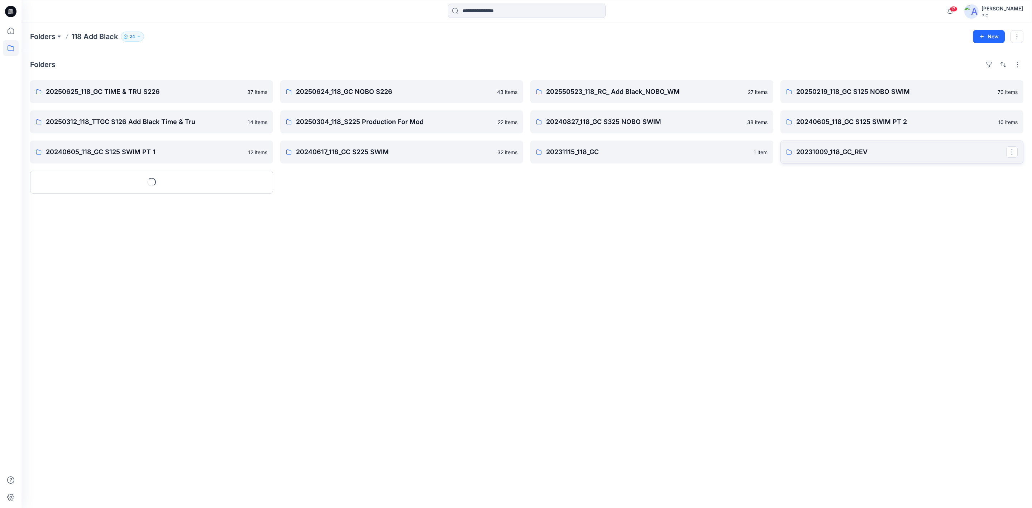
click at [863, 156] on p "20231009_118_GC_REV" at bounding box center [901, 152] width 210 height 10
click at [44, 34] on p "Folders" at bounding box center [42, 37] width 25 height 10
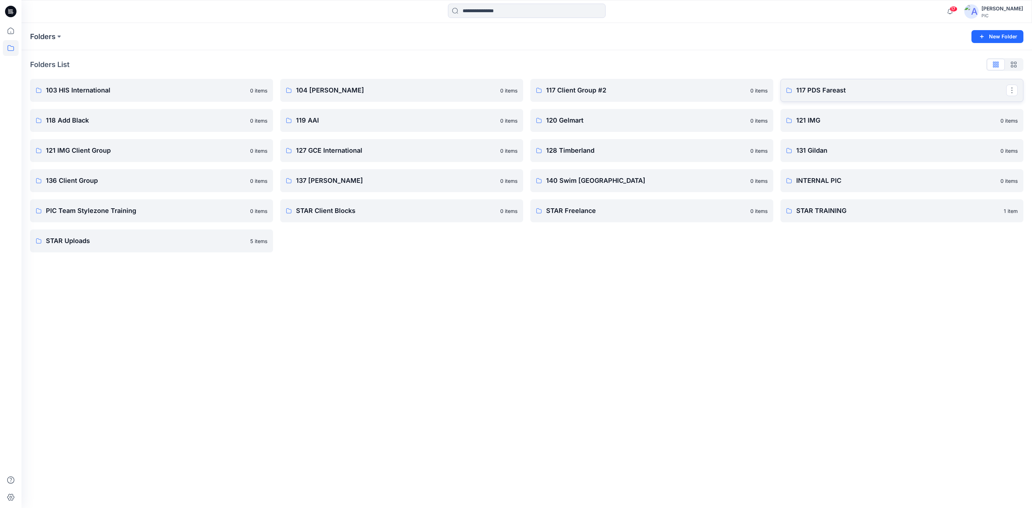
click at [847, 90] on p "117 PDS Fareast" at bounding box center [901, 90] width 210 height 10
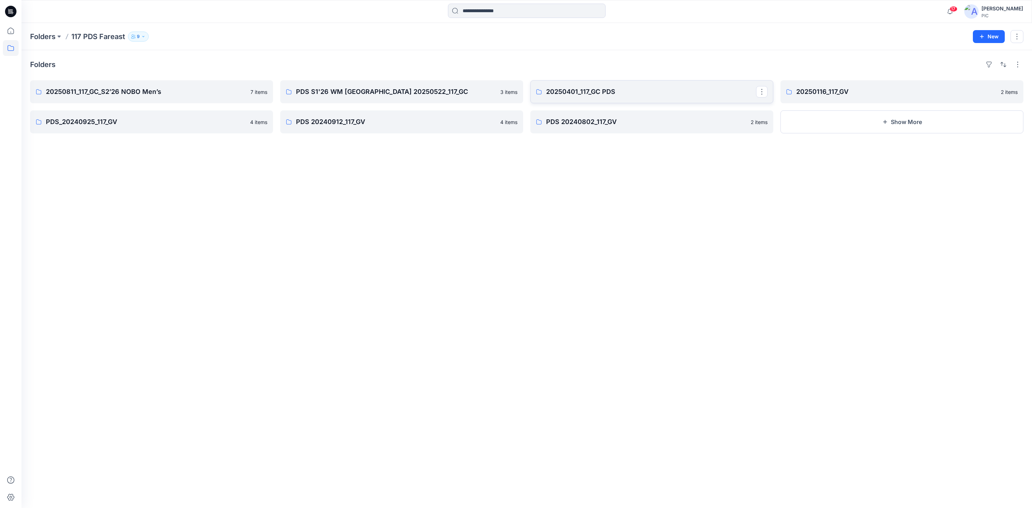
click at [606, 95] on p "20250401_117_GC PDS" at bounding box center [651, 92] width 210 height 10
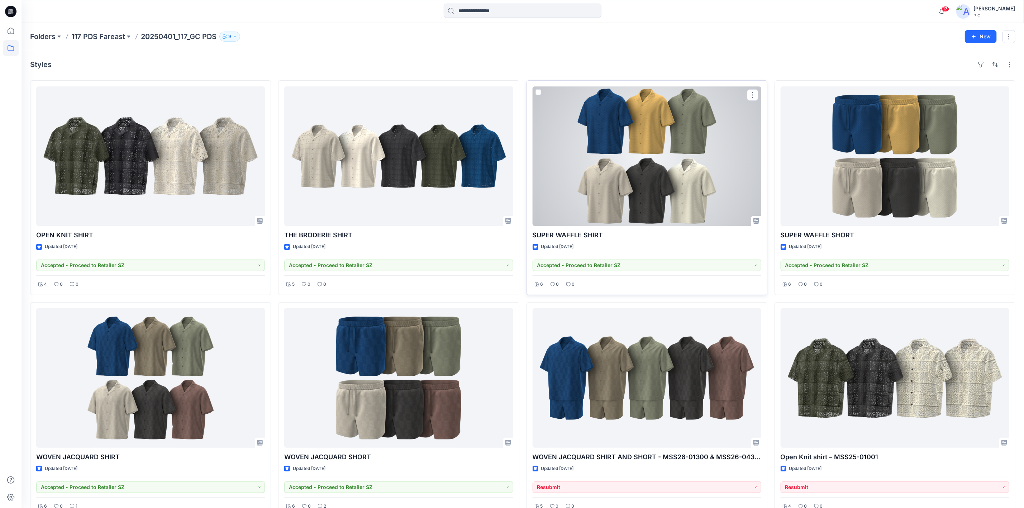
click at [682, 135] on div at bounding box center [646, 155] width 229 height 139
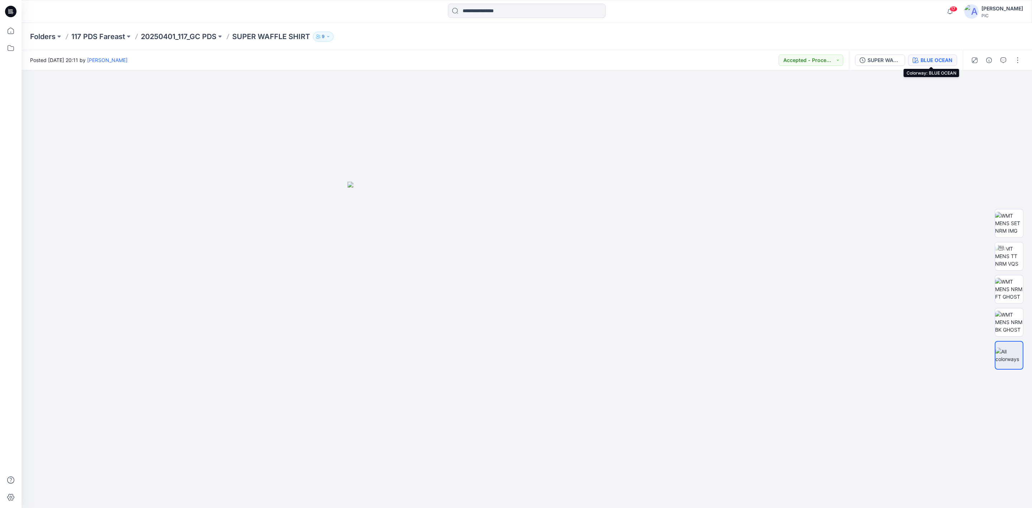
click at [942, 58] on div "BLUE OCEAN" at bounding box center [937, 60] width 32 height 8
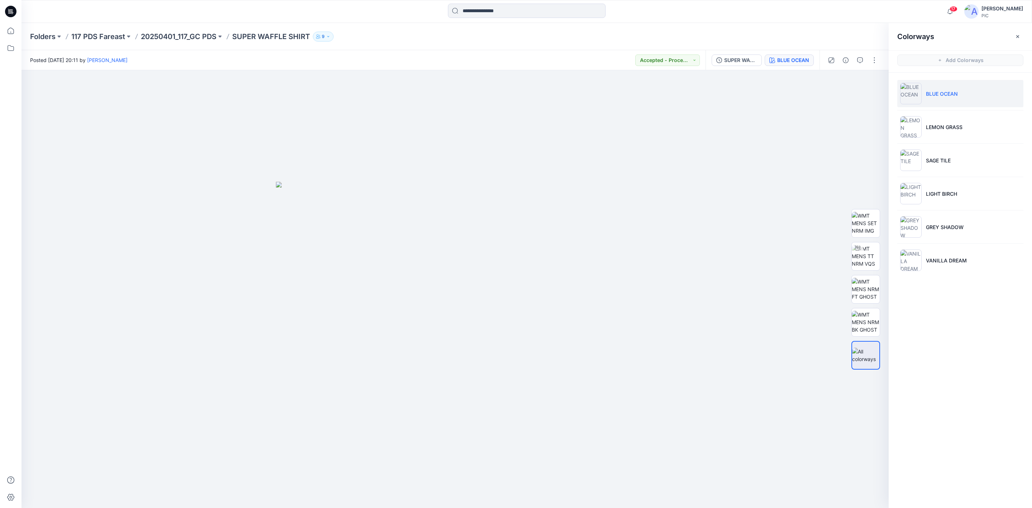
click at [1011, 344] on div "Colorways Add Colorways BLUE OCEAN LEMON GRASS SAGE TILE LIGHT BIRCH GREY SHADO…" at bounding box center [960, 265] width 143 height 485
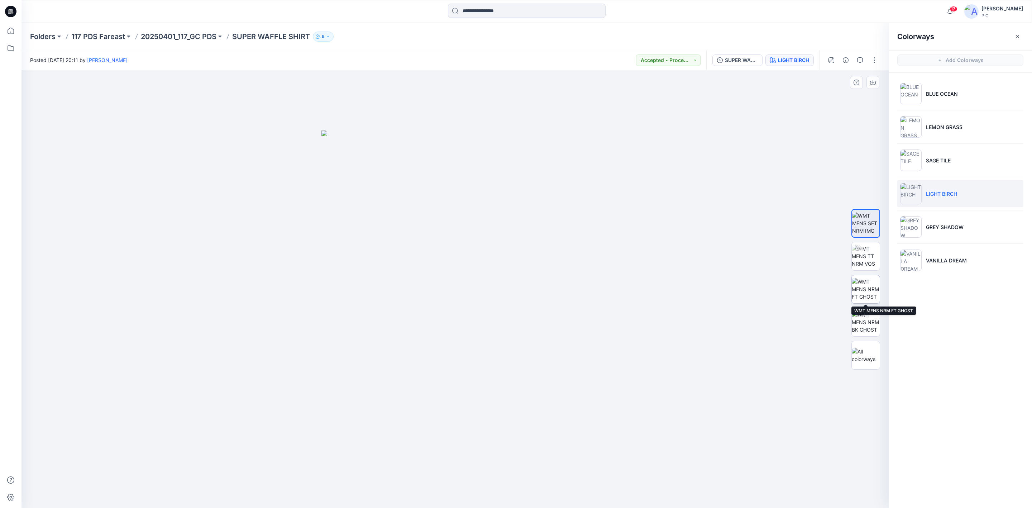
click at [865, 287] on img at bounding box center [866, 289] width 28 height 23
click at [875, 82] on icon "button" at bounding box center [873, 83] width 6 height 6
click at [869, 320] on img at bounding box center [866, 322] width 28 height 23
drag, startPoint x: 979, startPoint y: 392, endPoint x: 970, endPoint y: 342, distance: 51.0
click at [979, 392] on div "Colorways Add Colorways BLUE OCEAN LEMON GRASS SAGE TILE LIGHT BIRCH GREY SHADO…" at bounding box center [960, 265] width 143 height 485
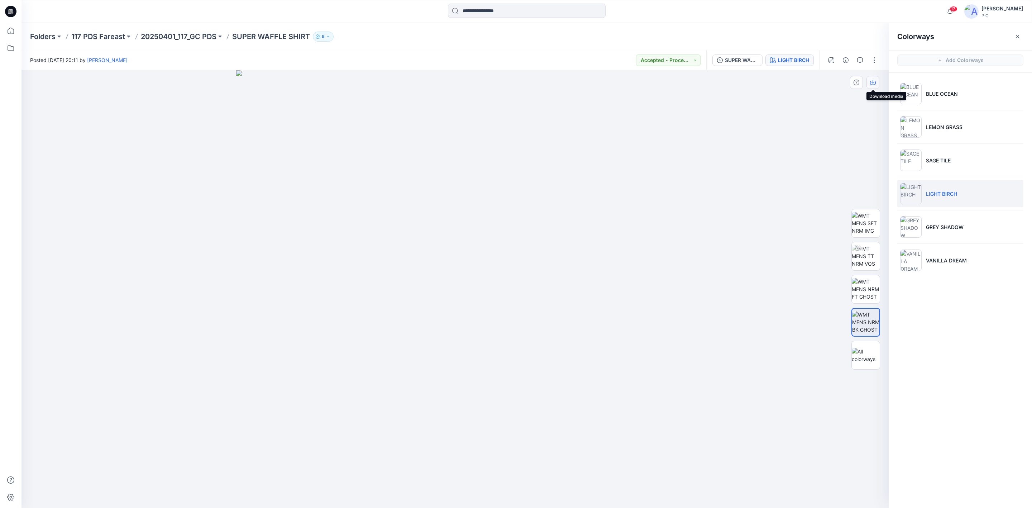
click at [870, 81] on icon "button" at bounding box center [873, 83] width 6 height 6
click at [181, 39] on p "20250401_117_GC PDS" at bounding box center [179, 37] width 76 height 10
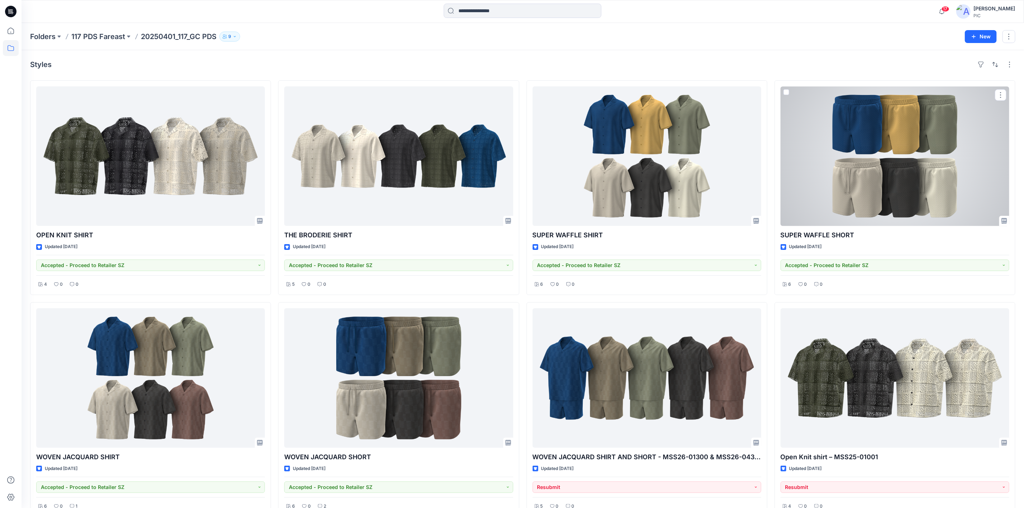
click at [894, 150] on div at bounding box center [894, 155] width 229 height 139
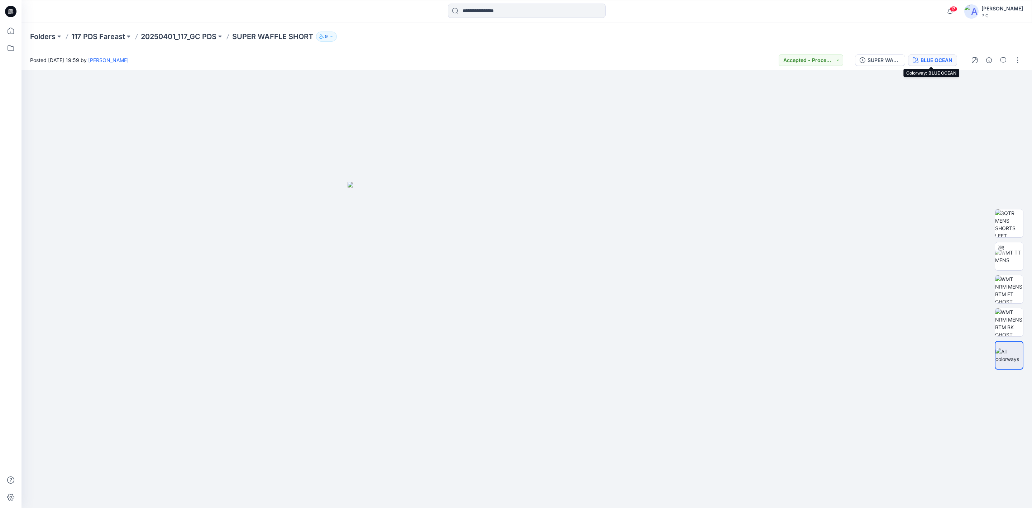
click at [925, 58] on div "BLUE OCEAN" at bounding box center [937, 60] width 32 height 8
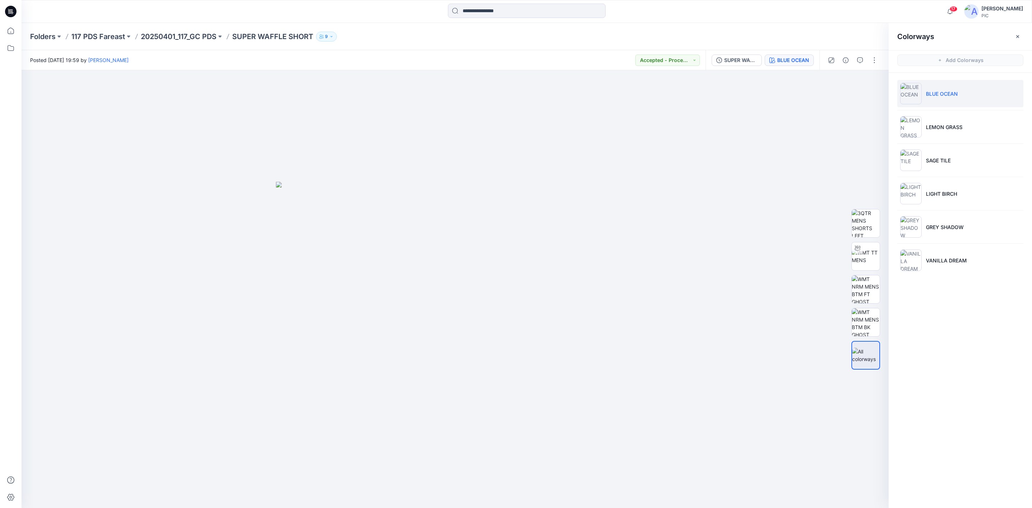
click at [950, 359] on div "Colorways Add Colorways BLUE OCEAN LEMON GRASS SAGE TILE LIGHT BIRCH GREY SHADO…" at bounding box center [960, 265] width 143 height 485
click at [919, 191] on img at bounding box center [910, 193] width 21 height 21
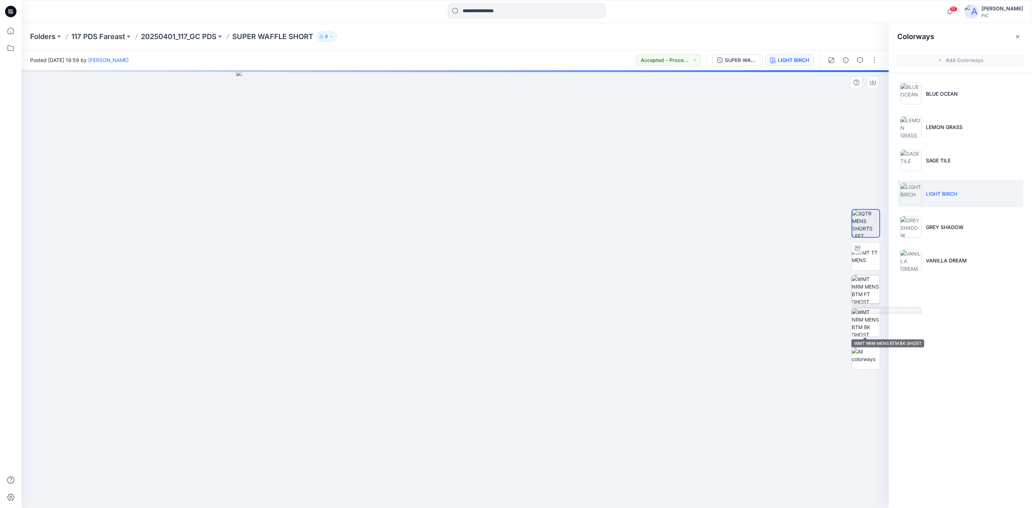
click at [868, 286] on img at bounding box center [866, 289] width 28 height 28
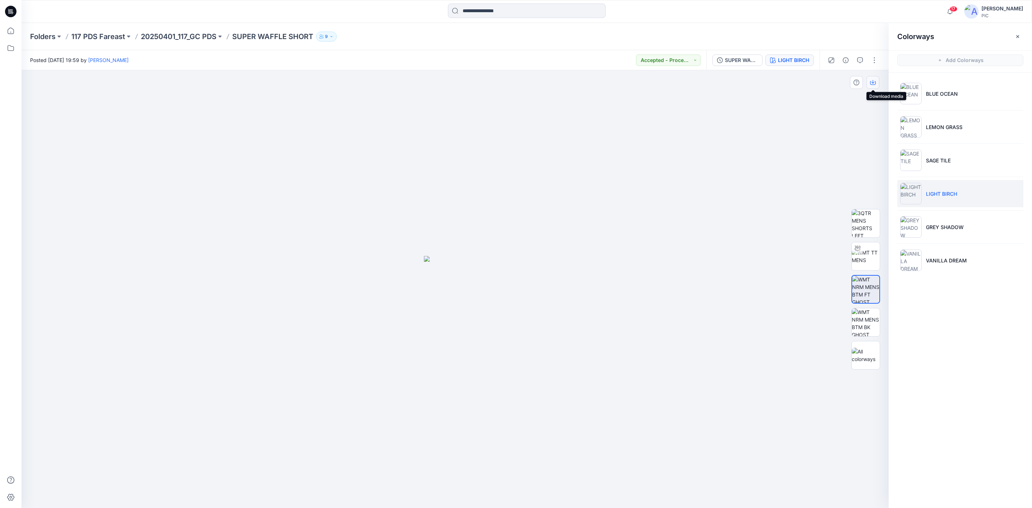
click at [876, 84] on button "button" at bounding box center [872, 82] width 13 height 13
click at [868, 324] on img at bounding box center [866, 322] width 28 height 28
click at [927, 316] on div "Colorways Add Colorways BLUE OCEAN LEMON GRASS SAGE TILE LIGHT BIRCH GREY SHADO…" at bounding box center [960, 265] width 143 height 485
click at [866, 77] on button "button" at bounding box center [872, 82] width 13 height 13
click at [196, 34] on p "20250401_117_GC PDS" at bounding box center [179, 37] width 76 height 10
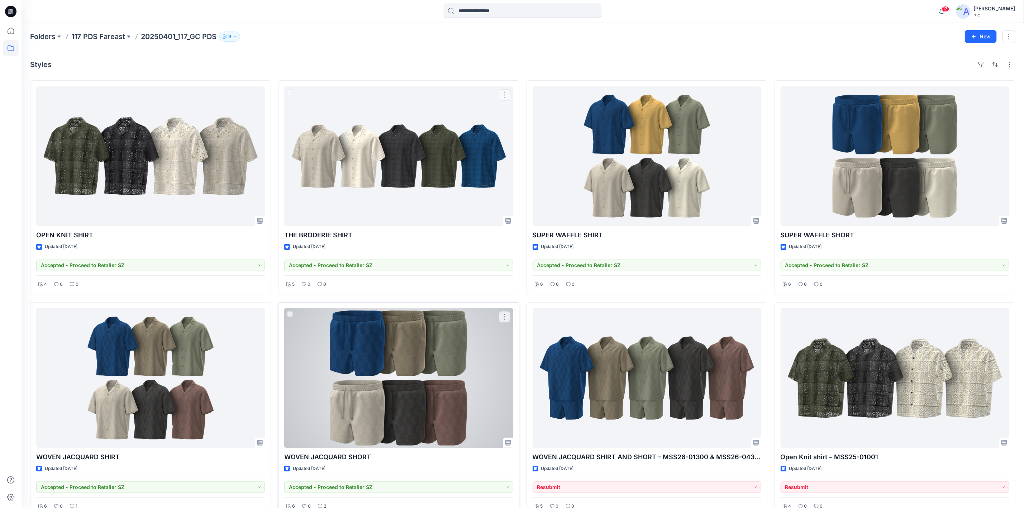
click at [421, 369] on div at bounding box center [398, 377] width 229 height 139
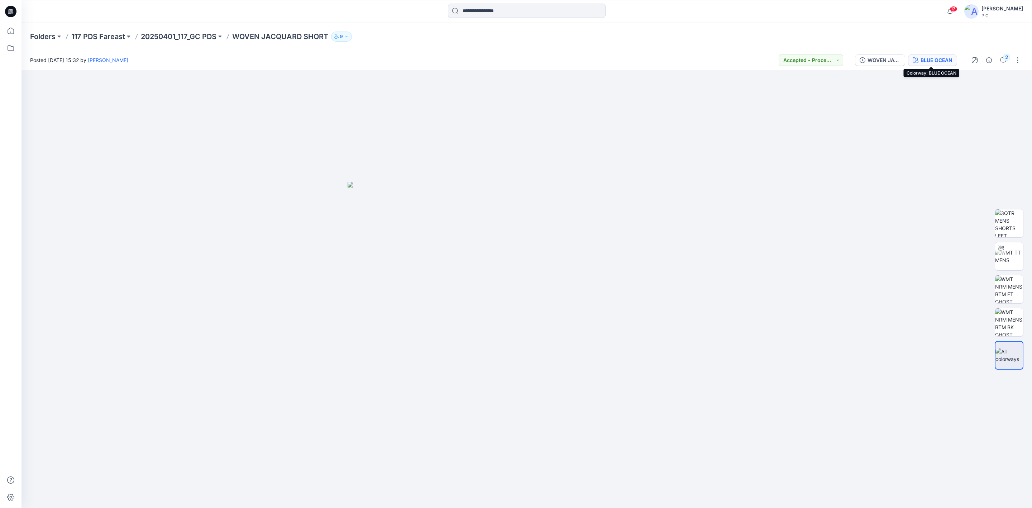
click at [922, 59] on div "BLUE OCEAN" at bounding box center [937, 60] width 32 height 8
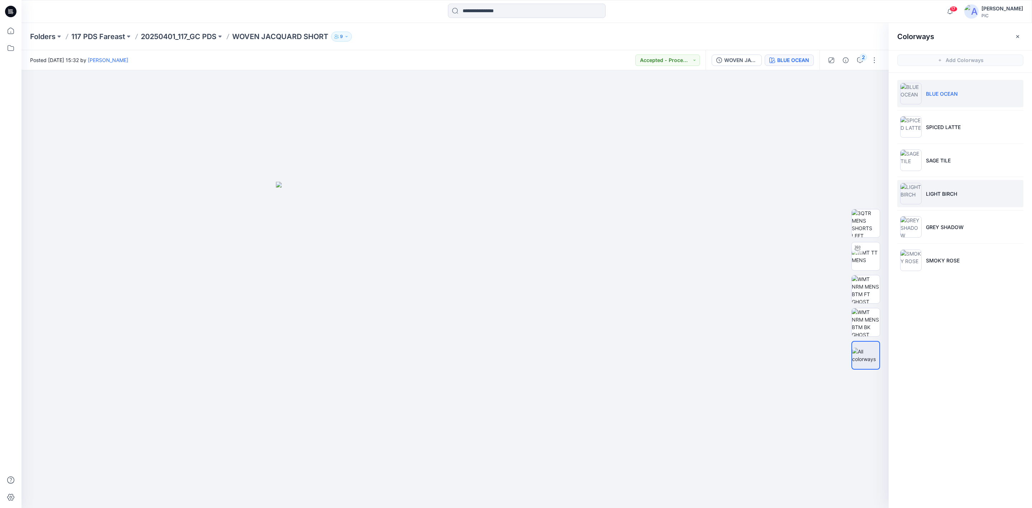
click at [911, 196] on img at bounding box center [910, 193] width 21 height 21
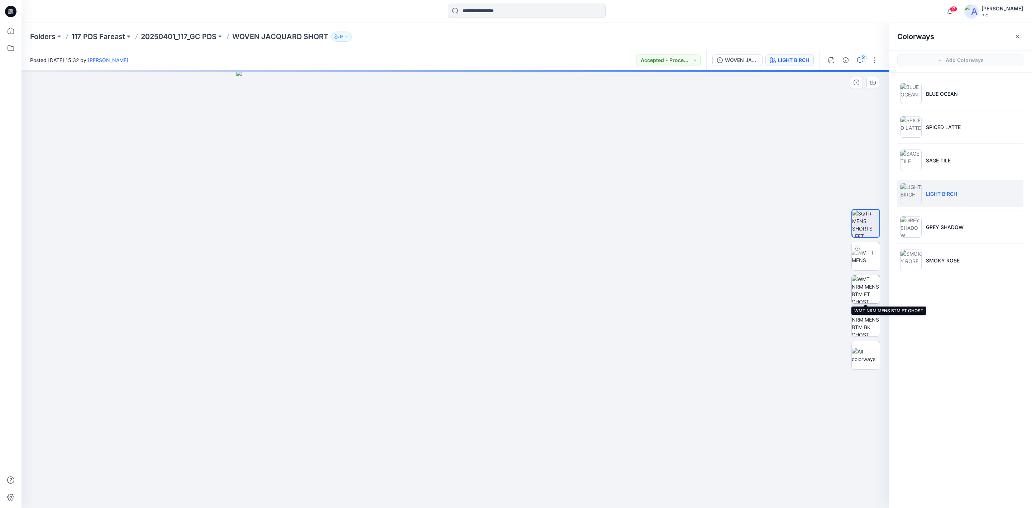
click at [864, 285] on img at bounding box center [866, 289] width 28 height 28
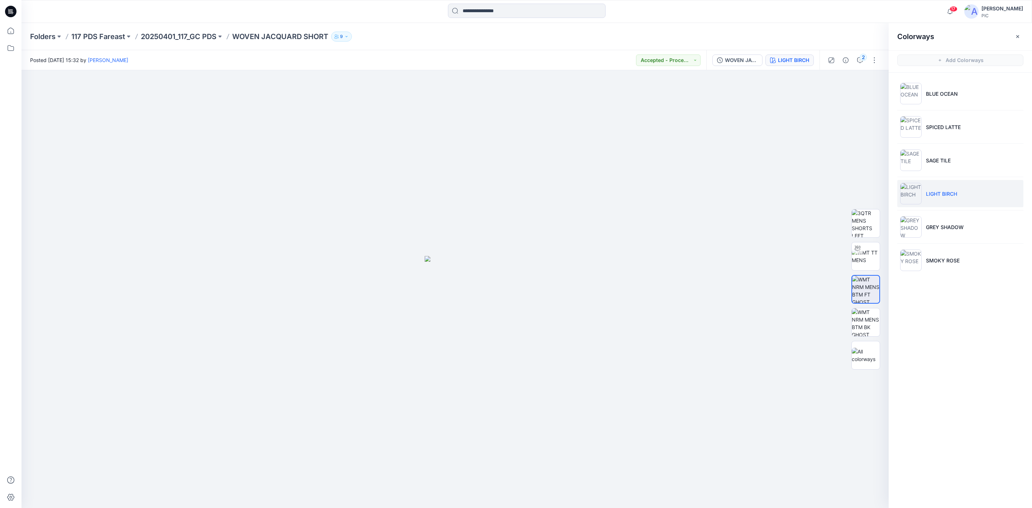
click at [188, 43] on div "Folders 117 PDS Fareast 20250401_117_GC PDS WOVEN JACQUARD SHORT 9" at bounding box center [526, 36] width 1010 height 27
click at [99, 37] on p "117 PDS Fareast" at bounding box center [98, 37] width 54 height 10
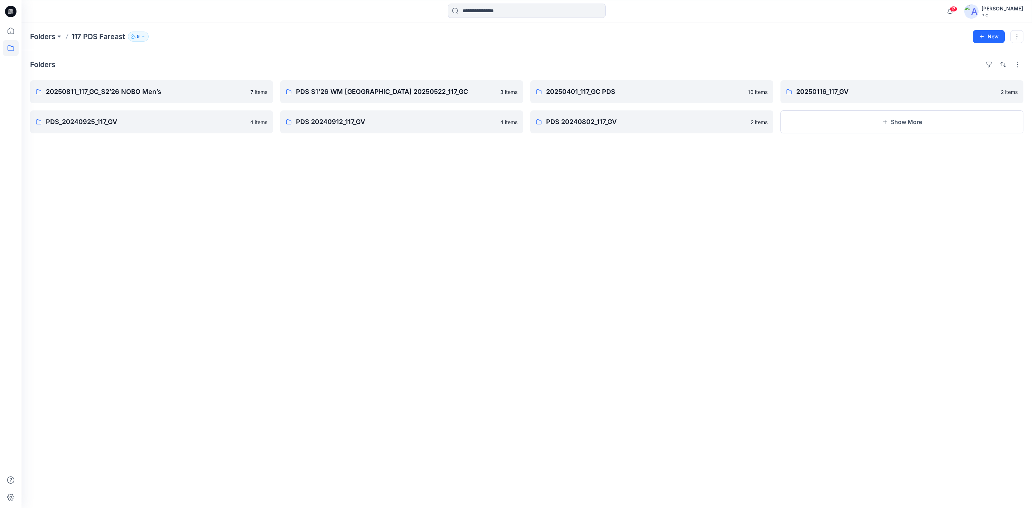
click at [511, 318] on div "Folders 20250811_117_GC_S2’26 NOBO Men’s 7 items PDS_20240925_117_GV 4 items PD…" at bounding box center [526, 279] width 1010 height 458
